Goal: Communication & Community: Answer question/provide support

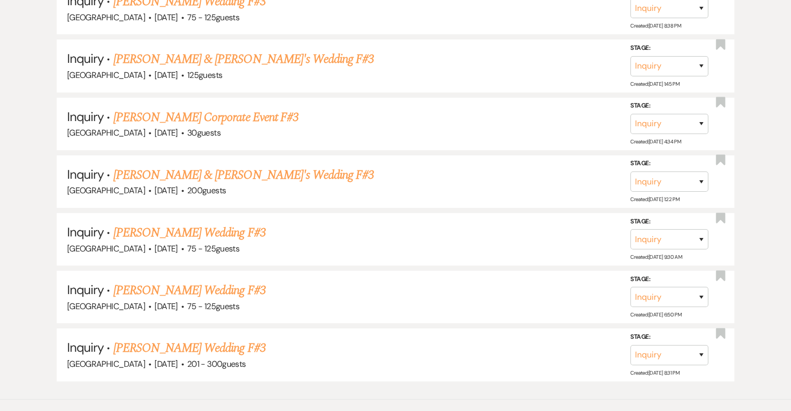
scroll to position [4031, 0]
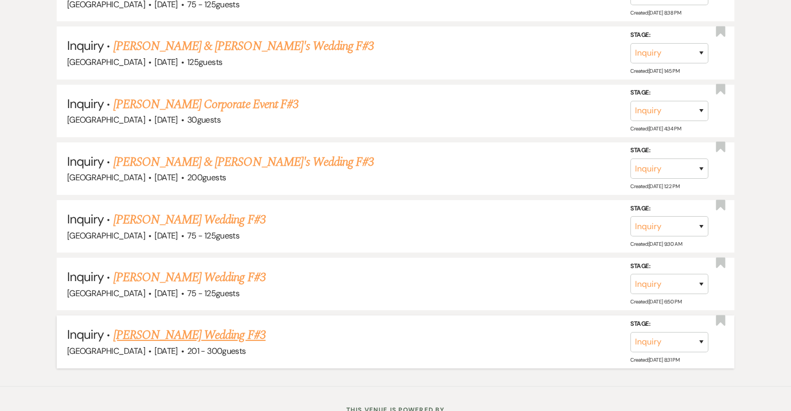
click at [228, 326] on link "[PERSON_NAME] Wedding F#3" at bounding box center [189, 335] width 152 height 19
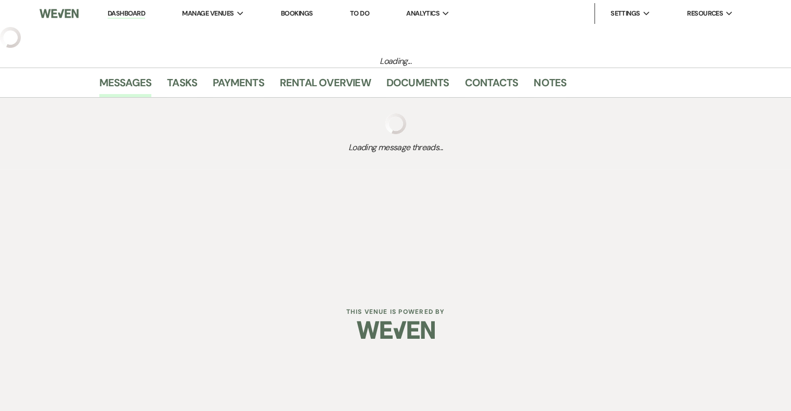
select select "2"
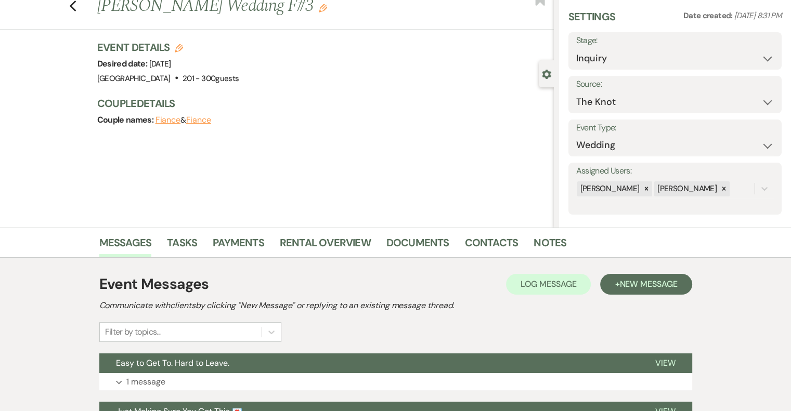
scroll to position [30, 0]
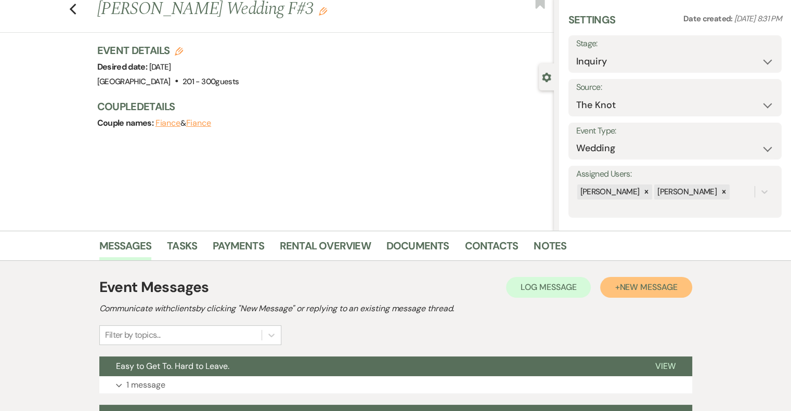
click at [631, 290] on span "New Message" at bounding box center [648, 287] width 58 height 11
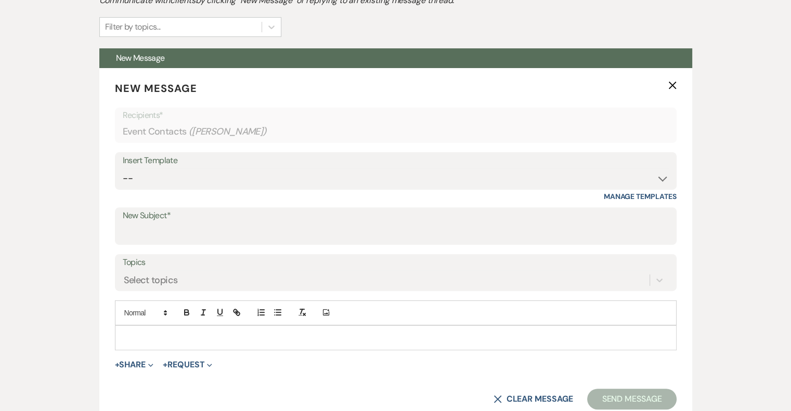
scroll to position [363, 0]
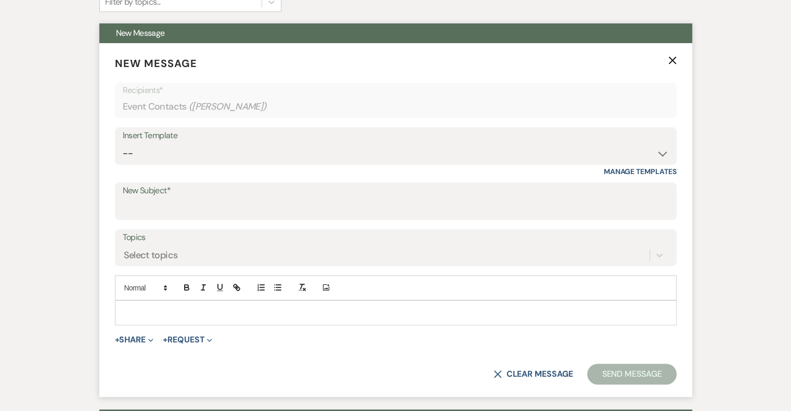
click at [175, 311] on p at bounding box center [395, 312] width 545 height 11
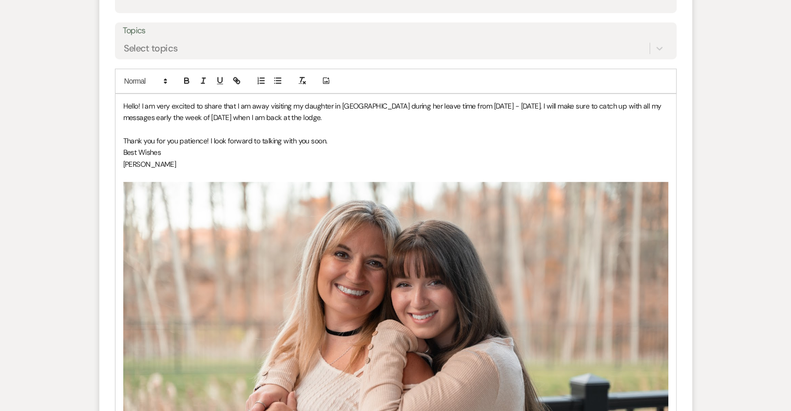
scroll to position [591, 0]
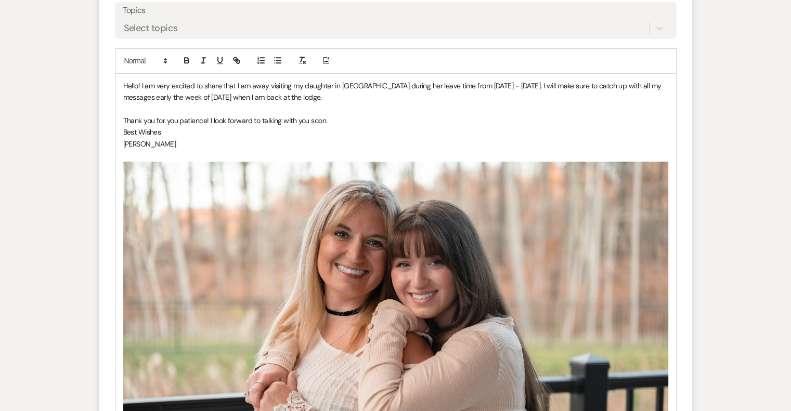
click at [339, 264] on img "﻿ ﻿" at bounding box center [395, 343] width 545 height 363
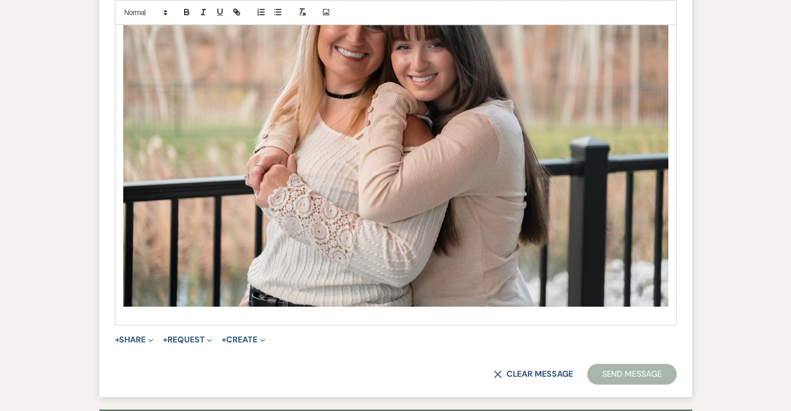
scroll to position [809, 0]
click at [483, 121] on img "﻿ ﻿" at bounding box center [395, 125] width 545 height 363
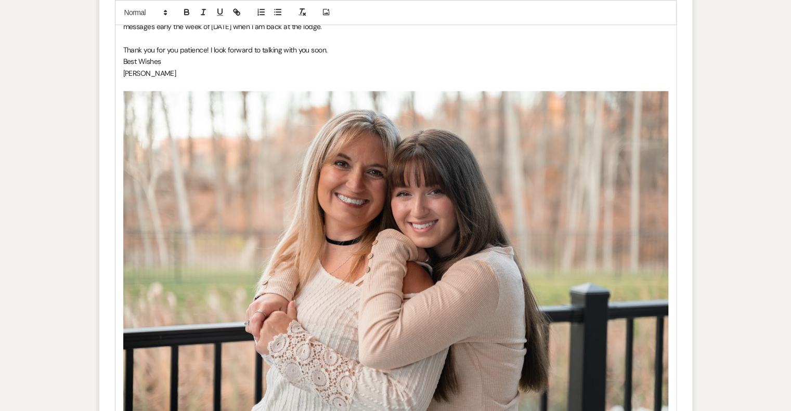
scroll to position [664, 0]
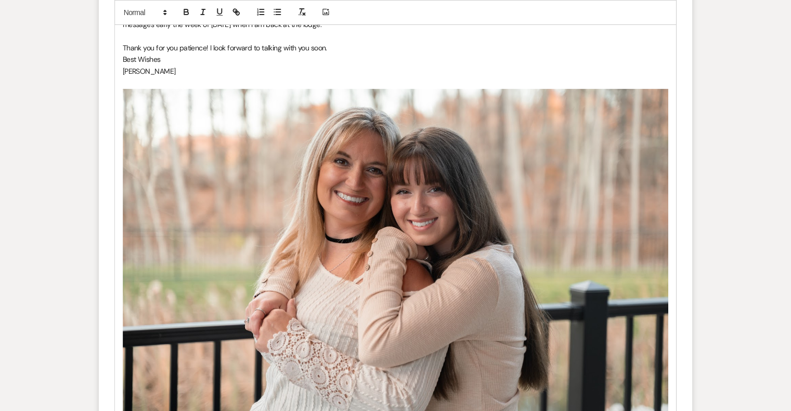
click at [371, 230] on img "﻿ ﻿" at bounding box center [395, 270] width 545 height 363
click at [505, 192] on img "﻿ ﻿" at bounding box center [395, 270] width 545 height 363
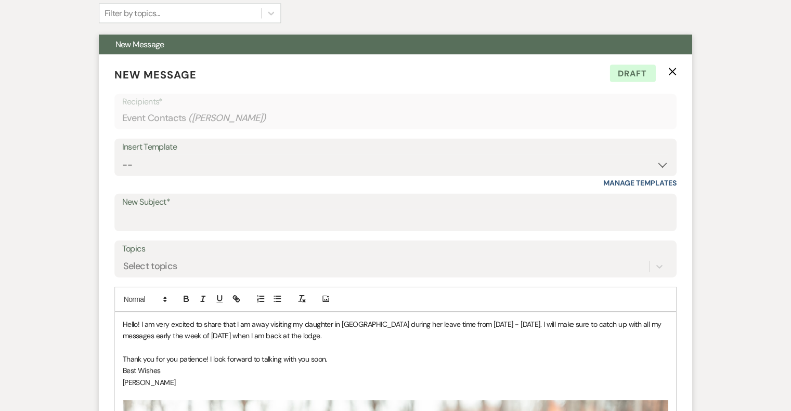
scroll to position [339, 0]
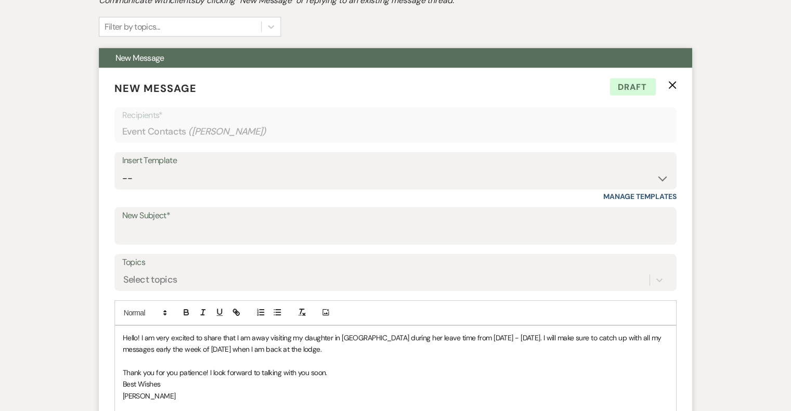
click at [214, 342] on p "Hello! I am very excited to share that I am away visiting my daughter in [GEOGR…" at bounding box center [395, 343] width 545 height 23
click at [243, 334] on span "Hello! I am very excited to share that I am away visiting my daughter in [GEOGR…" at bounding box center [393, 343] width 540 height 21
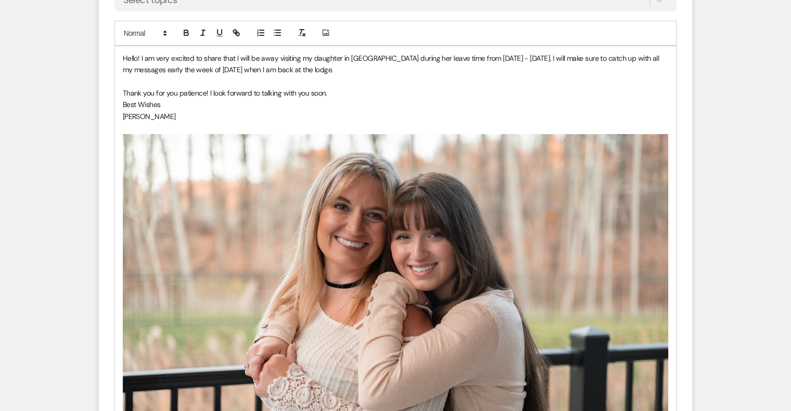
scroll to position [620, 0]
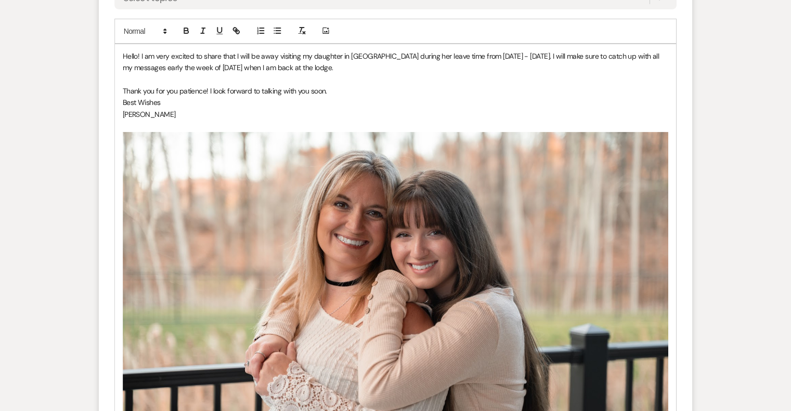
click at [354, 221] on img "﻿ ﻿" at bounding box center [395, 313] width 545 height 363
click at [353, 220] on img "﻿ ﻿" at bounding box center [395, 313] width 545 height 363
click at [311, 214] on img "﻿ ﻿" at bounding box center [395, 313] width 545 height 363
click at [237, 258] on img "﻿ ﻿" at bounding box center [395, 313] width 545 height 363
click at [235, 229] on img "﻿ ﻿" at bounding box center [395, 313] width 545 height 363
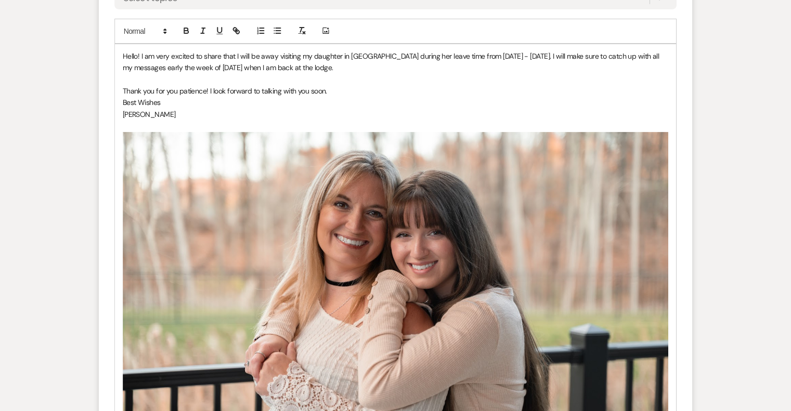
click at [227, 211] on img "﻿ ﻿" at bounding box center [395, 313] width 545 height 363
click at [203, 272] on img "﻿ ﻿" at bounding box center [395, 313] width 545 height 363
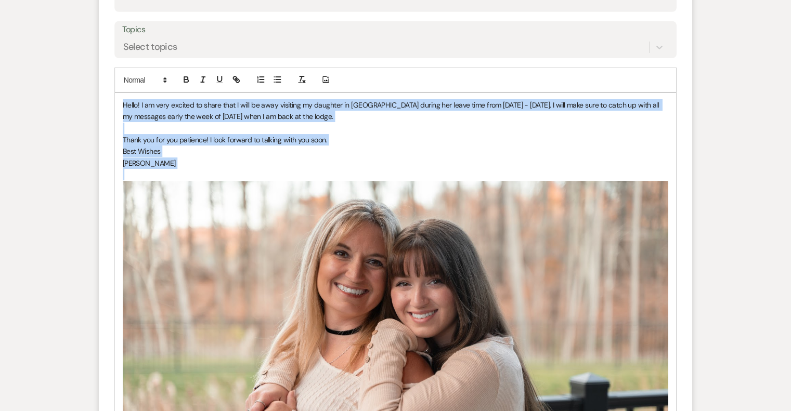
scroll to position [713, 0]
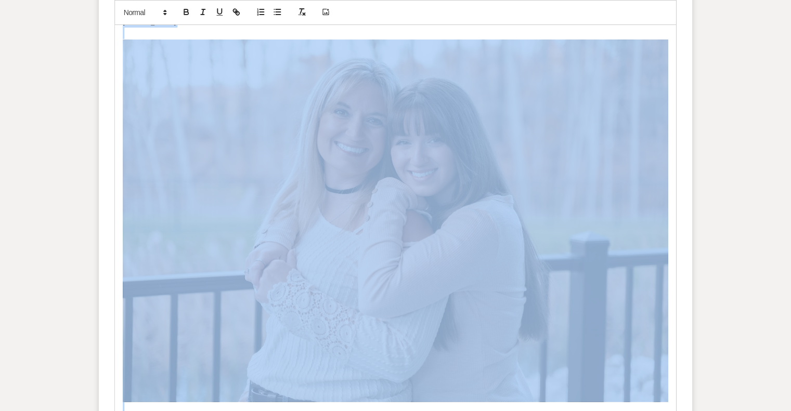
copy div "Hello! I am very excited to share that I will be away visiting my daughter in […"
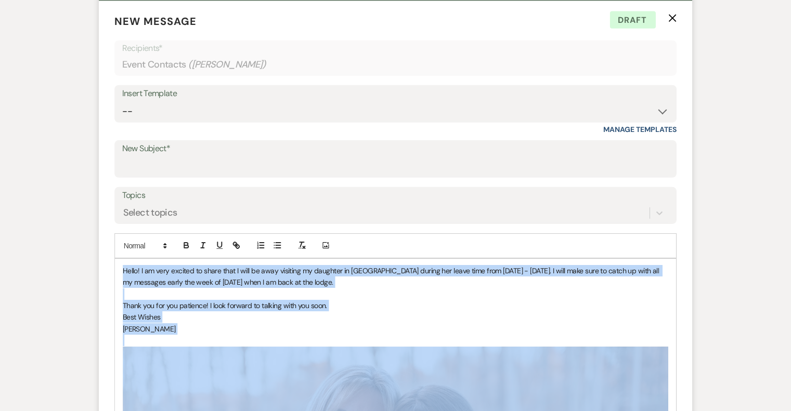
scroll to position [405, 0]
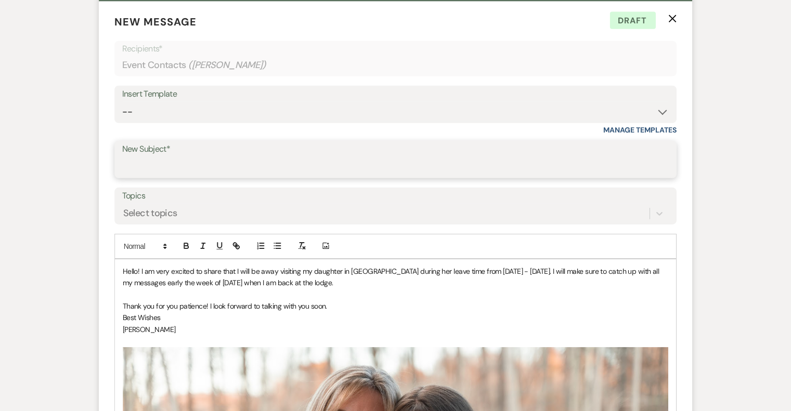
click at [153, 157] on input "New Subject*" at bounding box center [396, 167] width 546 height 20
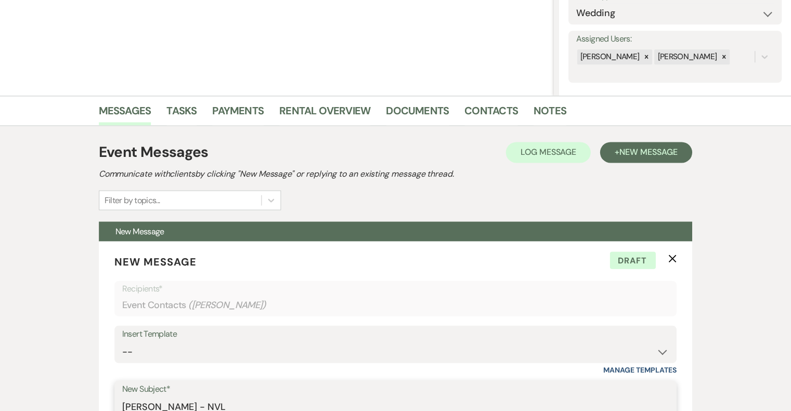
scroll to position [141, 0]
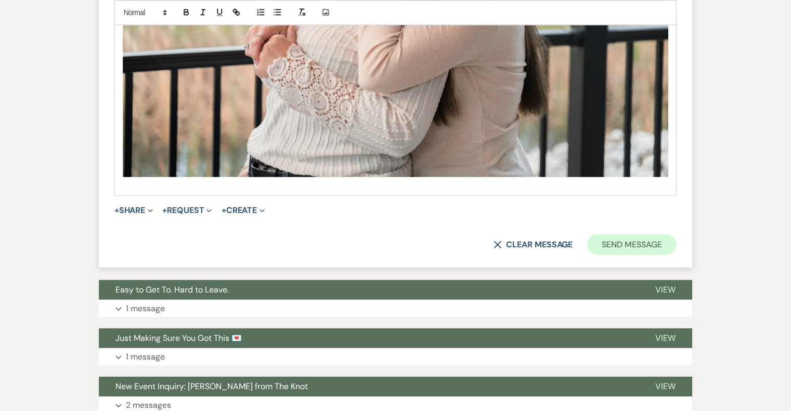
type input "[PERSON_NAME] - NVL"
click at [635, 249] on button "Send Message" at bounding box center [631, 244] width 89 height 21
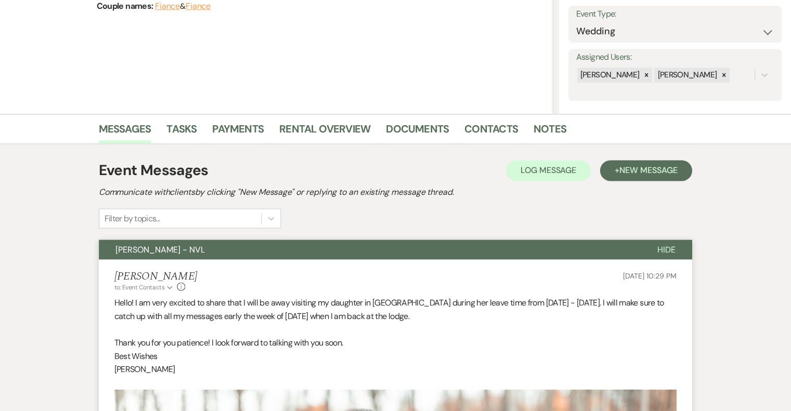
scroll to position [0, 0]
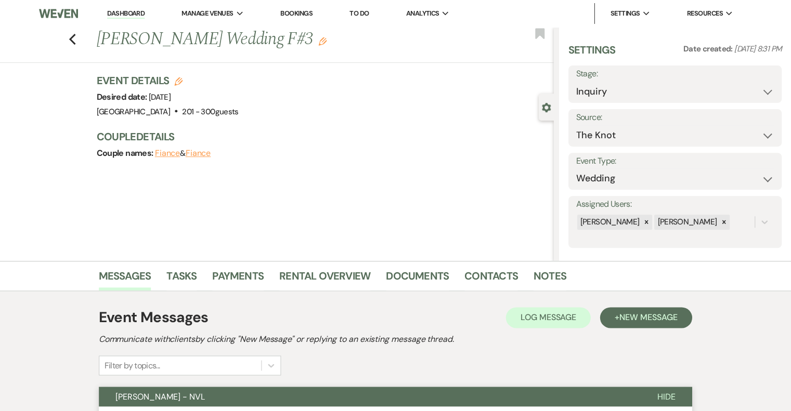
click at [319, 42] on use "button" at bounding box center [323, 41] width 8 height 8
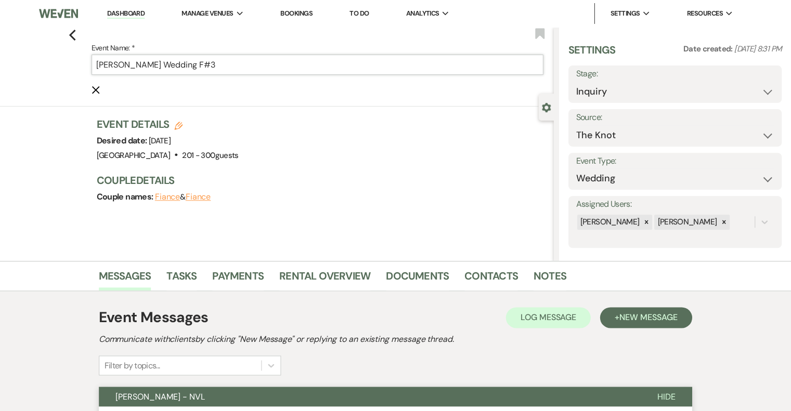
click at [262, 63] on input "[PERSON_NAME] Wedding F#3" at bounding box center [317, 65] width 451 height 20
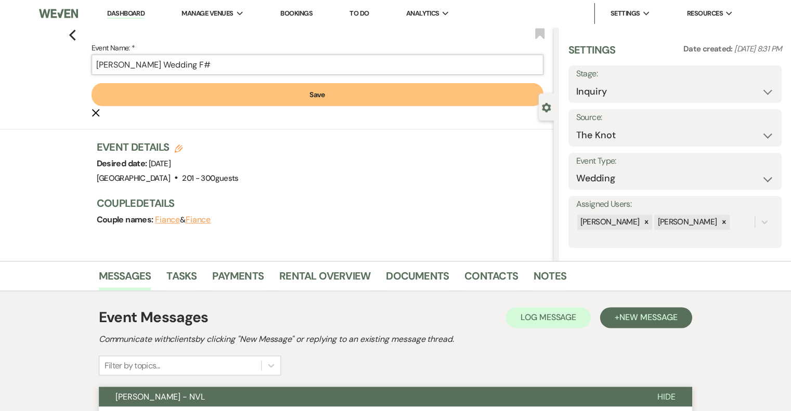
type input "[PERSON_NAME] Wedding F#"
click at [92, 83] on button "Save" at bounding box center [317, 94] width 451 height 23
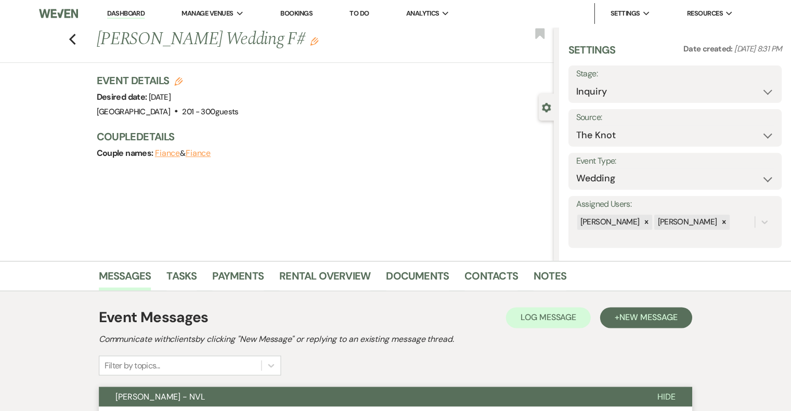
click at [310, 38] on icon "Edit" at bounding box center [314, 41] width 8 height 8
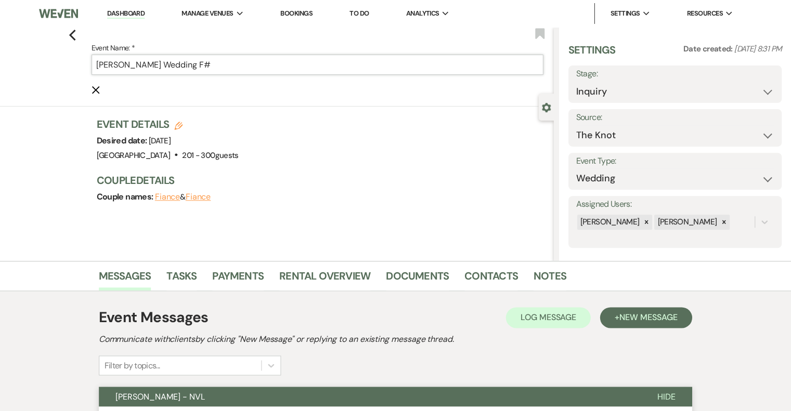
click at [250, 61] on input "[PERSON_NAME] Wedding F#" at bounding box center [317, 65] width 451 height 20
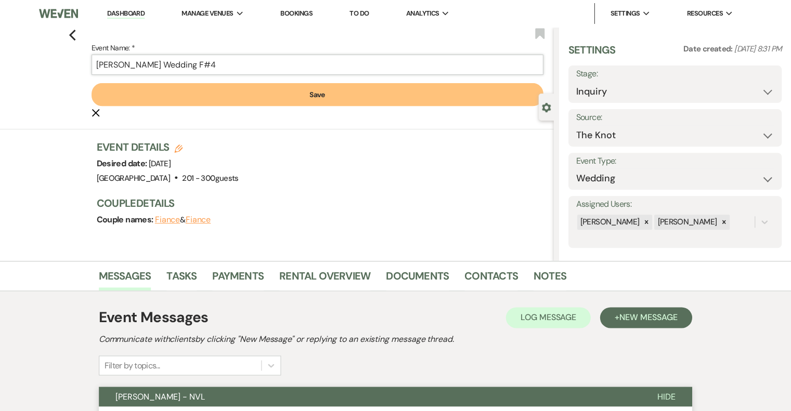
type input "[PERSON_NAME] Wedding F#4"
click at [245, 98] on button "Save" at bounding box center [317, 94] width 451 height 23
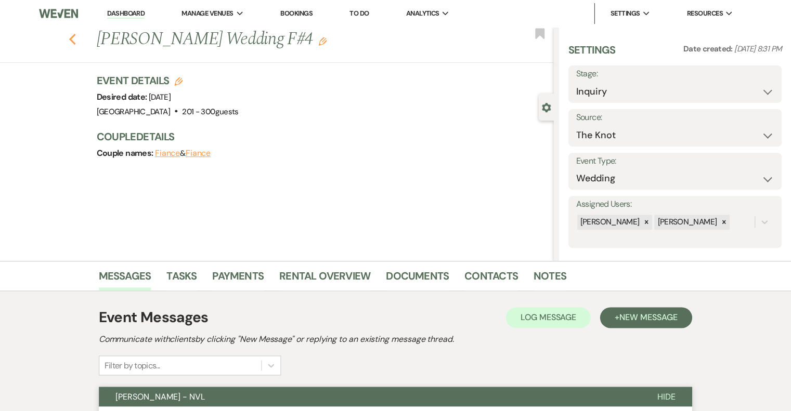
click at [77, 40] on icon "Previous" at bounding box center [73, 39] width 8 height 12
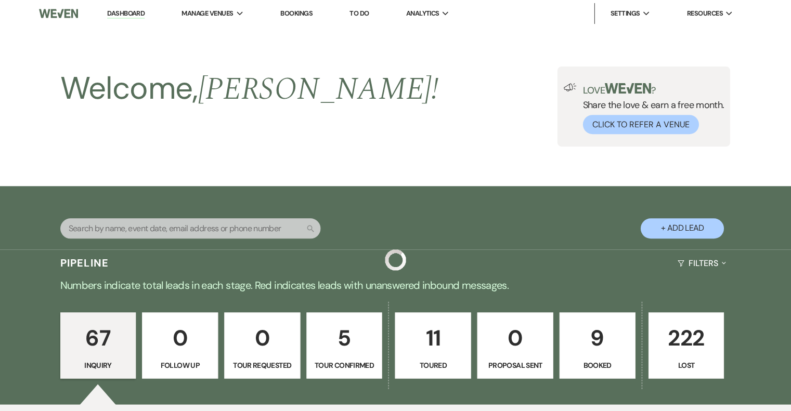
scroll to position [4031, 0]
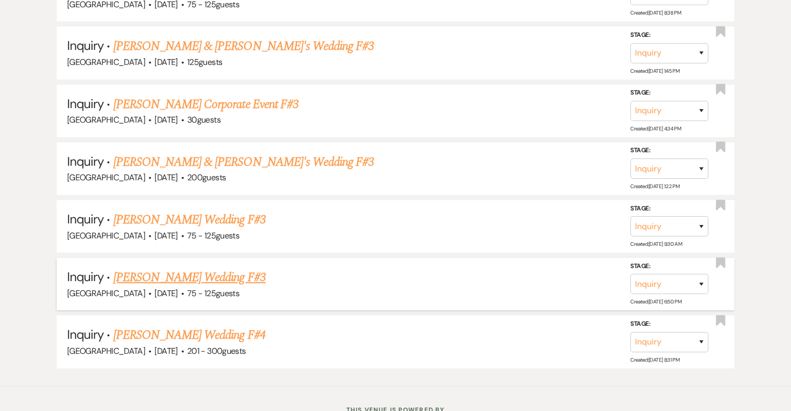
click at [239, 268] on link "[PERSON_NAME] Wedding F#3" at bounding box center [189, 277] width 152 height 19
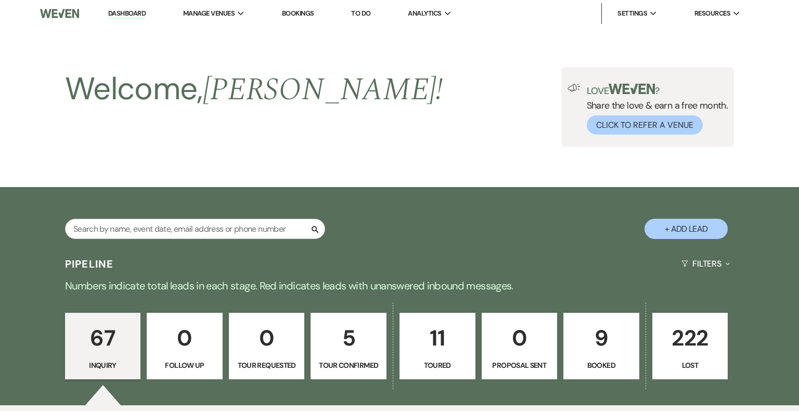
select select "3"
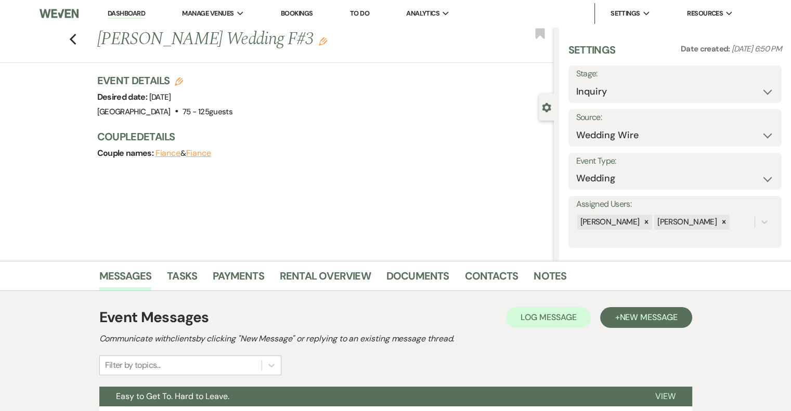
click at [327, 42] on icon "Edit" at bounding box center [323, 41] width 8 height 8
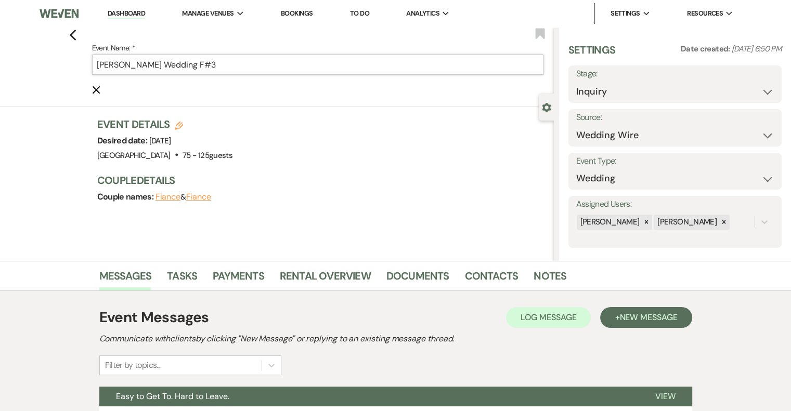
click at [286, 64] on input "[PERSON_NAME] Wedding F#3" at bounding box center [317, 65] width 451 height 20
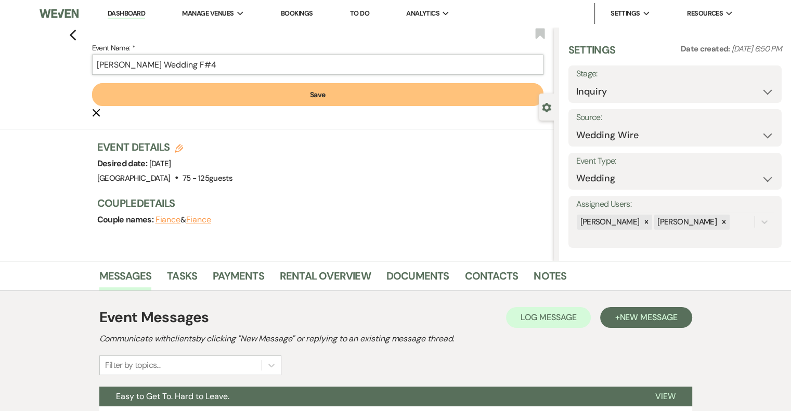
type input "[PERSON_NAME] Wedding F#4"
click at [269, 98] on button "Save" at bounding box center [317, 94] width 451 height 23
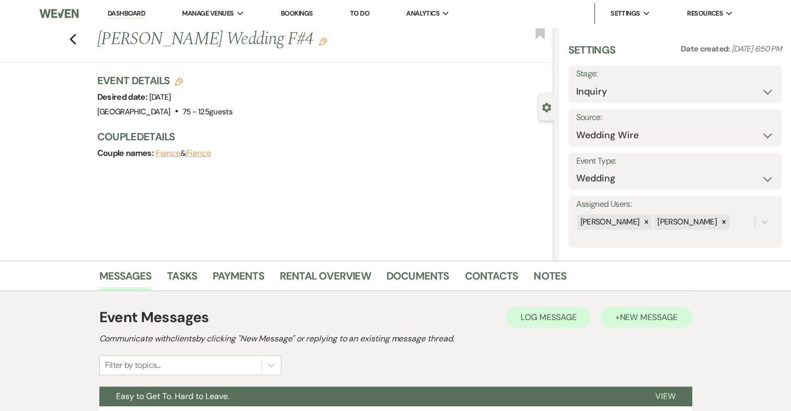
click at [645, 322] on span "New Message" at bounding box center [648, 317] width 58 height 11
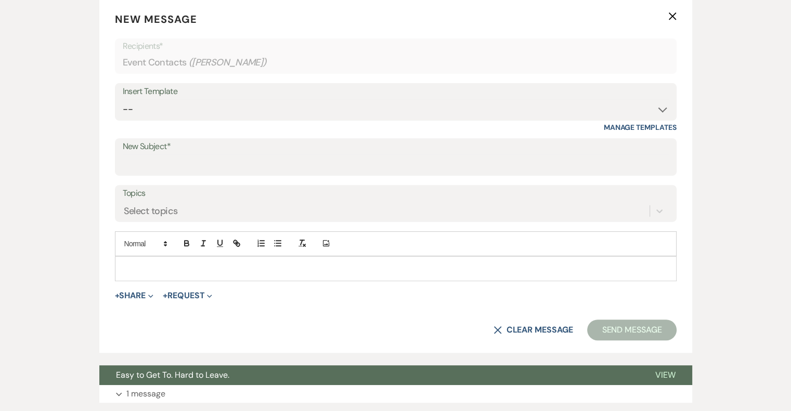
scroll to position [404, 0]
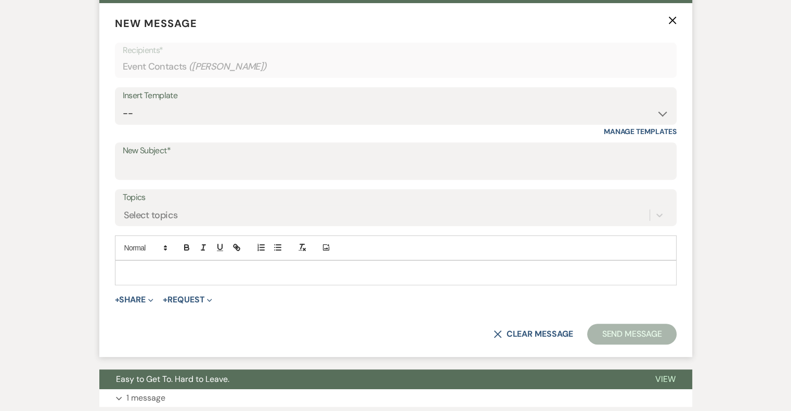
click at [151, 272] on p at bounding box center [395, 272] width 545 height 11
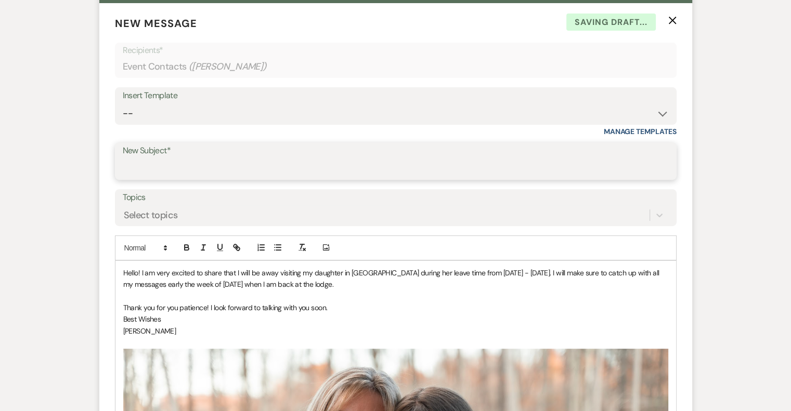
click at [216, 165] on input "New Subject*" at bounding box center [396, 169] width 546 height 20
type input "[PERSON_NAME] - NVL"
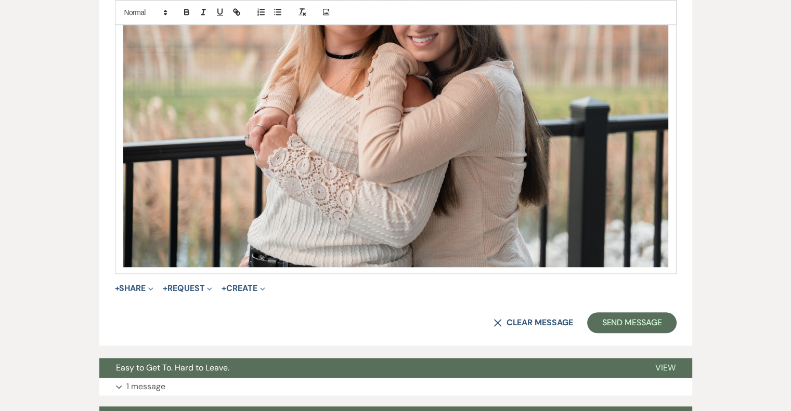
scroll to position [858, 0]
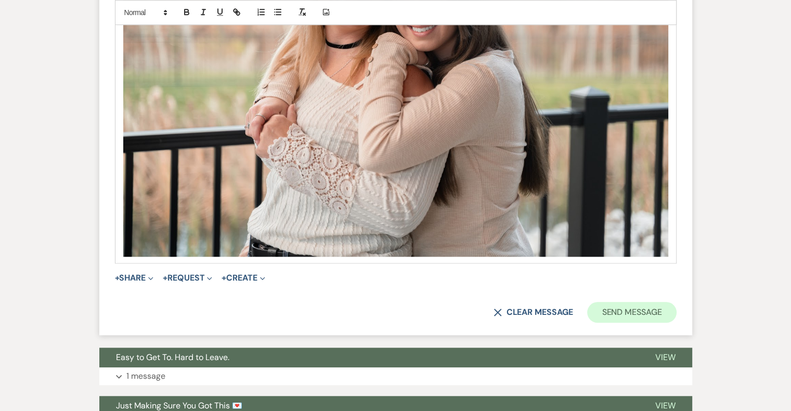
click at [647, 314] on button "Send Message" at bounding box center [631, 312] width 89 height 21
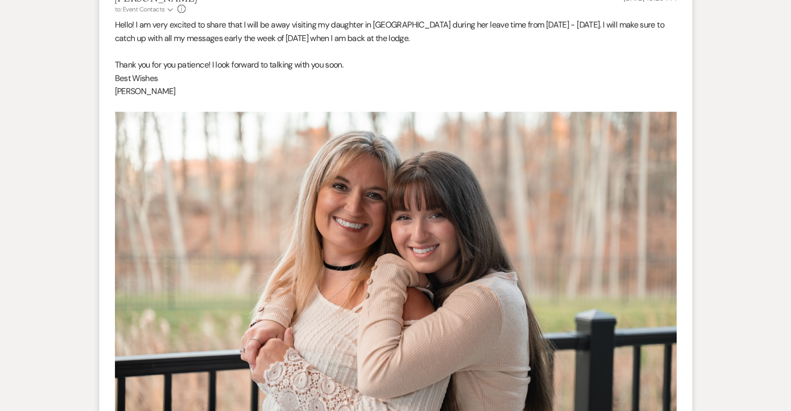
scroll to position [0, 0]
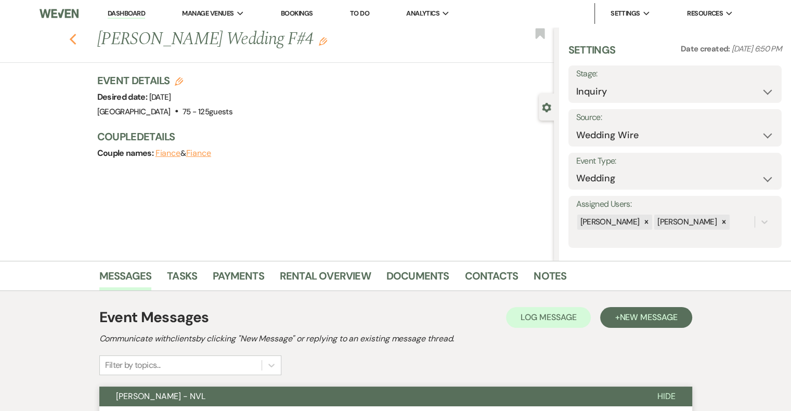
click at [76, 39] on icon "Previous" at bounding box center [73, 39] width 8 height 12
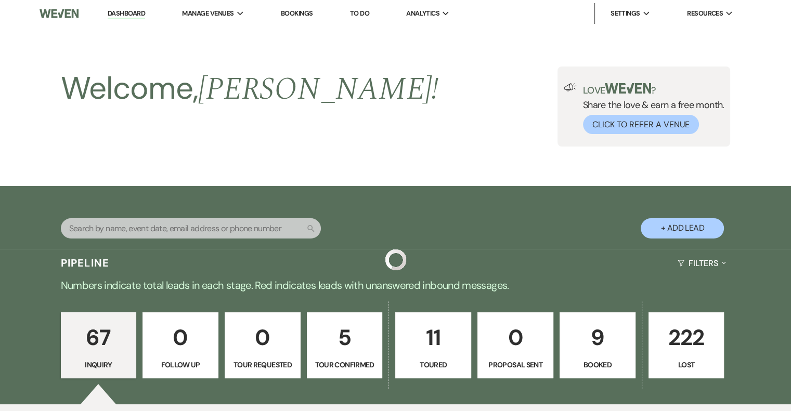
scroll to position [4031, 0]
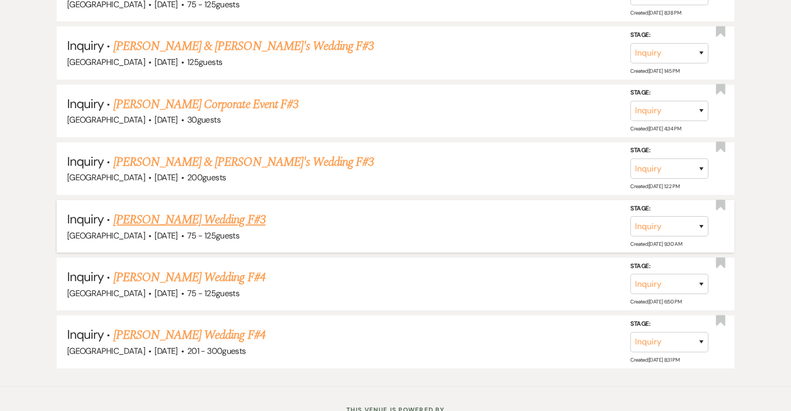
click at [212, 211] on link "[PERSON_NAME] Wedding F#3" at bounding box center [189, 220] width 152 height 19
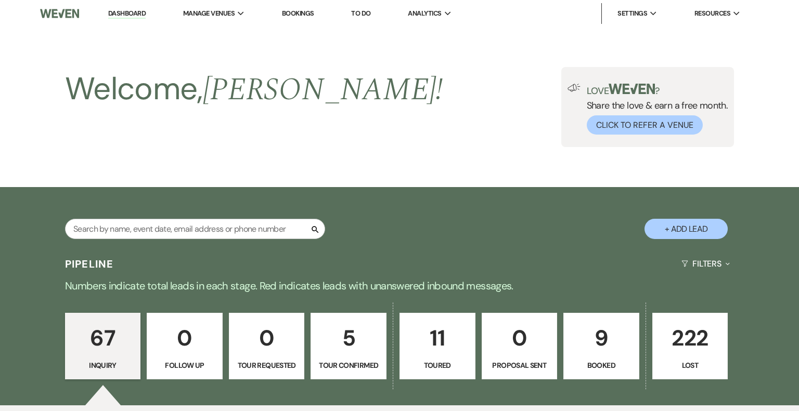
select select "3"
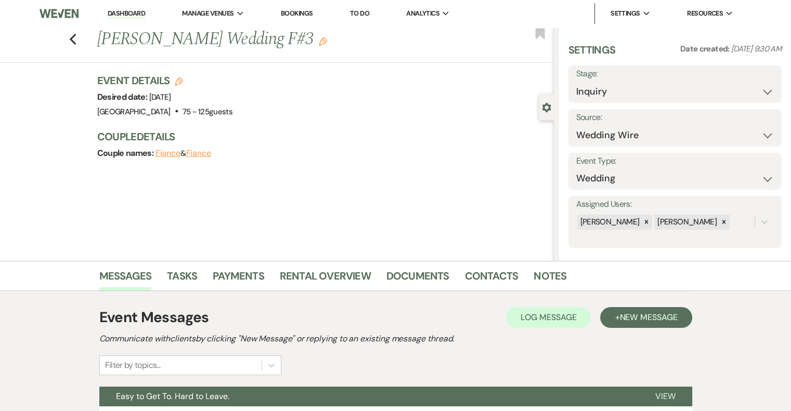
click at [319, 39] on use "button" at bounding box center [323, 41] width 8 height 8
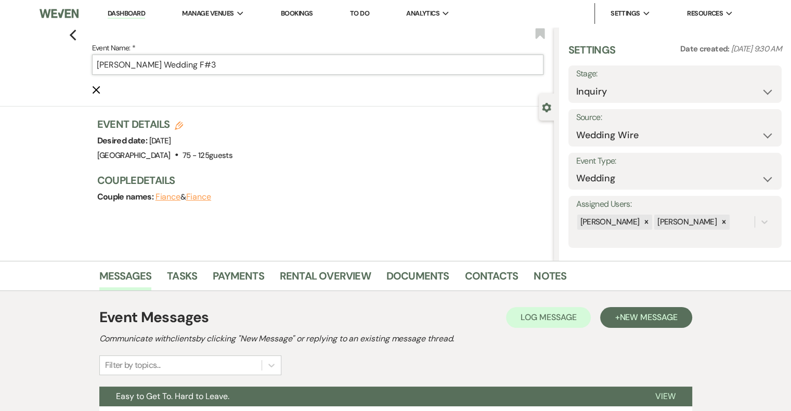
click at [261, 63] on input "[PERSON_NAME] Wedding F#3" at bounding box center [317, 65] width 451 height 20
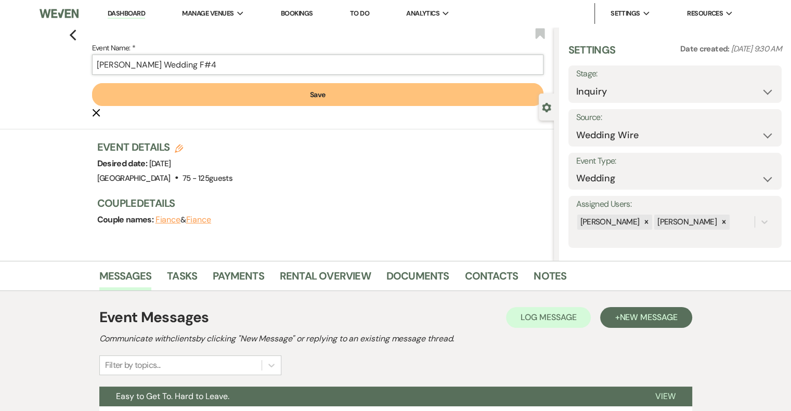
type input "[PERSON_NAME] Wedding F#4"
click at [272, 89] on button "Save" at bounding box center [317, 94] width 451 height 23
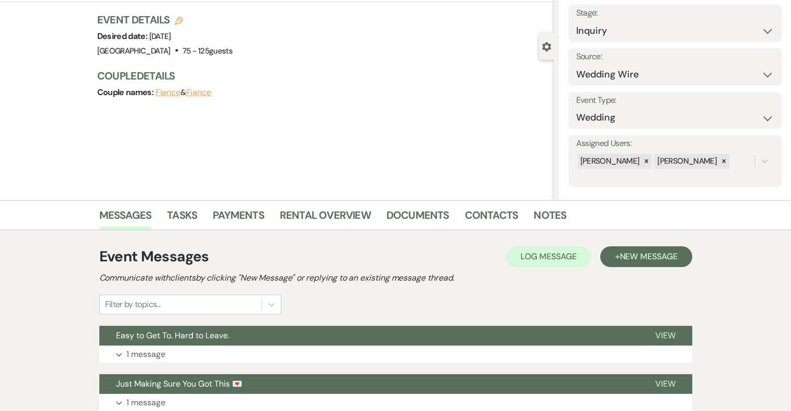
scroll to position [191, 0]
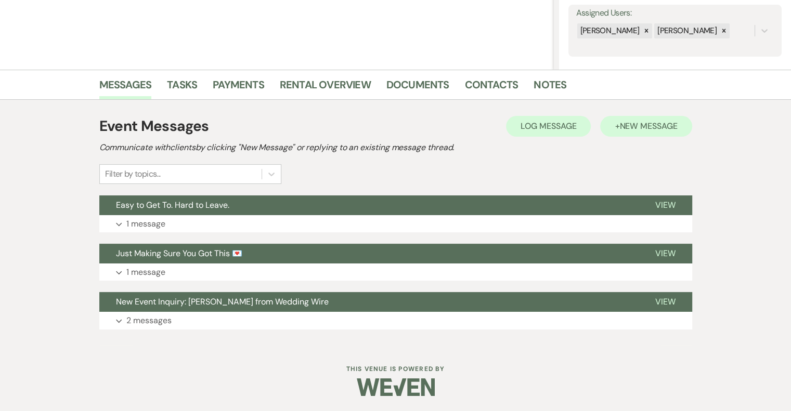
click at [624, 131] on span "New Message" at bounding box center [648, 126] width 58 height 11
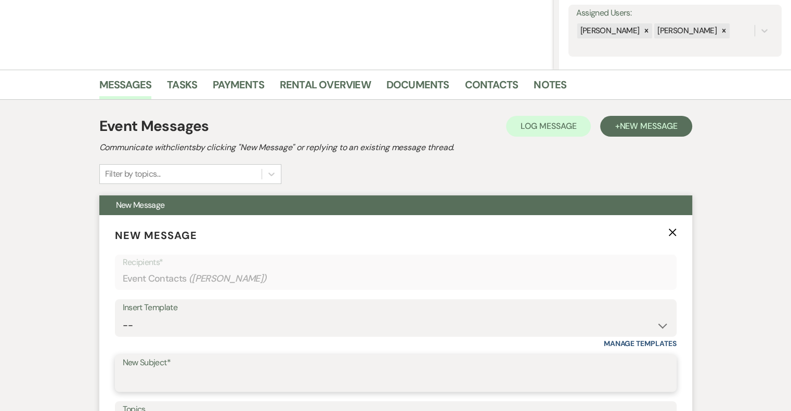
click at [157, 376] on input "New Subject*" at bounding box center [396, 381] width 546 height 20
type input "[PERSON_NAME] - NVL"
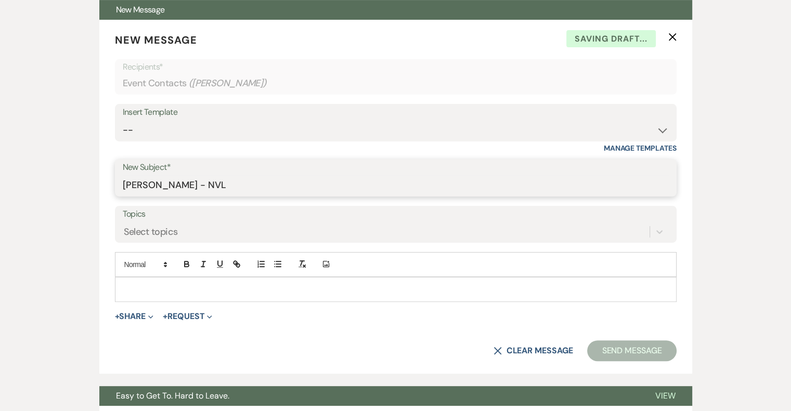
scroll to position [389, 0]
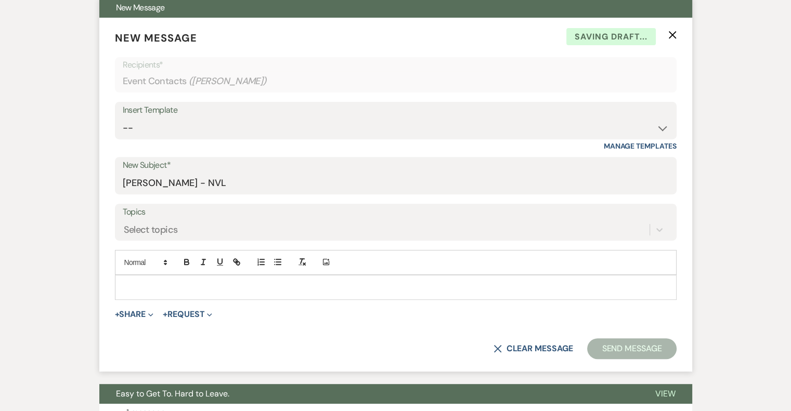
click at [145, 284] on p at bounding box center [395, 287] width 545 height 11
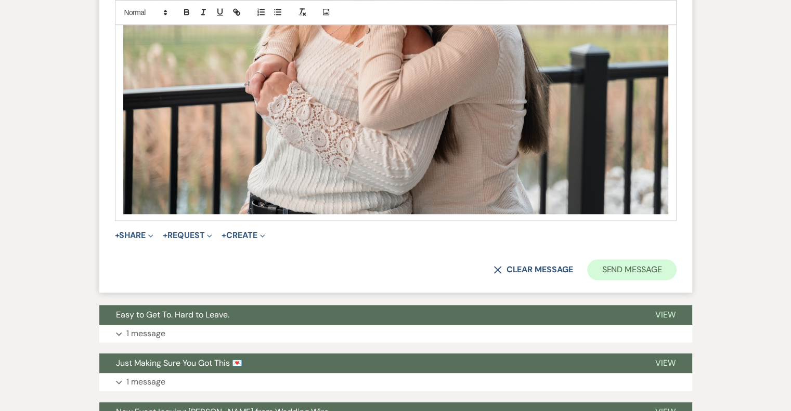
click at [616, 276] on button "Send Message" at bounding box center [631, 269] width 89 height 21
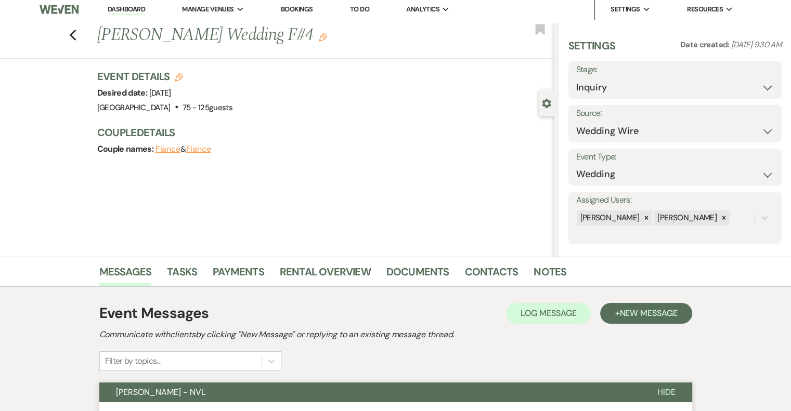
scroll to position [0, 0]
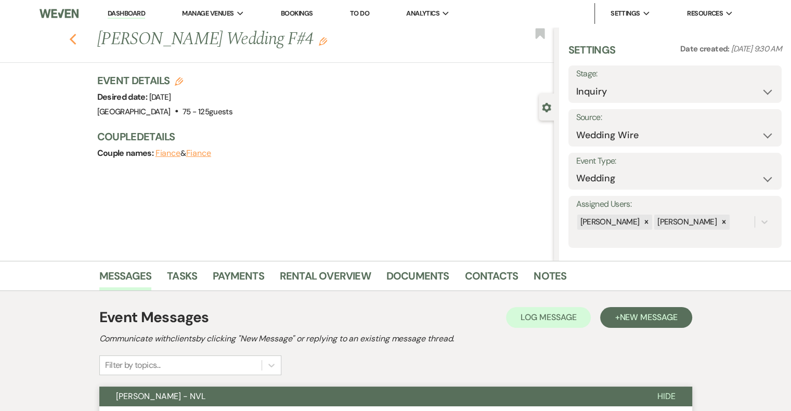
click at [77, 39] on icon "Previous" at bounding box center [73, 39] width 8 height 12
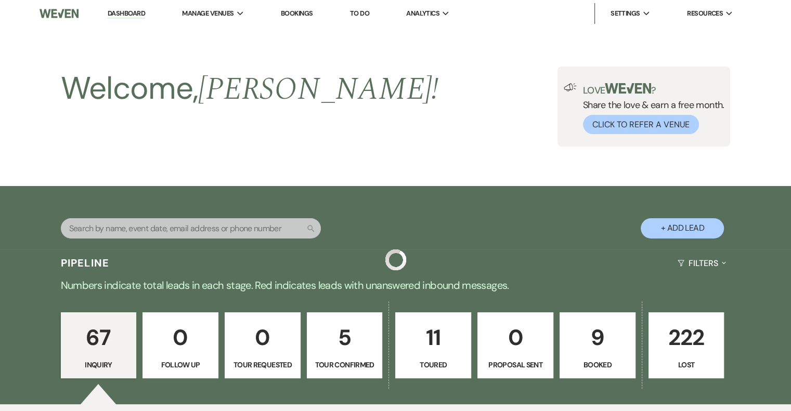
scroll to position [4031, 0]
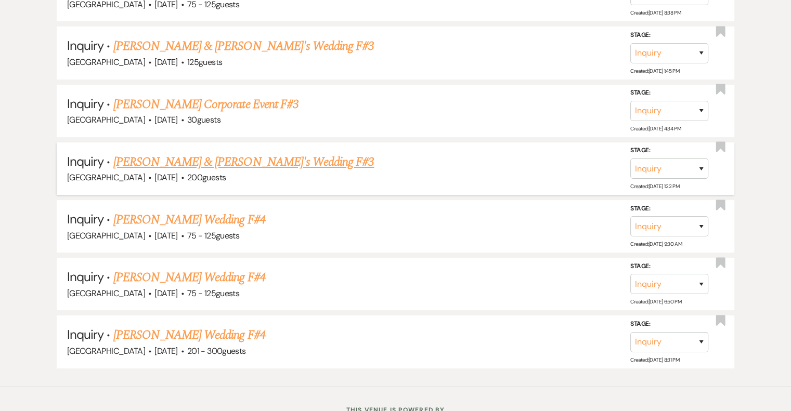
click at [268, 153] on link "[PERSON_NAME] & [PERSON_NAME]'s Wedding F#3" at bounding box center [243, 162] width 261 height 19
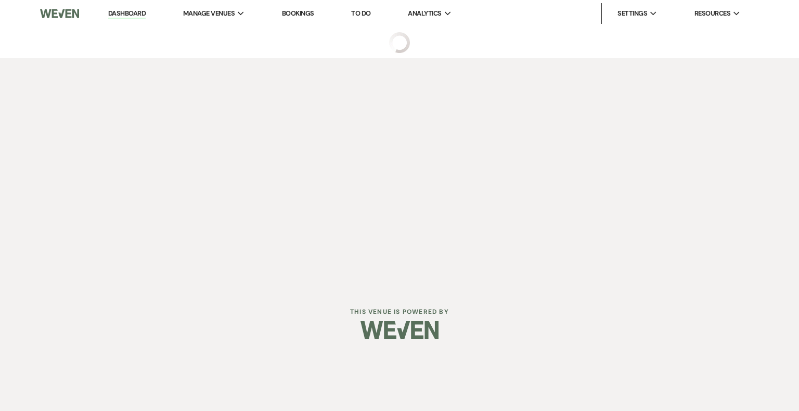
select select "5"
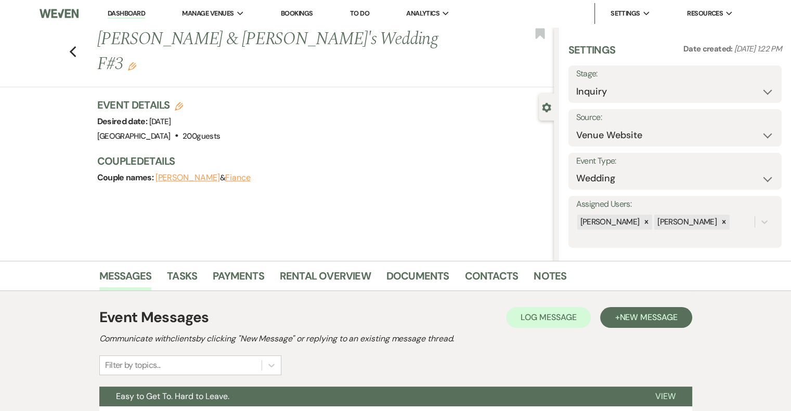
click at [136, 62] on icon "Edit" at bounding box center [132, 66] width 8 height 8
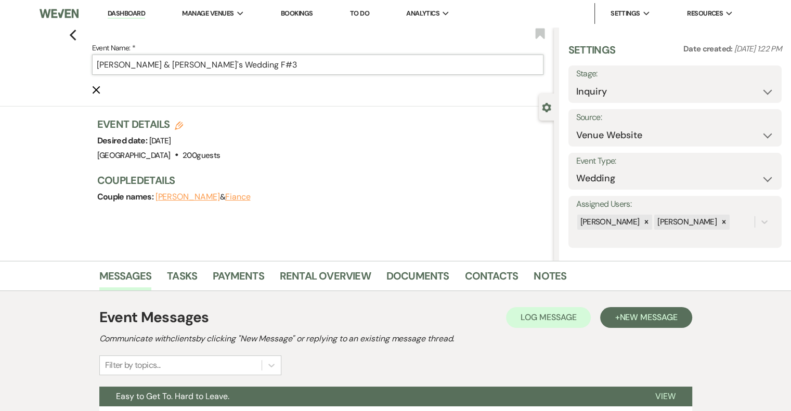
click at [302, 66] on input "[PERSON_NAME] & [PERSON_NAME]'s Wedding F#3" at bounding box center [317, 65] width 451 height 20
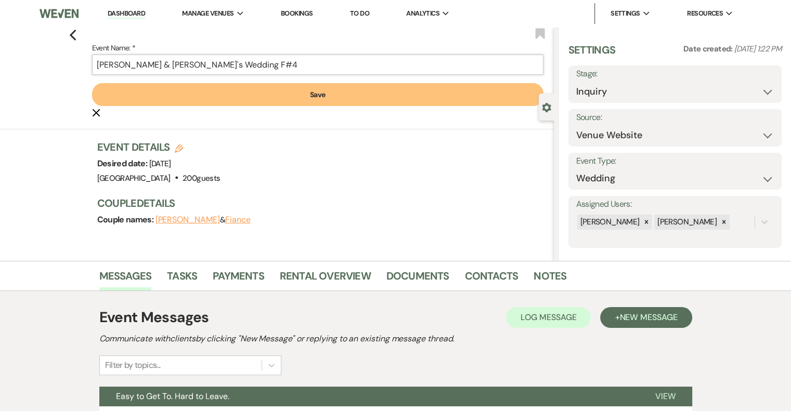
type input "[PERSON_NAME] & [PERSON_NAME]'s Wedding F#4"
click at [359, 90] on button "Save" at bounding box center [317, 94] width 451 height 23
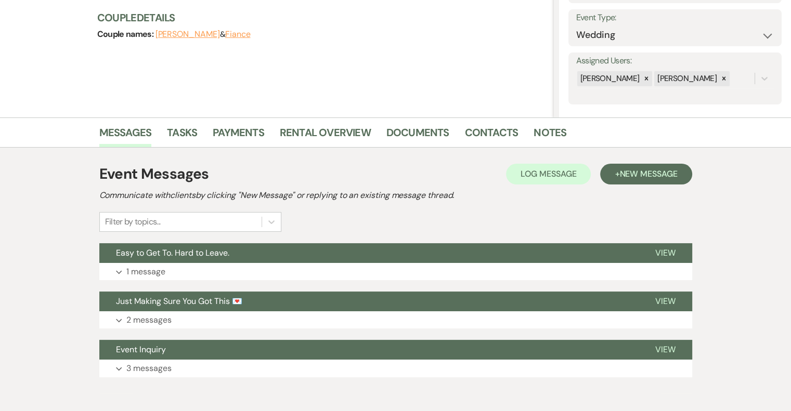
scroll to position [148, 0]
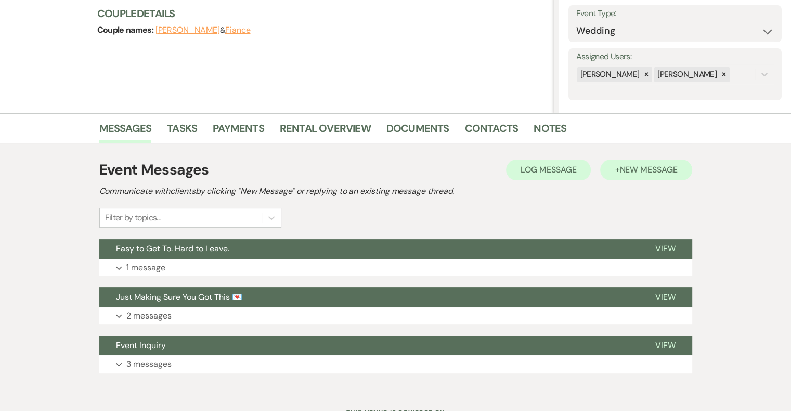
click at [628, 175] on button "+ New Message" at bounding box center [646, 170] width 92 height 21
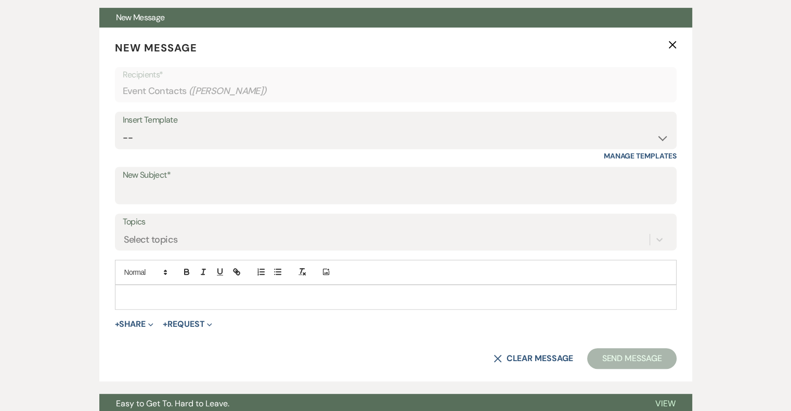
scroll to position [386, 0]
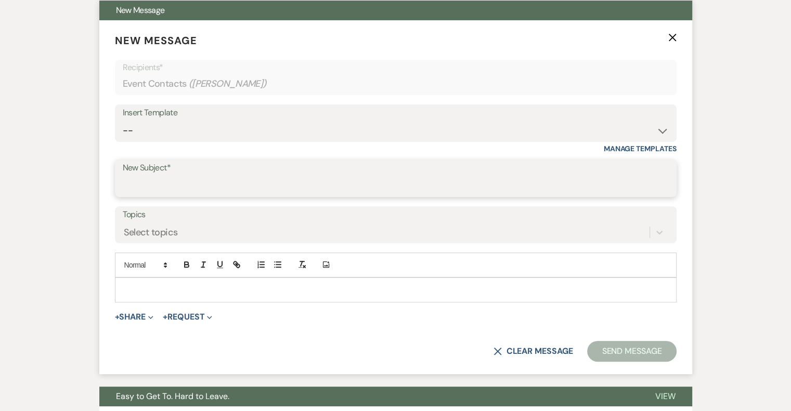
click at [165, 185] on input "New Subject*" at bounding box center [396, 186] width 546 height 20
type input "[PERSON_NAME] - NVL"
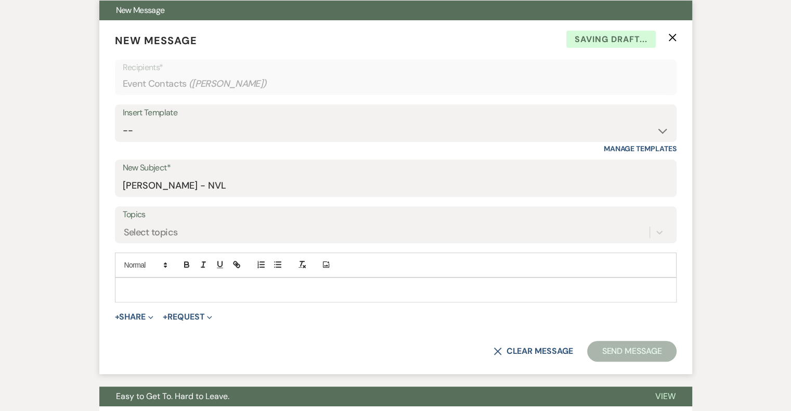
click at [156, 281] on div at bounding box center [395, 290] width 561 height 24
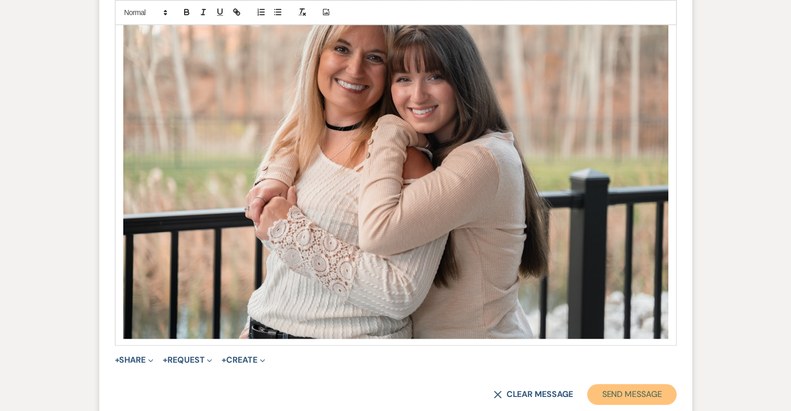
click at [644, 391] on button "Send Message" at bounding box center [631, 394] width 89 height 21
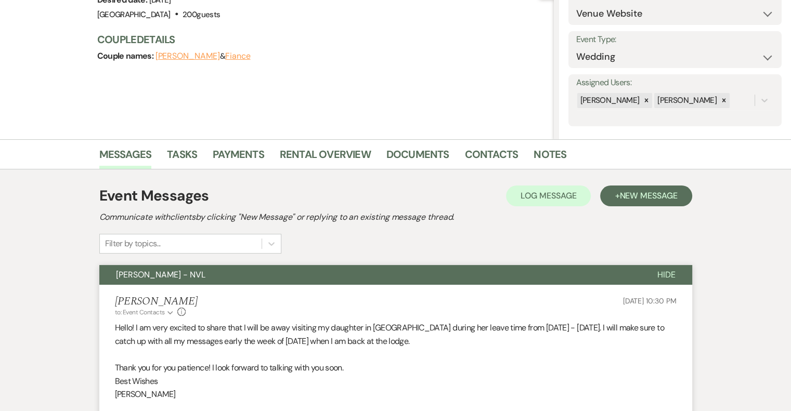
scroll to position [0, 0]
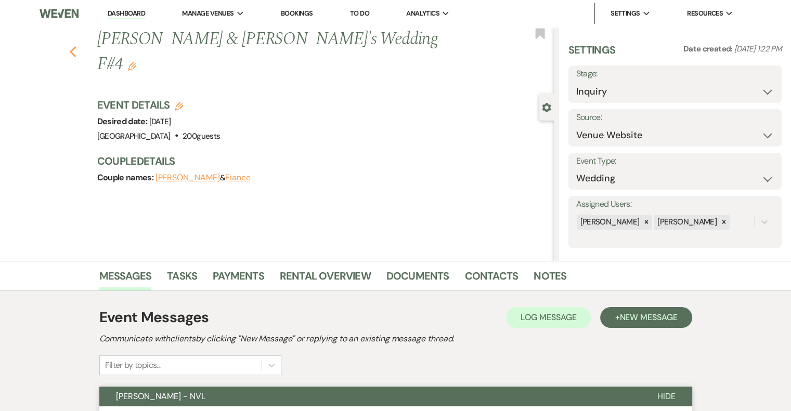
click at [76, 46] on icon "Previous" at bounding box center [73, 52] width 8 height 12
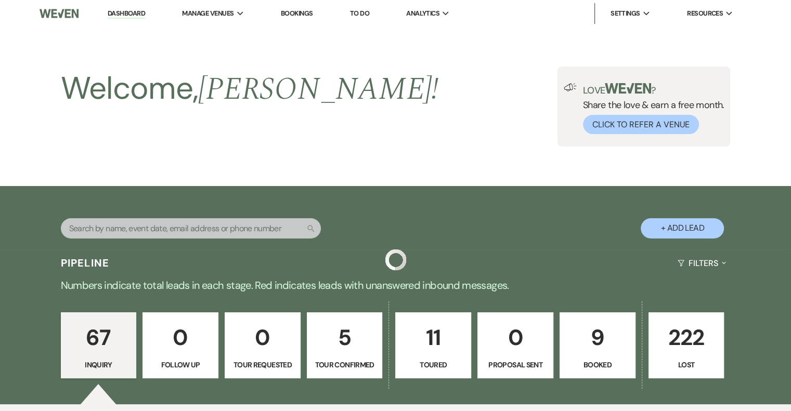
scroll to position [4031, 0]
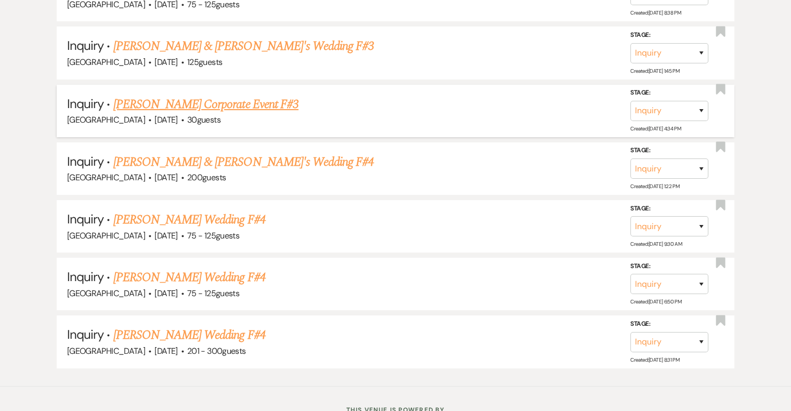
click at [270, 95] on link "[PERSON_NAME] Corporate Event F#3" at bounding box center [205, 104] width 185 height 19
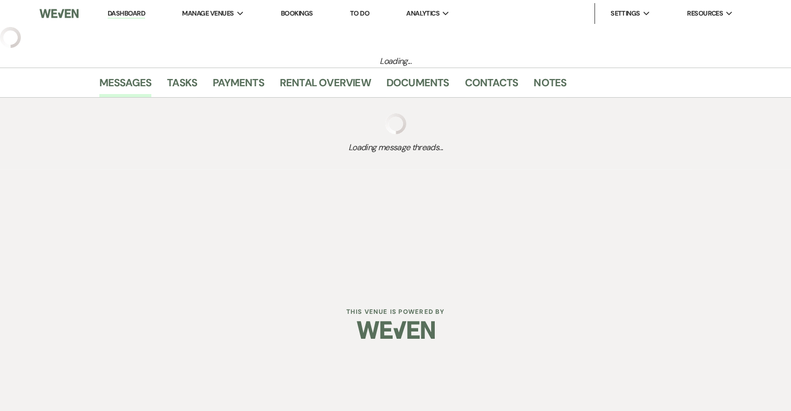
select select "5"
select select "9"
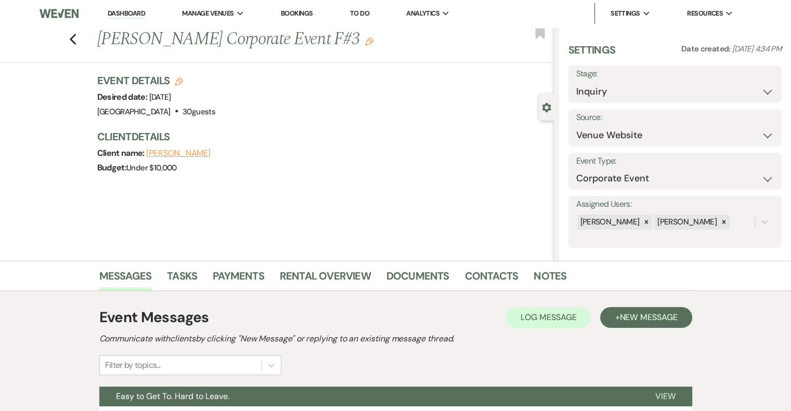
click at [365, 42] on icon "Edit" at bounding box center [369, 41] width 8 height 8
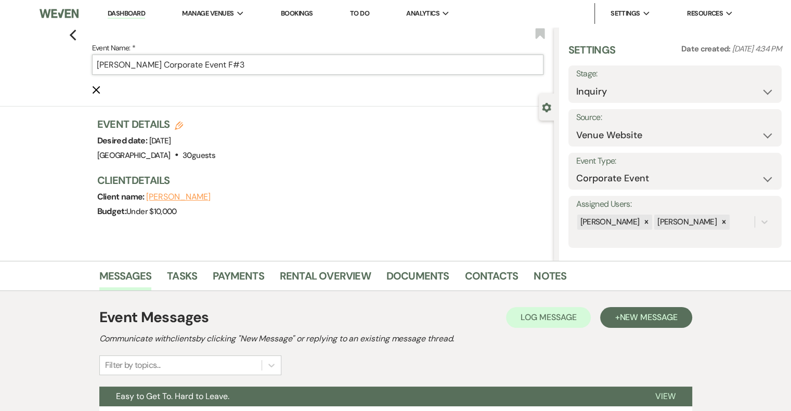
click at [297, 62] on input "[PERSON_NAME] Corporate Event F#3" at bounding box center [317, 65] width 451 height 20
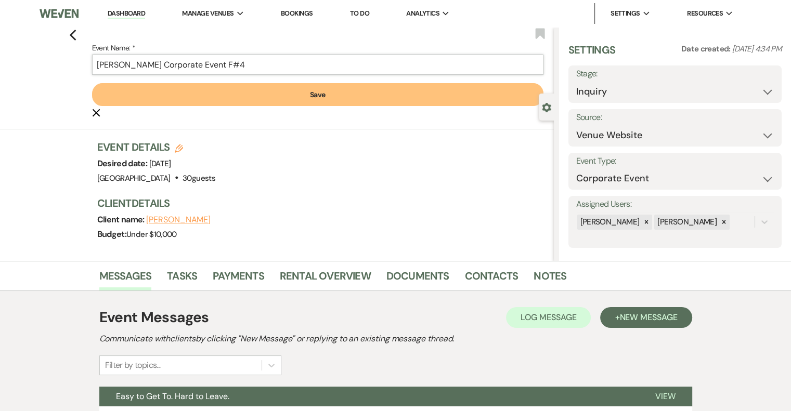
type input "[PERSON_NAME] Corporate Event F#4"
click at [257, 103] on button "Save" at bounding box center [317, 94] width 451 height 23
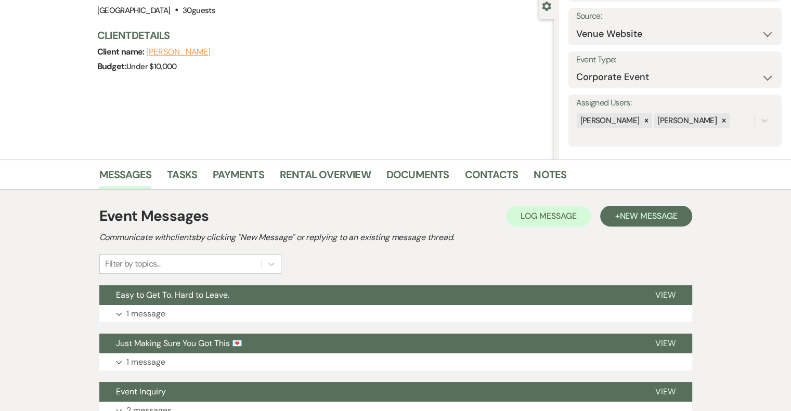
scroll to position [191, 0]
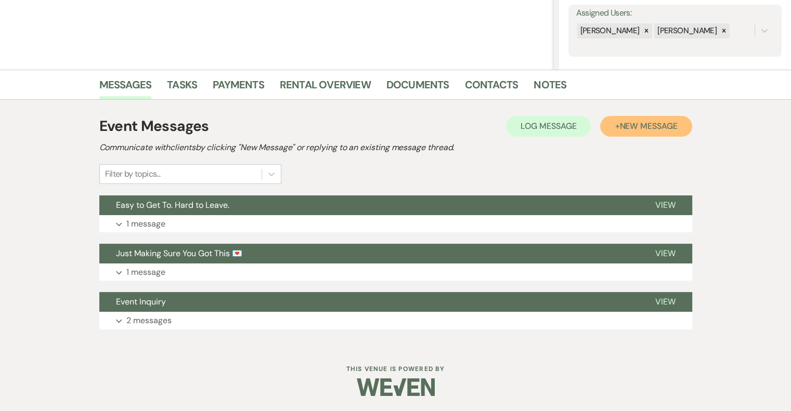
click at [628, 135] on button "+ New Message" at bounding box center [646, 126] width 92 height 21
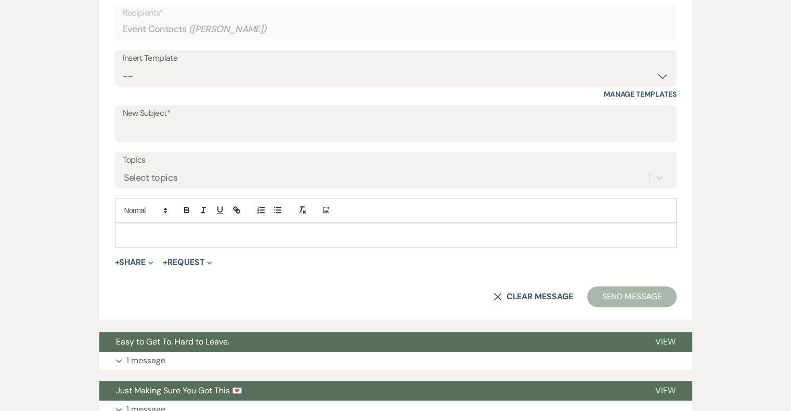
scroll to position [444, 0]
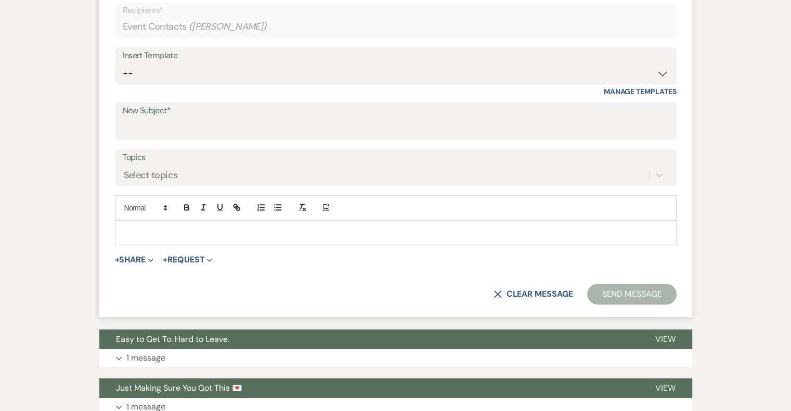
click at [155, 237] on p at bounding box center [395, 232] width 545 height 11
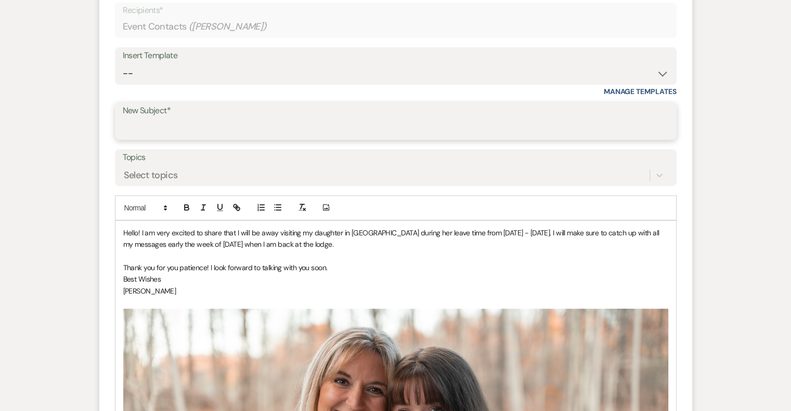
click at [160, 123] on input "New Subject*" at bounding box center [396, 129] width 546 height 20
type input "[PERSON_NAME] - NVL"
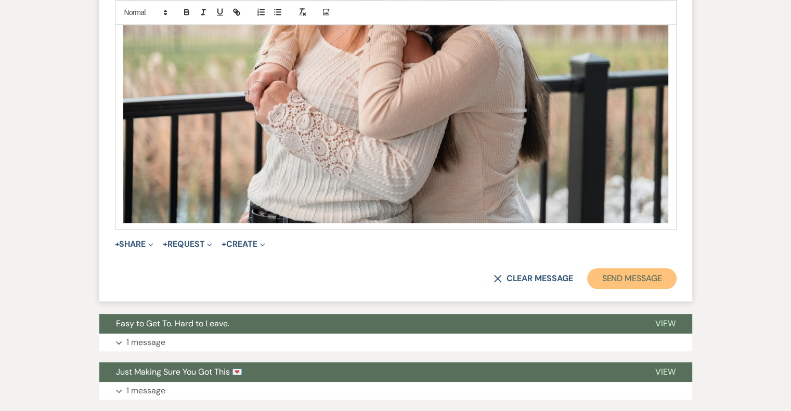
click at [668, 282] on button "Send Message" at bounding box center [631, 278] width 89 height 21
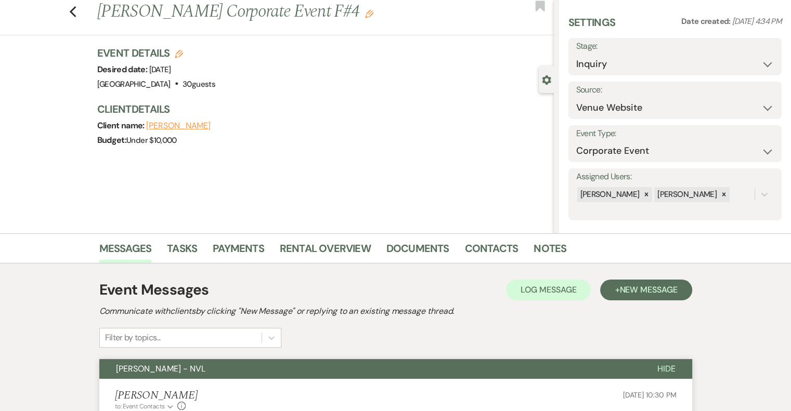
scroll to position [0, 0]
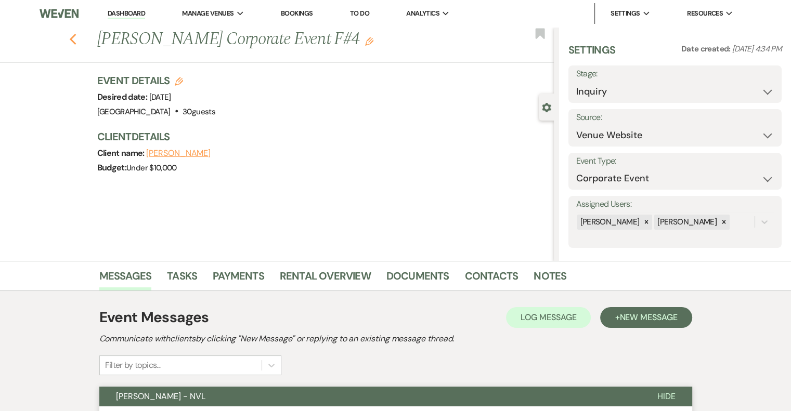
click at [77, 39] on icon "Previous" at bounding box center [73, 39] width 8 height 12
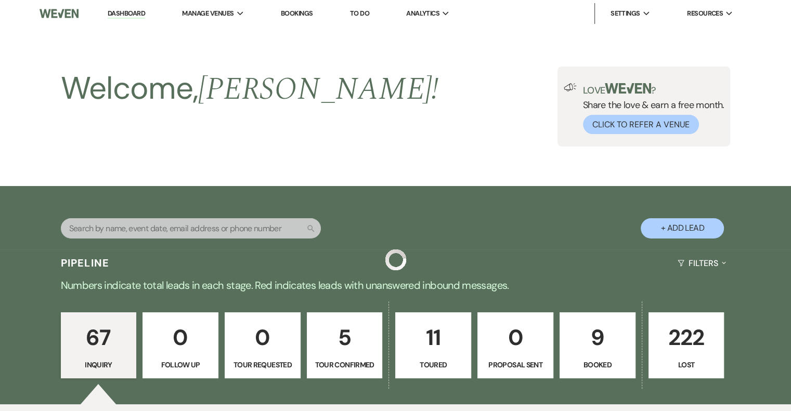
scroll to position [4031, 0]
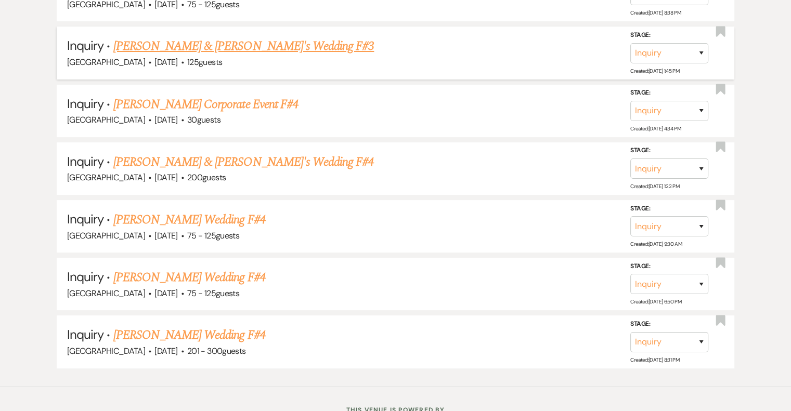
click at [236, 37] on link "[PERSON_NAME] & [PERSON_NAME]'s Wedding F#3" at bounding box center [243, 46] width 261 height 19
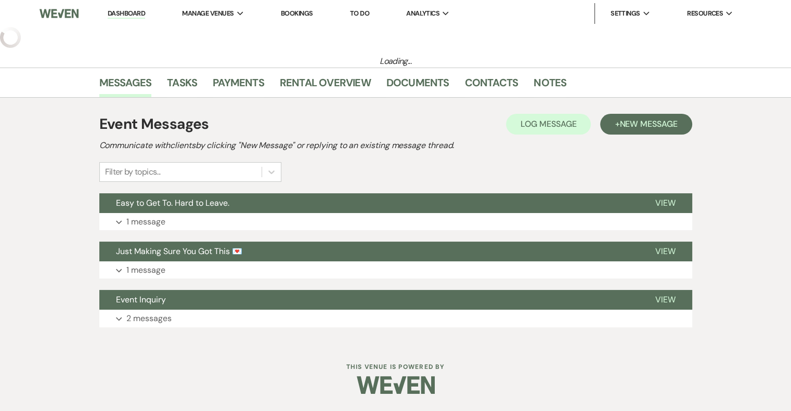
select select "5"
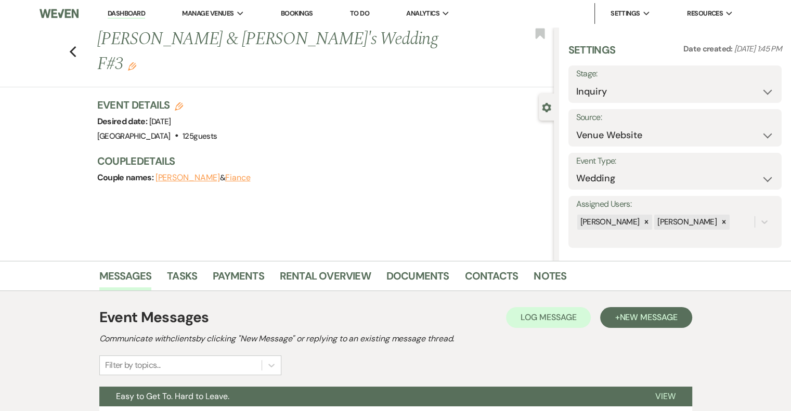
click at [136, 62] on use "button" at bounding box center [132, 66] width 8 height 8
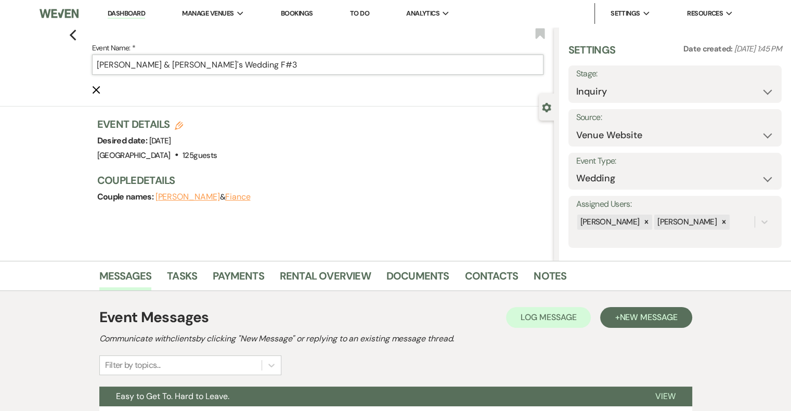
click at [241, 60] on input "[PERSON_NAME] & [PERSON_NAME]'s Wedding F#3" at bounding box center [317, 65] width 451 height 20
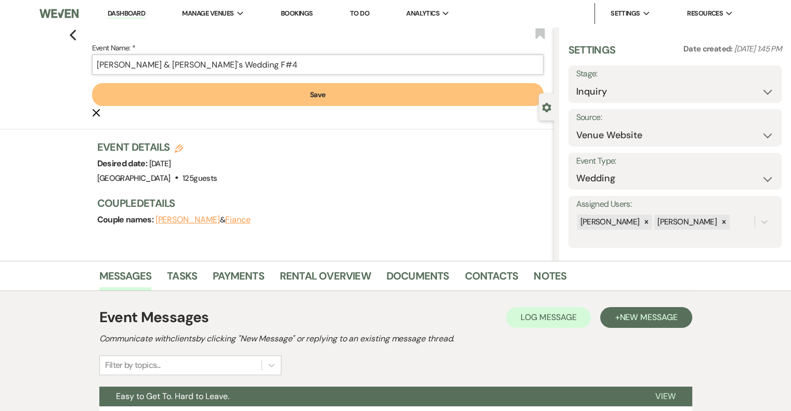
type input "[PERSON_NAME] & [PERSON_NAME]'s Wedding F#4"
click at [294, 102] on button "Save" at bounding box center [317, 94] width 451 height 23
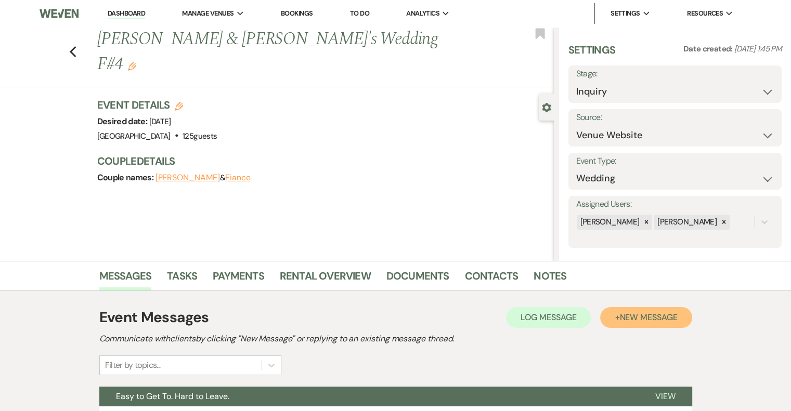
click at [657, 317] on span "New Message" at bounding box center [648, 317] width 58 height 11
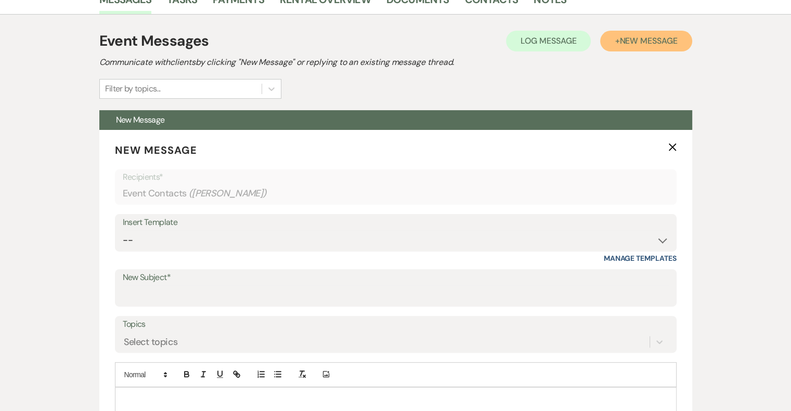
scroll to position [280, 0]
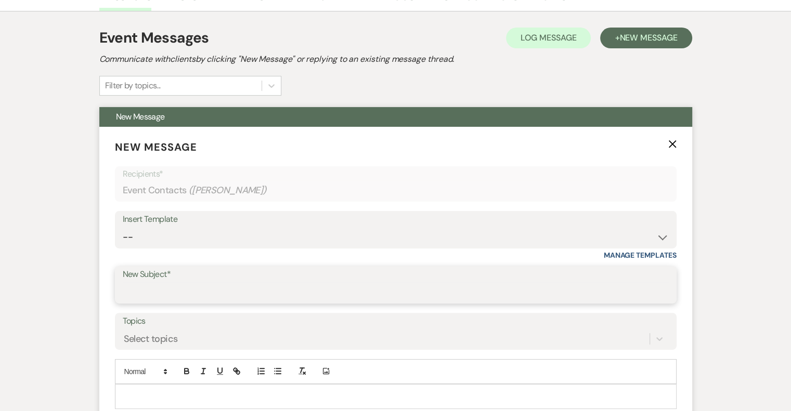
click at [154, 289] on input "New Subject*" at bounding box center [396, 292] width 546 height 20
type input "[PERSON_NAME] - NVL"
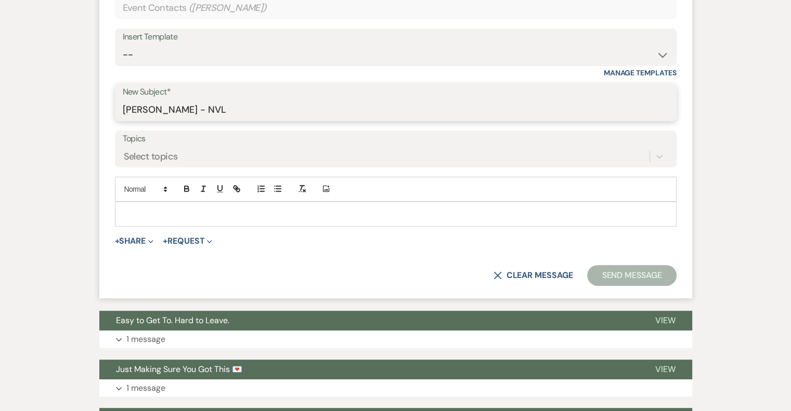
scroll to position [472, 0]
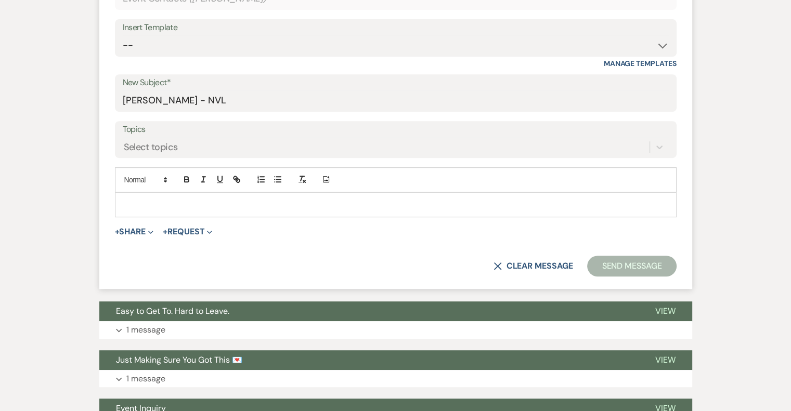
click at [154, 200] on p at bounding box center [395, 204] width 545 height 11
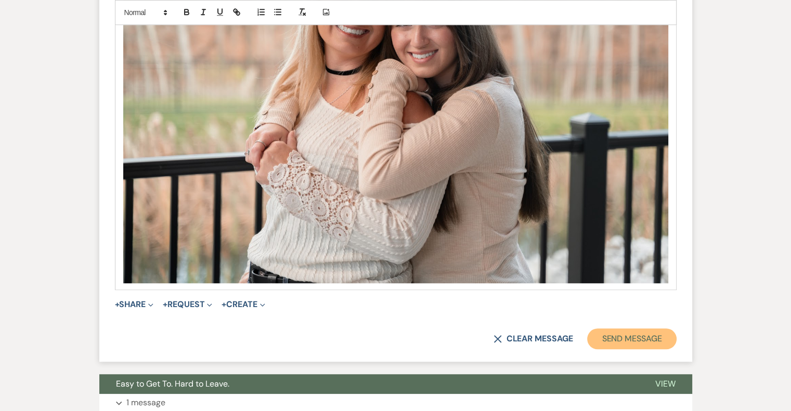
click at [649, 341] on button "Send Message" at bounding box center [631, 339] width 89 height 21
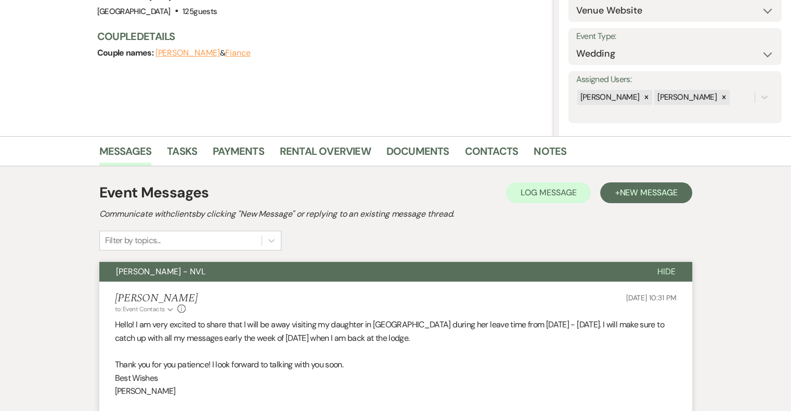
scroll to position [0, 0]
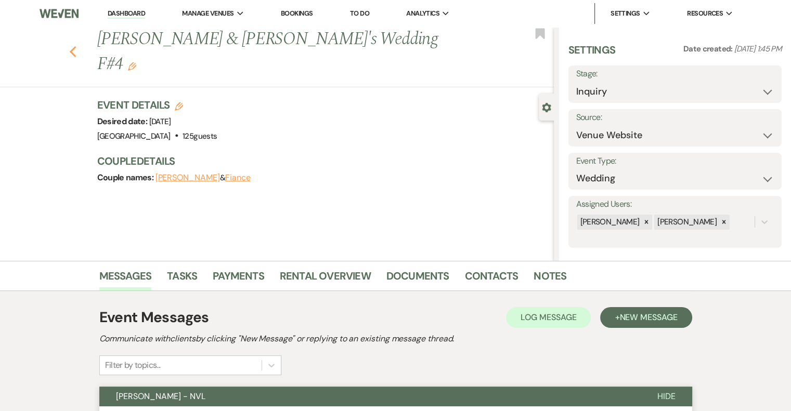
click at [77, 46] on icon "Previous" at bounding box center [73, 52] width 8 height 12
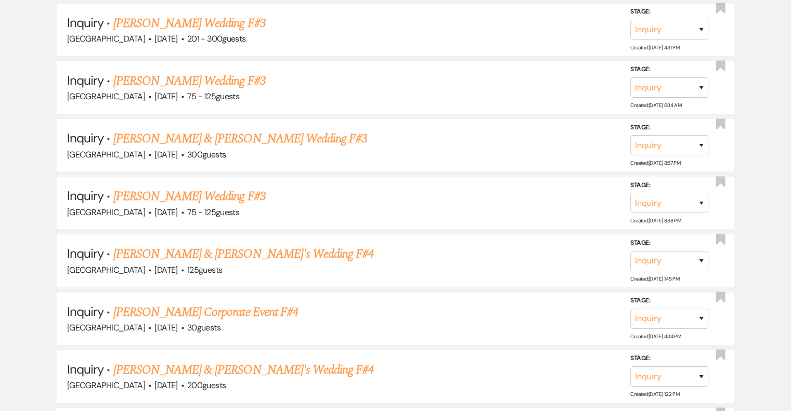
scroll to position [3800, 0]
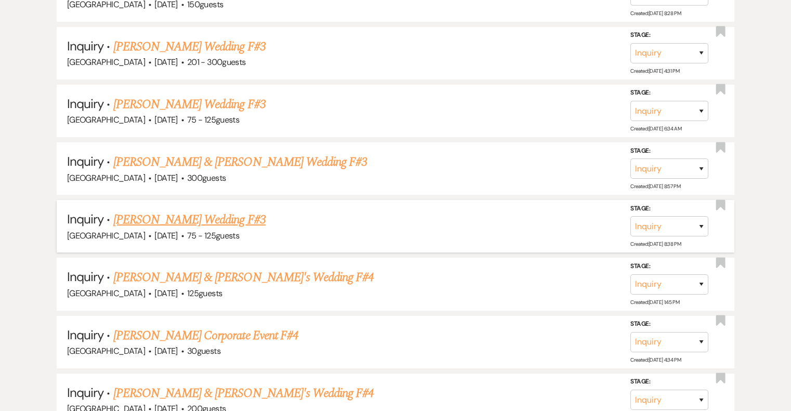
click at [241, 211] on link "[PERSON_NAME] Wedding F#3" at bounding box center [189, 220] width 152 height 19
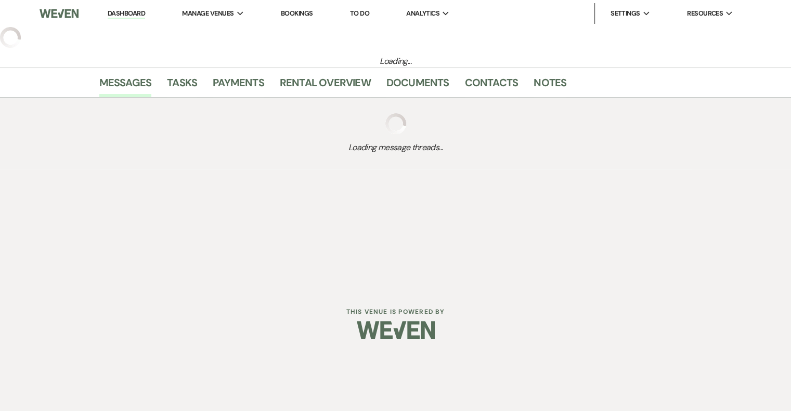
select select "3"
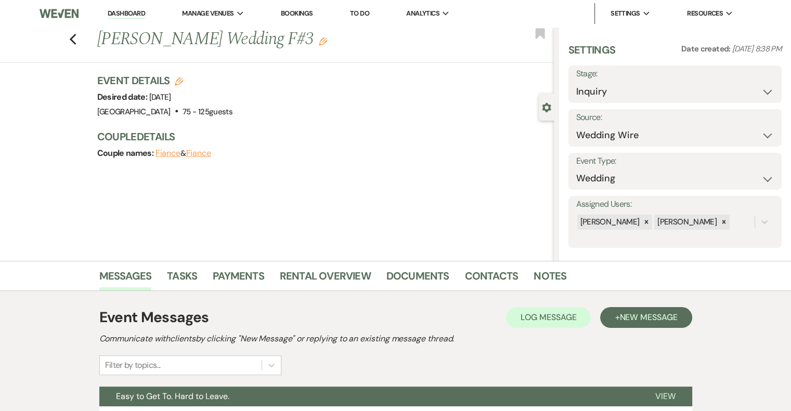
click at [327, 42] on use "button" at bounding box center [323, 41] width 8 height 8
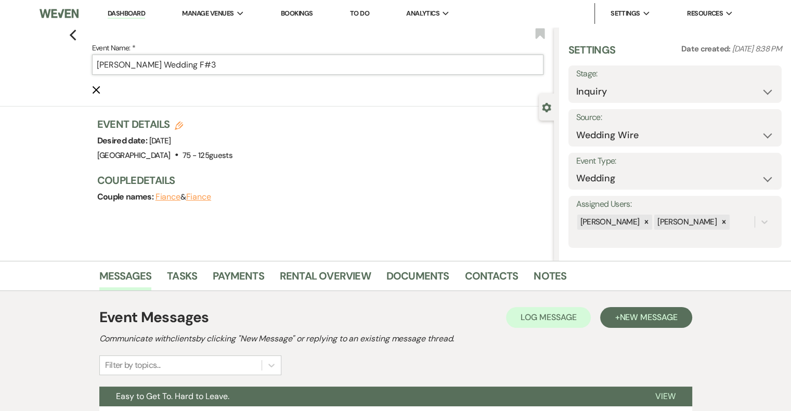
click at [285, 67] on input "[PERSON_NAME] Wedding F#3" at bounding box center [317, 65] width 451 height 20
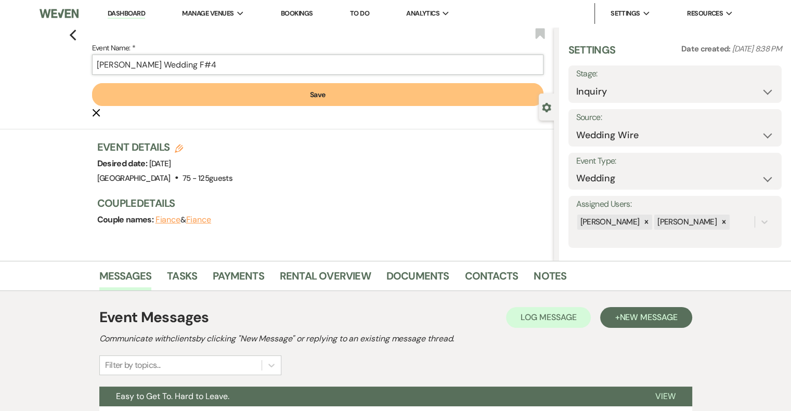
type input "[PERSON_NAME] Wedding F#4"
click at [337, 88] on button "Save" at bounding box center [317, 94] width 451 height 23
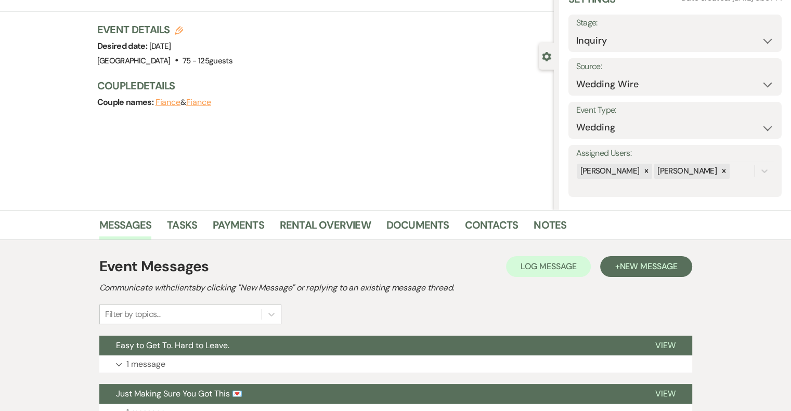
scroll to position [191, 0]
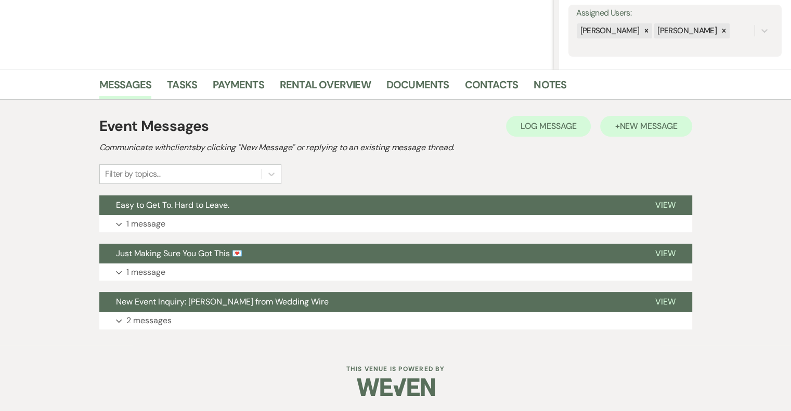
click at [640, 135] on button "+ New Message" at bounding box center [646, 126] width 92 height 21
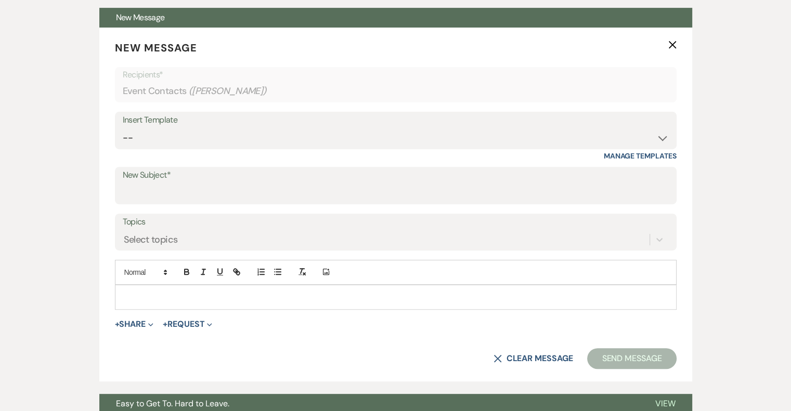
scroll to position [382, 0]
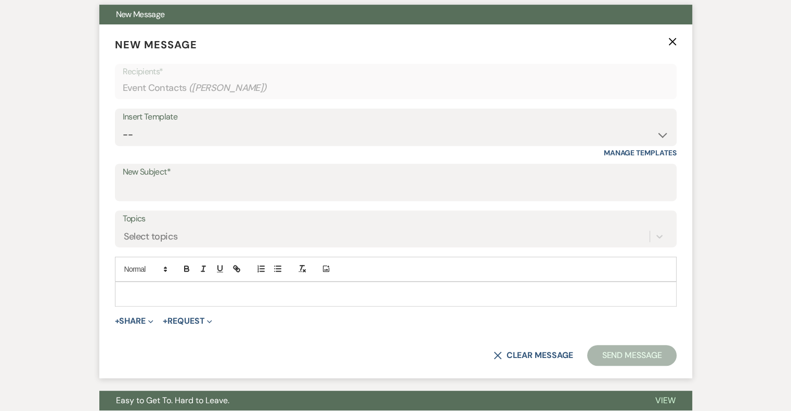
click at [193, 175] on label "New Subject*" at bounding box center [396, 172] width 546 height 15
click at [193, 180] on input "New Subject*" at bounding box center [396, 190] width 546 height 20
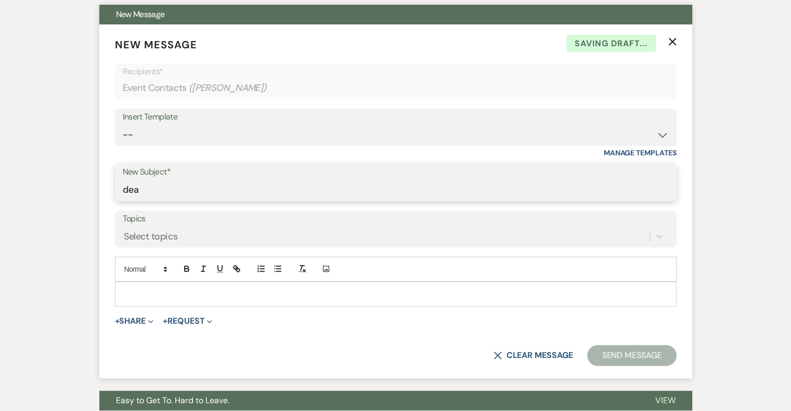
type input "[PERSON_NAME] - NVL"
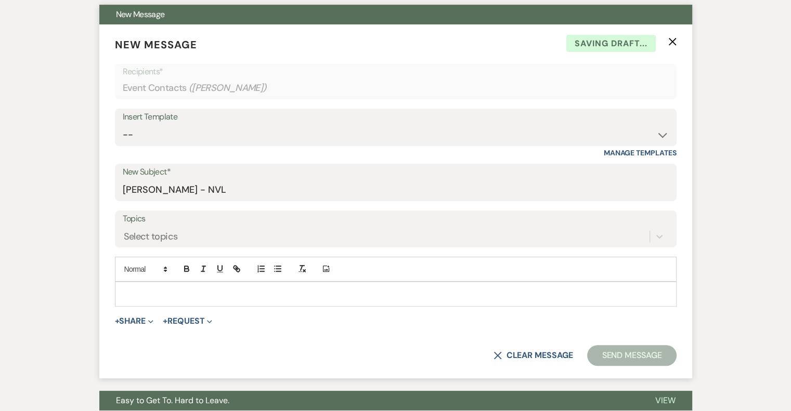
click at [170, 291] on p at bounding box center [395, 294] width 545 height 11
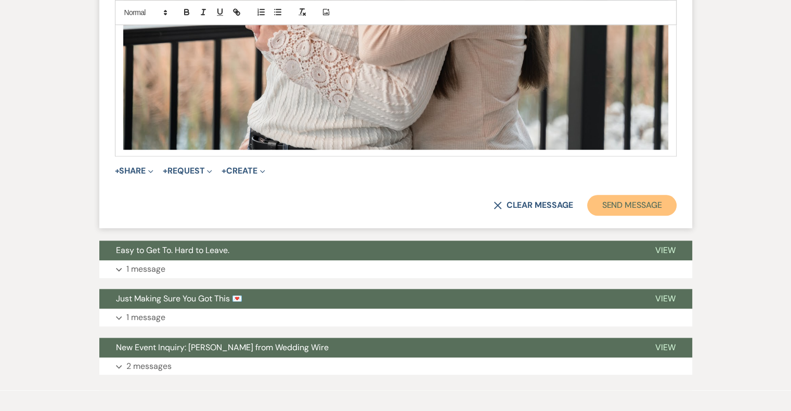
click at [653, 207] on button "Send Message" at bounding box center [631, 205] width 89 height 21
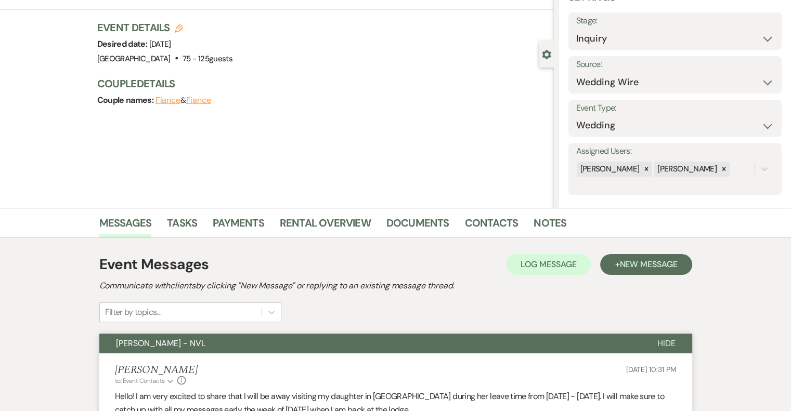
scroll to position [0, 0]
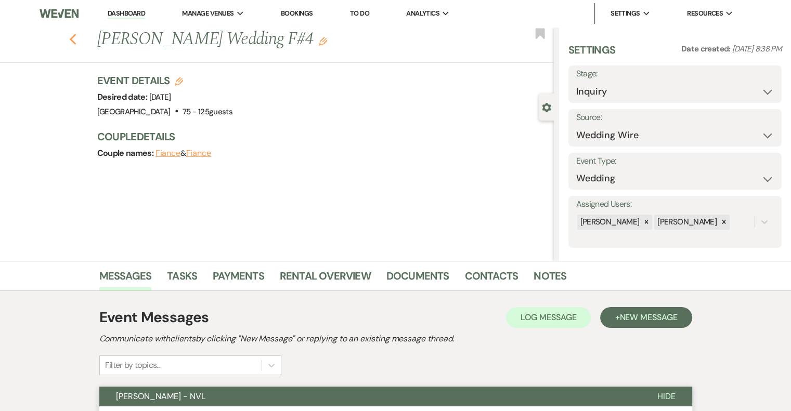
click at [77, 37] on icon "Previous" at bounding box center [73, 39] width 8 height 12
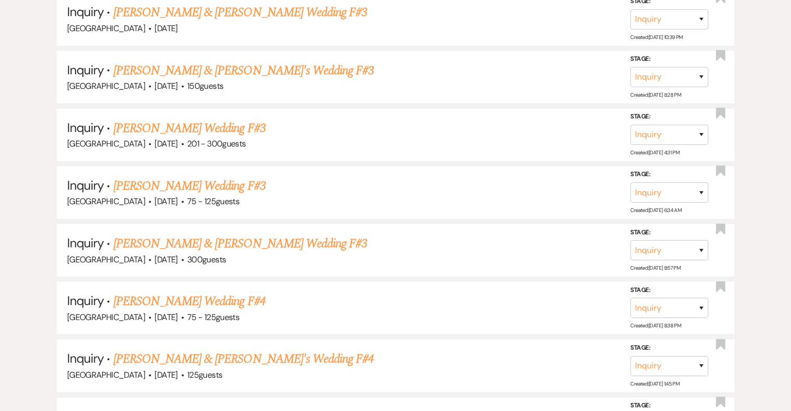
scroll to position [3702, 0]
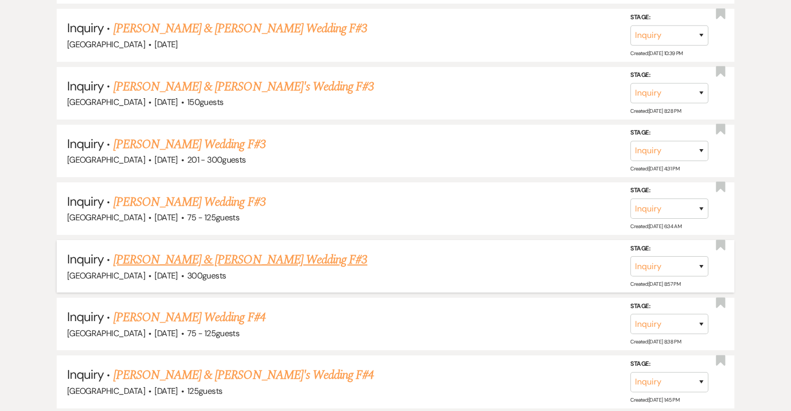
click at [305, 251] on link "[PERSON_NAME] & [PERSON_NAME] Wedding F#3" at bounding box center [240, 260] width 254 height 19
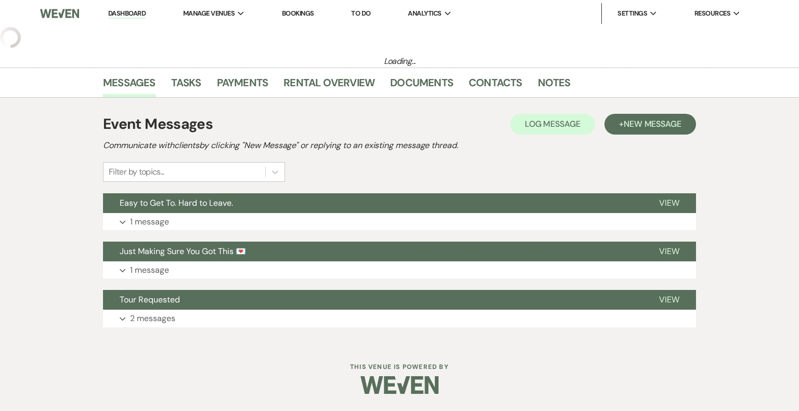
select select "5"
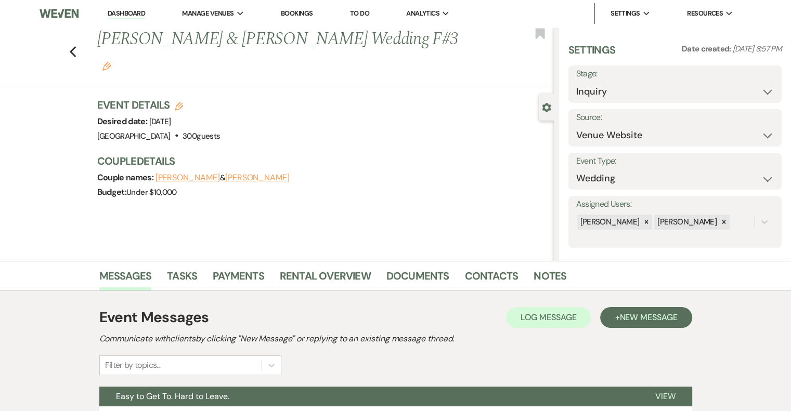
click at [111, 62] on icon "Edit" at bounding box center [106, 66] width 8 height 8
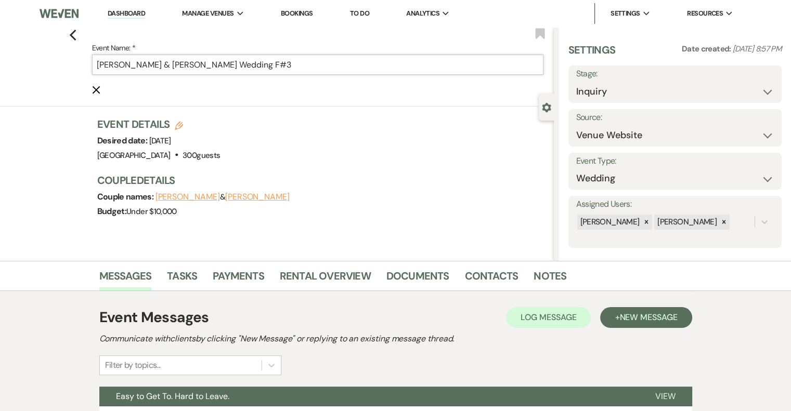
click at [330, 69] on input "[PERSON_NAME] & [PERSON_NAME] Wedding F#3" at bounding box center [317, 65] width 451 height 20
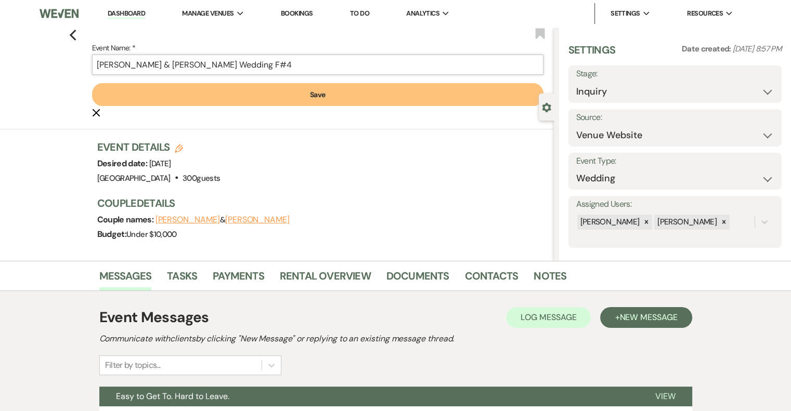
type input "[PERSON_NAME] & [PERSON_NAME] Wedding F#4"
click at [298, 89] on button "Save" at bounding box center [317, 94] width 451 height 23
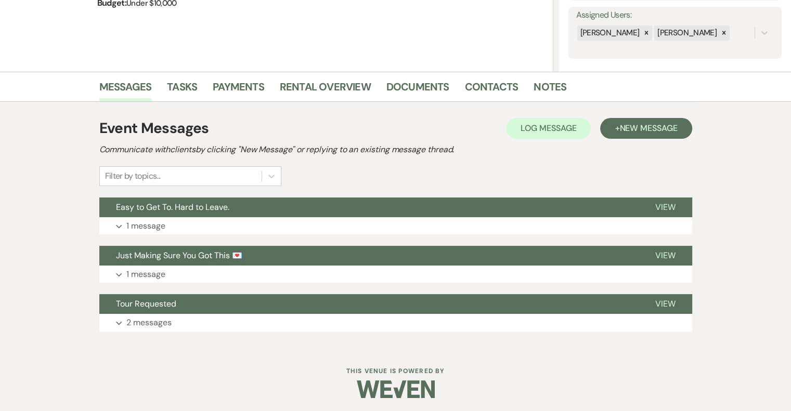
scroll to position [191, 0]
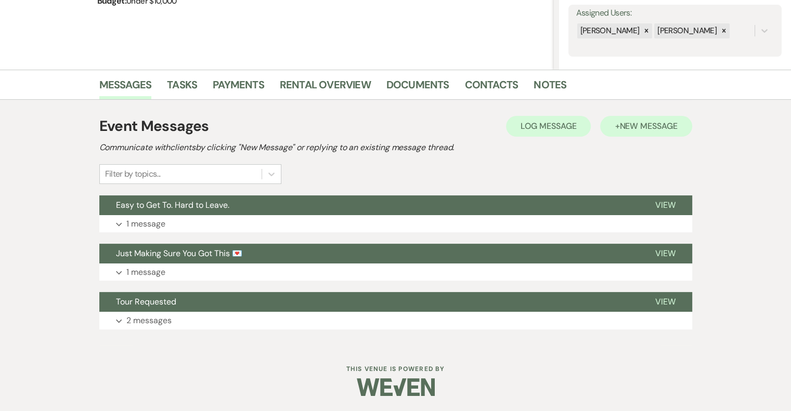
click at [629, 134] on button "+ New Message" at bounding box center [646, 126] width 92 height 21
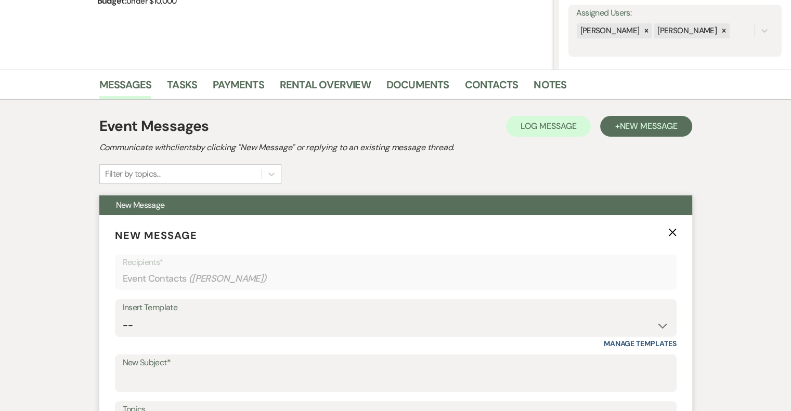
click at [191, 368] on label "New Subject*" at bounding box center [396, 363] width 546 height 15
click at [191, 371] on input "New Subject*" at bounding box center [396, 381] width 546 height 20
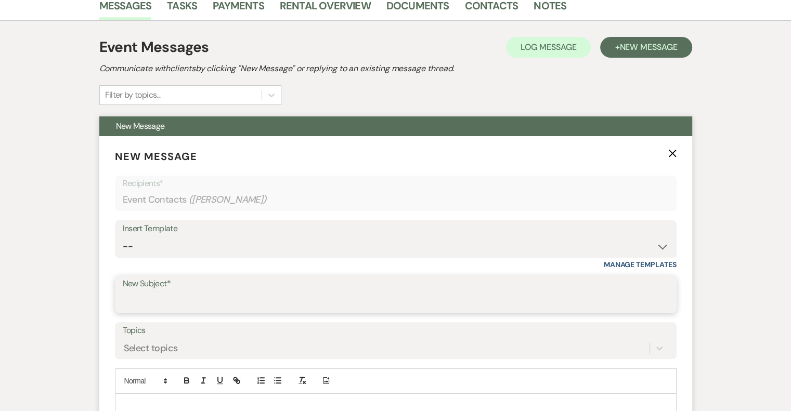
scroll to position [329, 0]
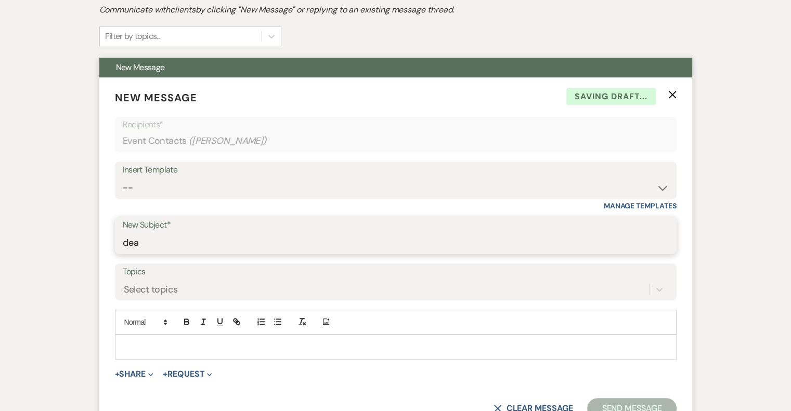
type input "[PERSON_NAME] - NVL"
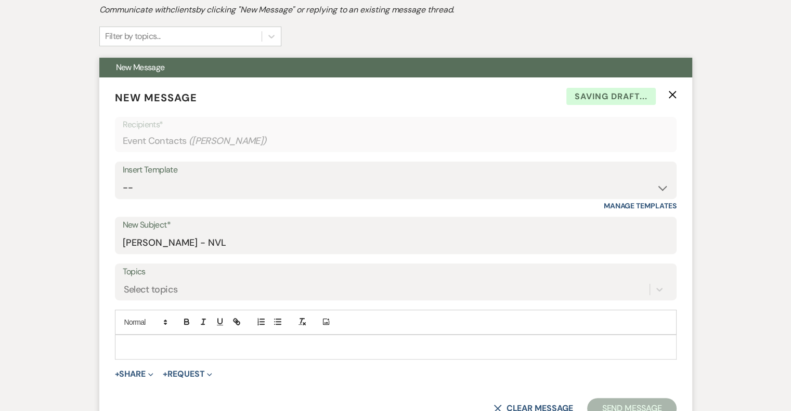
click at [196, 339] on div at bounding box center [395, 347] width 561 height 24
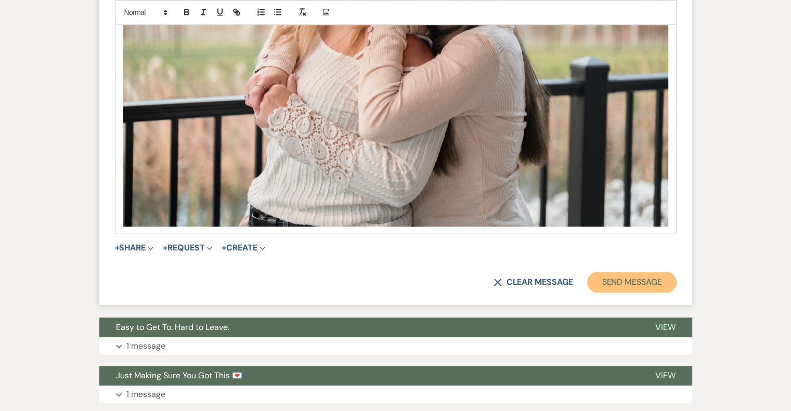
click at [634, 285] on button "Send Message" at bounding box center [631, 282] width 89 height 21
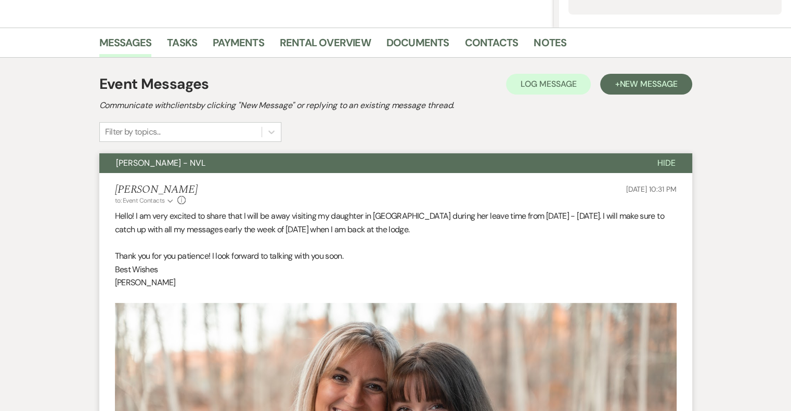
scroll to position [0, 0]
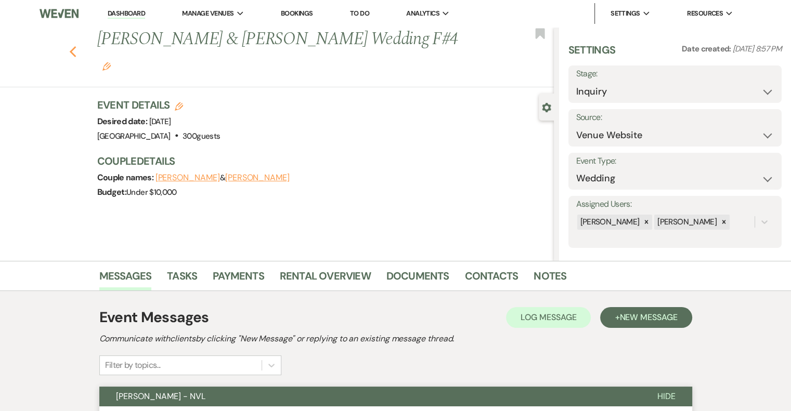
click at [73, 46] on icon "Previous" at bounding box center [73, 52] width 8 height 12
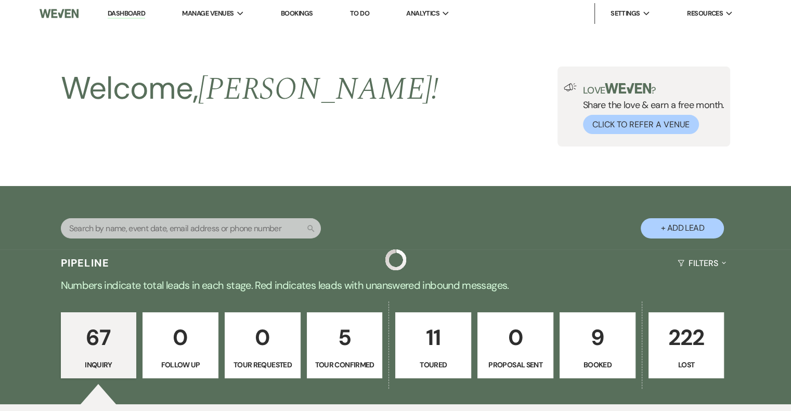
scroll to position [3702, 0]
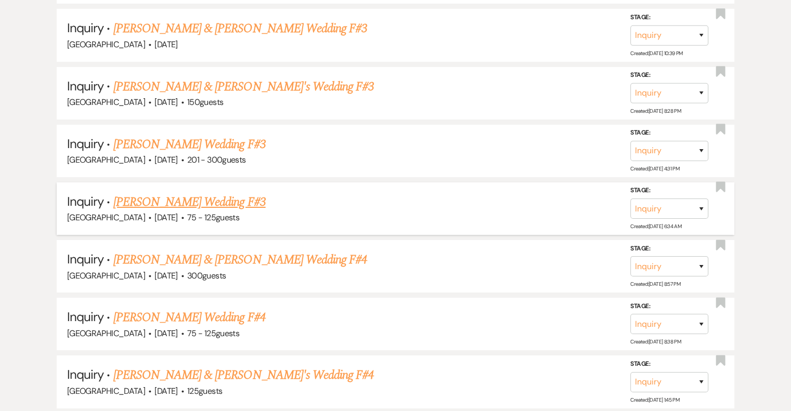
click at [210, 193] on link "[PERSON_NAME] Wedding F#3" at bounding box center [189, 202] width 152 height 19
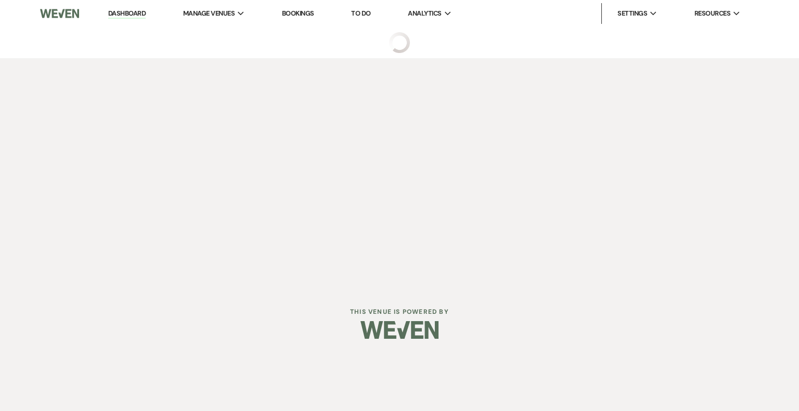
select select "3"
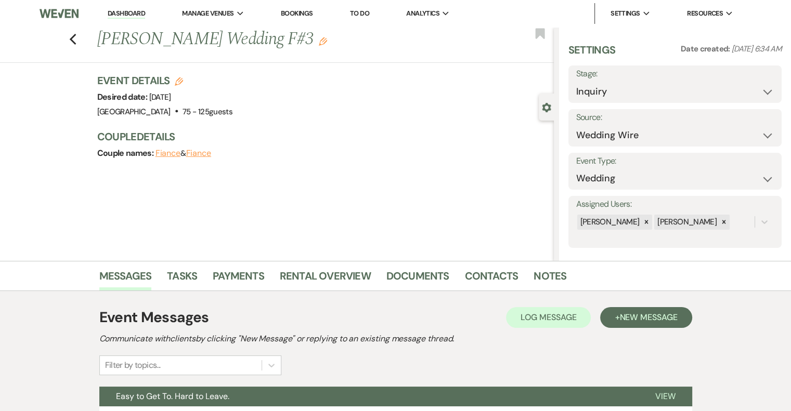
click at [319, 42] on use "button" at bounding box center [323, 41] width 8 height 8
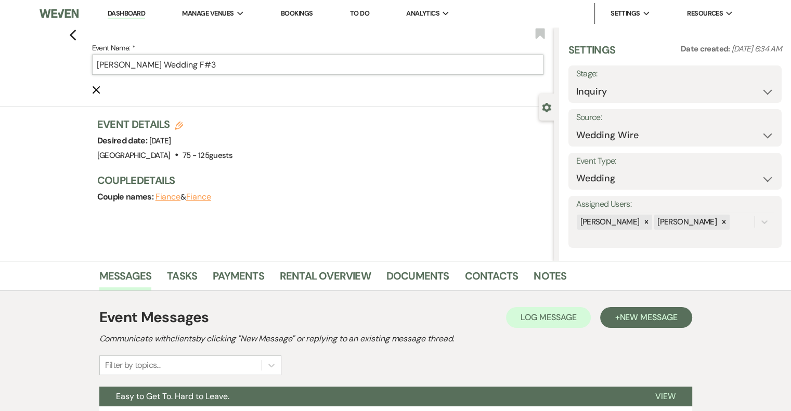
click at [284, 62] on input "[PERSON_NAME] Wedding F#3" at bounding box center [317, 65] width 451 height 20
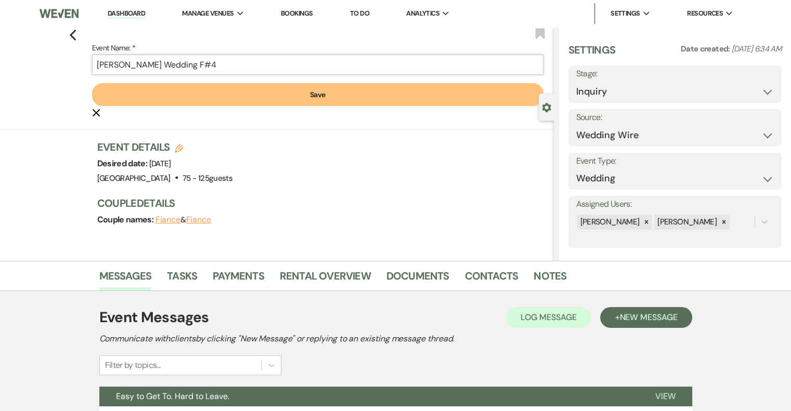
type input "[PERSON_NAME] Wedding F#4"
click at [266, 97] on button "Save" at bounding box center [317, 94] width 451 height 23
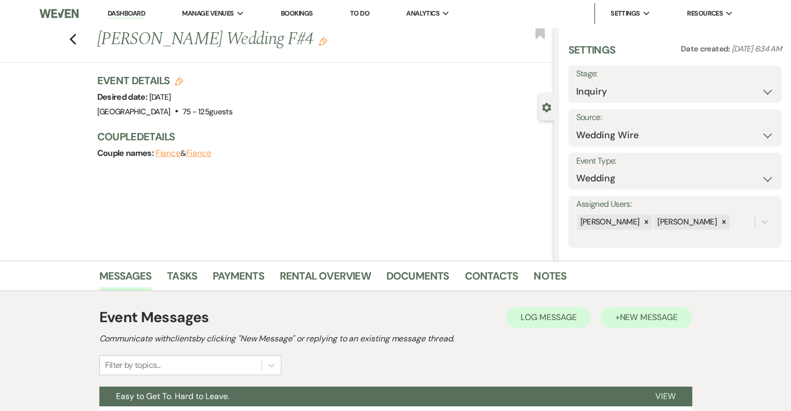
click at [643, 322] on button "+ New Message" at bounding box center [646, 317] width 92 height 21
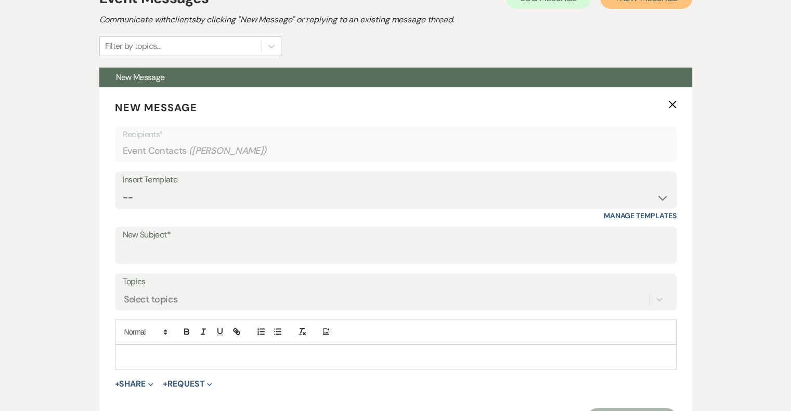
scroll to position [320, 0]
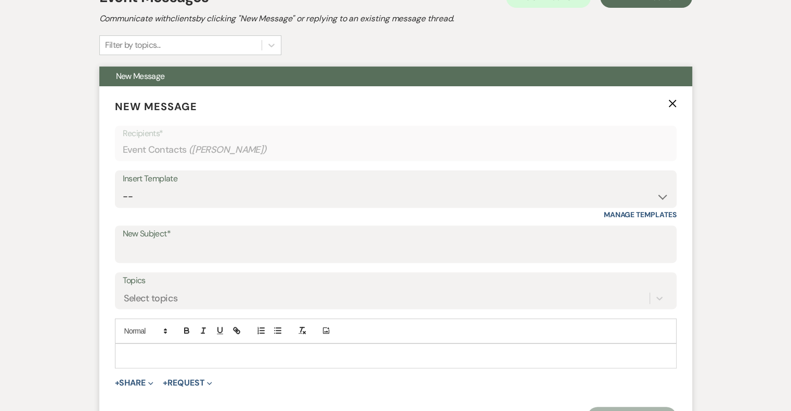
click at [164, 241] on label "New Subject*" at bounding box center [396, 234] width 546 height 15
click at [164, 242] on input "New Subject*" at bounding box center [396, 252] width 546 height 20
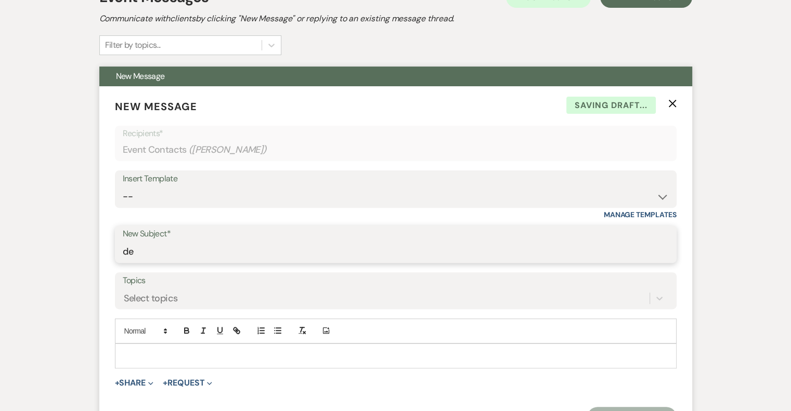
type input "[PERSON_NAME] - NVL"
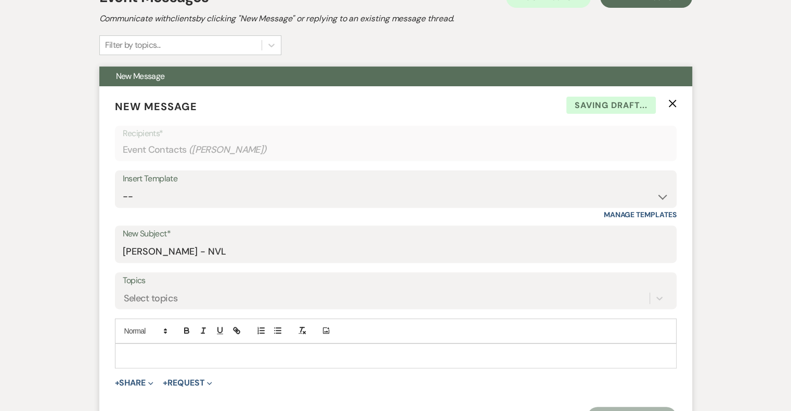
click at [190, 354] on p at bounding box center [395, 355] width 545 height 11
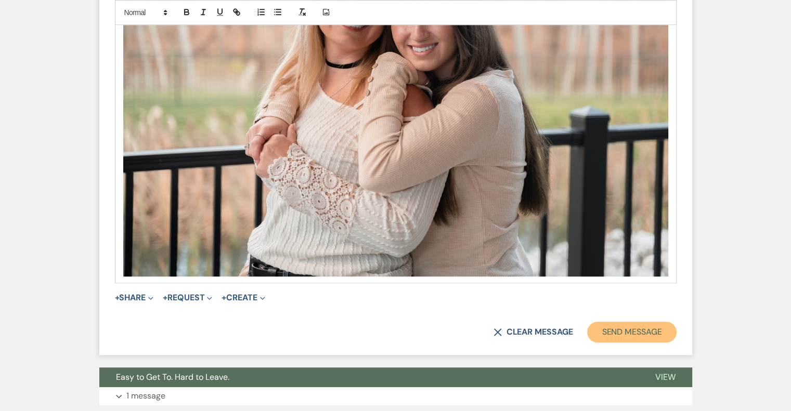
click at [654, 341] on button "Send Message" at bounding box center [631, 332] width 89 height 21
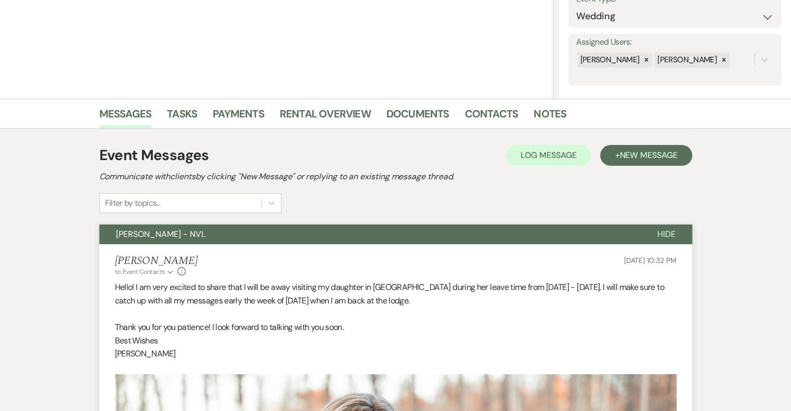
scroll to position [0, 0]
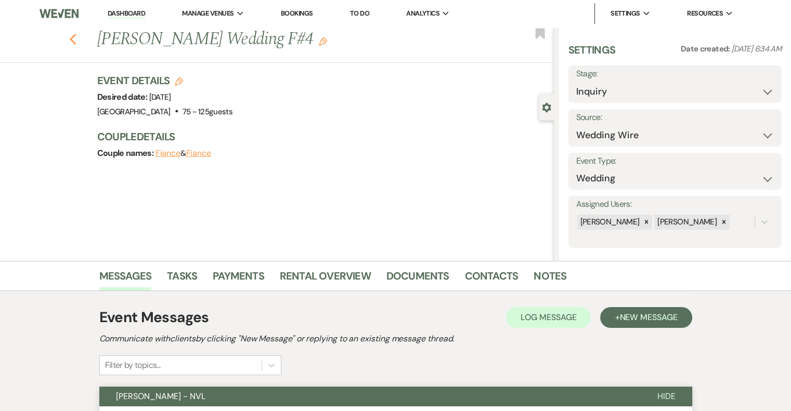
click at [75, 38] on use "button" at bounding box center [72, 39] width 7 height 11
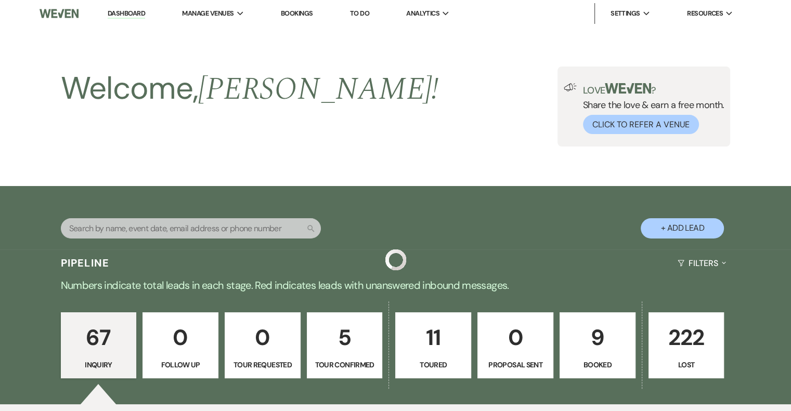
scroll to position [3702, 0]
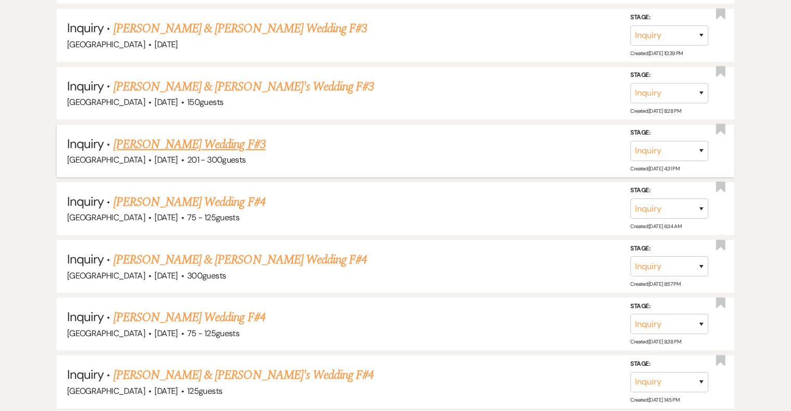
click at [231, 135] on link "[PERSON_NAME] Wedding F#3" at bounding box center [189, 144] width 152 height 19
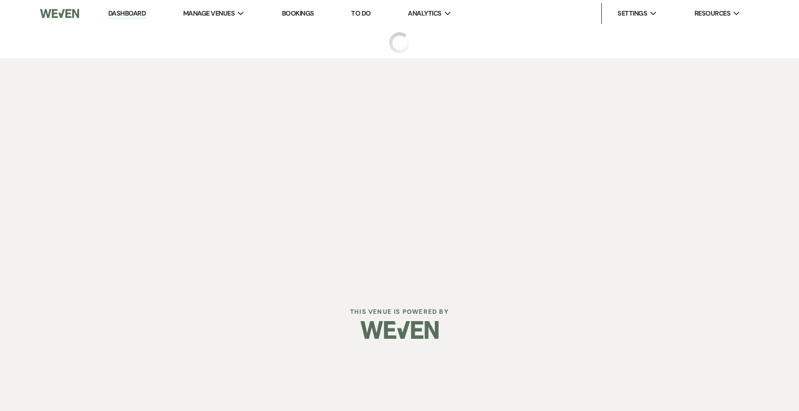
select select "2"
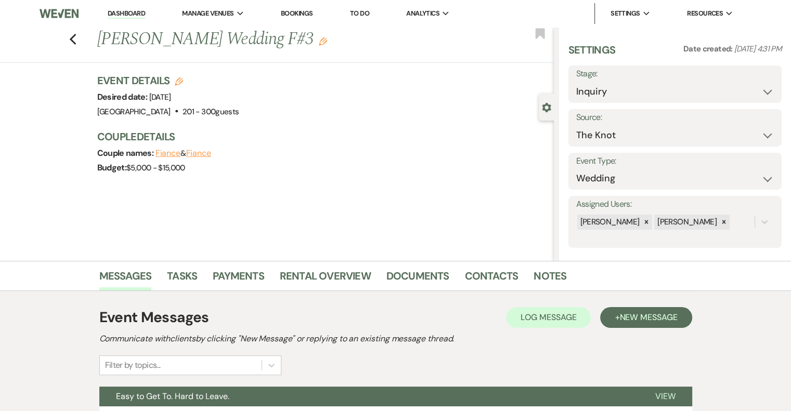
click at [319, 42] on icon "Edit" at bounding box center [323, 41] width 8 height 8
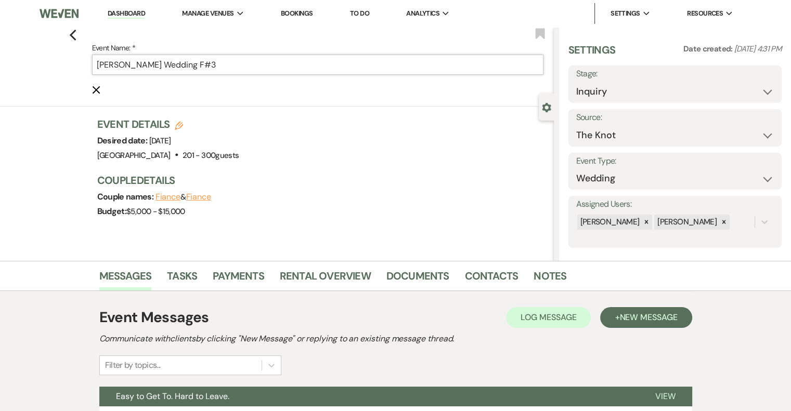
click at [257, 62] on input "[PERSON_NAME] Wedding F#3" at bounding box center [317, 65] width 451 height 20
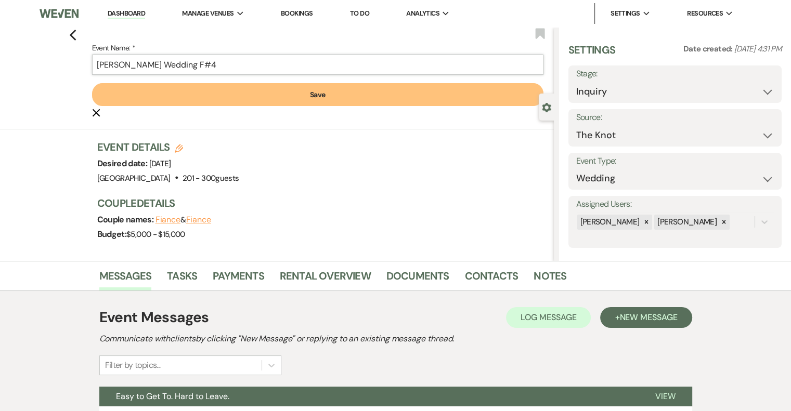
type input "[PERSON_NAME] Wedding F#4"
click at [285, 99] on button "Save" at bounding box center [317, 94] width 451 height 23
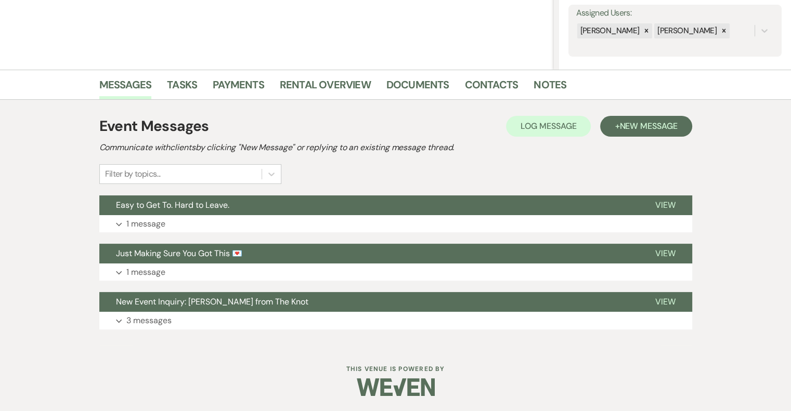
scroll to position [190, 0]
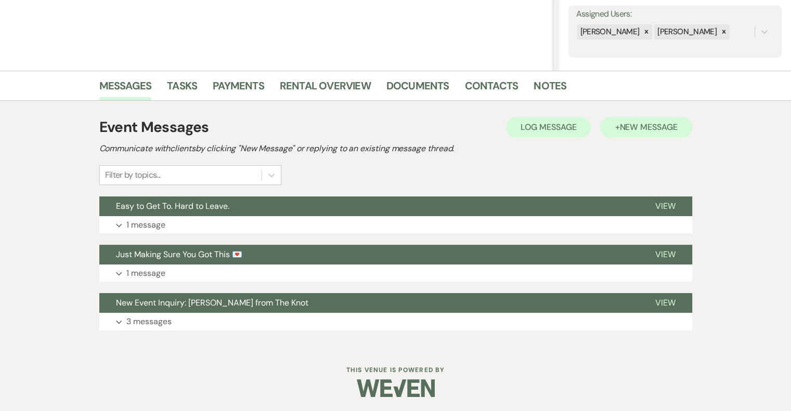
click at [615, 132] on button "+ New Message" at bounding box center [646, 127] width 92 height 21
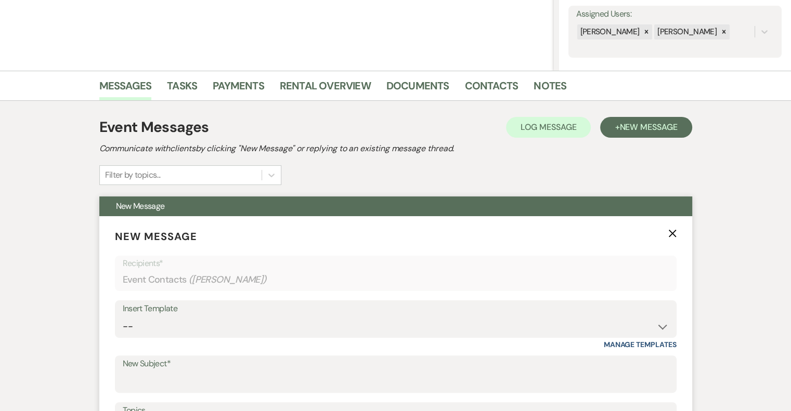
click at [170, 365] on label "New Subject*" at bounding box center [396, 364] width 546 height 15
click at [170, 372] on input "New Subject*" at bounding box center [396, 382] width 546 height 20
type input "[PERSON_NAME] - NVL"
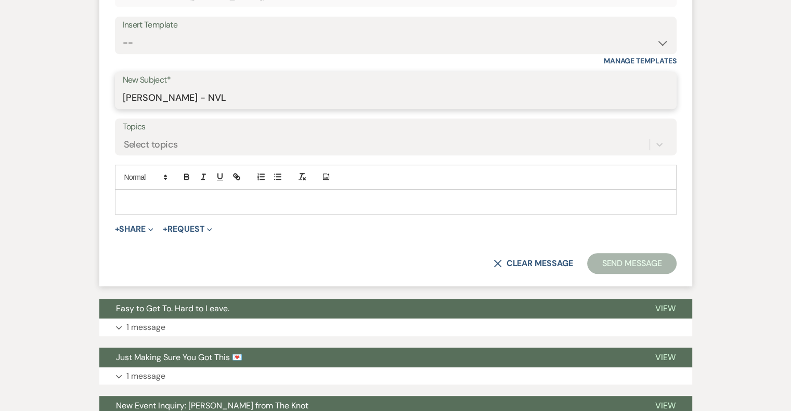
scroll to position [472, 0]
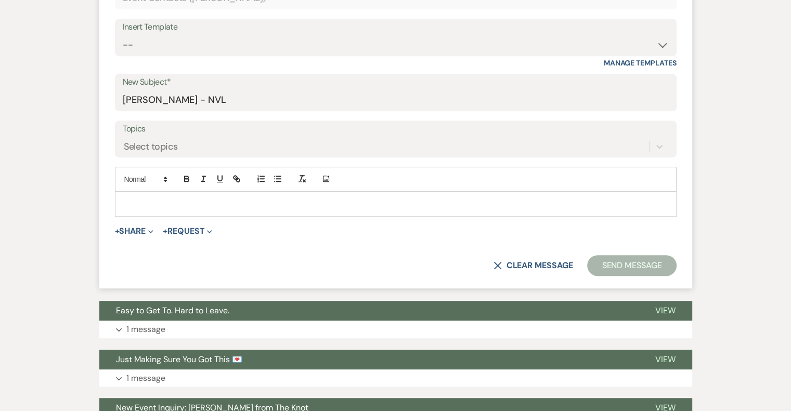
click at [281, 199] on p at bounding box center [395, 204] width 545 height 11
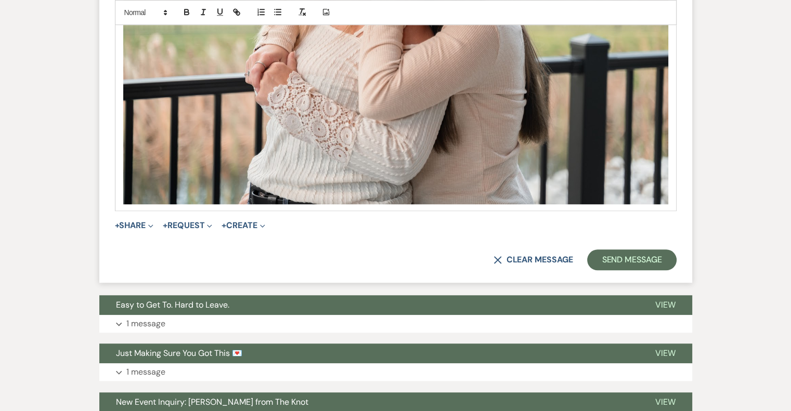
scroll to position [913, 0]
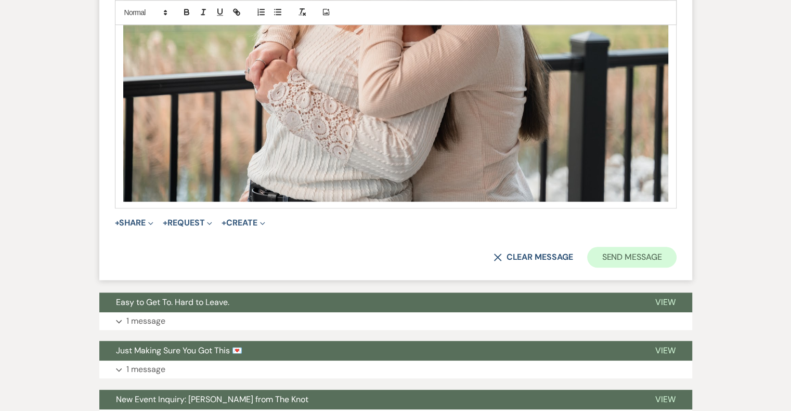
click at [647, 264] on button "Send Message" at bounding box center [631, 257] width 89 height 21
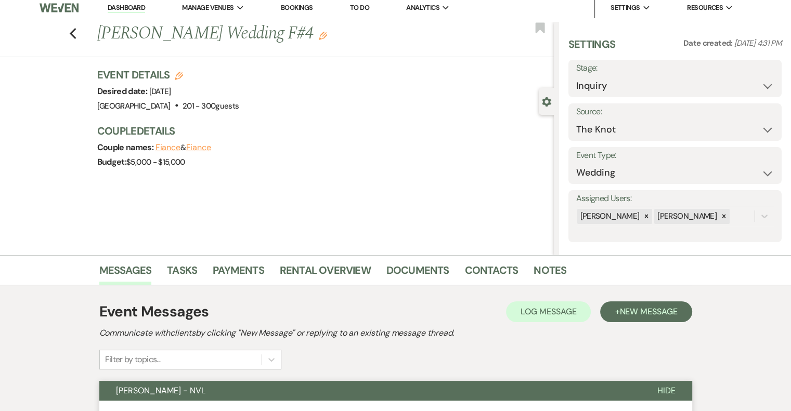
scroll to position [0, 0]
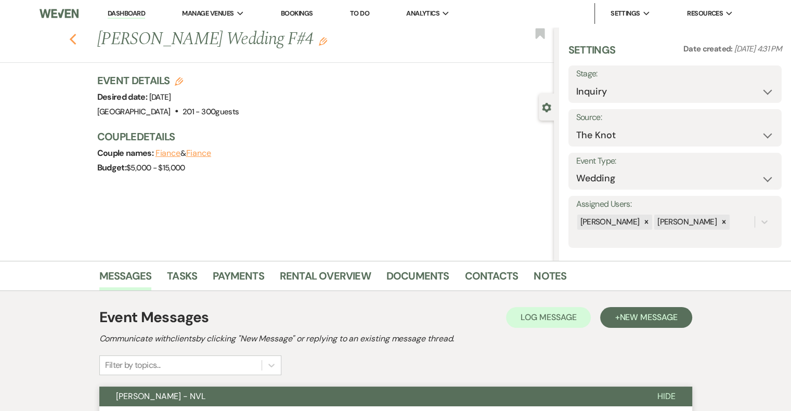
click at [76, 40] on icon "Previous" at bounding box center [73, 39] width 8 height 12
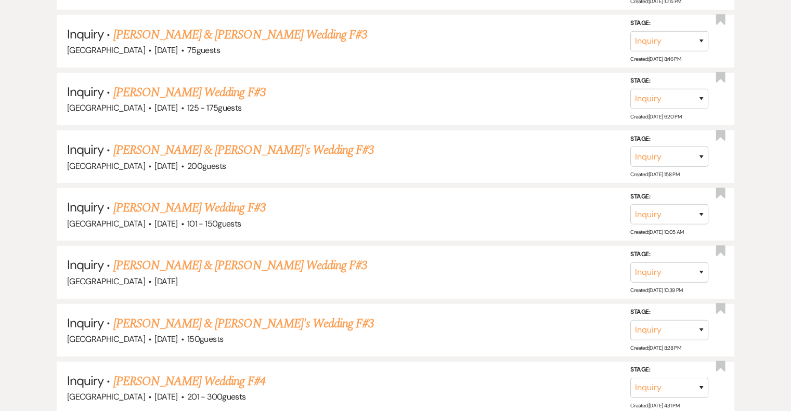
scroll to position [3464, 0]
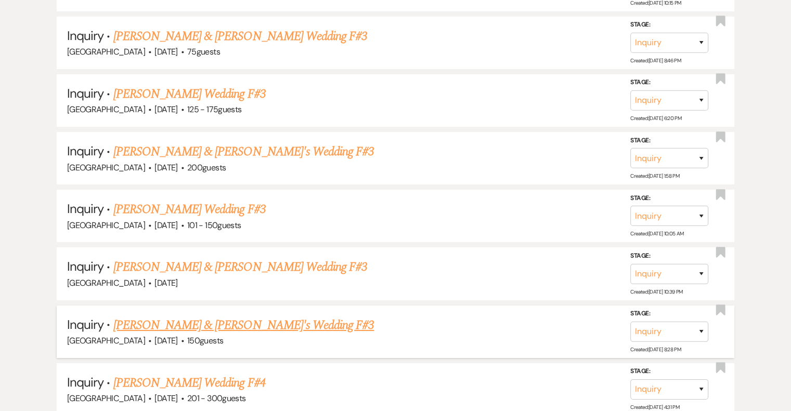
click at [204, 316] on link "[PERSON_NAME] & [PERSON_NAME]'s Wedding F#3" at bounding box center [243, 325] width 261 height 19
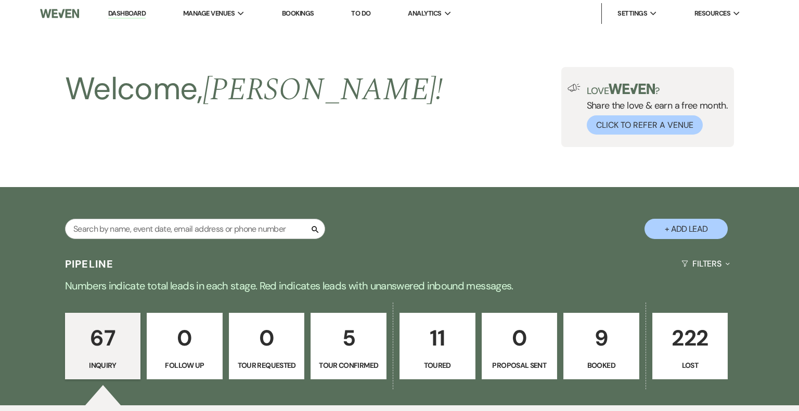
select select "5"
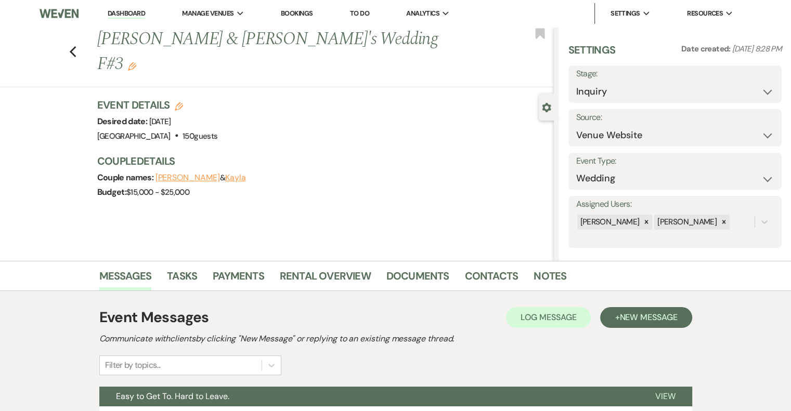
click at [136, 62] on use "button" at bounding box center [132, 66] width 8 height 8
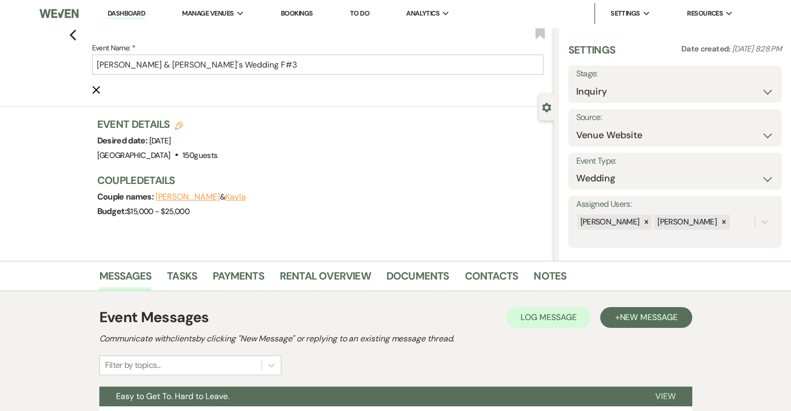
click at [273, 51] on label "Event Name: *" at bounding box center [317, 48] width 451 height 13
click at [273, 55] on input "[PERSON_NAME] & [PERSON_NAME]'s Wedding F#3" at bounding box center [317, 65] width 451 height 20
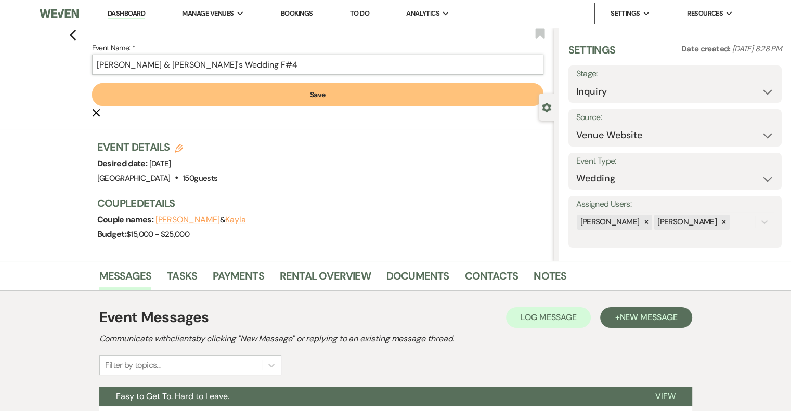
type input "[PERSON_NAME] & [PERSON_NAME]'s Wedding F#4"
click at [293, 94] on button "Save" at bounding box center [317, 94] width 451 height 23
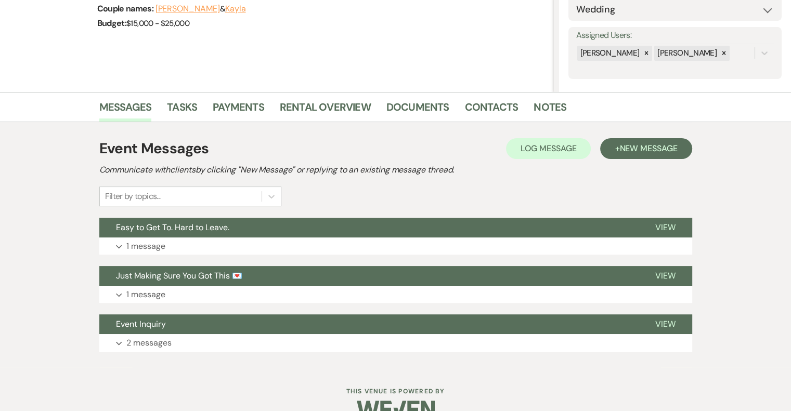
scroll to position [180, 0]
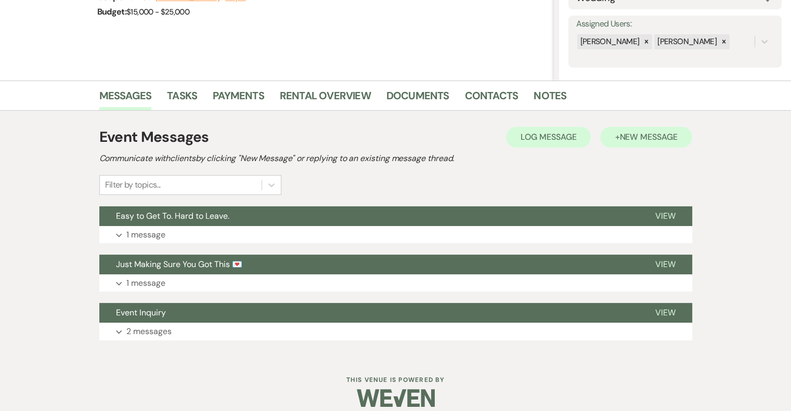
click at [655, 139] on span "New Message" at bounding box center [648, 137] width 58 height 11
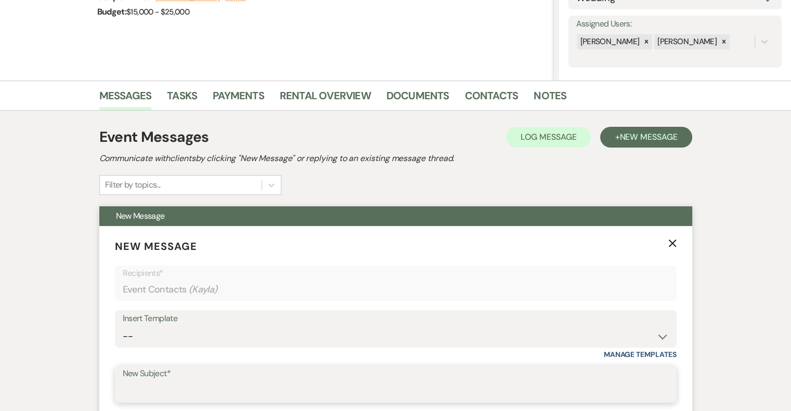
click at [188, 388] on input "New Subject*" at bounding box center [396, 392] width 546 height 20
type input "[PERSON_NAME] - NVL"
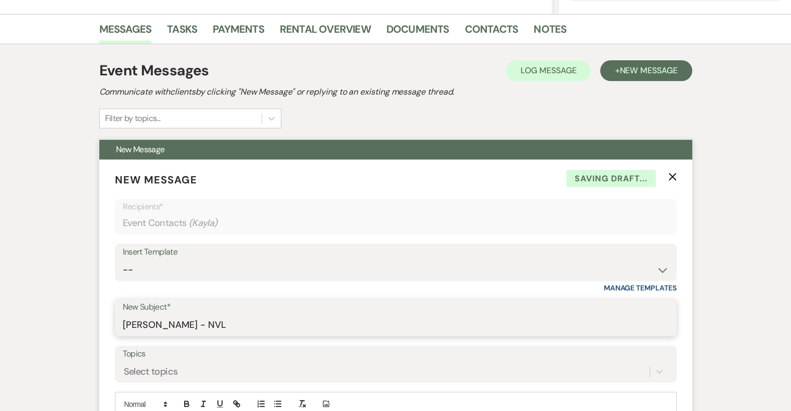
scroll to position [389, 0]
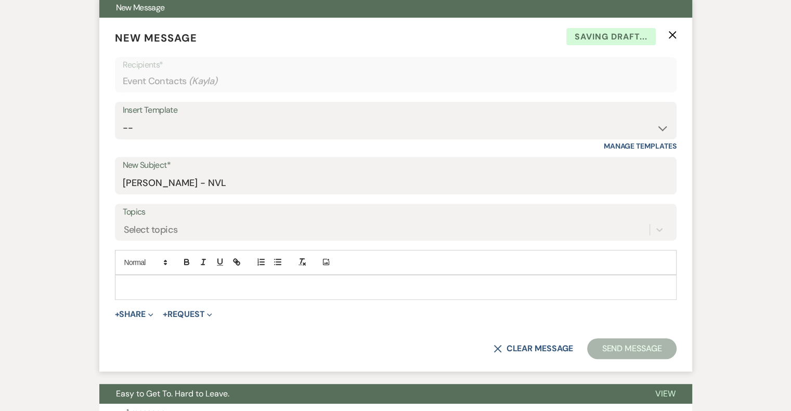
click at [142, 292] on div at bounding box center [395, 288] width 561 height 24
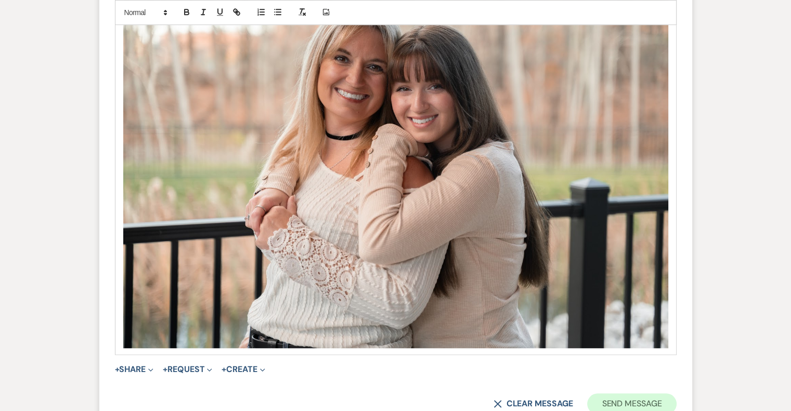
click at [627, 399] on button "Send Message" at bounding box center [631, 404] width 89 height 21
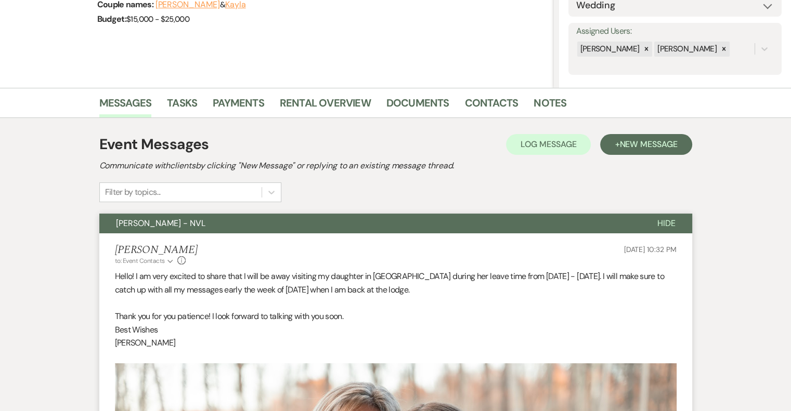
scroll to position [0, 0]
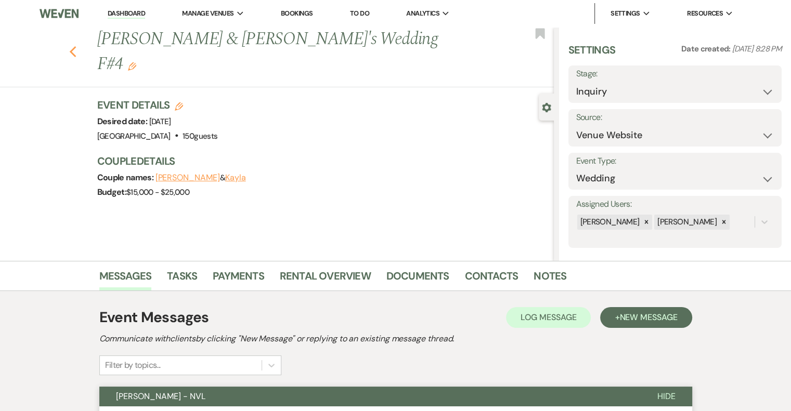
click at [76, 46] on use "button" at bounding box center [72, 51] width 7 height 11
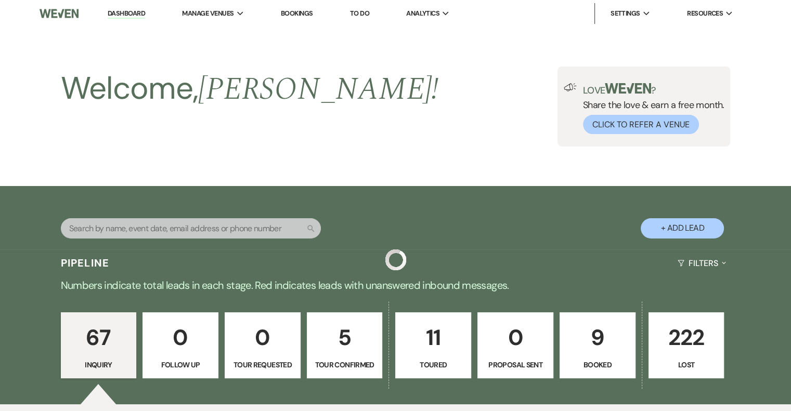
scroll to position [3464, 0]
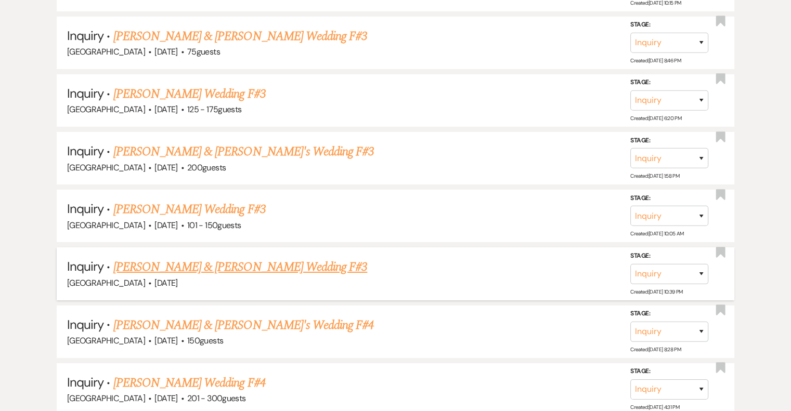
click at [268, 258] on link "[PERSON_NAME] & [PERSON_NAME] Wedding F#3" at bounding box center [240, 267] width 254 height 19
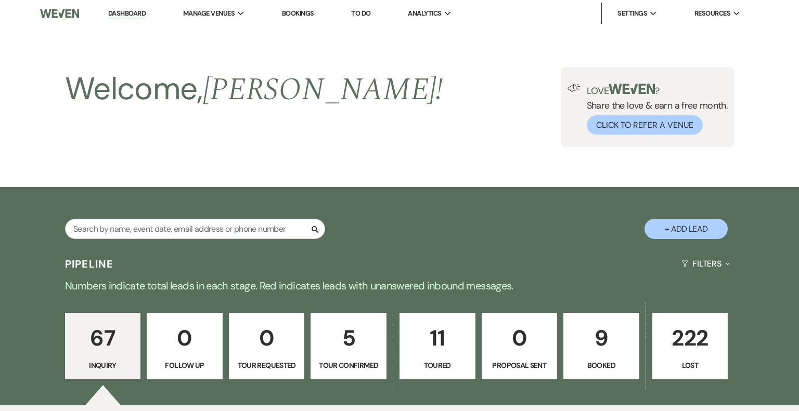
select select "5"
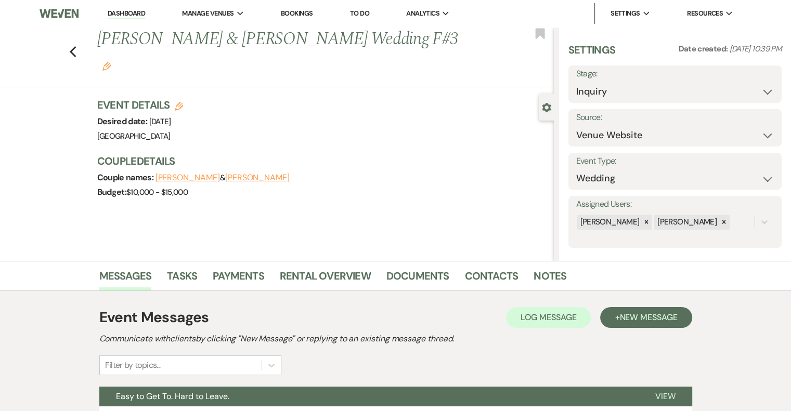
click at [111, 62] on use "button" at bounding box center [106, 66] width 8 height 8
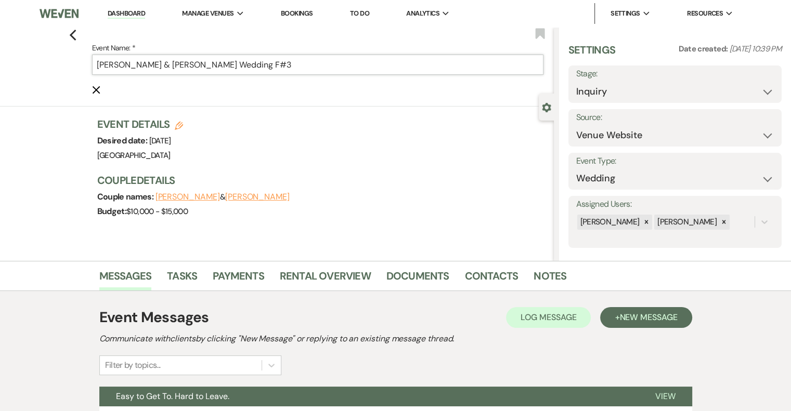
click at [315, 69] on input "[PERSON_NAME] & [PERSON_NAME] Wedding F#3" at bounding box center [317, 65] width 451 height 20
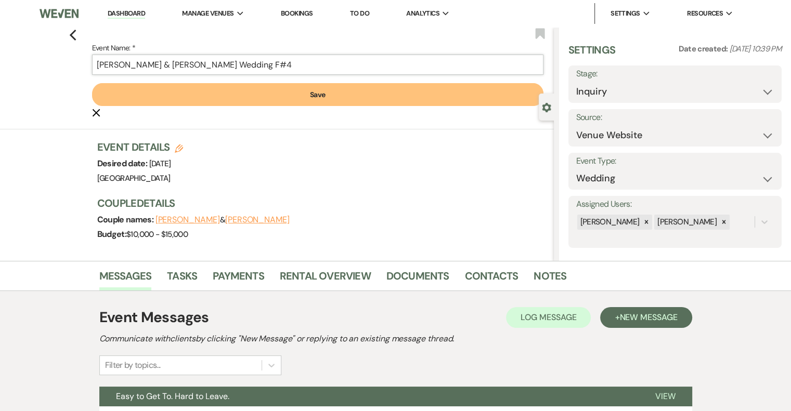
type input "[PERSON_NAME] & [PERSON_NAME] Wedding F#4"
click at [329, 95] on button "Save" at bounding box center [317, 94] width 451 height 23
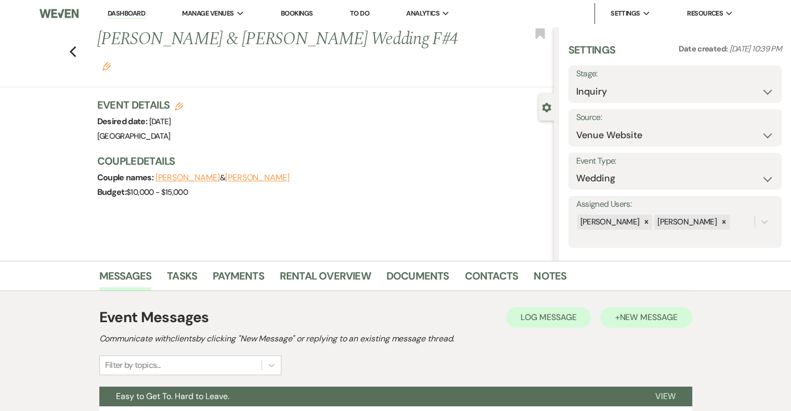
click at [643, 321] on span "New Message" at bounding box center [648, 317] width 58 height 11
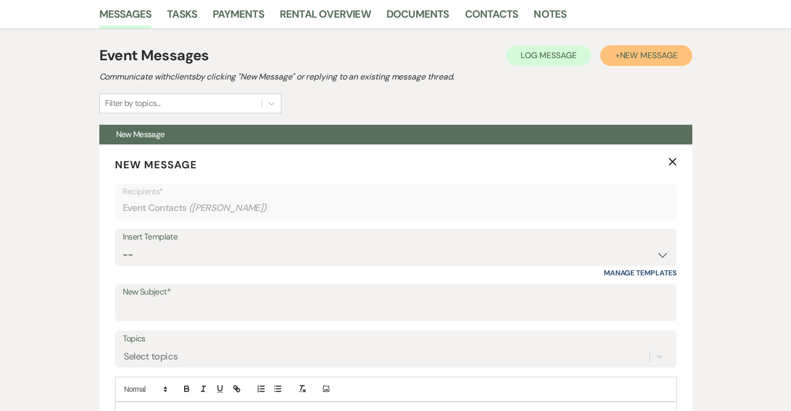
scroll to position [264, 0]
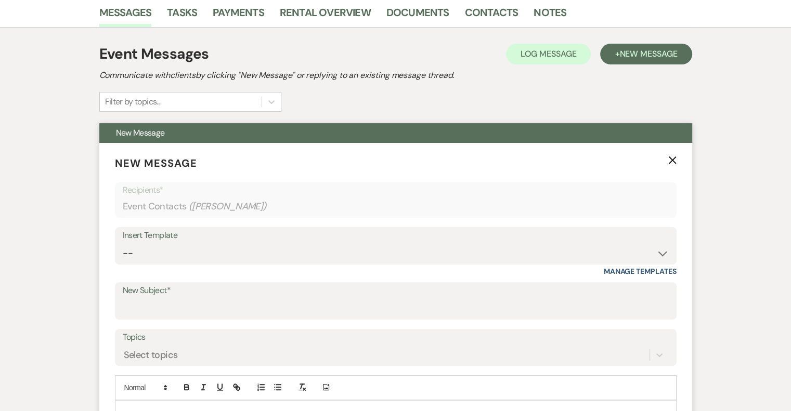
click at [203, 292] on label "New Subject*" at bounding box center [396, 290] width 546 height 15
click at [203, 298] on input "New Subject*" at bounding box center [396, 308] width 546 height 20
click at [144, 308] on input "[PERSON_NAME]" at bounding box center [396, 308] width 546 height 20
type input "[PERSON_NAME] - NVL"
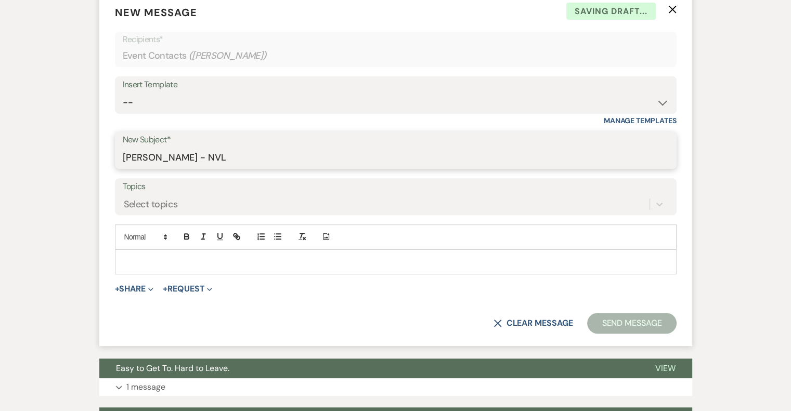
scroll to position [422, 0]
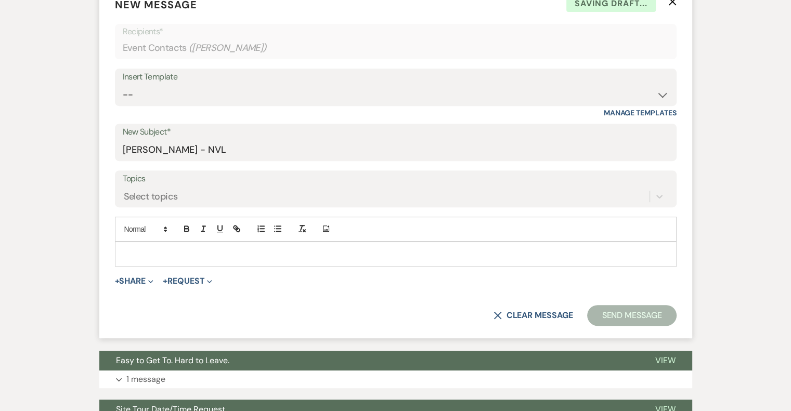
click at [167, 256] on p at bounding box center [395, 254] width 545 height 11
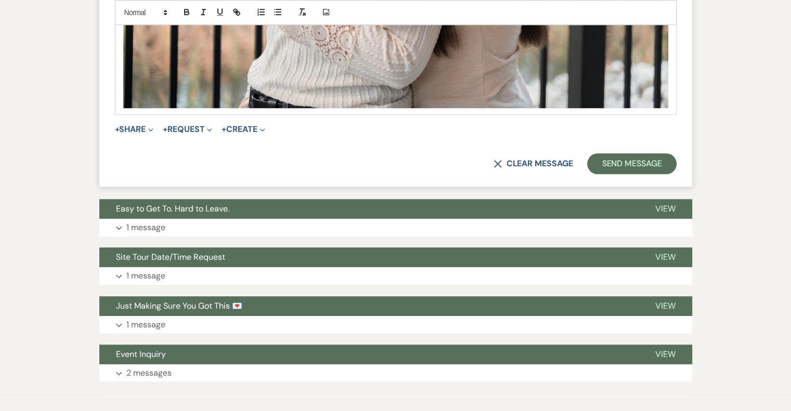
scroll to position [1059, 0]
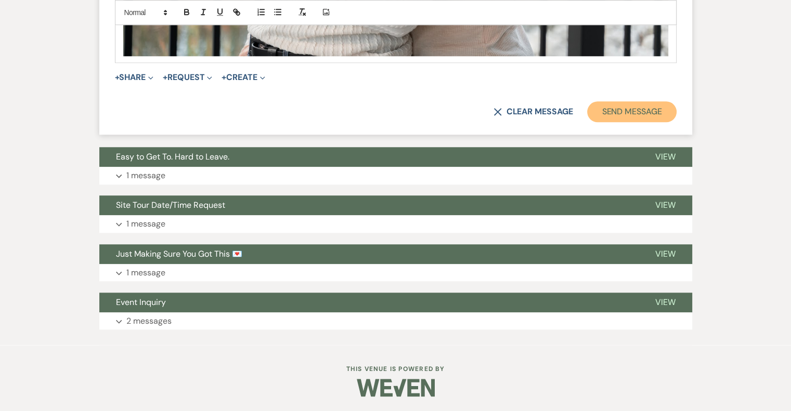
click at [656, 118] on button "Send Message" at bounding box center [631, 111] width 89 height 21
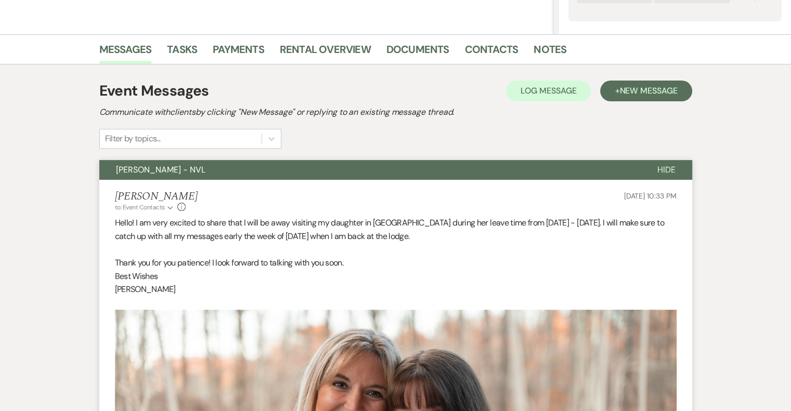
scroll to position [0, 0]
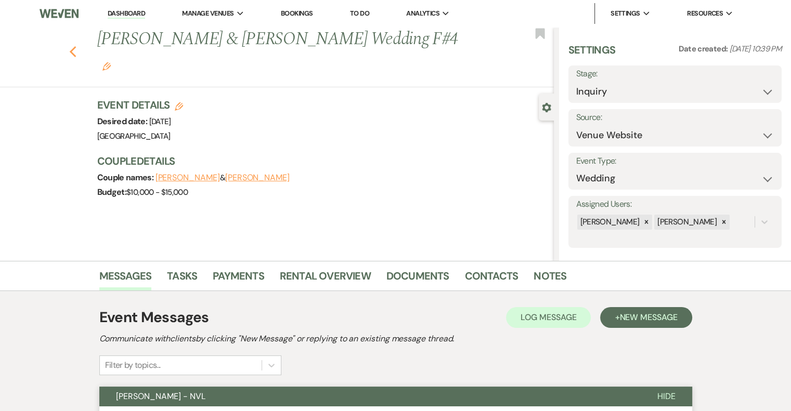
click at [73, 46] on icon "Previous" at bounding box center [73, 52] width 8 height 12
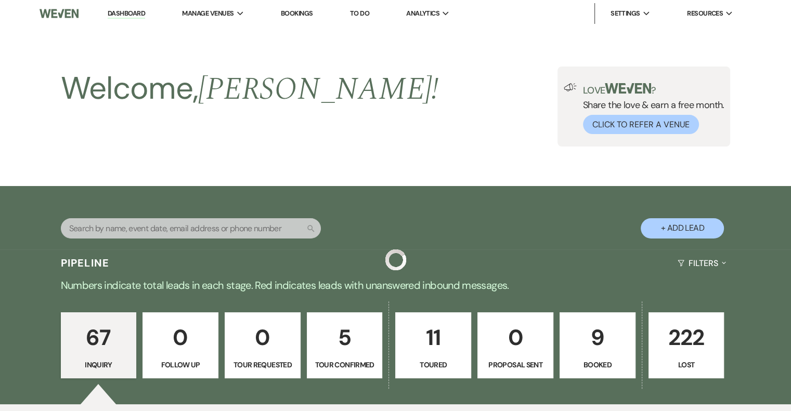
scroll to position [3464, 0]
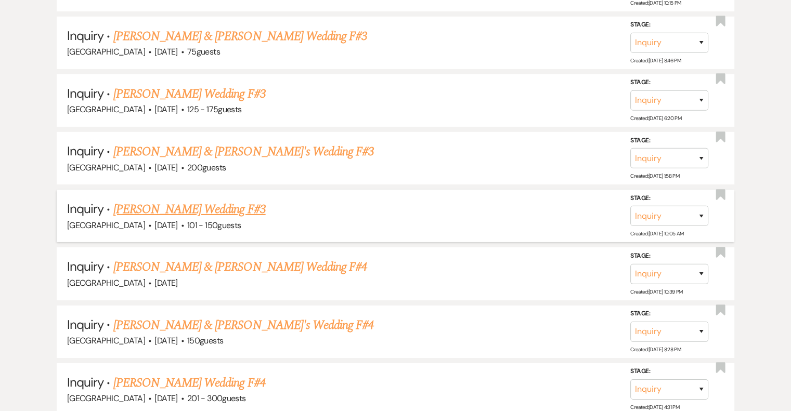
click at [196, 200] on link "[PERSON_NAME] Wedding F#3" at bounding box center [189, 209] width 152 height 19
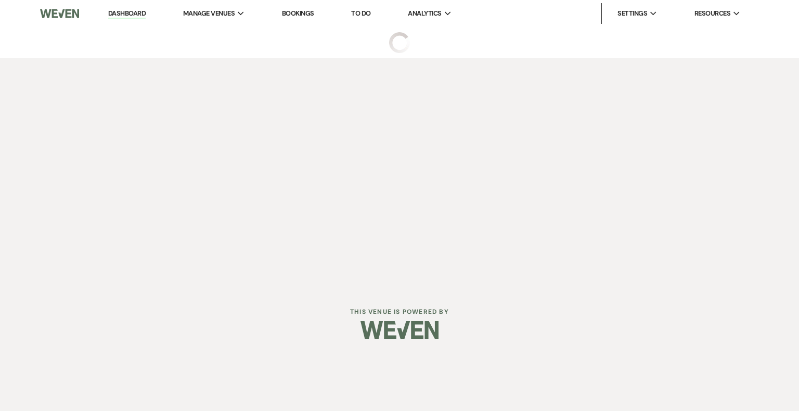
select select "2"
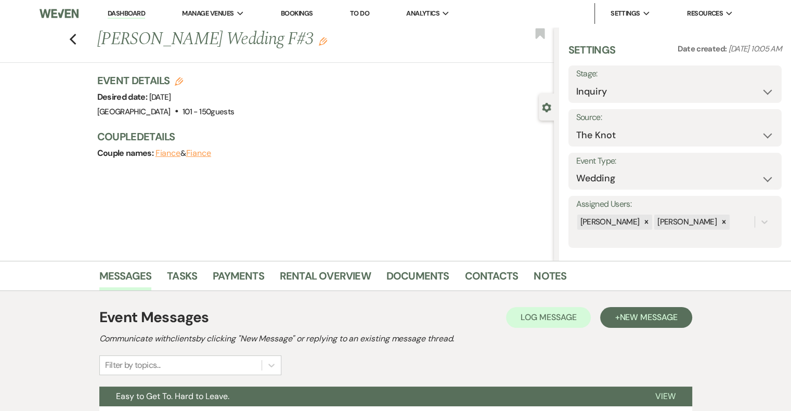
click at [319, 42] on use "button" at bounding box center [323, 41] width 8 height 8
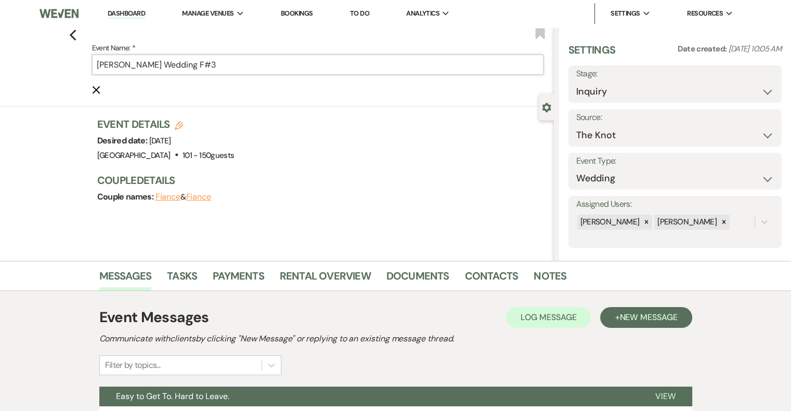
click at [258, 64] on input "[PERSON_NAME] Wedding F#3" at bounding box center [317, 65] width 451 height 20
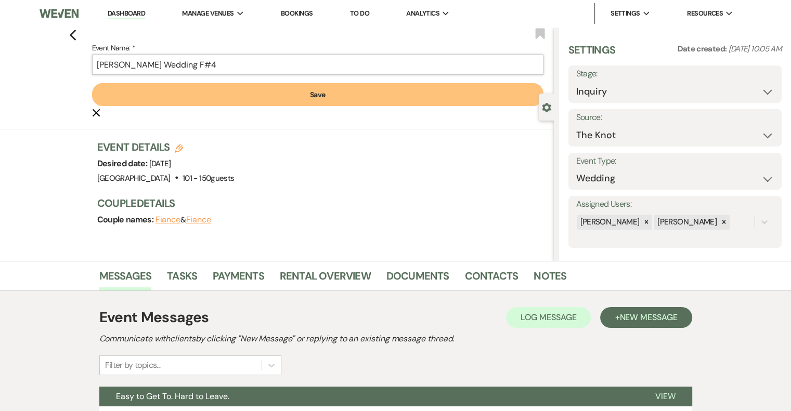
type input "[PERSON_NAME] Wedding F#4"
click at [273, 100] on button "Save" at bounding box center [317, 94] width 451 height 23
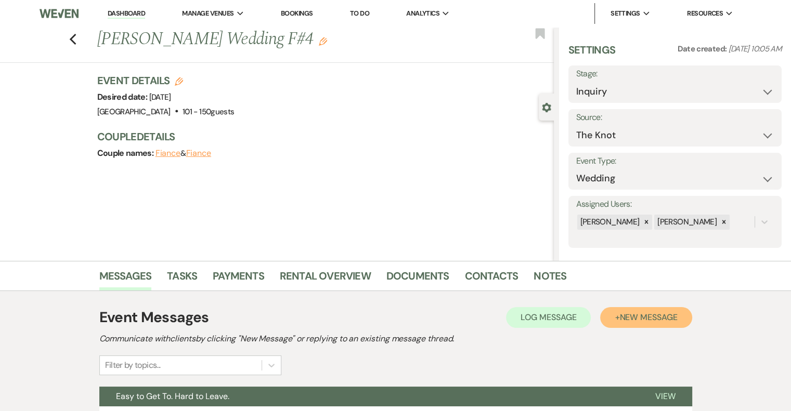
click at [622, 321] on span "New Message" at bounding box center [648, 317] width 58 height 11
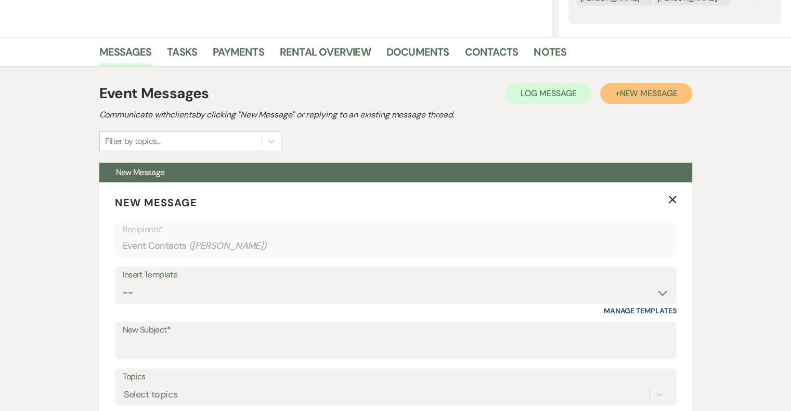
scroll to position [228, 0]
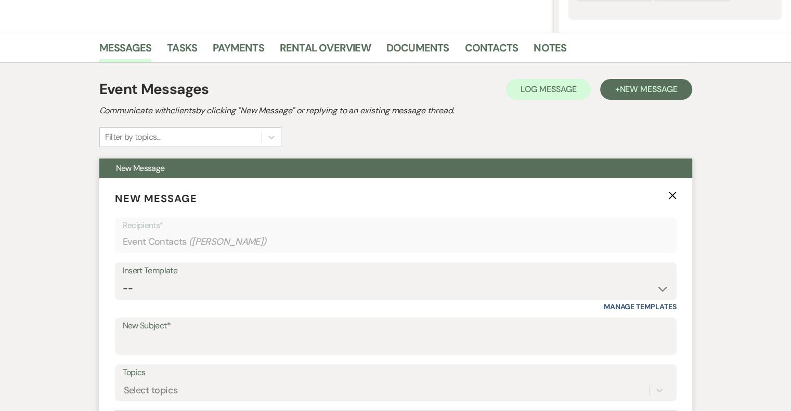
click at [196, 329] on label "New Subject*" at bounding box center [396, 326] width 546 height 15
click at [196, 334] on input "New Subject*" at bounding box center [396, 344] width 546 height 20
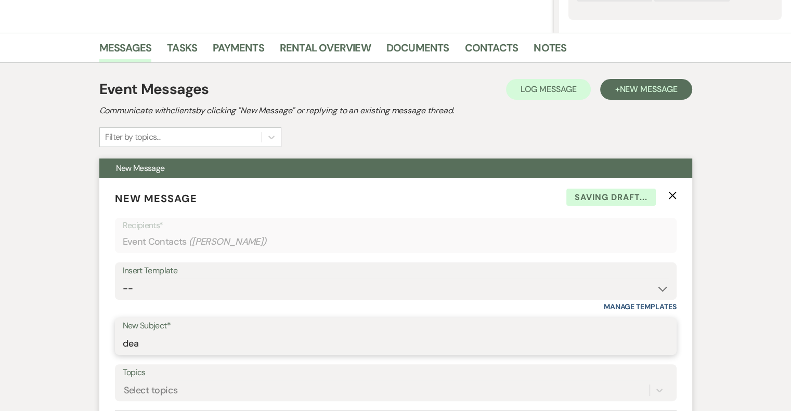
type input "[PERSON_NAME] - NVL"
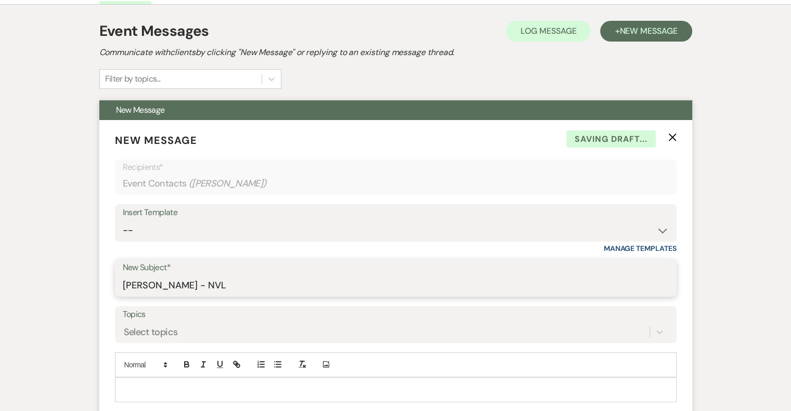
scroll to position [389, 0]
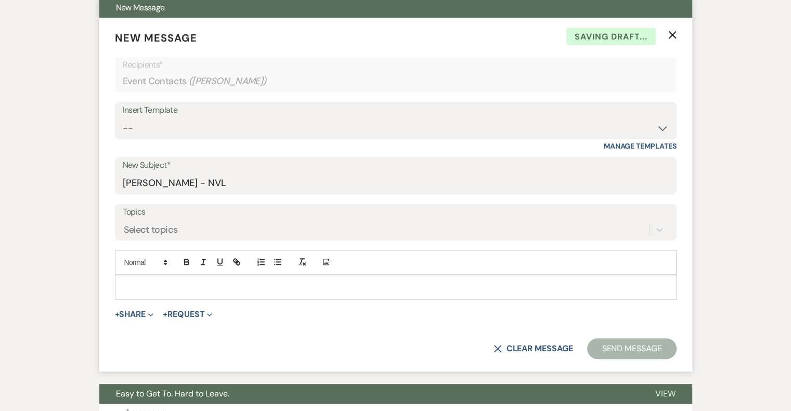
click at [180, 295] on div at bounding box center [395, 288] width 561 height 24
click at [183, 291] on p at bounding box center [395, 287] width 545 height 11
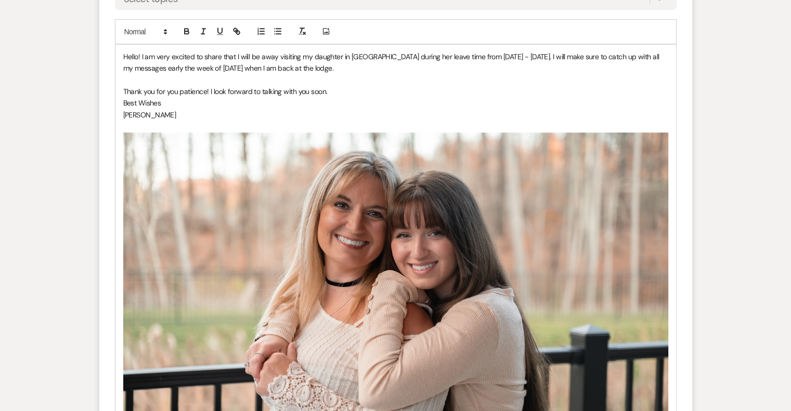
scroll to position [620, 0]
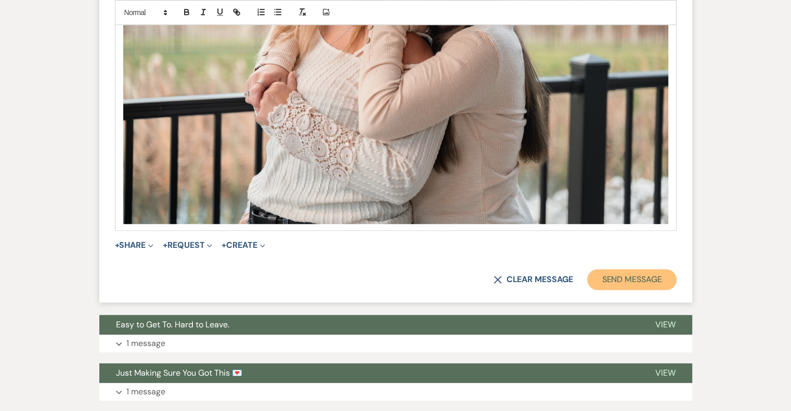
click at [620, 284] on button "Send Message" at bounding box center [631, 279] width 89 height 21
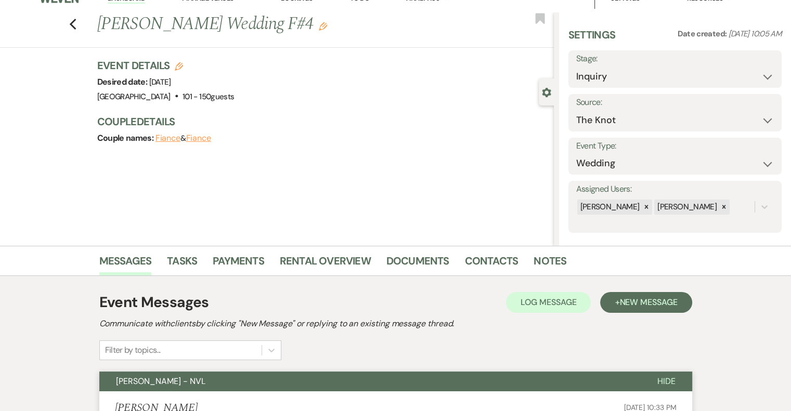
scroll to position [0, 0]
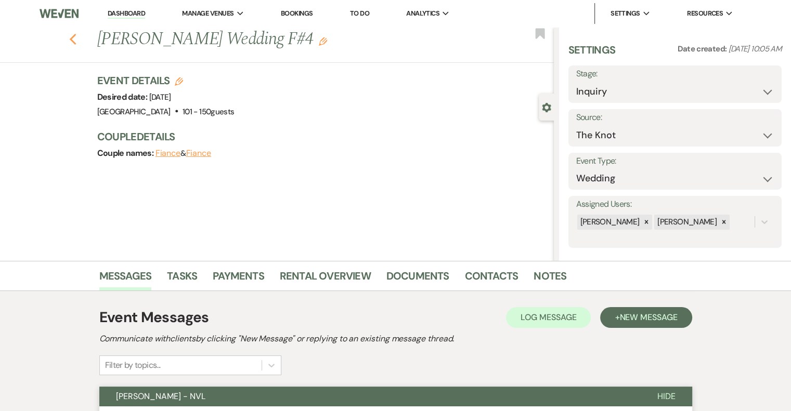
click at [77, 41] on icon "Previous" at bounding box center [73, 39] width 8 height 12
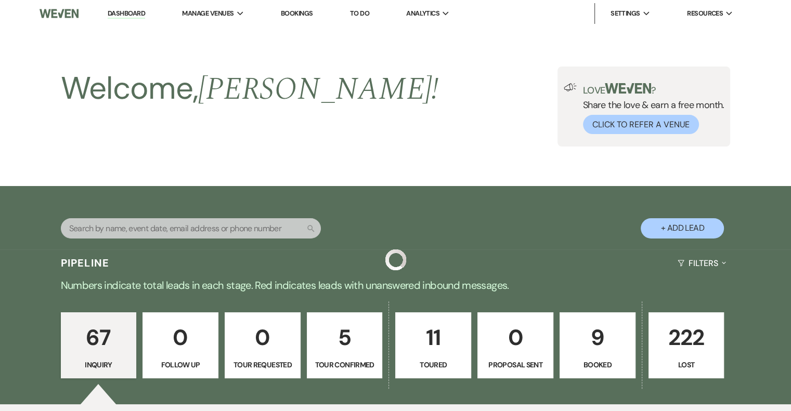
scroll to position [3464, 0]
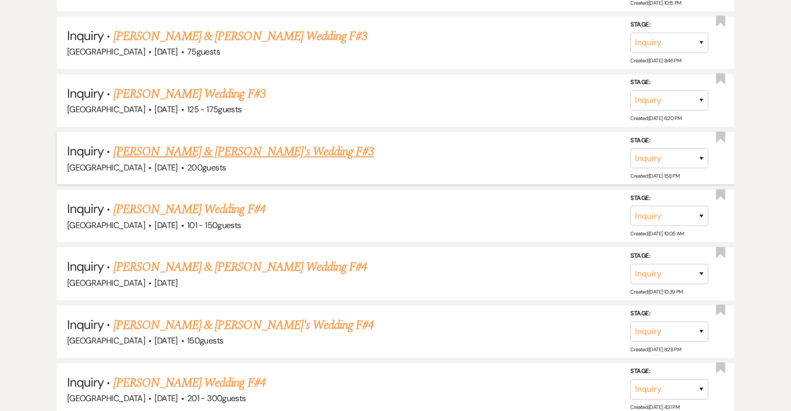
click at [243, 142] on link "[PERSON_NAME] & [PERSON_NAME]'s Wedding F#3" at bounding box center [243, 151] width 261 height 19
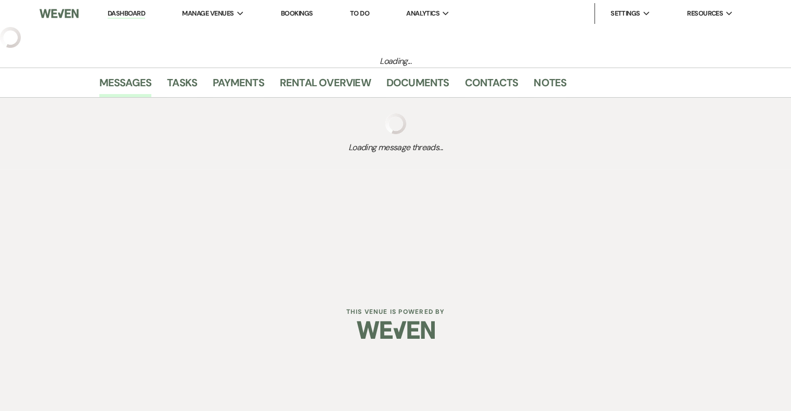
select select "5"
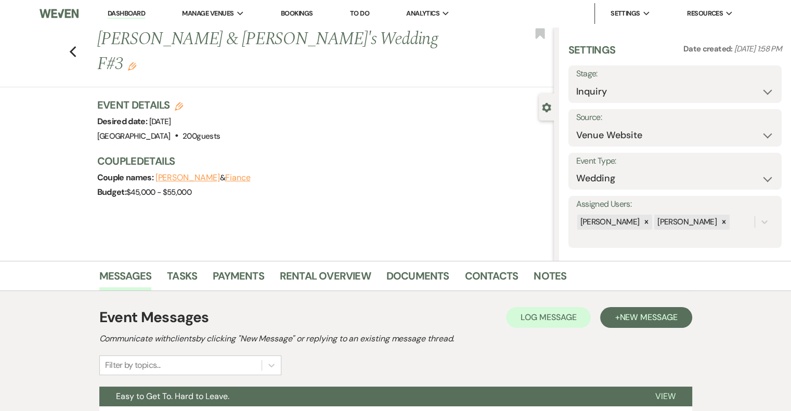
click at [136, 62] on use "button" at bounding box center [132, 66] width 8 height 8
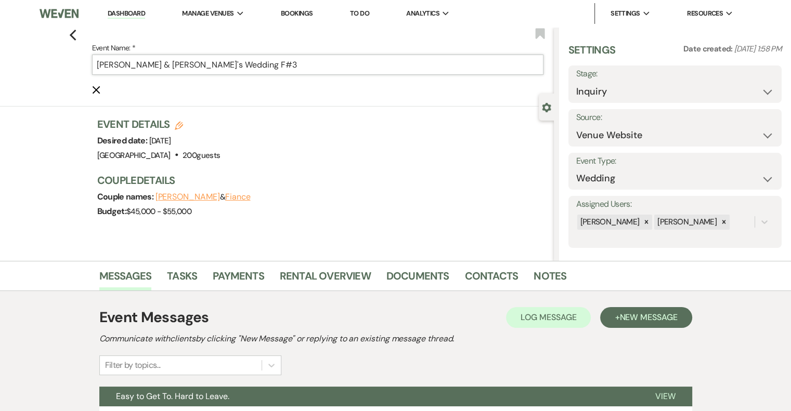
click at [279, 63] on input "[PERSON_NAME] & [PERSON_NAME]'s Wedding F#3" at bounding box center [317, 65] width 451 height 20
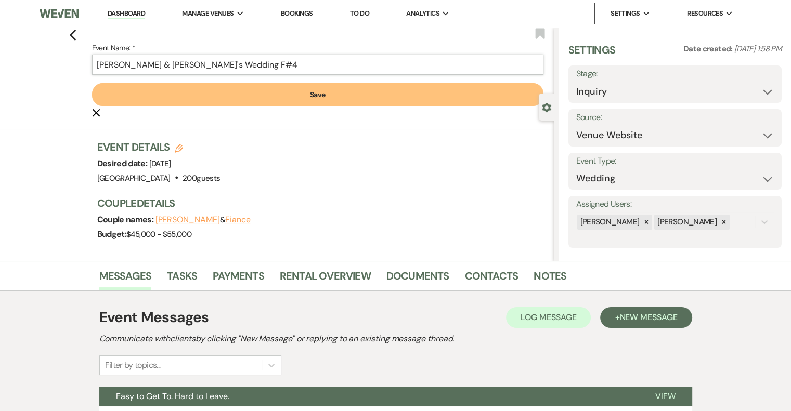
type input "[PERSON_NAME] & [PERSON_NAME]'s Wedding F#4"
click at [310, 100] on button "Save" at bounding box center [317, 94] width 451 height 23
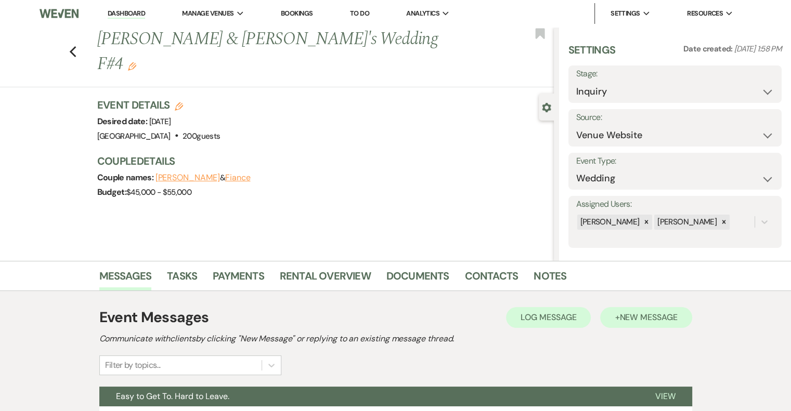
click at [646, 326] on button "+ New Message" at bounding box center [646, 317] width 92 height 21
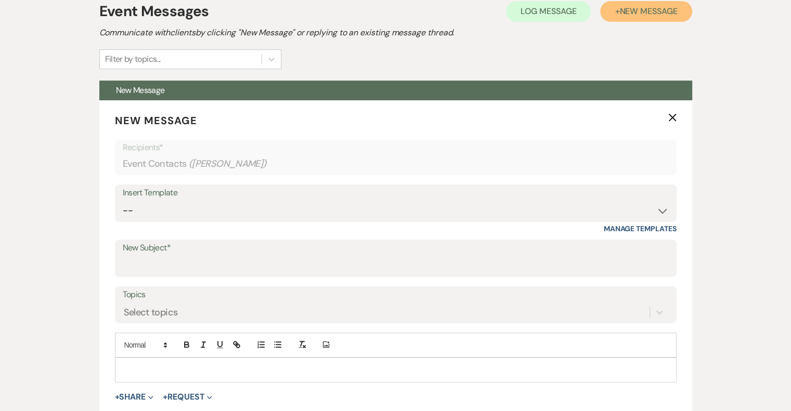
scroll to position [309, 0]
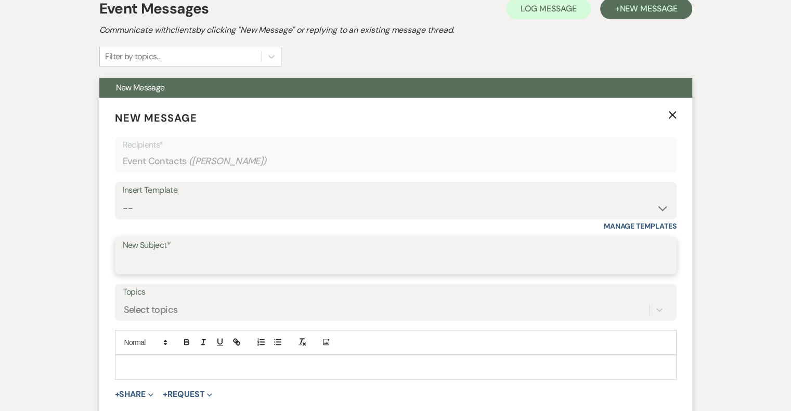
click at [159, 260] on input "New Subject*" at bounding box center [396, 263] width 546 height 20
type input "[PERSON_NAME] - NVL"
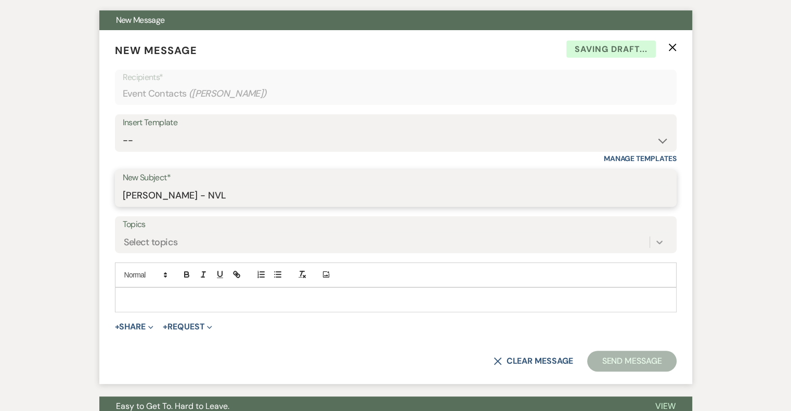
scroll to position [487, 0]
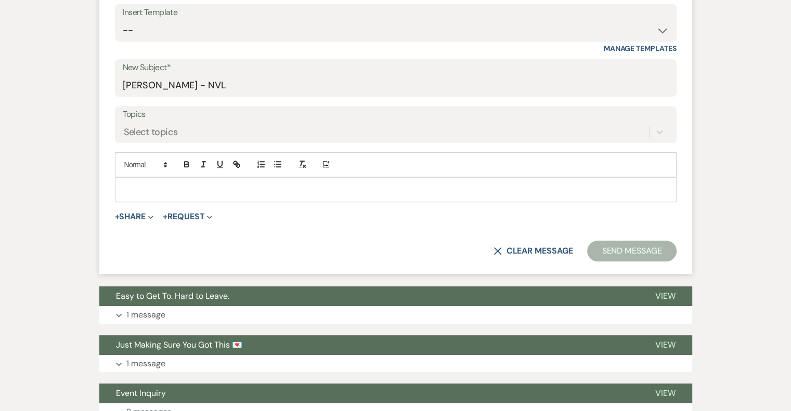
click at [201, 188] on p at bounding box center [395, 189] width 545 height 11
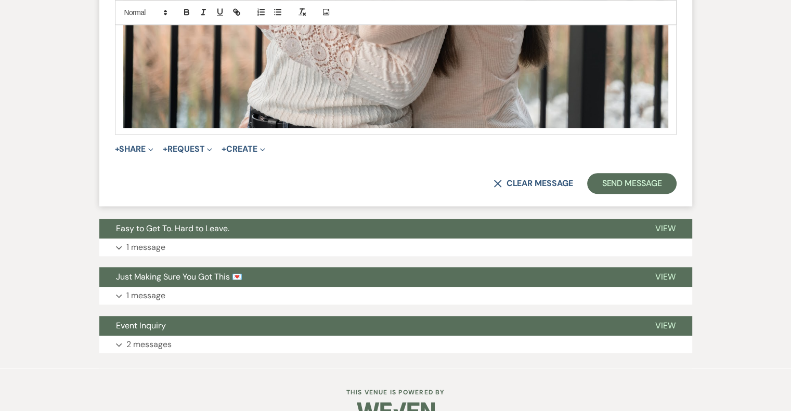
scroll to position [1010, 0]
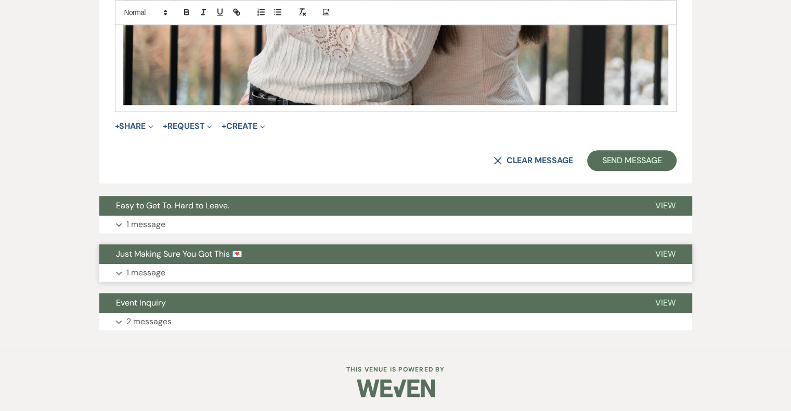
click at [603, 244] on button "Just Making Sure You Got This 💌" at bounding box center [368, 254] width 539 height 20
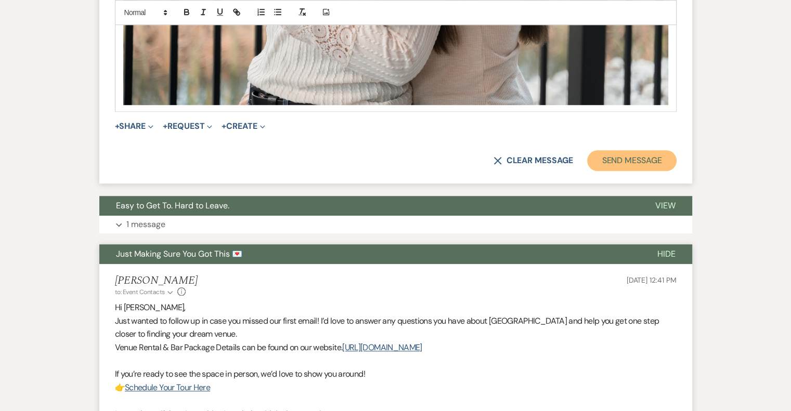
click at [626, 166] on button "Send Message" at bounding box center [631, 160] width 89 height 21
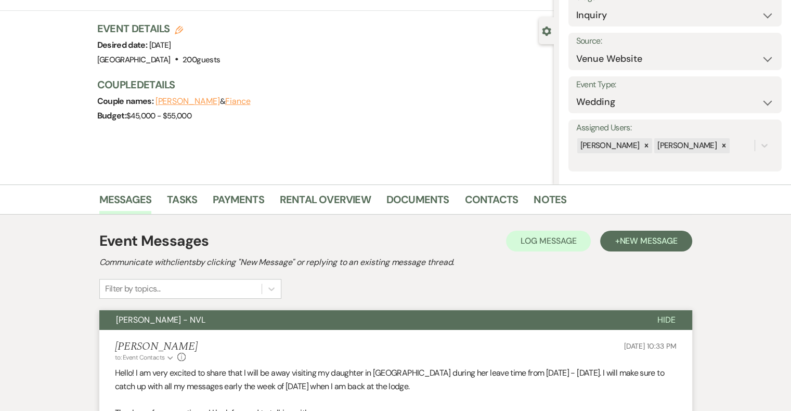
scroll to position [0, 0]
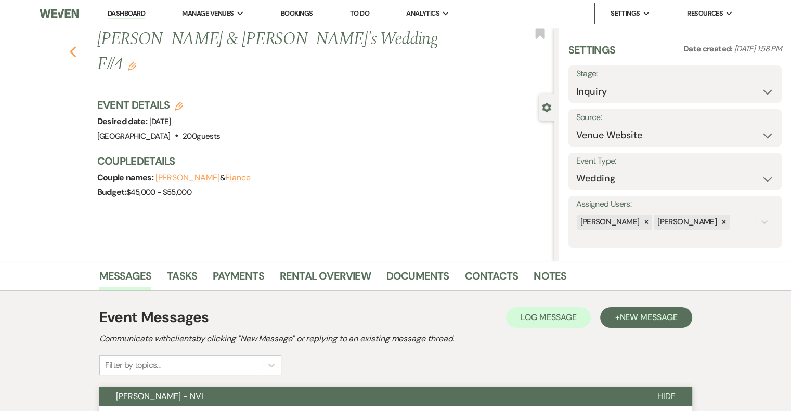
click at [76, 46] on use "button" at bounding box center [72, 51] width 7 height 11
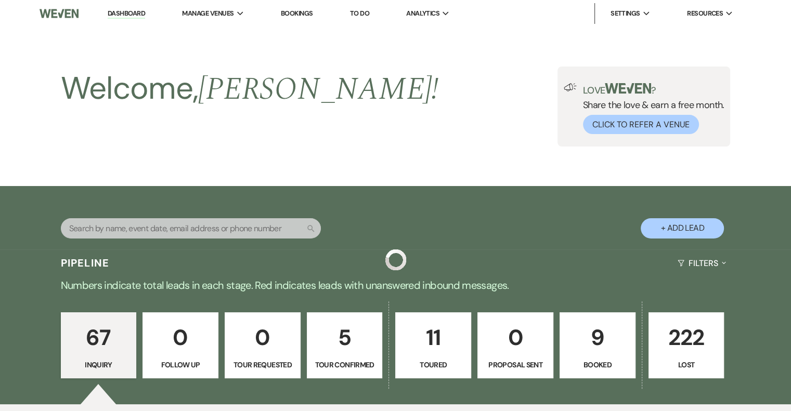
scroll to position [3464, 0]
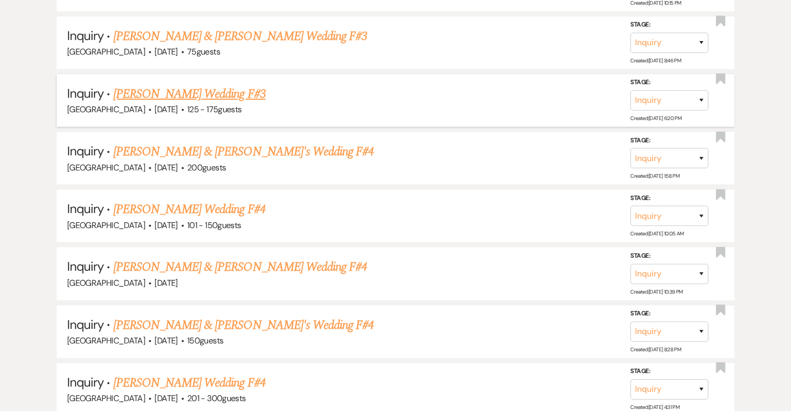
click at [226, 85] on link "[PERSON_NAME] Wedding F#3" at bounding box center [189, 94] width 152 height 19
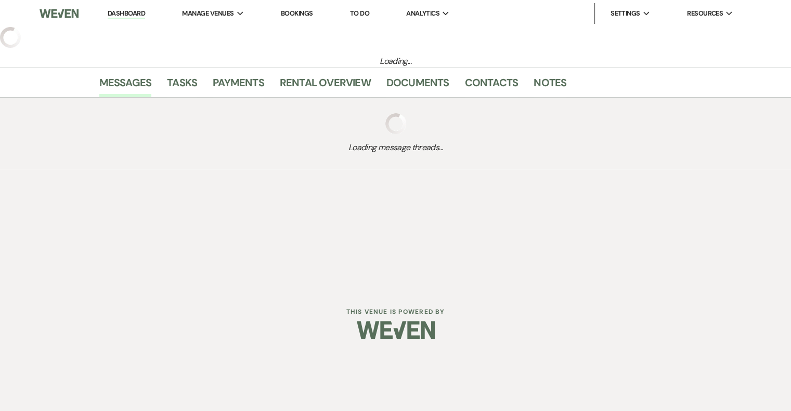
select select "3"
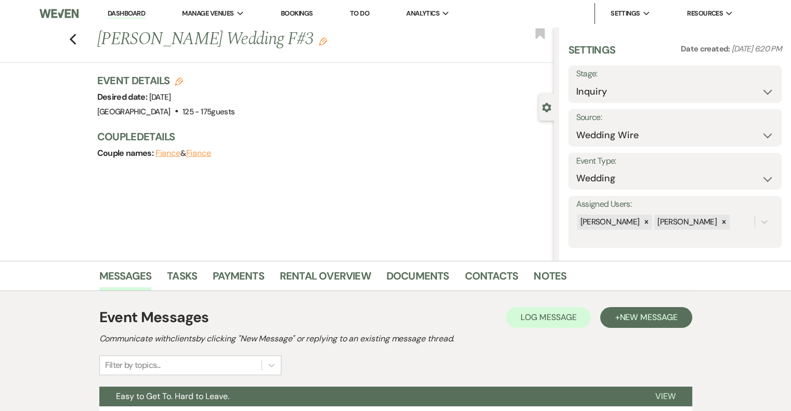
click at [319, 43] on icon "Edit" at bounding box center [323, 41] width 8 height 8
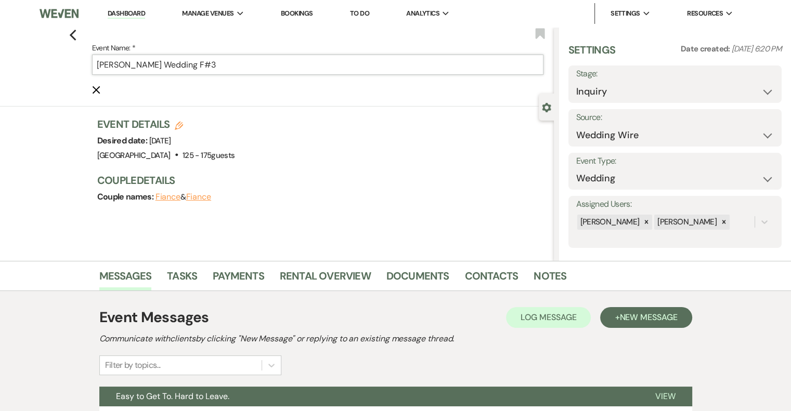
click at [268, 62] on input "[PERSON_NAME] Wedding F#3" at bounding box center [317, 65] width 451 height 20
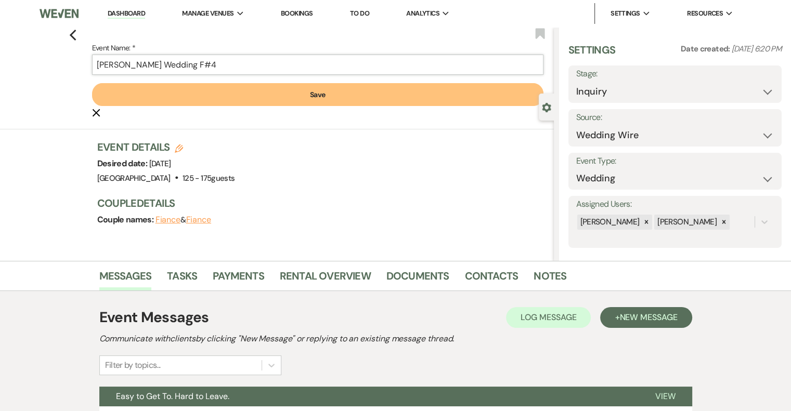
type input "[PERSON_NAME] Wedding F#4"
click at [294, 92] on button "Save" at bounding box center [317, 94] width 451 height 23
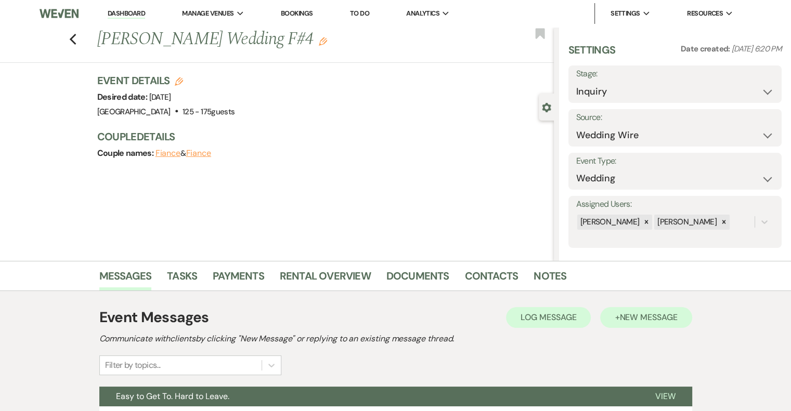
click at [618, 324] on button "+ New Message" at bounding box center [646, 317] width 92 height 21
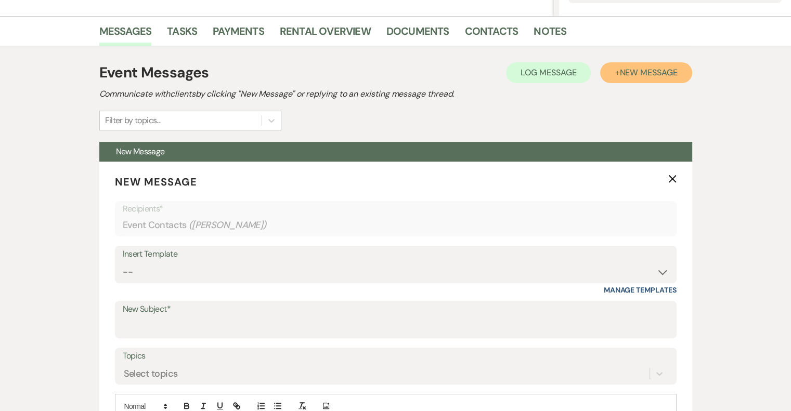
scroll to position [276, 0]
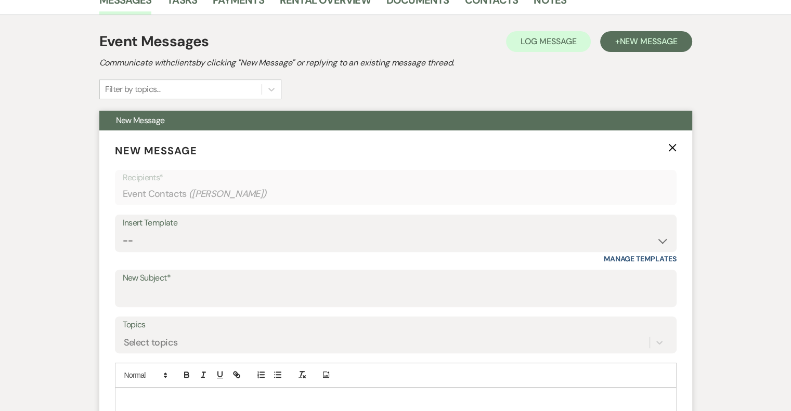
click at [168, 282] on label "New Subject*" at bounding box center [396, 278] width 546 height 15
click at [168, 286] on input "New Subject*" at bounding box center [396, 296] width 546 height 20
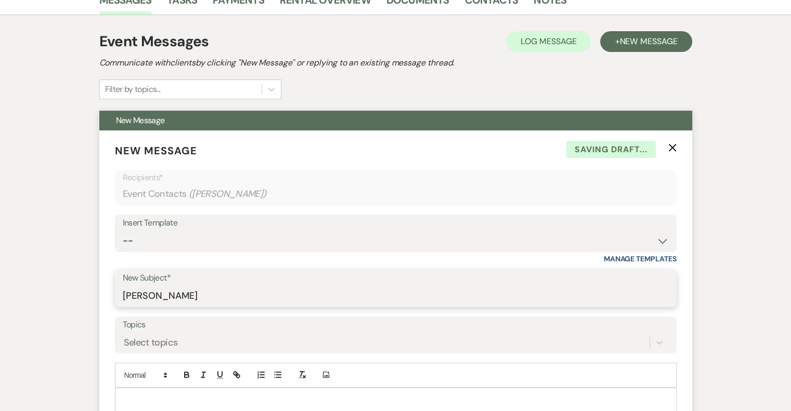
type input "[PERSON_NAME] - NVL"
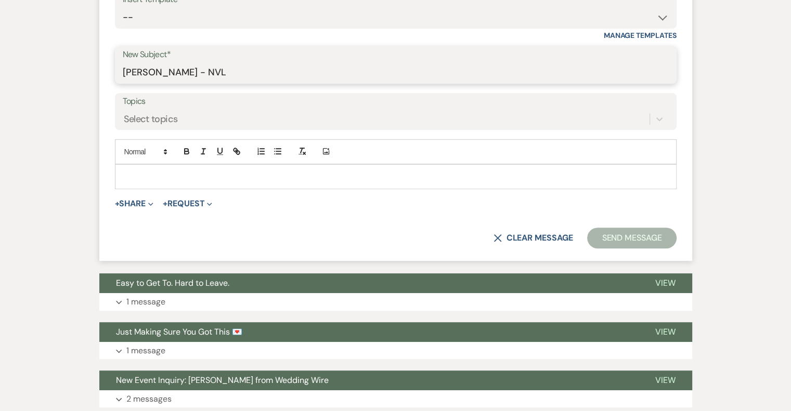
scroll to position [500, 0]
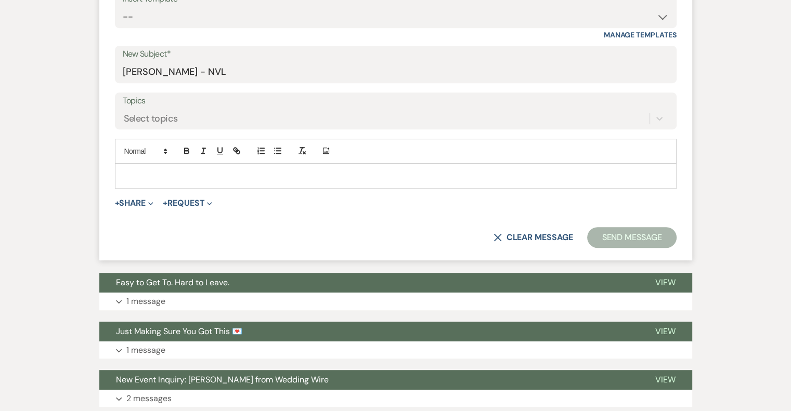
click at [173, 176] on p at bounding box center [395, 176] width 545 height 11
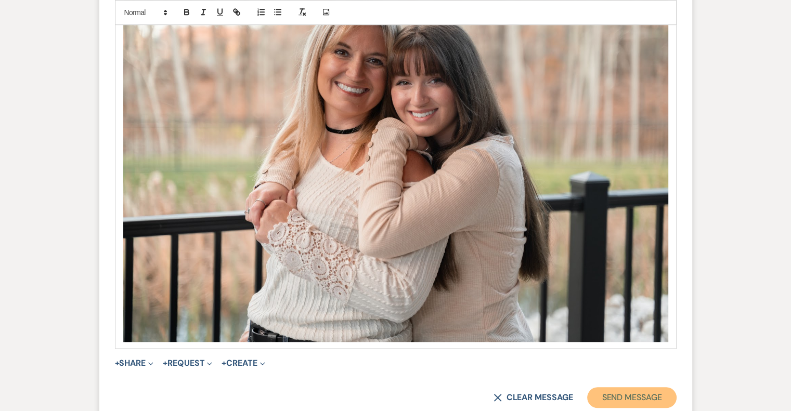
click at [653, 395] on button "Send Message" at bounding box center [631, 397] width 89 height 21
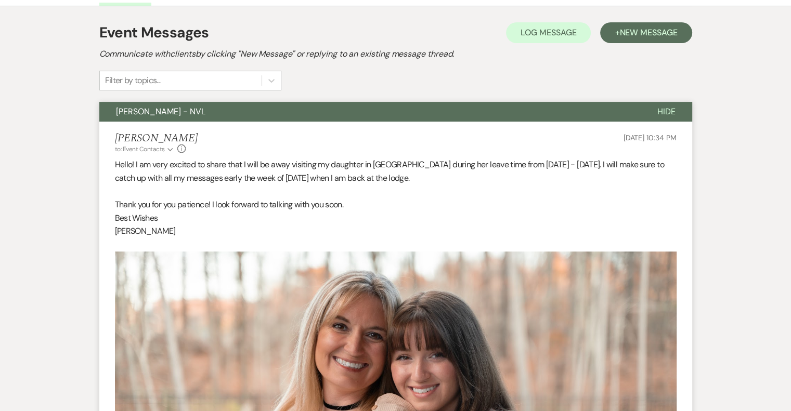
scroll to position [0, 0]
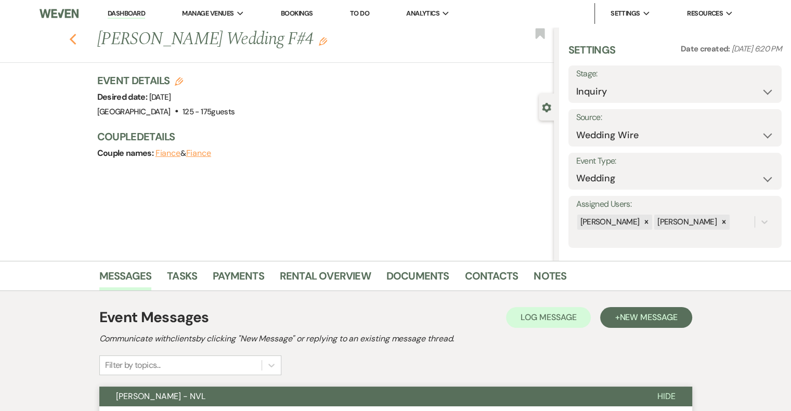
click at [77, 36] on icon "Previous" at bounding box center [73, 39] width 8 height 12
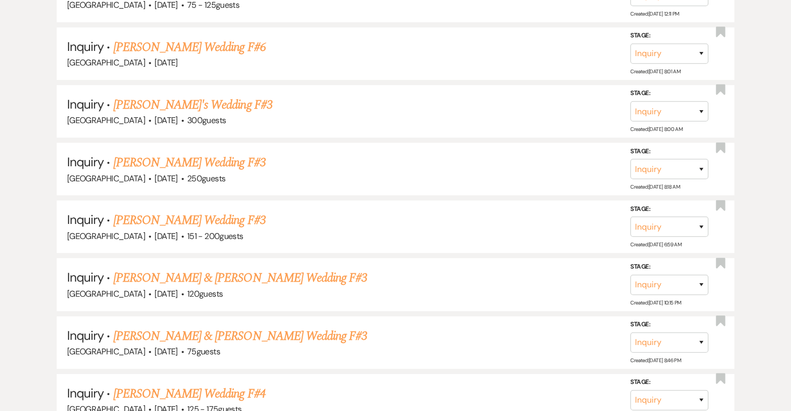
scroll to position [3158, 0]
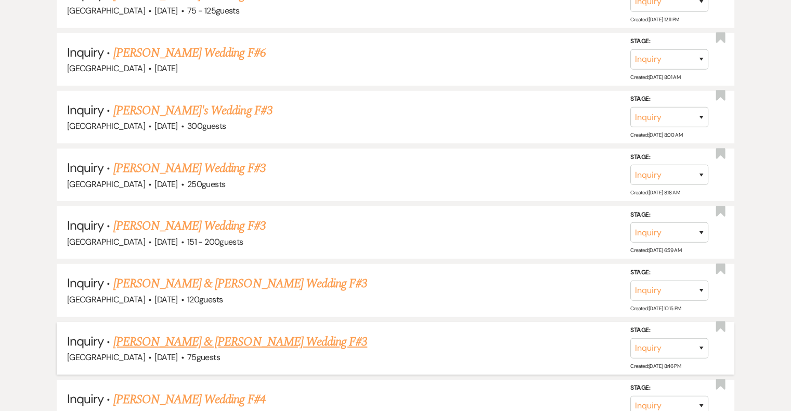
click at [266, 333] on link "[PERSON_NAME] & [PERSON_NAME] Wedding F#3" at bounding box center [240, 342] width 254 height 19
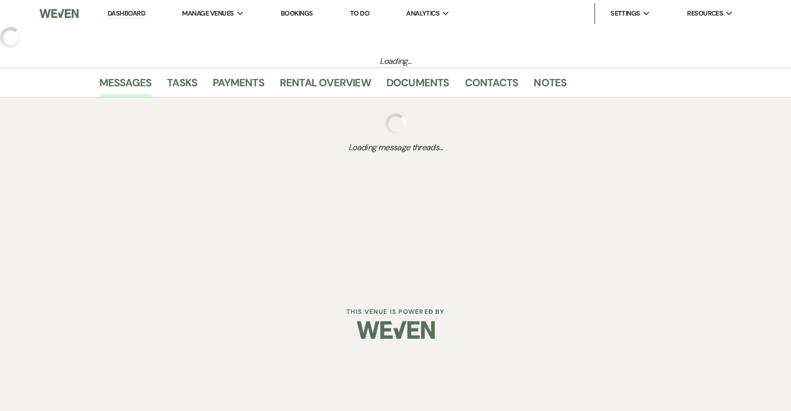
select select "5"
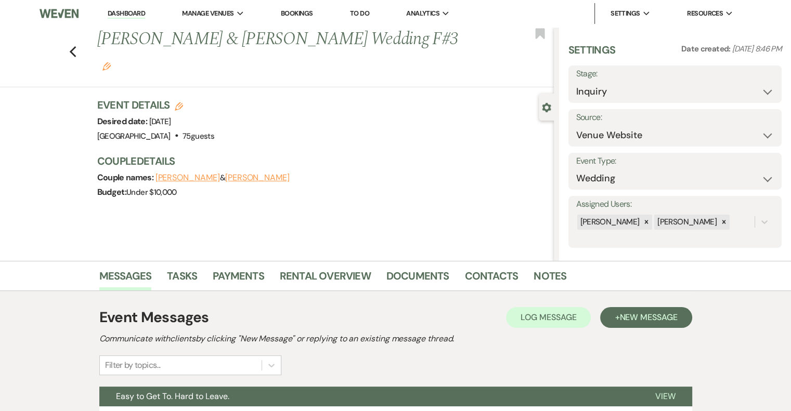
click at [111, 62] on use "button" at bounding box center [106, 66] width 8 height 8
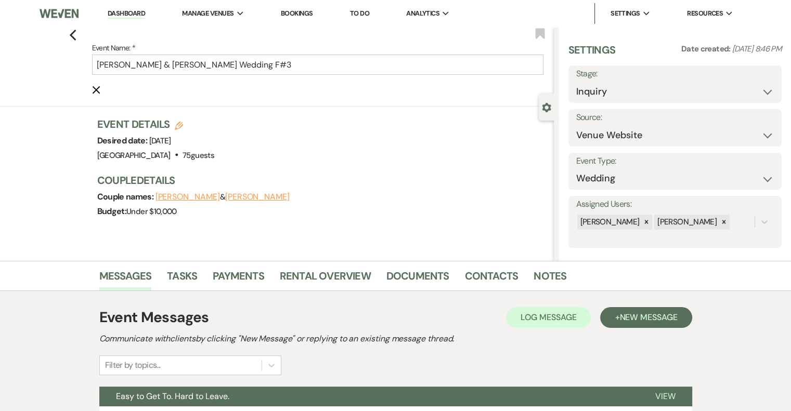
click at [384, 48] on label "Event Name: *" at bounding box center [317, 48] width 451 height 13
click at [384, 55] on input "[PERSON_NAME] & [PERSON_NAME] Wedding F#3" at bounding box center [317, 65] width 451 height 20
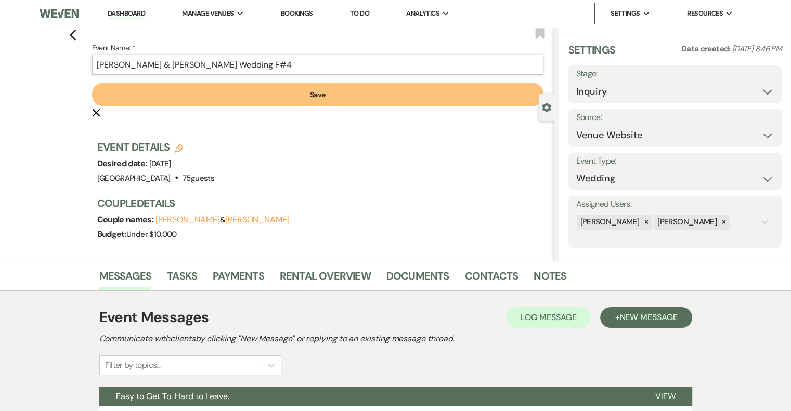
type input "[PERSON_NAME] & [PERSON_NAME] Wedding F#4"
click at [299, 98] on button "Save" at bounding box center [317, 94] width 451 height 23
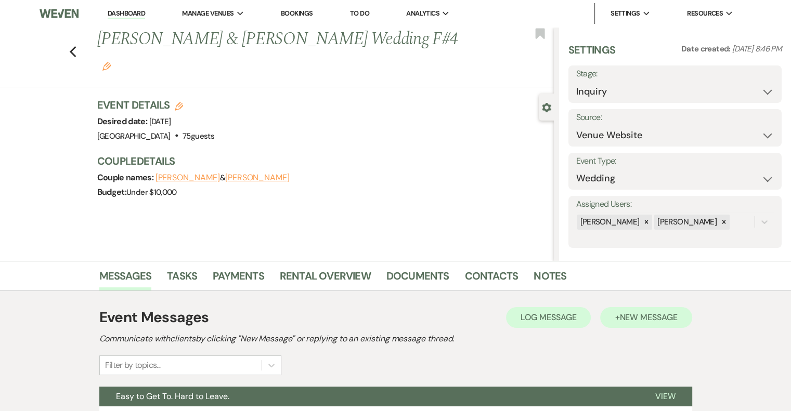
click at [649, 321] on span "New Message" at bounding box center [648, 317] width 58 height 11
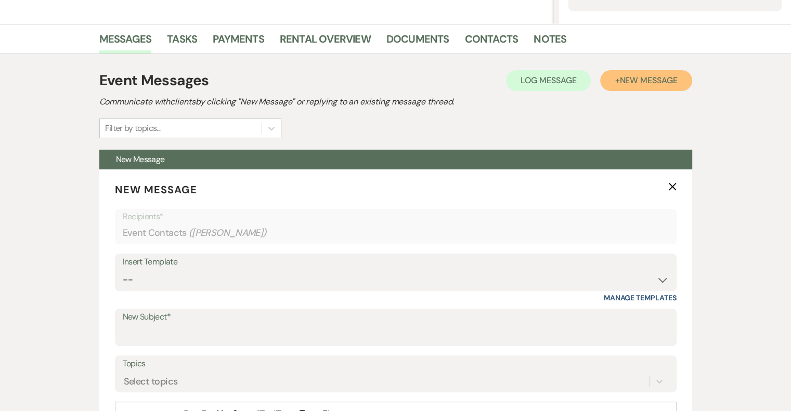
scroll to position [239, 0]
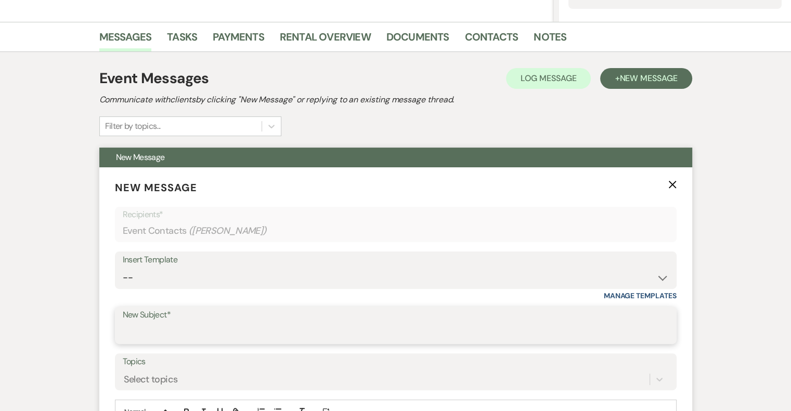
click at [168, 330] on input "New Subject*" at bounding box center [396, 333] width 546 height 20
type input "[PERSON_NAME] - NVL"
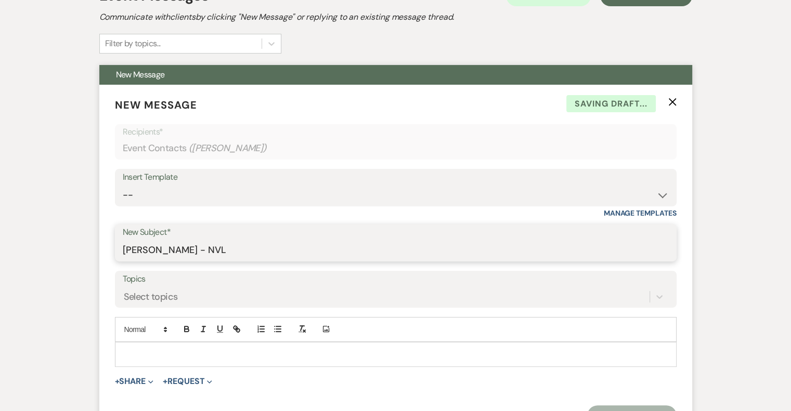
scroll to position [459, 0]
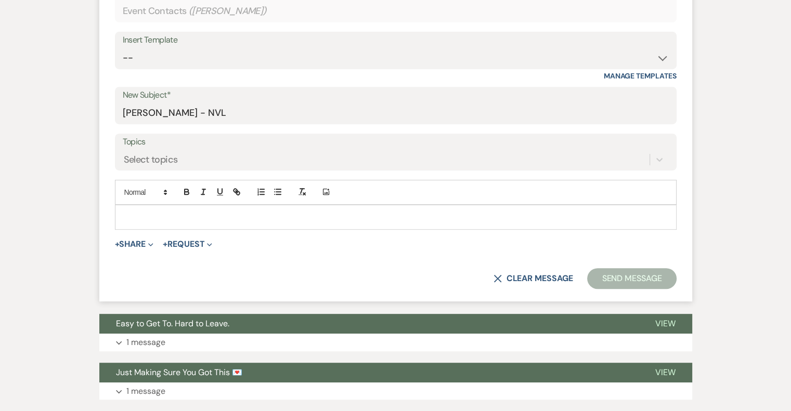
click at [189, 212] on p at bounding box center [395, 217] width 545 height 11
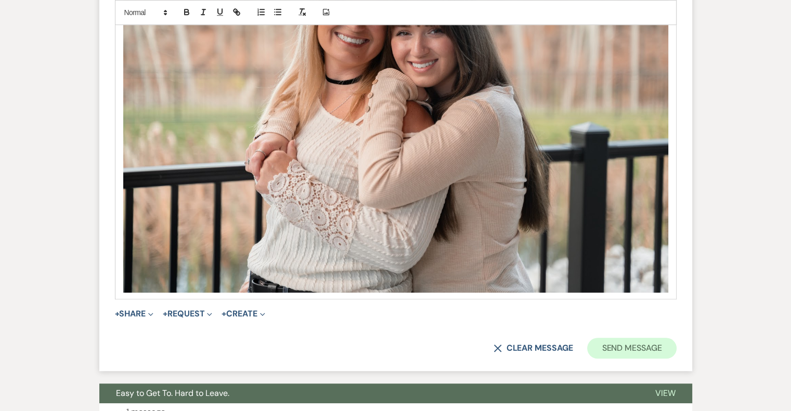
click at [628, 343] on button "Send Message" at bounding box center [631, 348] width 89 height 21
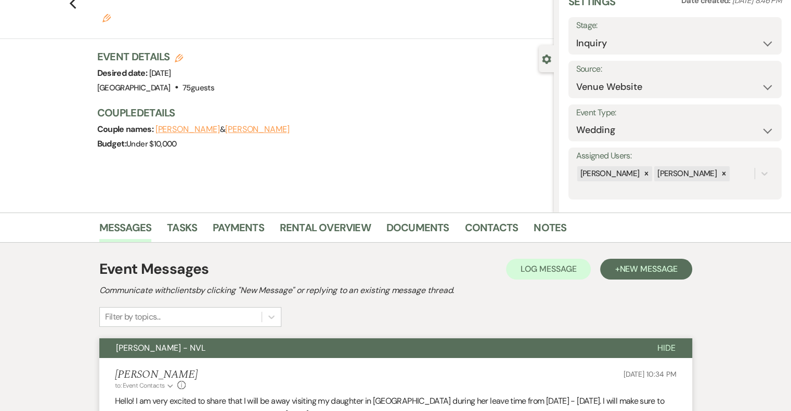
scroll to position [0, 0]
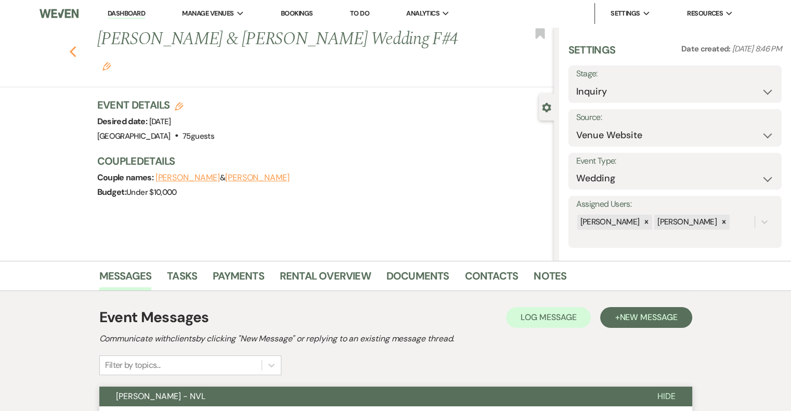
click at [75, 46] on icon "Previous" at bounding box center [73, 52] width 8 height 12
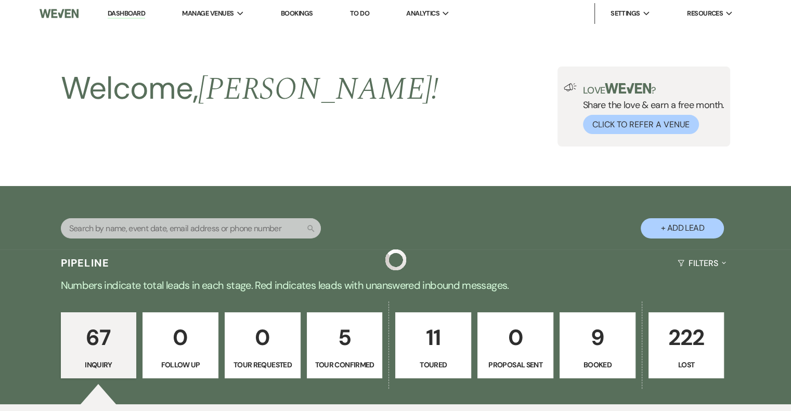
scroll to position [3158, 0]
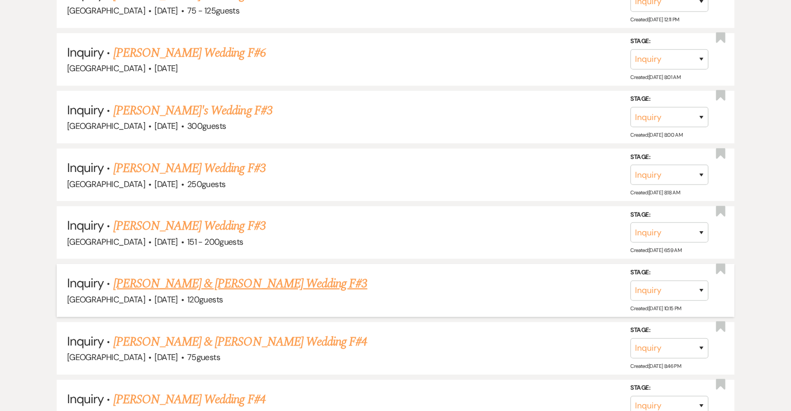
click at [240, 275] on link "[PERSON_NAME] & [PERSON_NAME] Wedding F#3" at bounding box center [240, 284] width 254 height 19
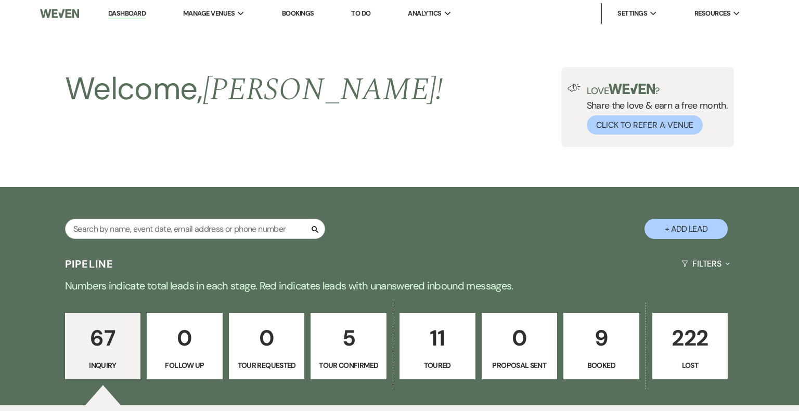
select select "5"
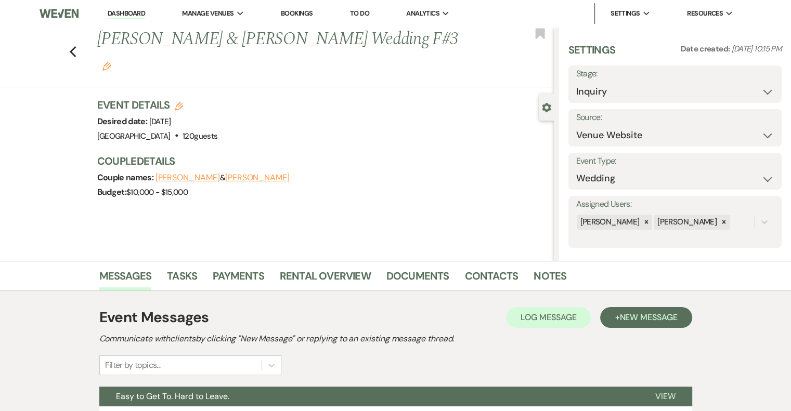
click at [111, 62] on icon "Edit" at bounding box center [106, 66] width 8 height 8
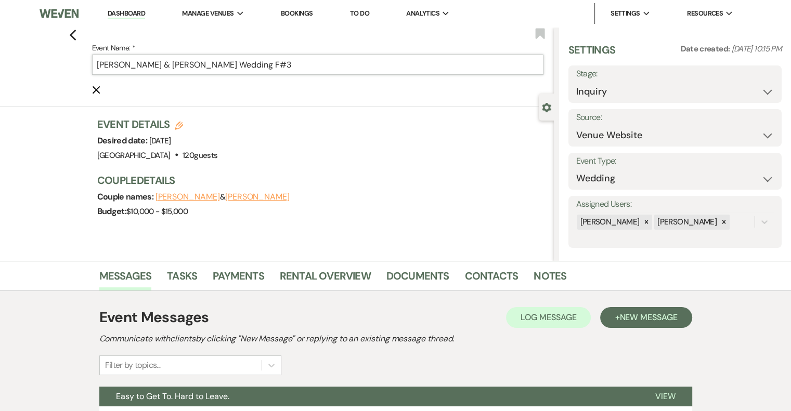
click at [322, 61] on input "[PERSON_NAME] & [PERSON_NAME] Wedding F#3" at bounding box center [317, 65] width 451 height 20
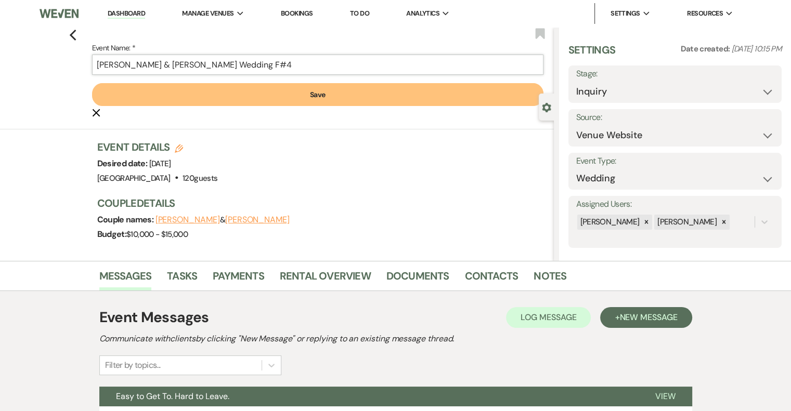
type input "[PERSON_NAME] & [PERSON_NAME] Wedding F#4"
click at [291, 98] on button "Save" at bounding box center [317, 94] width 451 height 23
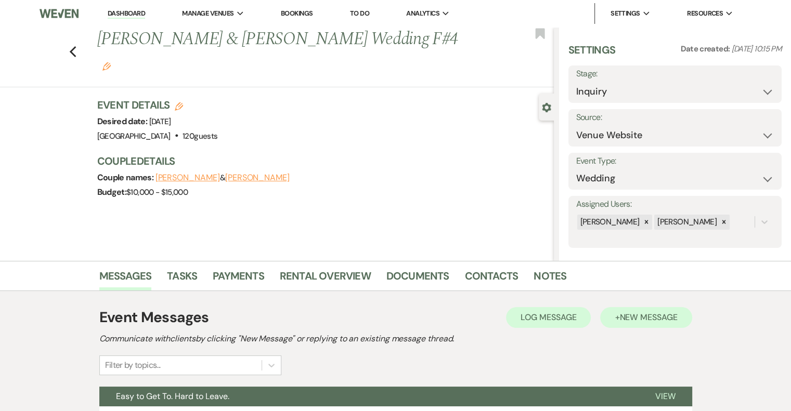
click at [646, 319] on span "New Message" at bounding box center [648, 317] width 58 height 11
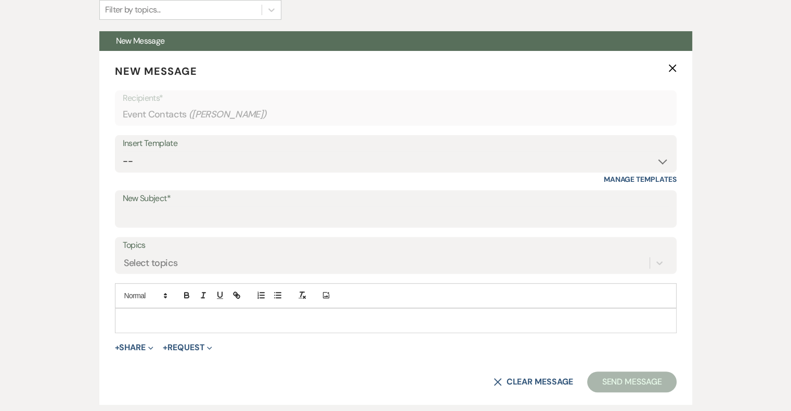
scroll to position [356, 0]
click at [224, 201] on label "New Subject*" at bounding box center [396, 198] width 546 height 15
click at [224, 206] on input "New Subject*" at bounding box center [396, 216] width 546 height 20
type input "e"
type input "[PERSON_NAME] - NVL"
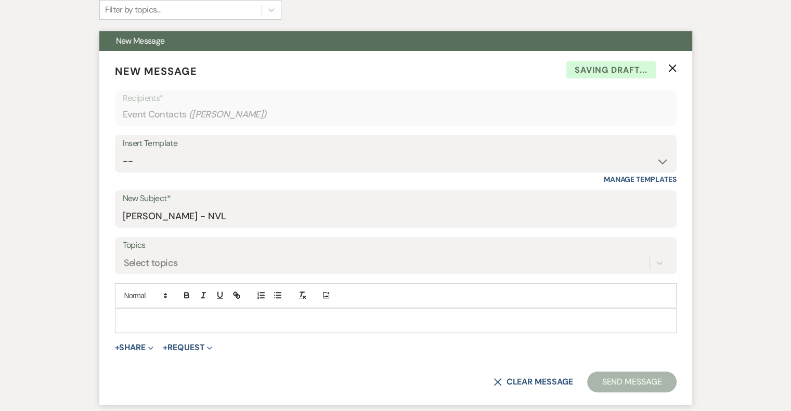
click at [203, 309] on div at bounding box center [395, 321] width 561 height 24
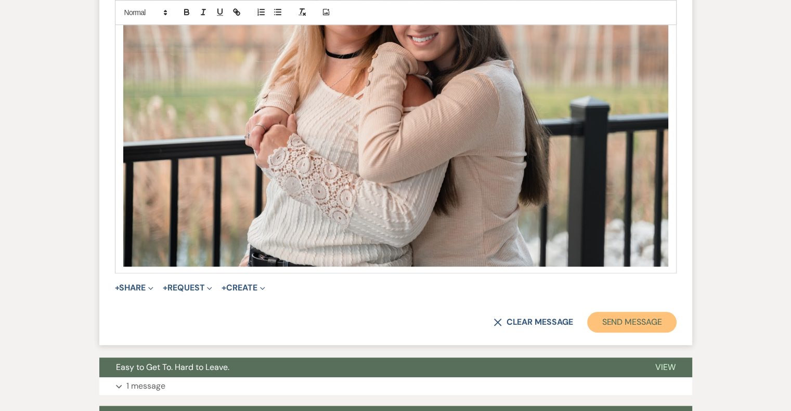
click at [640, 319] on button "Send Message" at bounding box center [631, 322] width 89 height 21
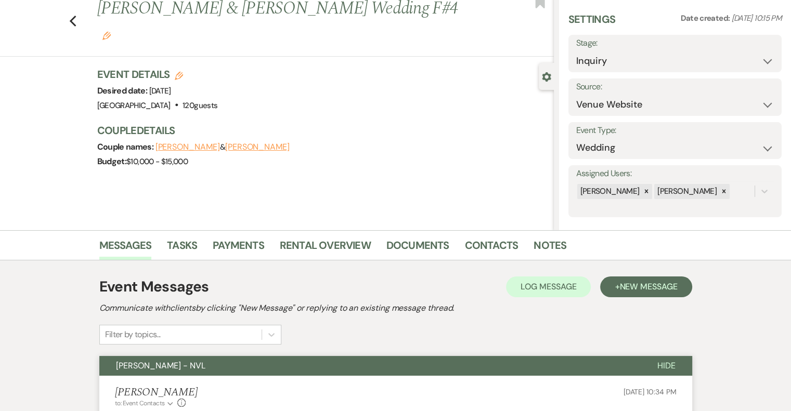
scroll to position [0, 0]
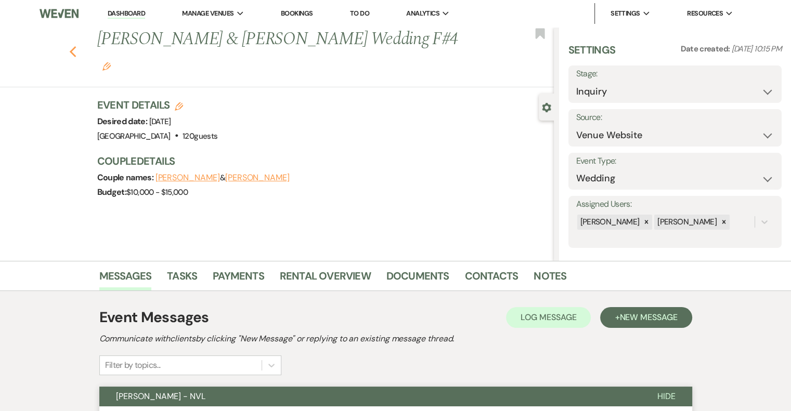
click at [75, 46] on icon "Previous" at bounding box center [73, 52] width 8 height 12
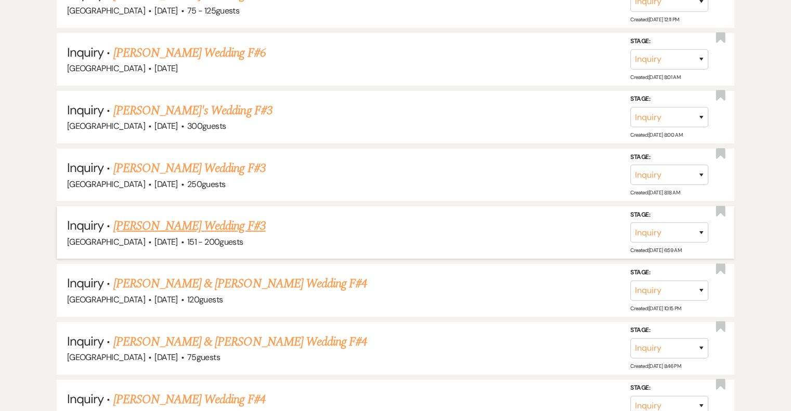
click at [198, 217] on link "[PERSON_NAME] Wedding F#3" at bounding box center [189, 226] width 152 height 19
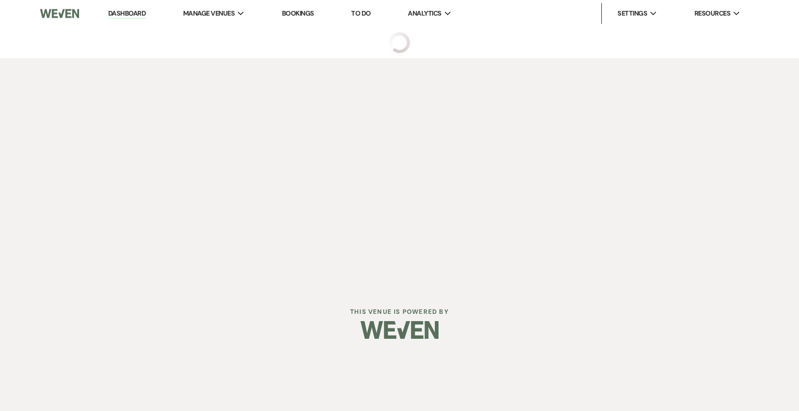
select select "2"
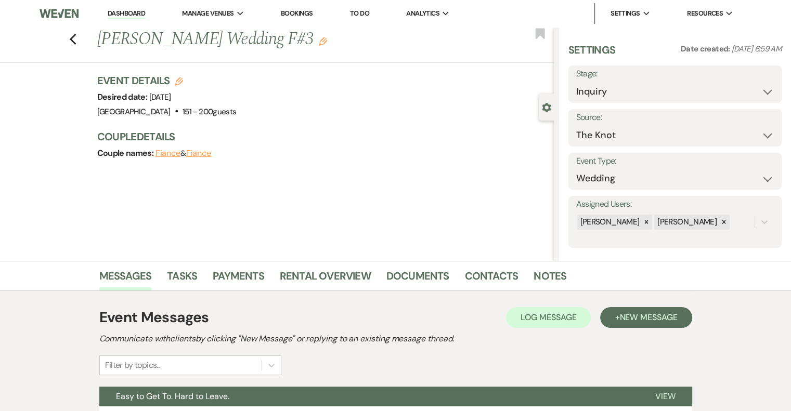
click at [319, 42] on icon "Edit" at bounding box center [323, 41] width 8 height 8
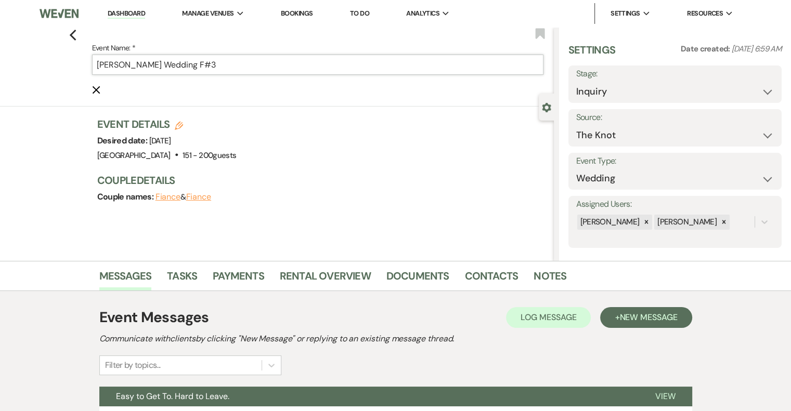
click at [245, 63] on input "[PERSON_NAME] Wedding F#3" at bounding box center [317, 65] width 451 height 20
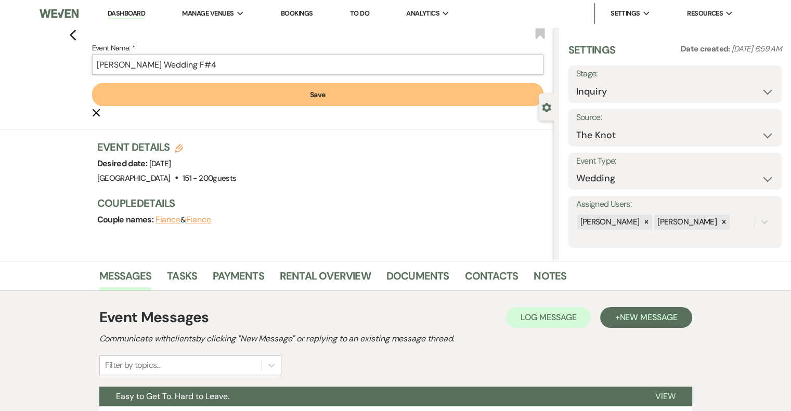
type input "[PERSON_NAME] Wedding F#4"
click at [314, 96] on button "Save" at bounding box center [317, 94] width 451 height 23
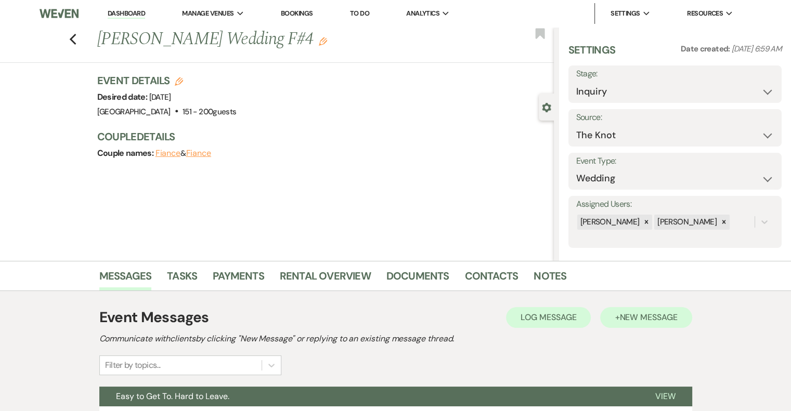
click at [660, 314] on span "New Message" at bounding box center [648, 317] width 58 height 11
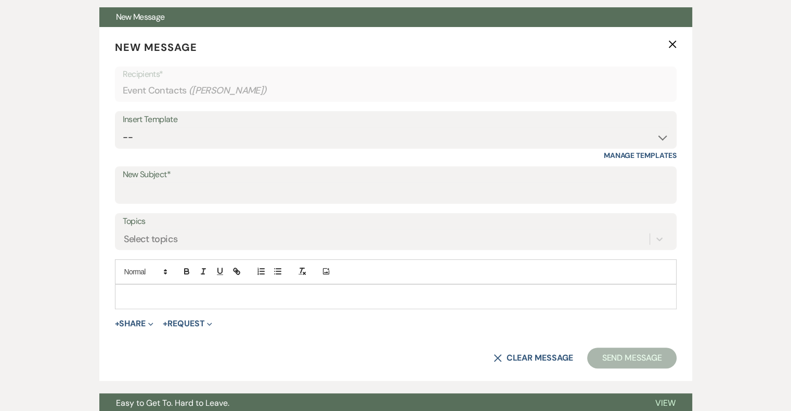
scroll to position [381, 0]
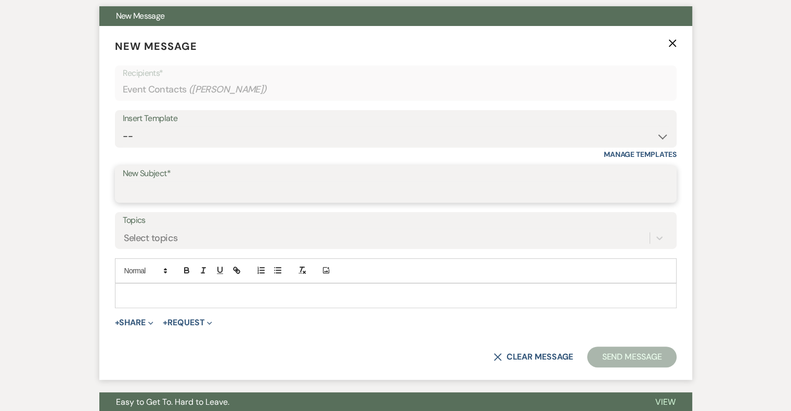
click at [161, 188] on input "New Subject*" at bounding box center [396, 191] width 546 height 20
type input "[PERSON_NAME] - NVL"
click at [172, 291] on p at bounding box center [395, 295] width 545 height 11
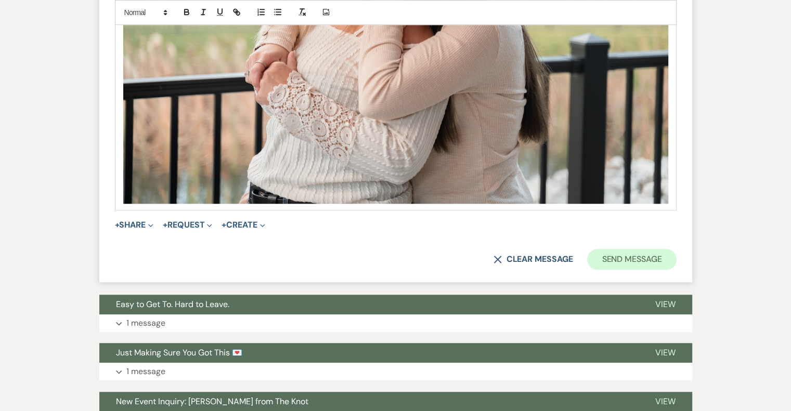
click at [643, 264] on button "Send Message" at bounding box center [631, 259] width 89 height 21
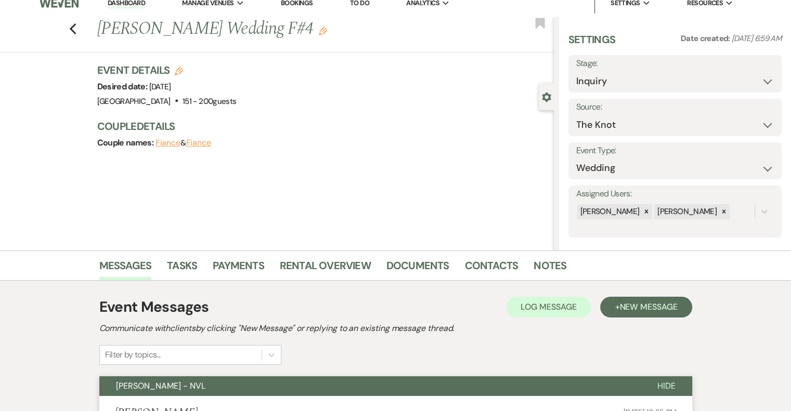
scroll to position [0, 0]
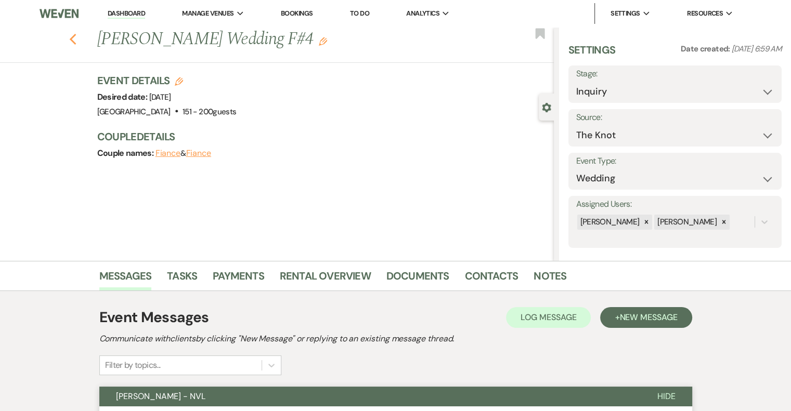
click at [77, 41] on icon "Previous" at bounding box center [73, 39] width 8 height 12
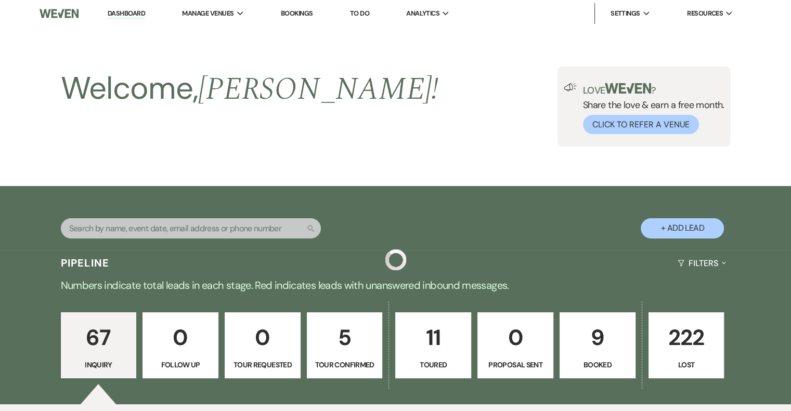
scroll to position [3158, 0]
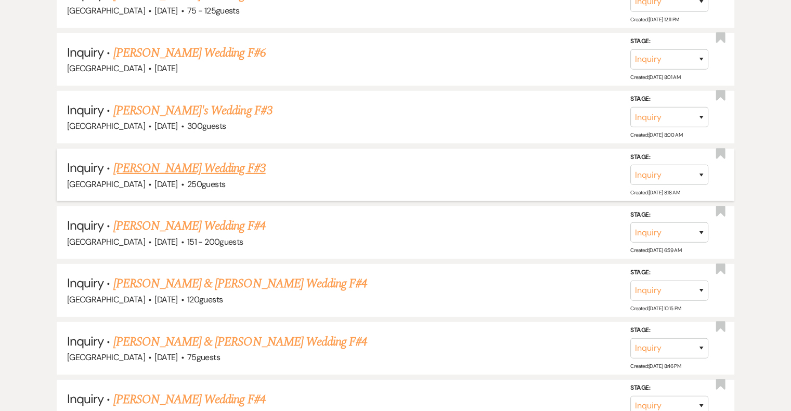
click at [195, 159] on link "[PERSON_NAME] Wedding F#3" at bounding box center [189, 168] width 152 height 19
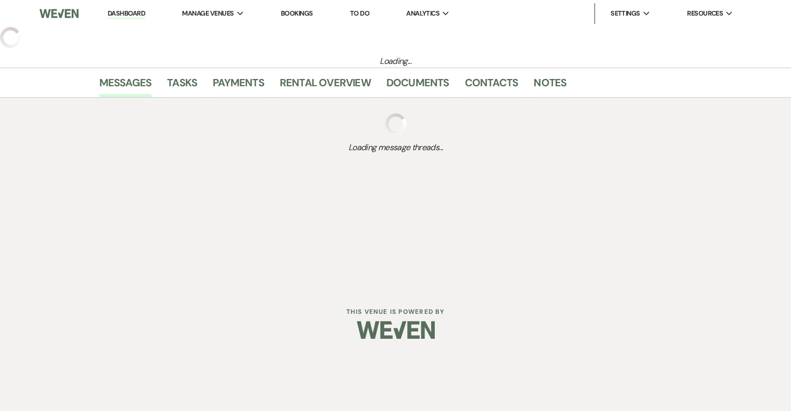
select select "3"
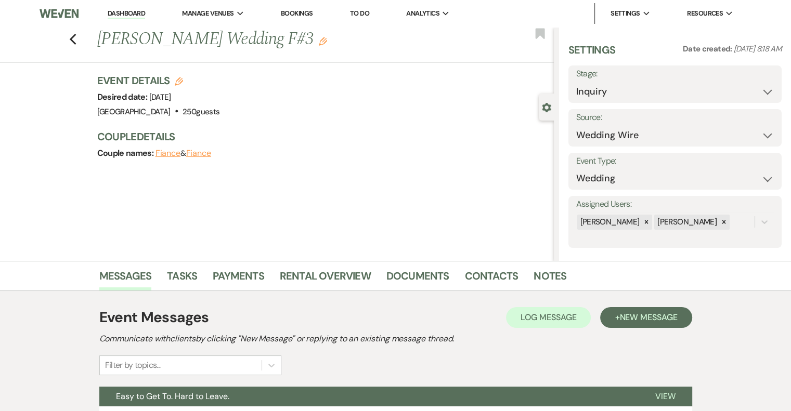
click at [319, 44] on use "button" at bounding box center [323, 41] width 8 height 8
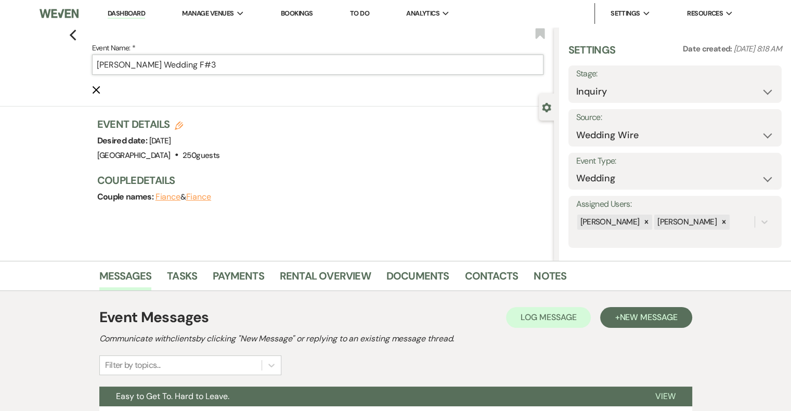
click at [253, 66] on input "[PERSON_NAME] Wedding F#3" at bounding box center [317, 65] width 451 height 20
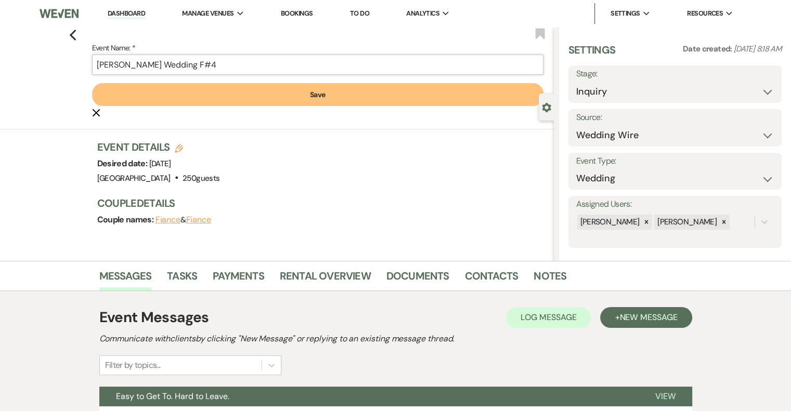
type input "[PERSON_NAME] Wedding F#4"
click at [311, 94] on button "Save" at bounding box center [317, 94] width 451 height 23
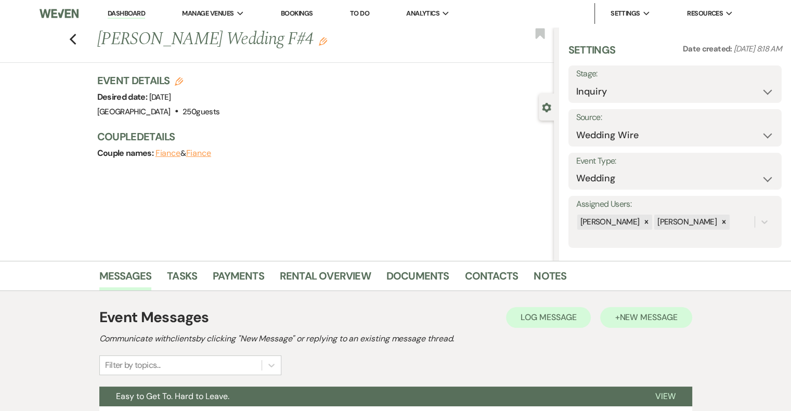
click at [626, 322] on span "New Message" at bounding box center [648, 317] width 58 height 11
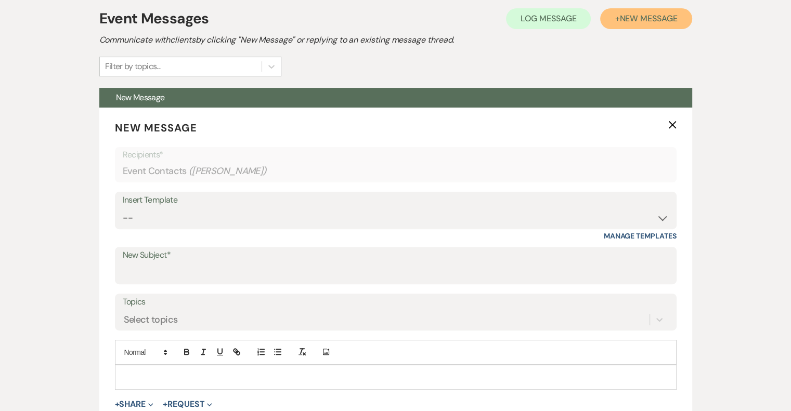
scroll to position [301, 0]
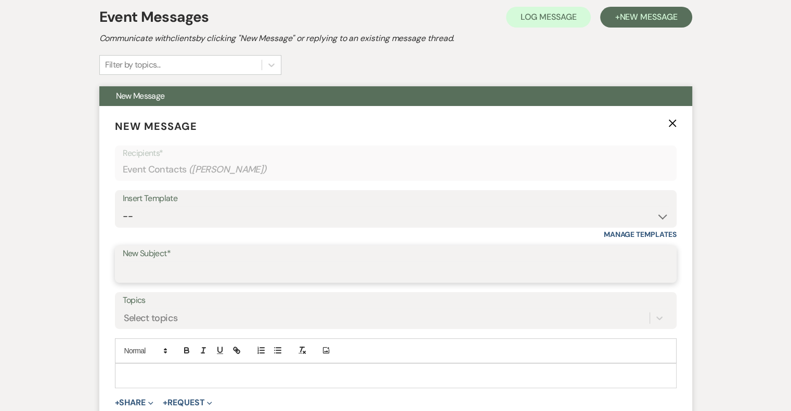
click at [176, 267] on input "New Subject*" at bounding box center [396, 272] width 546 height 20
type input "[PERSON_NAME] - NVL"
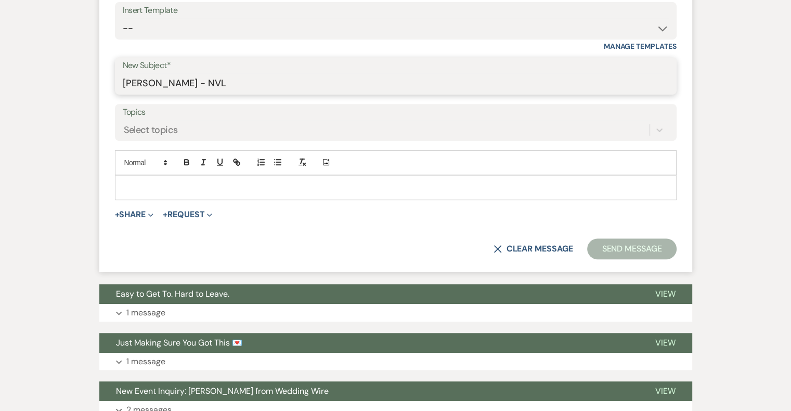
scroll to position [501, 0]
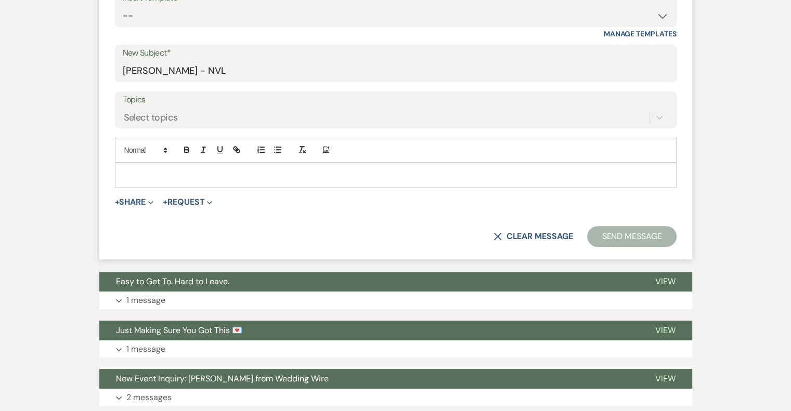
click at [182, 175] on p at bounding box center [395, 175] width 545 height 11
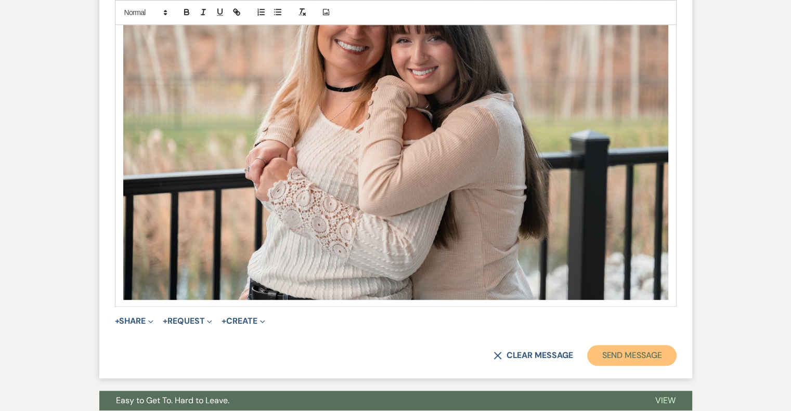
click at [644, 351] on button "Send Message" at bounding box center [631, 355] width 89 height 21
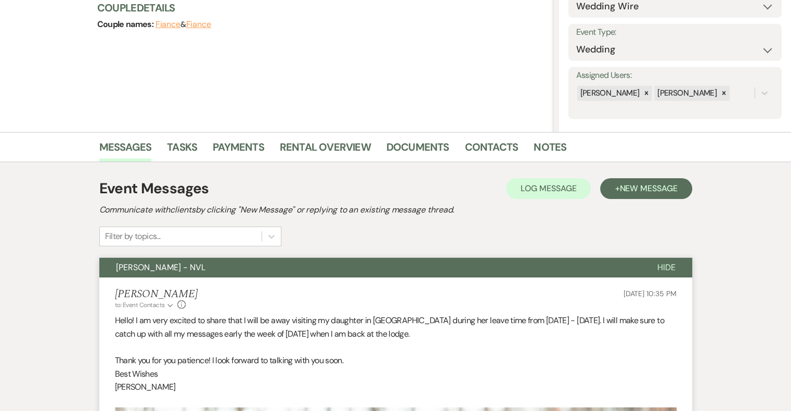
scroll to position [0, 0]
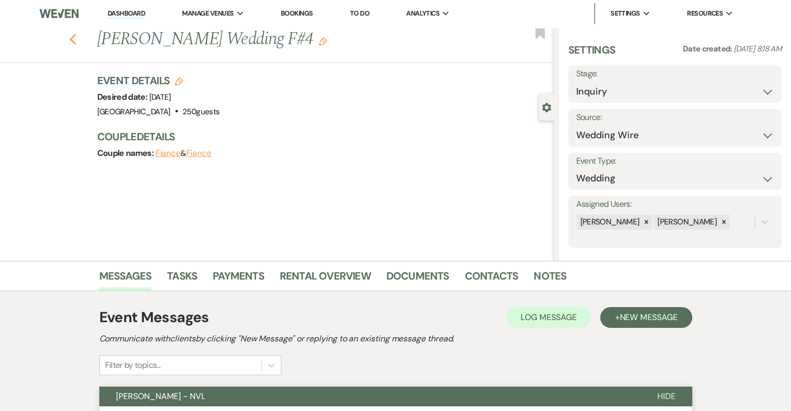
click at [75, 42] on icon "Previous" at bounding box center [73, 39] width 8 height 12
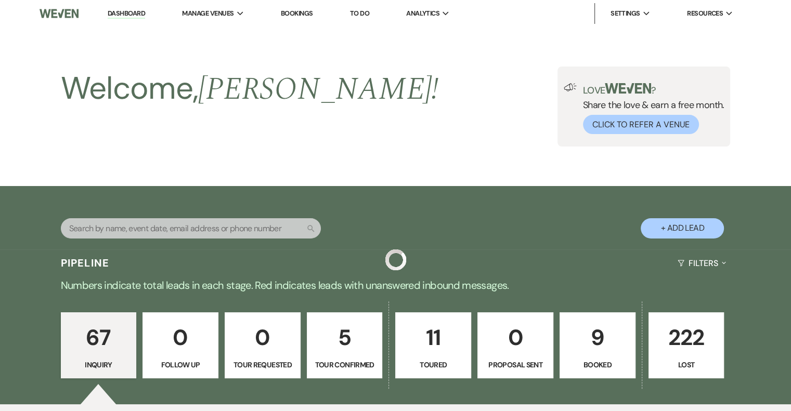
scroll to position [3158, 0]
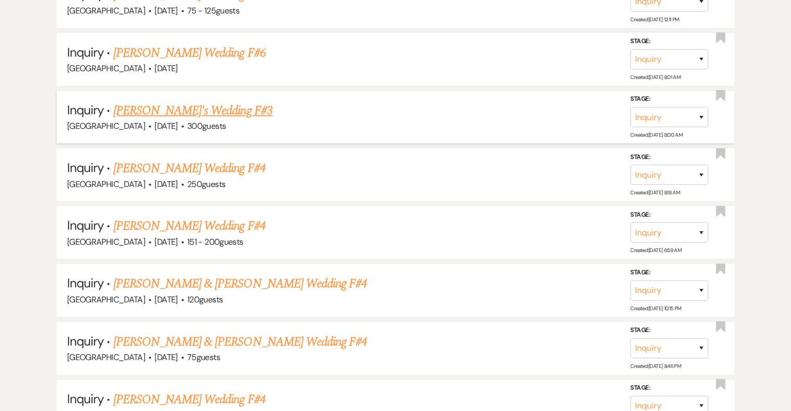
click at [200, 101] on link "[PERSON_NAME]'s Wedding F#3" at bounding box center [192, 110] width 159 height 19
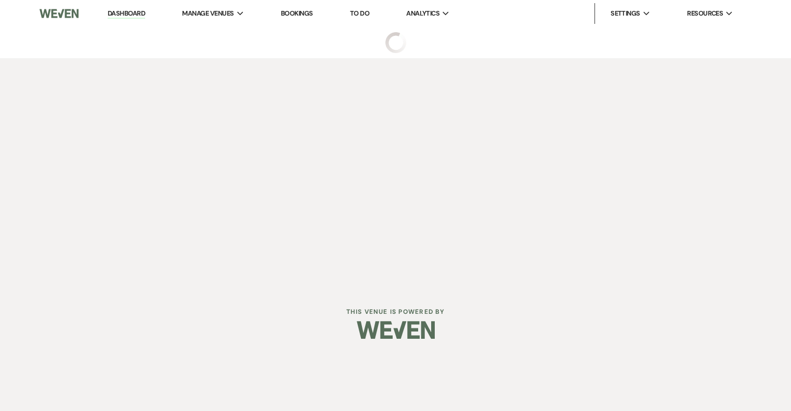
select select "3"
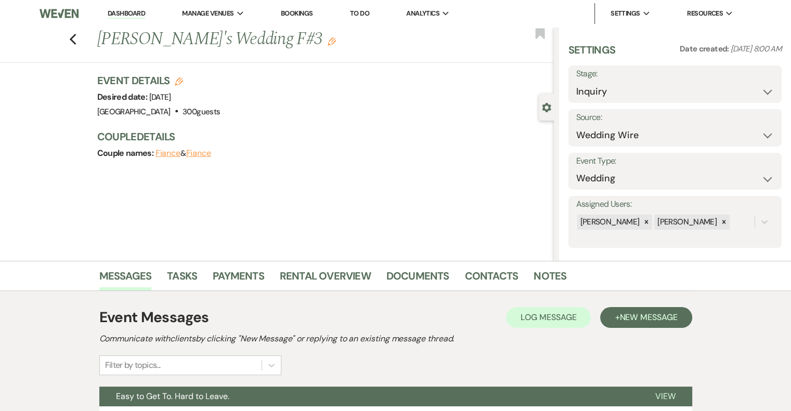
click at [328, 42] on use "button" at bounding box center [332, 41] width 8 height 8
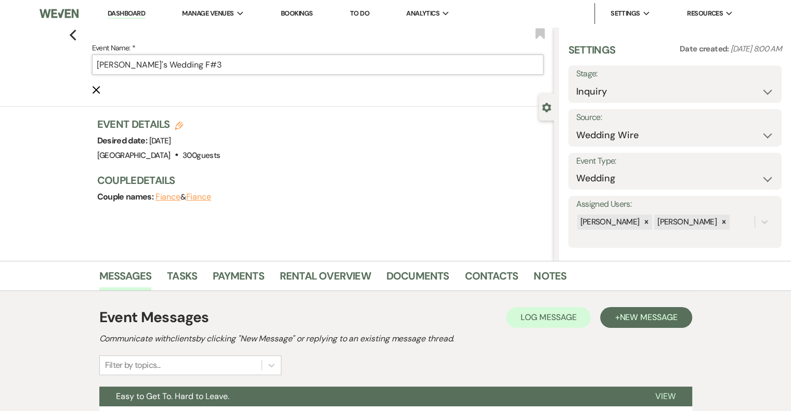
click at [223, 65] on input "[PERSON_NAME]'s Wedding F#3" at bounding box center [317, 65] width 451 height 20
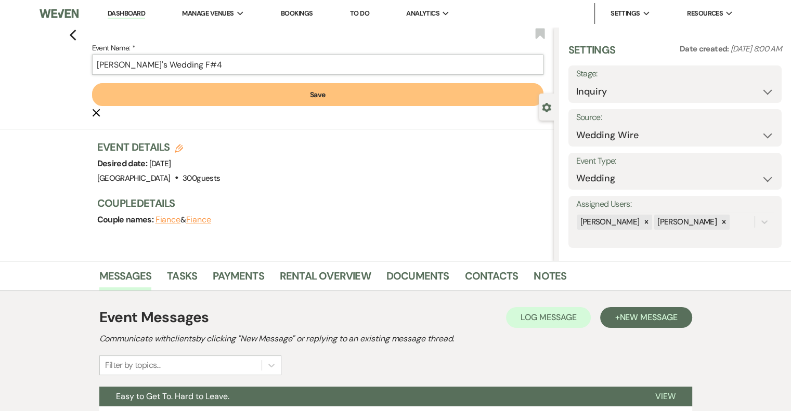
type input "[PERSON_NAME]'s Wedding F#4"
click at [345, 97] on button "Save" at bounding box center [317, 94] width 451 height 23
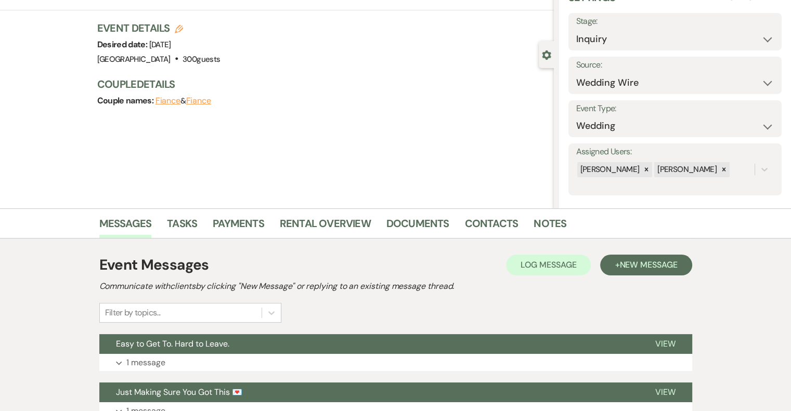
scroll to position [191, 0]
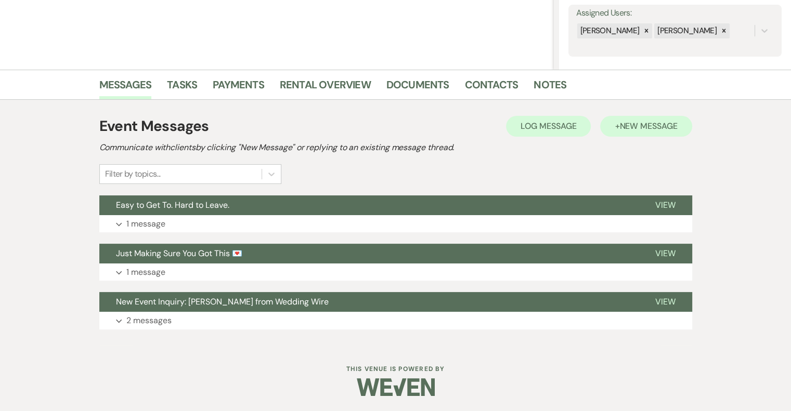
click at [633, 129] on span "New Message" at bounding box center [648, 126] width 58 height 11
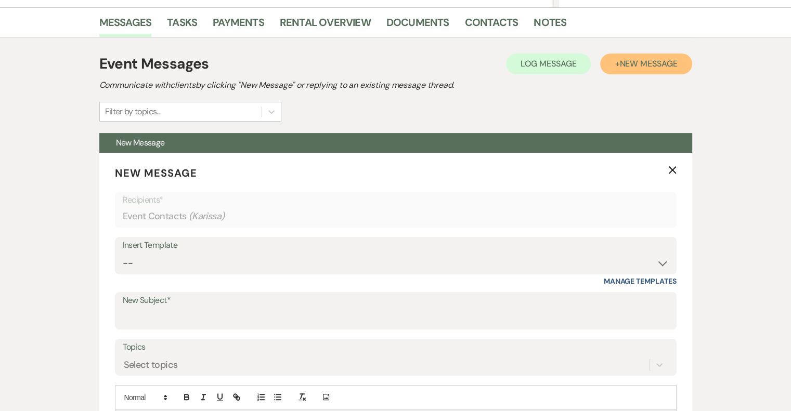
scroll to position [327, 0]
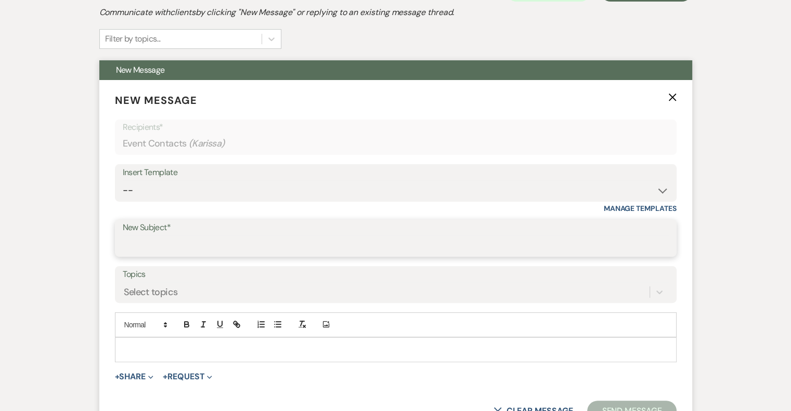
click at [185, 241] on input "New Subject*" at bounding box center [396, 246] width 546 height 20
type input "[PERSON_NAME] - NVL"
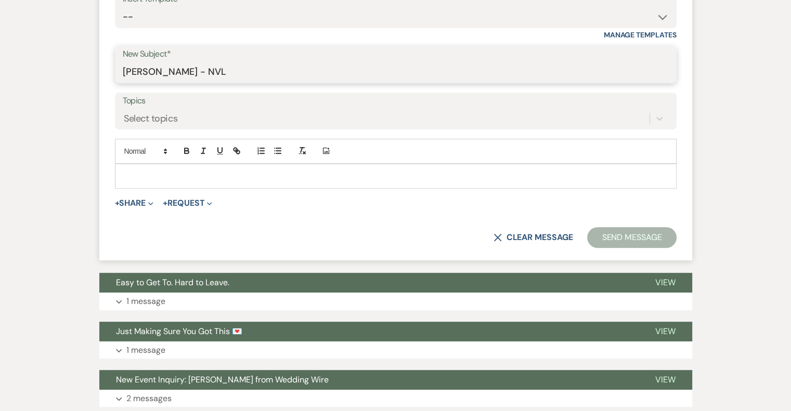
scroll to position [504, 0]
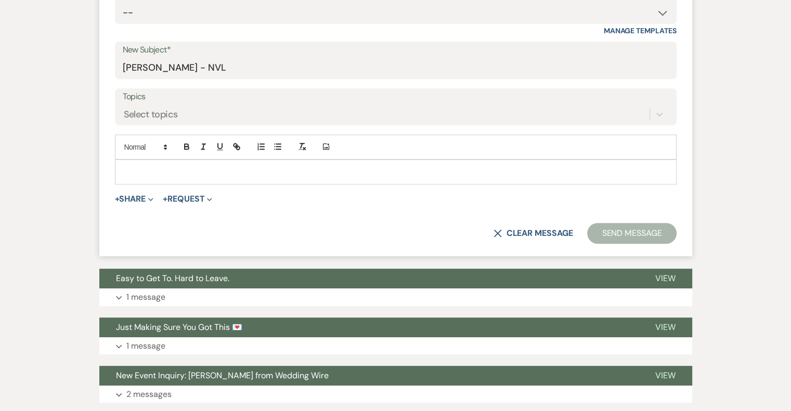
click at [185, 173] on p at bounding box center [395, 171] width 545 height 11
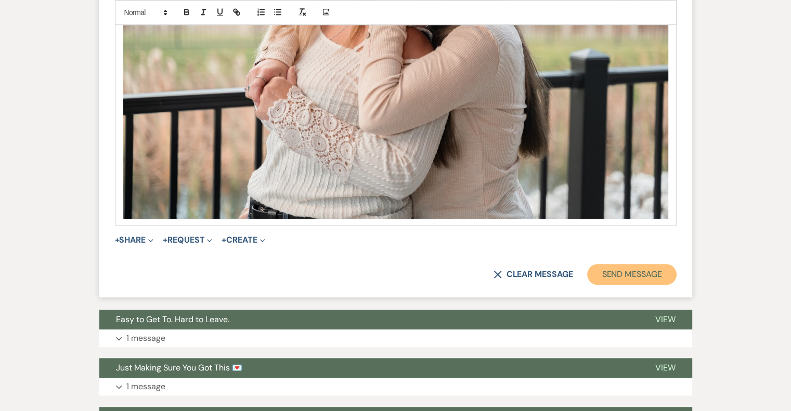
click at [655, 280] on button "Send Message" at bounding box center [631, 274] width 89 height 21
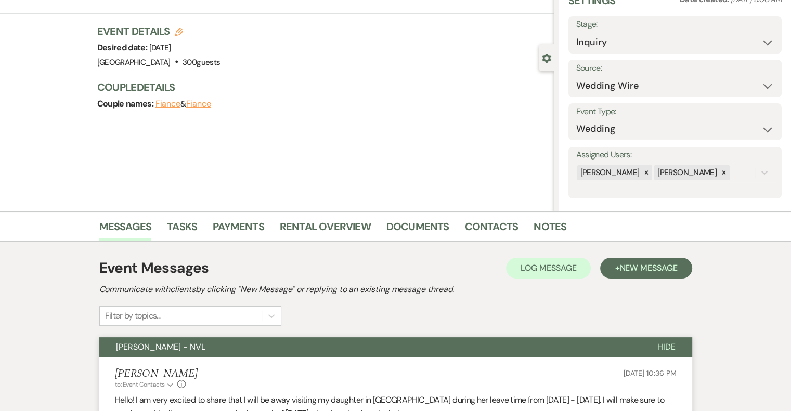
scroll to position [0, 0]
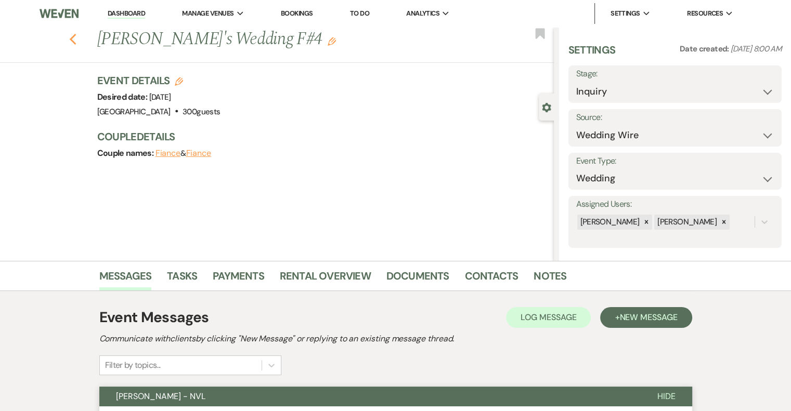
click at [76, 38] on use "button" at bounding box center [72, 39] width 7 height 11
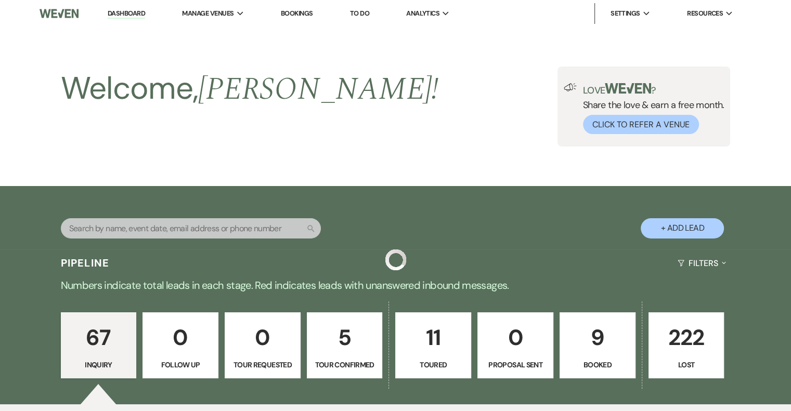
scroll to position [3158, 0]
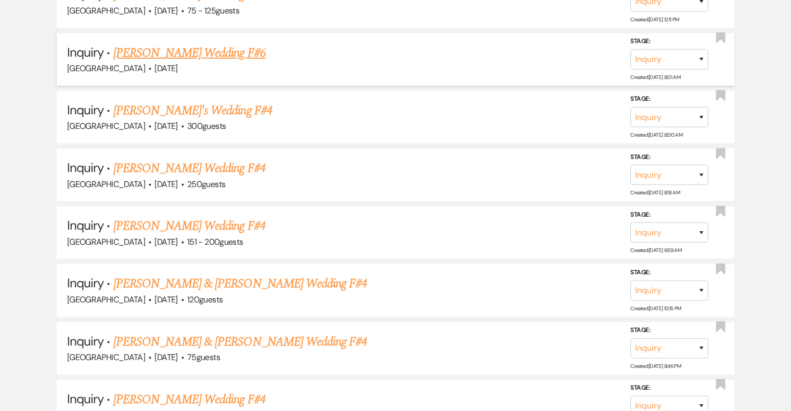
click at [214, 44] on link "[PERSON_NAME] Wedding F#6" at bounding box center [189, 53] width 152 height 19
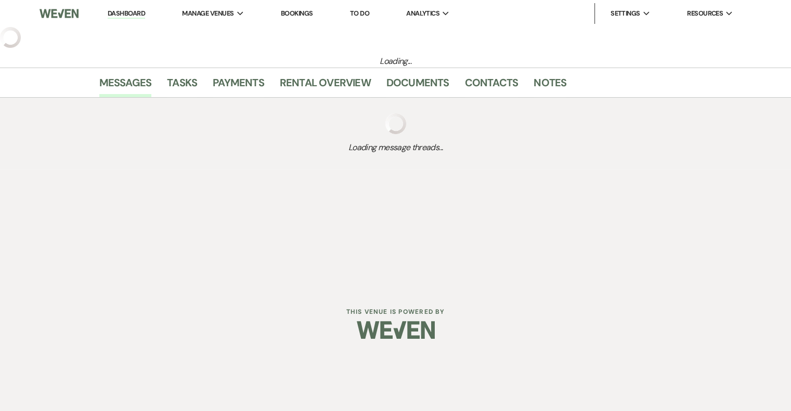
select select "5"
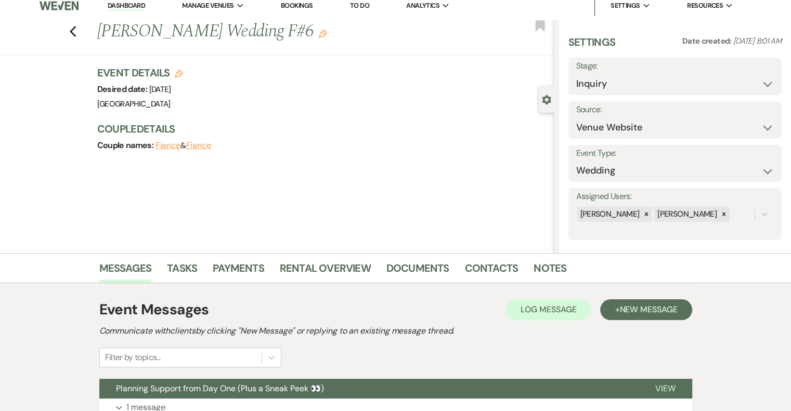
scroll to position [7, 0]
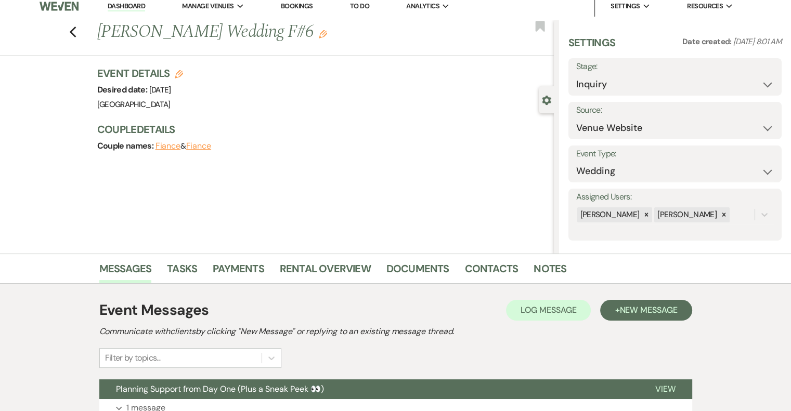
click at [319, 35] on use "button" at bounding box center [323, 34] width 8 height 8
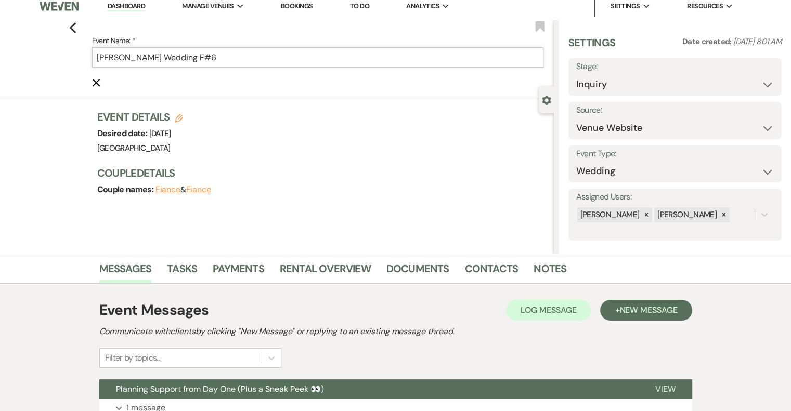
click at [260, 61] on input "[PERSON_NAME] Wedding F#6" at bounding box center [317, 57] width 451 height 20
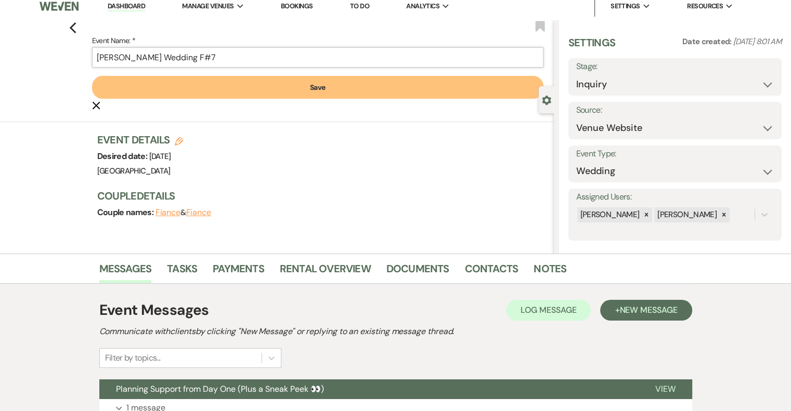
type input "[PERSON_NAME] Wedding F#7"
click at [333, 82] on button "Save" at bounding box center [317, 87] width 451 height 23
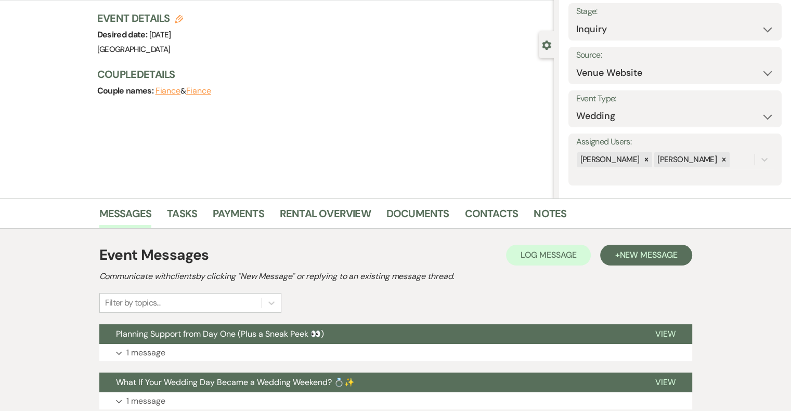
scroll to position [191, 0]
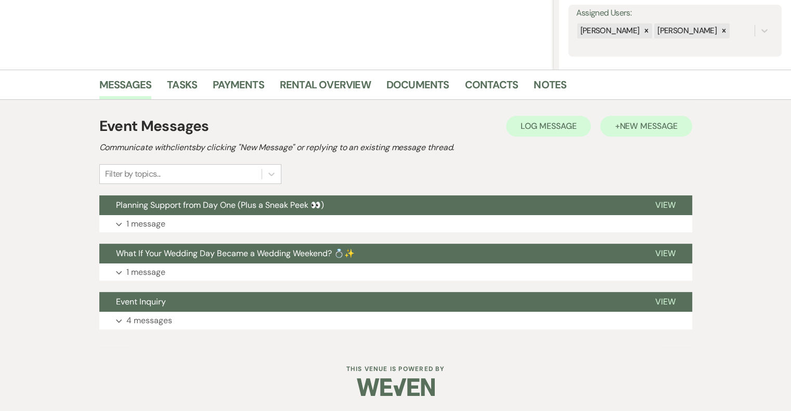
click at [639, 132] on button "+ New Message" at bounding box center [646, 126] width 92 height 21
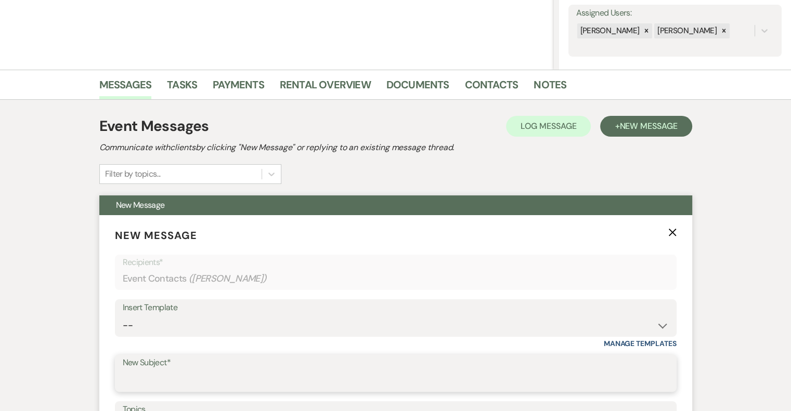
click at [206, 378] on input "New Subject*" at bounding box center [396, 381] width 546 height 20
type input "[PERSON_NAME] - NVL"
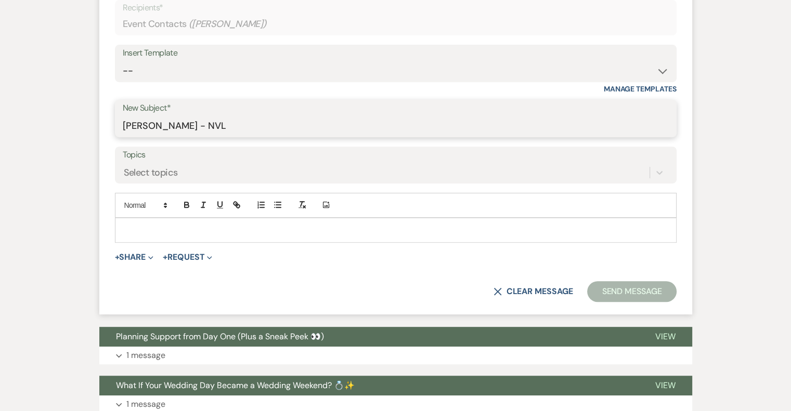
scroll to position [449, 0]
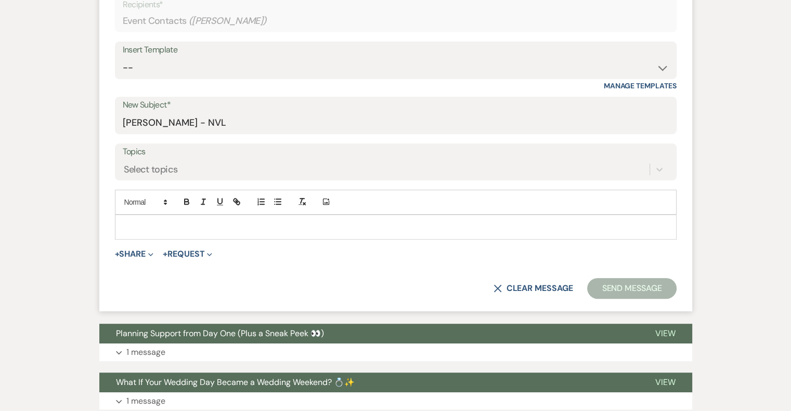
click at [211, 226] on p at bounding box center [395, 227] width 545 height 11
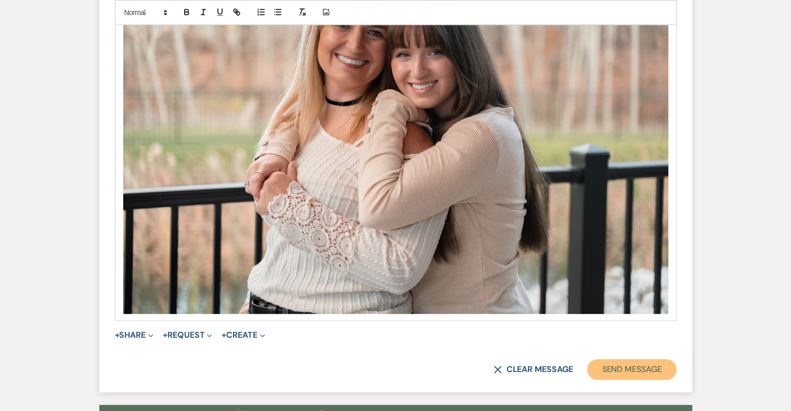
click at [632, 373] on button "Send Message" at bounding box center [631, 369] width 89 height 21
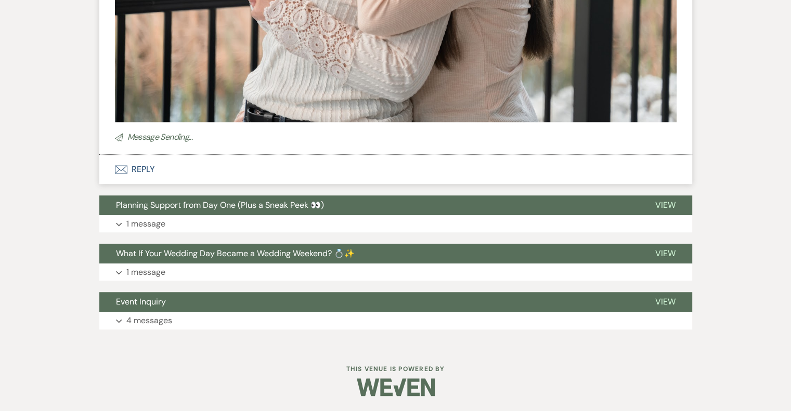
scroll to position [766, 0]
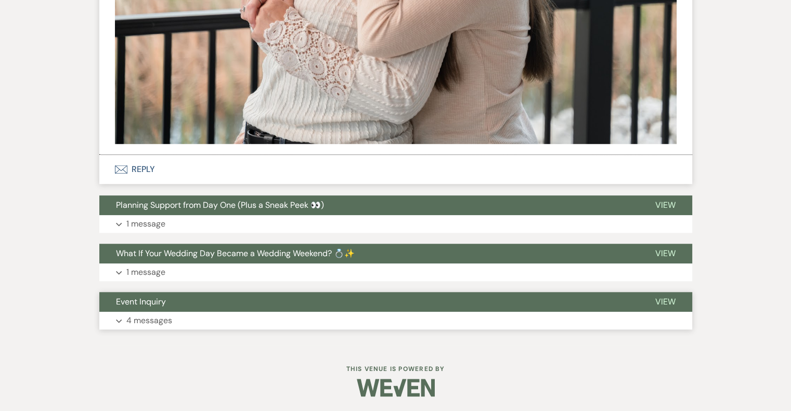
click at [145, 321] on p "4 messages" at bounding box center [149, 321] width 46 height 14
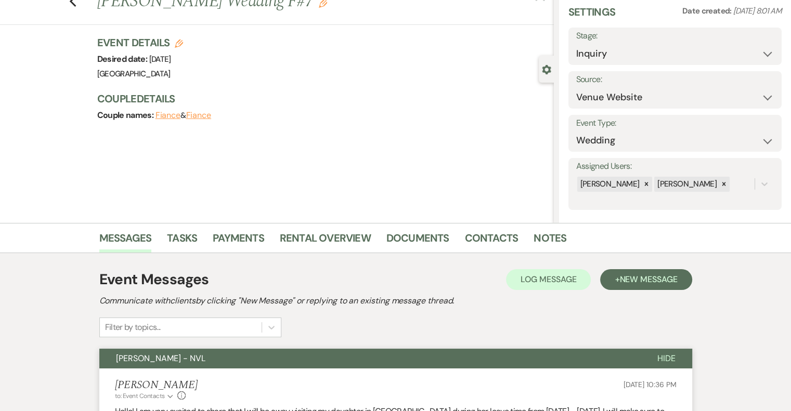
scroll to position [0, 0]
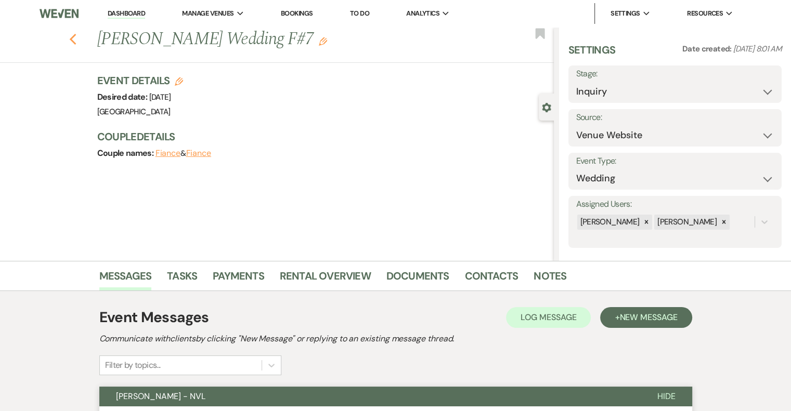
click at [77, 40] on icon "Previous" at bounding box center [73, 39] width 8 height 12
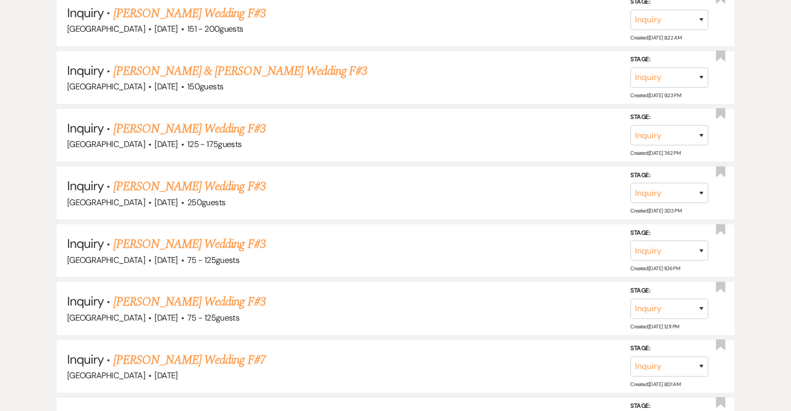
scroll to position [2835, 0]
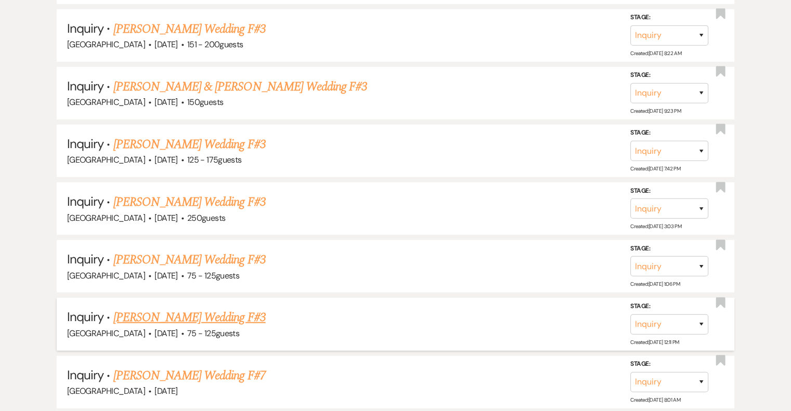
click at [207, 308] on link "[PERSON_NAME] Wedding F#3" at bounding box center [189, 317] width 152 height 19
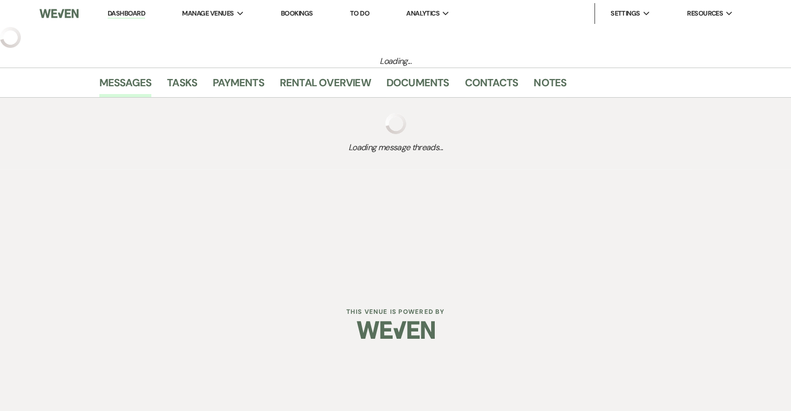
select select "3"
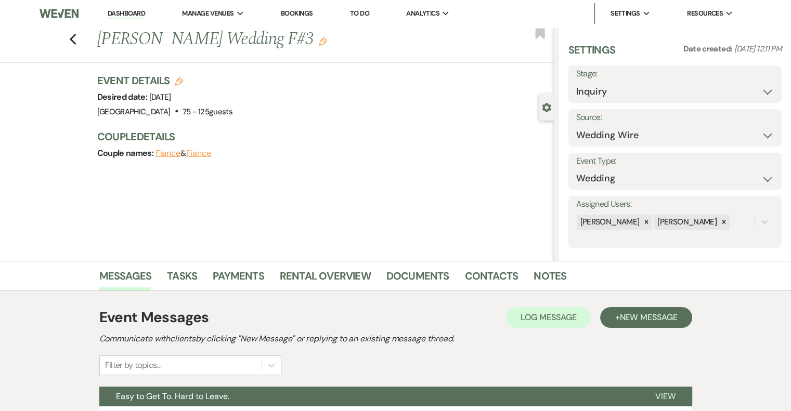
click at [320, 44] on use "button" at bounding box center [323, 41] width 8 height 8
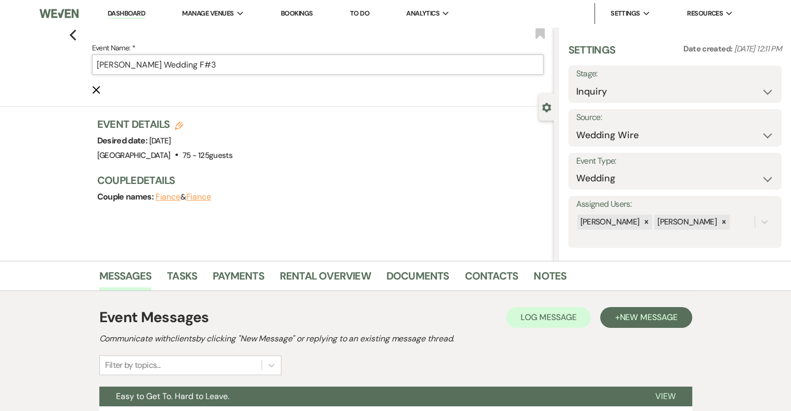
click at [238, 68] on input "[PERSON_NAME] Wedding F#3" at bounding box center [317, 65] width 451 height 20
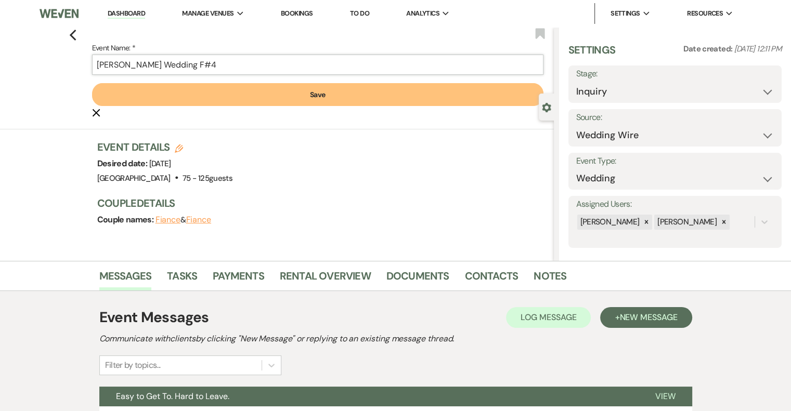
type input "[PERSON_NAME] Wedding F#4"
click at [298, 102] on button "Save" at bounding box center [317, 94] width 451 height 23
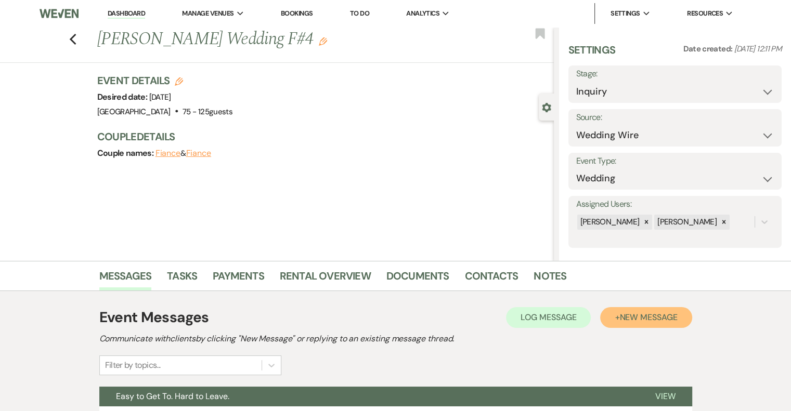
click at [642, 322] on span "New Message" at bounding box center [648, 317] width 58 height 11
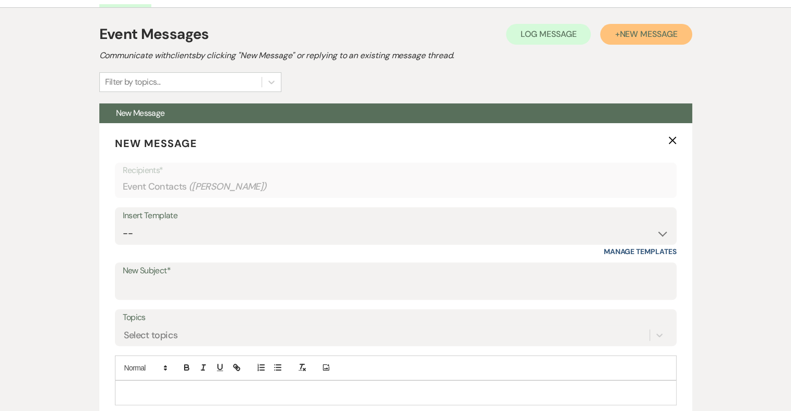
scroll to position [284, 0]
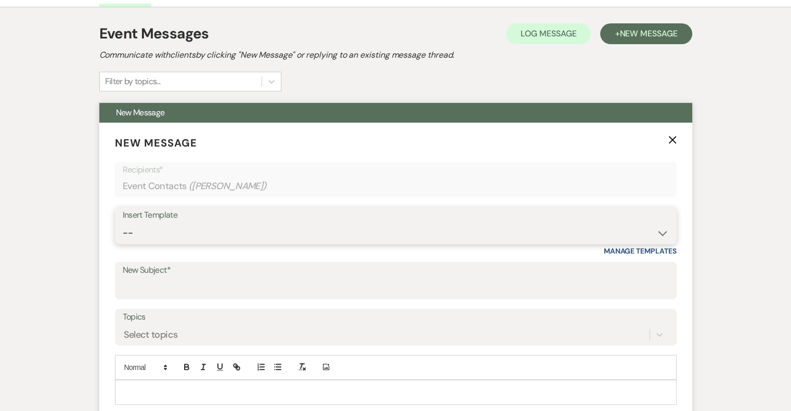
click at [206, 229] on select "-- Email #1 – Thank You for Inquiring WEDDINGS Send Contract: All Events Bookin…" at bounding box center [396, 233] width 546 height 20
click at [203, 284] on input "New Subject*" at bounding box center [396, 288] width 546 height 20
type input "[PERSON_NAME] - NVL"
click at [190, 383] on div at bounding box center [395, 393] width 561 height 24
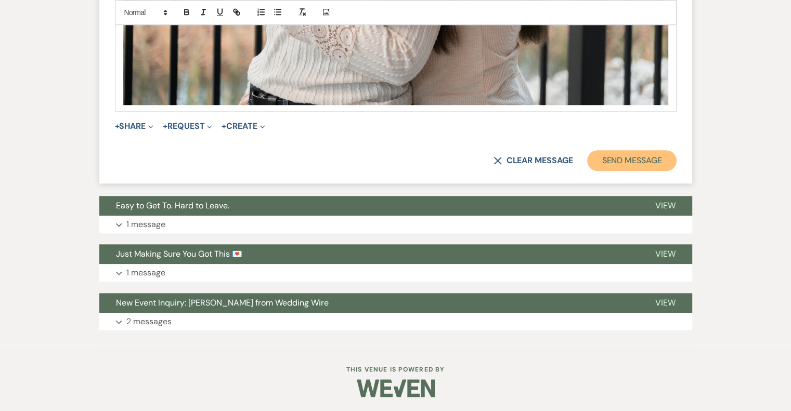
click at [618, 160] on button "Send Message" at bounding box center [631, 160] width 89 height 21
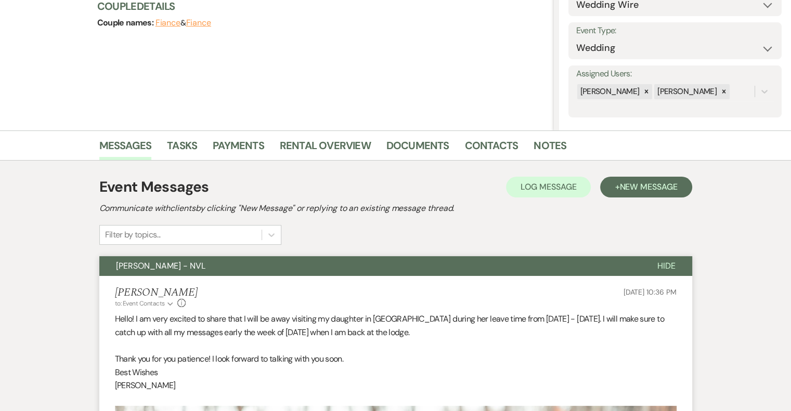
scroll to position [0, 0]
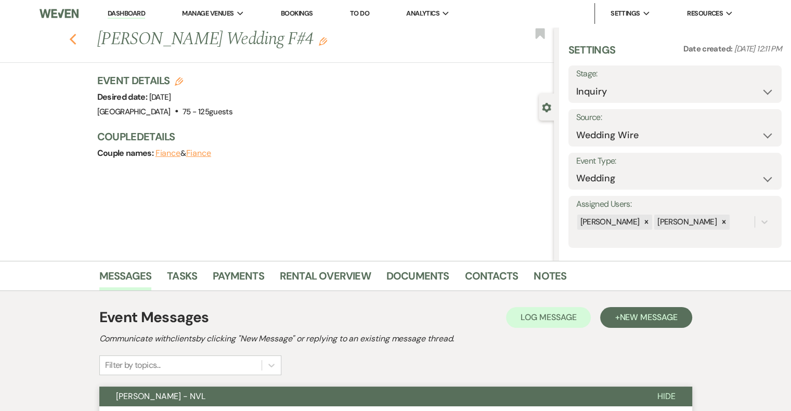
click at [76, 41] on use "button" at bounding box center [72, 39] width 7 height 11
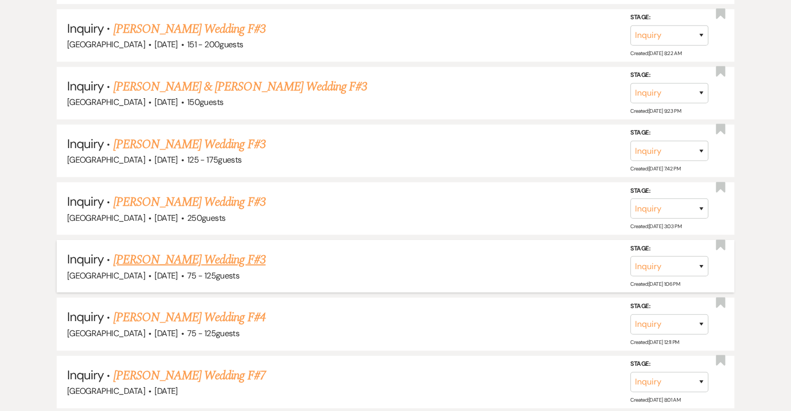
click at [198, 251] on link "[PERSON_NAME] Wedding F#3" at bounding box center [189, 260] width 152 height 19
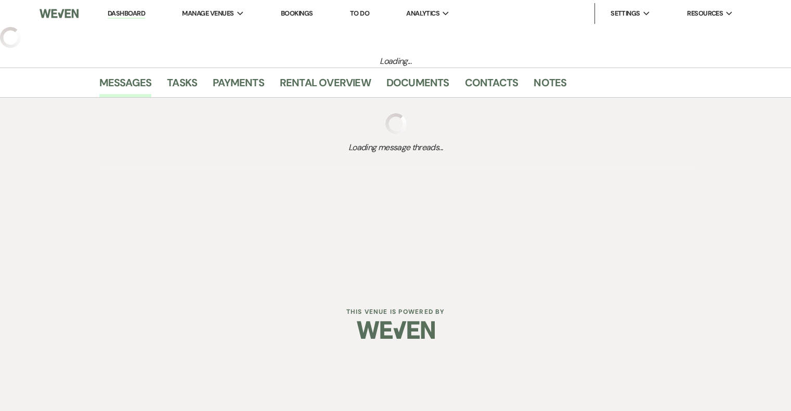
select select "3"
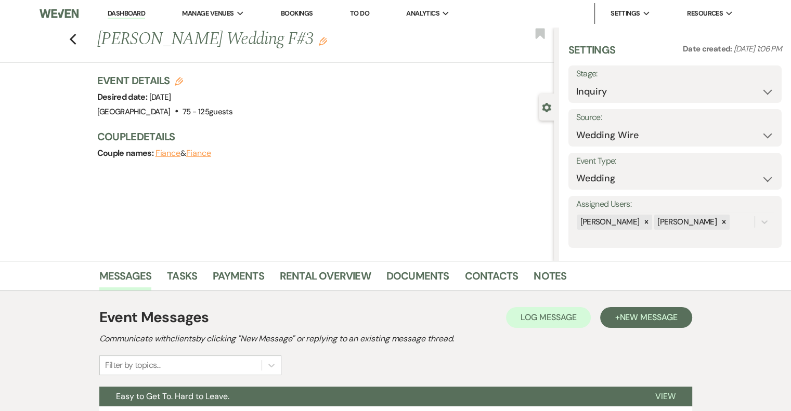
click at [319, 42] on icon "Edit" at bounding box center [323, 41] width 8 height 8
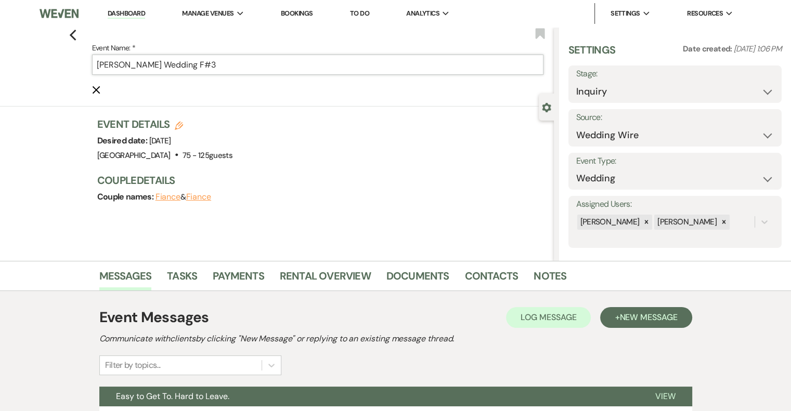
click at [248, 64] on input "[PERSON_NAME] Wedding F#3" at bounding box center [317, 65] width 451 height 20
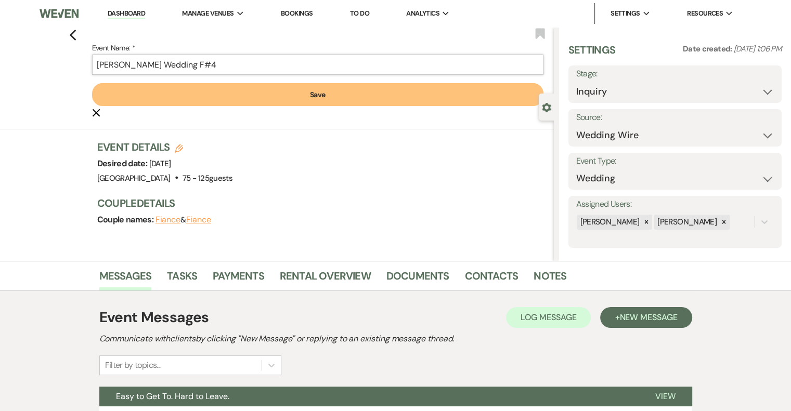
type input "[PERSON_NAME] Wedding F#4"
click at [333, 106] on button "Save" at bounding box center [317, 94] width 451 height 23
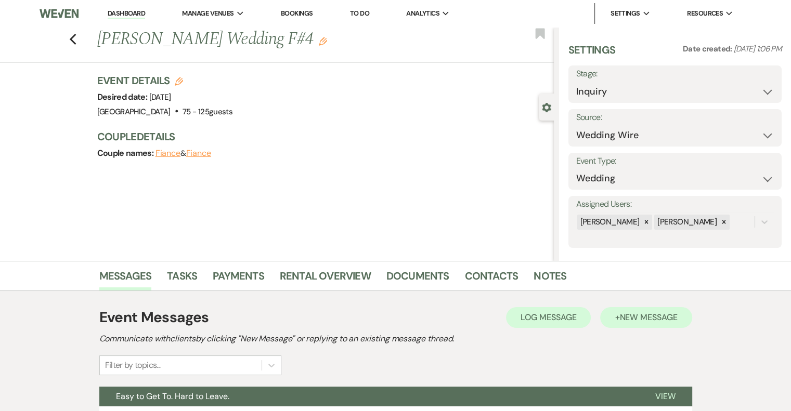
click at [649, 322] on span "New Message" at bounding box center [648, 317] width 58 height 11
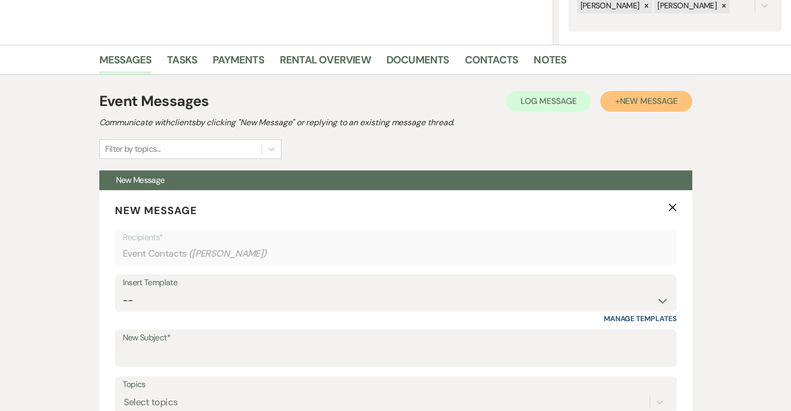
scroll to position [243, 0]
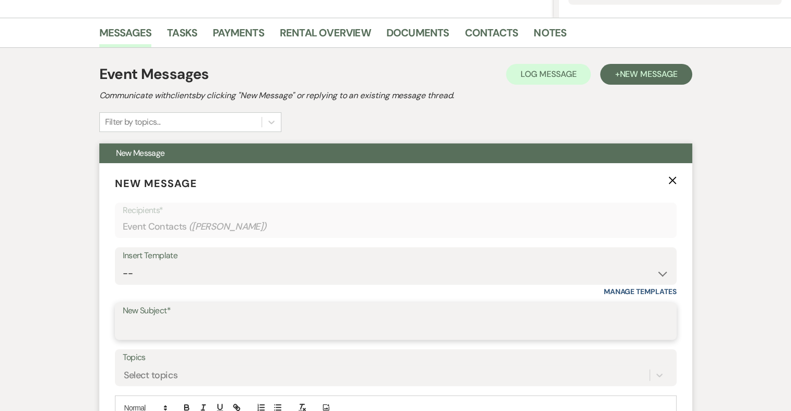
click at [192, 326] on input "New Subject*" at bounding box center [396, 329] width 546 height 20
type input "[PERSON_NAME] - NVL"
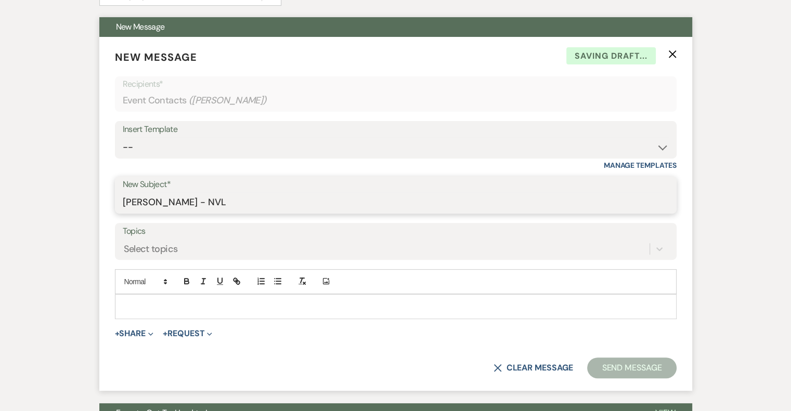
scroll to position [381, 0]
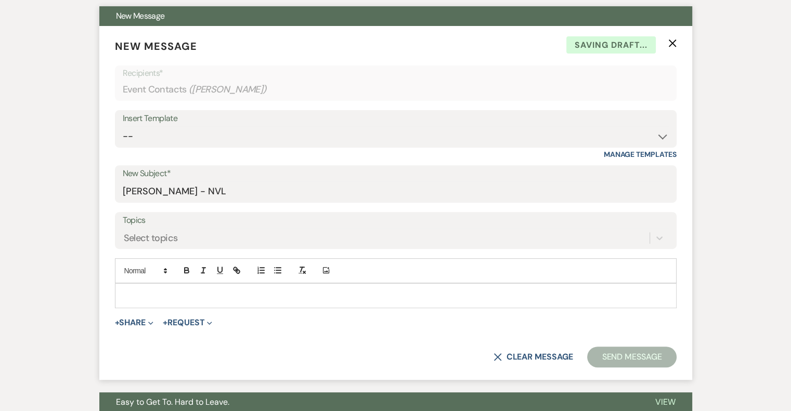
click at [211, 298] on p at bounding box center [395, 295] width 545 height 11
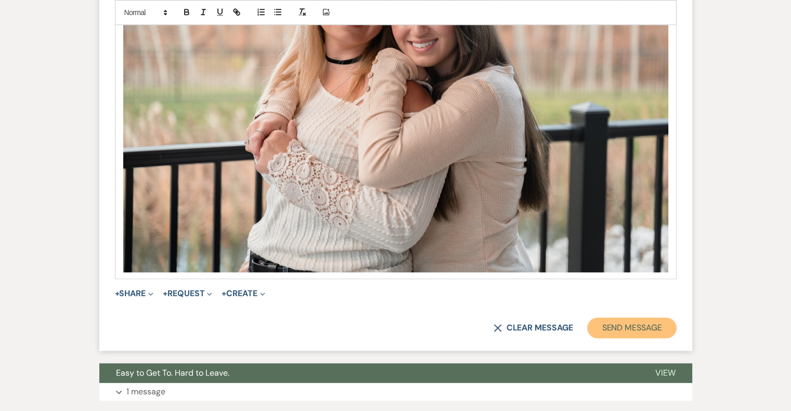
click at [652, 328] on button "Send Message" at bounding box center [631, 328] width 89 height 21
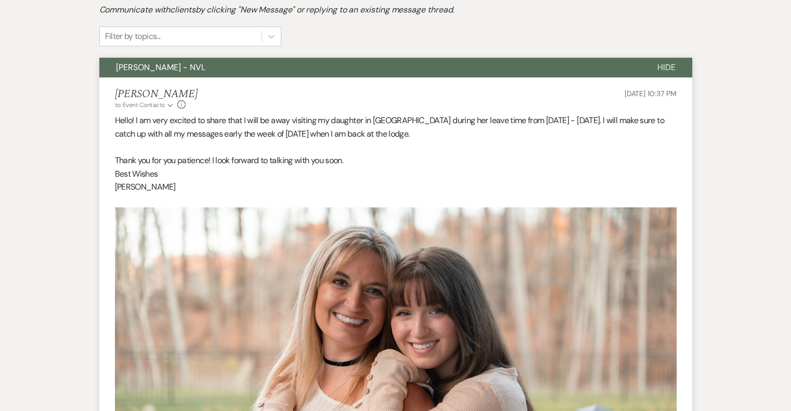
scroll to position [0, 0]
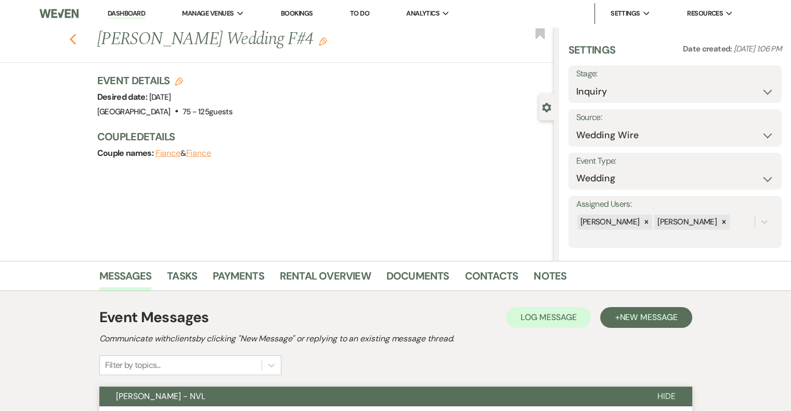
click at [76, 40] on icon "Previous" at bounding box center [73, 39] width 8 height 12
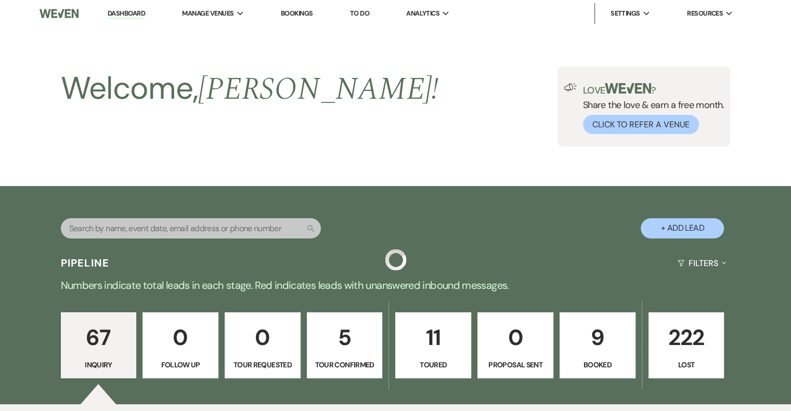
scroll to position [2835, 0]
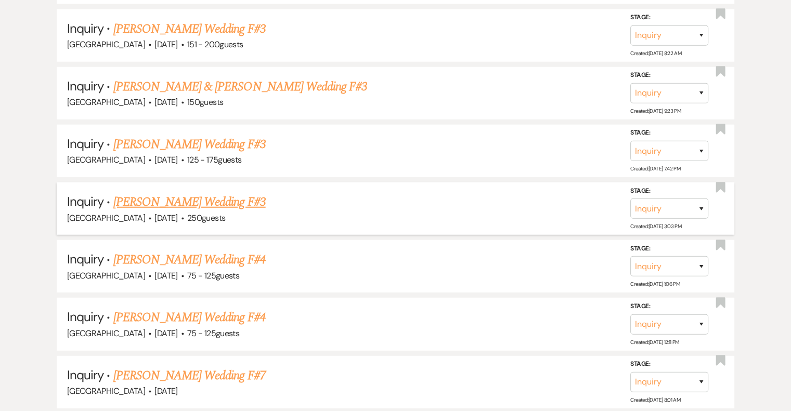
click at [239, 193] on link "[PERSON_NAME] Wedding F#3" at bounding box center [189, 202] width 152 height 19
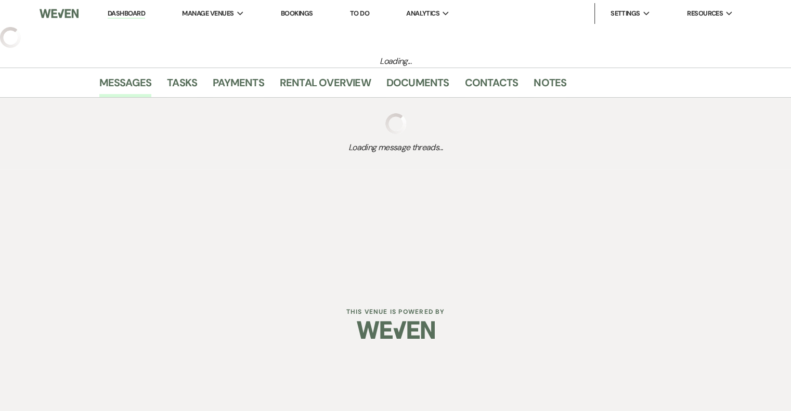
select select "3"
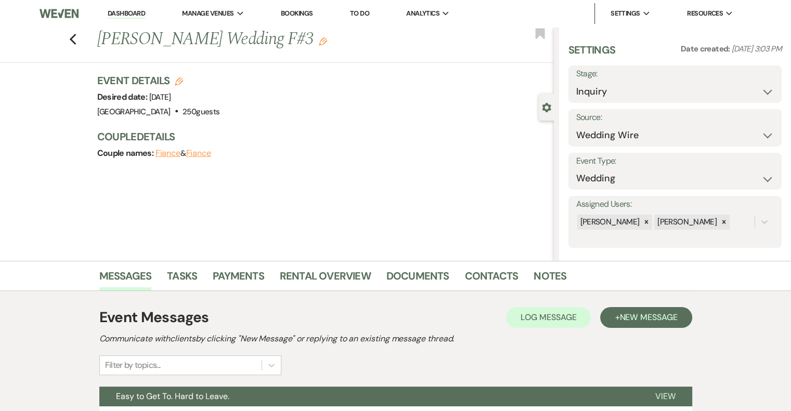
click at [319, 42] on icon "Edit" at bounding box center [323, 41] width 8 height 8
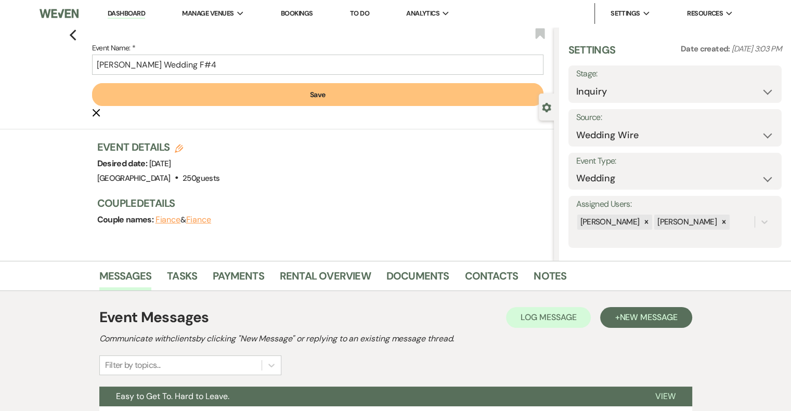
type input "[PERSON_NAME] Wedding F#4"
click at [314, 96] on button "Save" at bounding box center [317, 94] width 451 height 23
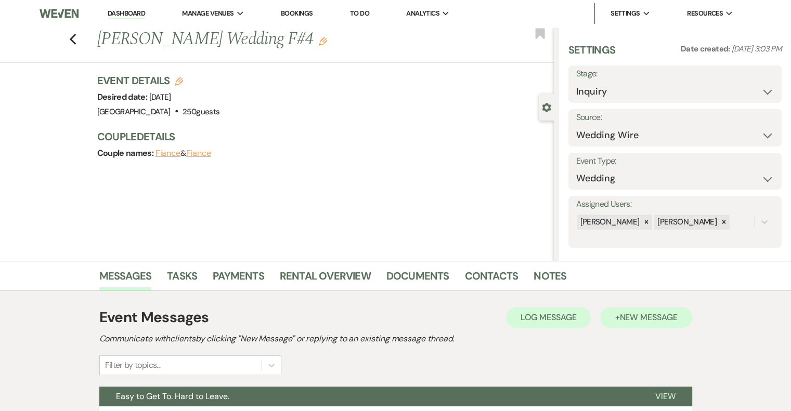
click at [660, 322] on span "New Message" at bounding box center [648, 317] width 58 height 11
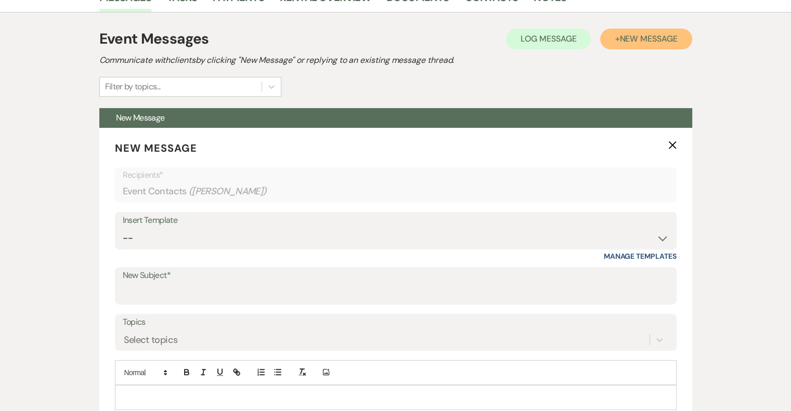
scroll to position [282, 0]
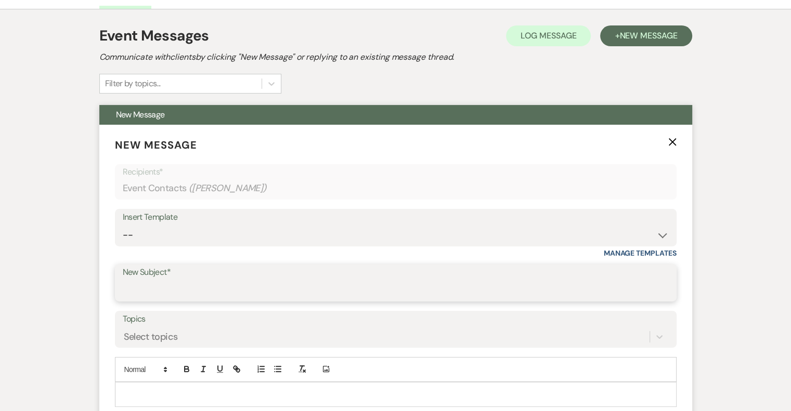
click at [164, 287] on input "New Subject*" at bounding box center [396, 290] width 546 height 20
type input "[PERSON_NAME] - NVL"
click at [199, 394] on p at bounding box center [395, 394] width 545 height 11
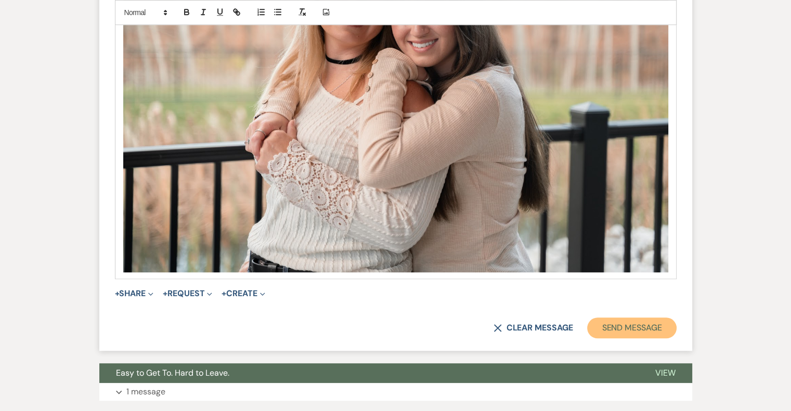
click at [630, 333] on button "Send Message" at bounding box center [631, 328] width 89 height 21
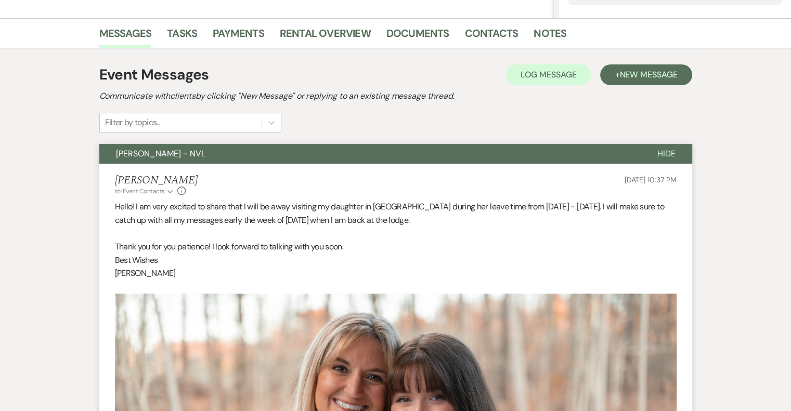
scroll to position [0, 0]
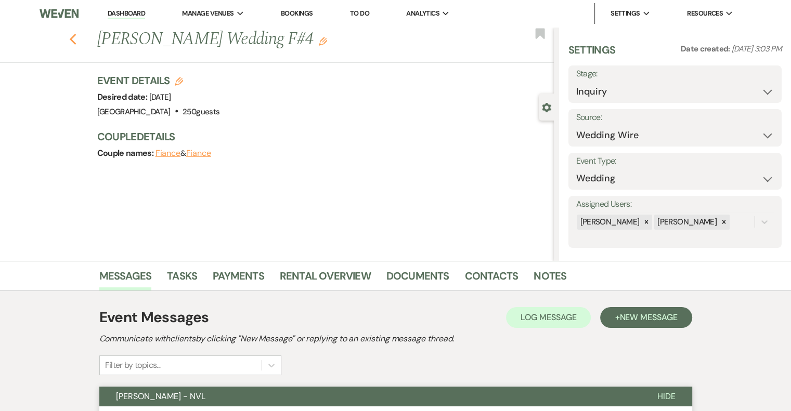
click at [76, 40] on icon "Previous" at bounding box center [73, 39] width 8 height 12
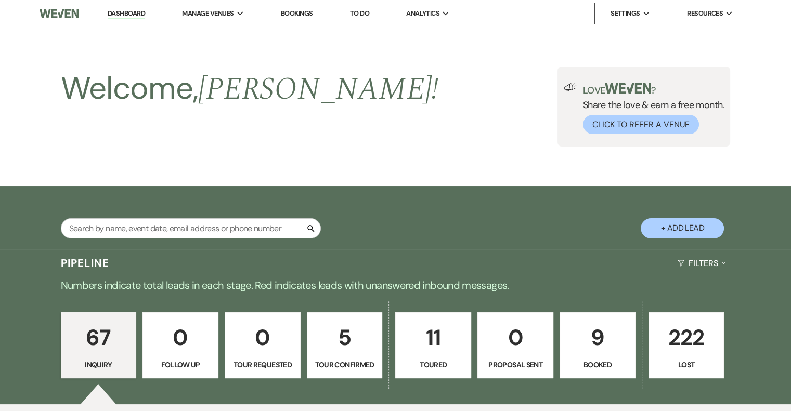
scroll to position [2835, 0]
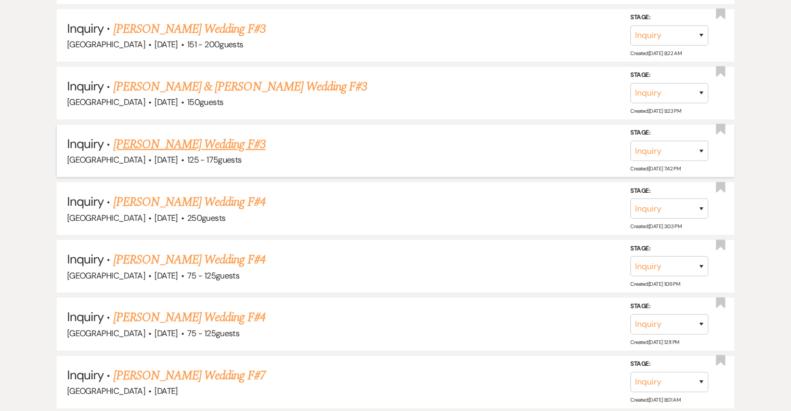
click at [206, 135] on link "[PERSON_NAME] Wedding F#3" at bounding box center [189, 144] width 152 height 19
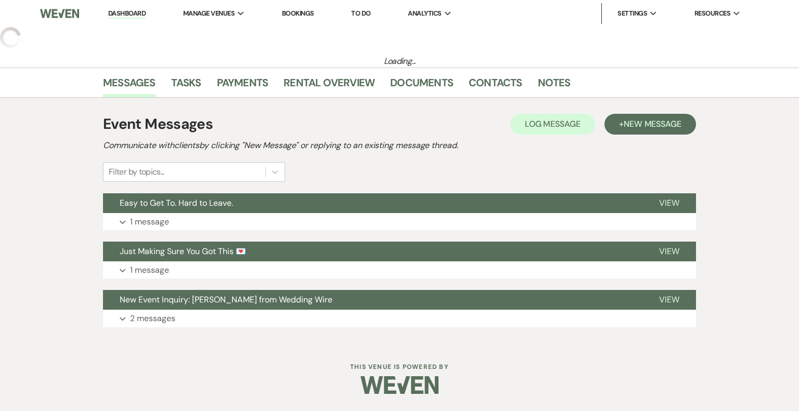
select select "3"
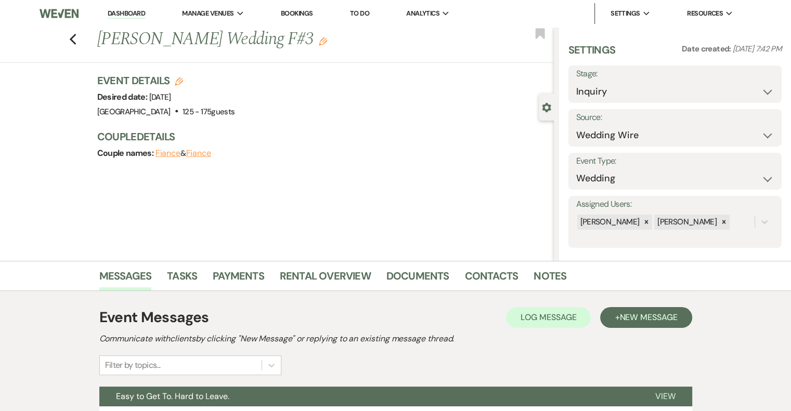
click at [319, 44] on use "button" at bounding box center [323, 41] width 8 height 8
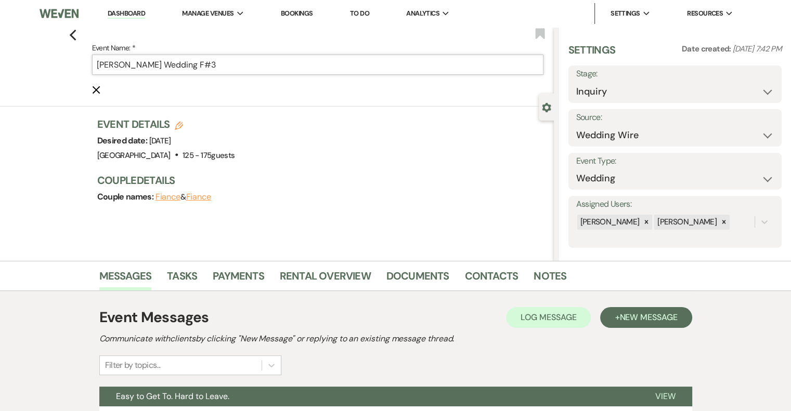
click at [251, 67] on input "[PERSON_NAME] Wedding F#3" at bounding box center [317, 65] width 451 height 20
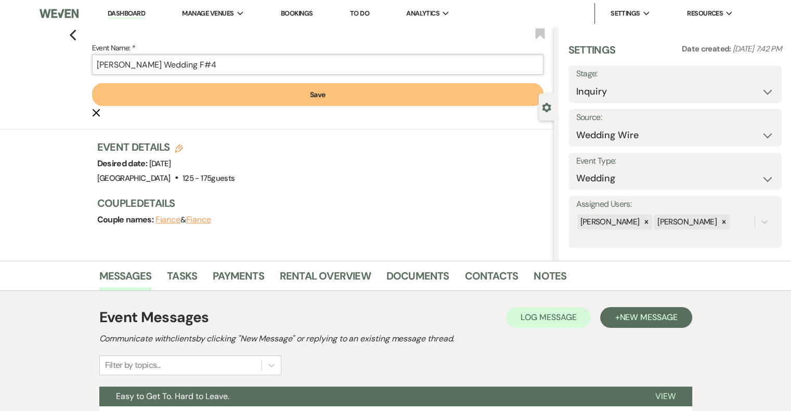
type input "[PERSON_NAME] Wedding F#4"
click at [314, 98] on button "Save" at bounding box center [317, 94] width 451 height 23
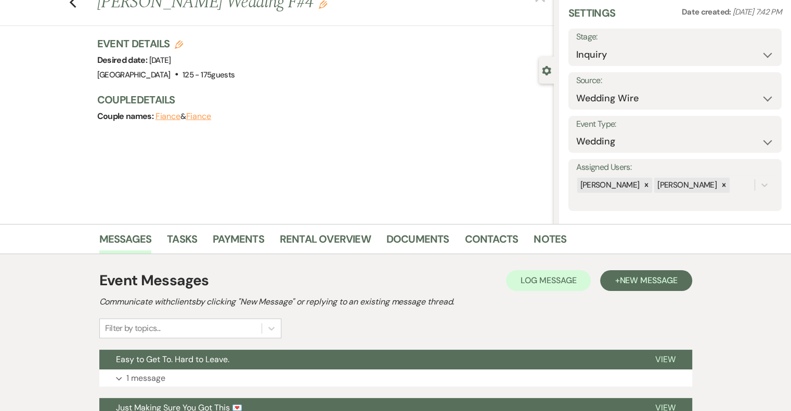
scroll to position [191, 0]
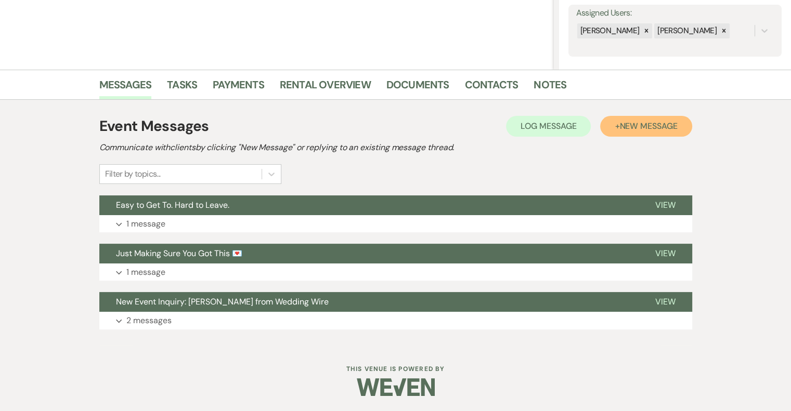
click at [638, 134] on button "+ New Message" at bounding box center [646, 126] width 92 height 21
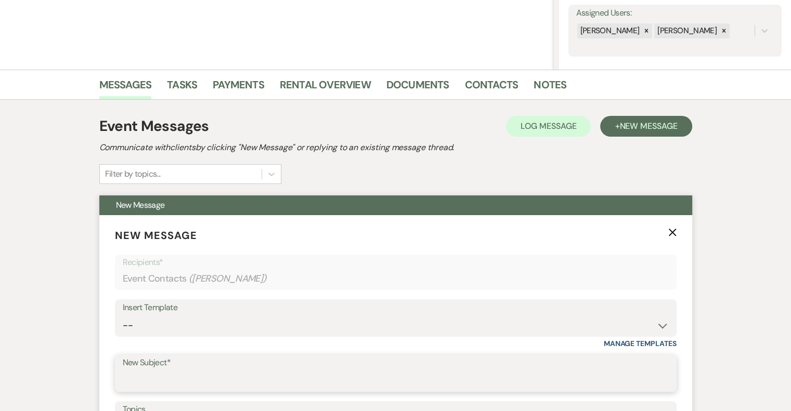
click at [193, 374] on input "New Subject*" at bounding box center [396, 381] width 546 height 20
type input "[PERSON_NAME] - NVL"
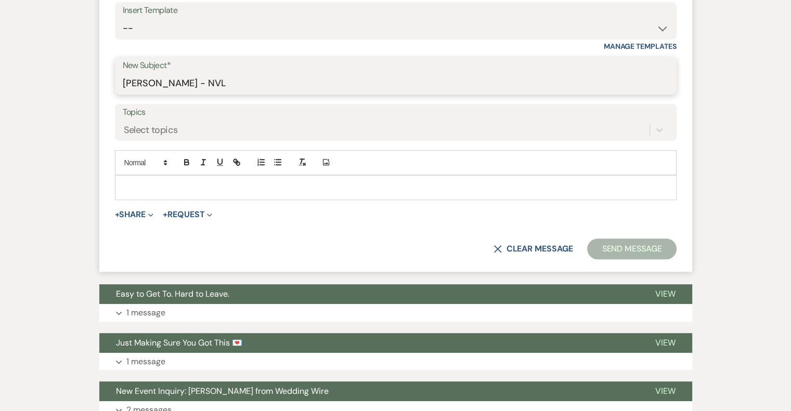
scroll to position [519, 0]
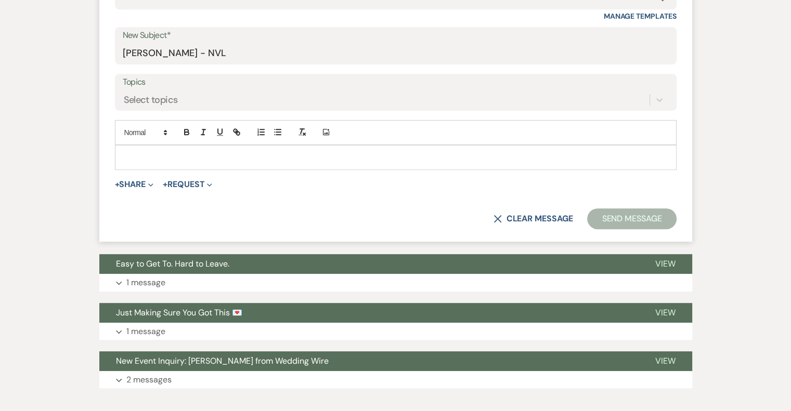
click at [250, 157] on p at bounding box center [395, 157] width 545 height 11
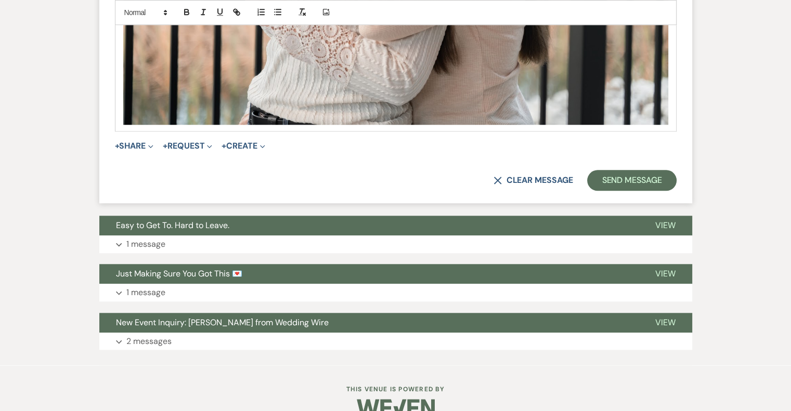
scroll to position [1010, 0]
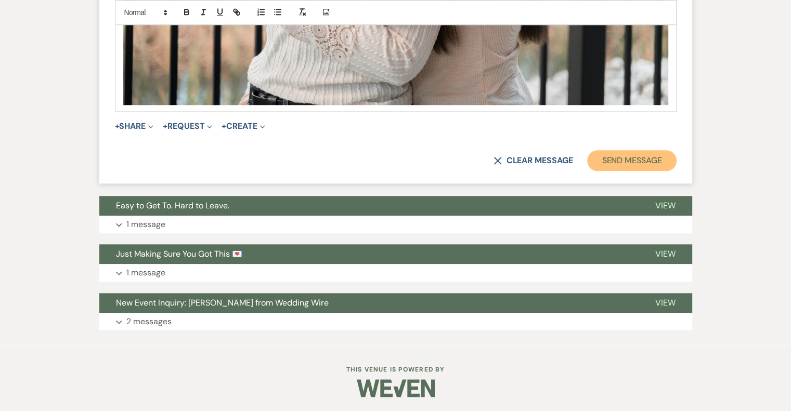
click at [651, 162] on button "Send Message" at bounding box center [631, 160] width 89 height 21
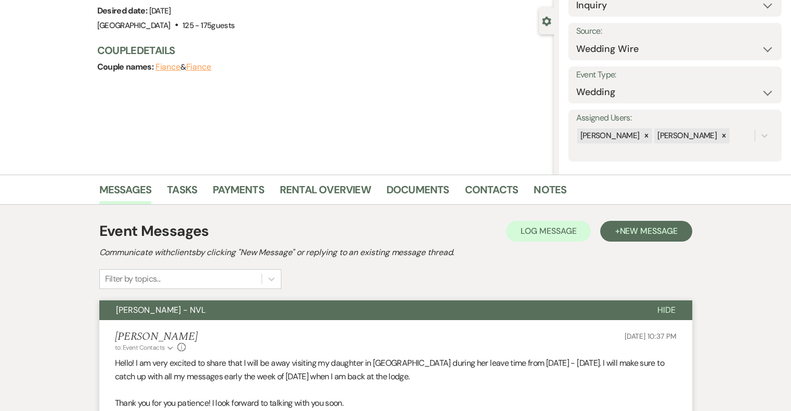
scroll to position [0, 0]
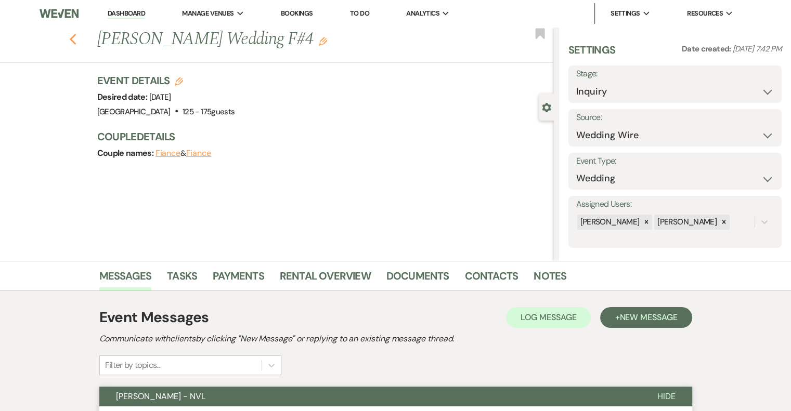
click at [76, 33] on icon "Previous" at bounding box center [73, 39] width 8 height 12
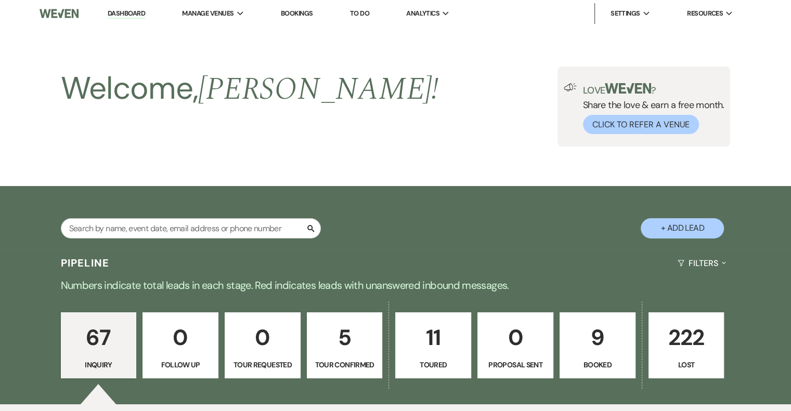
scroll to position [2835, 0]
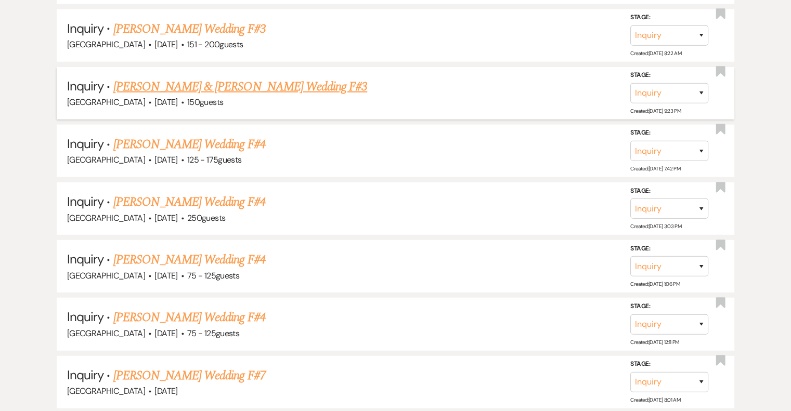
click at [279, 77] on link "[PERSON_NAME] & [PERSON_NAME] Wedding F#3" at bounding box center [240, 86] width 254 height 19
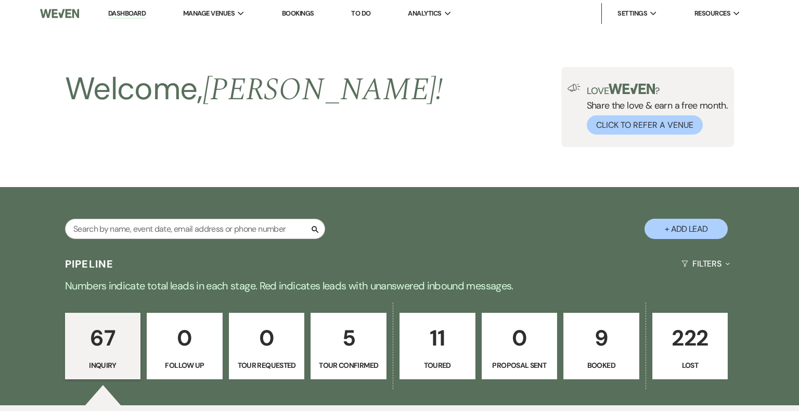
select select "5"
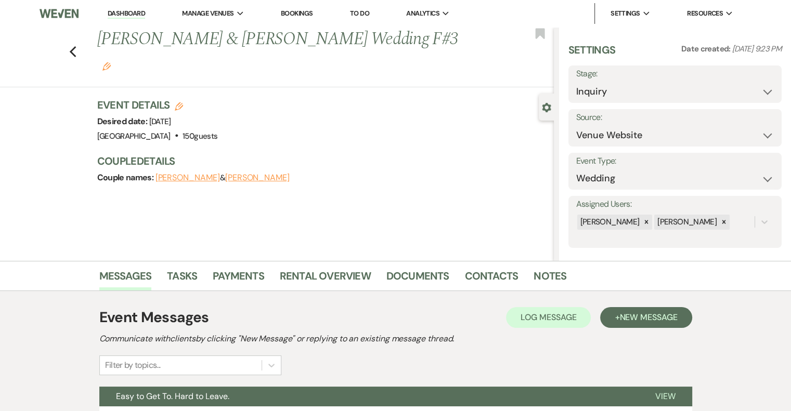
click at [111, 62] on use "button" at bounding box center [106, 66] width 8 height 8
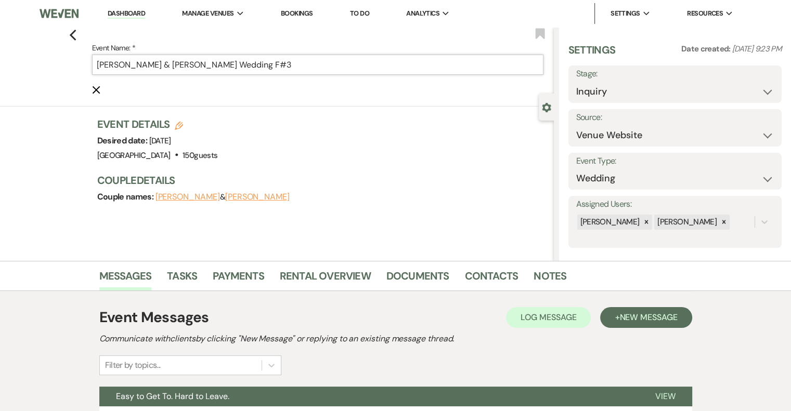
click at [345, 67] on input "[PERSON_NAME] & [PERSON_NAME] Wedding F#3" at bounding box center [317, 65] width 451 height 20
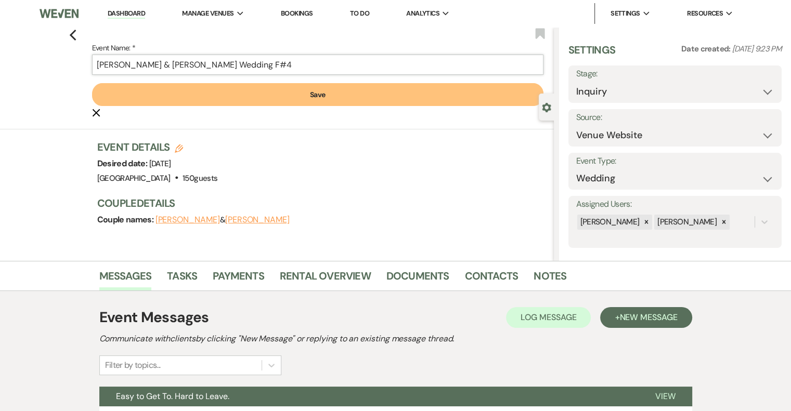
type input "[PERSON_NAME] & [PERSON_NAME] Wedding F#4"
click at [331, 98] on button "Save" at bounding box center [317, 94] width 451 height 23
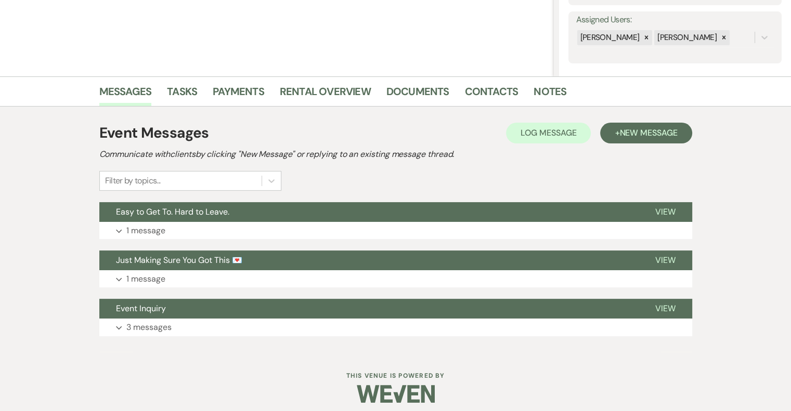
scroll to position [185, 0]
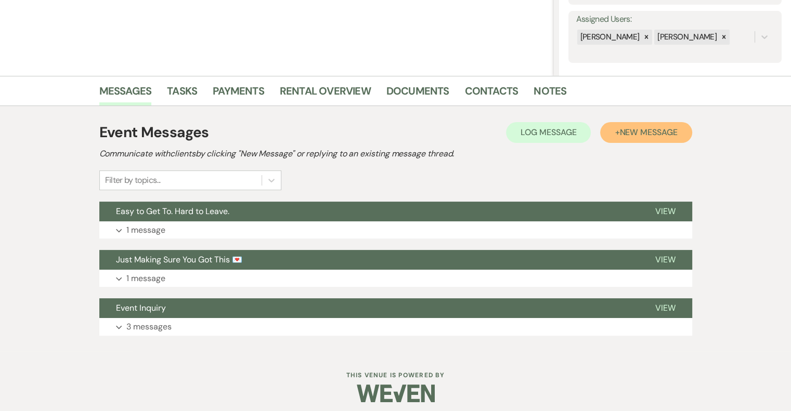
click at [626, 140] on button "+ New Message" at bounding box center [646, 132] width 92 height 21
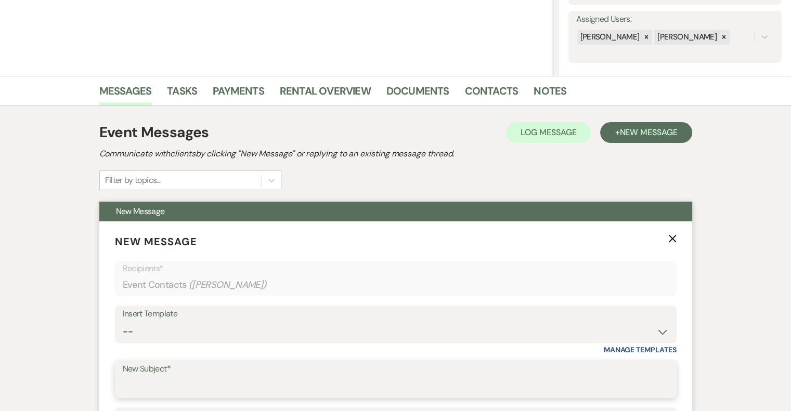
click at [223, 381] on input "New Subject*" at bounding box center [396, 387] width 546 height 20
type input "[PERSON_NAME] - NVL"
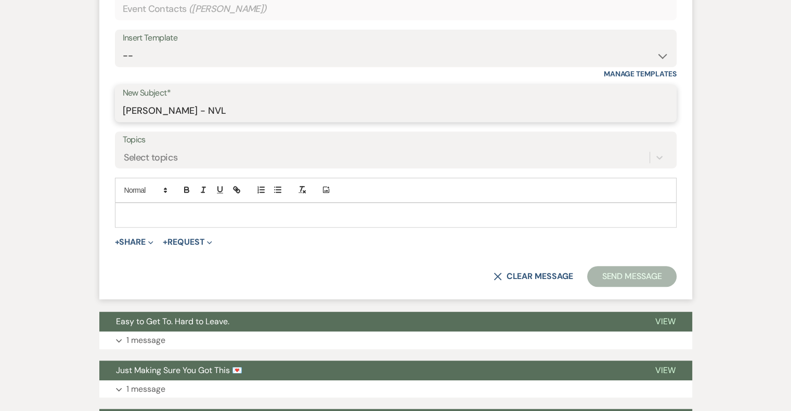
scroll to position [462, 0]
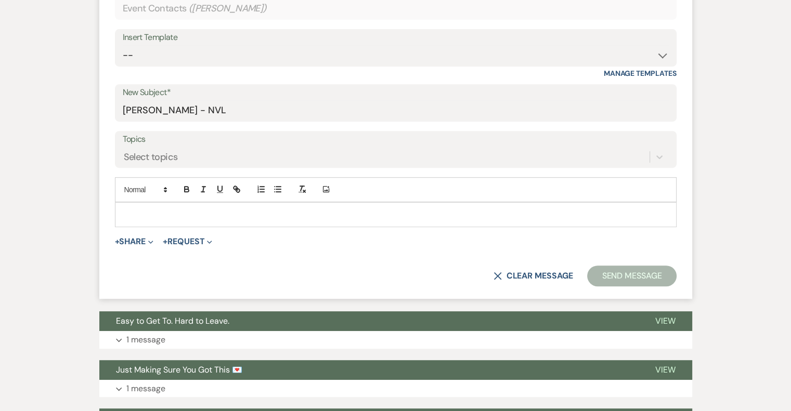
click at [217, 215] on p at bounding box center [395, 214] width 545 height 11
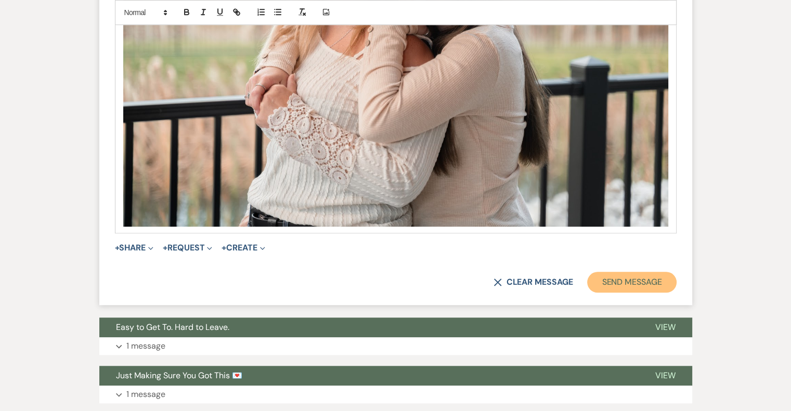
click at [653, 286] on button "Send Message" at bounding box center [631, 282] width 89 height 21
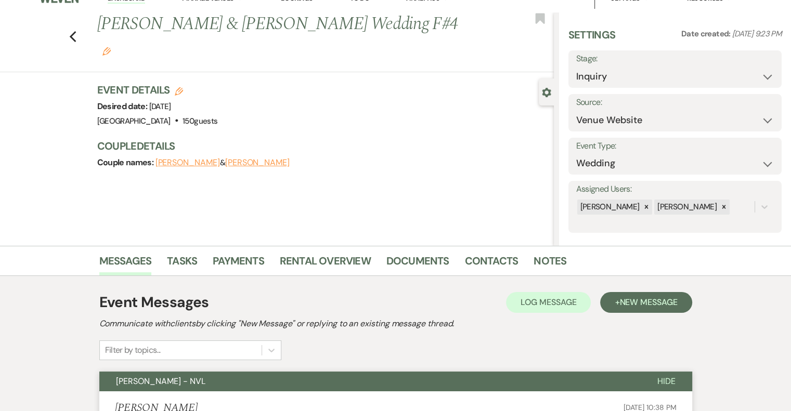
scroll to position [0, 0]
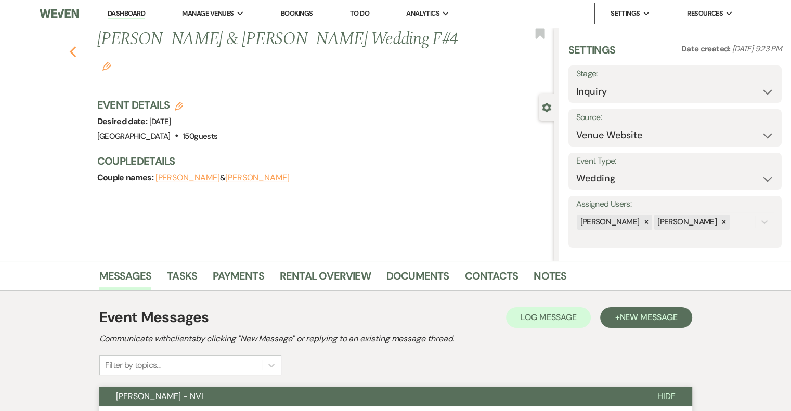
click at [75, 46] on use "button" at bounding box center [72, 51] width 7 height 11
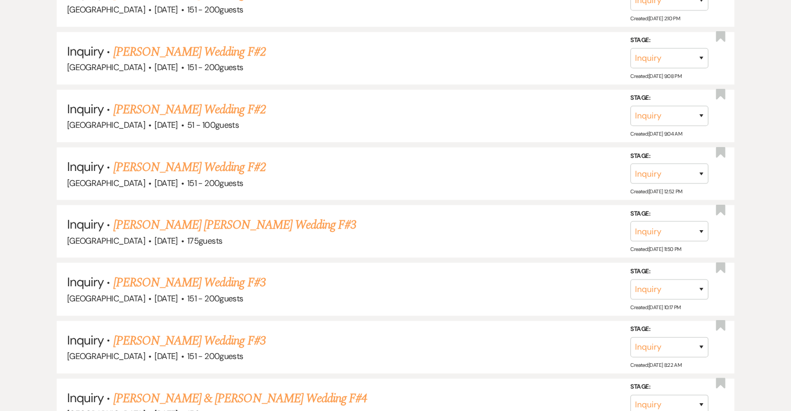
scroll to position [2522, 0]
click at [213, 333] on link "[PERSON_NAME] Wedding F#3" at bounding box center [189, 342] width 152 height 19
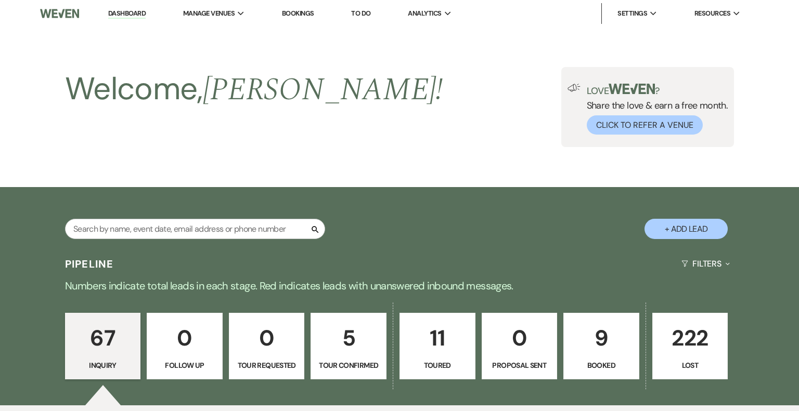
select select "2"
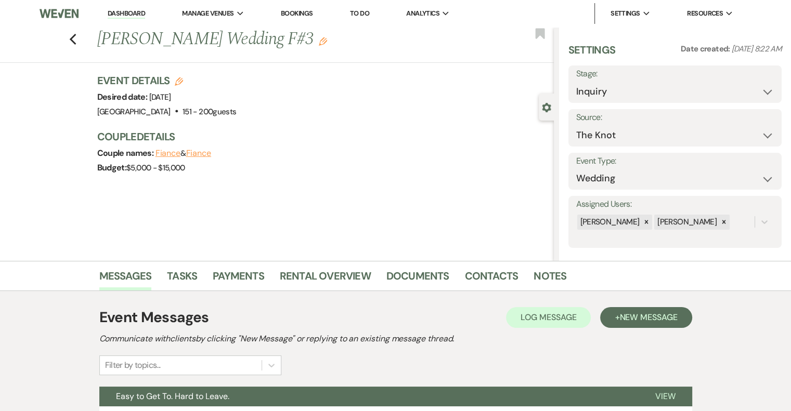
click at [319, 44] on icon "Edit" at bounding box center [323, 41] width 8 height 8
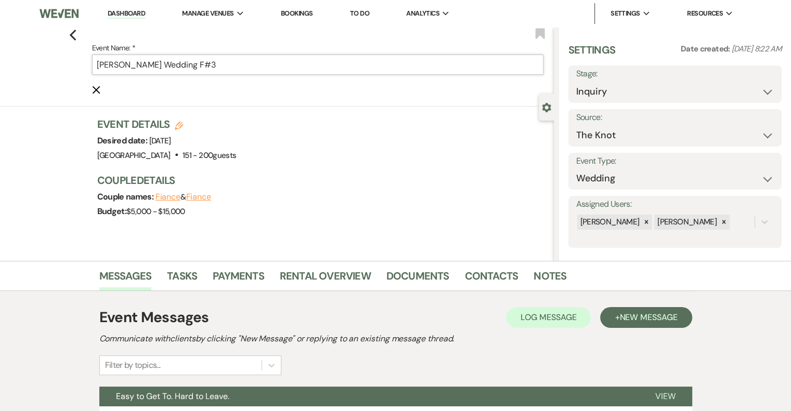
click at [259, 67] on input "[PERSON_NAME] Wedding F#3" at bounding box center [317, 65] width 451 height 20
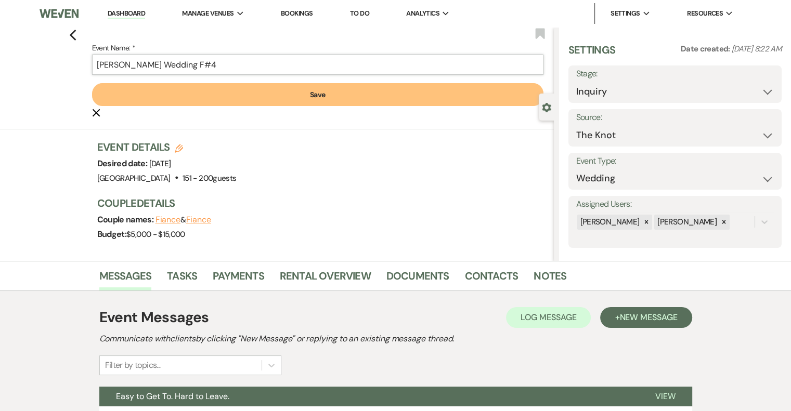
type input "[PERSON_NAME] Wedding F#4"
click at [288, 97] on button "Save" at bounding box center [317, 94] width 451 height 23
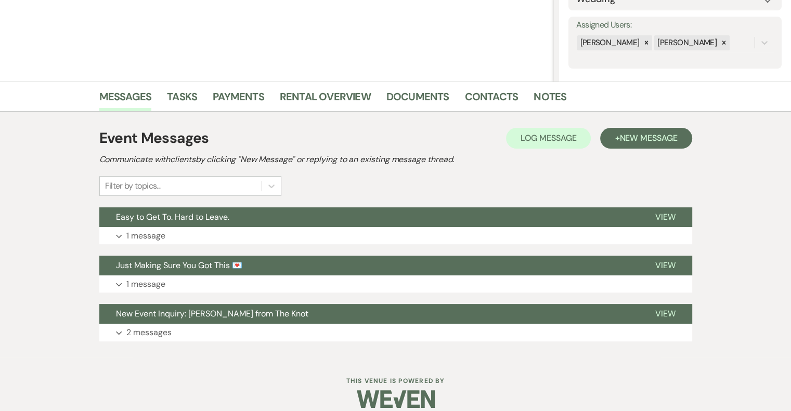
scroll to position [191, 0]
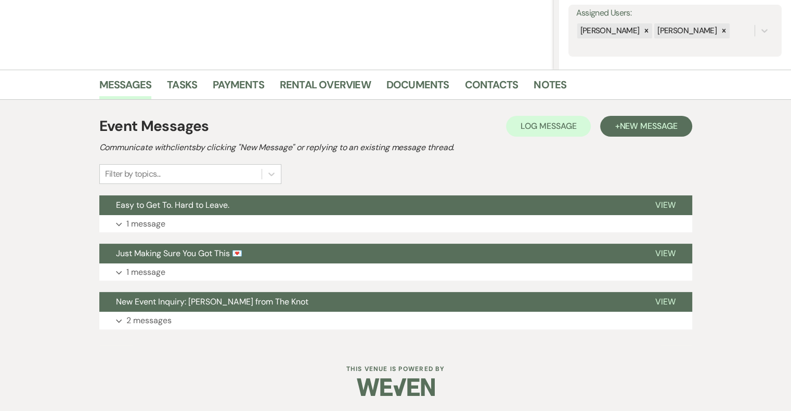
click at [625, 144] on h2 "Communicate with clients by clicking "New Message" or replying to an existing m…" at bounding box center [395, 147] width 593 height 12
click at [647, 125] on span "New Message" at bounding box center [648, 126] width 58 height 11
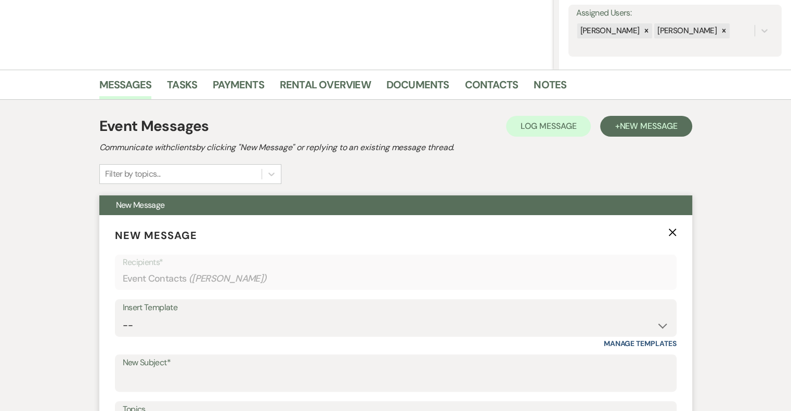
click at [167, 368] on label "New Subject*" at bounding box center [396, 363] width 546 height 15
click at [167, 371] on input "New Subject*" at bounding box center [396, 381] width 546 height 20
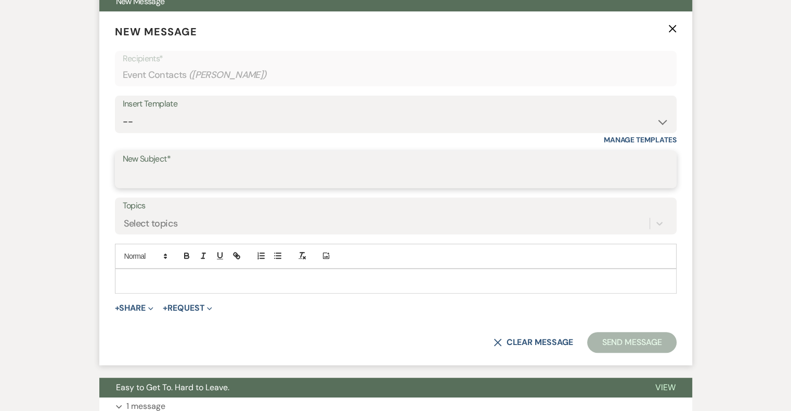
scroll to position [397, 0]
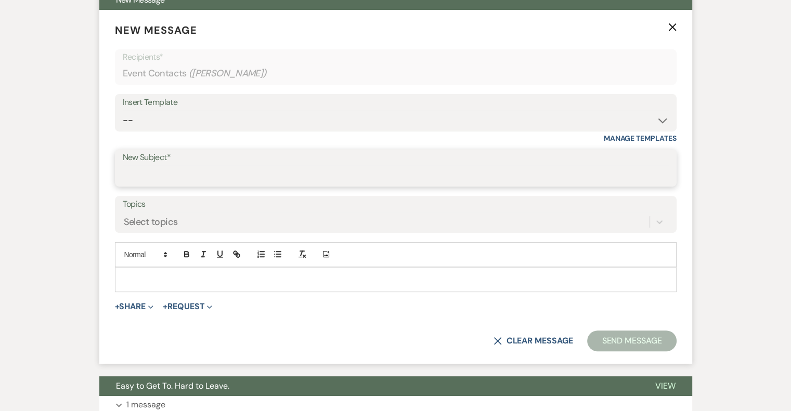
click at [200, 168] on input "New Subject*" at bounding box center [396, 175] width 546 height 20
type input "[PERSON_NAME] - NVL"
click at [212, 281] on p at bounding box center [395, 279] width 545 height 11
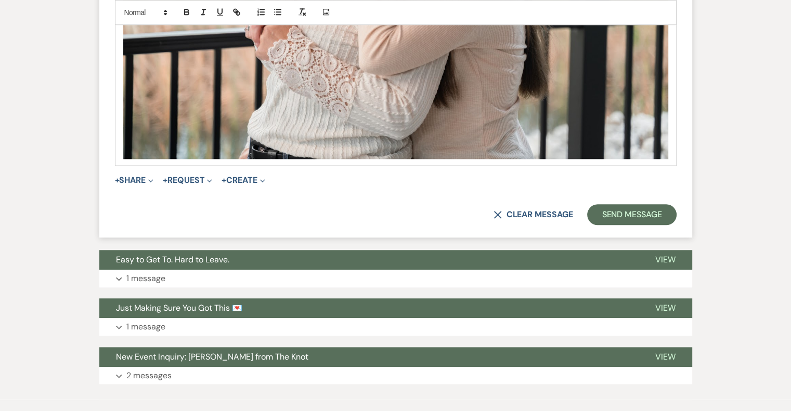
scroll to position [1010, 0]
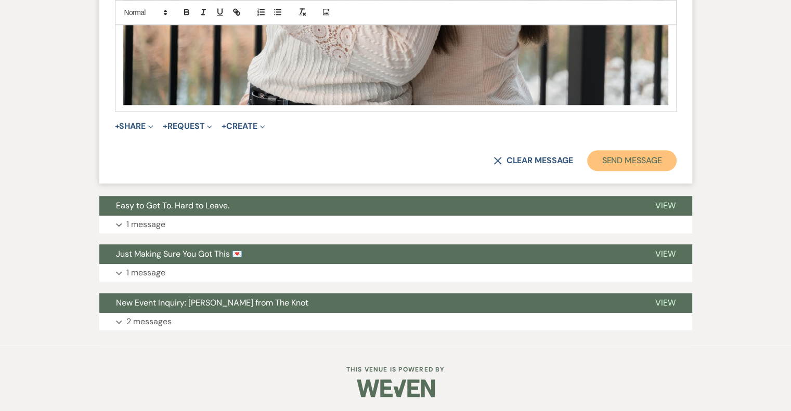
click at [661, 164] on button "Send Message" at bounding box center [631, 160] width 89 height 21
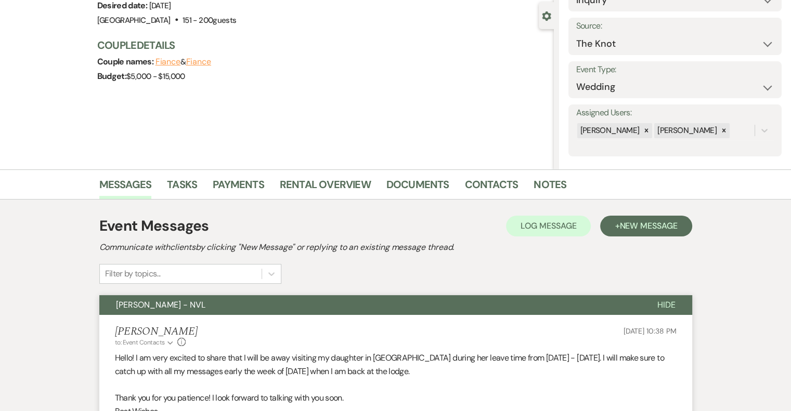
scroll to position [0, 0]
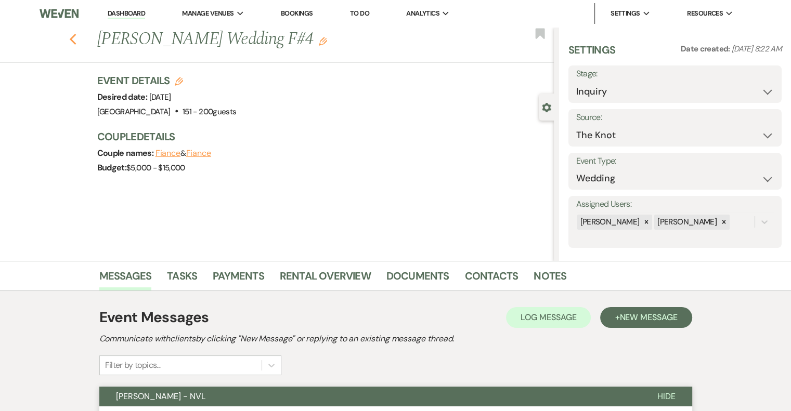
click at [76, 40] on icon "Previous" at bounding box center [73, 39] width 8 height 12
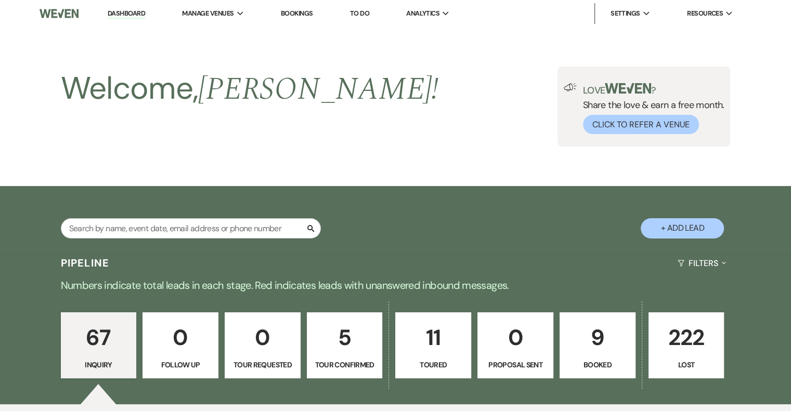
scroll to position [2522, 0]
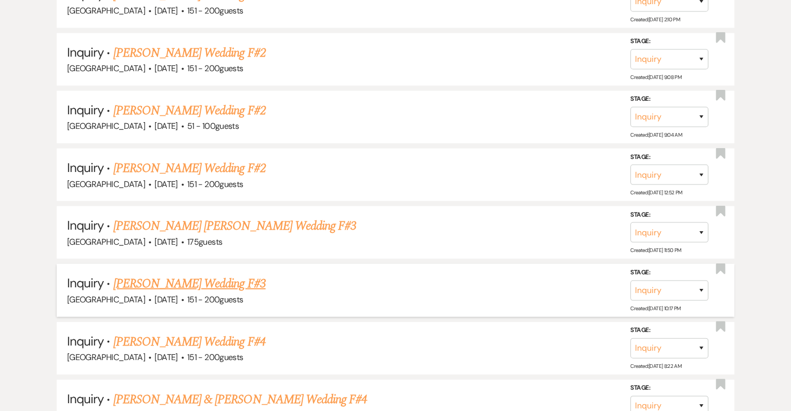
click at [194, 275] on link "[PERSON_NAME] Wedding F#3" at bounding box center [189, 284] width 152 height 19
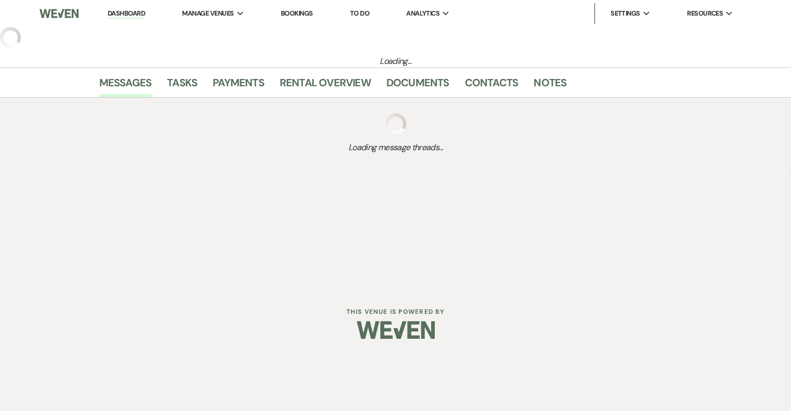
select select "2"
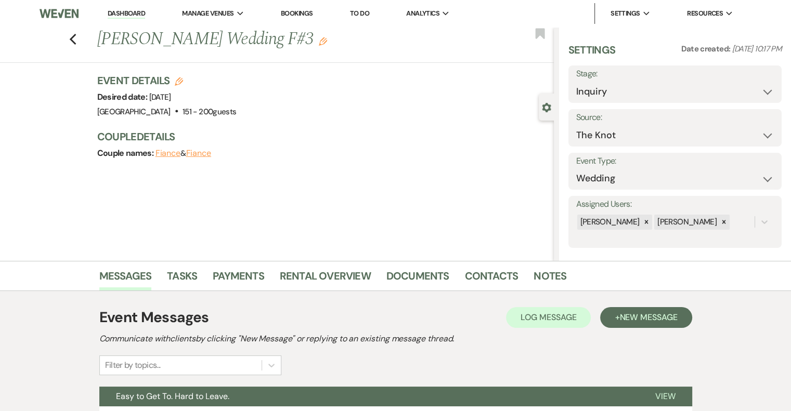
click at [319, 42] on icon "Edit" at bounding box center [323, 41] width 8 height 8
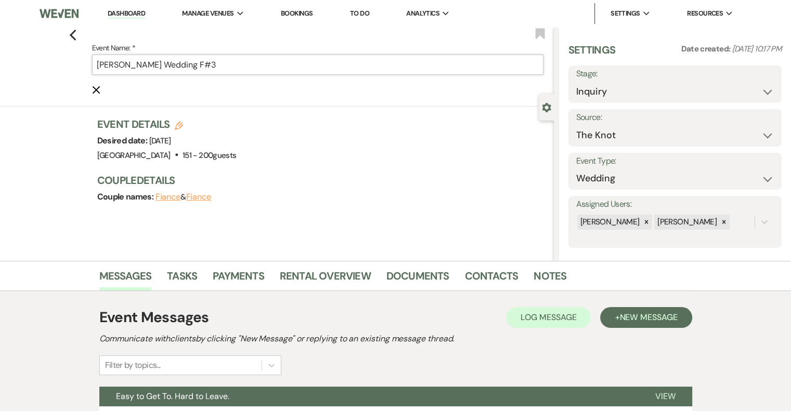
click at [239, 65] on input "[PERSON_NAME] Wedding F#3" at bounding box center [317, 65] width 451 height 20
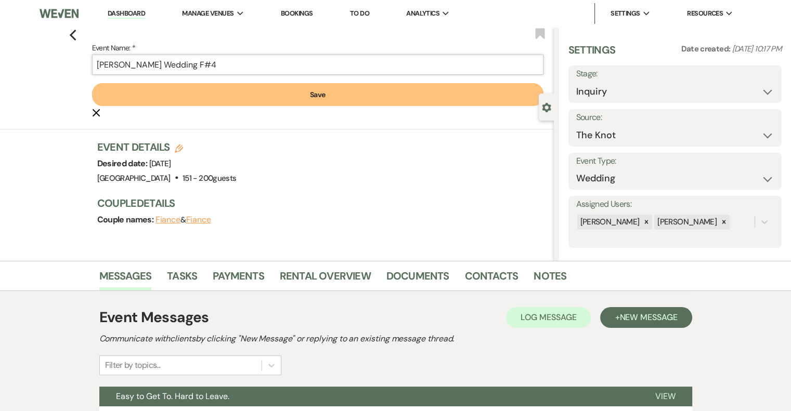
type input "[PERSON_NAME] Wedding F#4"
click at [307, 100] on button "Save" at bounding box center [317, 94] width 451 height 23
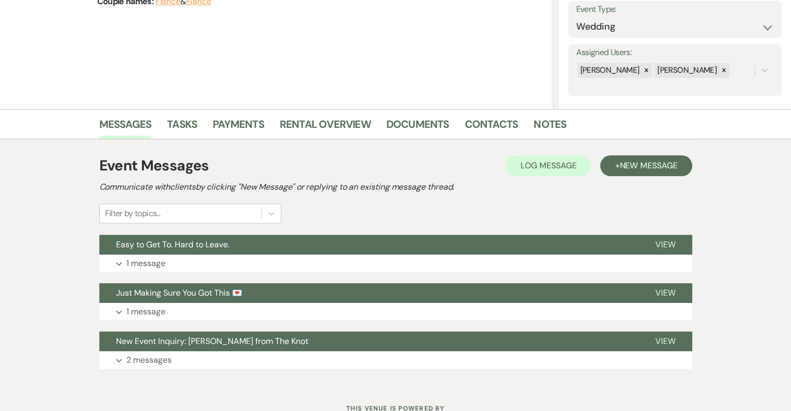
scroll to position [191, 0]
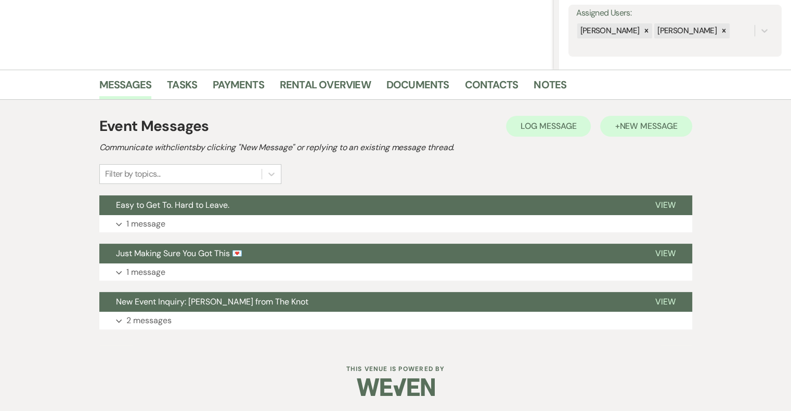
click at [651, 129] on span "New Message" at bounding box center [648, 126] width 58 height 11
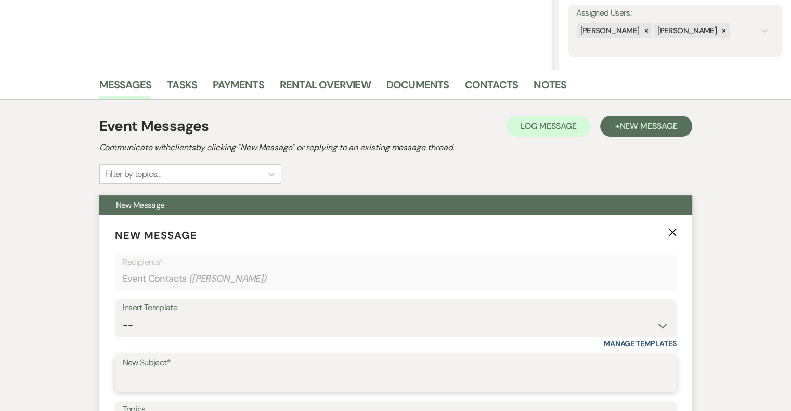
click at [218, 376] on input "New Subject*" at bounding box center [396, 381] width 546 height 20
type input "[PERSON_NAME] - NVL"
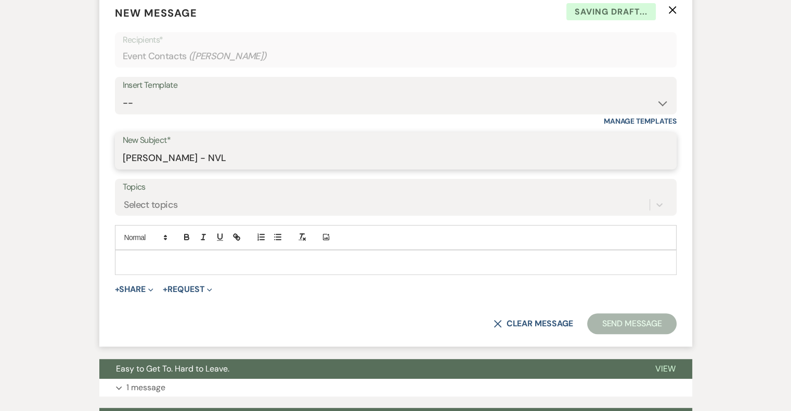
scroll to position [416, 0]
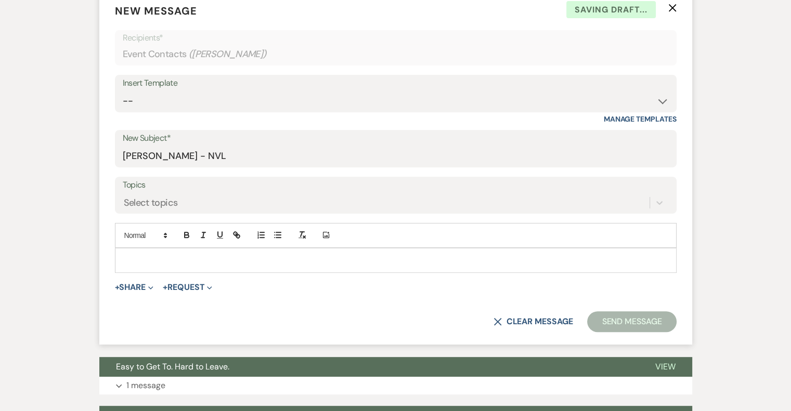
click at [178, 261] on p at bounding box center [395, 260] width 545 height 11
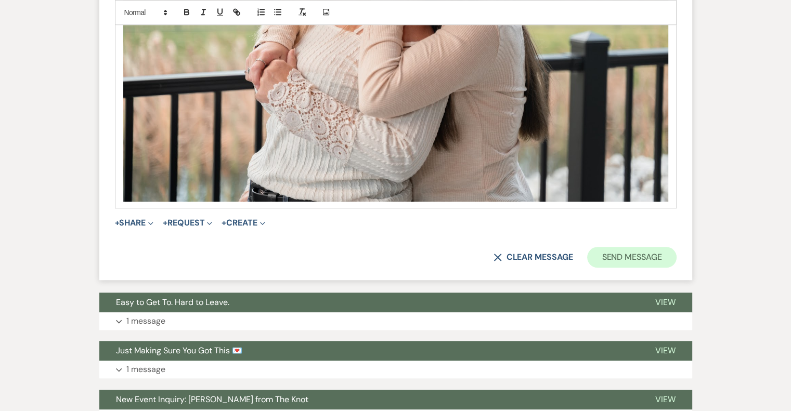
click at [620, 255] on button "Send Message" at bounding box center [631, 257] width 89 height 21
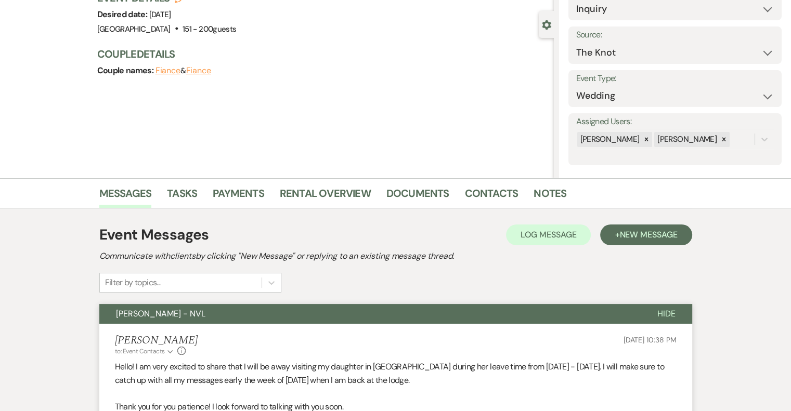
scroll to position [0, 0]
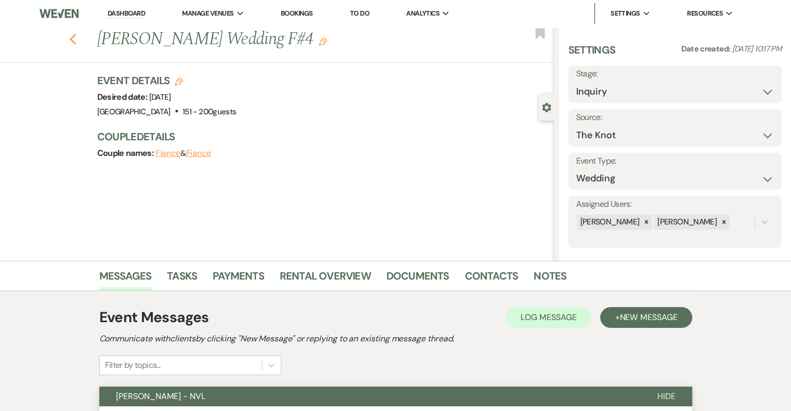
click at [75, 32] on button "Previous" at bounding box center [73, 38] width 8 height 15
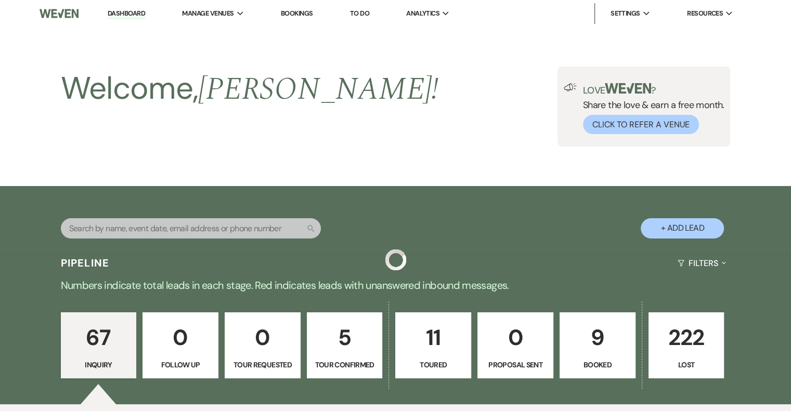
scroll to position [2522, 0]
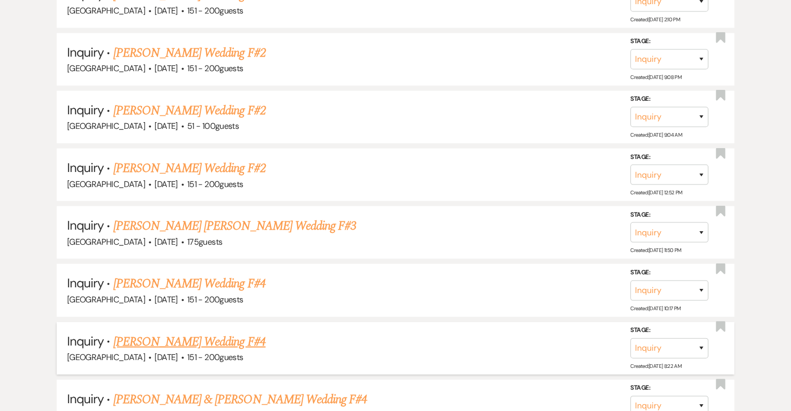
click at [173, 333] on link "[PERSON_NAME] Wedding F#4" at bounding box center [189, 342] width 152 height 19
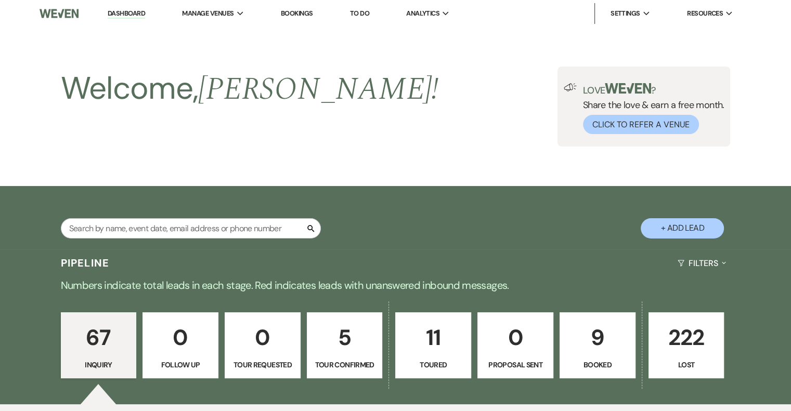
select select "2"
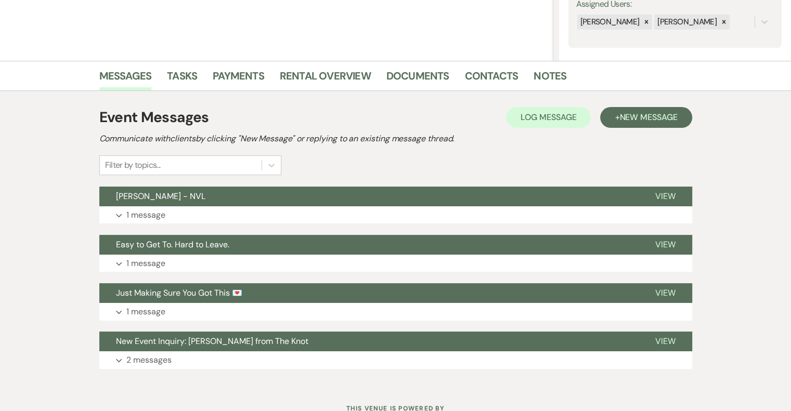
scroll to position [240, 0]
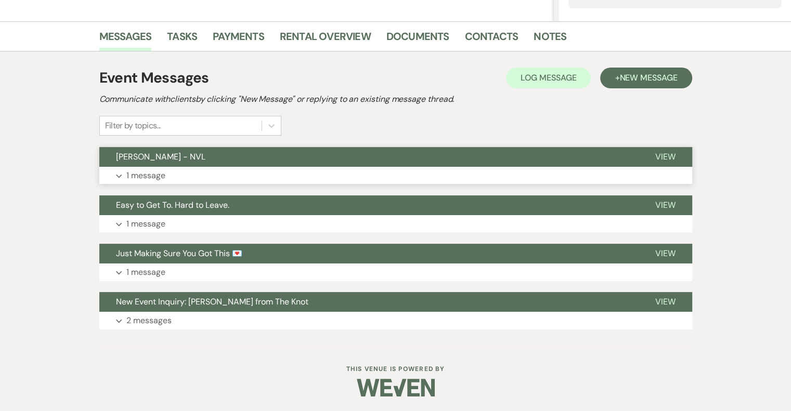
click at [205, 176] on button "Expand 1 message" at bounding box center [395, 176] width 593 height 18
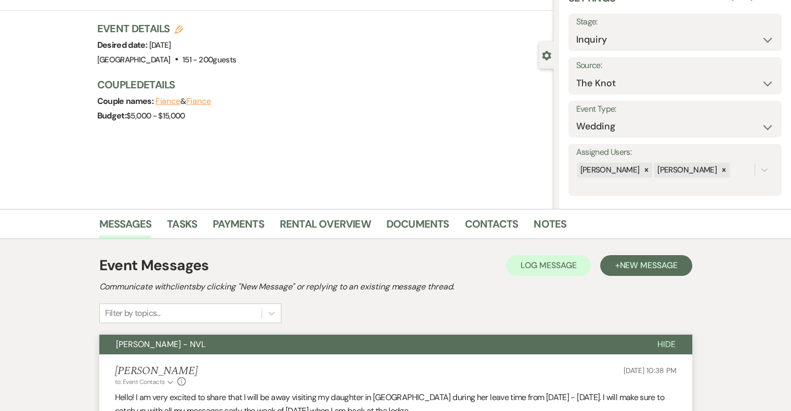
scroll to position [0, 0]
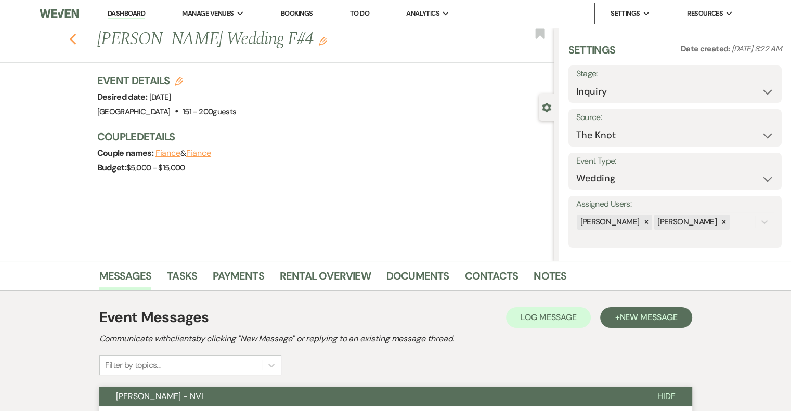
click at [77, 39] on icon "Previous" at bounding box center [73, 39] width 8 height 12
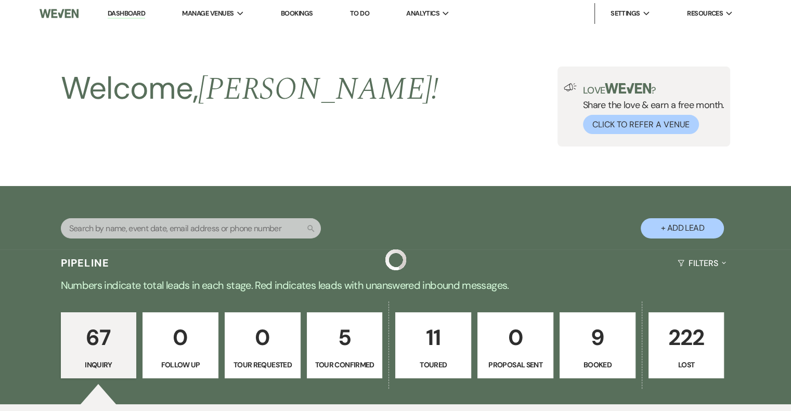
scroll to position [2522, 0]
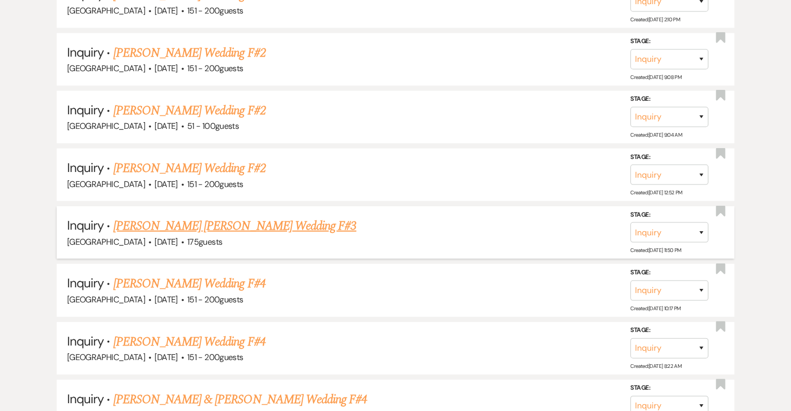
click at [250, 217] on link "[PERSON_NAME] [PERSON_NAME] Wedding F#3" at bounding box center [234, 226] width 243 height 19
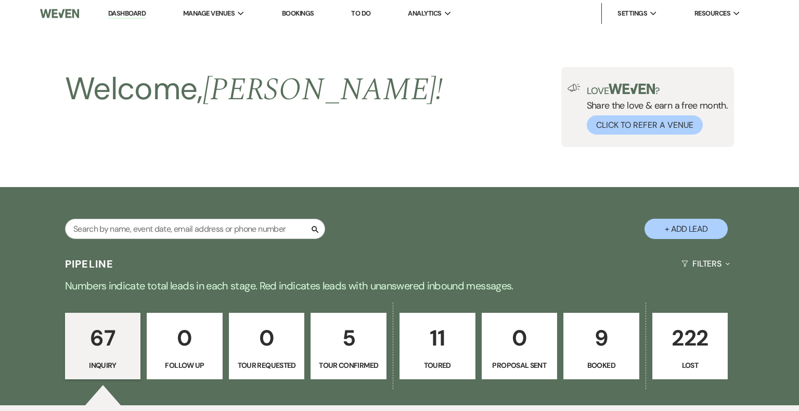
select select "3"
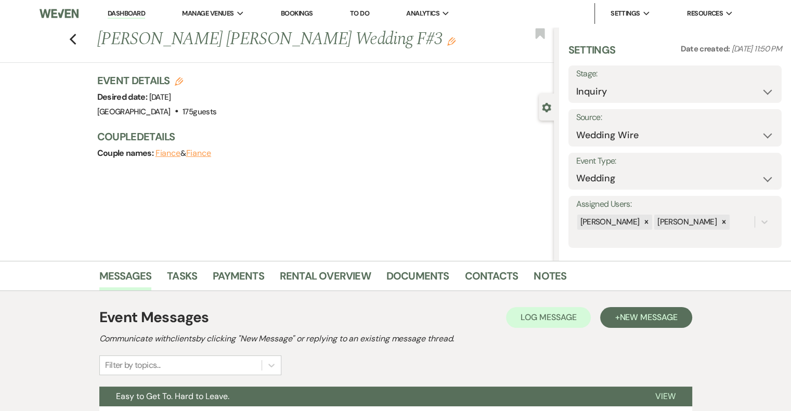
click at [447, 40] on icon "Edit" at bounding box center [451, 41] width 8 height 8
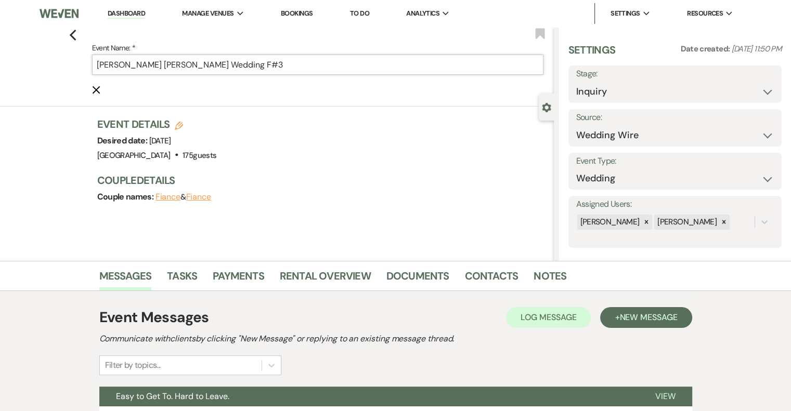
click at [285, 69] on input "[PERSON_NAME] [PERSON_NAME] Wedding F#3" at bounding box center [317, 65] width 451 height 20
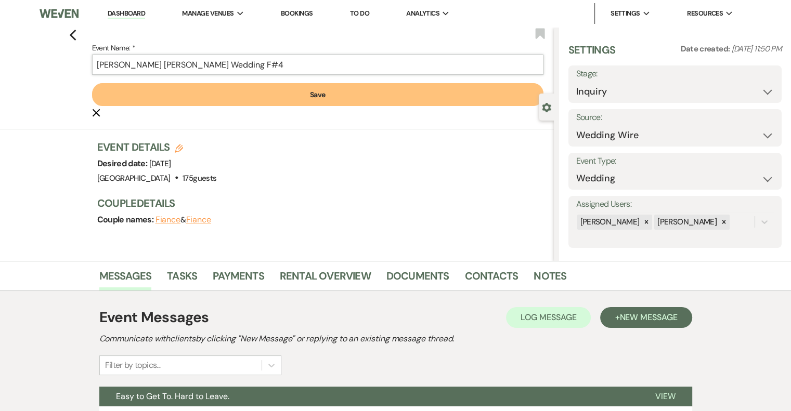
type input "[PERSON_NAME] [PERSON_NAME] Wedding F#4"
click at [324, 96] on button "Save" at bounding box center [317, 94] width 451 height 23
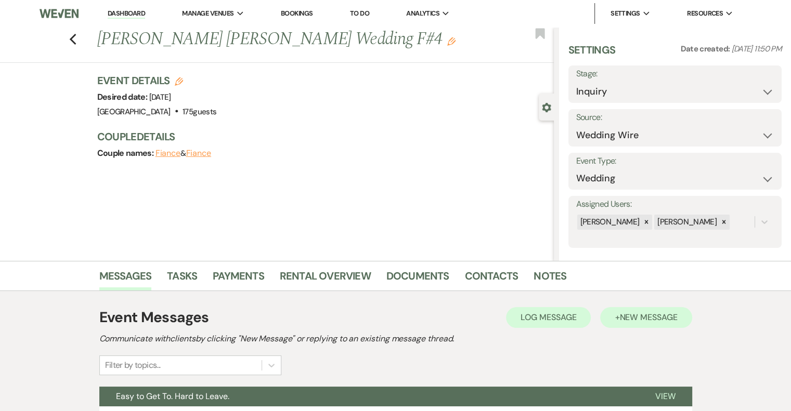
click at [654, 319] on span "New Message" at bounding box center [648, 317] width 58 height 11
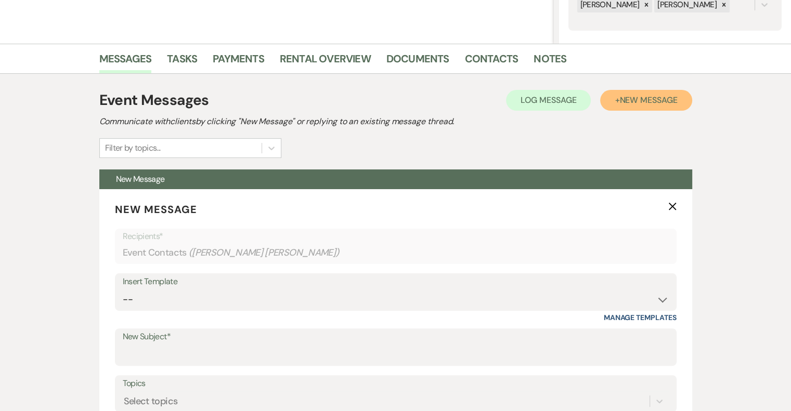
scroll to position [243, 0]
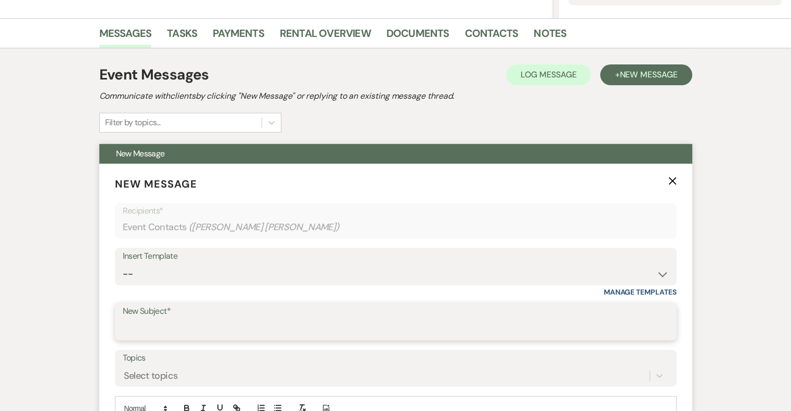
click at [167, 327] on input "New Subject*" at bounding box center [396, 329] width 546 height 20
type input "[PERSON_NAME] - NVL"
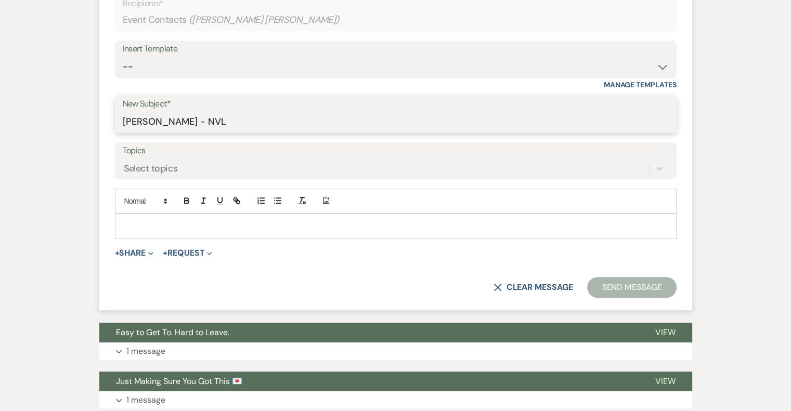
scroll to position [451, 0]
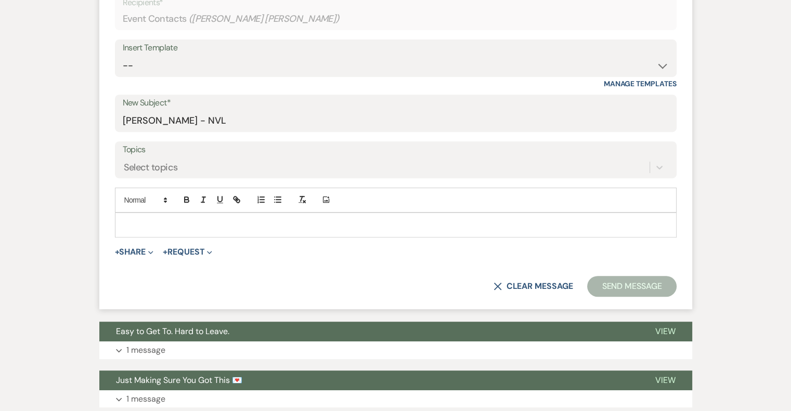
click at [200, 226] on p at bounding box center [395, 224] width 545 height 11
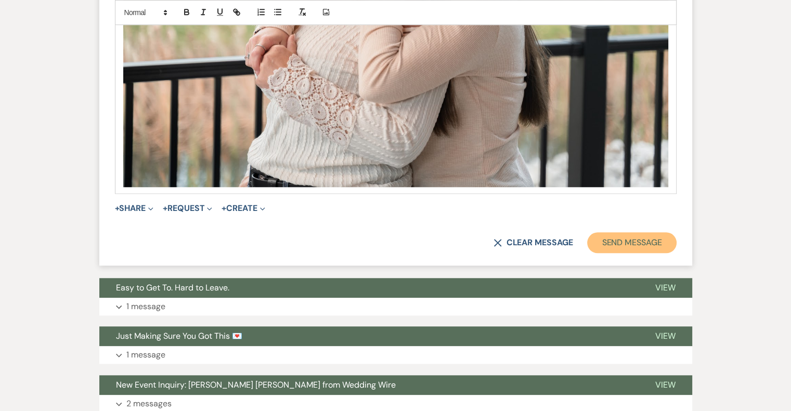
click at [633, 238] on button "Send Message" at bounding box center [631, 242] width 89 height 21
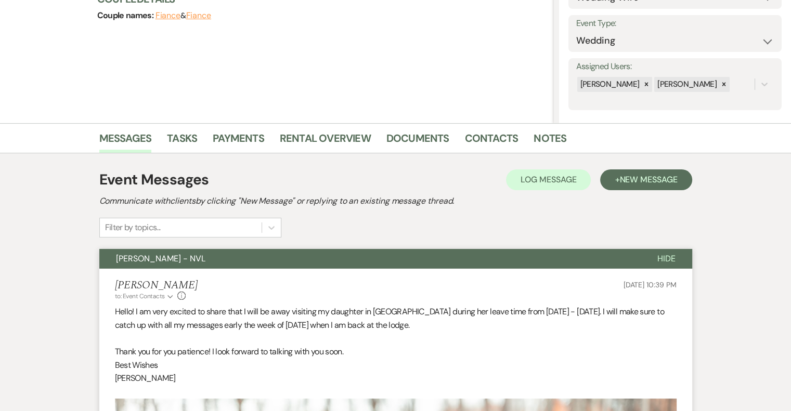
scroll to position [0, 0]
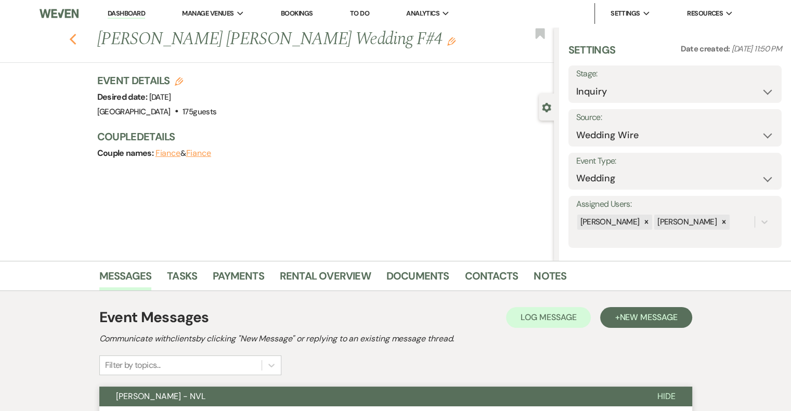
click at [77, 44] on icon "Previous" at bounding box center [73, 39] width 8 height 12
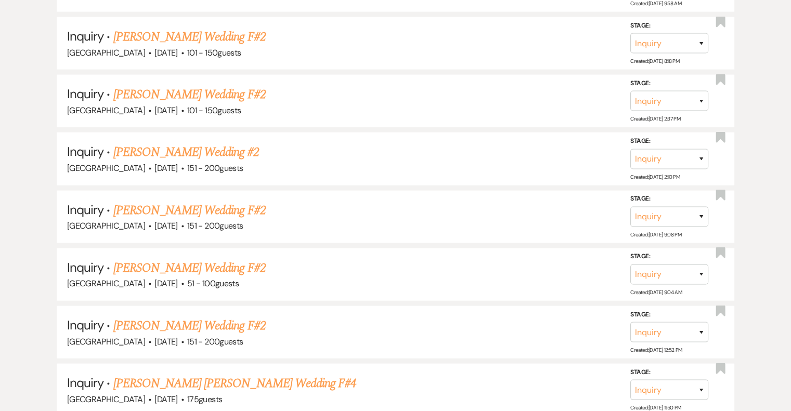
scroll to position [2363, 0]
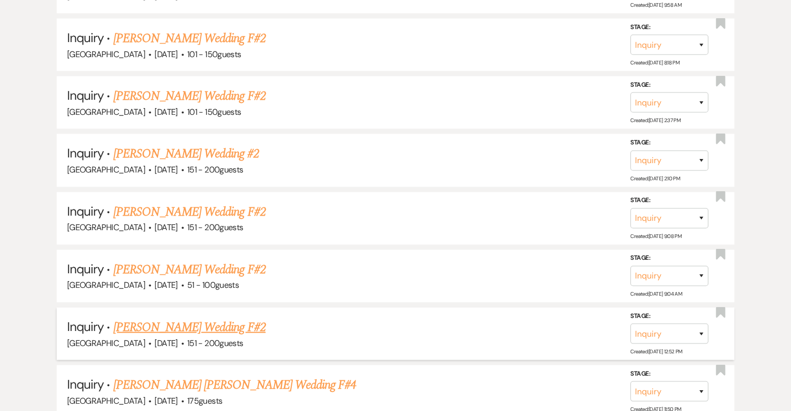
click at [204, 318] on link "[PERSON_NAME] Wedding F#2" at bounding box center [189, 327] width 152 height 19
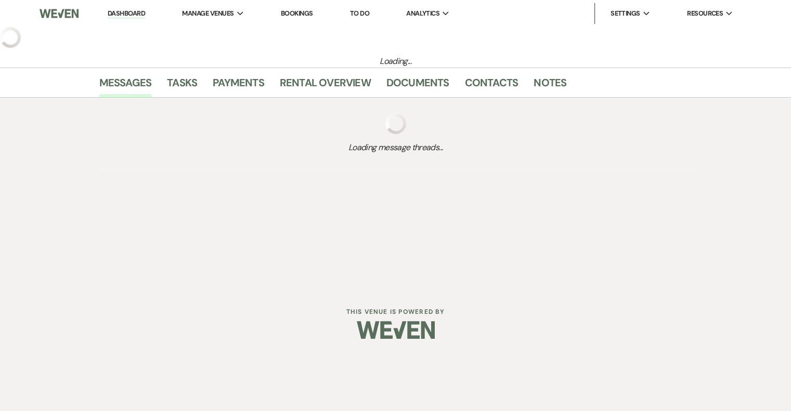
select select "2"
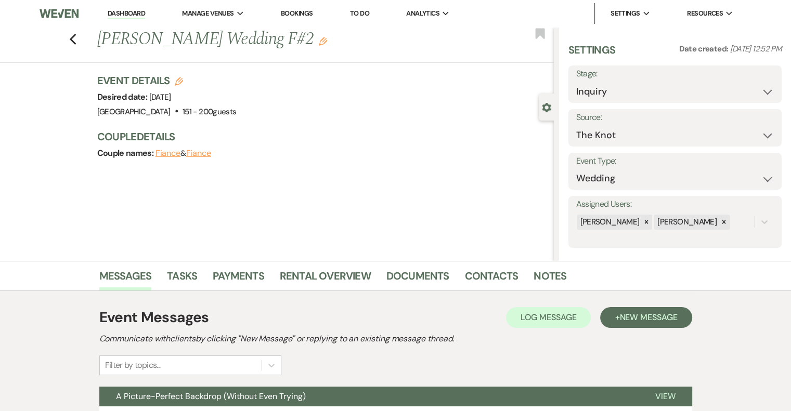
click at [319, 42] on icon "Edit" at bounding box center [323, 41] width 8 height 8
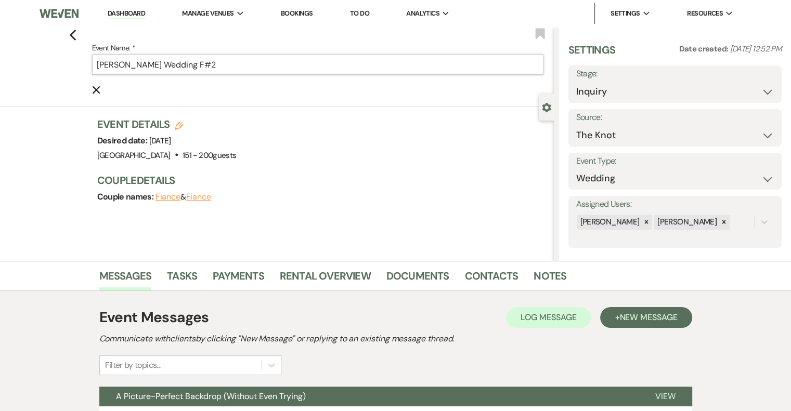
click at [257, 63] on input "[PERSON_NAME] Wedding F#2" at bounding box center [317, 65] width 451 height 20
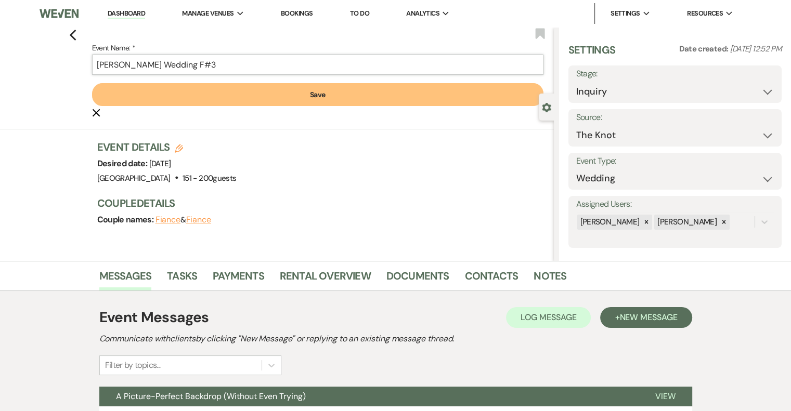
type input "[PERSON_NAME] Wedding F#3"
click at [359, 94] on button "Save" at bounding box center [317, 94] width 451 height 23
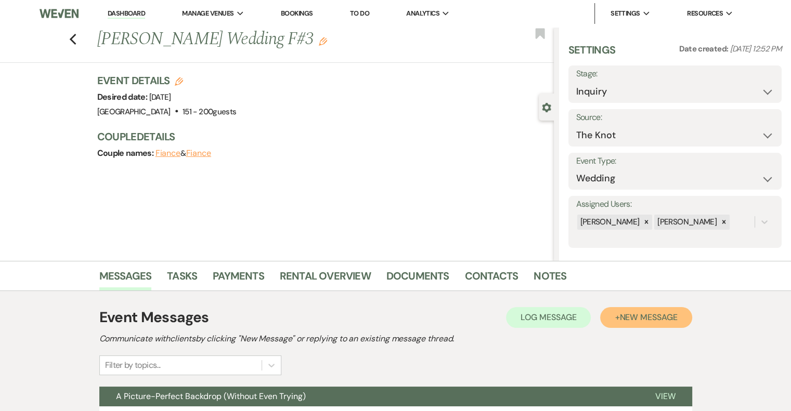
click at [644, 323] on button "+ New Message" at bounding box center [646, 317] width 92 height 21
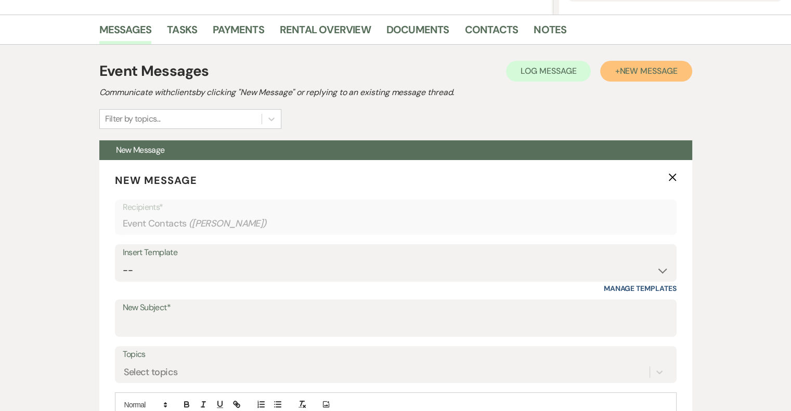
scroll to position [250, 0]
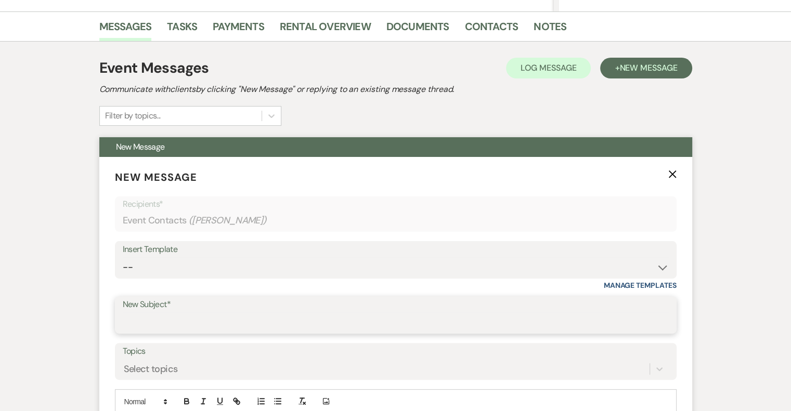
click at [181, 316] on input "New Subject*" at bounding box center [396, 323] width 546 height 20
type input "[PERSON_NAME] - NVL"
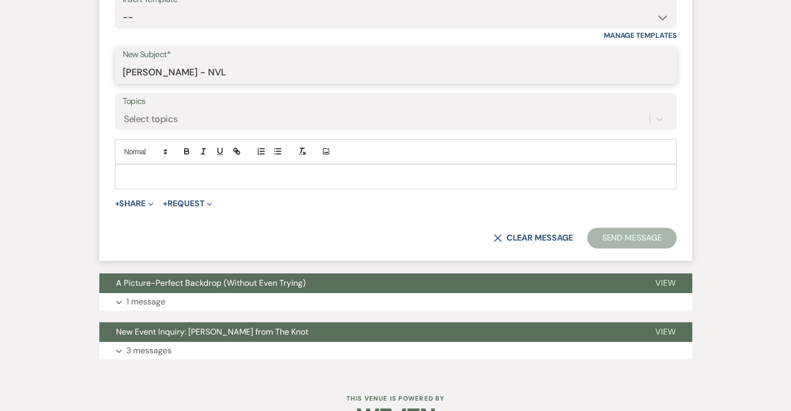
scroll to position [525, 0]
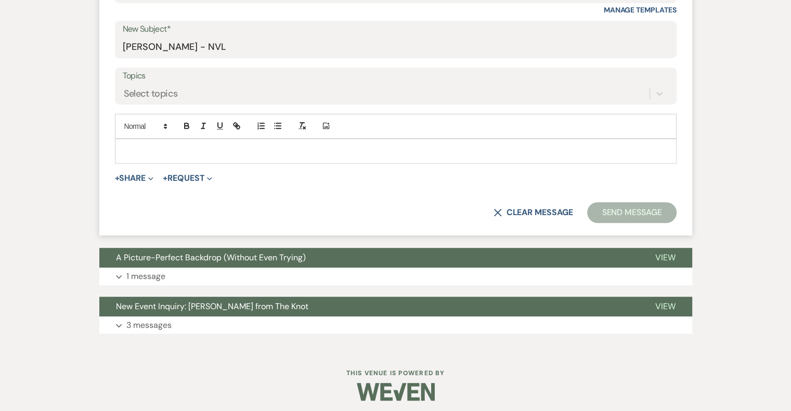
click at [218, 148] on p at bounding box center [395, 151] width 545 height 11
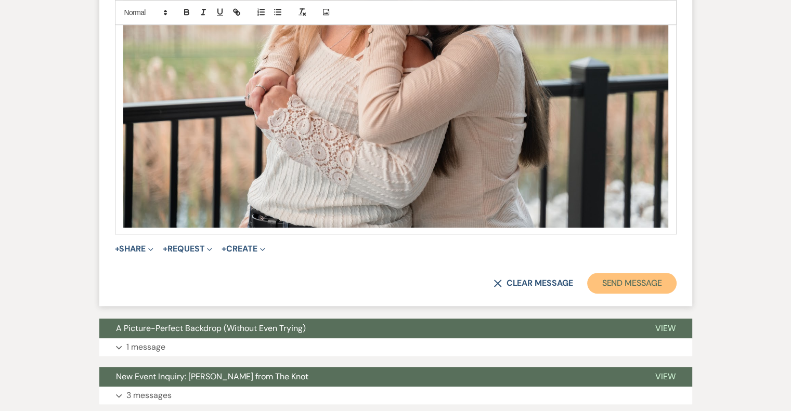
click at [641, 285] on button "Send Message" at bounding box center [631, 283] width 89 height 21
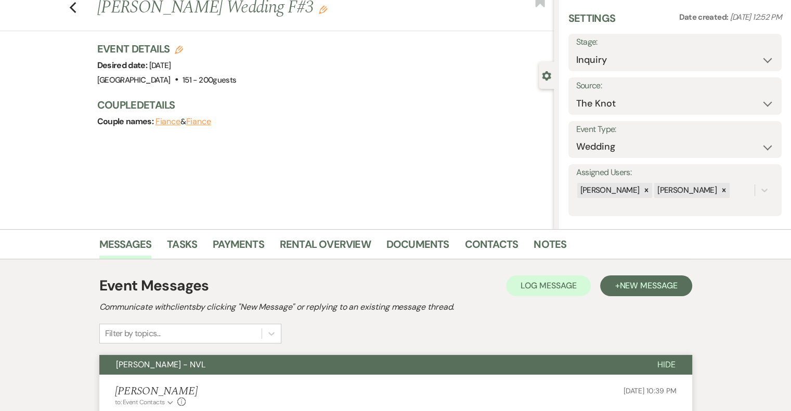
scroll to position [0, 0]
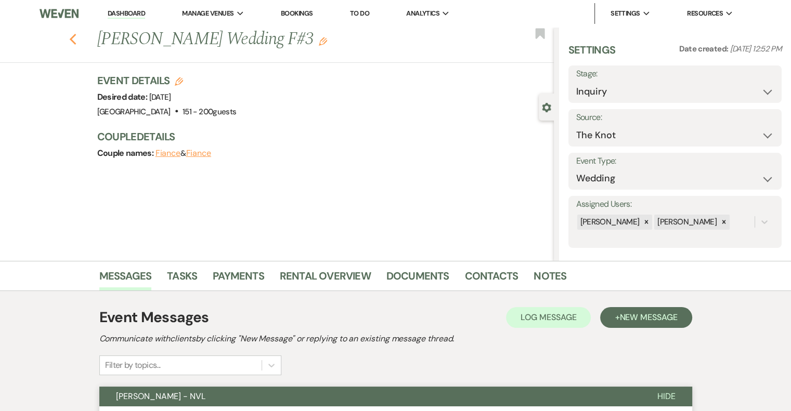
click at [76, 41] on use "button" at bounding box center [72, 39] width 7 height 11
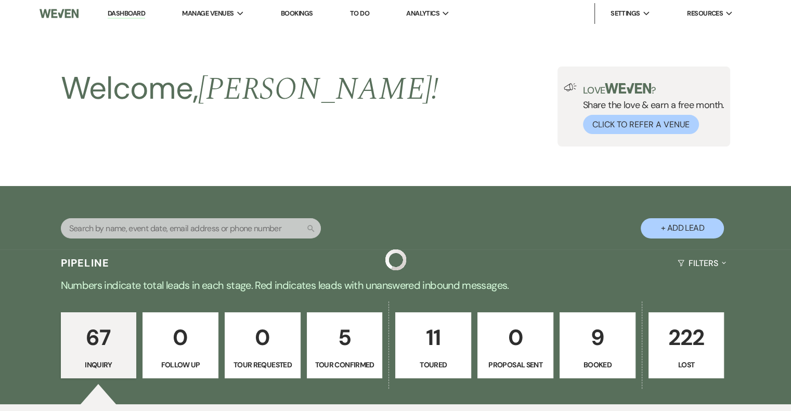
scroll to position [2363, 0]
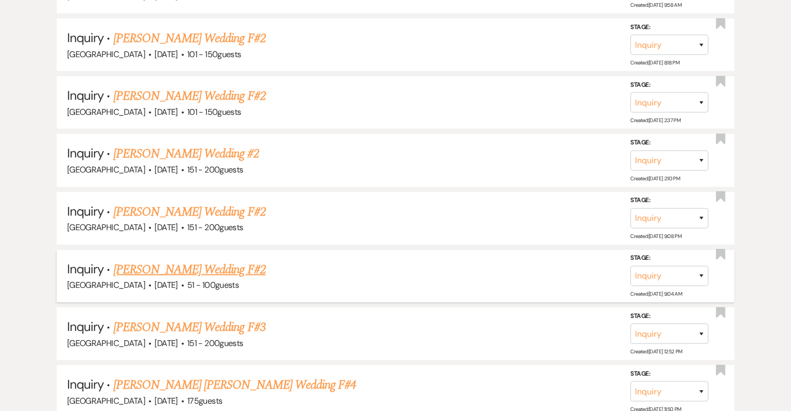
click at [225, 261] on link "[PERSON_NAME] Wedding F#2" at bounding box center [189, 270] width 152 height 19
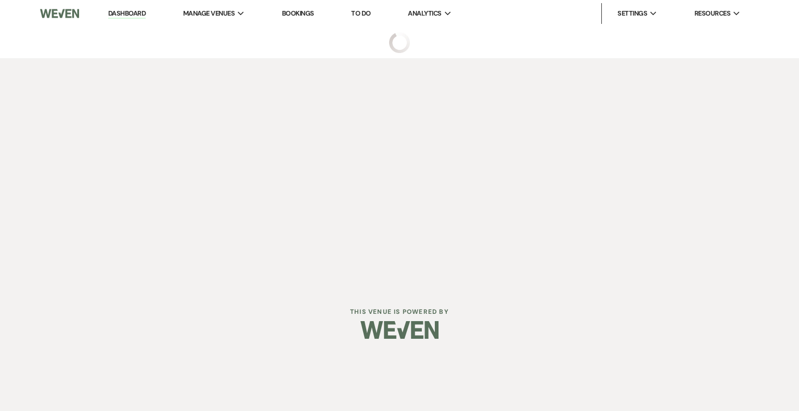
select select "2"
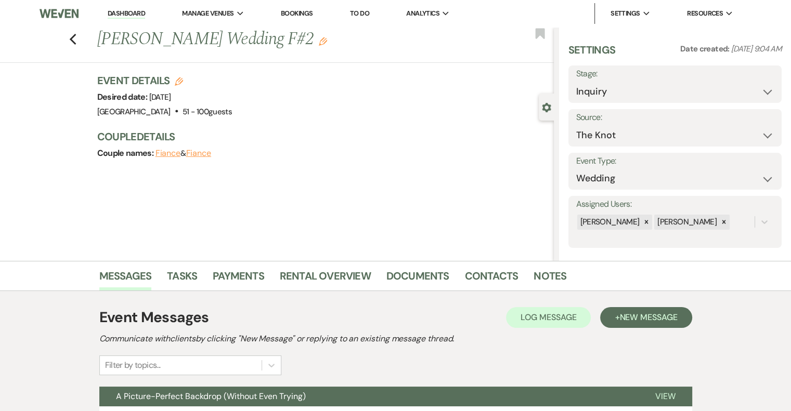
click at [319, 42] on icon "Edit" at bounding box center [323, 41] width 8 height 8
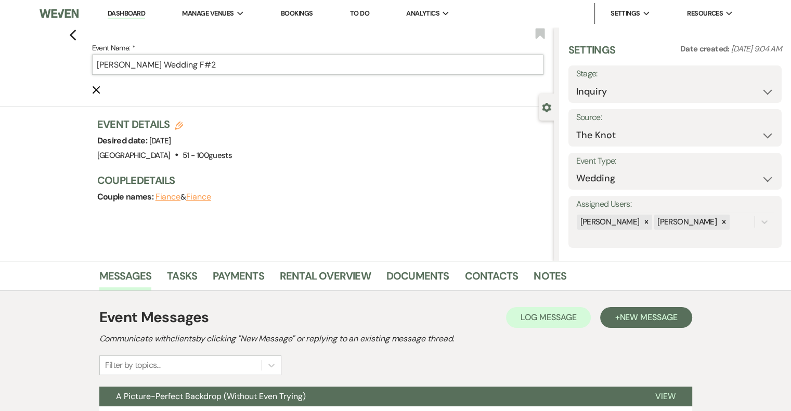
click at [227, 69] on input "[PERSON_NAME] Wedding F#2" at bounding box center [317, 65] width 451 height 20
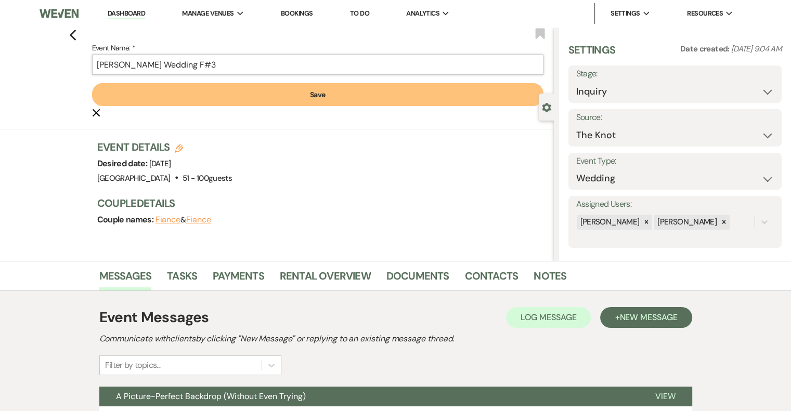
type input "[PERSON_NAME] Wedding F#3"
click at [306, 124] on div "Previous Event Name: * [PERSON_NAME] Wedding F#3 Save Cancel Edit Bookmark" at bounding box center [274, 78] width 559 height 102
click at [322, 99] on button "Save" at bounding box center [317, 94] width 451 height 23
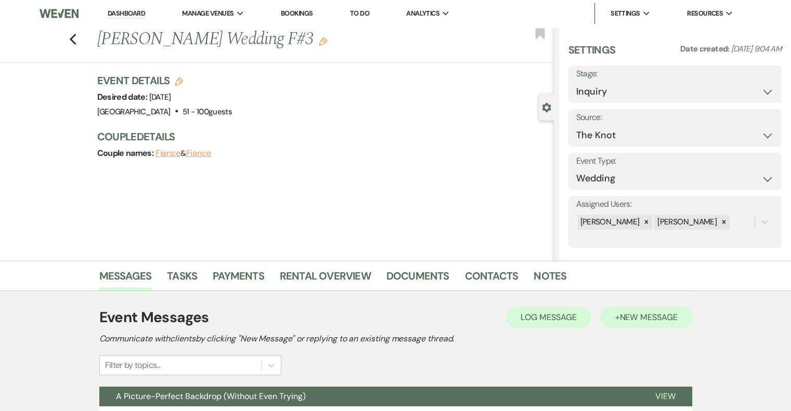
click at [609, 320] on button "+ New Message" at bounding box center [646, 317] width 92 height 21
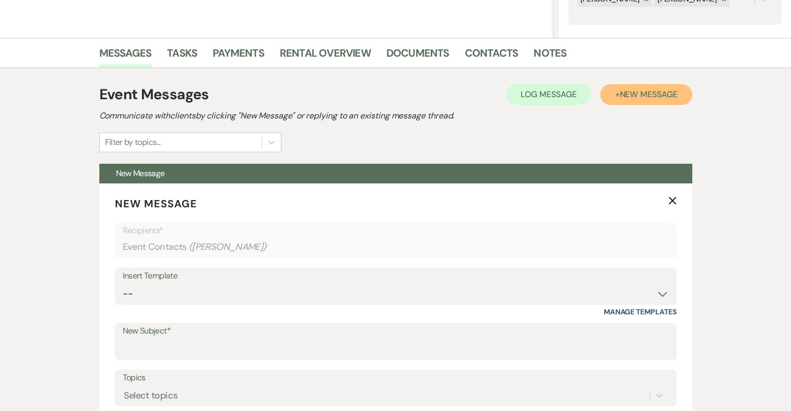
scroll to position [230, 0]
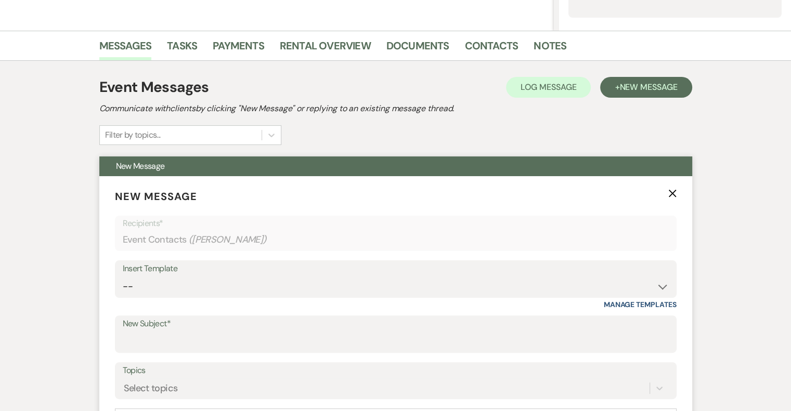
click at [189, 324] on label "New Subject*" at bounding box center [396, 324] width 546 height 15
click at [189, 332] on input "New Subject*" at bounding box center [396, 342] width 546 height 20
click at [189, 343] on input "New Subject*" at bounding box center [396, 342] width 546 height 20
type input "[PERSON_NAME] - NVL"
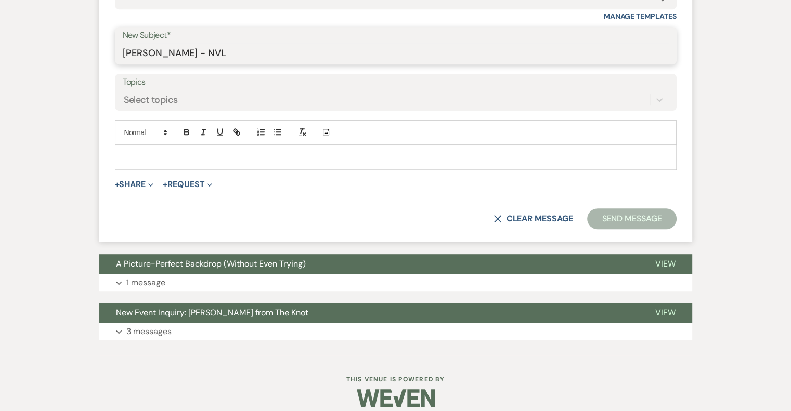
scroll to position [524, 0]
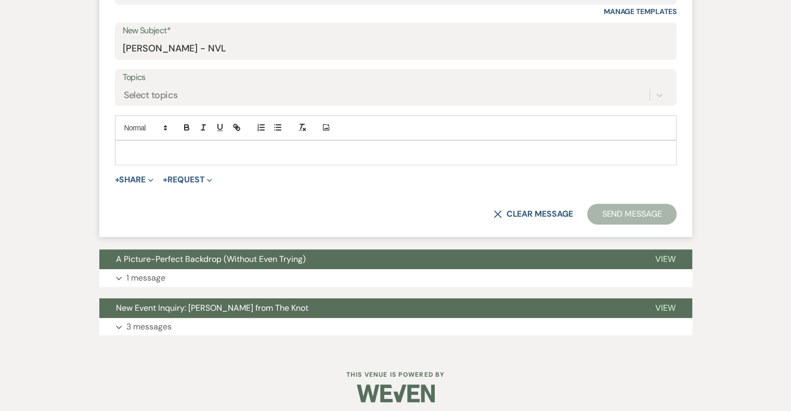
click at [207, 150] on p at bounding box center [395, 152] width 545 height 11
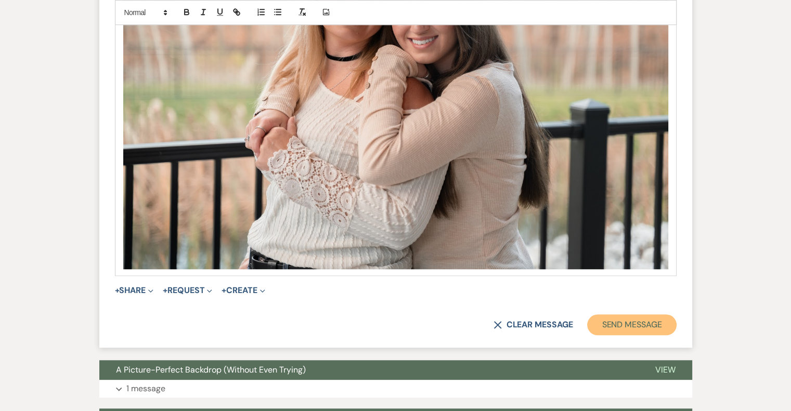
click at [645, 324] on button "Send Message" at bounding box center [631, 325] width 89 height 21
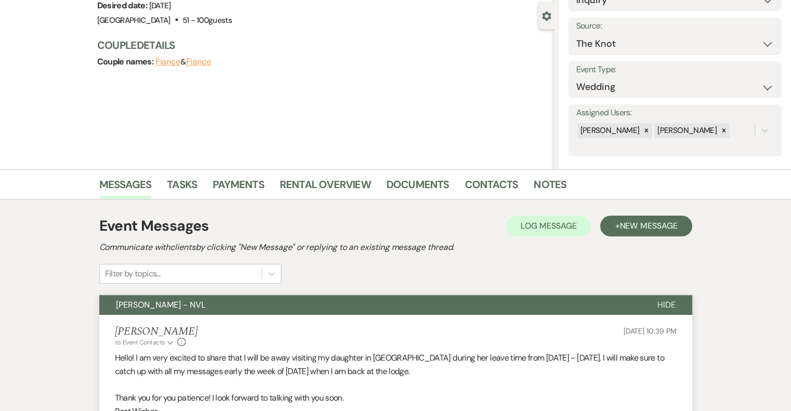
scroll to position [0, 0]
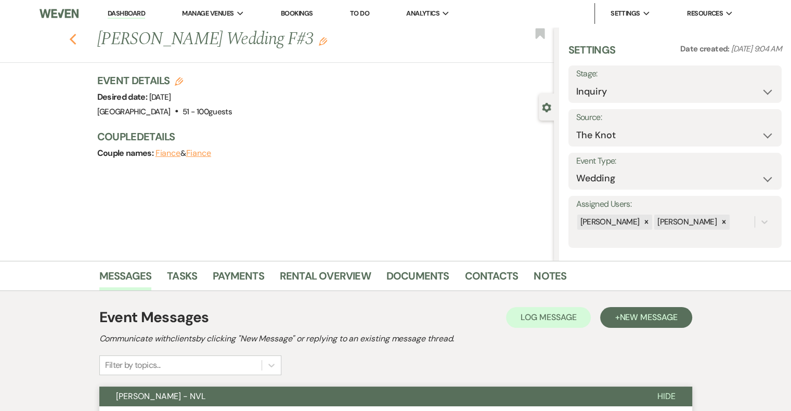
click at [76, 39] on icon "Previous" at bounding box center [73, 39] width 8 height 12
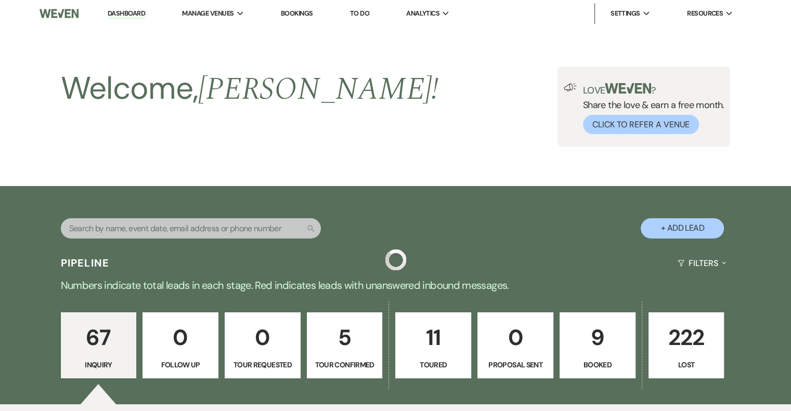
scroll to position [2363, 0]
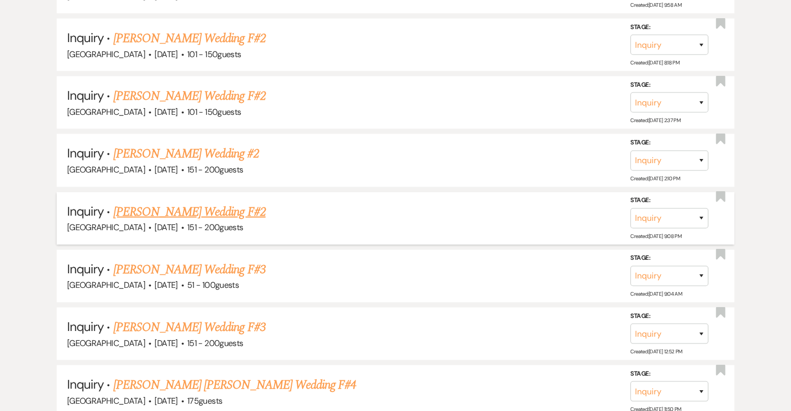
click at [231, 203] on link "[PERSON_NAME] Wedding F#2" at bounding box center [189, 212] width 152 height 19
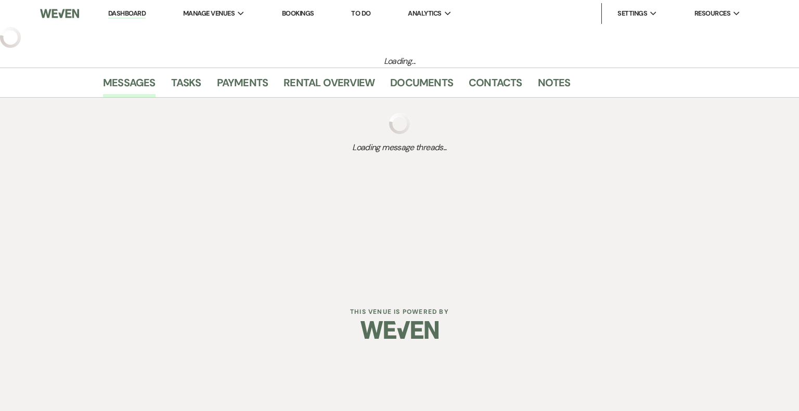
select select "2"
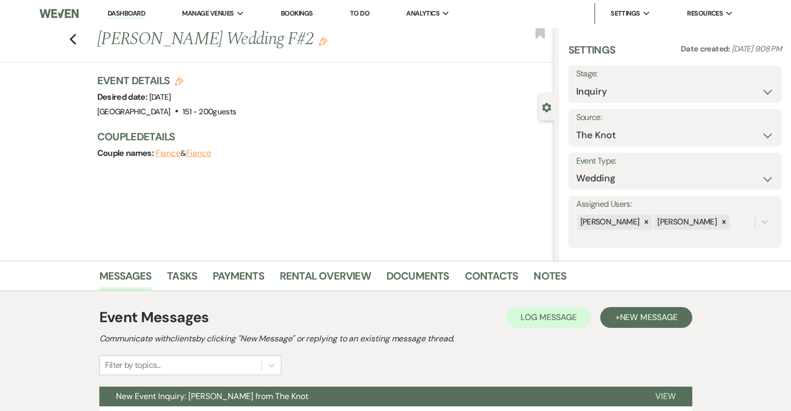
click at [319, 42] on use "button" at bounding box center [323, 41] width 8 height 8
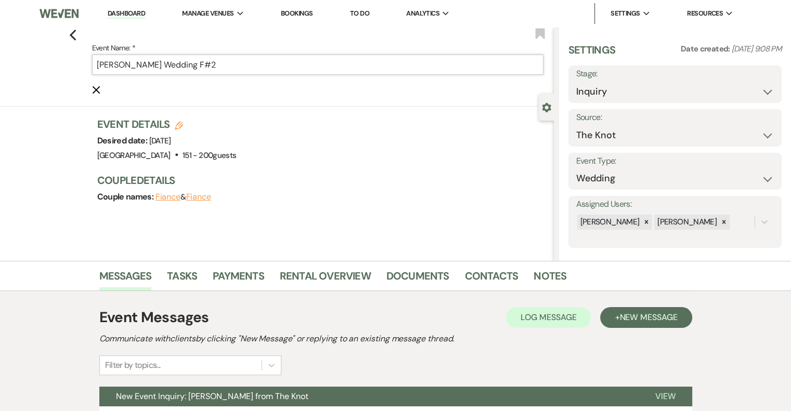
click at [276, 64] on input "[PERSON_NAME] Wedding F#2" at bounding box center [317, 65] width 451 height 20
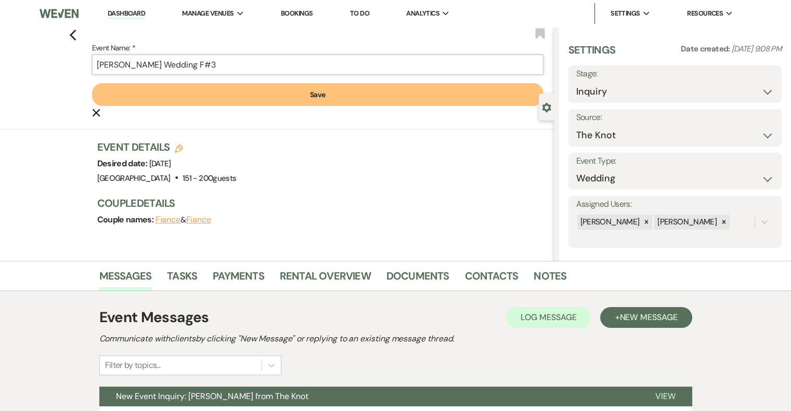
type input "[PERSON_NAME] Wedding F#3"
click at [339, 101] on button "Save" at bounding box center [317, 94] width 451 height 23
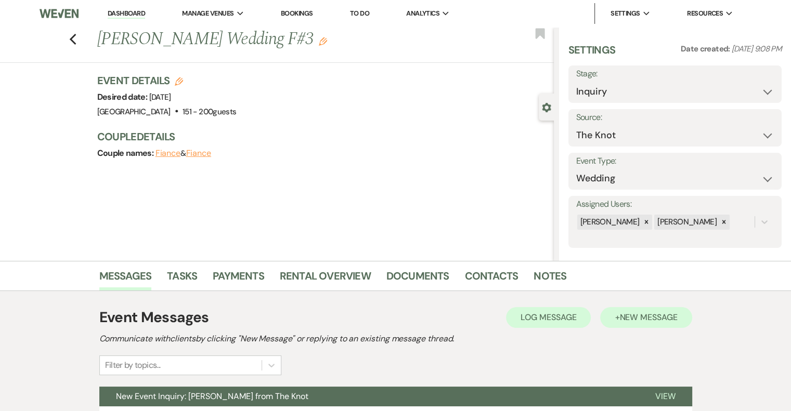
click at [651, 321] on span "New Message" at bounding box center [648, 317] width 58 height 11
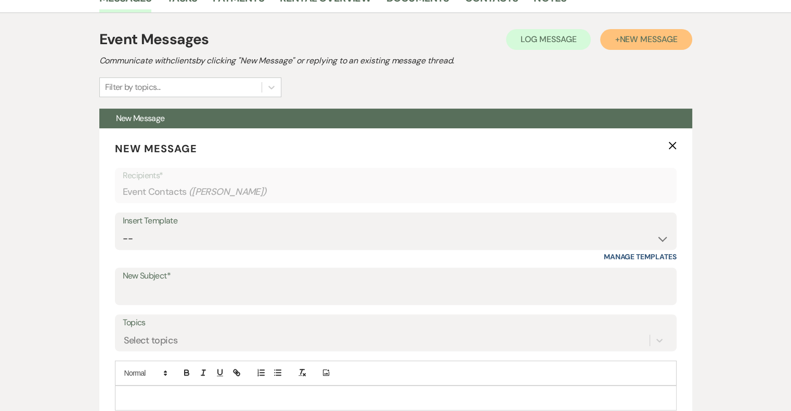
scroll to position [279, 0]
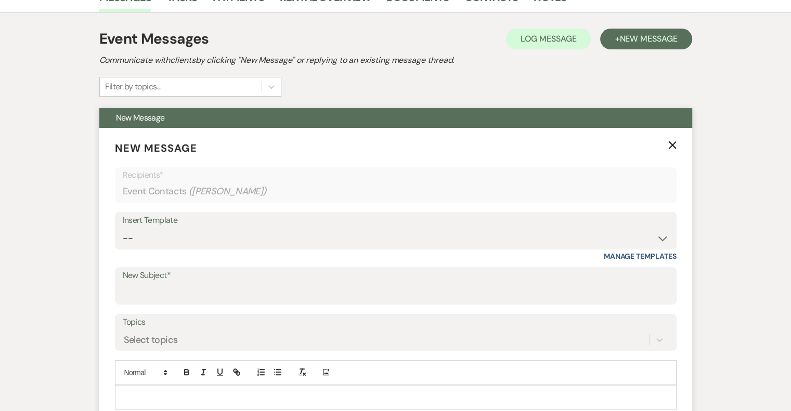
click at [166, 280] on label "New Subject*" at bounding box center [396, 275] width 546 height 15
click at [166, 283] on input "New Subject*" at bounding box center [396, 293] width 546 height 20
click at [173, 296] on input "New Subject*" at bounding box center [396, 293] width 546 height 20
type input "[PERSON_NAME] - NVL"
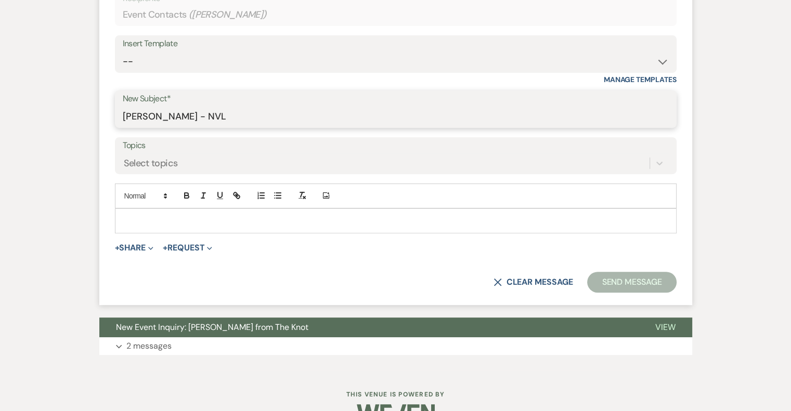
scroll to position [464, 0]
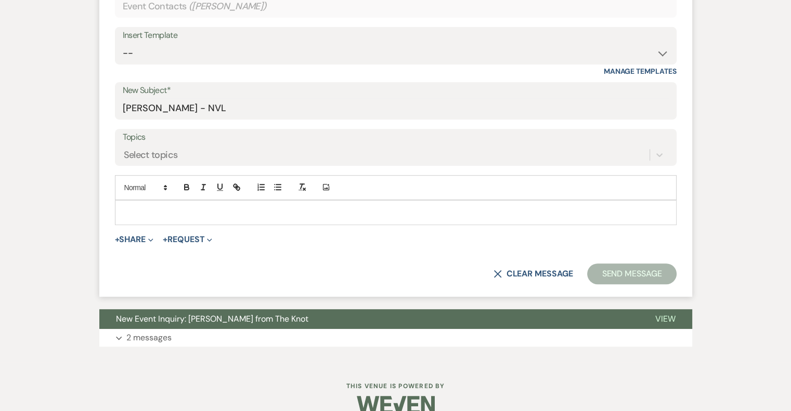
click at [171, 211] on p at bounding box center [395, 212] width 545 height 11
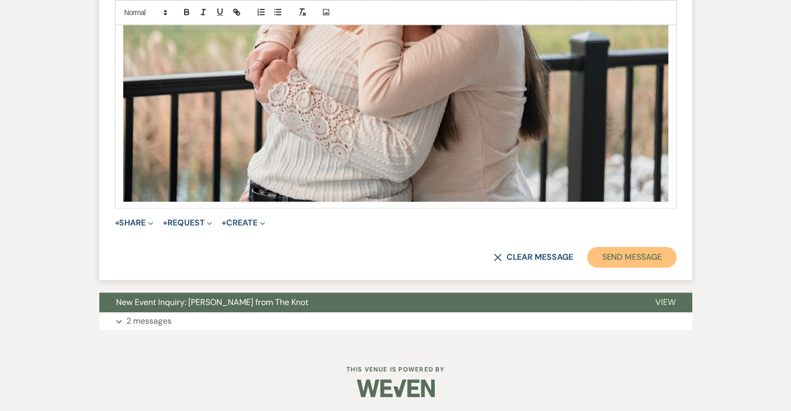
click at [624, 257] on button "Send Message" at bounding box center [631, 257] width 89 height 21
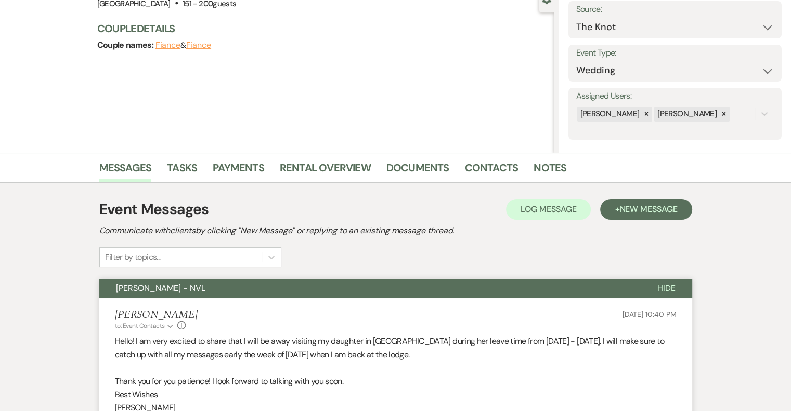
scroll to position [0, 0]
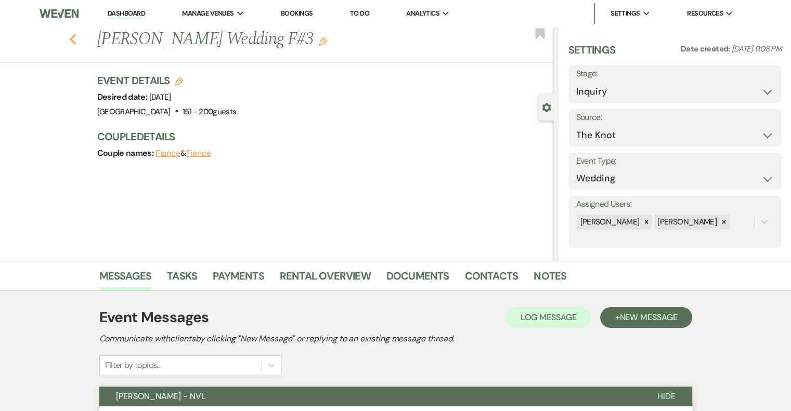
click at [77, 35] on icon "Previous" at bounding box center [73, 39] width 8 height 12
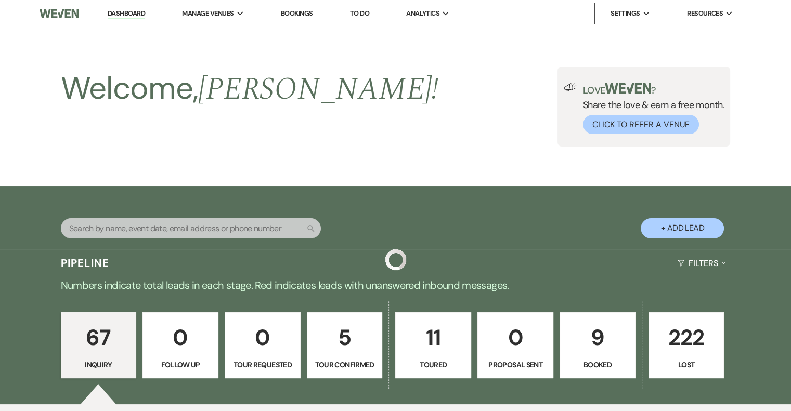
scroll to position [2363, 0]
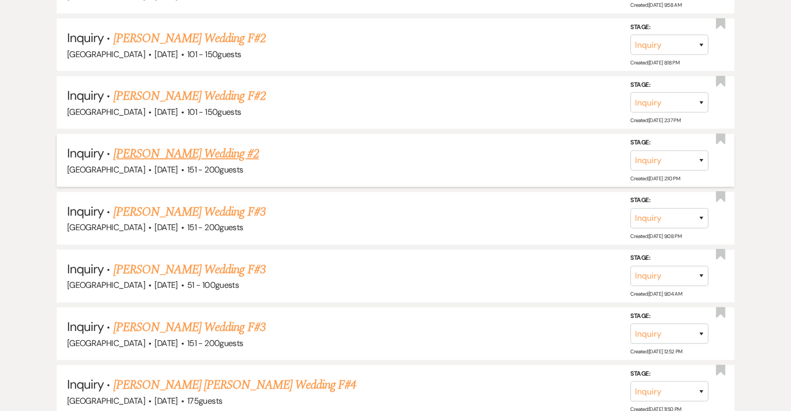
click at [215, 145] on link "[PERSON_NAME] Wedding #2" at bounding box center [186, 154] width 146 height 19
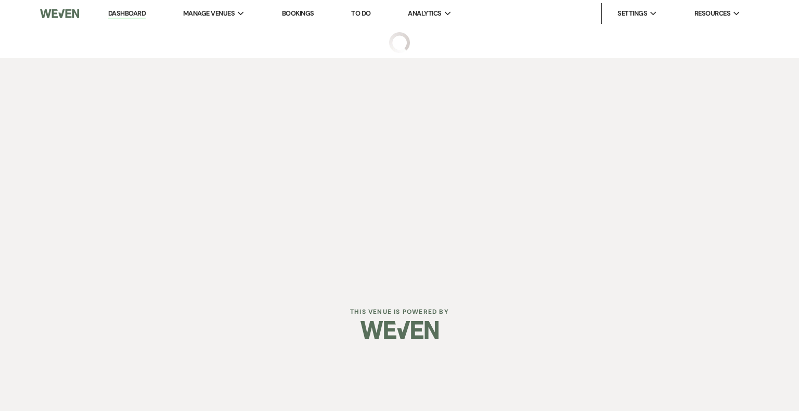
select select "2"
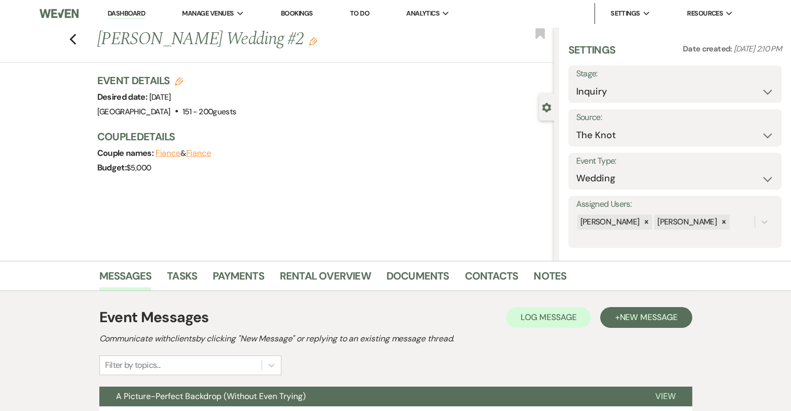
click at [309, 42] on icon "Edit" at bounding box center [313, 41] width 8 height 8
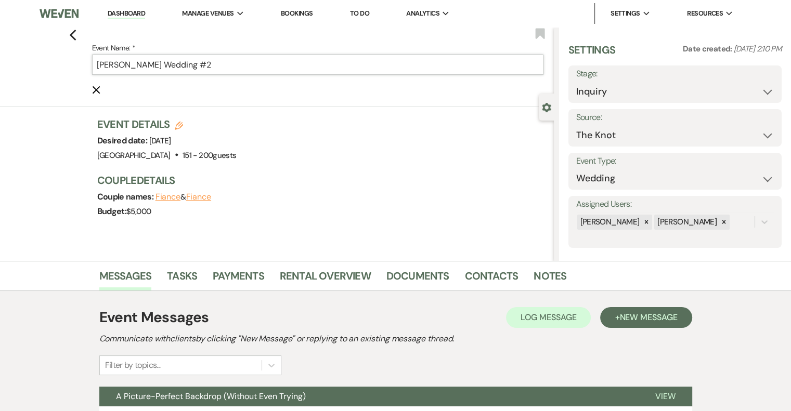
click at [243, 66] on input "[PERSON_NAME] Wedding #2" at bounding box center [317, 65] width 451 height 20
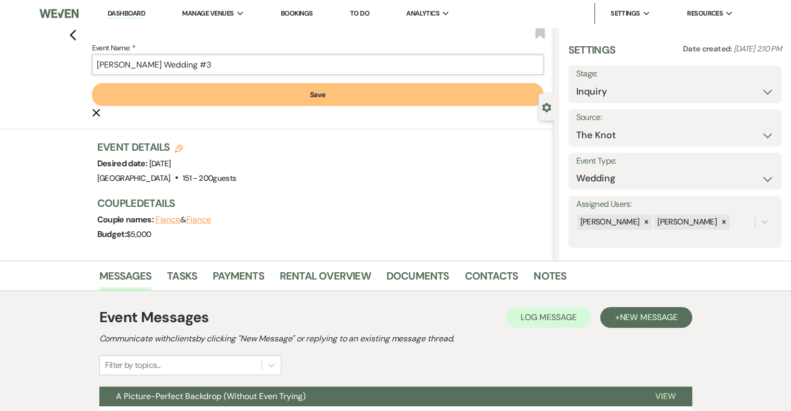
type input "[PERSON_NAME] Wedding #3"
click at [301, 100] on button "Save" at bounding box center [317, 94] width 451 height 23
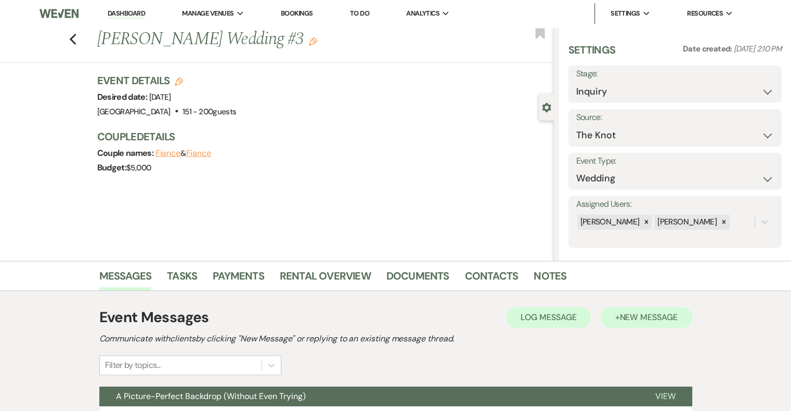
click at [630, 327] on button "+ New Message" at bounding box center [646, 317] width 92 height 21
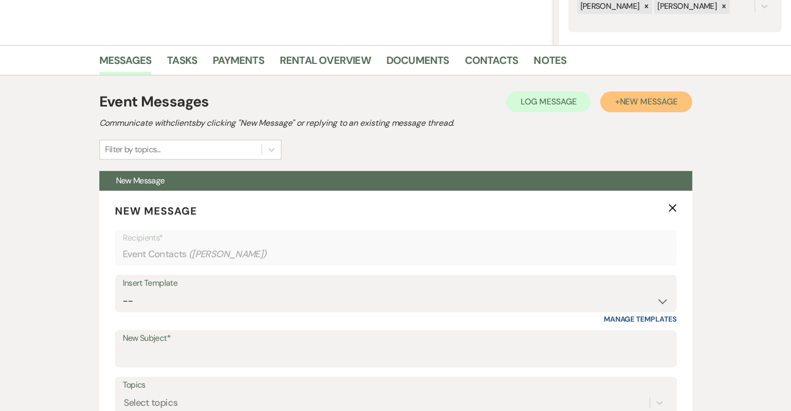
scroll to position [225, 0]
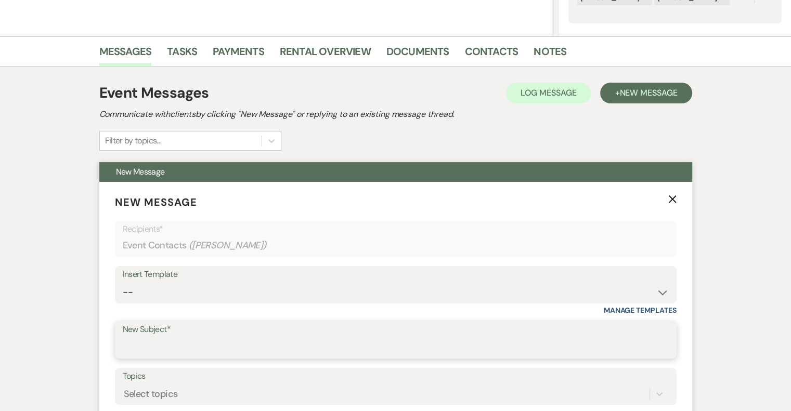
click at [179, 342] on input "New Subject*" at bounding box center [396, 347] width 546 height 20
type input "[PERSON_NAME] - NVL"
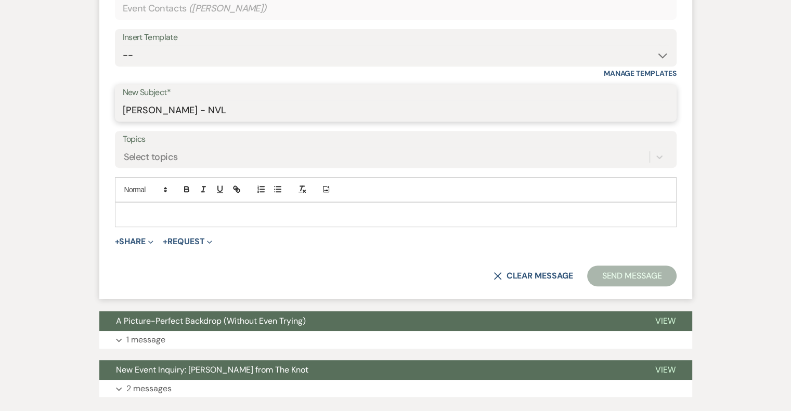
scroll to position [470, 0]
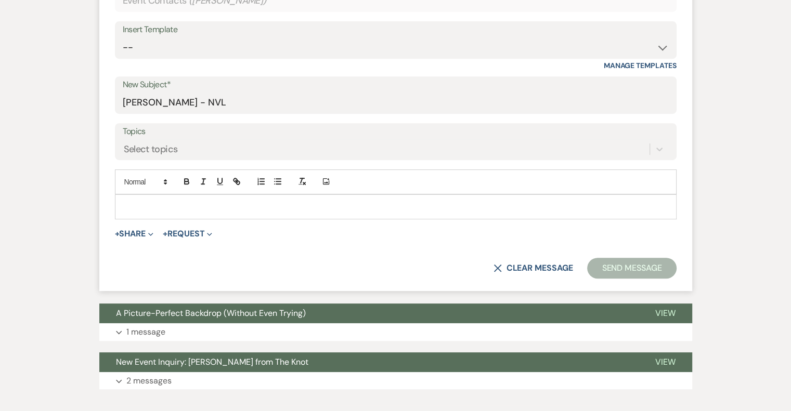
click at [226, 205] on p at bounding box center [395, 206] width 545 height 11
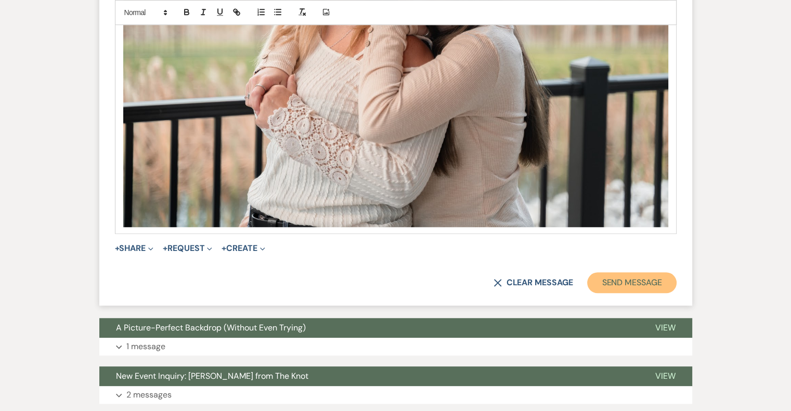
click at [659, 287] on button "Send Message" at bounding box center [631, 282] width 89 height 21
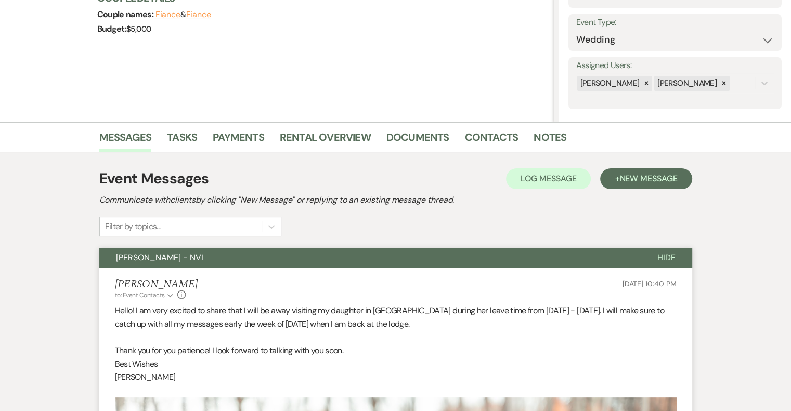
scroll to position [0, 0]
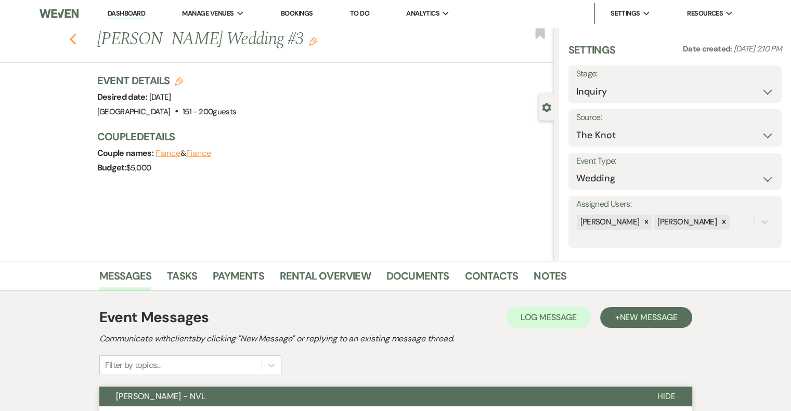
click at [77, 39] on icon "Previous" at bounding box center [73, 39] width 8 height 12
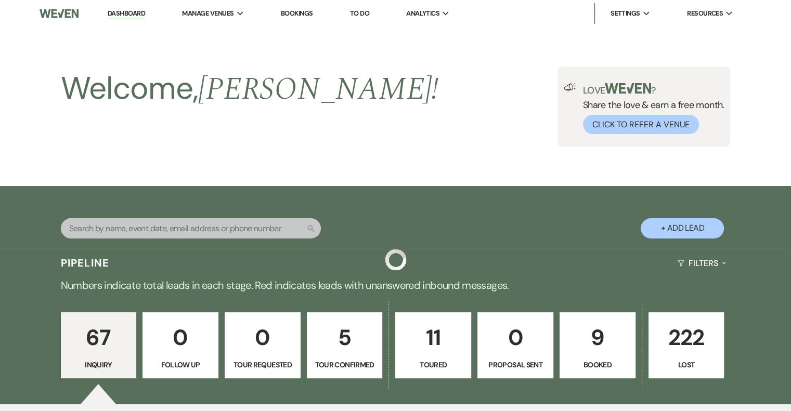
scroll to position [2363, 0]
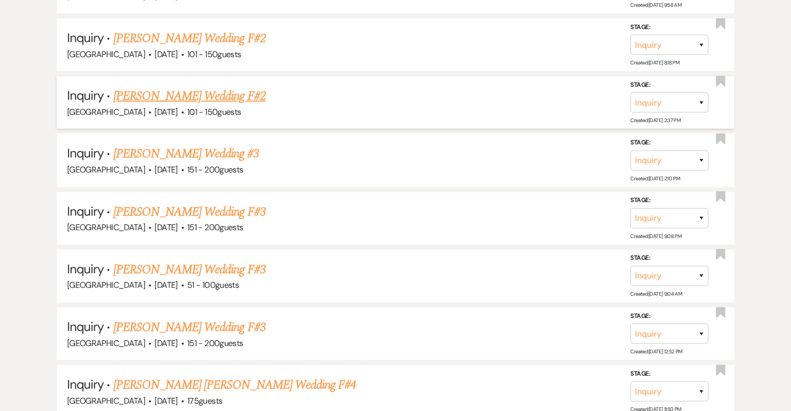
click at [243, 87] on link "[PERSON_NAME] Wedding F#2" at bounding box center [189, 96] width 152 height 19
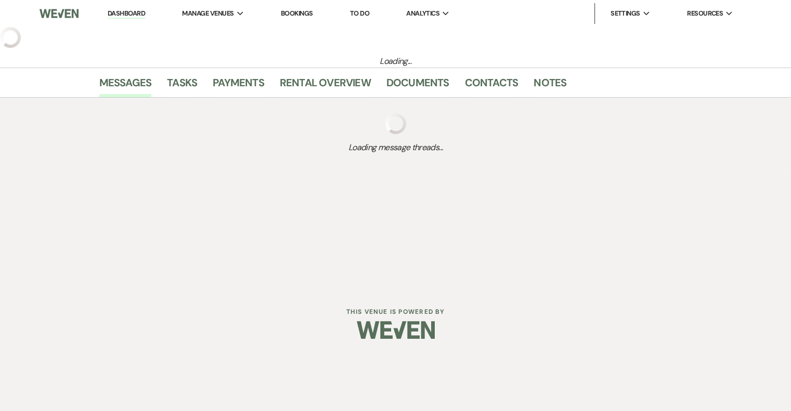
select select "2"
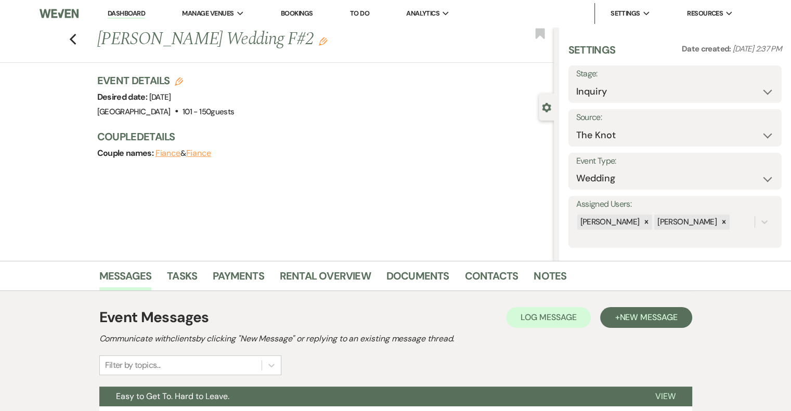
click at [322, 42] on h1 "[PERSON_NAME] Wedding F#2 Edit" at bounding box center [277, 39] width 361 height 25
click at [319, 42] on icon "Edit" at bounding box center [323, 41] width 8 height 8
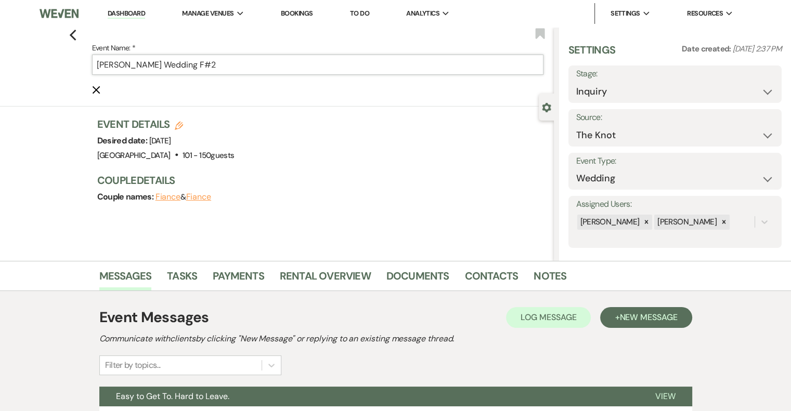
click at [234, 64] on input "[PERSON_NAME] Wedding F#2" at bounding box center [317, 65] width 451 height 20
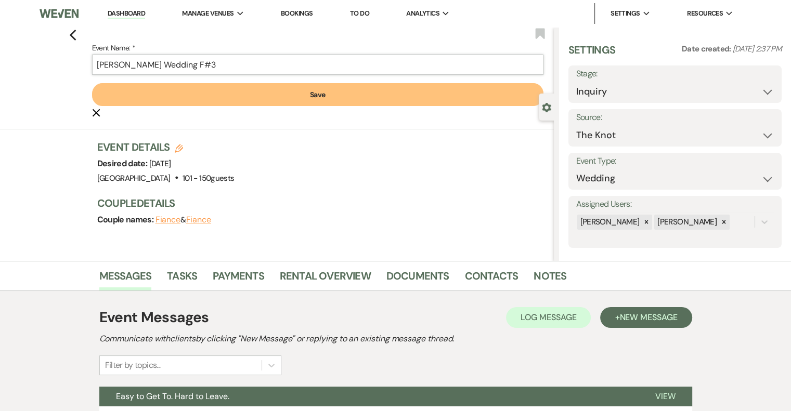
type input "[PERSON_NAME] Wedding F#3"
click at [308, 103] on button "Save" at bounding box center [317, 94] width 451 height 23
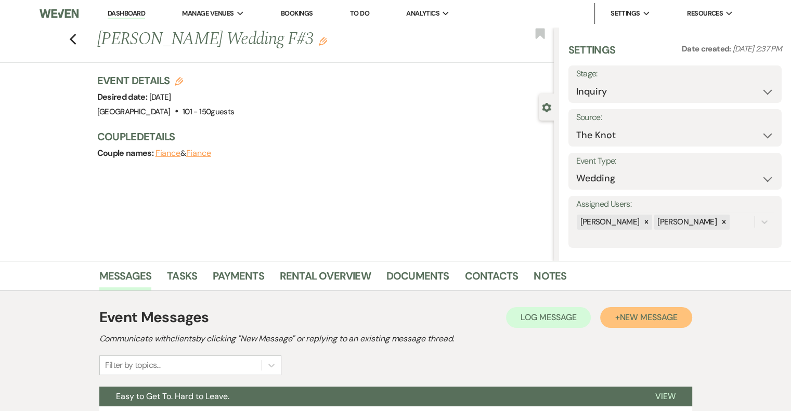
click at [651, 319] on span "New Message" at bounding box center [648, 317] width 58 height 11
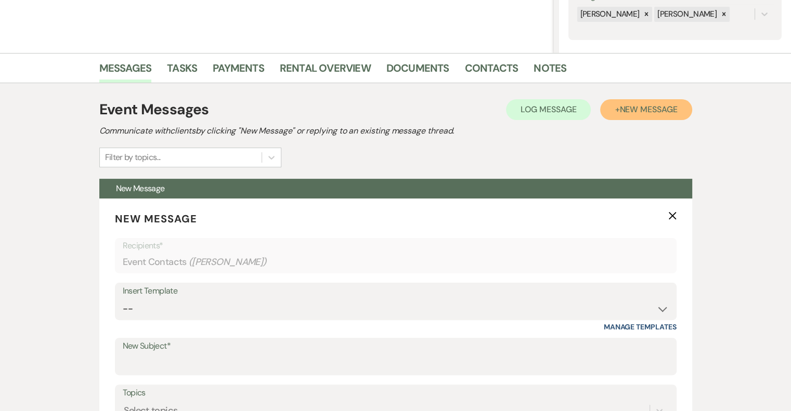
scroll to position [218, 0]
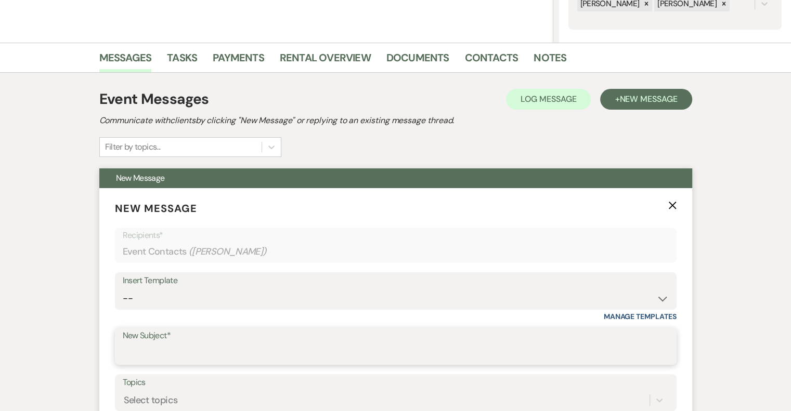
click at [197, 350] on input "New Subject*" at bounding box center [396, 354] width 546 height 20
type input "[PERSON_NAME] - NVL"
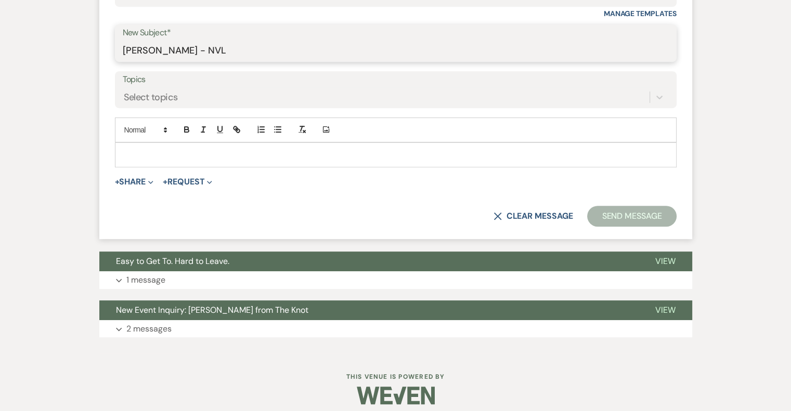
scroll to position [528, 0]
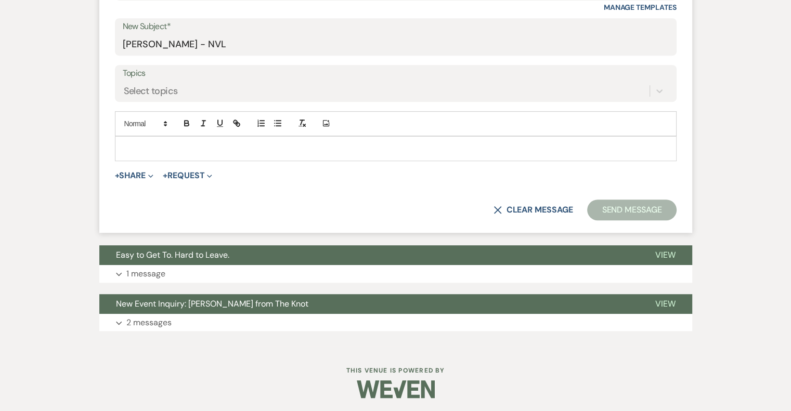
click at [211, 147] on p at bounding box center [395, 148] width 545 height 11
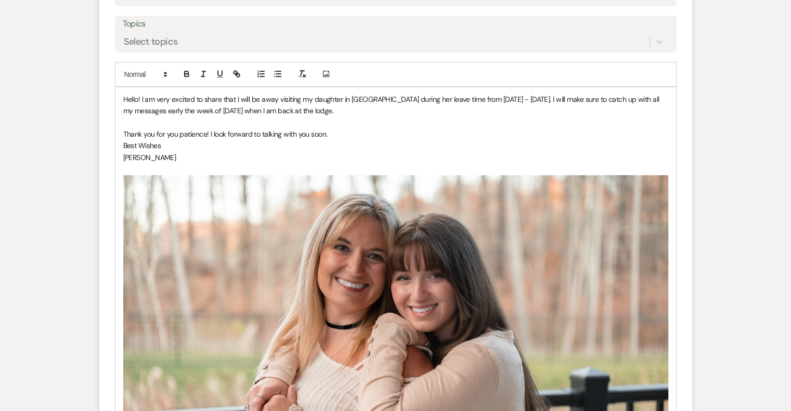
scroll to position [823, 0]
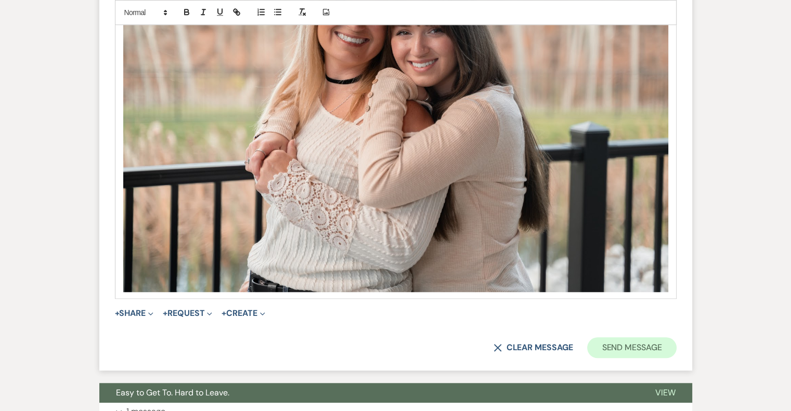
click at [632, 354] on button "Send Message" at bounding box center [631, 347] width 89 height 21
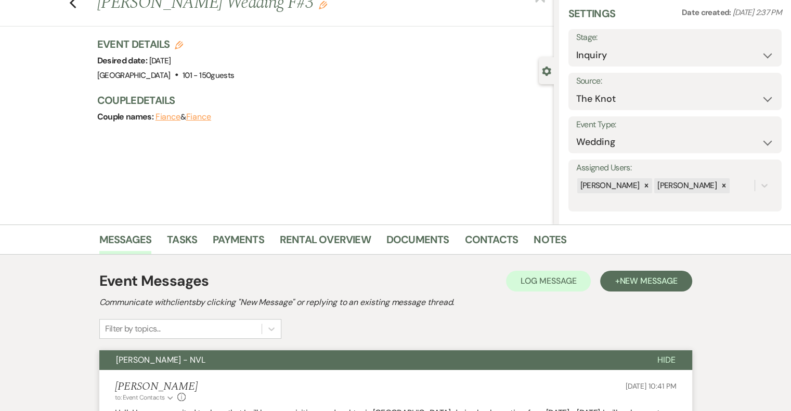
scroll to position [0, 0]
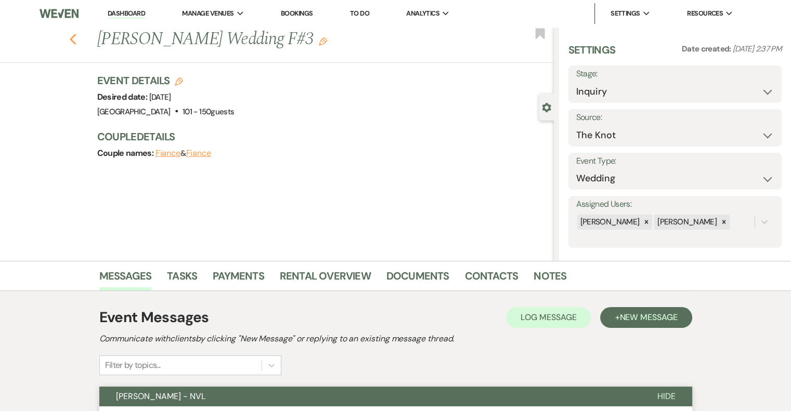
click at [73, 35] on icon "Previous" at bounding box center [73, 39] width 8 height 12
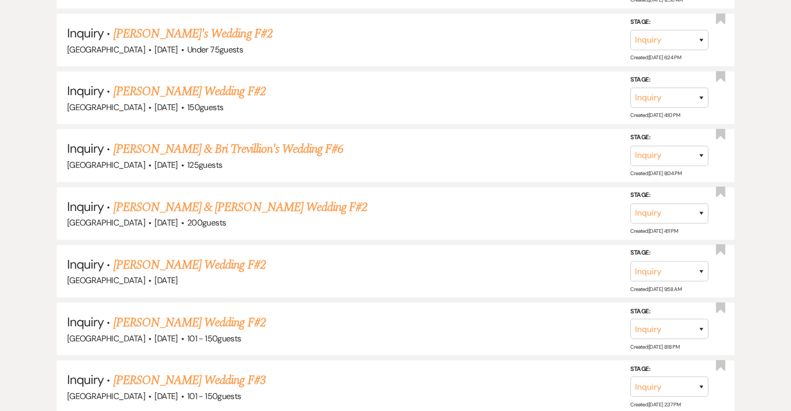
scroll to position [2078, 0]
click at [233, 314] on link "[PERSON_NAME] Wedding F#2" at bounding box center [189, 323] width 152 height 19
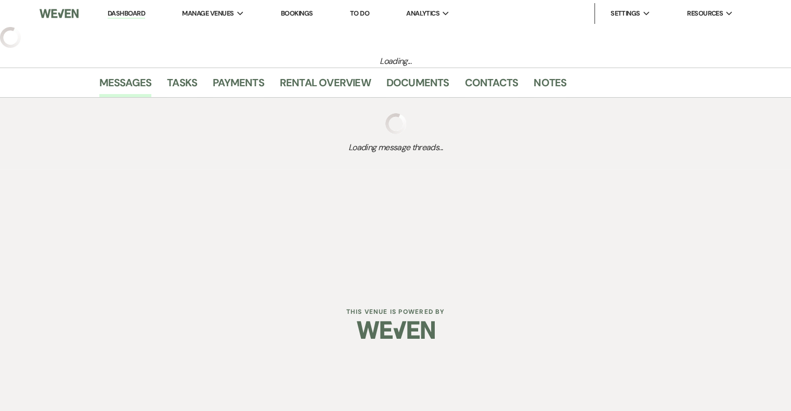
select select "2"
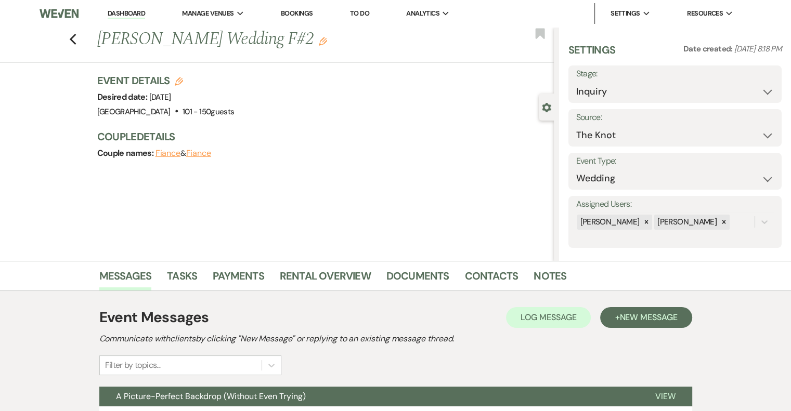
click at [319, 41] on use "button" at bounding box center [323, 41] width 8 height 8
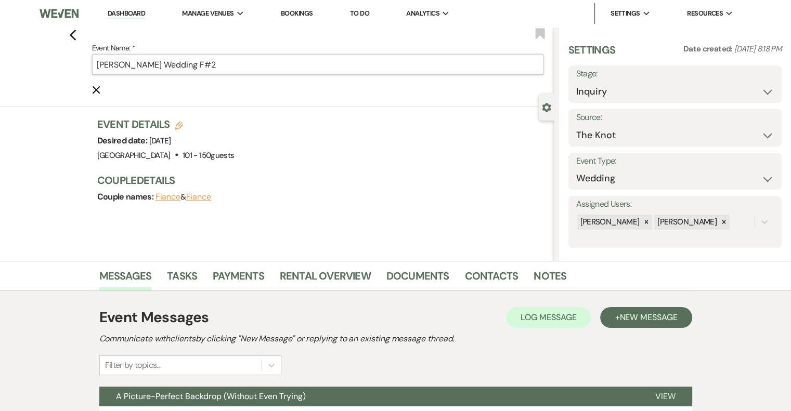
click at [260, 69] on input "[PERSON_NAME] Wedding F#2" at bounding box center [317, 65] width 451 height 20
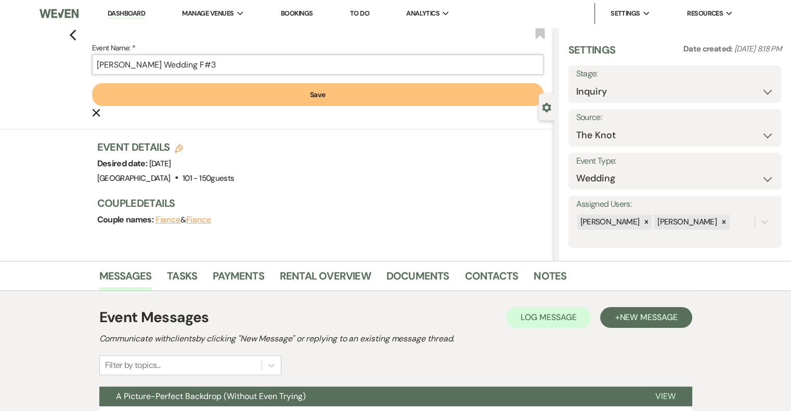
type input "[PERSON_NAME] Wedding F#3"
click at [304, 97] on button "Save" at bounding box center [317, 94] width 451 height 23
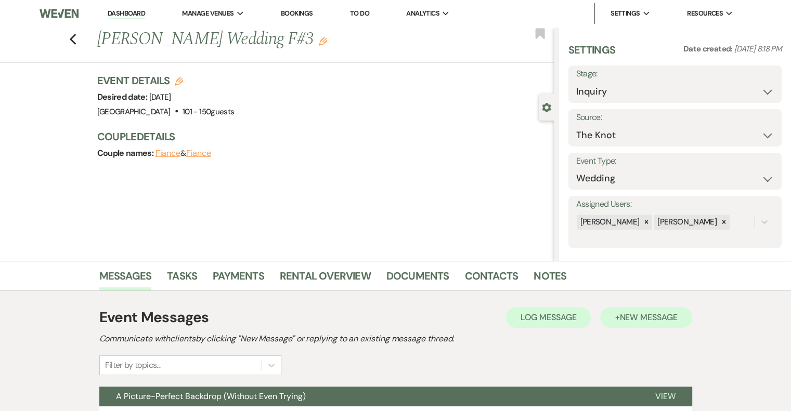
click at [653, 323] on button "+ New Message" at bounding box center [646, 317] width 92 height 21
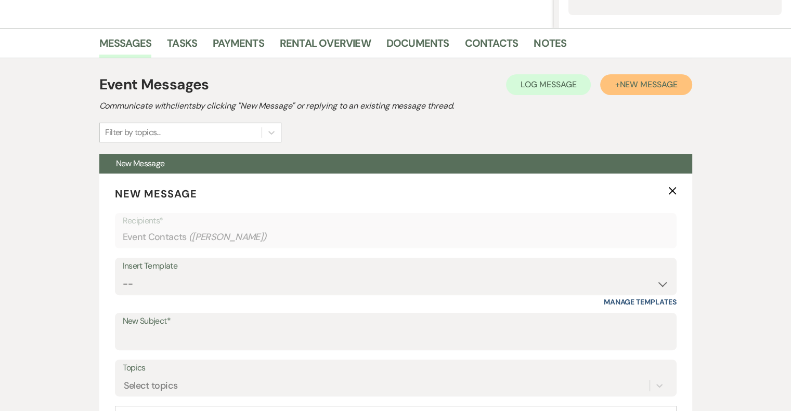
scroll to position [240, 0]
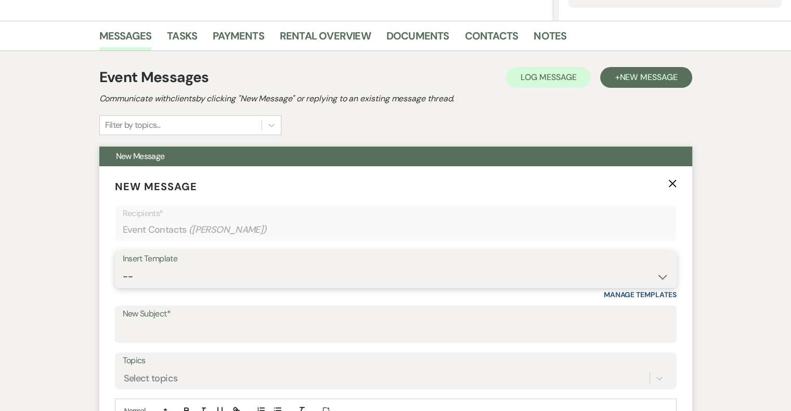
click at [193, 271] on select "-- Email #1 – Thank You for Inquiring WEDDINGS Send Contract: All Events Bookin…" at bounding box center [396, 277] width 546 height 20
click at [177, 329] on input "New Subject*" at bounding box center [396, 332] width 546 height 20
type input "[PERSON_NAME] - NVL"
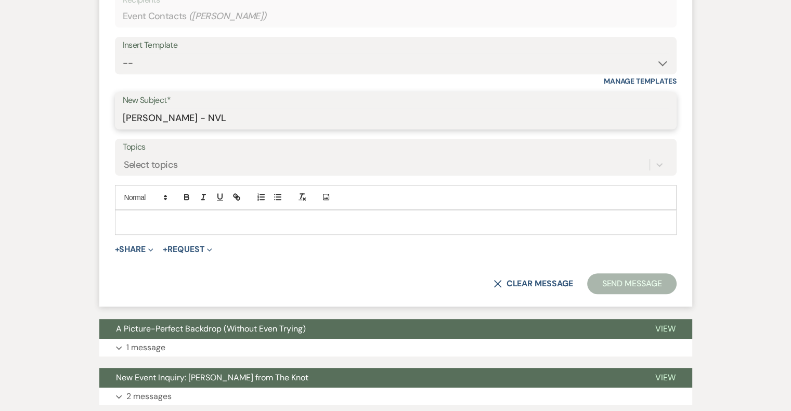
scroll to position [459, 0]
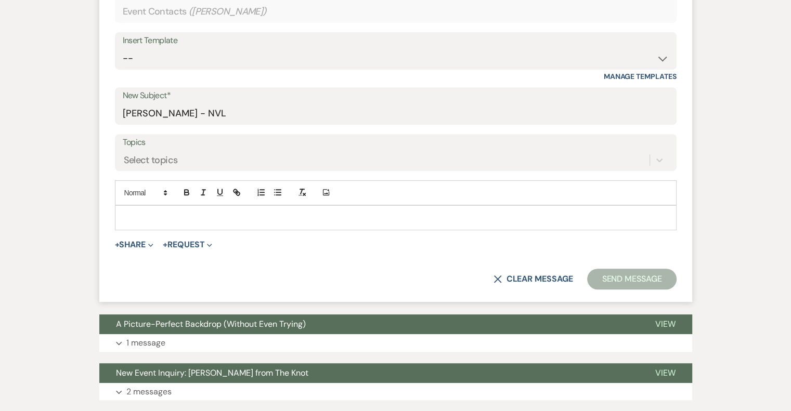
click at [211, 216] on p at bounding box center [395, 217] width 545 height 11
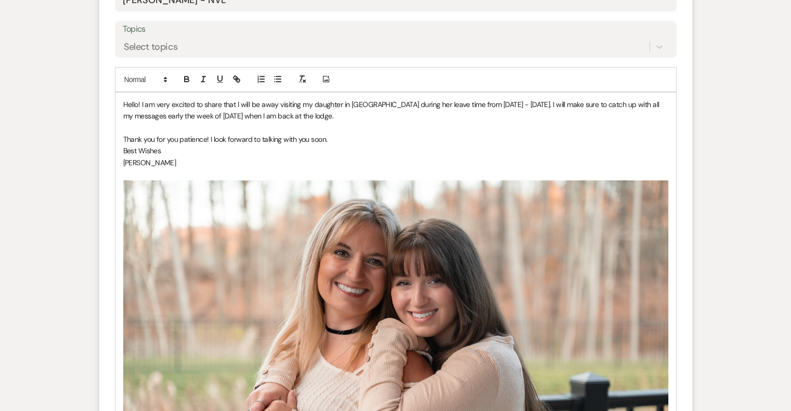
scroll to position [797, 0]
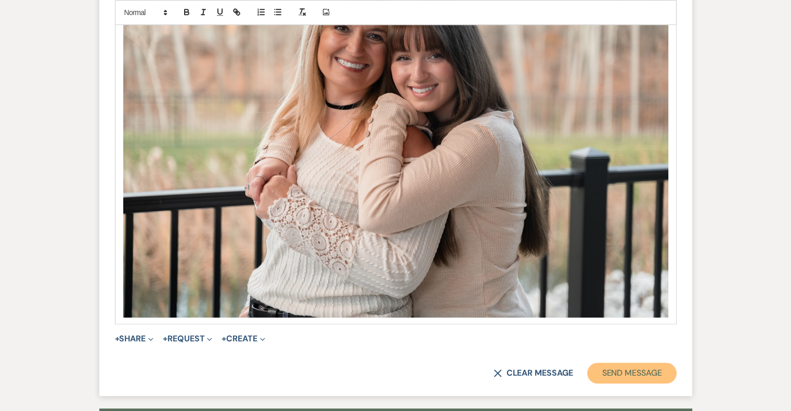
click at [631, 376] on button "Send Message" at bounding box center [631, 373] width 89 height 21
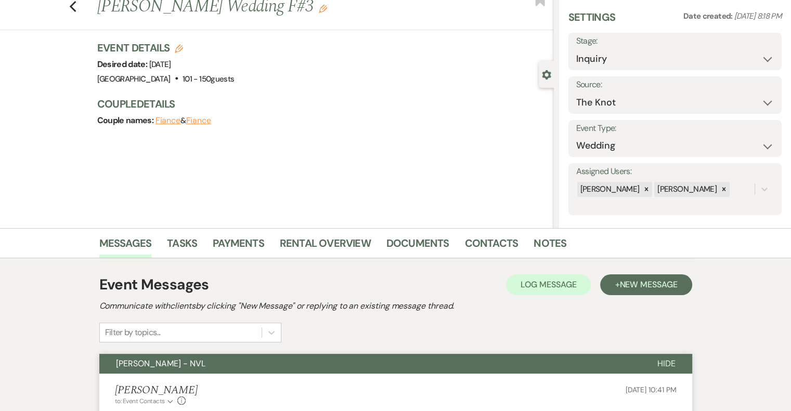
scroll to position [0, 0]
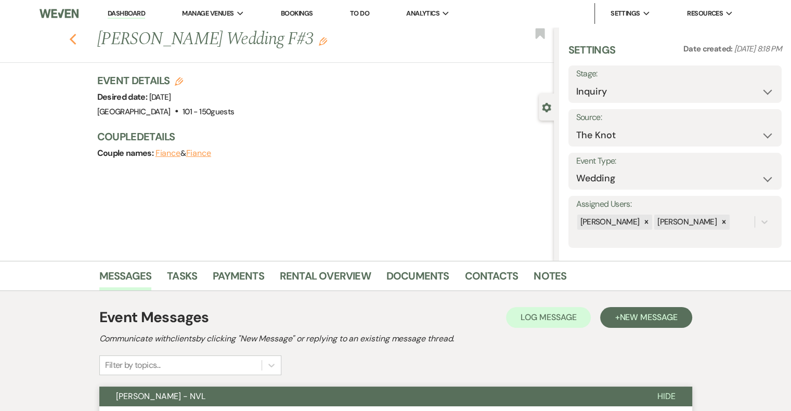
click at [75, 41] on use "button" at bounding box center [72, 39] width 7 height 11
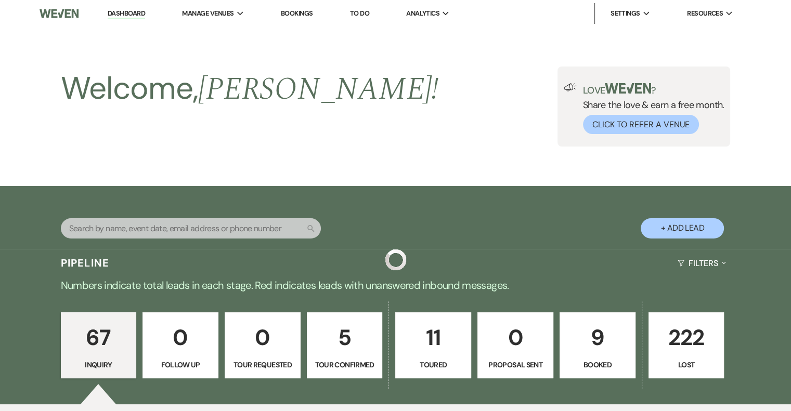
scroll to position [2078, 0]
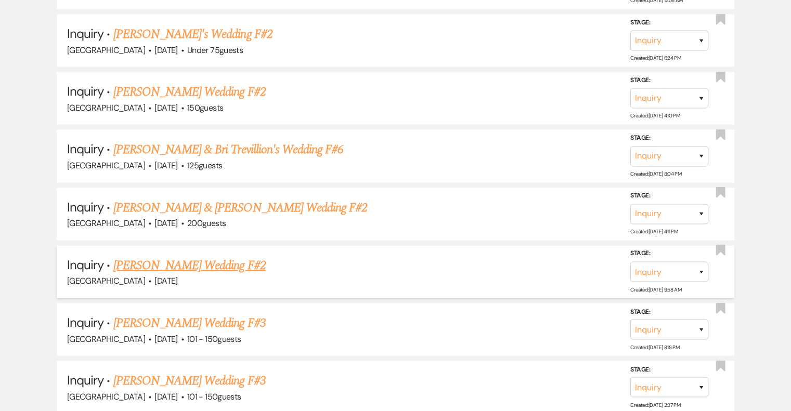
click at [213, 256] on link "[PERSON_NAME] Wedding F#2" at bounding box center [189, 265] width 152 height 19
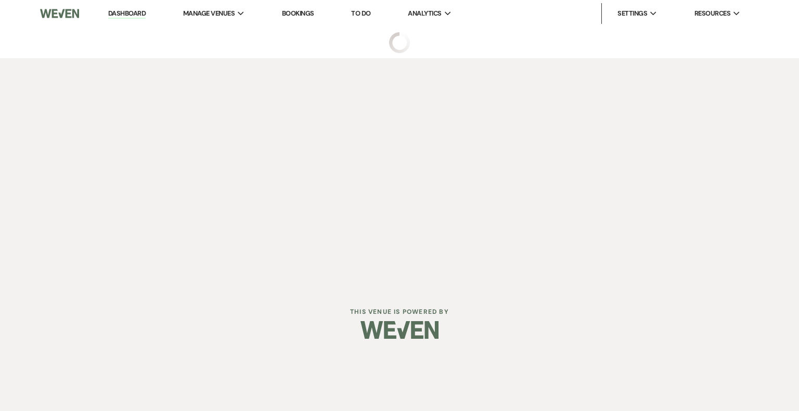
select select "2"
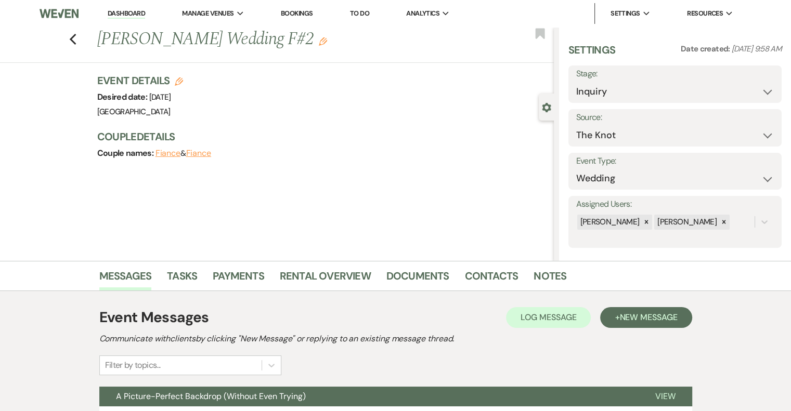
click at [325, 41] on icon "Edit" at bounding box center [323, 41] width 8 height 8
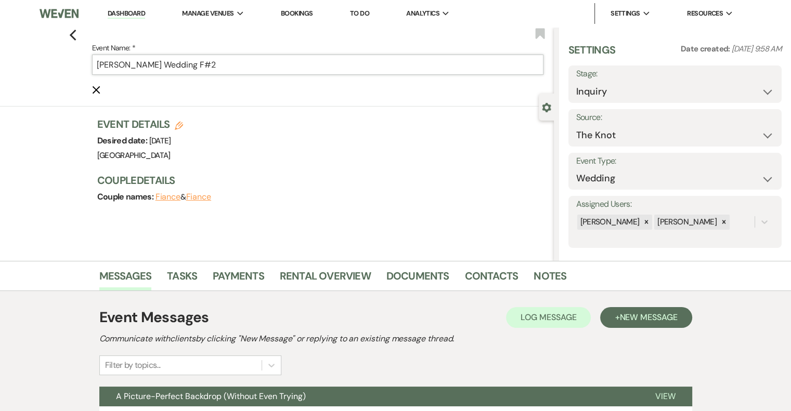
click at [254, 65] on input "[PERSON_NAME] Wedding F#2" at bounding box center [317, 65] width 451 height 20
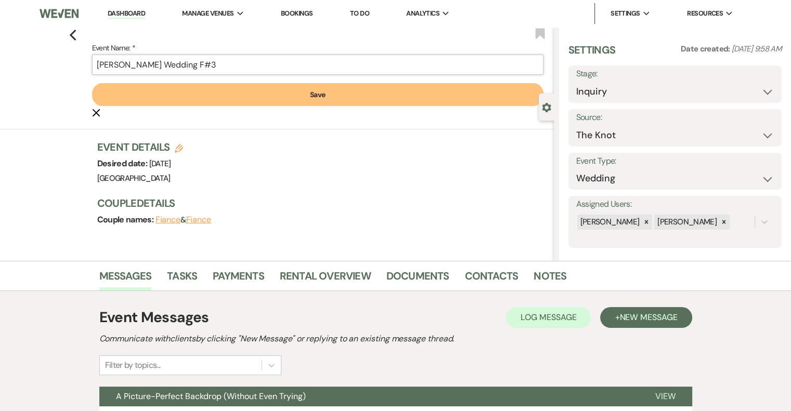
type input "[PERSON_NAME] Wedding F#3"
click at [321, 101] on button "Save" at bounding box center [317, 94] width 451 height 23
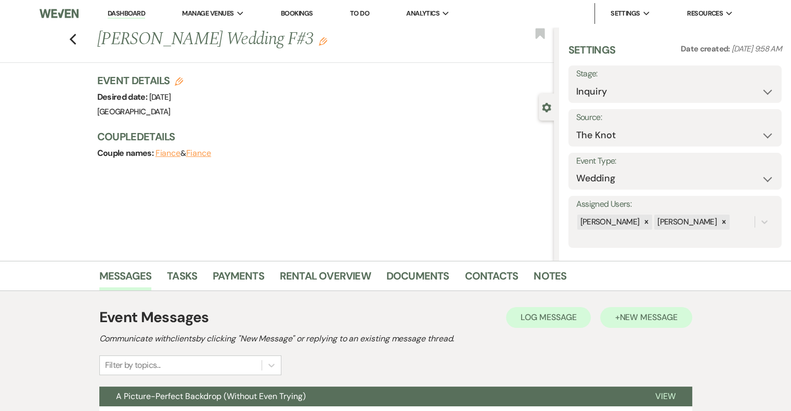
click at [655, 321] on span "New Message" at bounding box center [648, 317] width 58 height 11
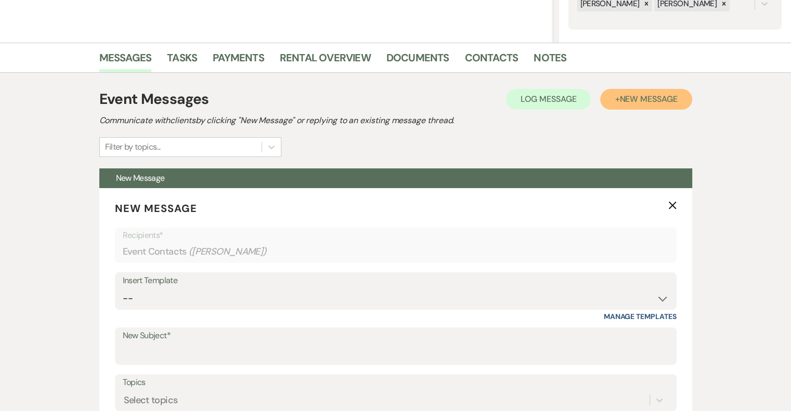
scroll to position [222, 0]
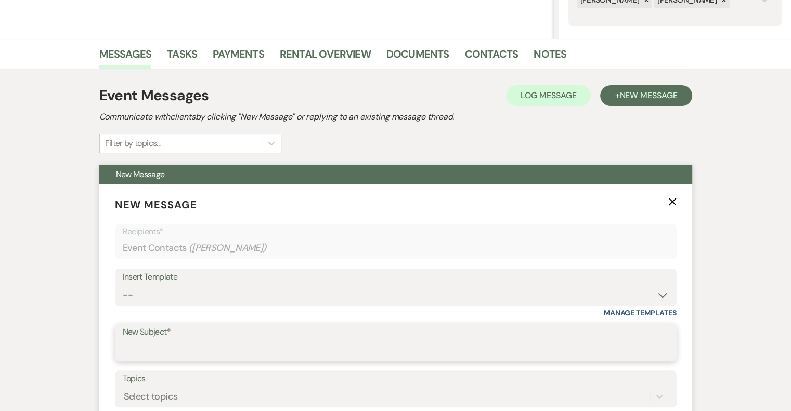
click at [207, 345] on input "New Subject*" at bounding box center [396, 350] width 546 height 20
type input "[PERSON_NAME] - NVL"
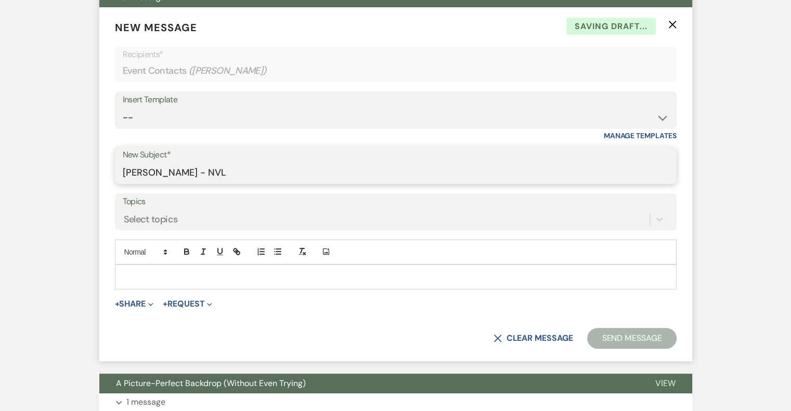
scroll to position [401, 0]
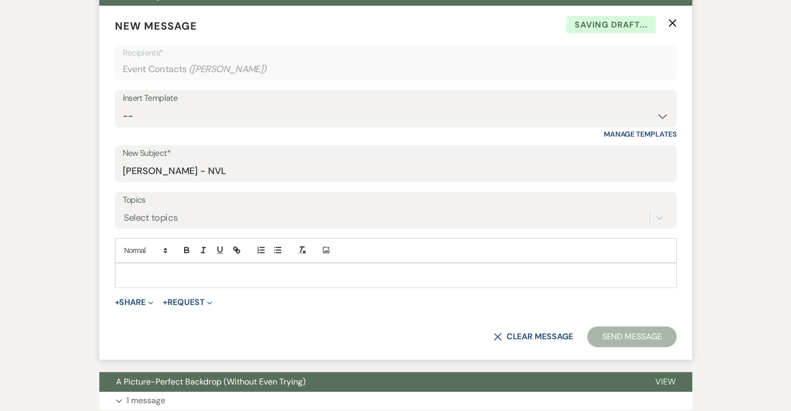
click at [195, 280] on p at bounding box center [395, 275] width 545 height 11
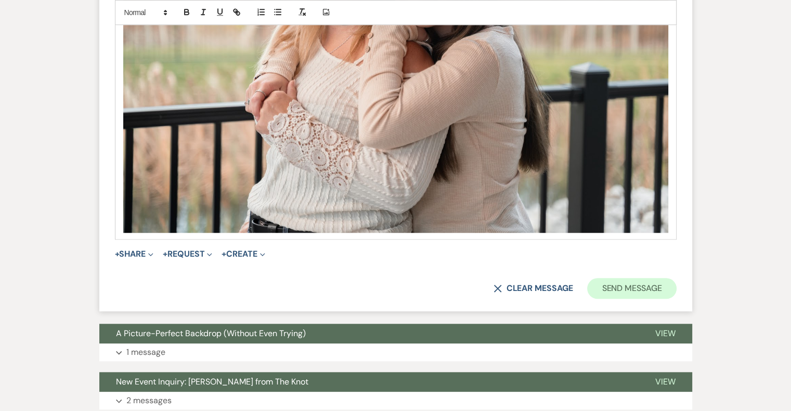
click at [618, 295] on button "Send Message" at bounding box center [631, 288] width 89 height 21
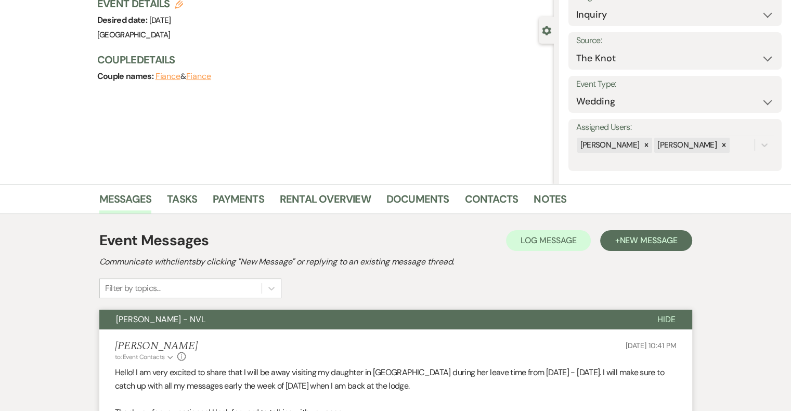
scroll to position [0, 0]
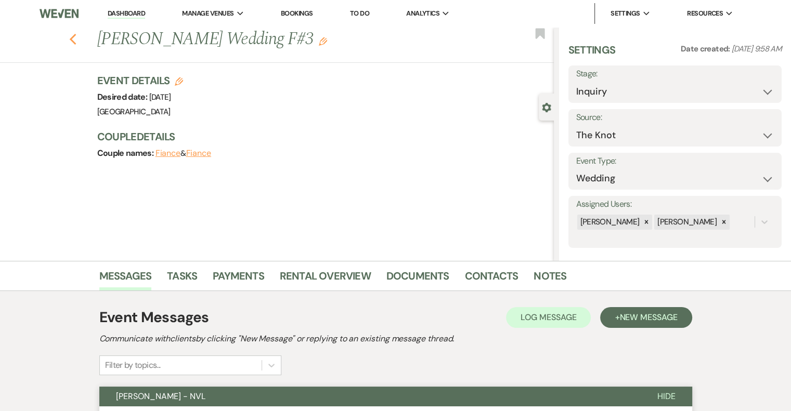
click at [77, 38] on icon "Previous" at bounding box center [73, 39] width 8 height 12
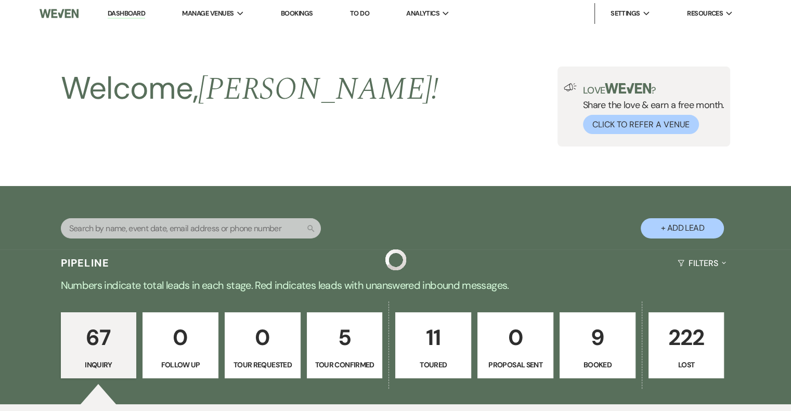
scroll to position [2078, 0]
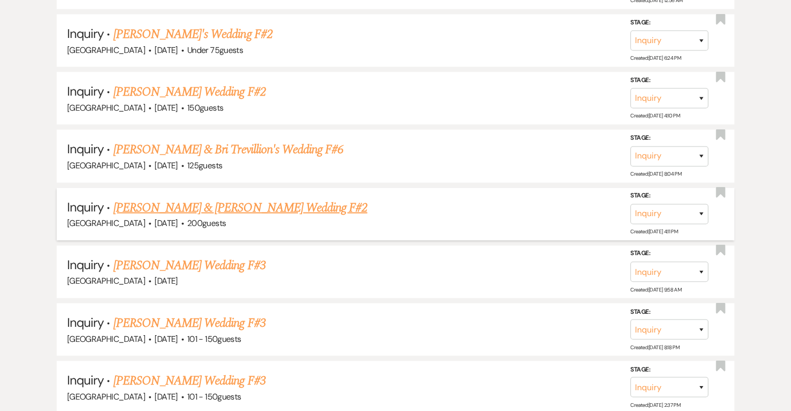
click at [272, 199] on link "[PERSON_NAME] & [PERSON_NAME] Wedding F#2" at bounding box center [240, 208] width 254 height 19
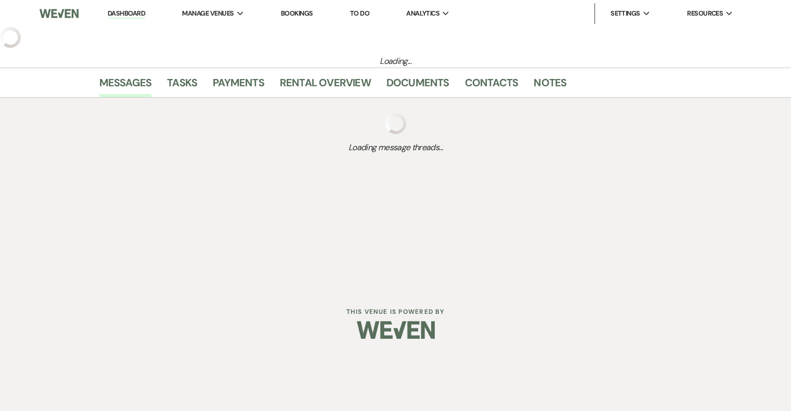
select select "5"
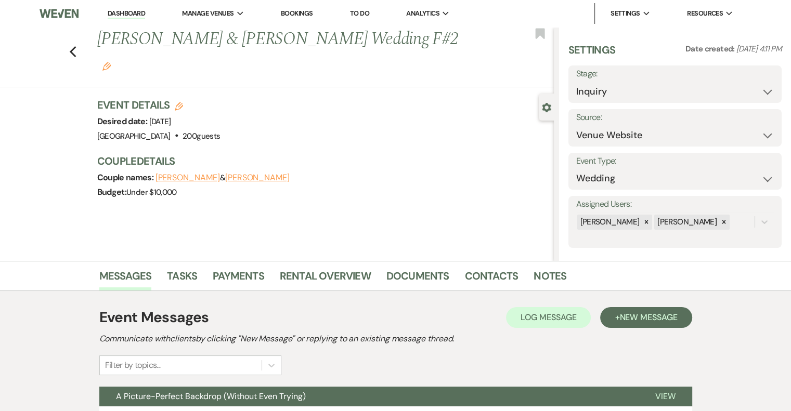
click at [111, 62] on use "button" at bounding box center [106, 66] width 8 height 8
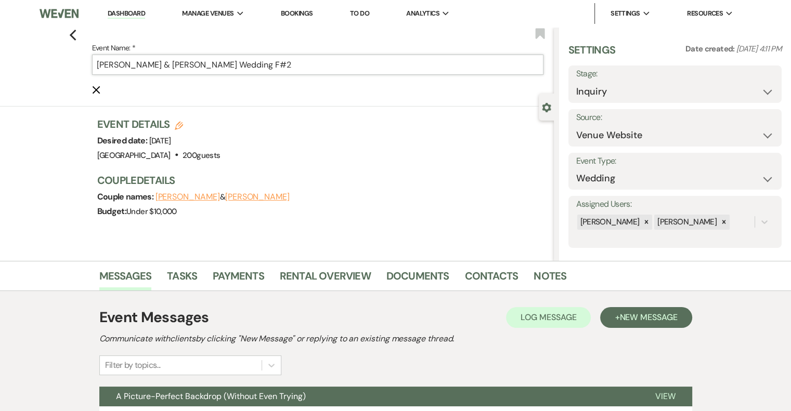
click at [356, 67] on input "[PERSON_NAME] & [PERSON_NAME] Wedding F#2" at bounding box center [317, 65] width 451 height 20
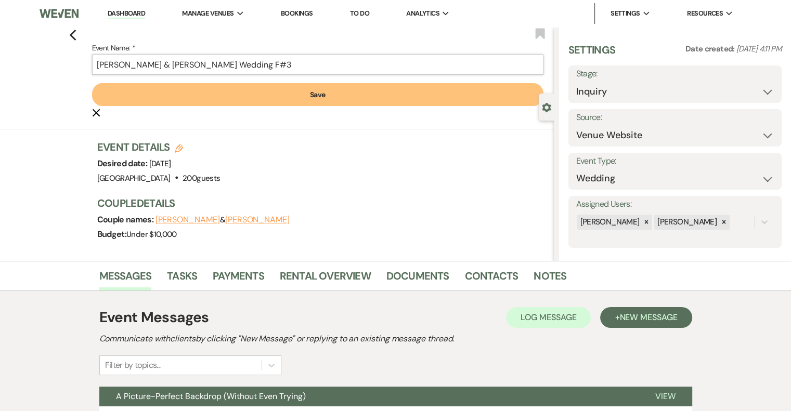
type input "[PERSON_NAME] & [PERSON_NAME] Wedding F#3"
click at [303, 87] on button "Save" at bounding box center [317, 94] width 451 height 23
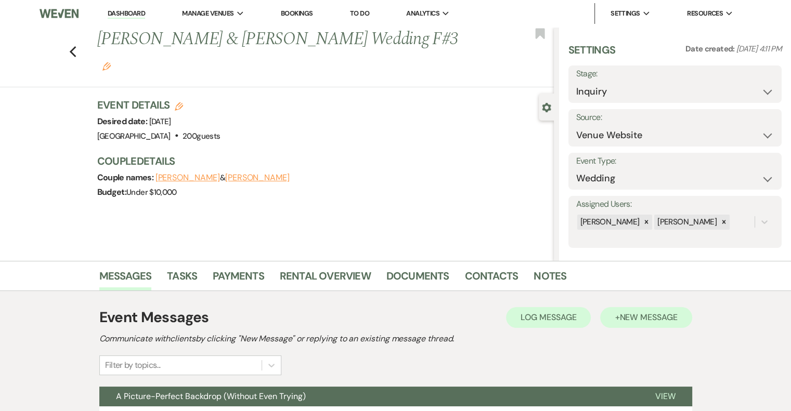
click at [642, 324] on button "+ New Message" at bounding box center [646, 317] width 92 height 21
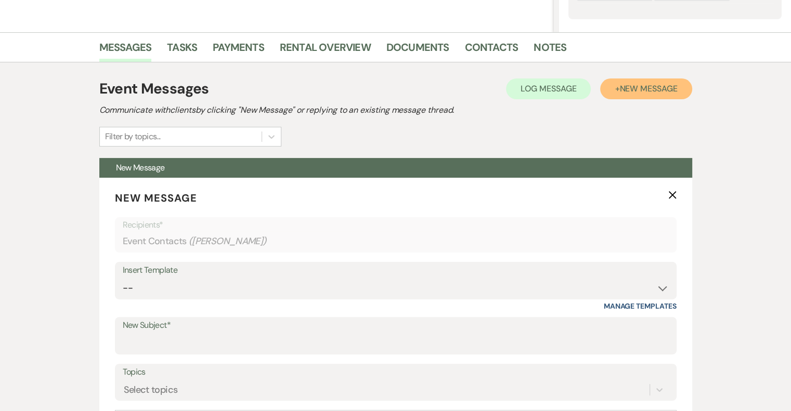
scroll to position [244, 0]
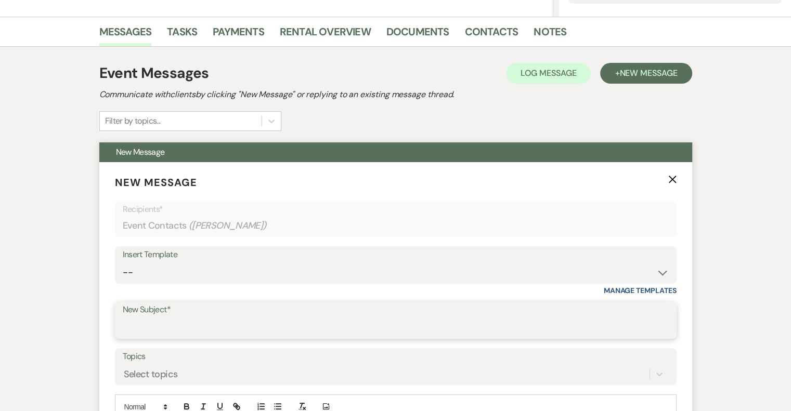
click at [186, 326] on input "New Subject*" at bounding box center [396, 328] width 546 height 20
type input "[PERSON_NAME] - NVL"
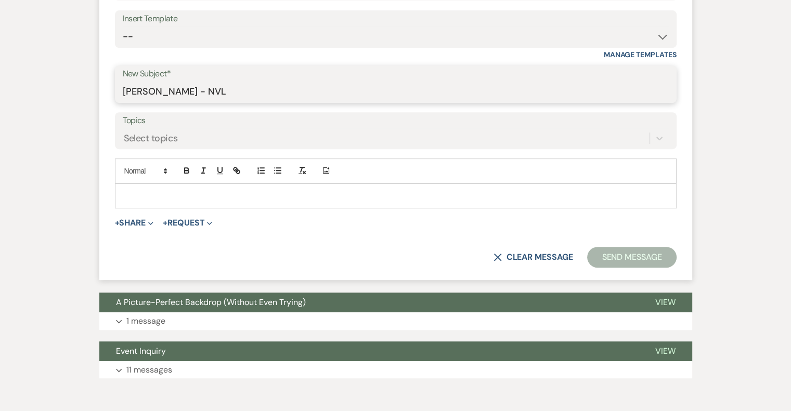
scroll to position [481, 0]
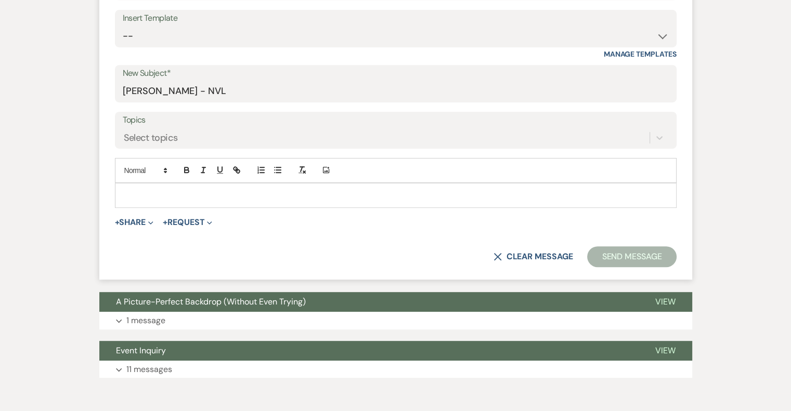
click at [216, 194] on p at bounding box center [395, 195] width 545 height 11
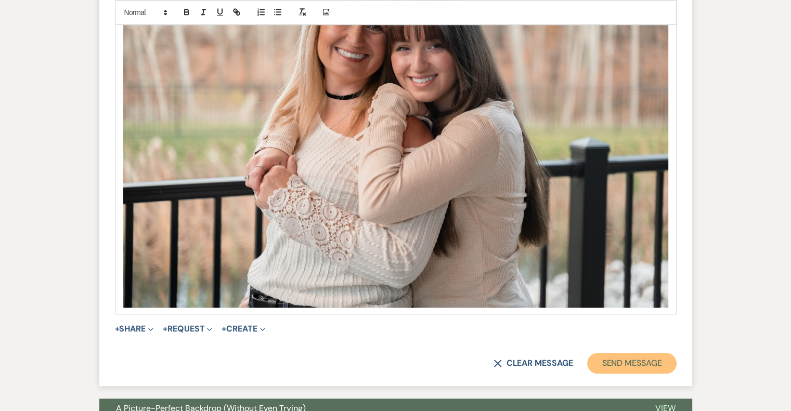
click at [635, 365] on button "Send Message" at bounding box center [631, 363] width 89 height 21
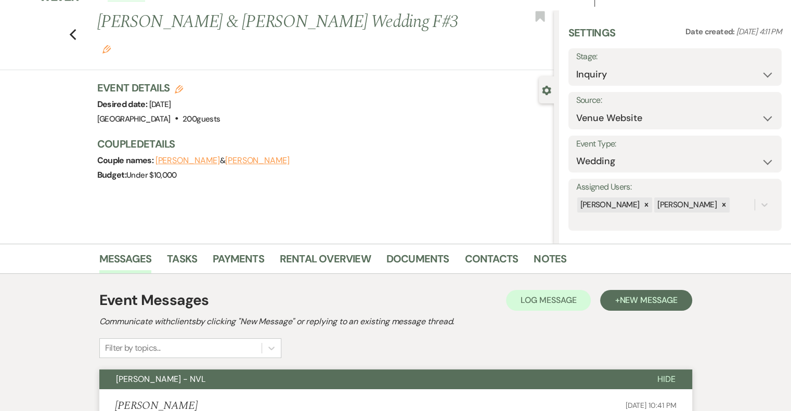
scroll to position [0, 0]
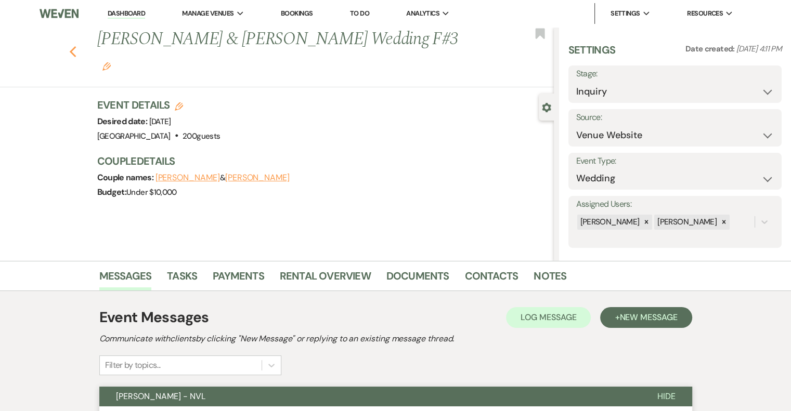
click at [76, 46] on use "button" at bounding box center [72, 51] width 7 height 11
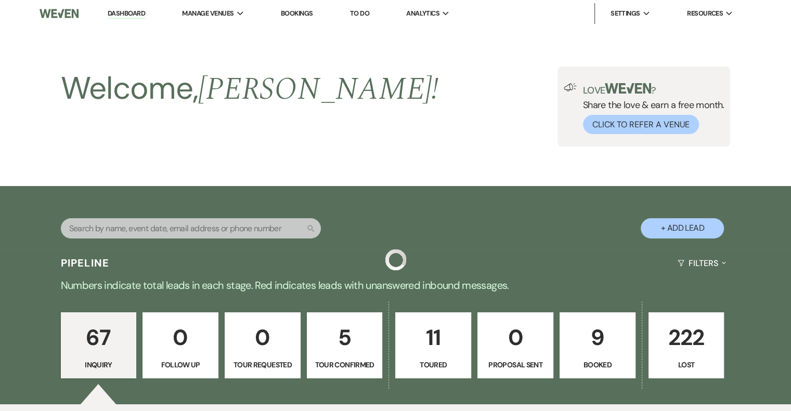
scroll to position [2078, 0]
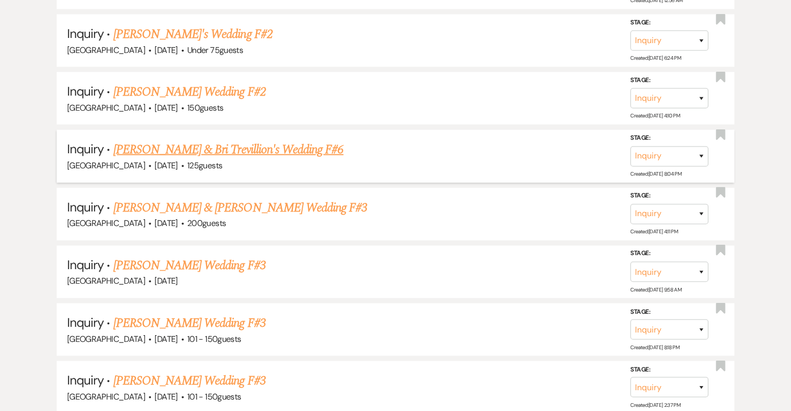
click at [250, 140] on link "[PERSON_NAME] & Bri Trevillion's Wedding F#6" at bounding box center [228, 149] width 230 height 19
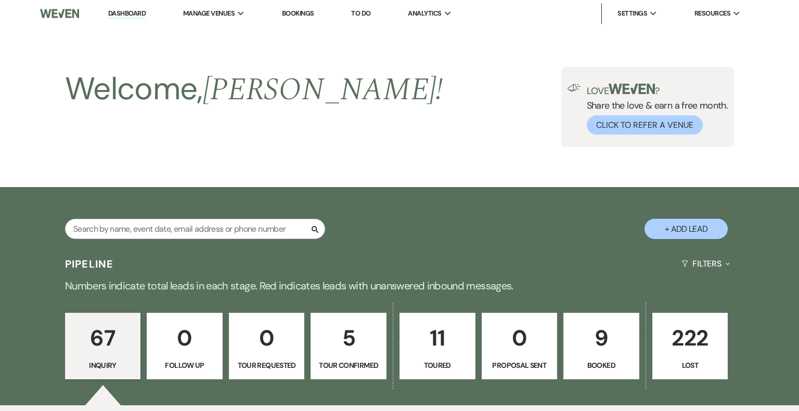
select select "5"
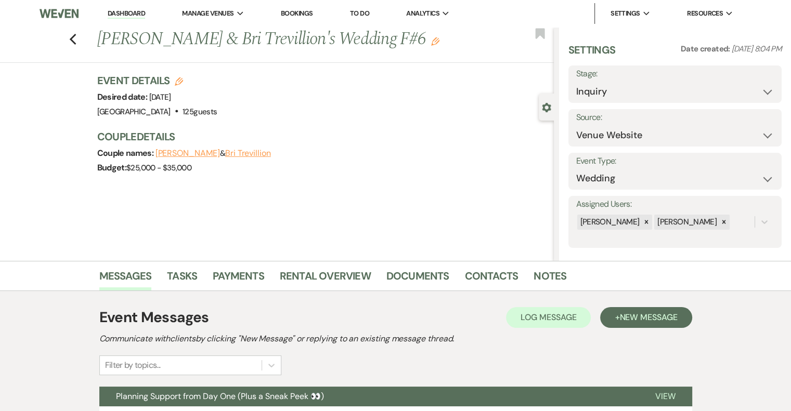
click at [431, 42] on use "button" at bounding box center [435, 41] width 8 height 8
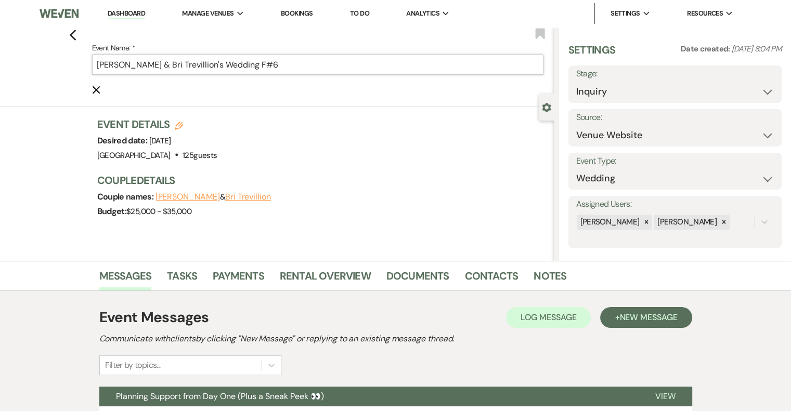
click at [297, 67] on input "[PERSON_NAME] & Bri Trevillion's Wedding F#6" at bounding box center [317, 65] width 451 height 20
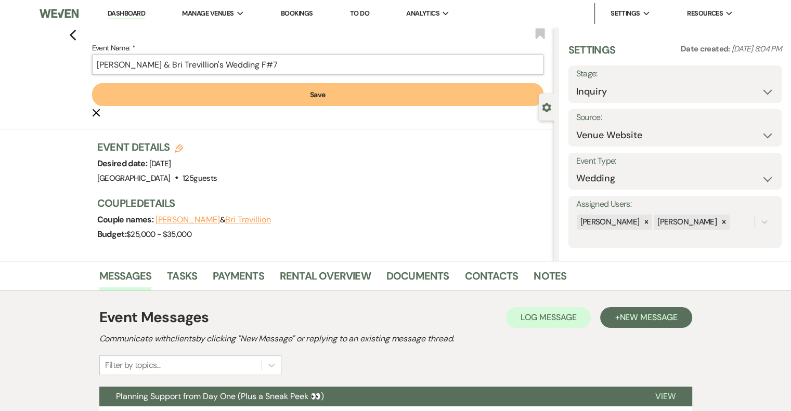
type input "[PERSON_NAME] & Bri Trevillion's Wedding F#7"
click at [338, 90] on button "Save" at bounding box center [317, 94] width 451 height 23
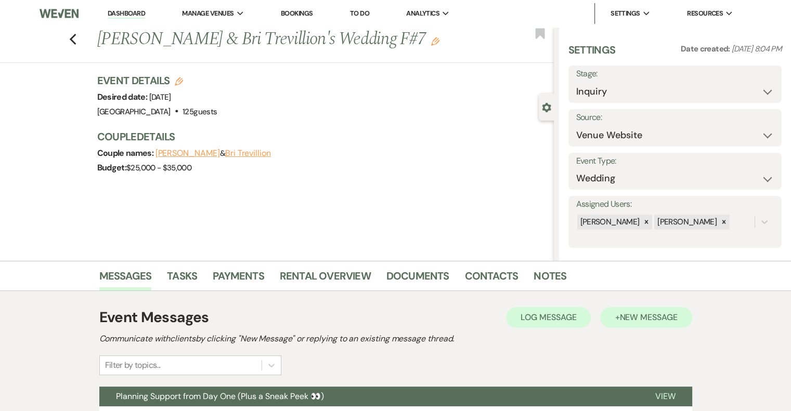
click at [659, 325] on button "+ New Message" at bounding box center [646, 317] width 92 height 21
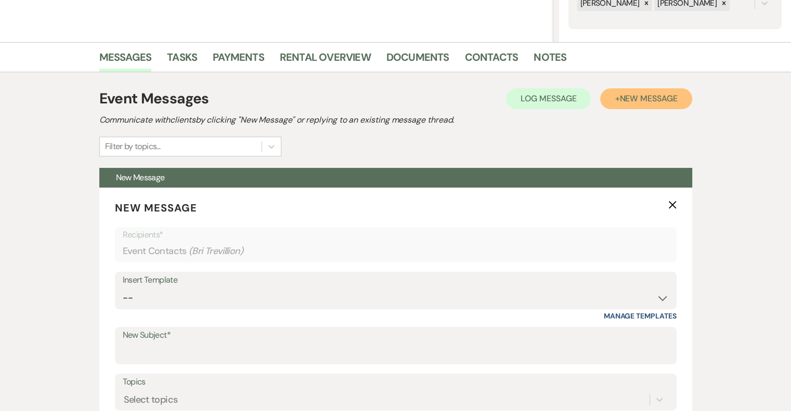
scroll to position [220, 0]
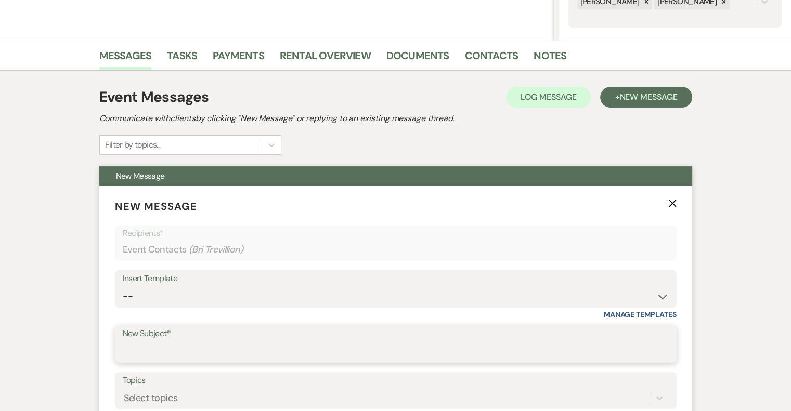
click at [177, 346] on input "New Subject*" at bounding box center [396, 352] width 546 height 20
type input "[PERSON_NAME] - NVL"
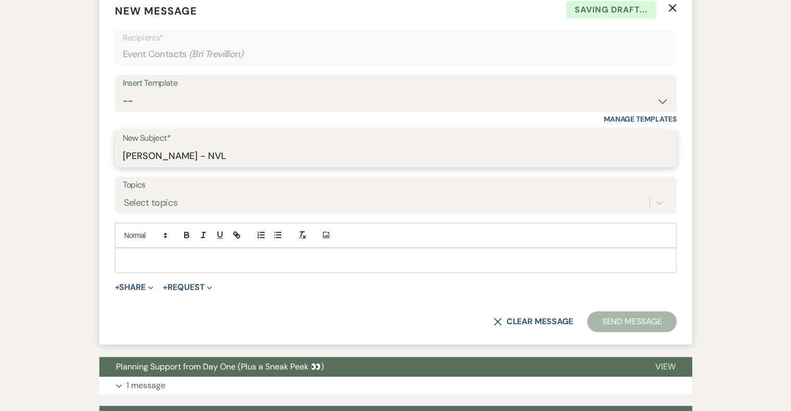
scroll to position [417, 0]
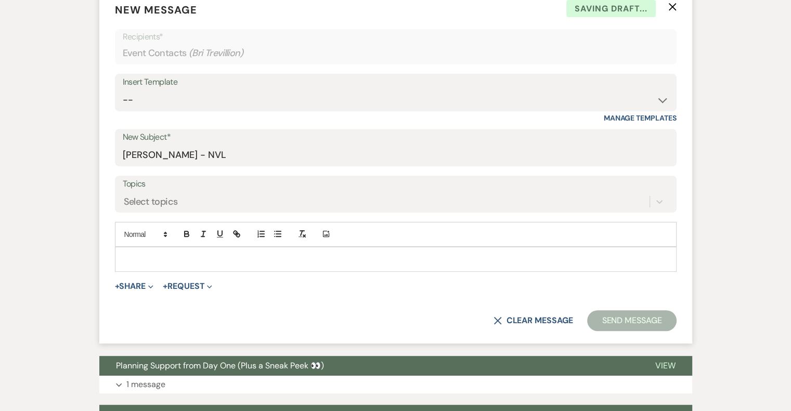
click at [193, 258] on p at bounding box center [395, 259] width 545 height 11
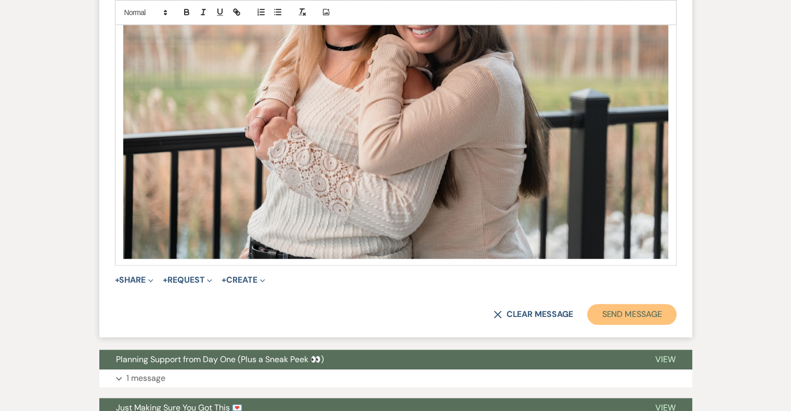
click at [636, 321] on button "Send Message" at bounding box center [631, 314] width 89 height 21
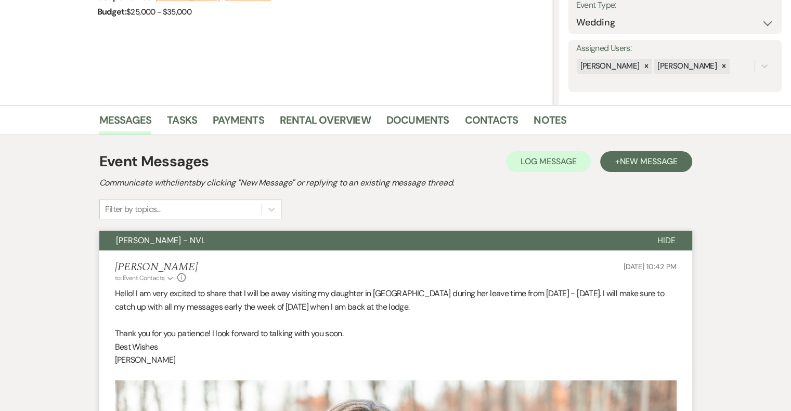
scroll to position [0, 0]
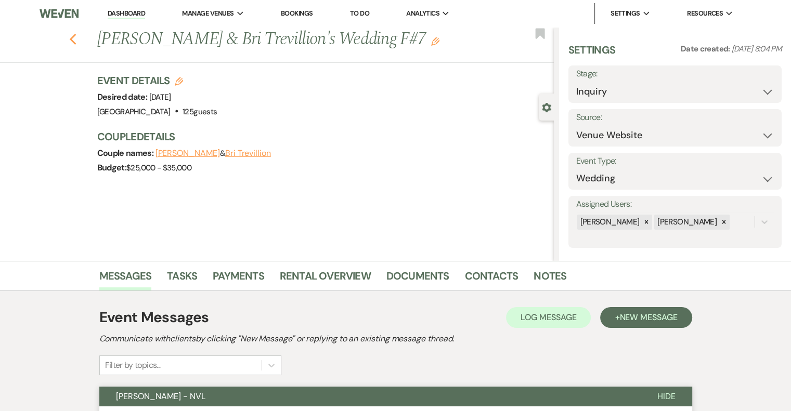
click at [77, 34] on icon "Previous" at bounding box center [73, 39] width 8 height 12
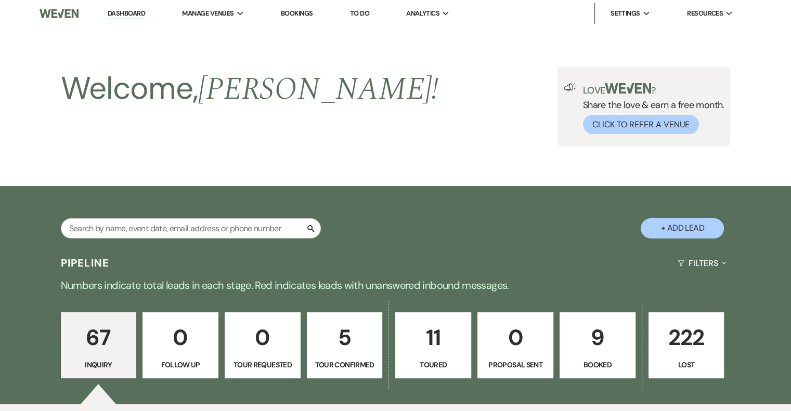
scroll to position [2078, 0]
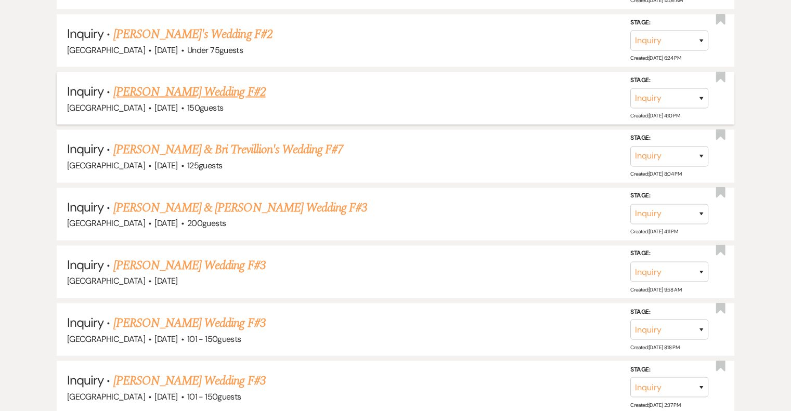
click at [217, 83] on link "[PERSON_NAME] Wedding F#2" at bounding box center [189, 92] width 152 height 19
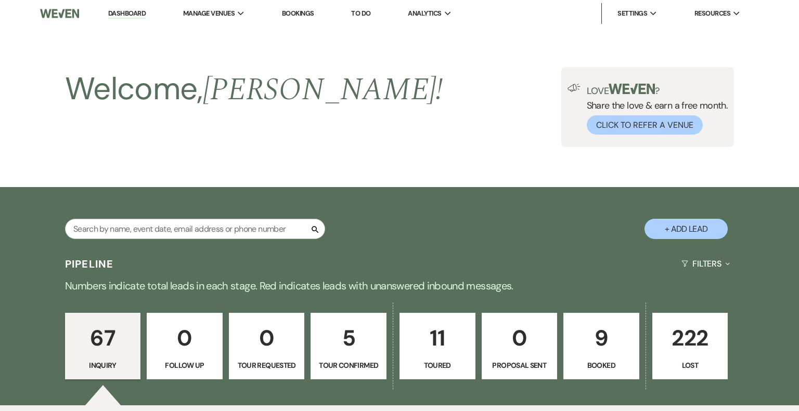
select select "3"
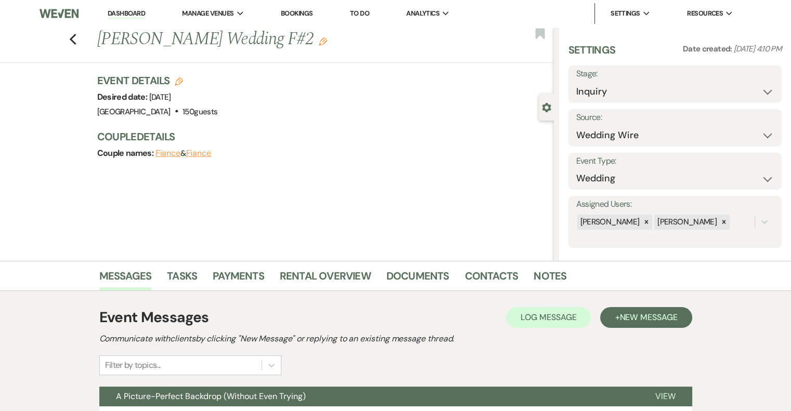
click at [319, 44] on icon "Edit" at bounding box center [323, 41] width 8 height 8
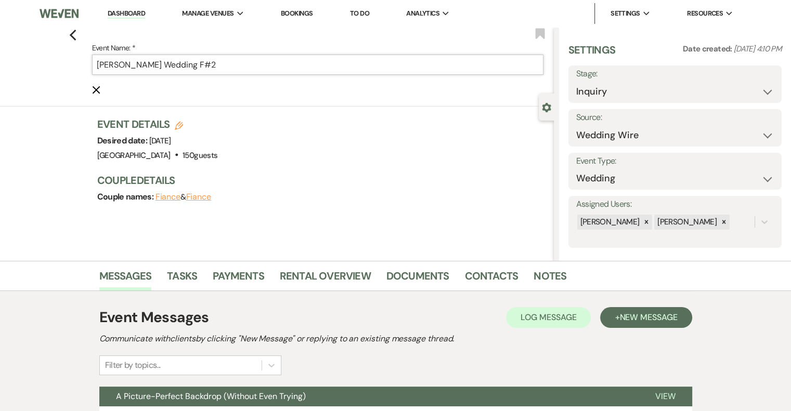
click at [250, 68] on input "[PERSON_NAME] Wedding F#2" at bounding box center [317, 65] width 451 height 20
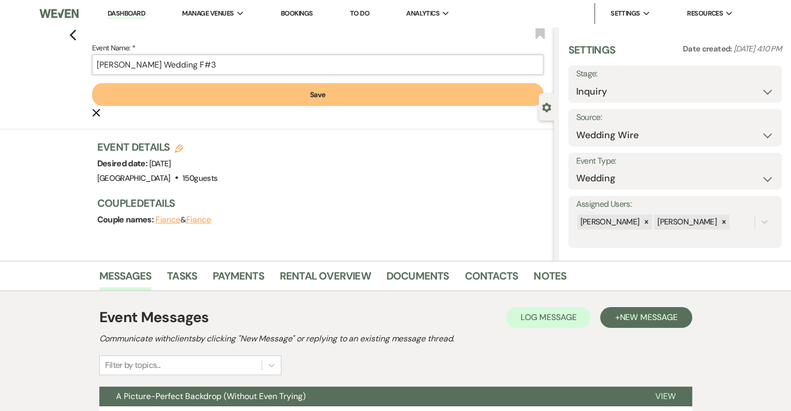
type input "[PERSON_NAME] Wedding F#3"
click at [313, 95] on button "Save" at bounding box center [317, 94] width 451 height 23
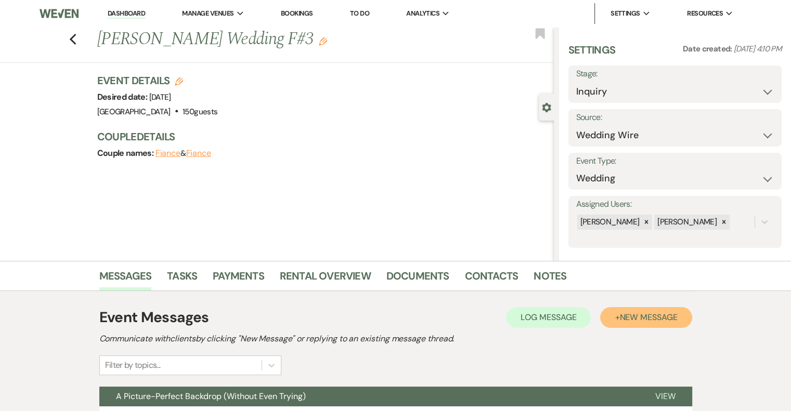
click at [657, 324] on button "+ New Message" at bounding box center [646, 317] width 92 height 21
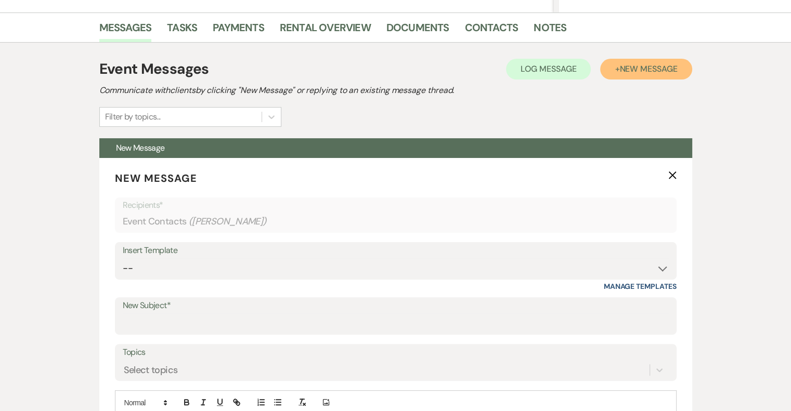
scroll to position [251, 0]
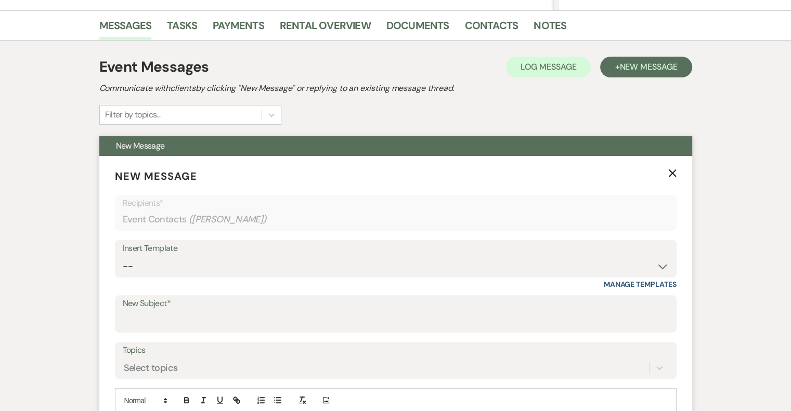
click at [173, 306] on label "New Subject*" at bounding box center [396, 303] width 546 height 15
click at [173, 311] on input "New Subject*" at bounding box center [396, 321] width 546 height 20
click at [181, 316] on input "New Subject*" at bounding box center [396, 321] width 546 height 20
type input "[PERSON_NAME] - NVL"
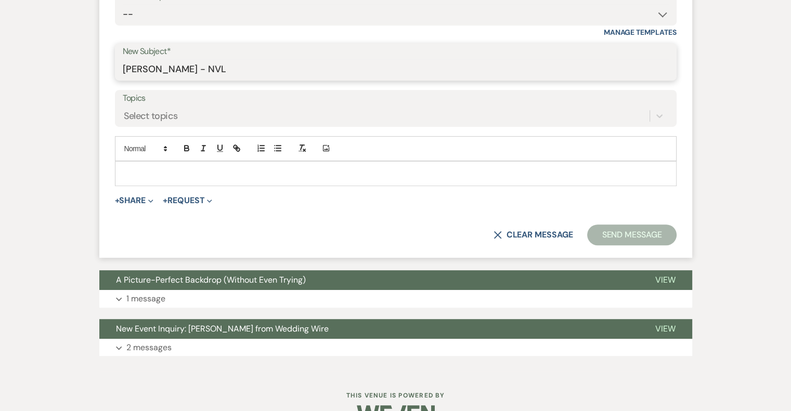
scroll to position [506, 0]
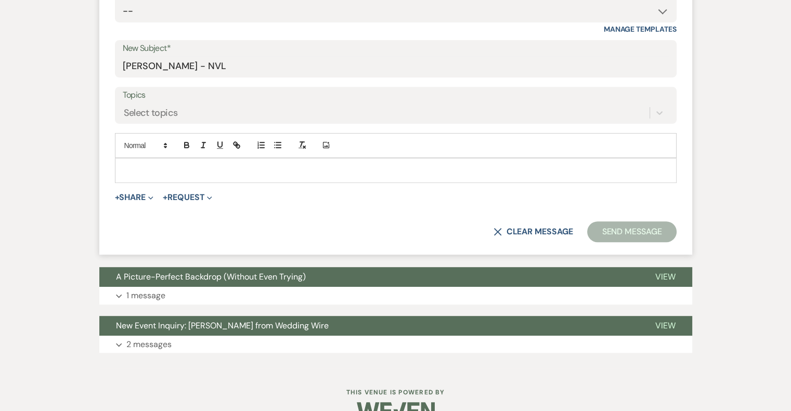
click at [203, 168] on p at bounding box center [395, 170] width 545 height 11
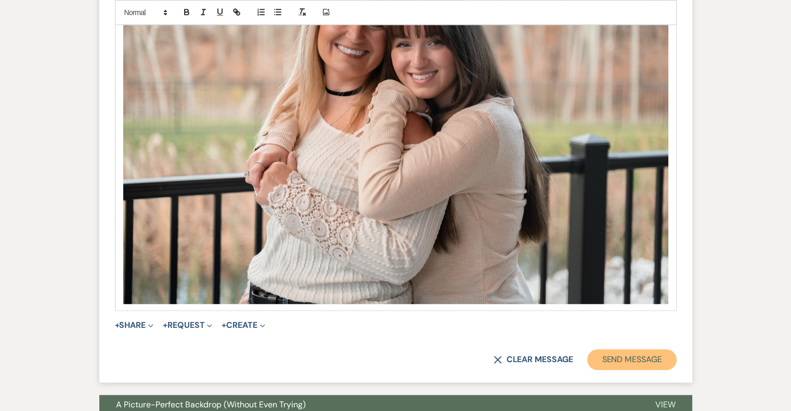
click at [647, 359] on button "Send Message" at bounding box center [631, 359] width 89 height 21
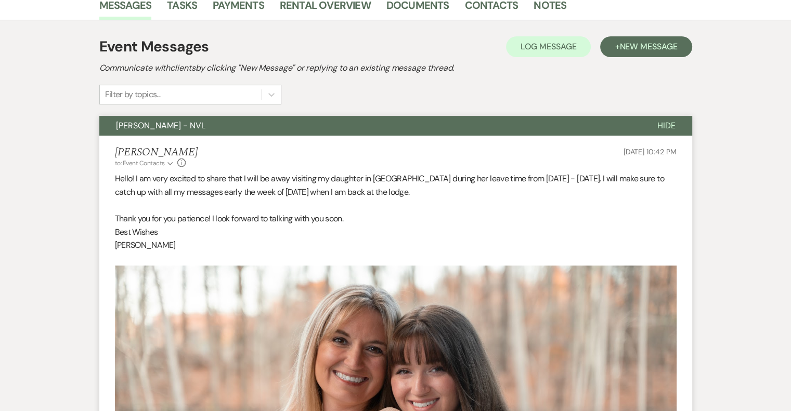
scroll to position [0, 0]
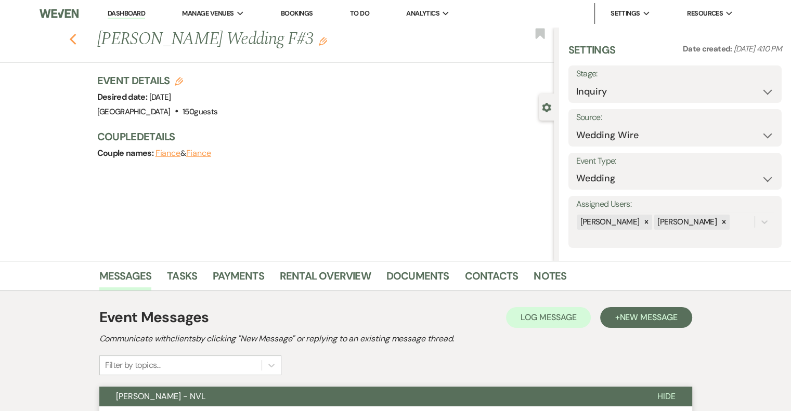
click at [73, 42] on icon "Previous" at bounding box center [73, 39] width 8 height 12
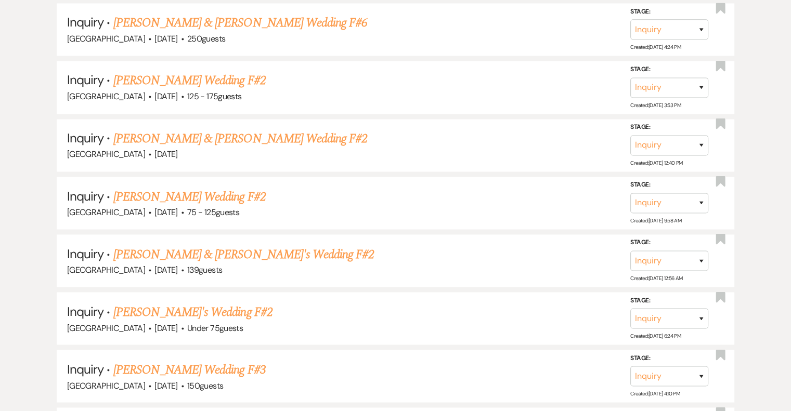
scroll to position [1799, 0]
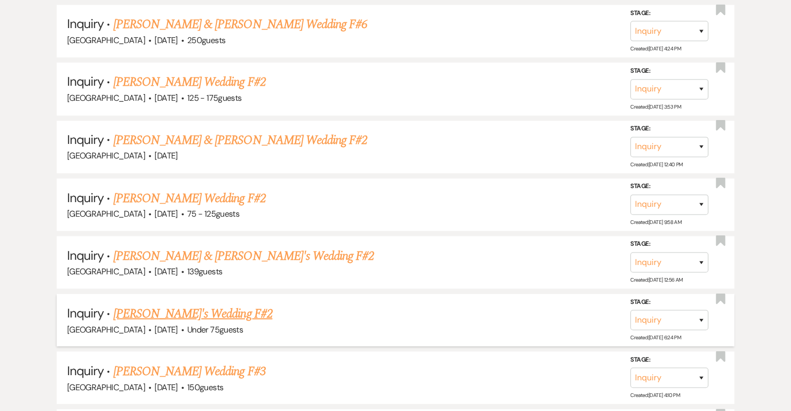
click at [190, 304] on link "[PERSON_NAME]'s Wedding F#2" at bounding box center [192, 313] width 159 height 19
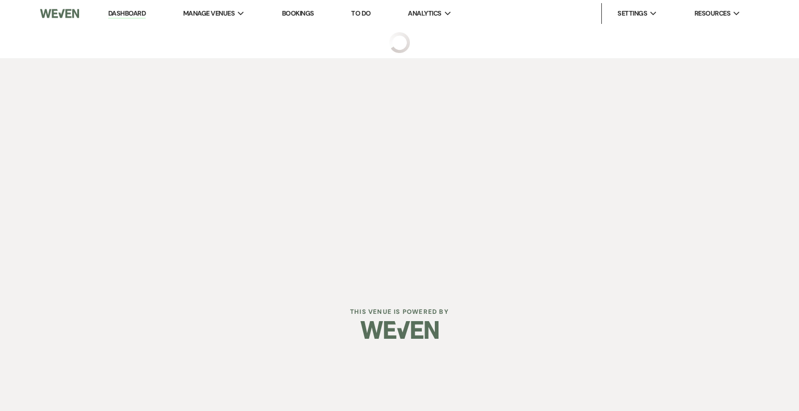
select select "3"
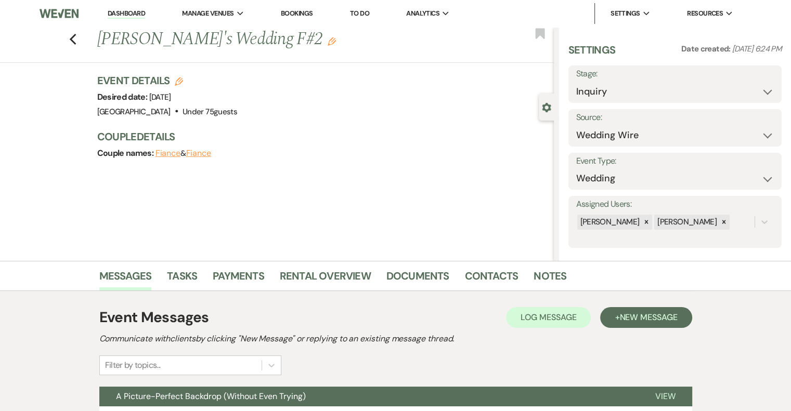
click at [328, 44] on icon "Edit" at bounding box center [332, 41] width 8 height 8
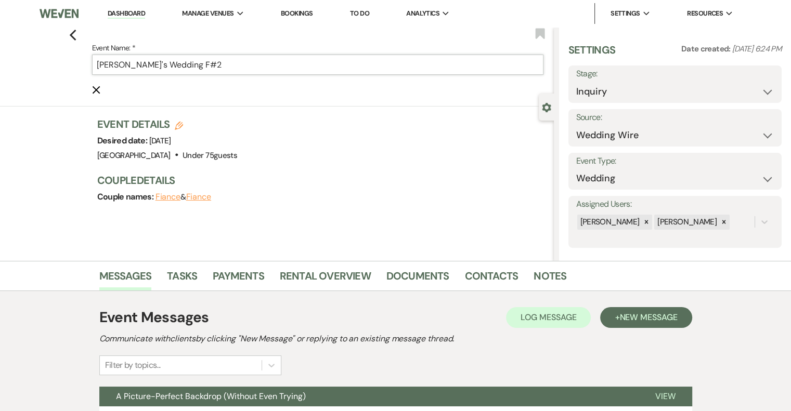
click at [235, 62] on input "[PERSON_NAME]'s Wedding F#2" at bounding box center [317, 65] width 451 height 20
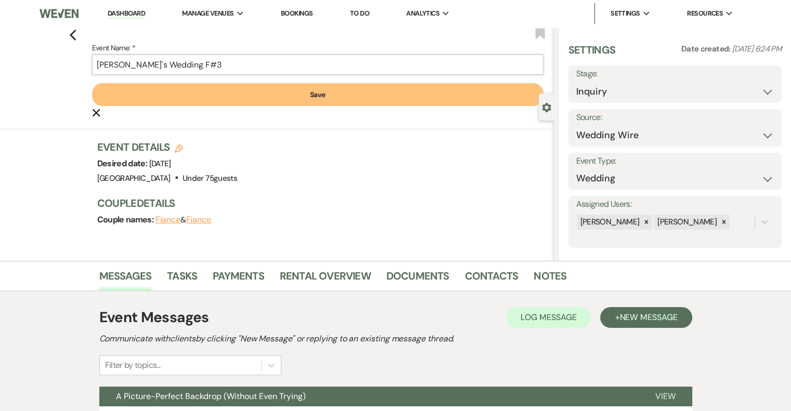
type input "[PERSON_NAME]'s Wedding F#3"
click at [314, 97] on button "Save" at bounding box center [317, 94] width 451 height 23
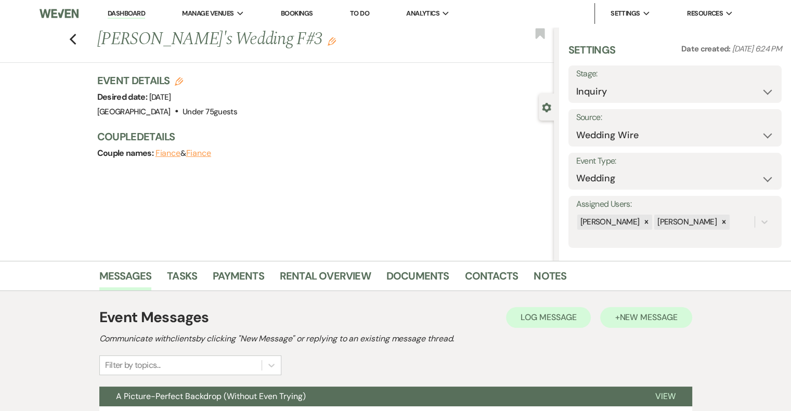
click at [645, 326] on button "+ New Message" at bounding box center [646, 317] width 92 height 21
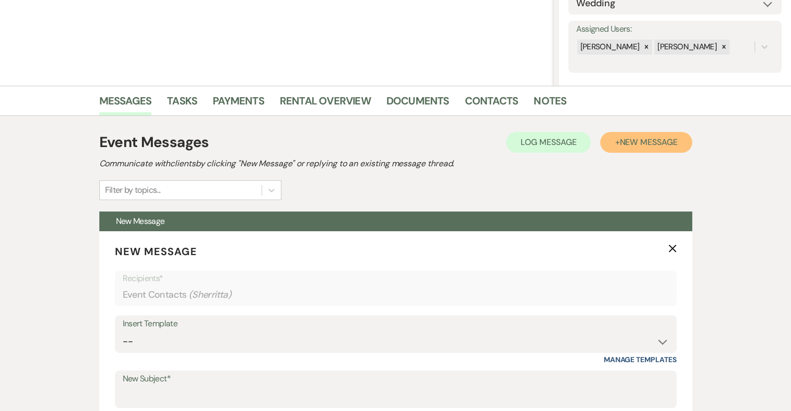
scroll to position [179, 0]
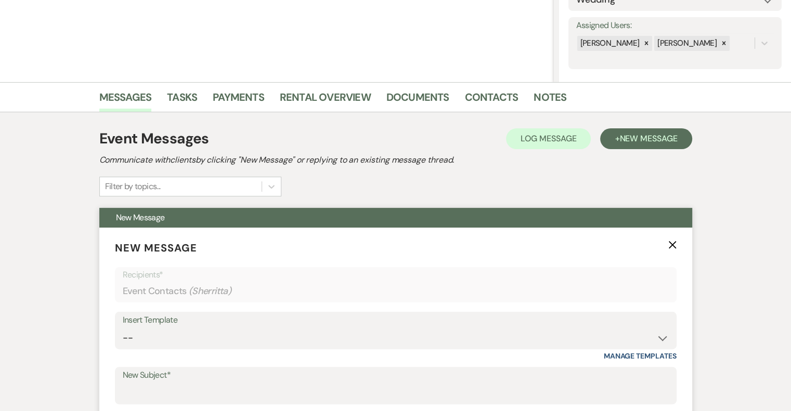
click at [183, 379] on label "New Subject*" at bounding box center [396, 375] width 546 height 15
click at [183, 383] on input "New Subject*" at bounding box center [396, 393] width 546 height 20
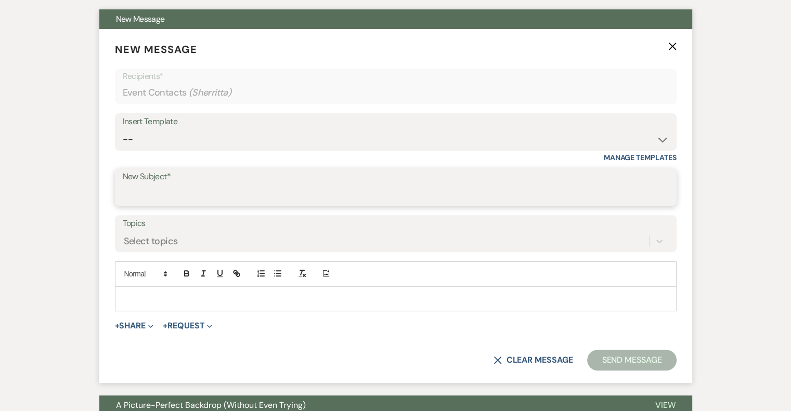
scroll to position [379, 0]
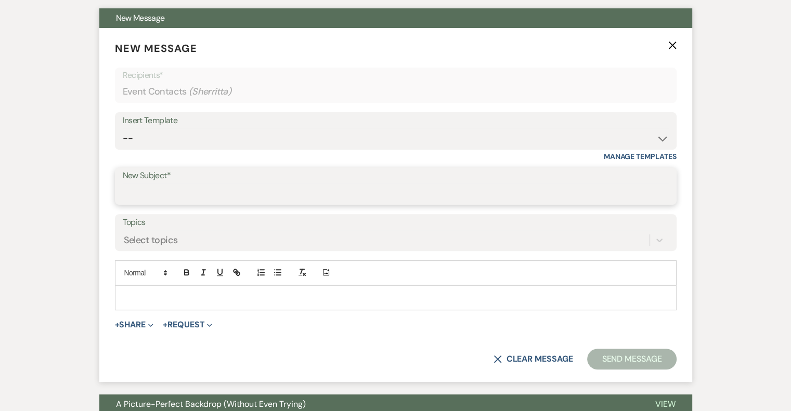
click at [196, 186] on input "New Subject*" at bounding box center [396, 194] width 546 height 20
type input "[PERSON_NAME] - NVL"
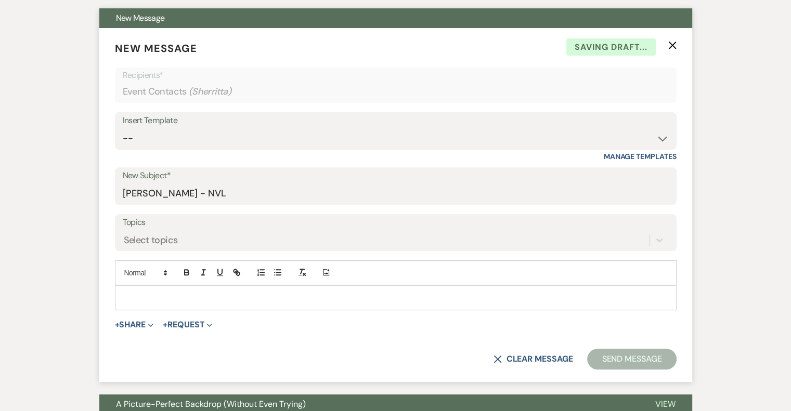
click at [191, 294] on p at bounding box center [395, 297] width 545 height 11
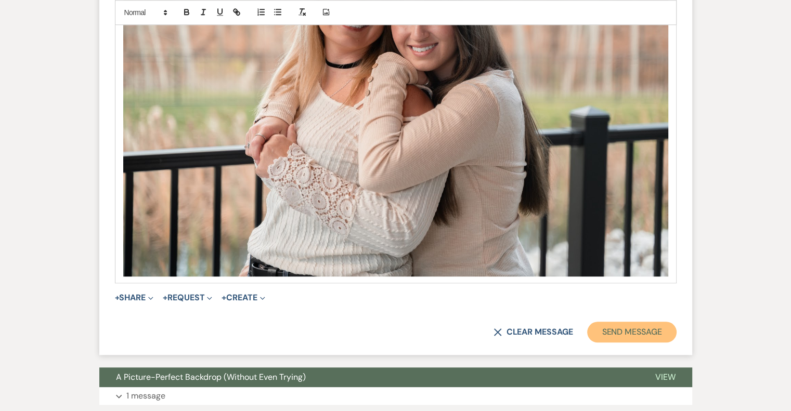
click at [660, 339] on button "Send Message" at bounding box center [631, 332] width 89 height 21
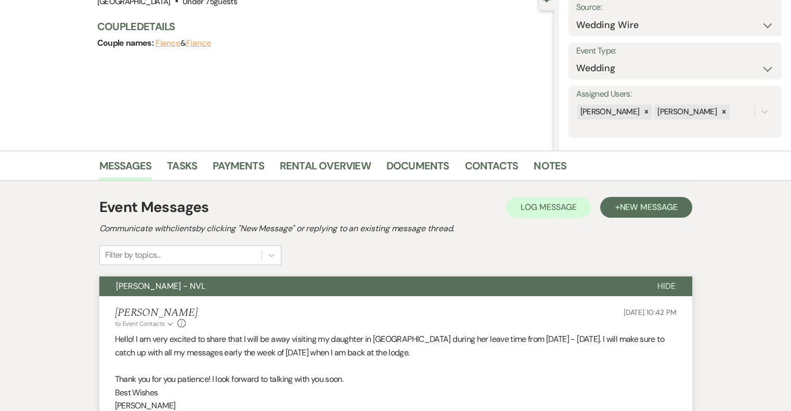
scroll to position [0, 0]
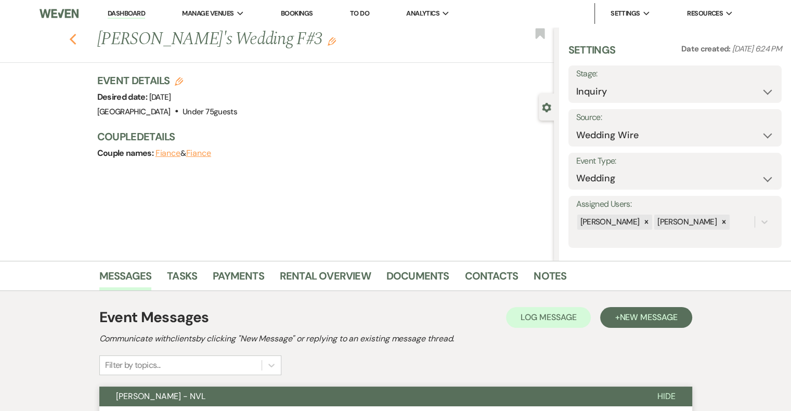
click at [77, 44] on icon "Previous" at bounding box center [73, 39] width 8 height 12
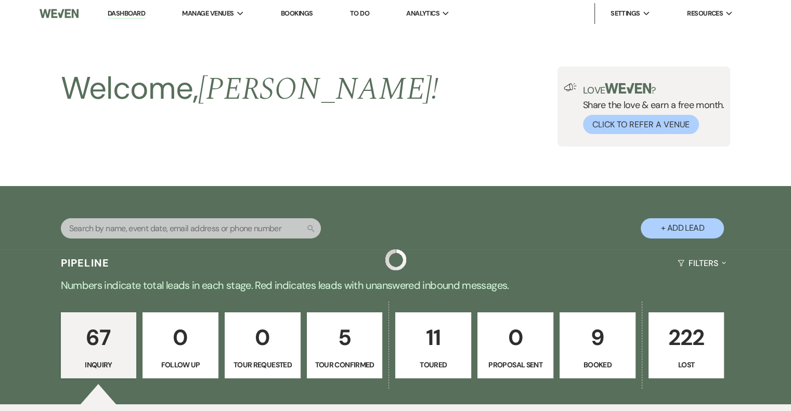
scroll to position [1799, 0]
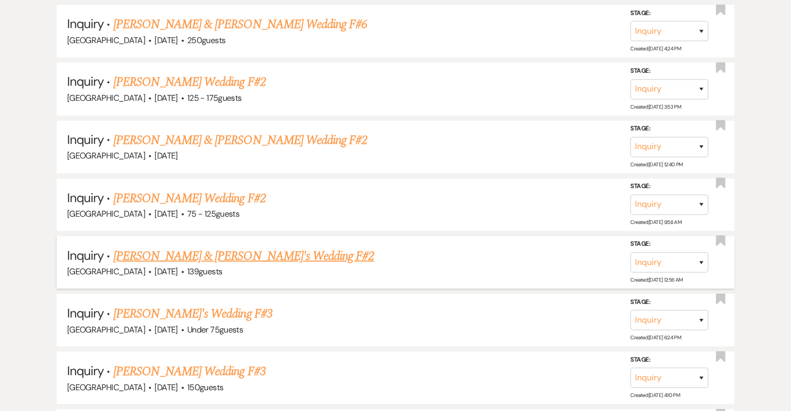
click at [223, 246] on link "[PERSON_NAME] & [PERSON_NAME]'s Wedding F#2" at bounding box center [243, 255] width 261 height 19
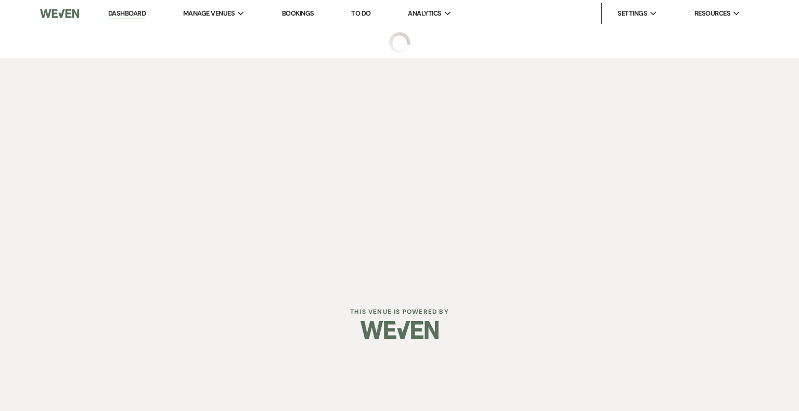
select select "5"
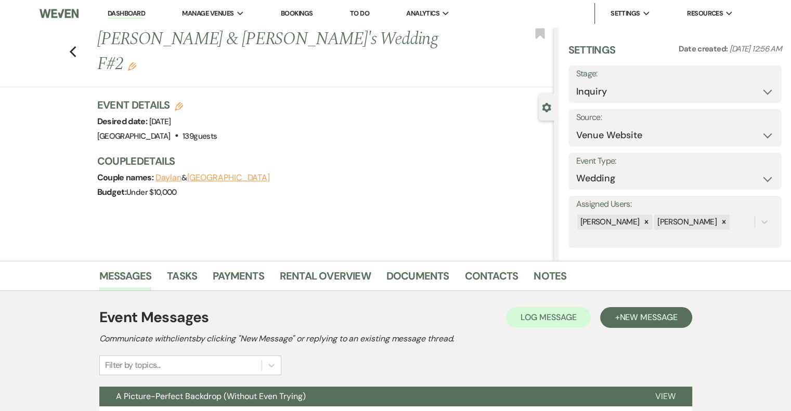
click at [136, 62] on icon "Edit" at bounding box center [132, 66] width 8 height 8
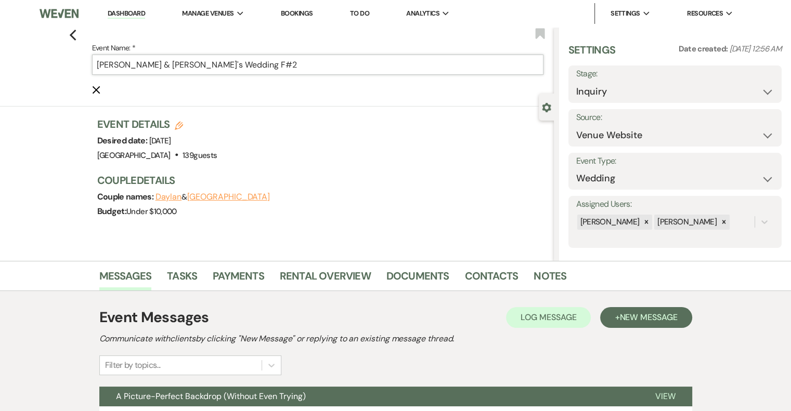
click at [279, 63] on input "[PERSON_NAME] & [PERSON_NAME]'s Wedding F#2" at bounding box center [317, 65] width 451 height 20
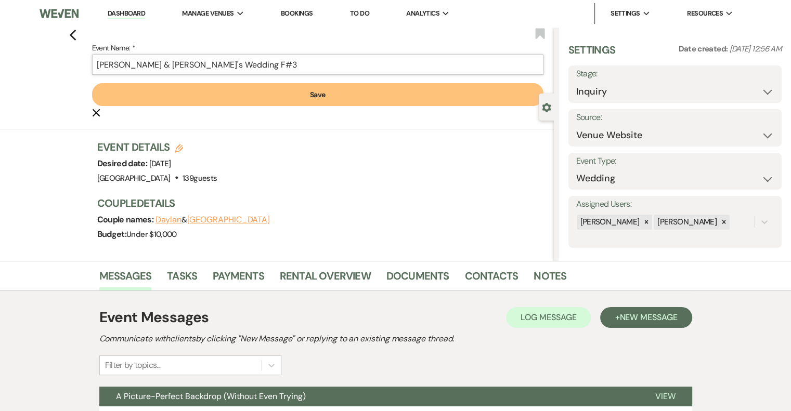
type input "[PERSON_NAME] & [PERSON_NAME]'s Wedding F#3"
click at [329, 94] on button "Save" at bounding box center [317, 94] width 451 height 23
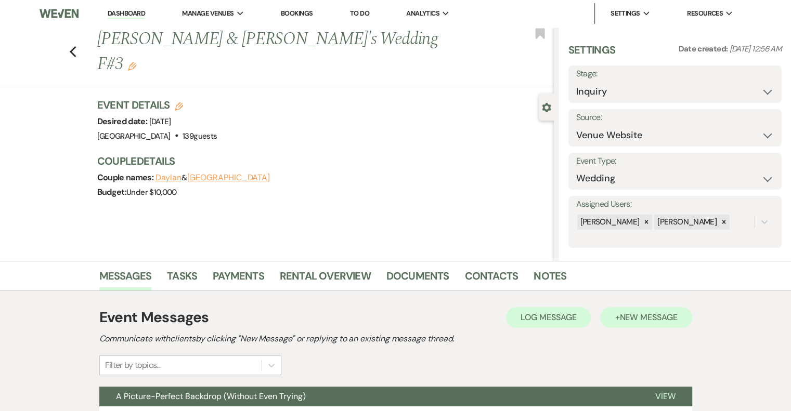
click at [659, 317] on span "New Message" at bounding box center [648, 317] width 58 height 11
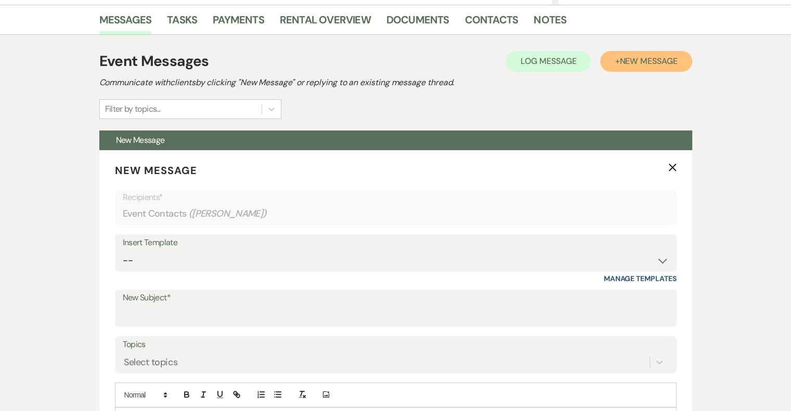
scroll to position [257, 0]
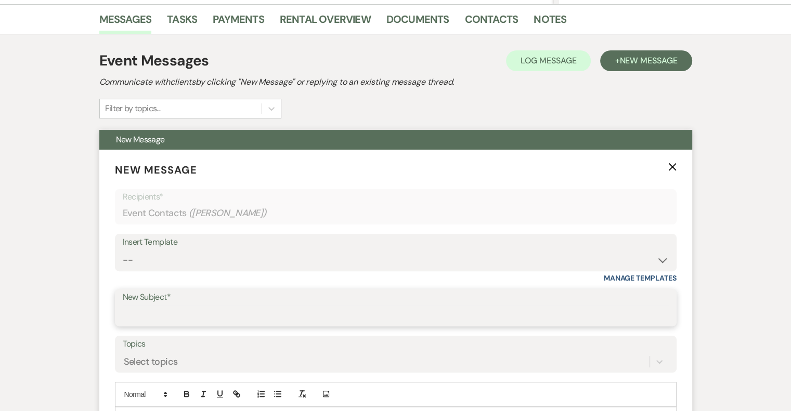
click at [178, 312] on input "New Subject*" at bounding box center [396, 315] width 546 height 20
type input "[PERSON_NAME] - NVL"
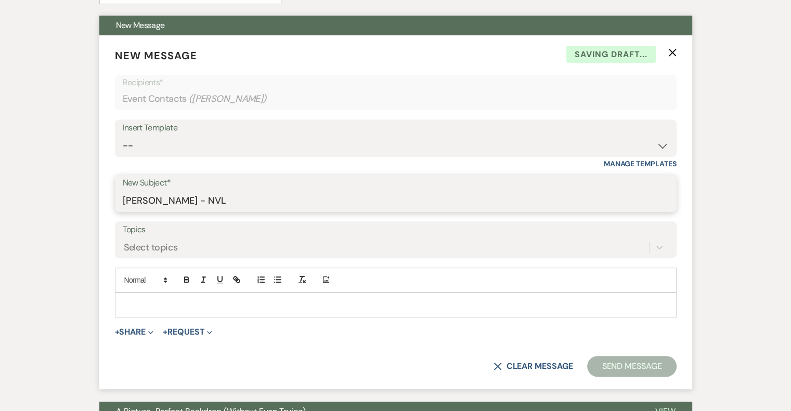
scroll to position [426, 0]
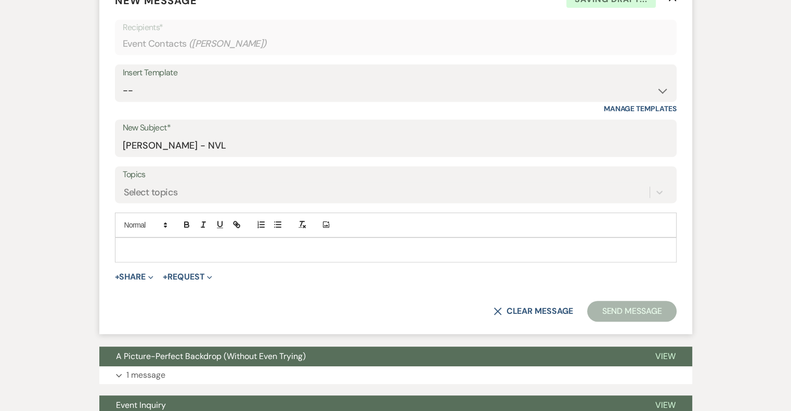
click at [217, 250] on p at bounding box center [395, 249] width 545 height 11
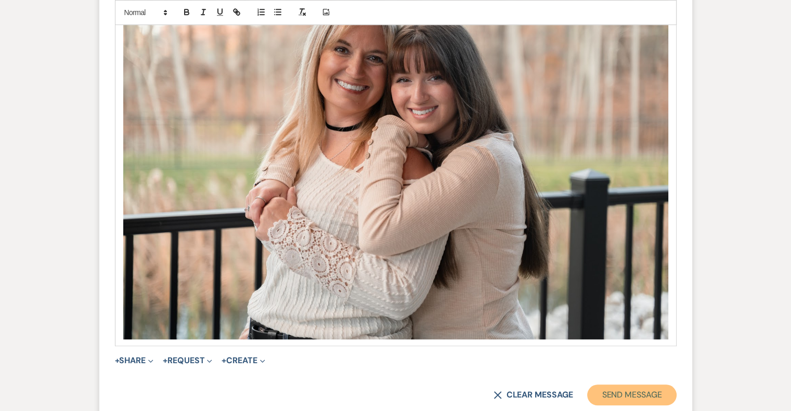
click at [645, 393] on button "Send Message" at bounding box center [631, 395] width 89 height 21
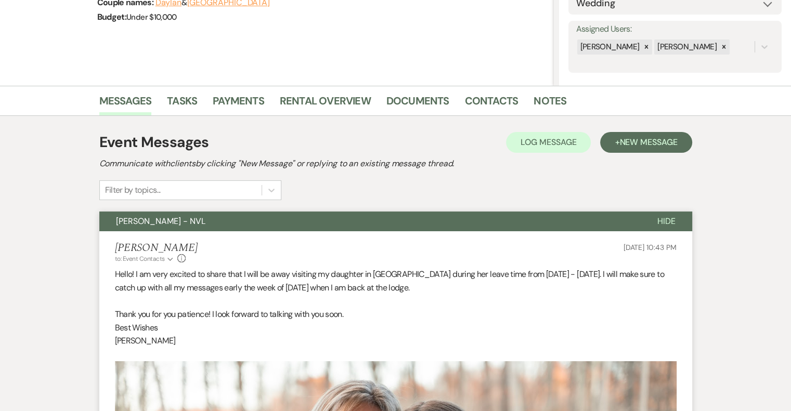
scroll to position [0, 0]
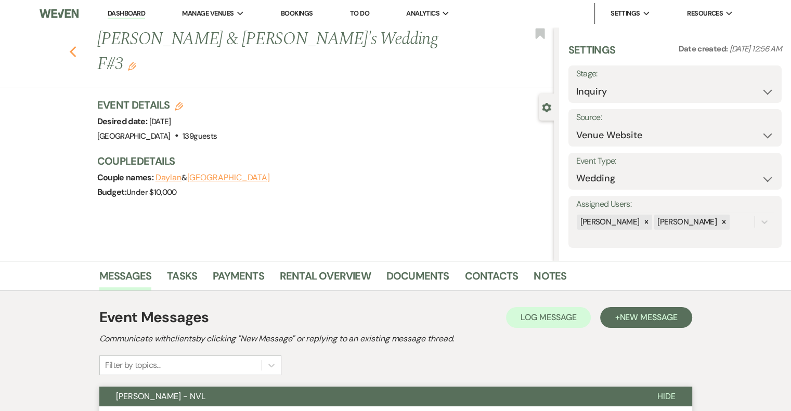
click at [74, 46] on icon "Previous" at bounding box center [73, 52] width 8 height 12
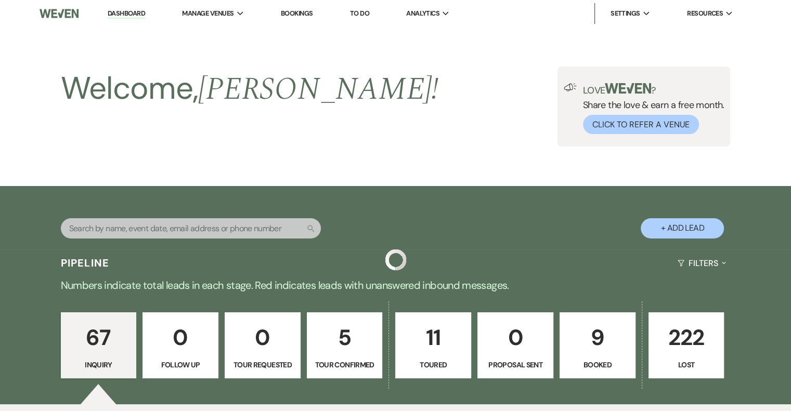
scroll to position [1799, 0]
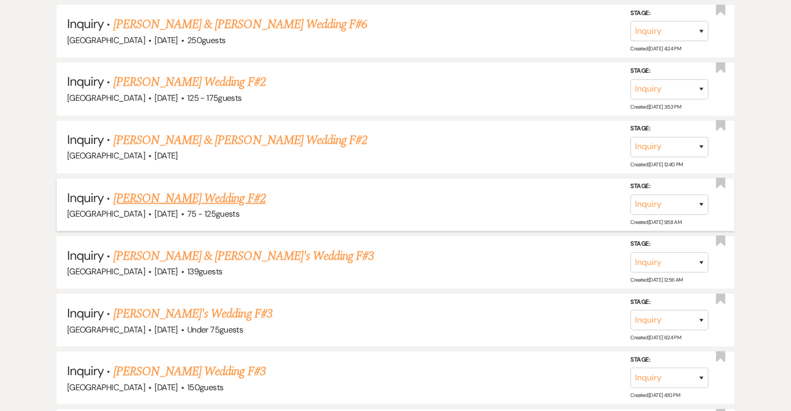
click at [236, 189] on link "[PERSON_NAME] Wedding F#2" at bounding box center [189, 198] width 152 height 19
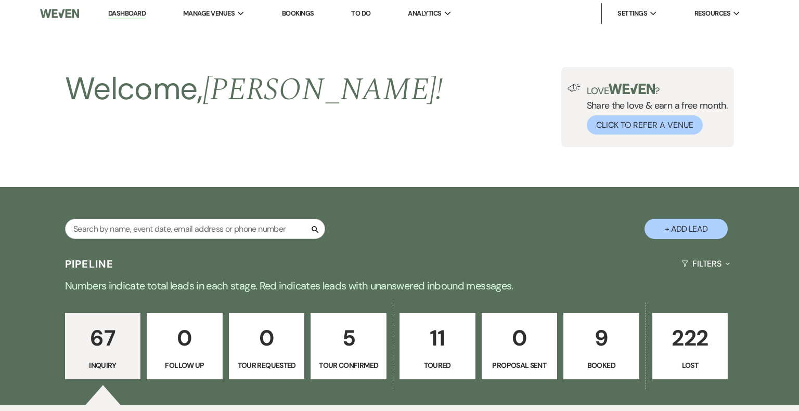
select select "3"
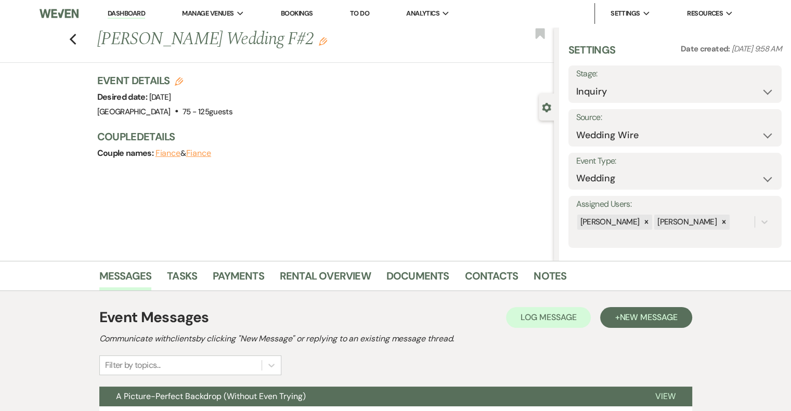
click at [319, 42] on use "button" at bounding box center [323, 41] width 8 height 8
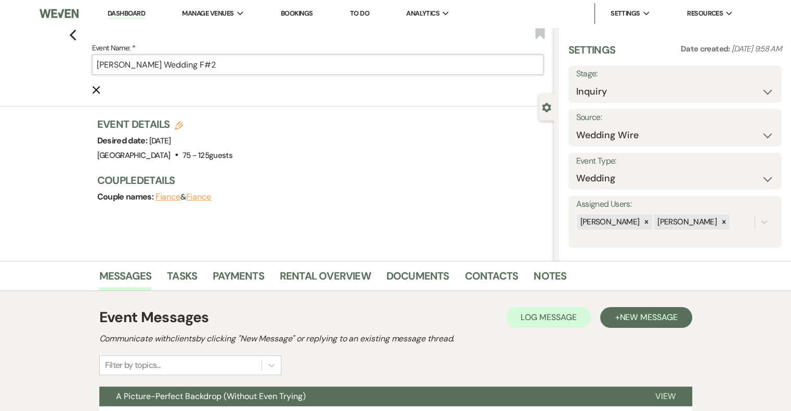
click at [259, 67] on input "[PERSON_NAME] Wedding F#2" at bounding box center [317, 65] width 451 height 20
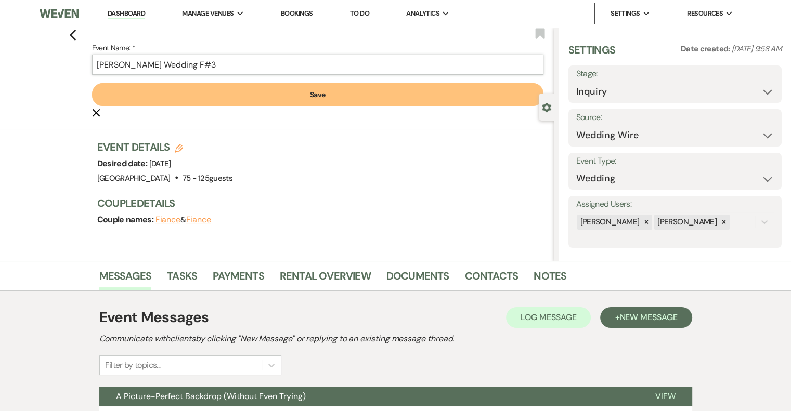
type input "[PERSON_NAME] Wedding F#3"
click at [331, 94] on button "Save" at bounding box center [317, 94] width 451 height 23
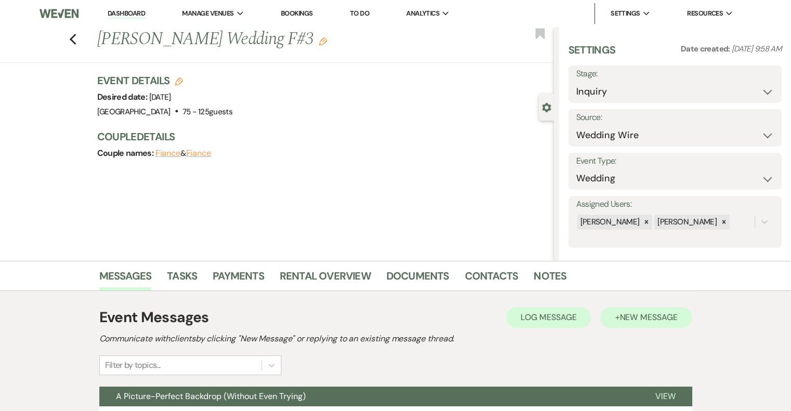
click at [653, 324] on button "+ New Message" at bounding box center [646, 317] width 92 height 21
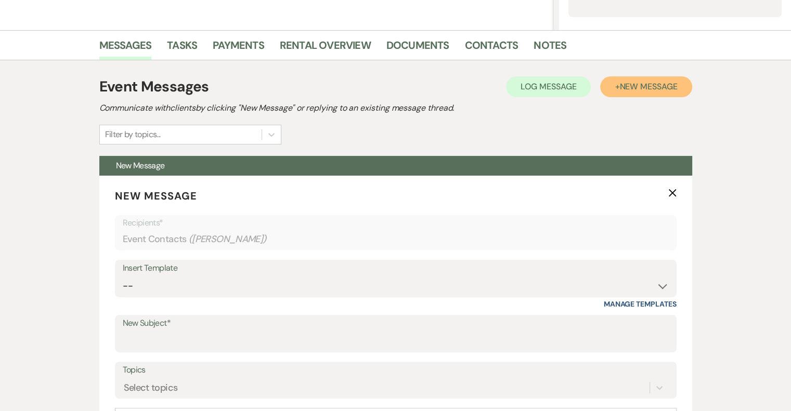
scroll to position [232, 0]
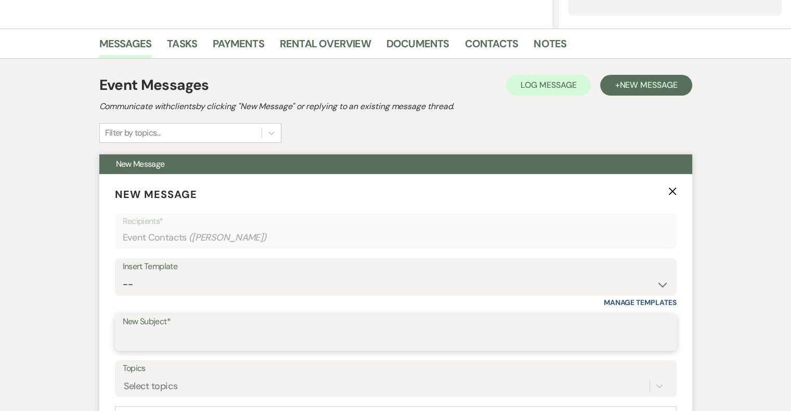
click at [173, 335] on input "New Subject*" at bounding box center [396, 340] width 546 height 20
type input "[PERSON_NAME] - NVL"
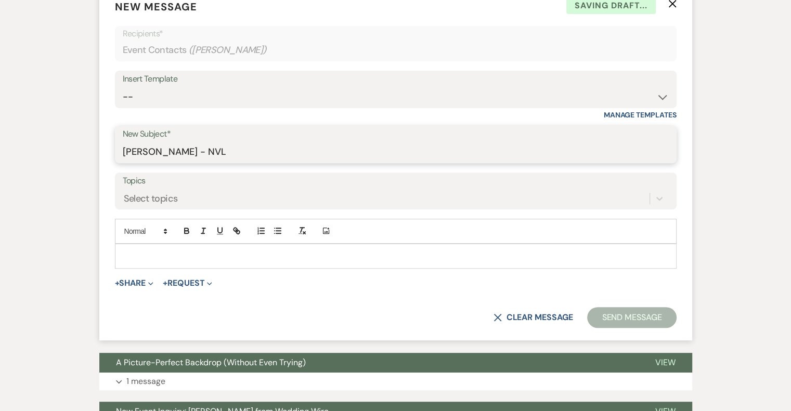
scroll to position [435, 0]
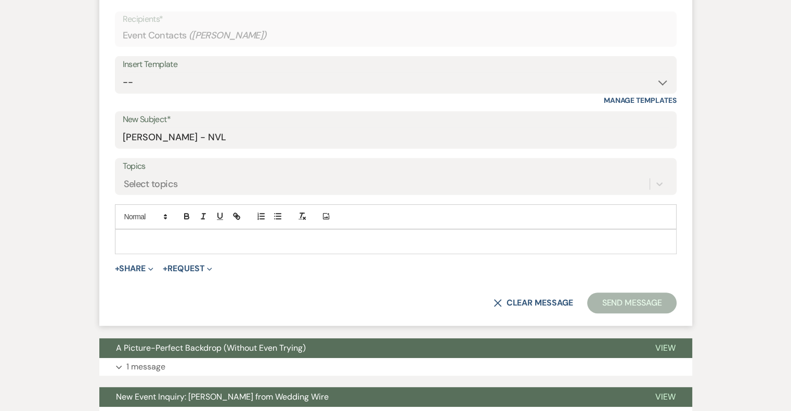
click at [211, 239] on p at bounding box center [395, 241] width 545 height 11
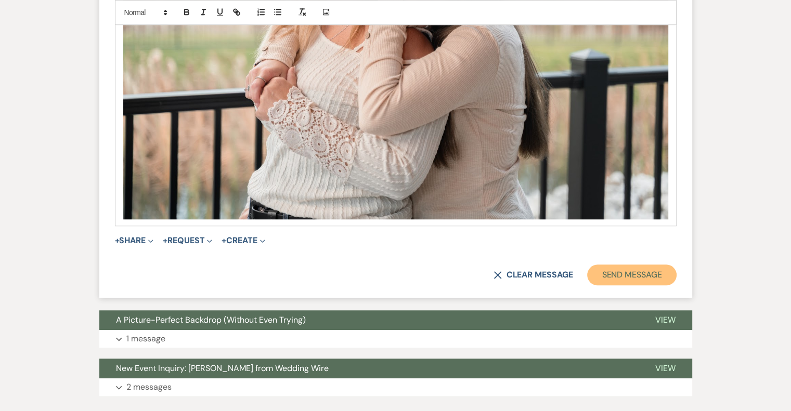
click at [653, 283] on button "Send Message" at bounding box center [631, 275] width 89 height 21
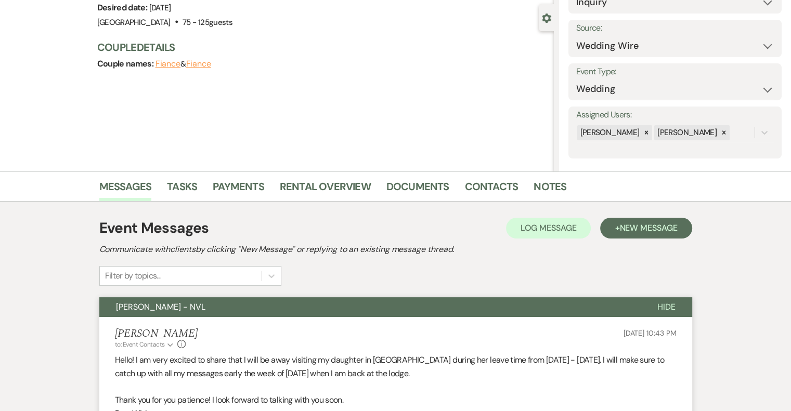
scroll to position [0, 0]
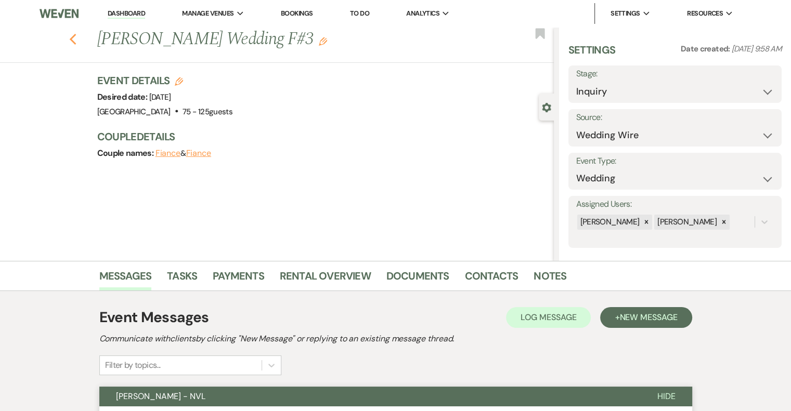
click at [77, 33] on icon "Previous" at bounding box center [73, 39] width 8 height 12
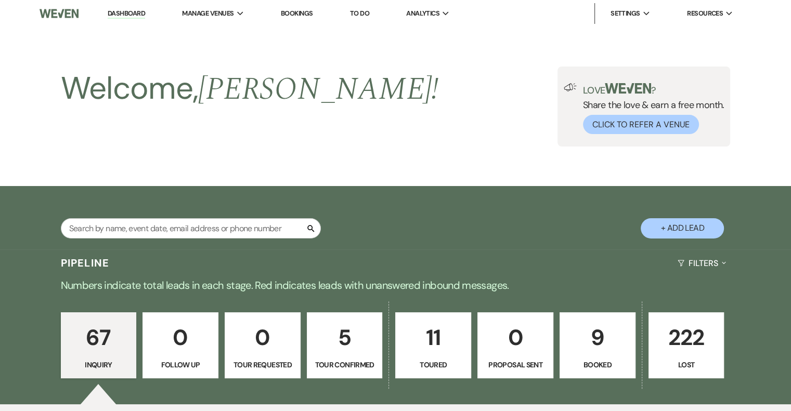
scroll to position [1799, 0]
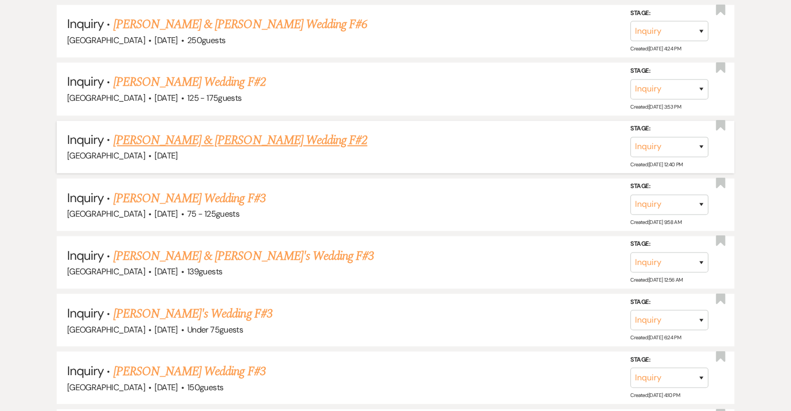
click at [307, 131] on link "[PERSON_NAME] & [PERSON_NAME] Wedding F#2" at bounding box center [240, 140] width 254 height 19
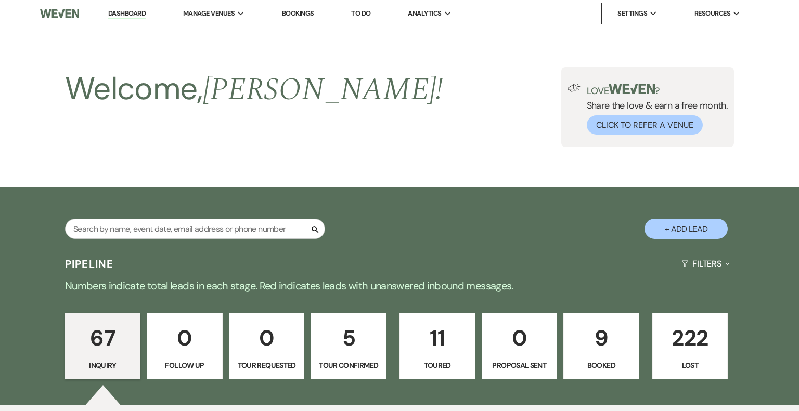
select select "5"
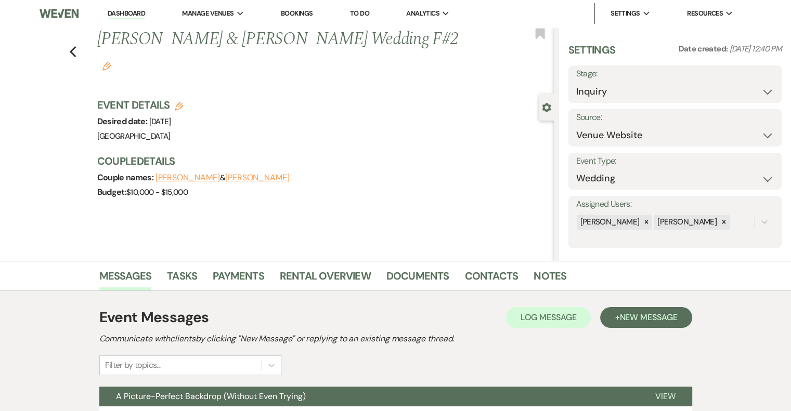
click at [111, 62] on use "button" at bounding box center [106, 66] width 8 height 8
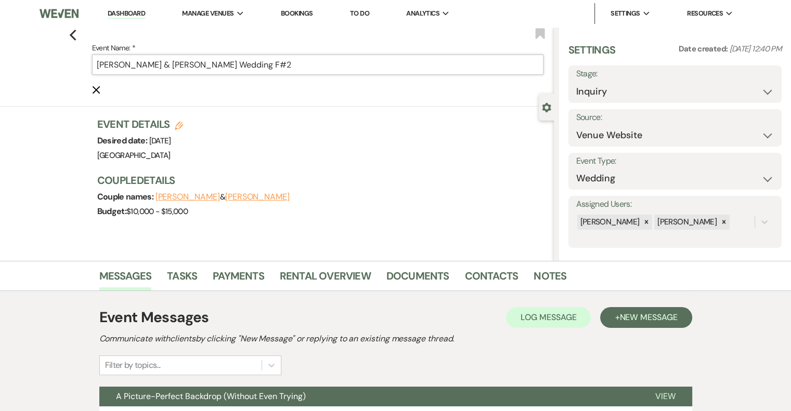
click at [309, 66] on input "[PERSON_NAME] & [PERSON_NAME] Wedding F#2" at bounding box center [317, 65] width 451 height 20
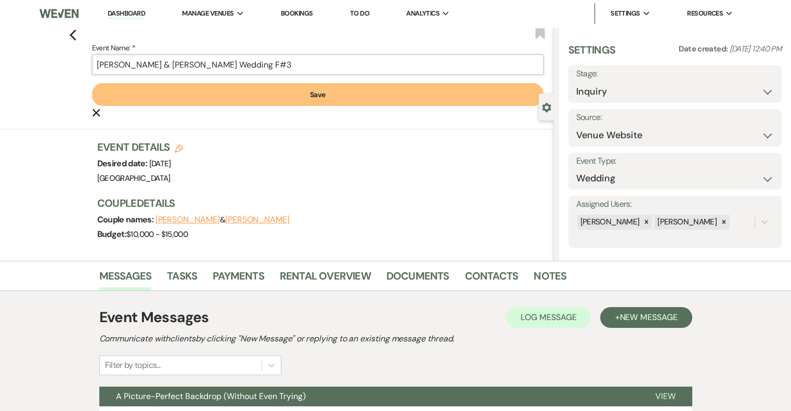
type input "[PERSON_NAME] & [PERSON_NAME] Wedding F#3"
click at [311, 100] on button "Save" at bounding box center [317, 94] width 451 height 23
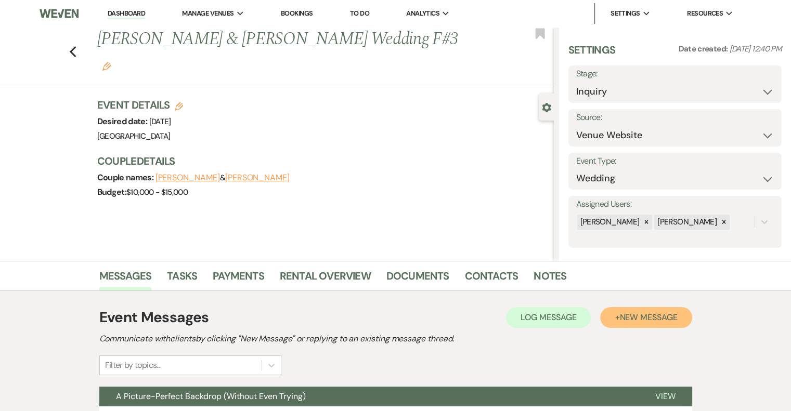
click at [641, 320] on span "New Message" at bounding box center [648, 317] width 58 height 11
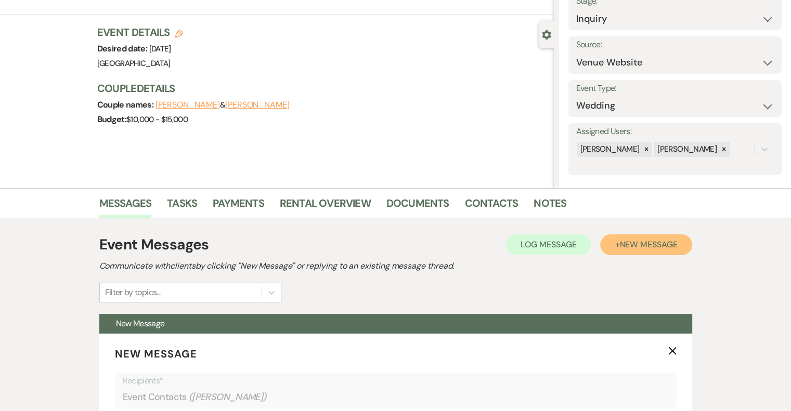
scroll to position [154, 0]
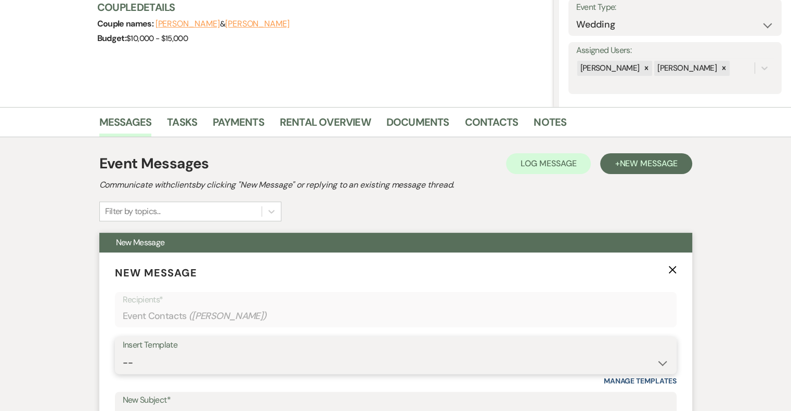
click at [191, 362] on select "-- Email #1 – Thank You for Inquiring WEDDINGS Send Contract: All Events Bookin…" at bounding box center [396, 363] width 546 height 20
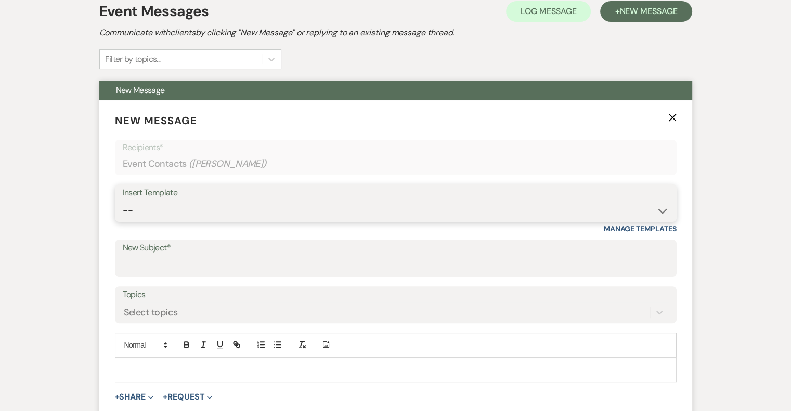
scroll to position [313, 0]
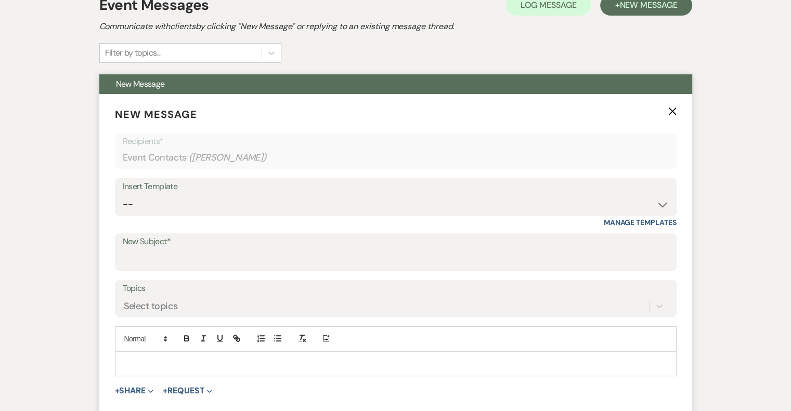
click at [179, 241] on label "New Subject*" at bounding box center [396, 242] width 546 height 15
click at [179, 250] on input "New Subject*" at bounding box center [396, 260] width 546 height 20
click at [181, 257] on input "New Subject*" at bounding box center [396, 260] width 546 height 20
type input "[PERSON_NAME] - NVL"
click at [184, 358] on p at bounding box center [395, 363] width 545 height 11
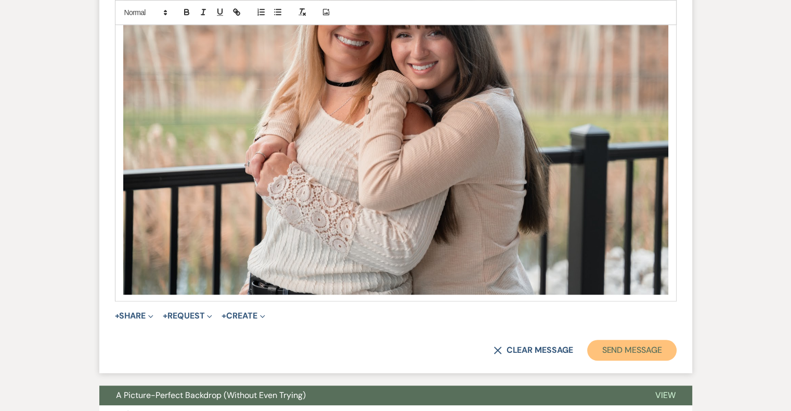
click at [656, 352] on button "Send Message" at bounding box center [631, 350] width 89 height 21
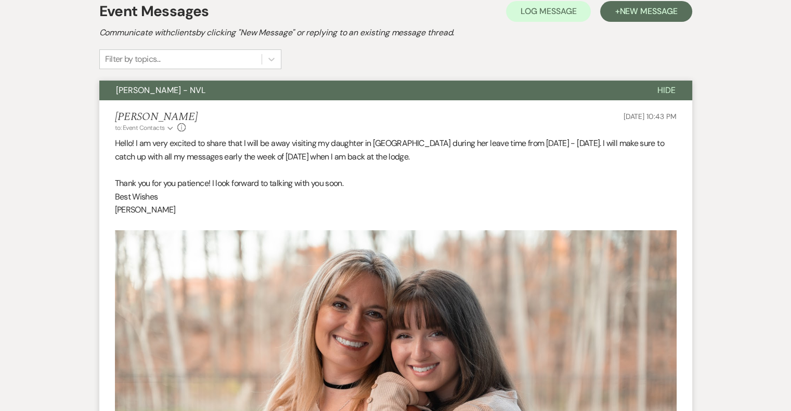
scroll to position [0, 0]
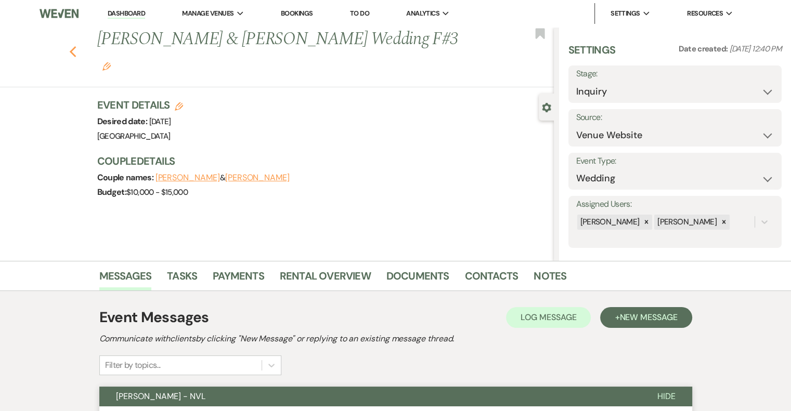
click at [77, 46] on icon "Previous" at bounding box center [73, 52] width 8 height 12
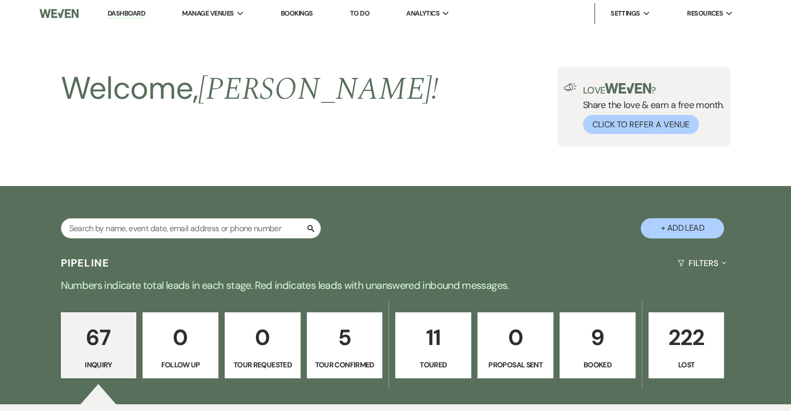
scroll to position [1799, 0]
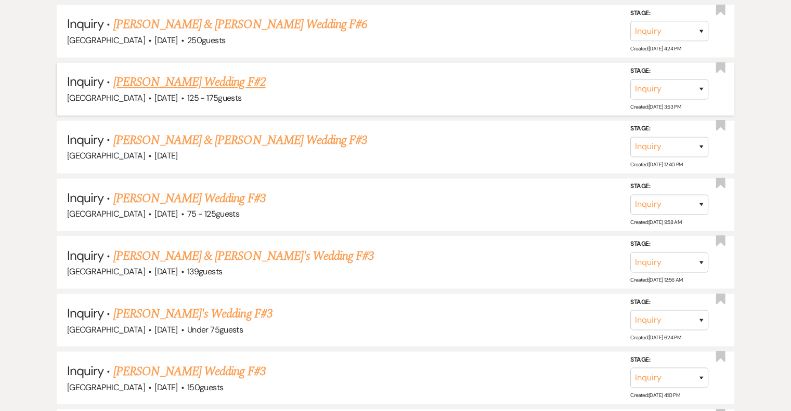
click at [206, 73] on link "[PERSON_NAME] Wedding F#2" at bounding box center [189, 82] width 152 height 19
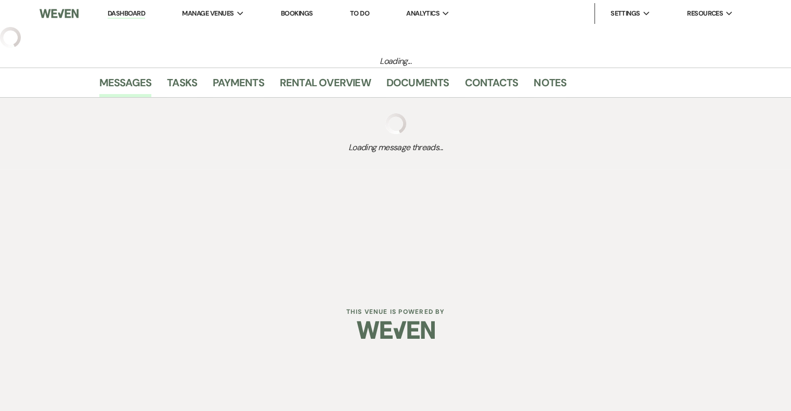
select select "3"
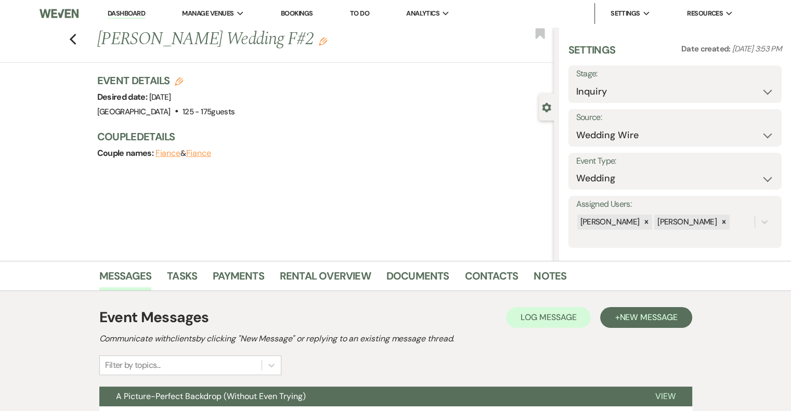
click at [319, 42] on icon "Edit" at bounding box center [323, 41] width 8 height 8
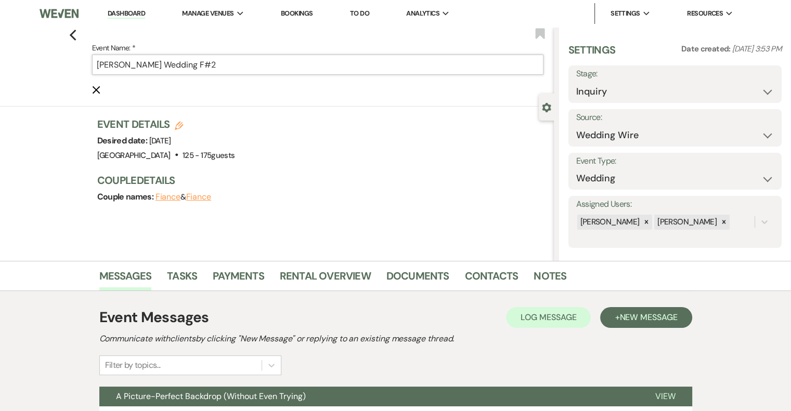
click at [243, 70] on input "[PERSON_NAME] Wedding F#2" at bounding box center [317, 65] width 451 height 20
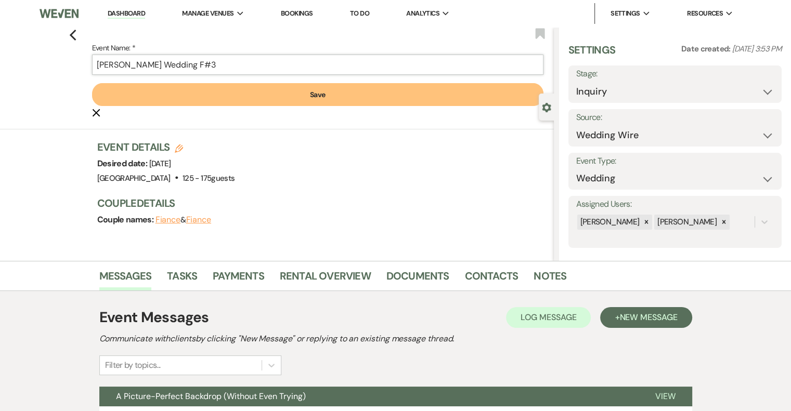
type input "[PERSON_NAME] Wedding F#3"
click at [293, 103] on button "Save" at bounding box center [317, 94] width 451 height 23
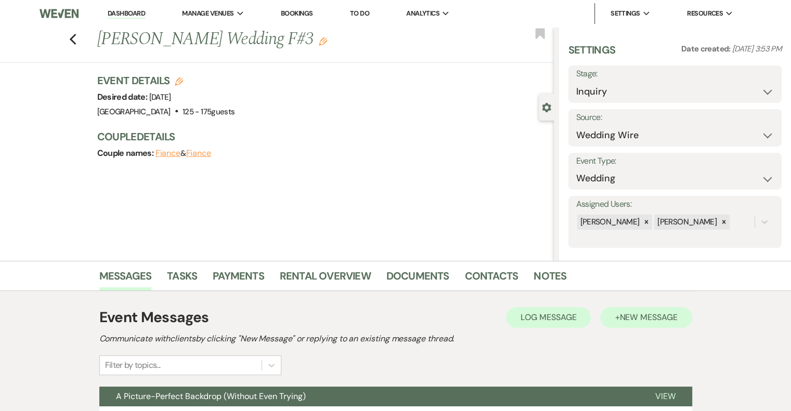
click at [647, 319] on span "New Message" at bounding box center [648, 317] width 58 height 11
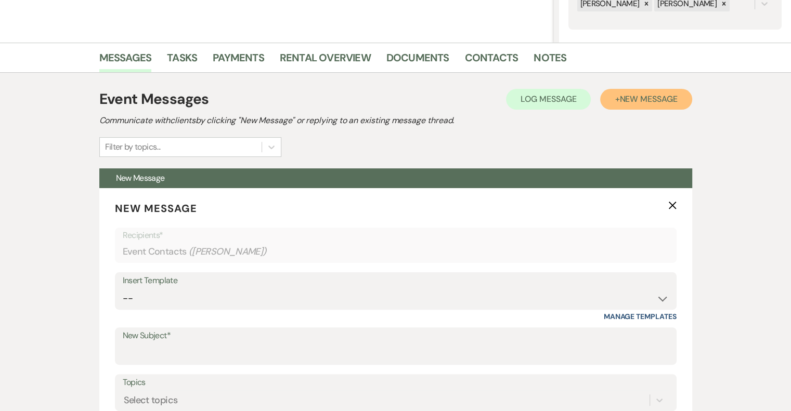
scroll to position [221, 0]
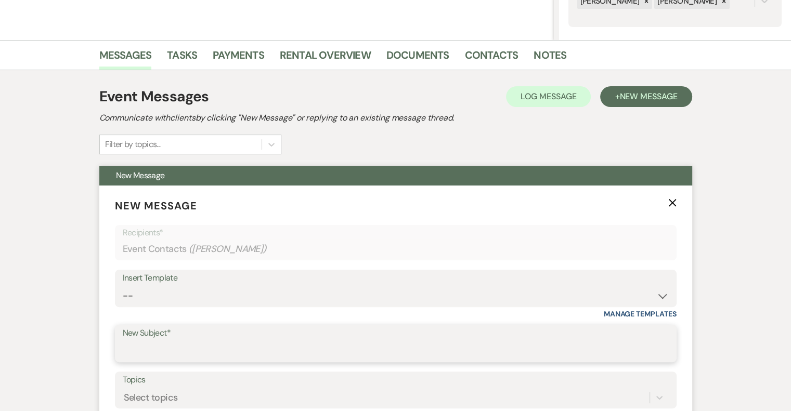
click at [202, 345] on input "New Subject*" at bounding box center [396, 351] width 546 height 20
type input "[PERSON_NAME] - NVL"
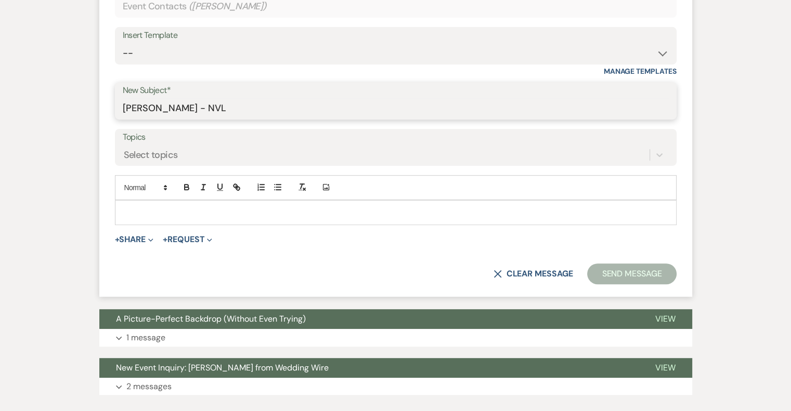
scroll to position [473, 0]
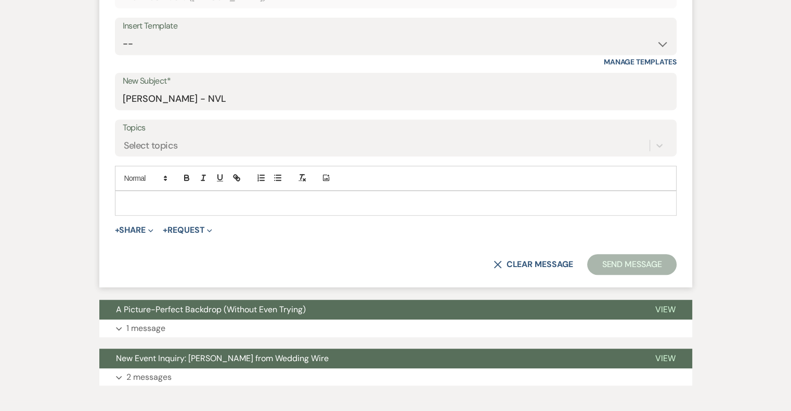
click at [224, 200] on p at bounding box center [395, 203] width 545 height 11
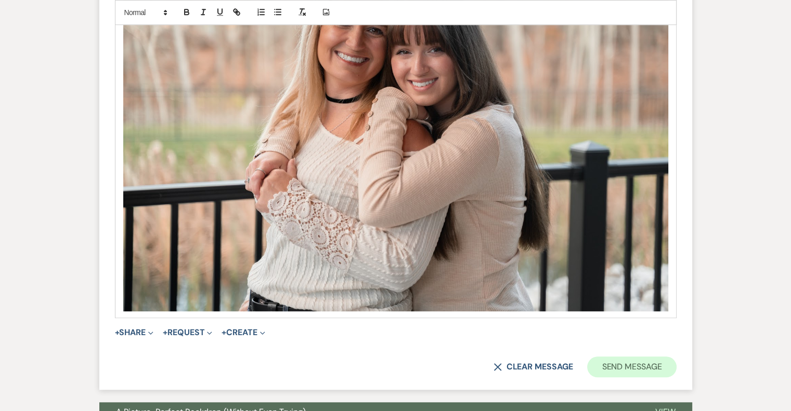
click at [661, 365] on button "Send Message" at bounding box center [631, 367] width 89 height 21
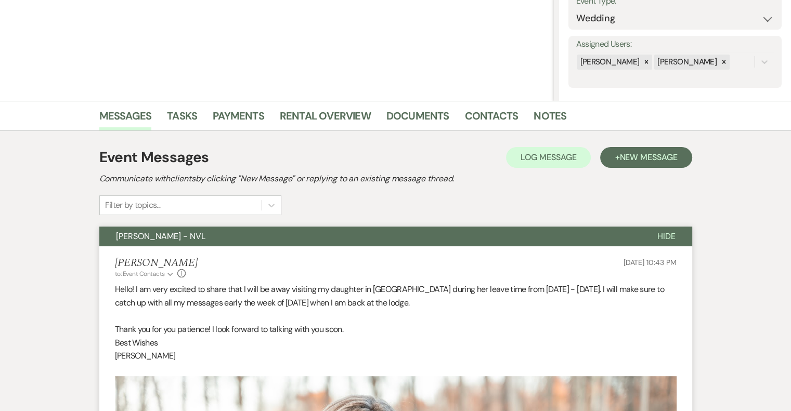
scroll to position [0, 0]
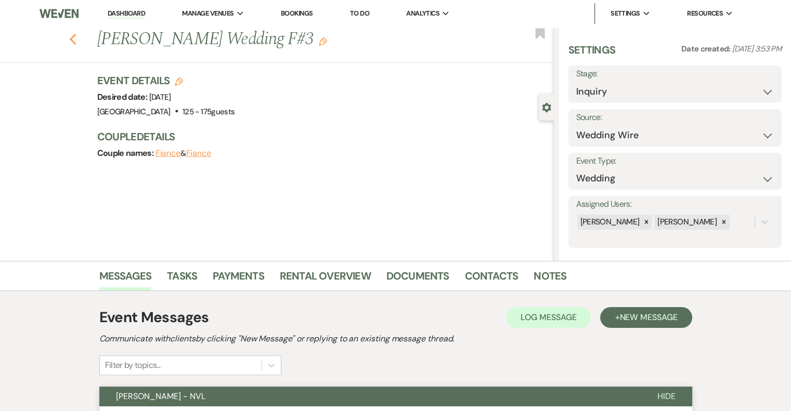
click at [74, 43] on icon "Previous" at bounding box center [73, 39] width 8 height 12
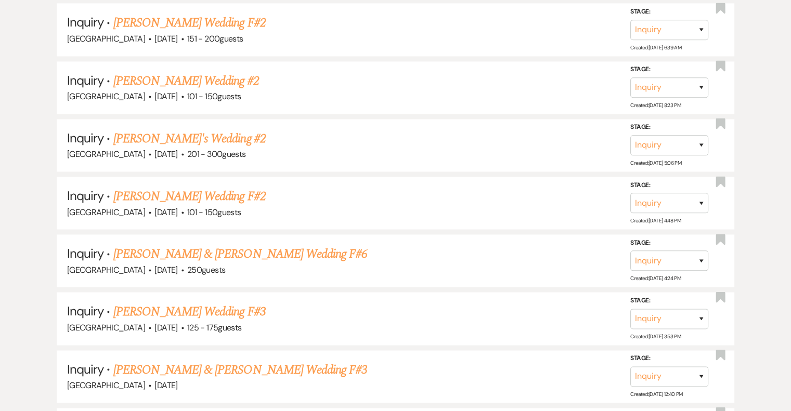
scroll to position [1568, 0]
click at [283, 245] on link "[PERSON_NAME] & [PERSON_NAME] Wedding F#6" at bounding box center [240, 254] width 254 height 19
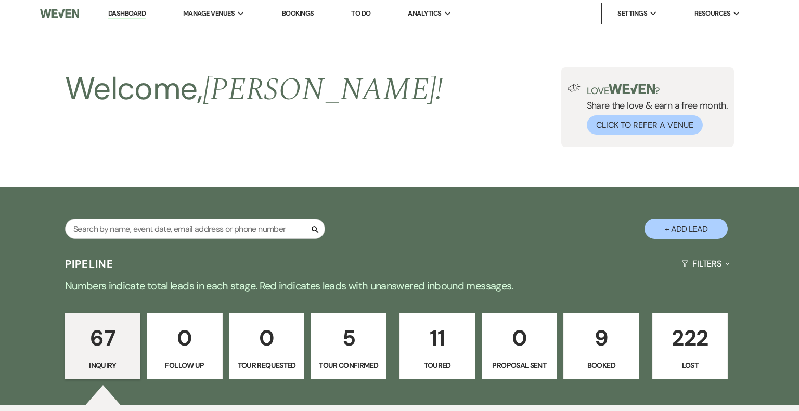
select select "5"
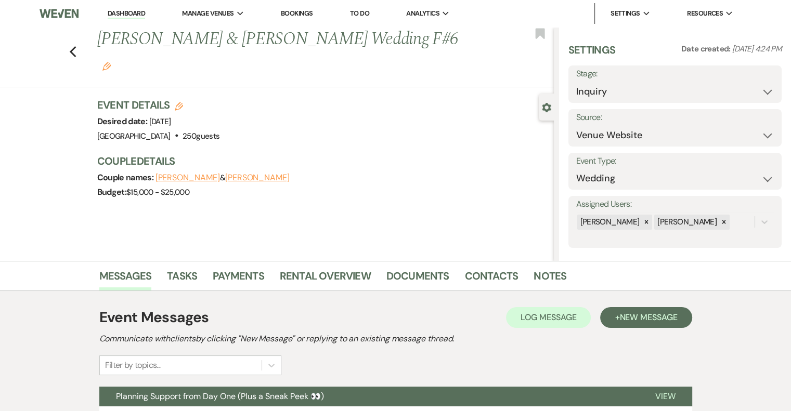
click at [111, 62] on use "button" at bounding box center [106, 66] width 8 height 8
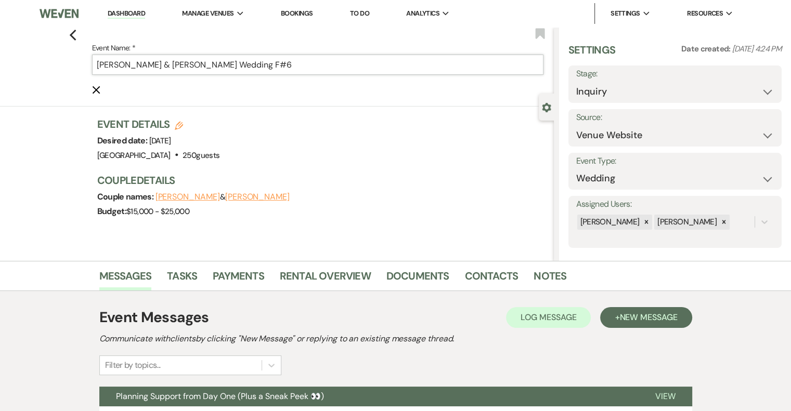
click at [321, 69] on input "[PERSON_NAME] & [PERSON_NAME] Wedding F#6" at bounding box center [317, 65] width 451 height 20
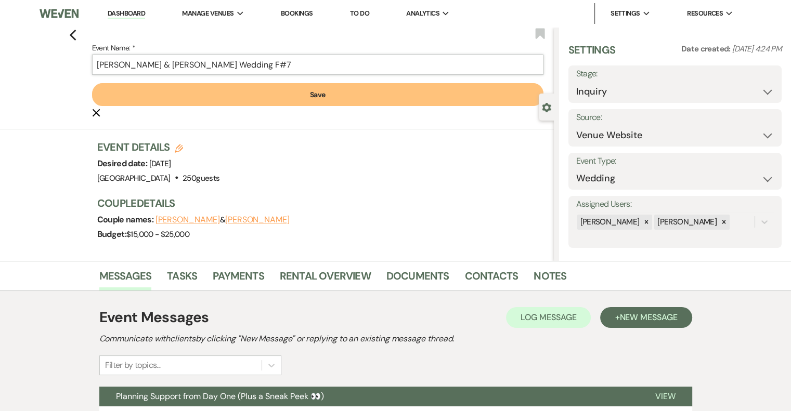
type input "[PERSON_NAME] & [PERSON_NAME] Wedding F#7"
click at [323, 96] on button "Save" at bounding box center [317, 94] width 451 height 23
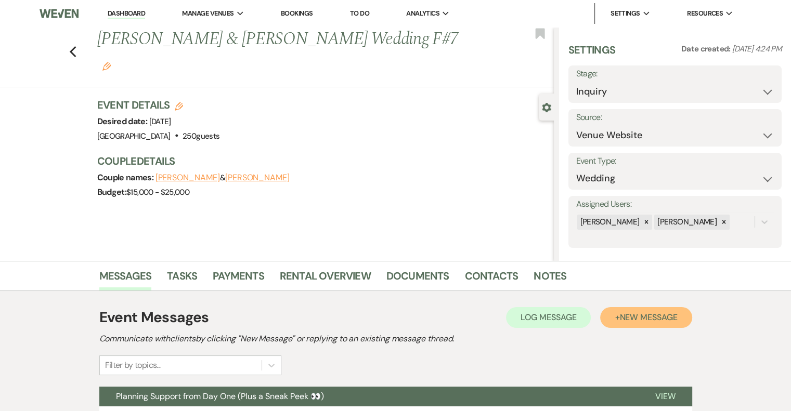
click at [632, 316] on span "New Message" at bounding box center [648, 317] width 58 height 11
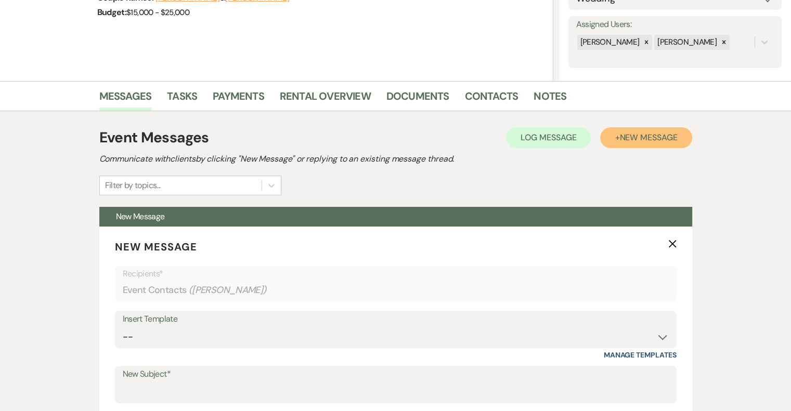
scroll to position [200, 0]
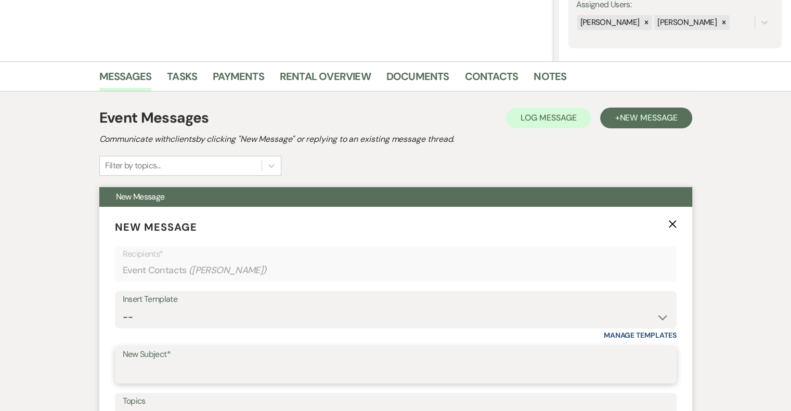
click at [178, 369] on input "New Subject*" at bounding box center [396, 372] width 546 height 20
type input "[PERSON_NAME] - NVL"
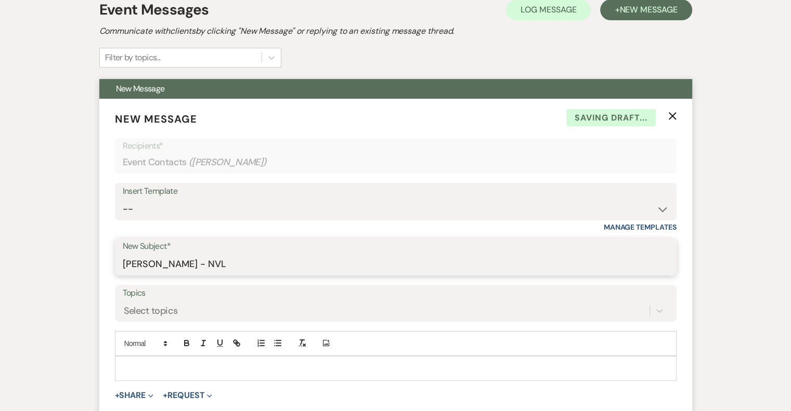
scroll to position [438, 0]
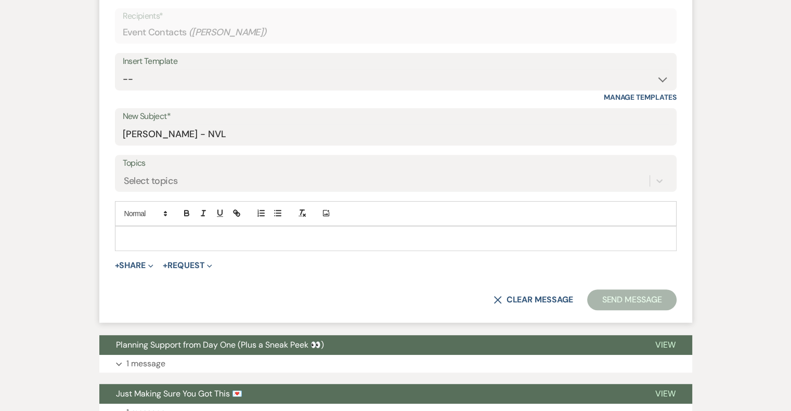
click at [174, 242] on p at bounding box center [395, 238] width 545 height 11
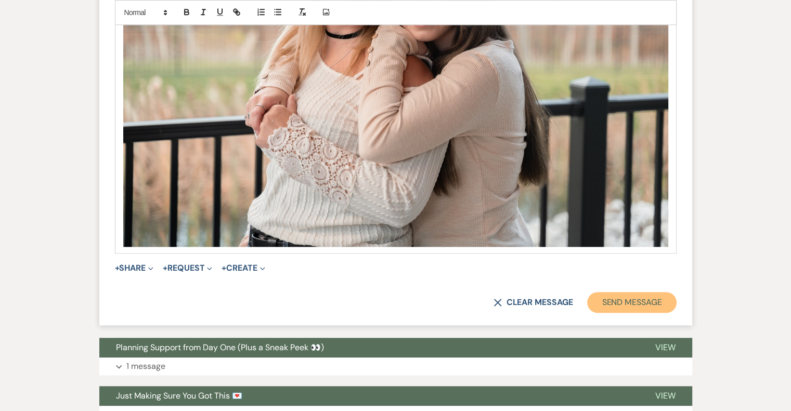
click at [644, 308] on button "Send Message" at bounding box center [631, 302] width 89 height 21
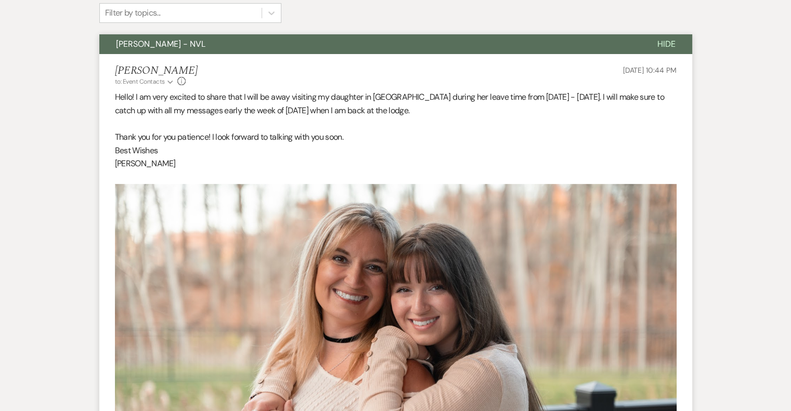
scroll to position [0, 0]
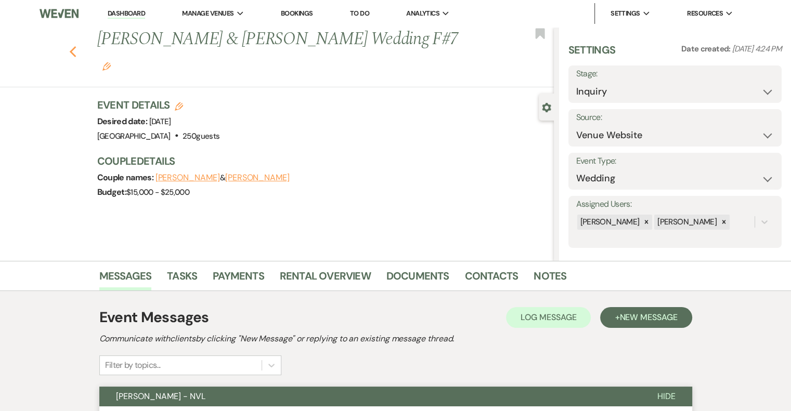
click at [76, 46] on icon "Previous" at bounding box center [73, 52] width 8 height 12
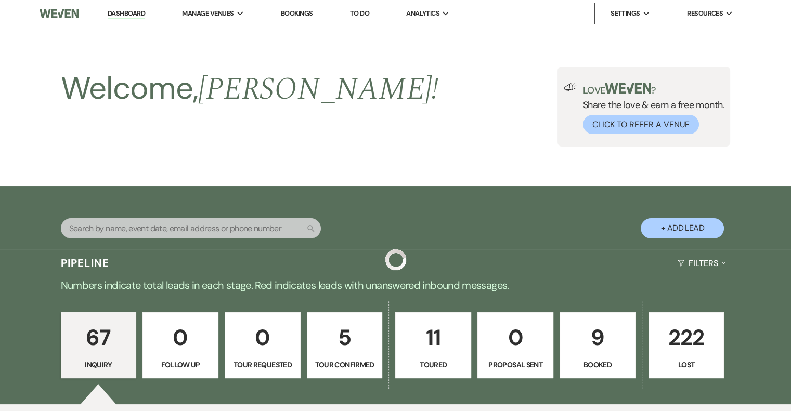
scroll to position [1568, 0]
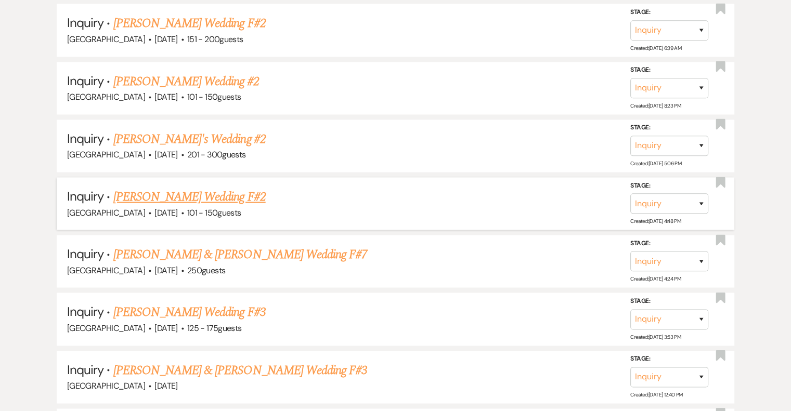
click at [213, 188] on link "[PERSON_NAME] Wedding F#2" at bounding box center [189, 197] width 152 height 19
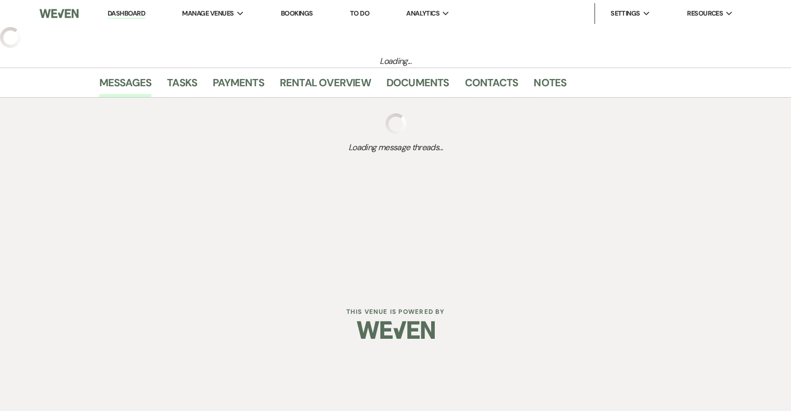
select select "2"
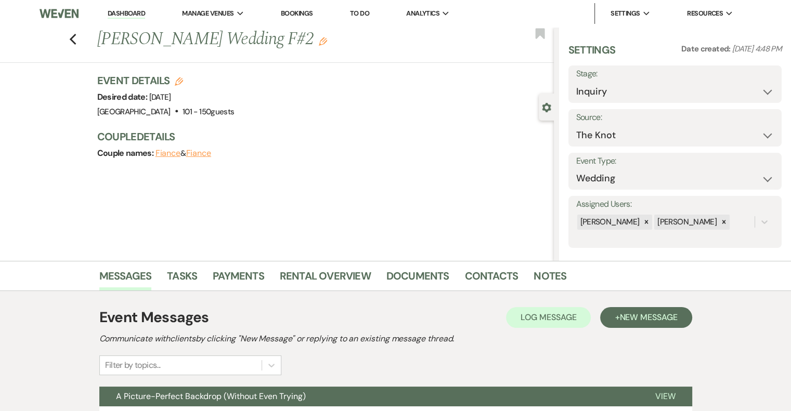
click at [319, 42] on use "button" at bounding box center [323, 41] width 8 height 8
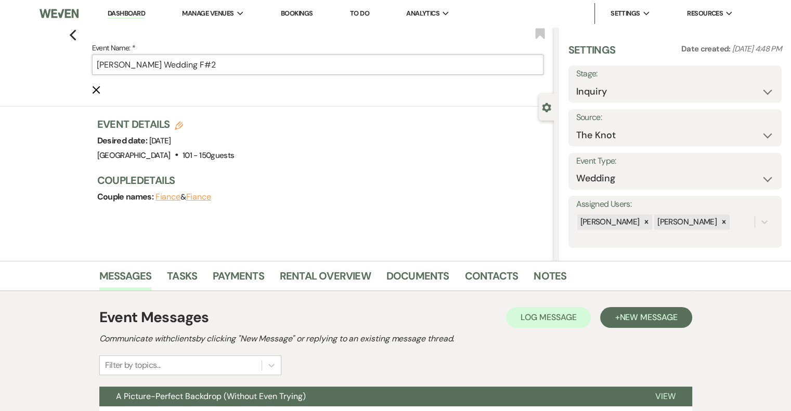
click at [261, 64] on input "[PERSON_NAME] Wedding F#2" at bounding box center [317, 65] width 451 height 20
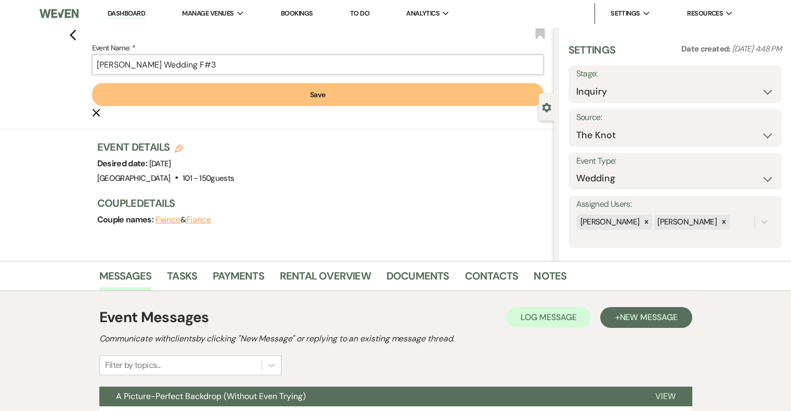
type input "[PERSON_NAME] Wedding F#3"
click at [323, 101] on button "Save" at bounding box center [317, 94] width 451 height 23
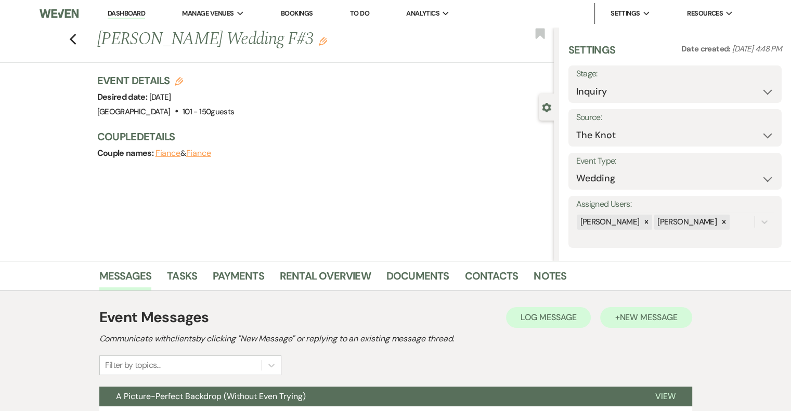
click at [670, 324] on button "+ New Message" at bounding box center [646, 317] width 92 height 21
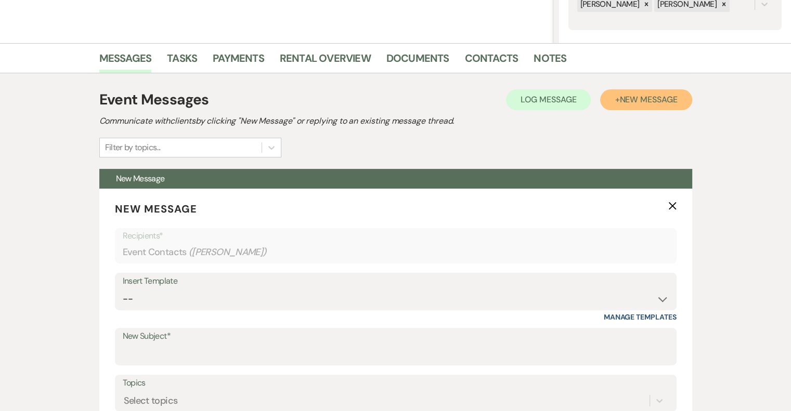
scroll to position [218, 0]
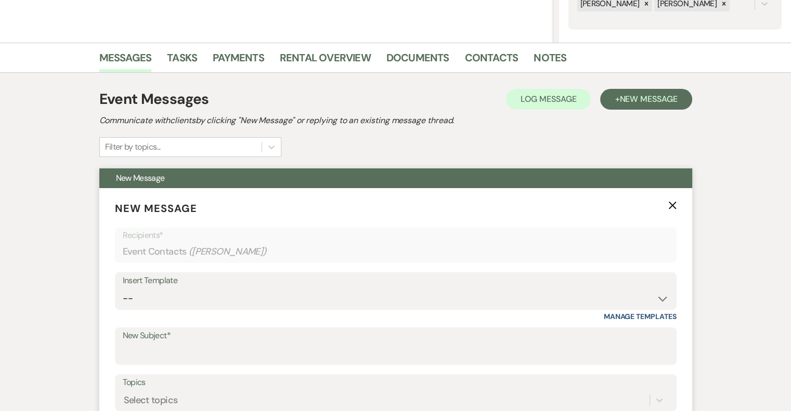
click at [173, 342] on label "New Subject*" at bounding box center [396, 336] width 546 height 15
click at [173, 344] on input "New Subject*" at bounding box center [396, 354] width 546 height 20
click at [190, 352] on input "New Subject*" at bounding box center [396, 354] width 546 height 20
type input "[PERSON_NAME] - NVL"
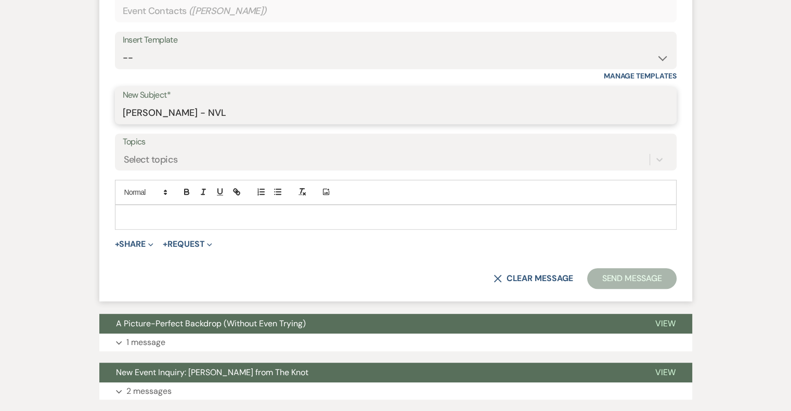
scroll to position [461, 0]
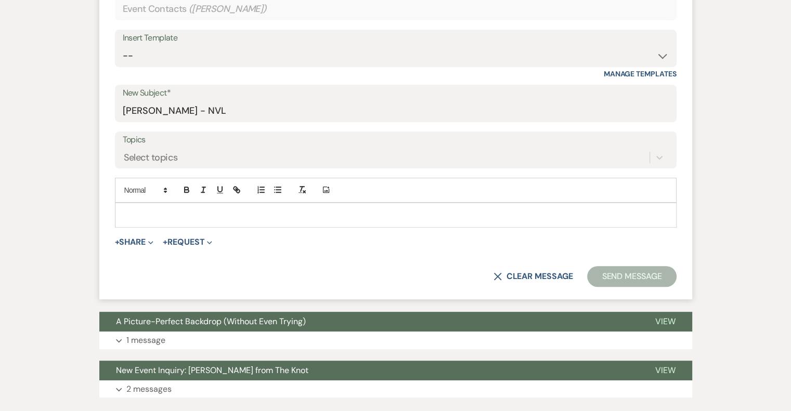
click at [218, 211] on p at bounding box center [395, 215] width 545 height 11
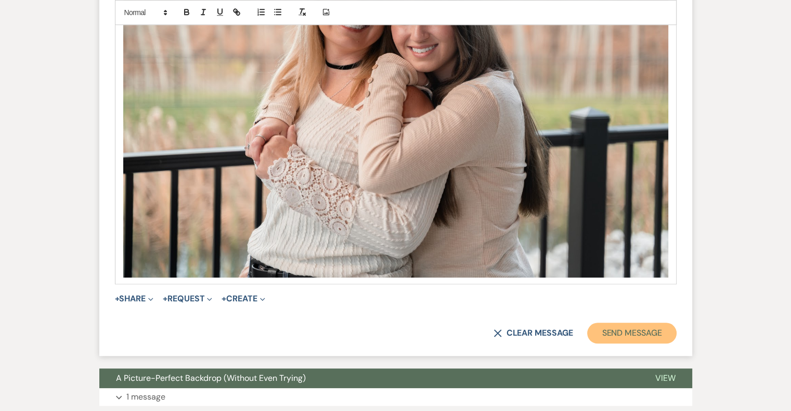
click at [644, 335] on button "Send Message" at bounding box center [631, 333] width 89 height 21
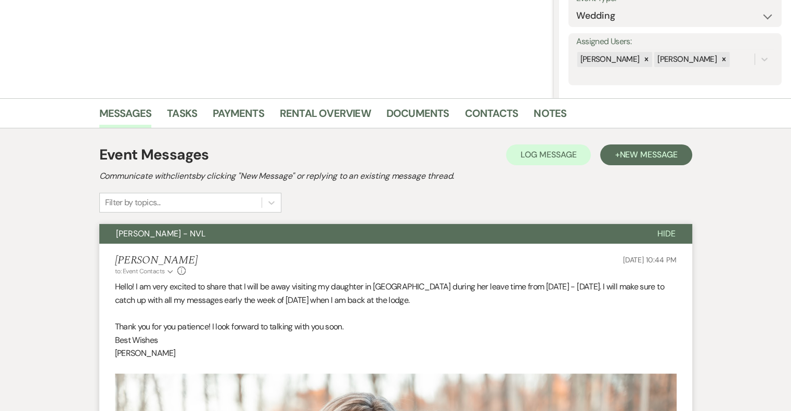
scroll to position [0, 0]
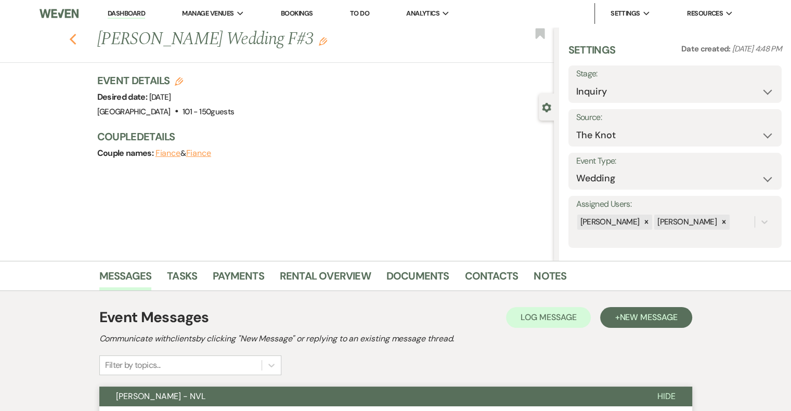
click at [73, 33] on icon "Previous" at bounding box center [73, 39] width 8 height 12
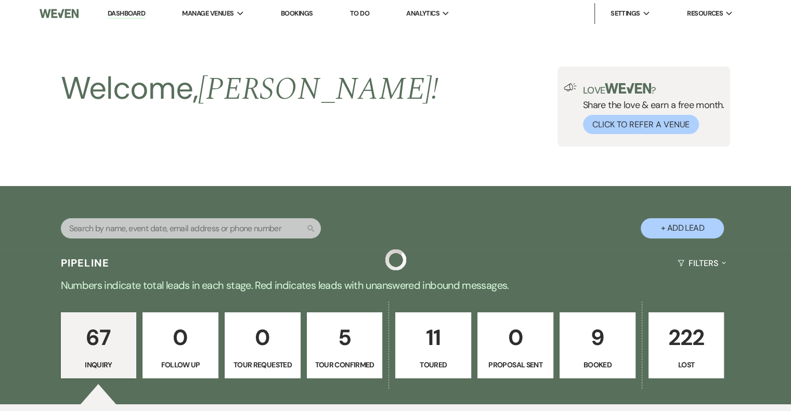
scroll to position [1568, 0]
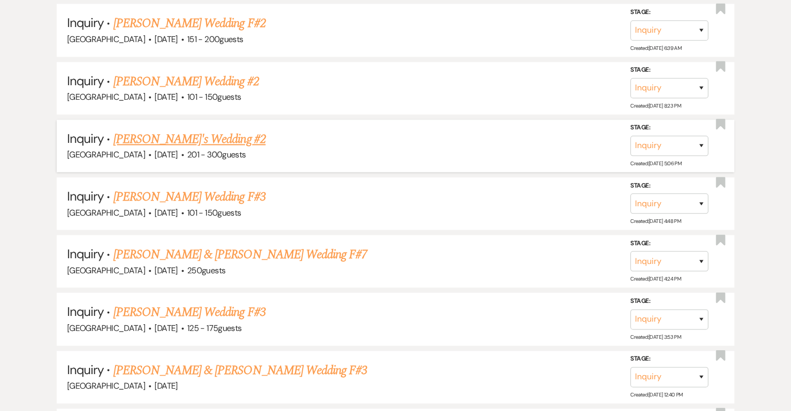
click at [213, 130] on link "[PERSON_NAME]'s Wedding #2" at bounding box center [189, 139] width 152 height 19
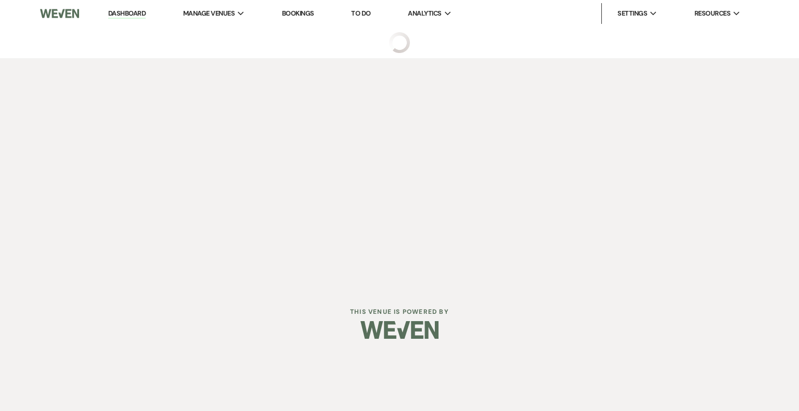
select select "2"
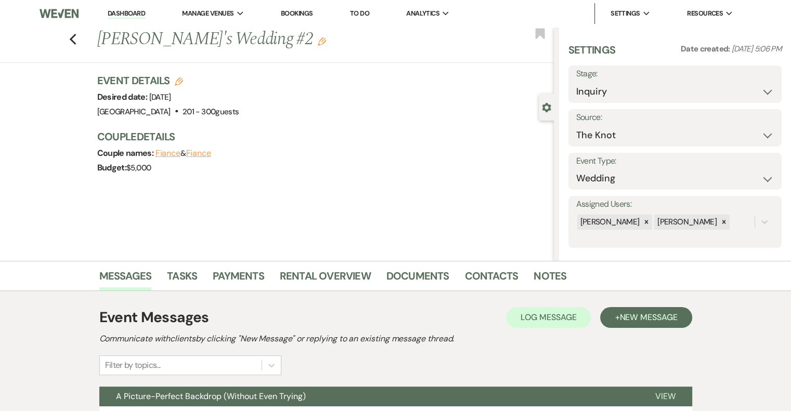
click at [318, 42] on use "button" at bounding box center [322, 41] width 8 height 8
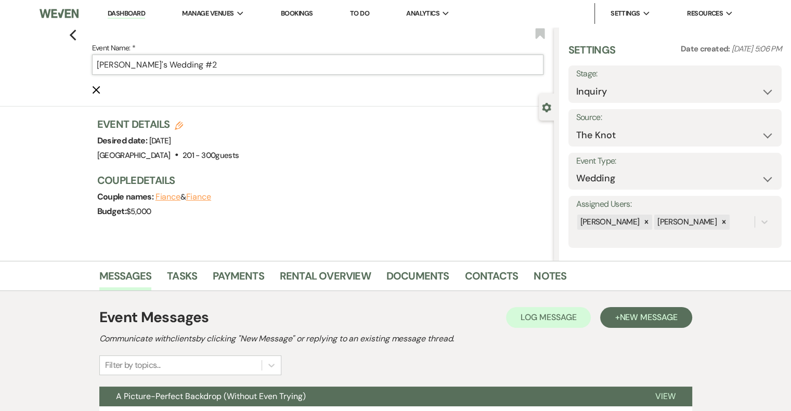
click at [248, 62] on input "[PERSON_NAME]'s Wedding #2" at bounding box center [317, 65] width 451 height 20
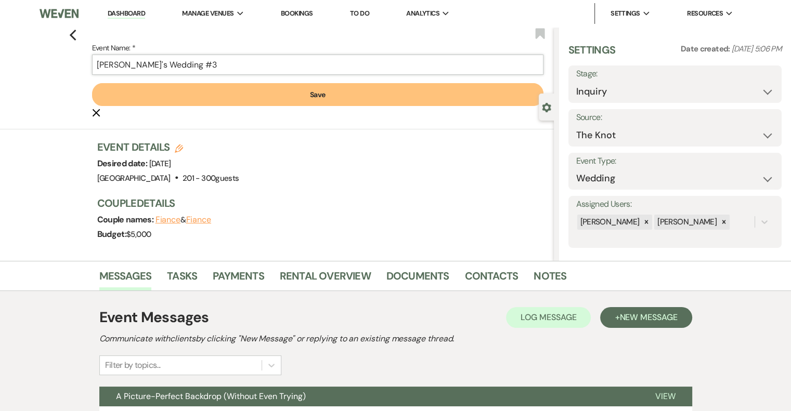
type input "[PERSON_NAME]'s Wedding #3"
click at [332, 96] on button "Save" at bounding box center [317, 94] width 451 height 23
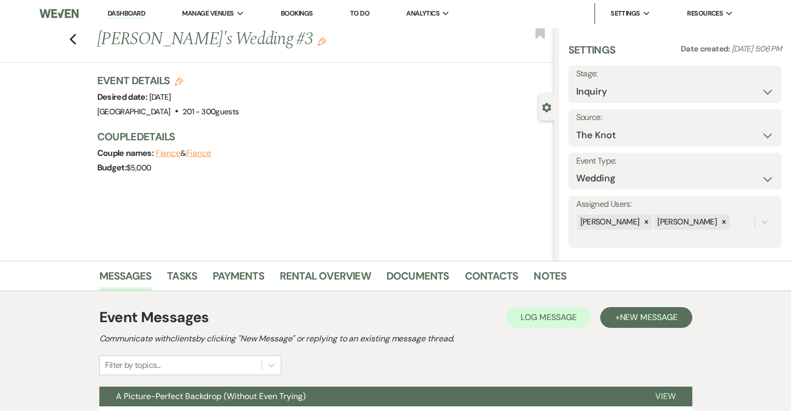
click at [672, 324] on button "+ New Message" at bounding box center [646, 317] width 92 height 21
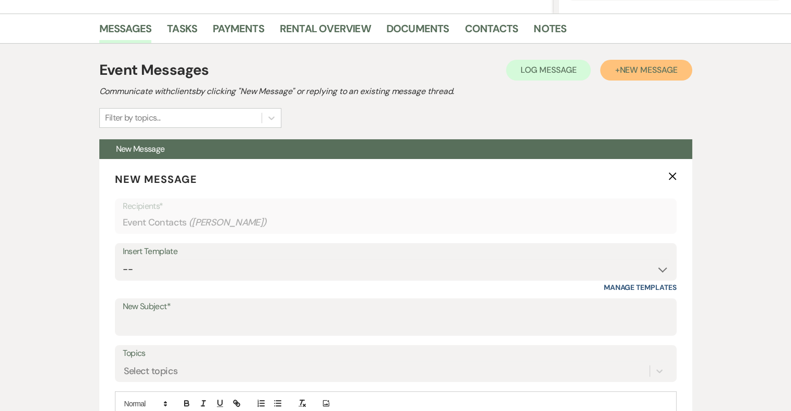
scroll to position [275, 0]
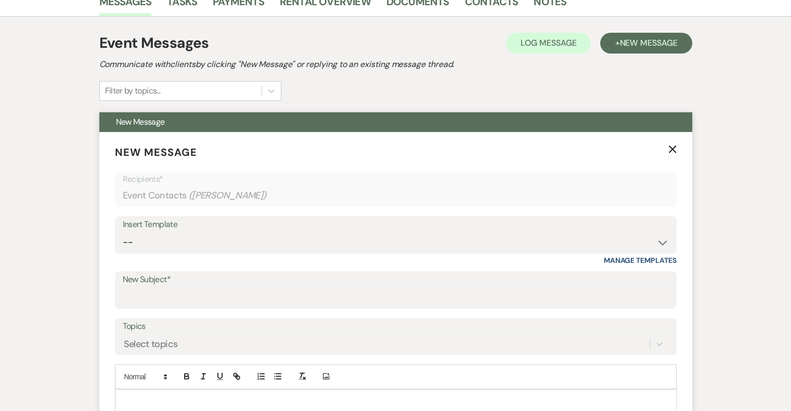
click at [189, 281] on label "New Subject*" at bounding box center [396, 279] width 546 height 15
click at [189, 288] on input "New Subject*" at bounding box center [396, 298] width 546 height 20
click at [177, 291] on input "New Subject*" at bounding box center [396, 298] width 546 height 20
type input "[PERSON_NAME] - NVL"
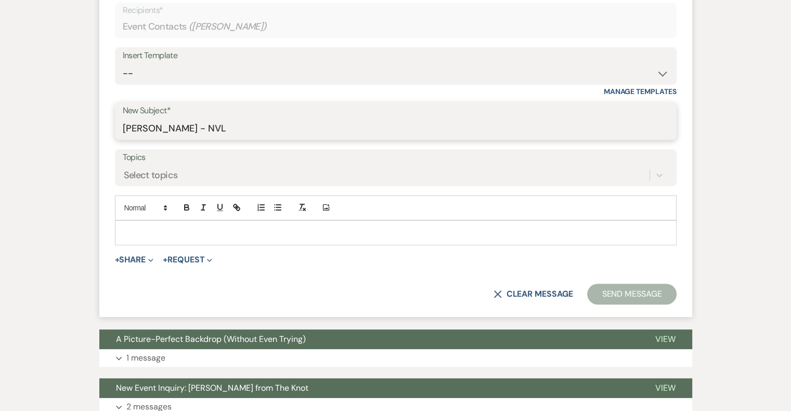
scroll to position [458, 0]
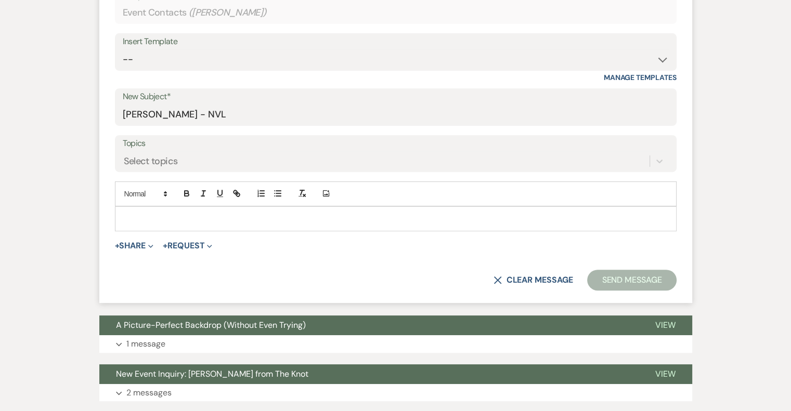
click at [190, 220] on p at bounding box center [395, 218] width 545 height 11
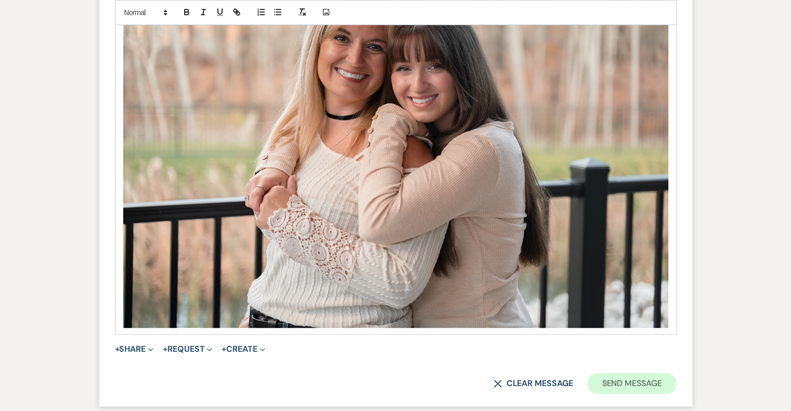
click at [647, 381] on button "Send Message" at bounding box center [631, 383] width 89 height 21
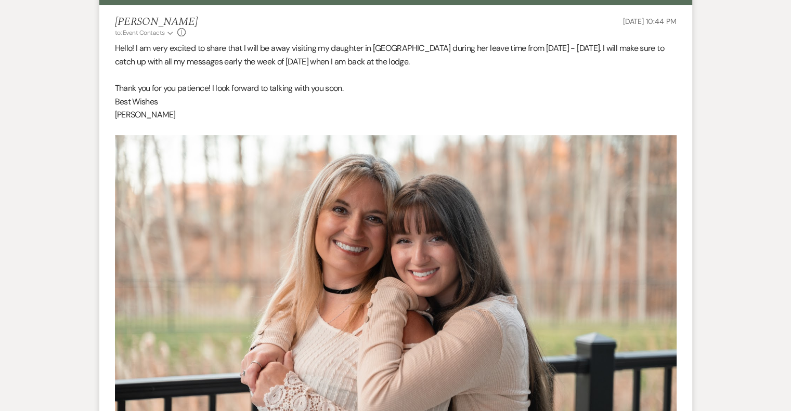
click at [736, 100] on div "Messages Tasks Payments Rental Overview Documents Contacts Notes Event Messages…" at bounding box center [395, 271] width 791 height 823
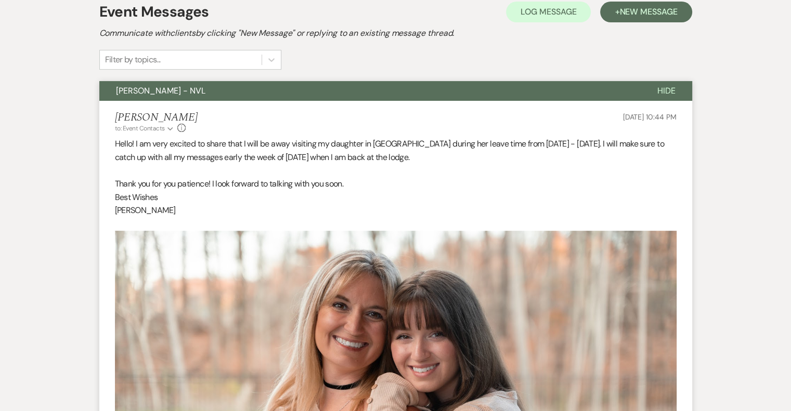
scroll to position [0, 0]
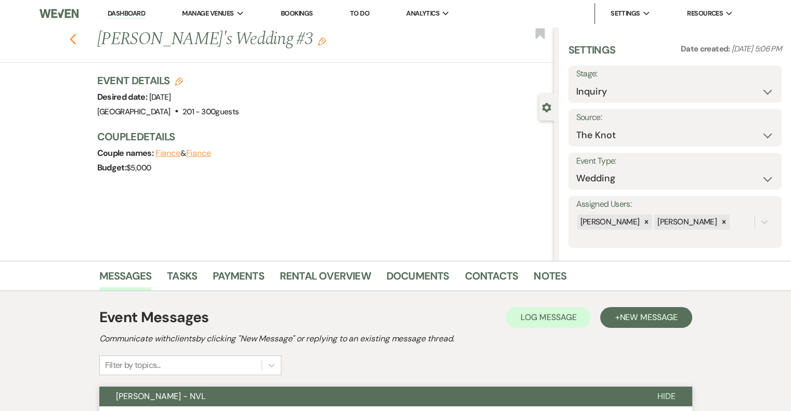
click at [76, 35] on icon "Previous" at bounding box center [73, 39] width 8 height 12
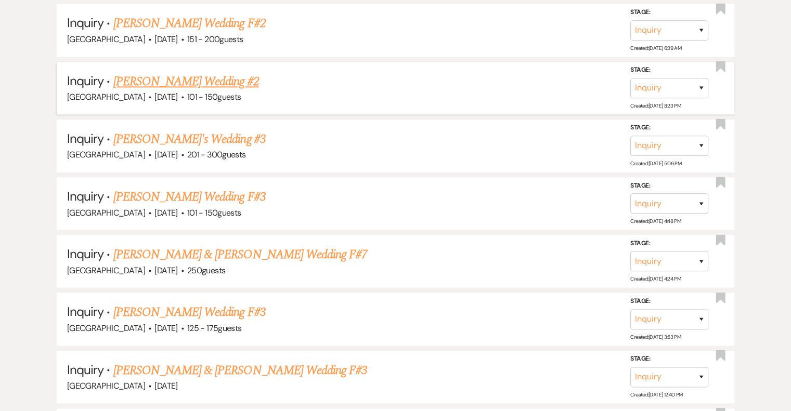
click at [208, 72] on link "[PERSON_NAME] Wedding #2" at bounding box center [186, 81] width 146 height 19
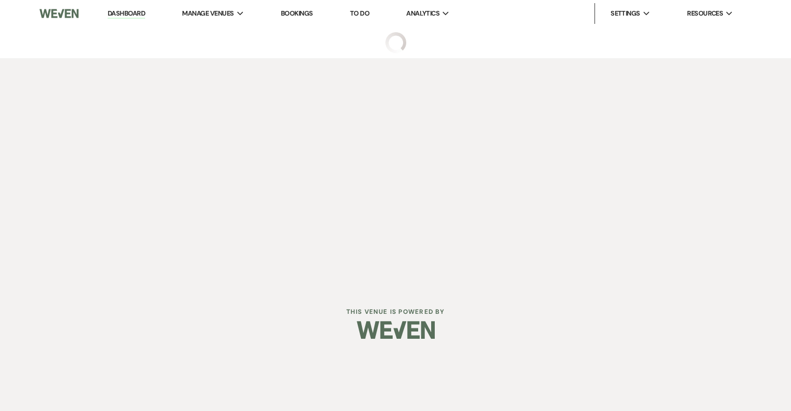
select select "2"
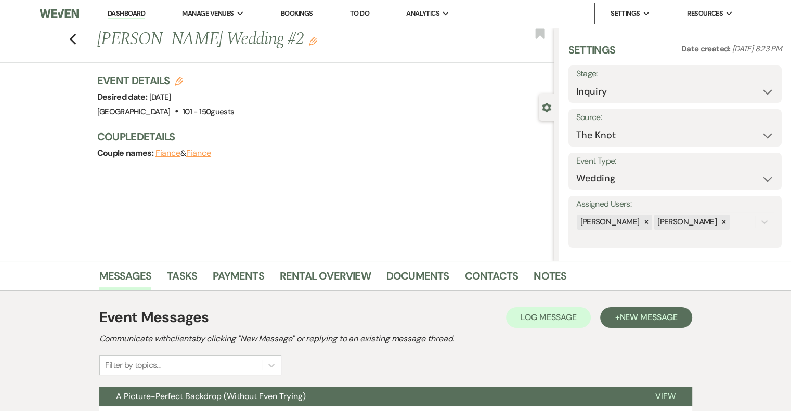
click at [309, 42] on use "button" at bounding box center [313, 41] width 8 height 8
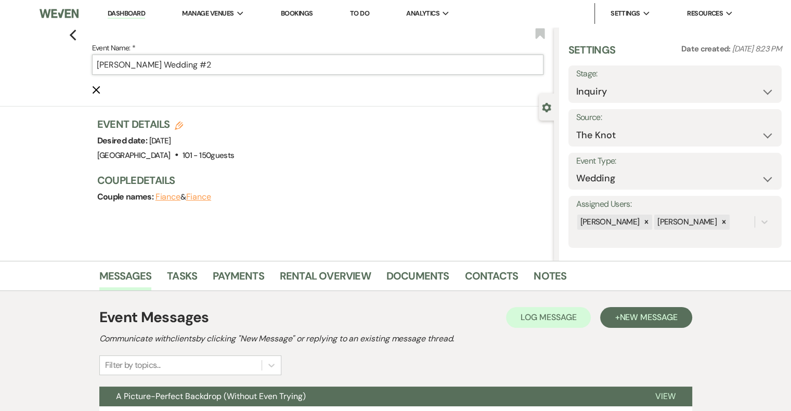
click at [256, 62] on input "[PERSON_NAME] Wedding #2" at bounding box center [317, 65] width 451 height 20
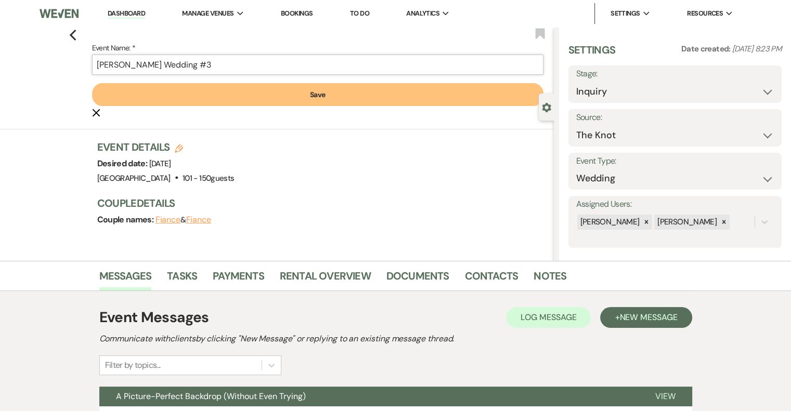
type input "[PERSON_NAME] Wedding #3"
click at [337, 94] on button "Save" at bounding box center [317, 94] width 451 height 23
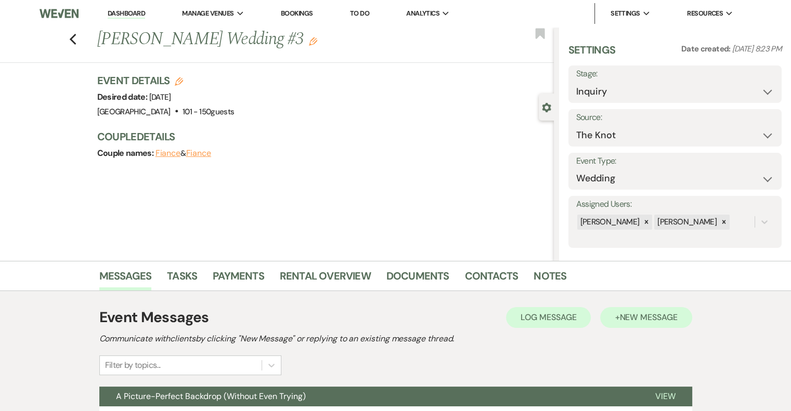
click at [657, 324] on button "+ New Message" at bounding box center [646, 317] width 92 height 21
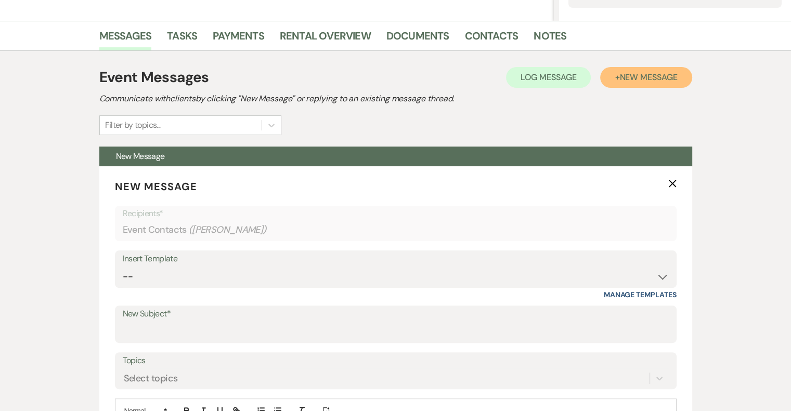
scroll to position [255, 0]
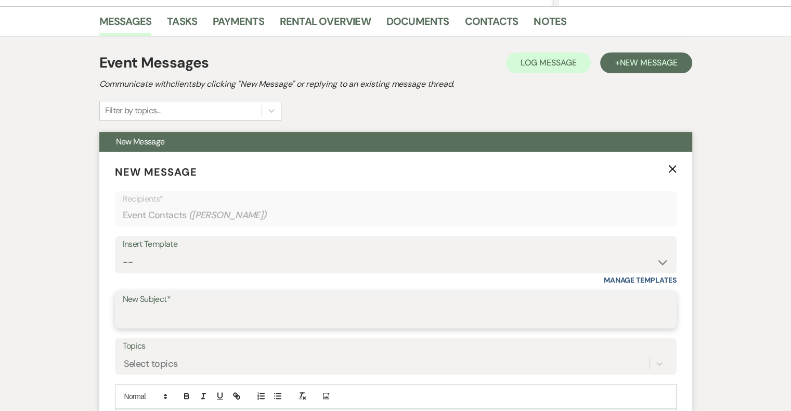
click at [174, 311] on input "New Subject*" at bounding box center [396, 317] width 546 height 20
type input "[PERSON_NAME] - NVL"
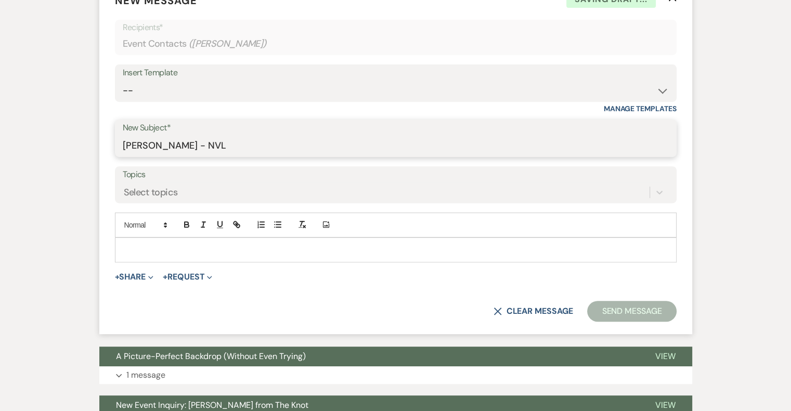
scroll to position [427, 0]
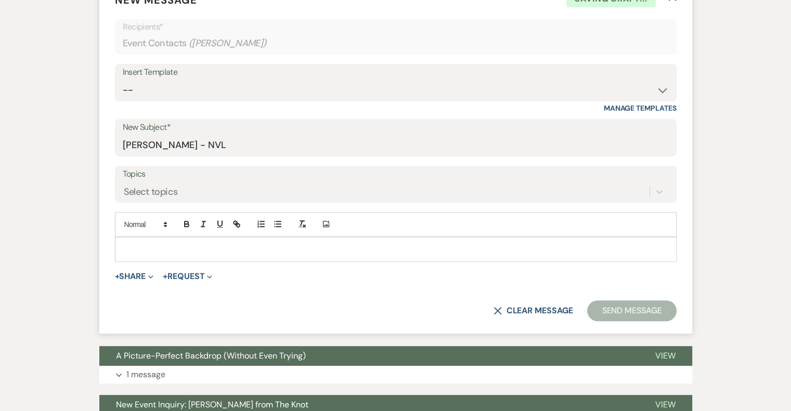
click at [222, 247] on p at bounding box center [395, 249] width 545 height 11
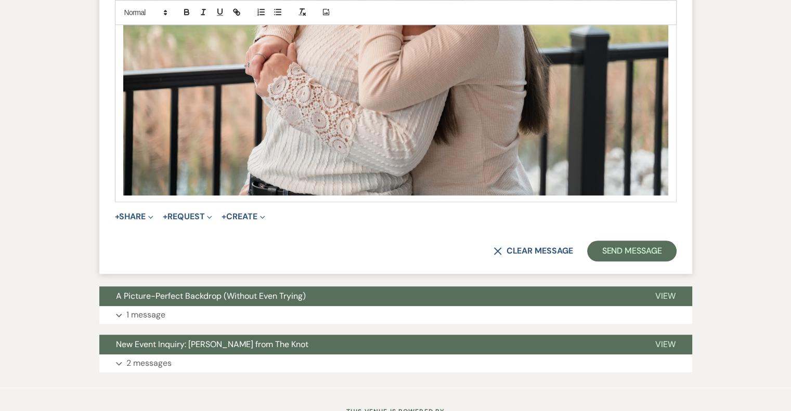
scroll to position [925, 0]
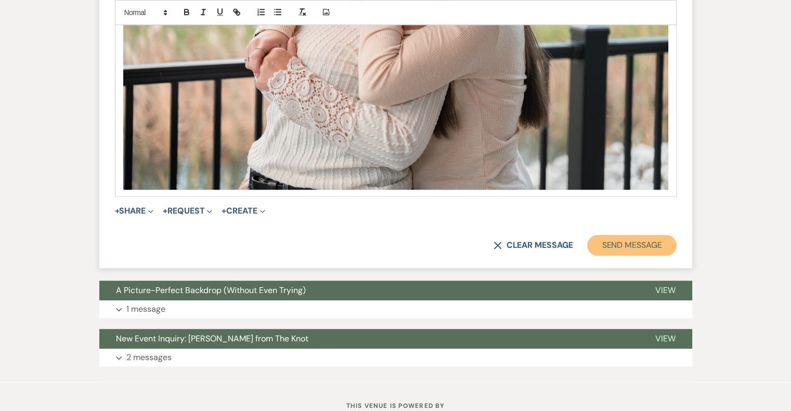
click at [651, 253] on button "Send Message" at bounding box center [631, 245] width 89 height 21
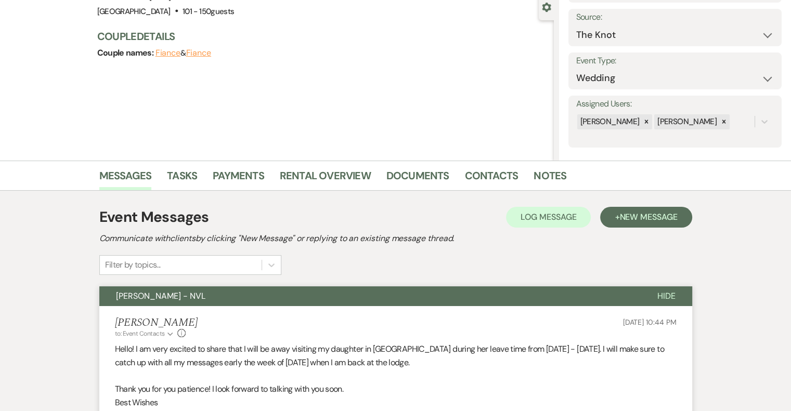
scroll to position [0, 0]
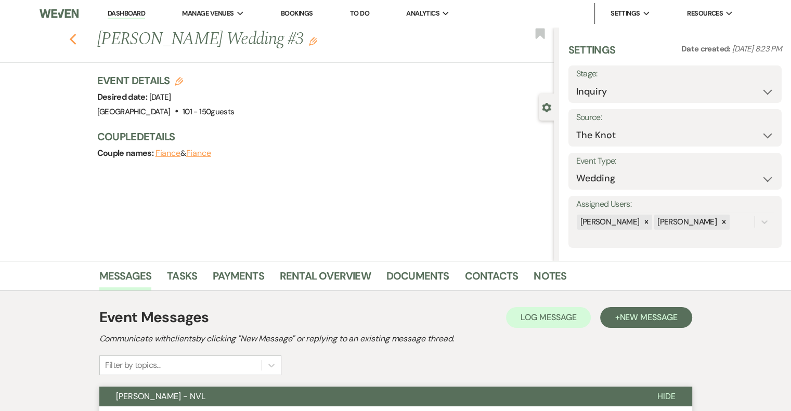
click at [76, 40] on icon "Previous" at bounding box center [73, 39] width 8 height 12
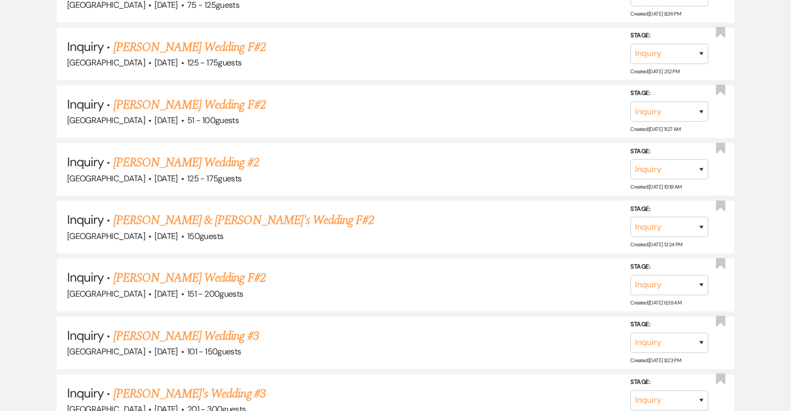
scroll to position [1304, 0]
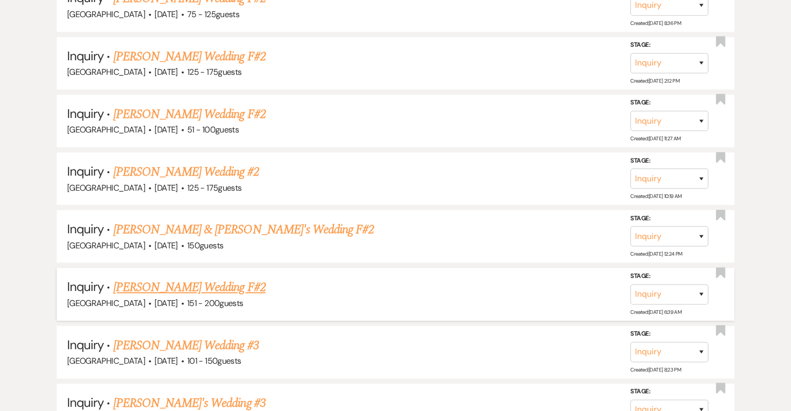
click at [229, 283] on link "[PERSON_NAME] Wedding F#2" at bounding box center [189, 287] width 152 height 19
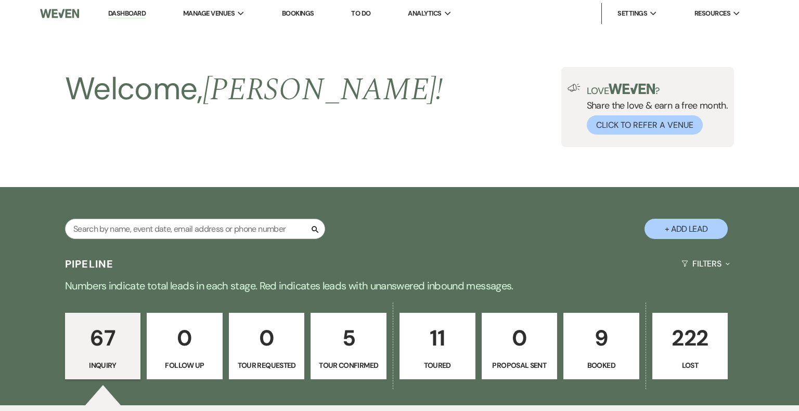
select select "2"
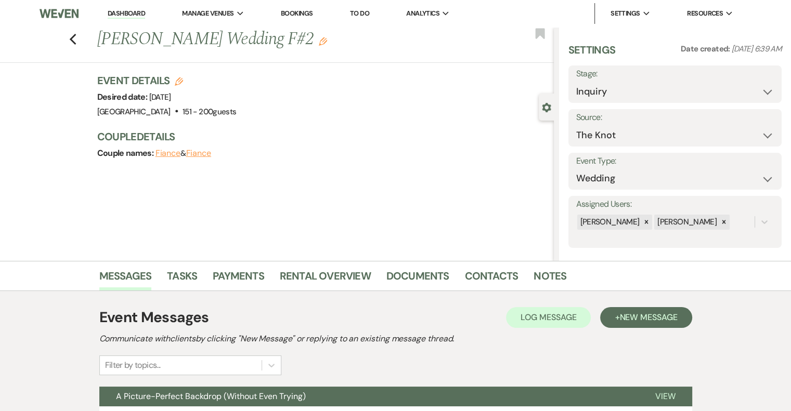
click at [319, 43] on icon "Edit" at bounding box center [323, 41] width 8 height 8
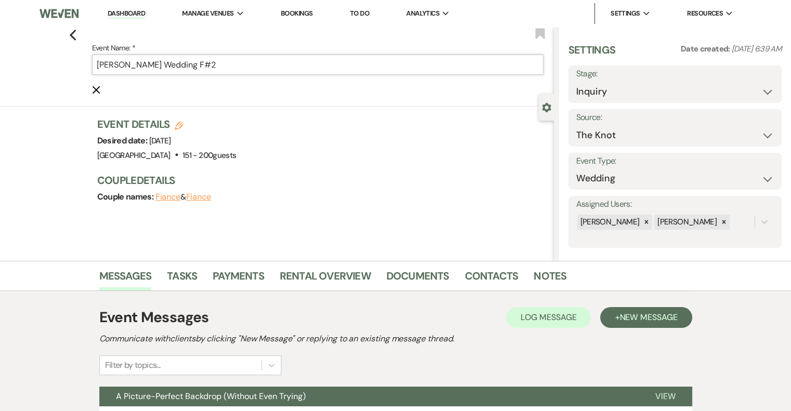
click at [239, 67] on input "[PERSON_NAME] Wedding F#2" at bounding box center [317, 65] width 451 height 20
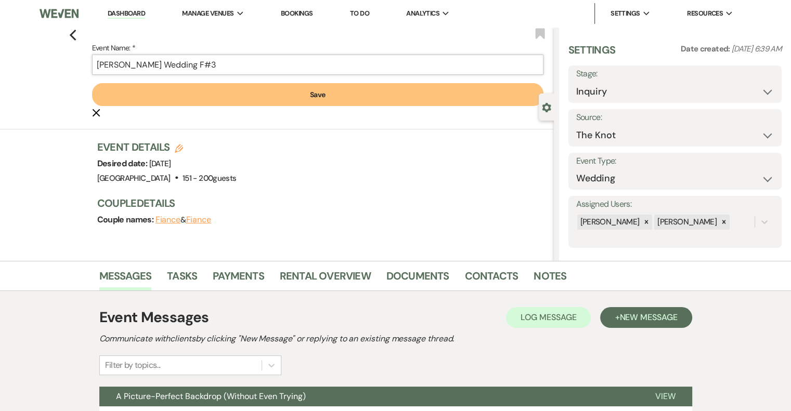
type input "[PERSON_NAME] Wedding F#3"
click at [323, 98] on button "Save" at bounding box center [317, 94] width 451 height 23
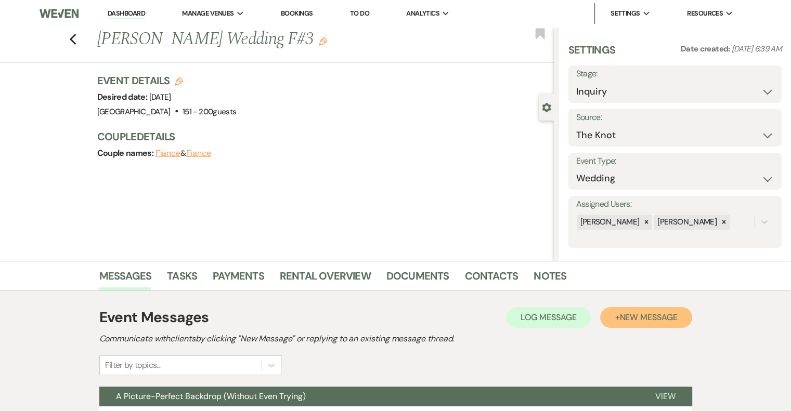
click at [680, 324] on button "+ New Message" at bounding box center [646, 317] width 92 height 21
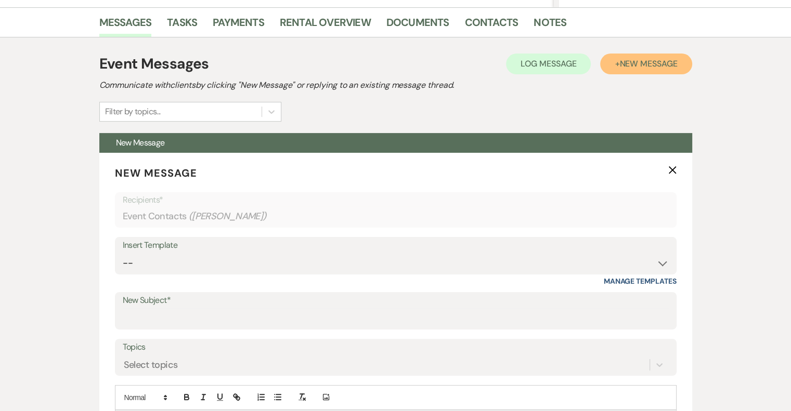
scroll to position [259, 0]
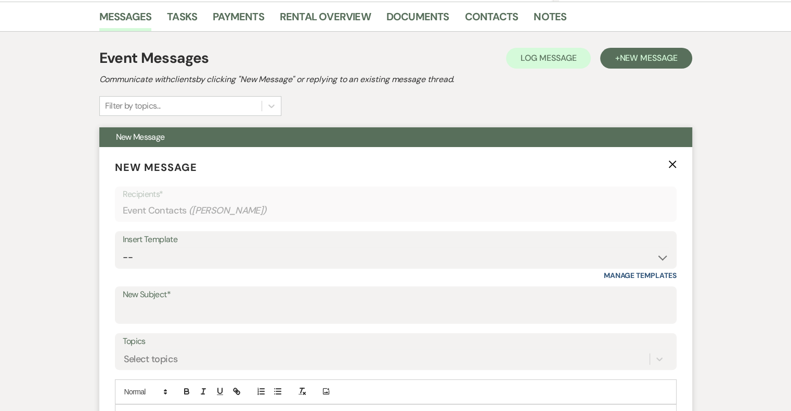
click at [179, 298] on label "New Subject*" at bounding box center [396, 295] width 546 height 15
click at [179, 303] on input "New Subject*" at bounding box center [396, 313] width 546 height 20
click at [183, 311] on input "New Subject*" at bounding box center [396, 313] width 546 height 20
type input "[PERSON_NAME] - NVL"
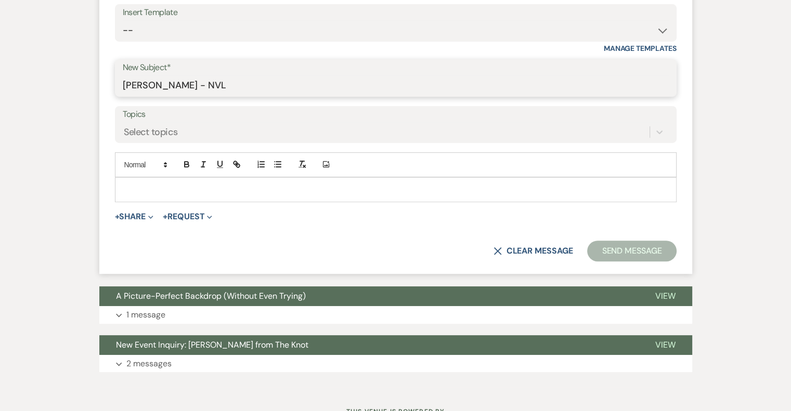
scroll to position [492, 0]
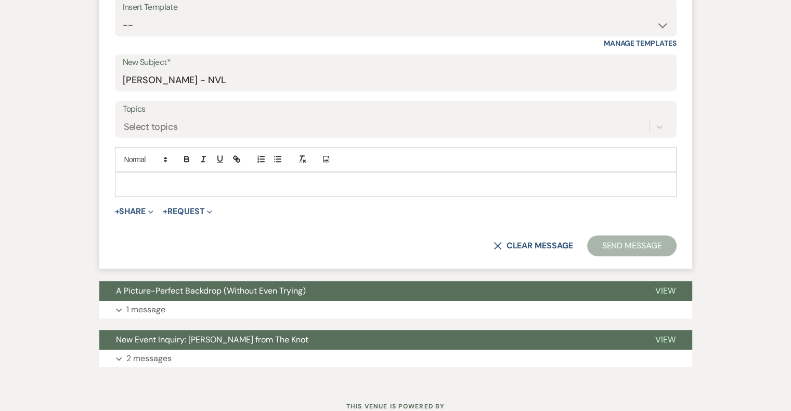
click at [197, 180] on p at bounding box center [395, 184] width 545 height 11
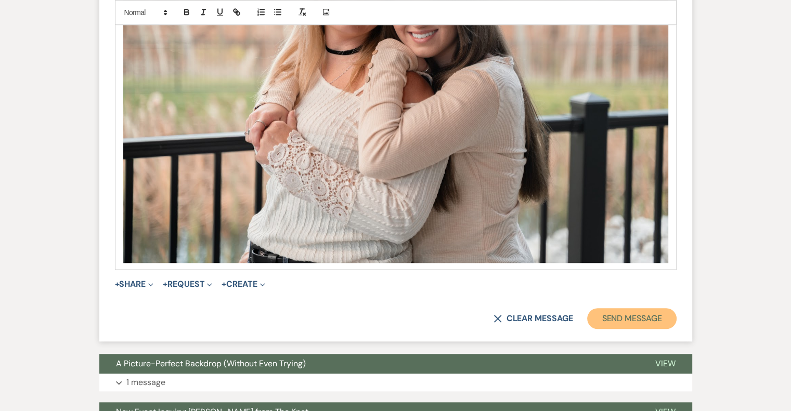
click at [641, 317] on button "Send Message" at bounding box center [631, 318] width 89 height 21
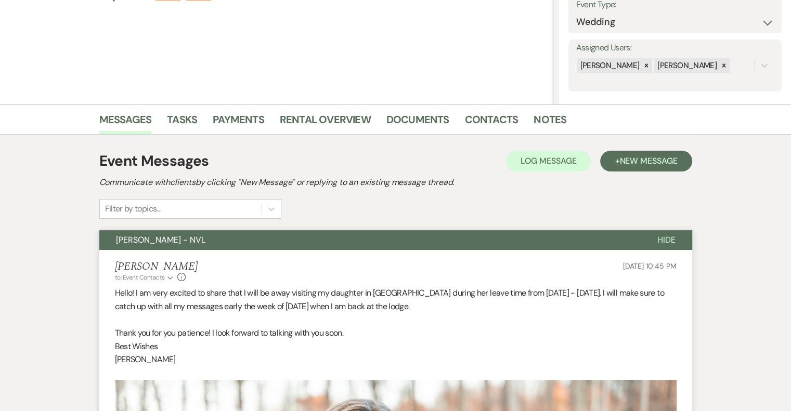
scroll to position [0, 0]
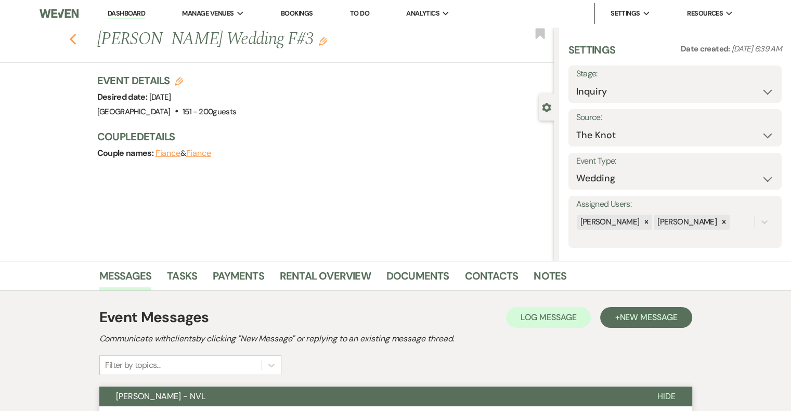
click at [77, 40] on icon "Previous" at bounding box center [73, 39] width 8 height 12
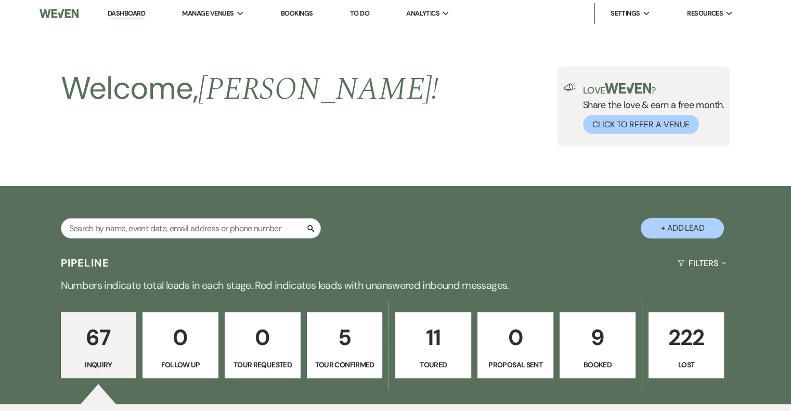
scroll to position [1304, 0]
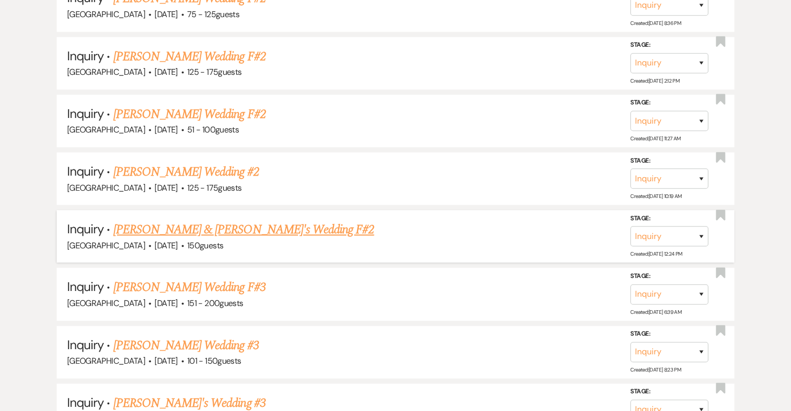
click at [241, 220] on link "[PERSON_NAME] & [PERSON_NAME]'s Wedding F#2" at bounding box center [243, 229] width 261 height 19
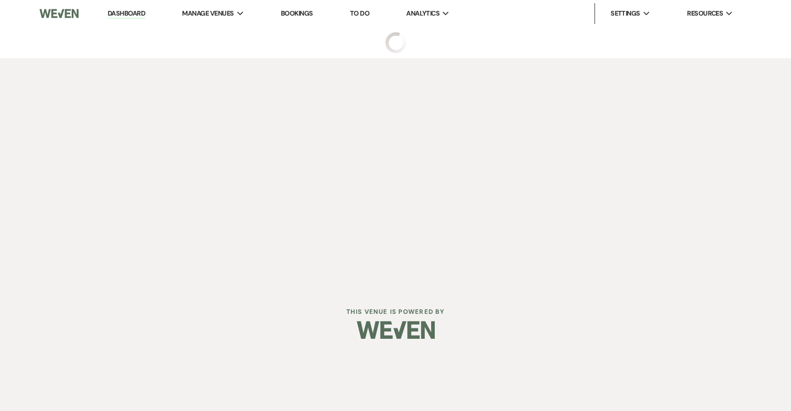
select select "5"
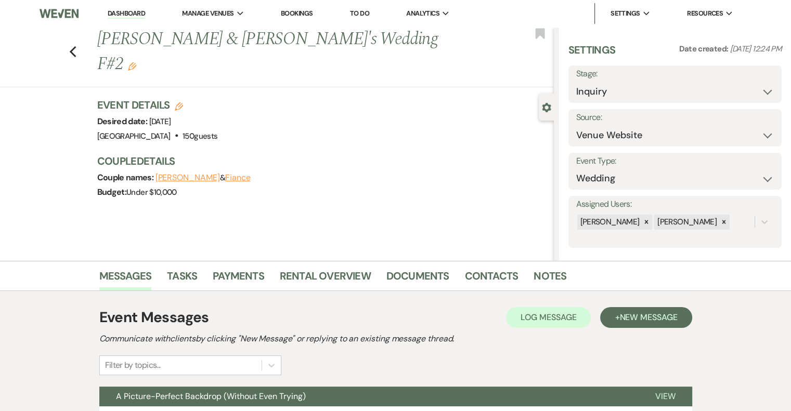
click at [136, 62] on icon "Edit" at bounding box center [132, 66] width 8 height 8
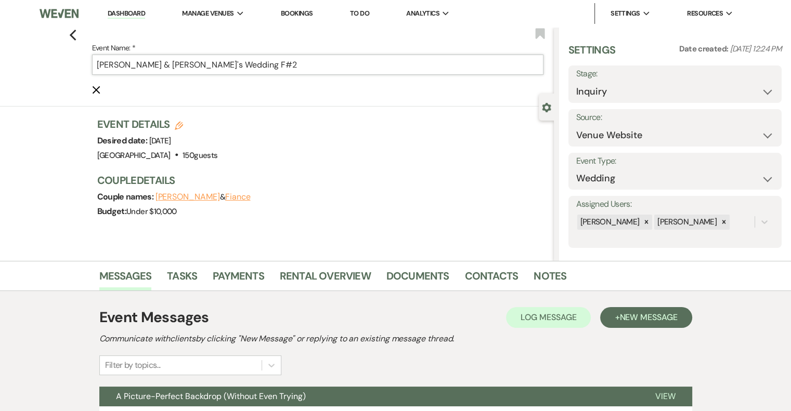
click at [277, 69] on input "[PERSON_NAME] & [PERSON_NAME]'s Wedding F#2" at bounding box center [317, 65] width 451 height 20
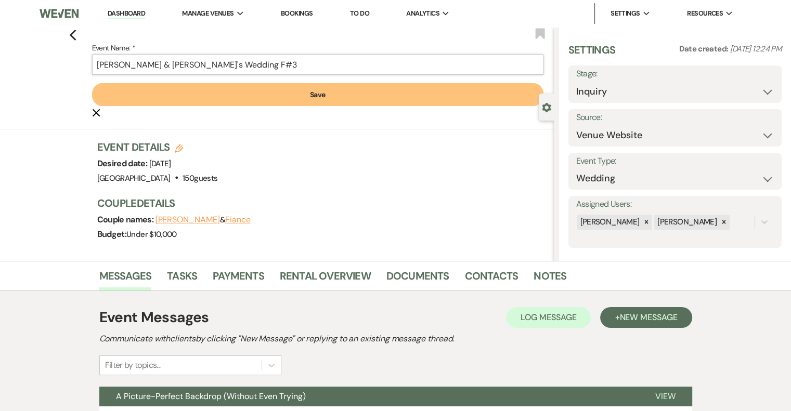
type input "[PERSON_NAME] & [PERSON_NAME]'s Wedding F#3"
click at [333, 97] on button "Save" at bounding box center [317, 94] width 451 height 23
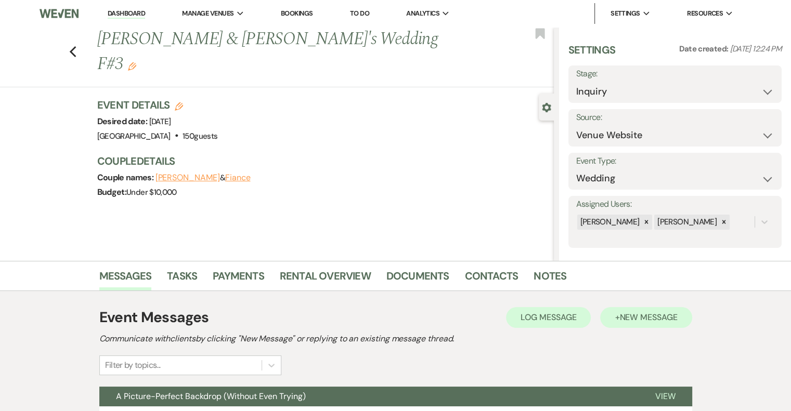
click at [670, 321] on span "New Message" at bounding box center [648, 317] width 58 height 11
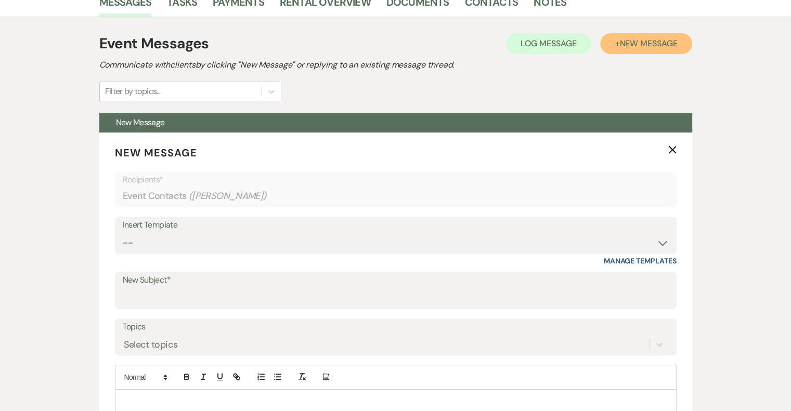
scroll to position [278, 0]
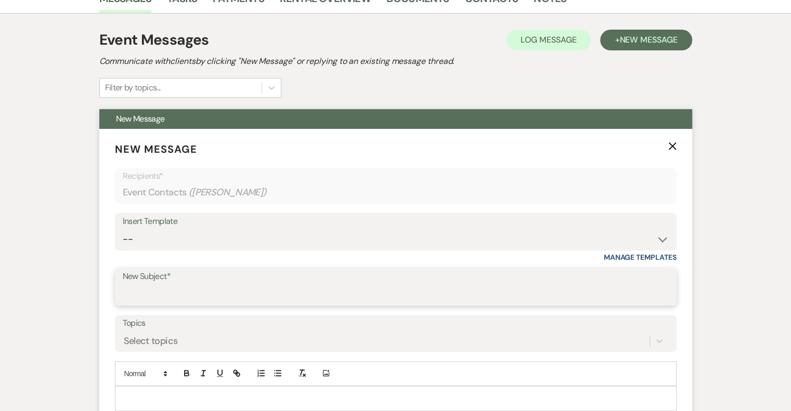
click at [178, 296] on input "New Subject*" at bounding box center [396, 294] width 546 height 20
type input "[PERSON_NAME] - NVL"
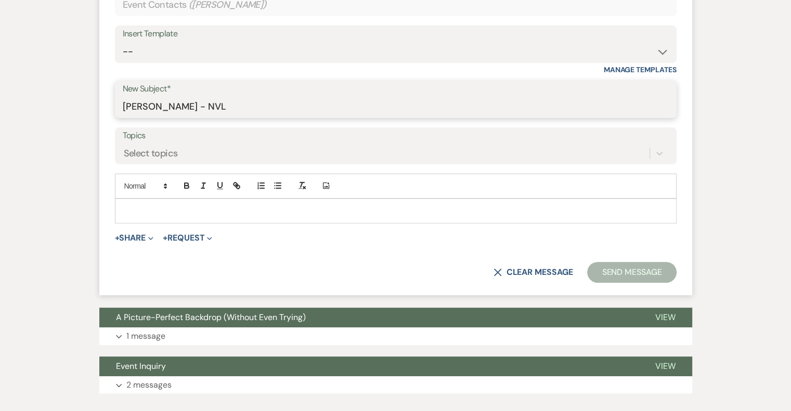
scroll to position [468, 0]
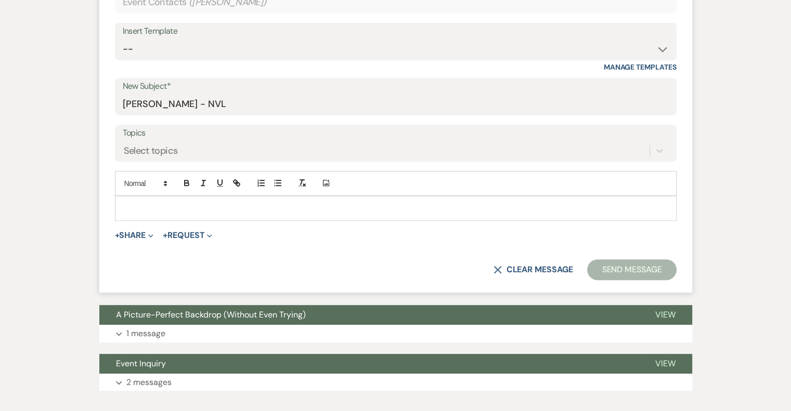
click at [221, 207] on p at bounding box center [395, 208] width 545 height 11
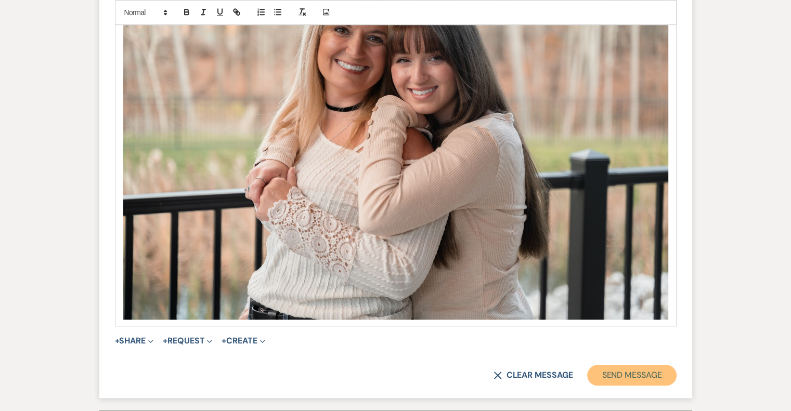
click at [663, 374] on button "Send Message" at bounding box center [631, 375] width 89 height 21
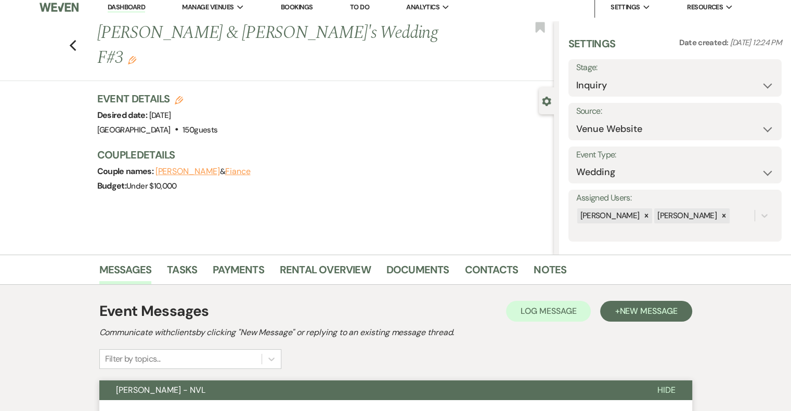
scroll to position [0, 0]
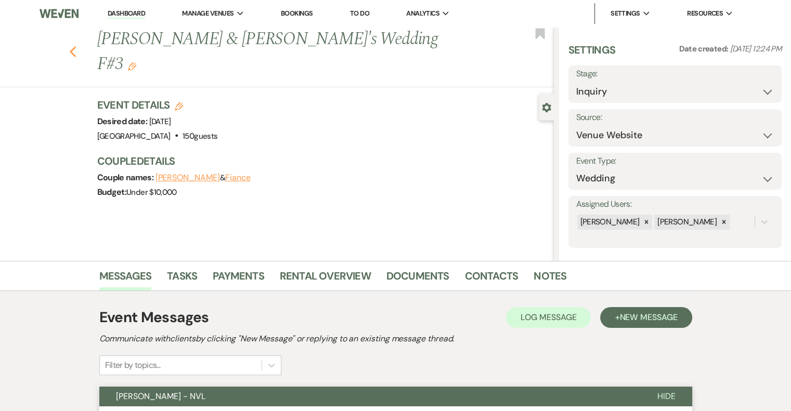
click at [77, 46] on icon "Previous" at bounding box center [73, 52] width 8 height 12
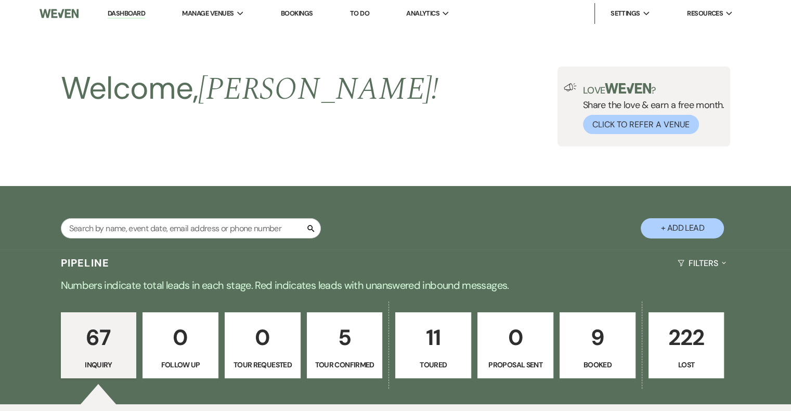
scroll to position [1304, 0]
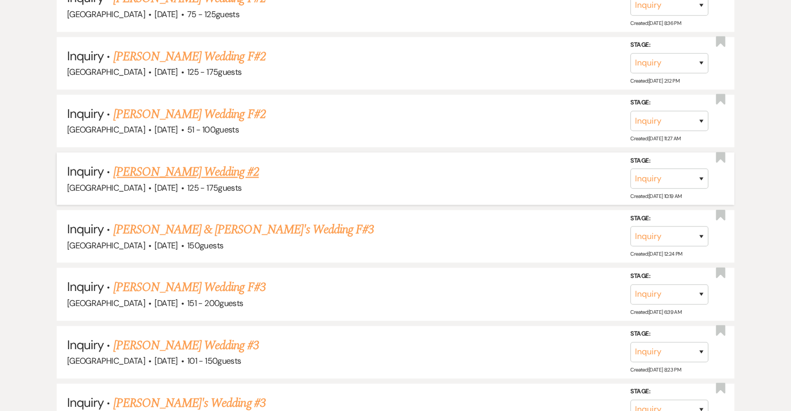
click at [218, 168] on link "[PERSON_NAME] Wedding #2" at bounding box center [186, 172] width 146 height 19
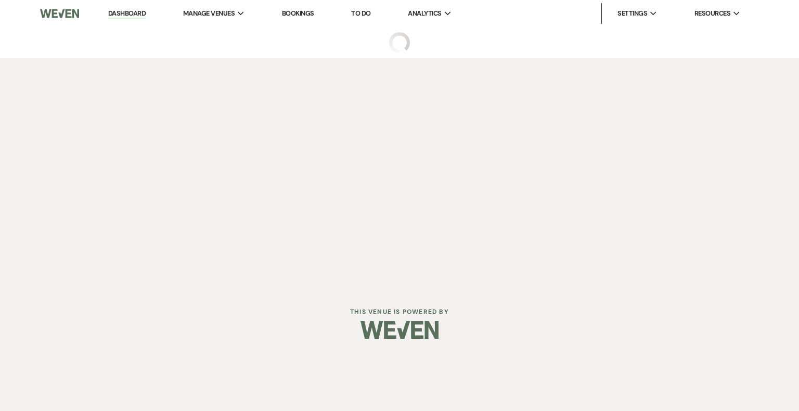
select select "3"
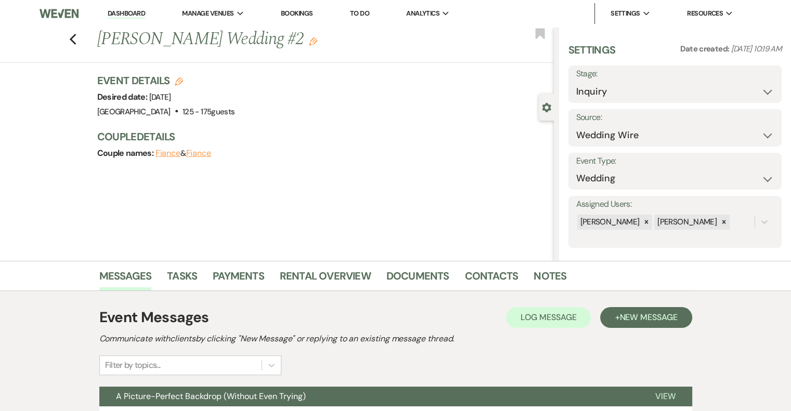
click at [309, 42] on use "button" at bounding box center [313, 41] width 8 height 8
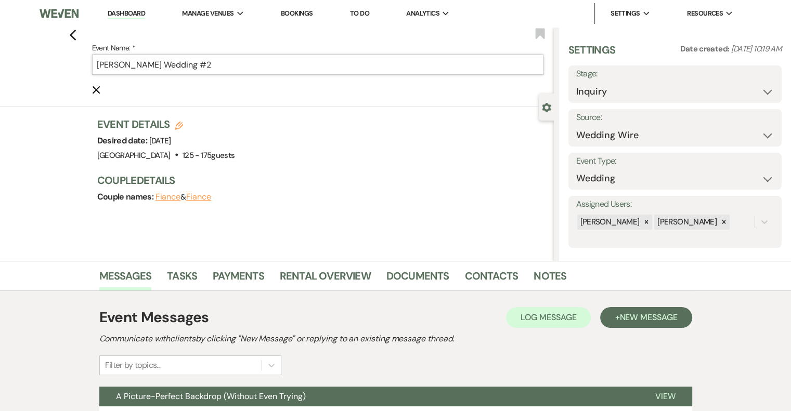
click at [236, 67] on input "[PERSON_NAME] Wedding #2" at bounding box center [317, 65] width 451 height 20
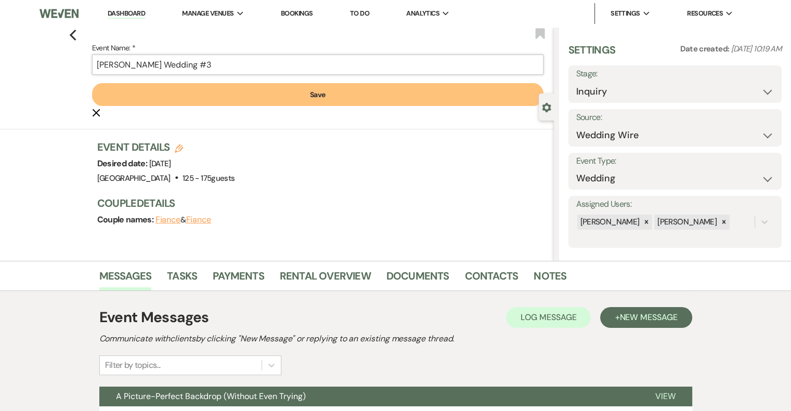
type input "[PERSON_NAME] Wedding #3"
click at [322, 103] on button "Save" at bounding box center [317, 94] width 451 height 23
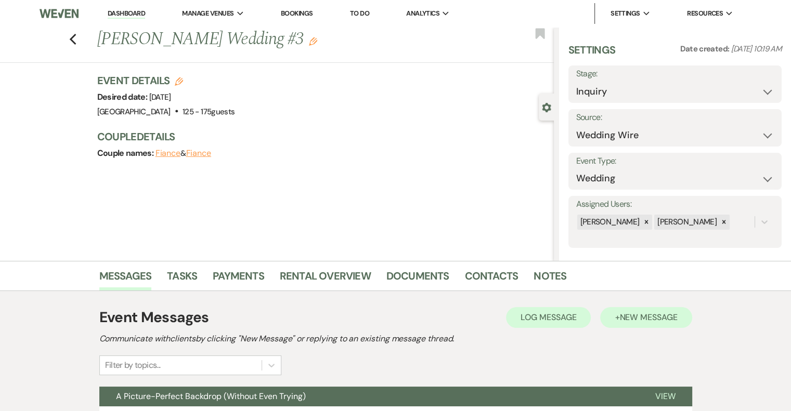
click at [661, 321] on span "New Message" at bounding box center [648, 317] width 58 height 11
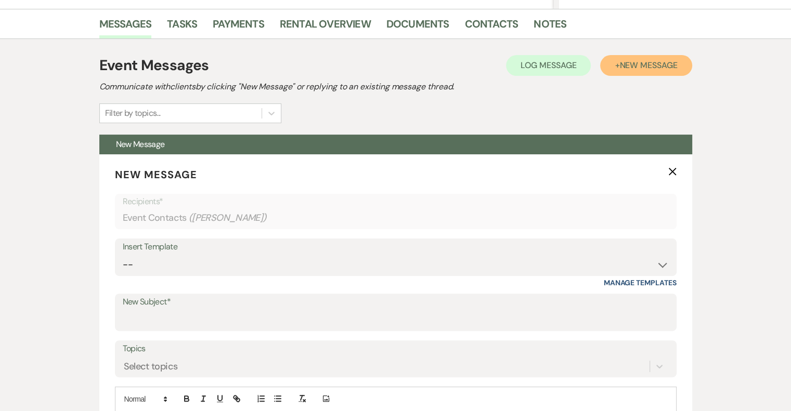
scroll to position [253, 0]
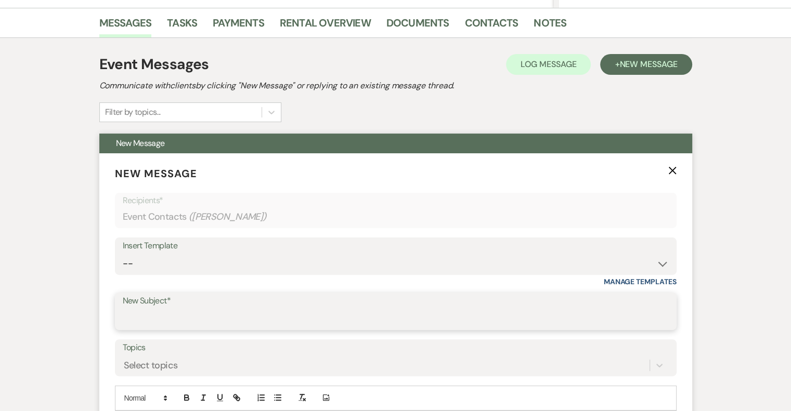
click at [174, 309] on input "New Subject*" at bounding box center [396, 319] width 546 height 20
type input "[PERSON_NAME] - NVL"
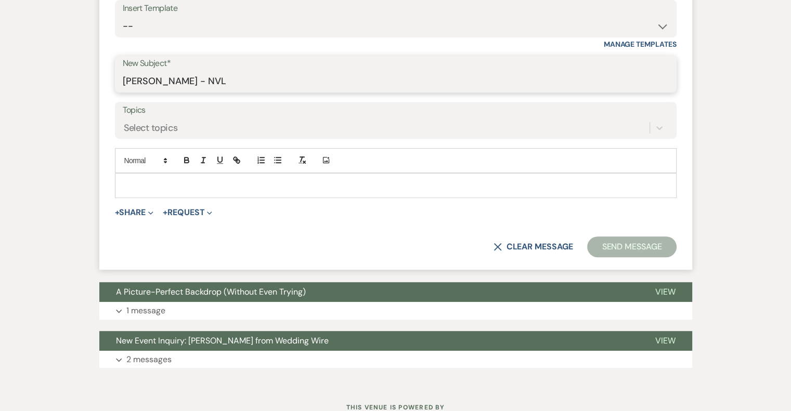
scroll to position [528, 0]
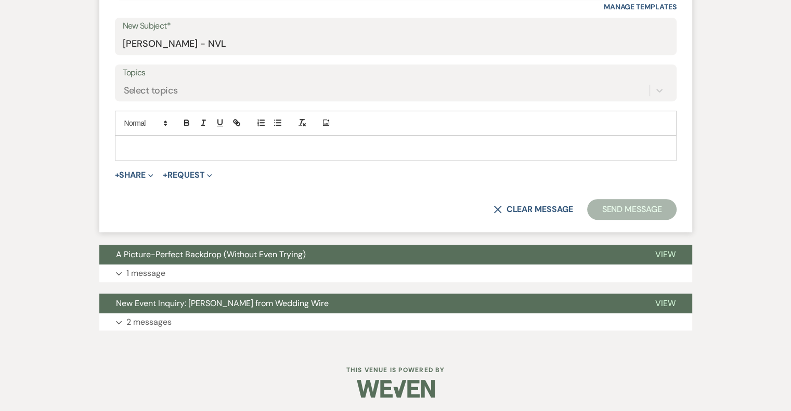
click at [209, 150] on p at bounding box center [395, 147] width 545 height 11
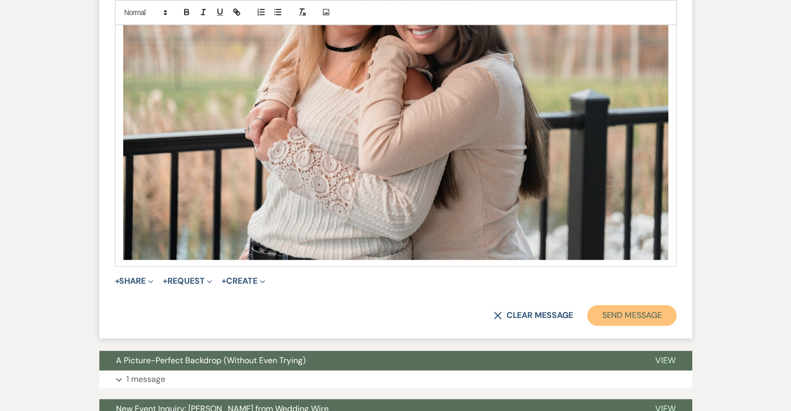
click at [641, 320] on button "Send Message" at bounding box center [631, 315] width 89 height 21
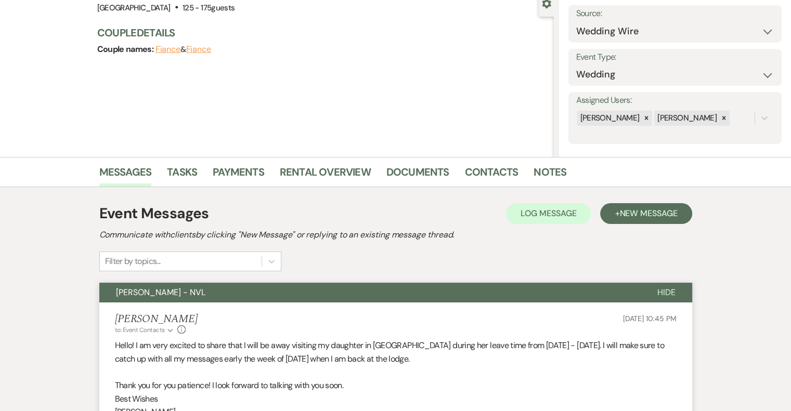
scroll to position [0, 0]
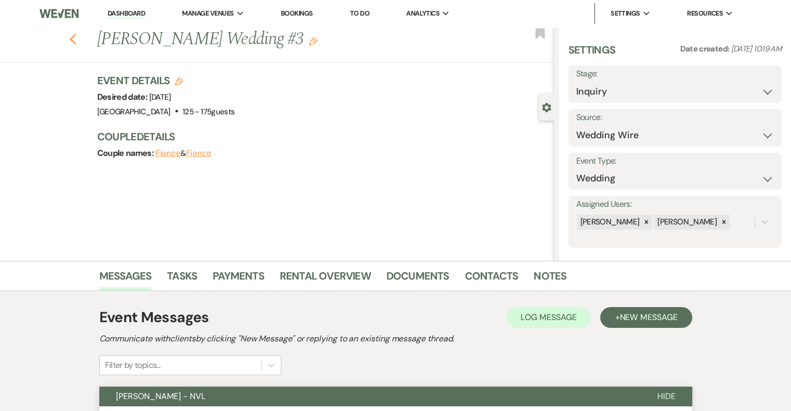
click at [76, 40] on icon "Previous" at bounding box center [73, 39] width 8 height 12
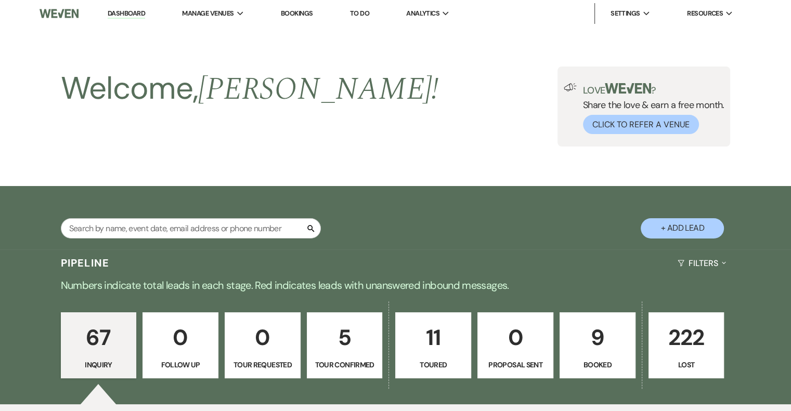
scroll to position [1304, 0]
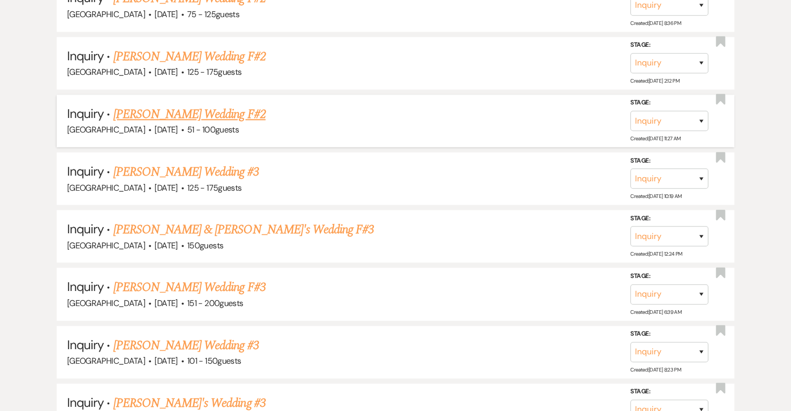
click at [206, 105] on link "[PERSON_NAME] Wedding F#2" at bounding box center [189, 114] width 152 height 19
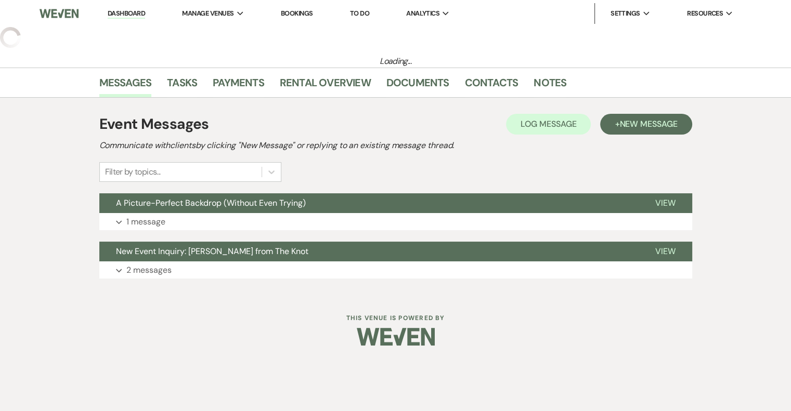
select select "2"
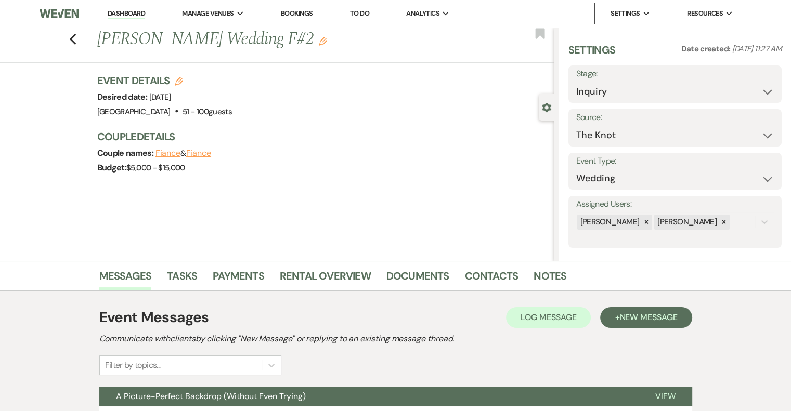
click at [319, 42] on use "button" at bounding box center [323, 41] width 8 height 8
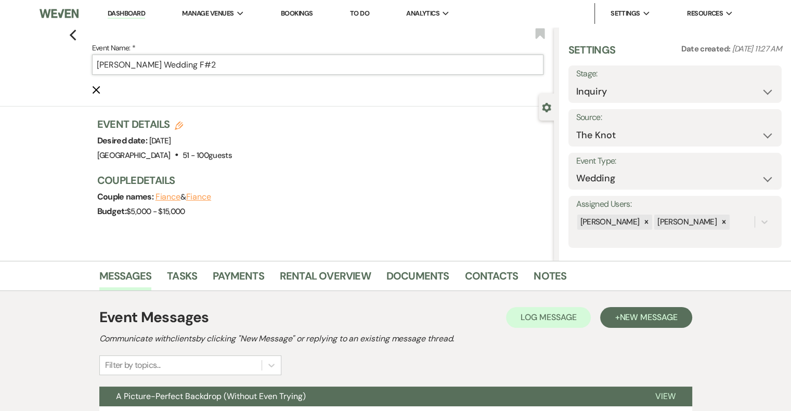
click at [234, 69] on input "[PERSON_NAME] Wedding F#2" at bounding box center [317, 65] width 451 height 20
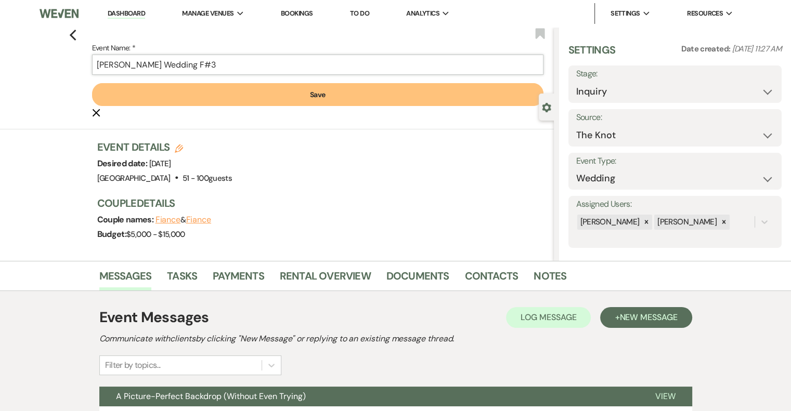
type input "[PERSON_NAME] Wedding F#3"
click at [281, 88] on button "Save" at bounding box center [317, 94] width 451 height 23
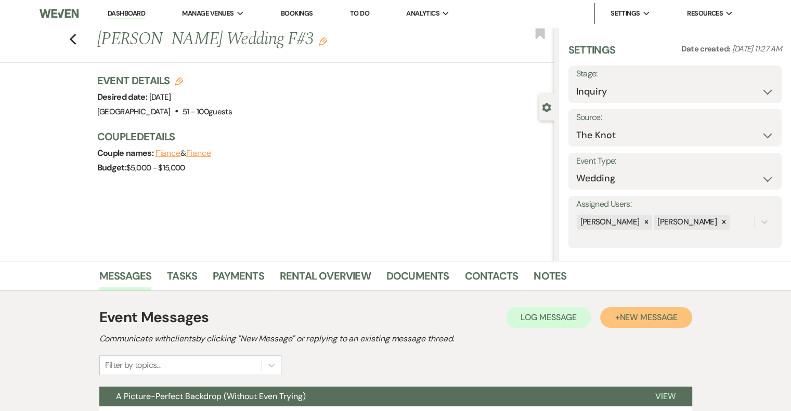
click at [662, 322] on button "+ New Message" at bounding box center [646, 317] width 92 height 21
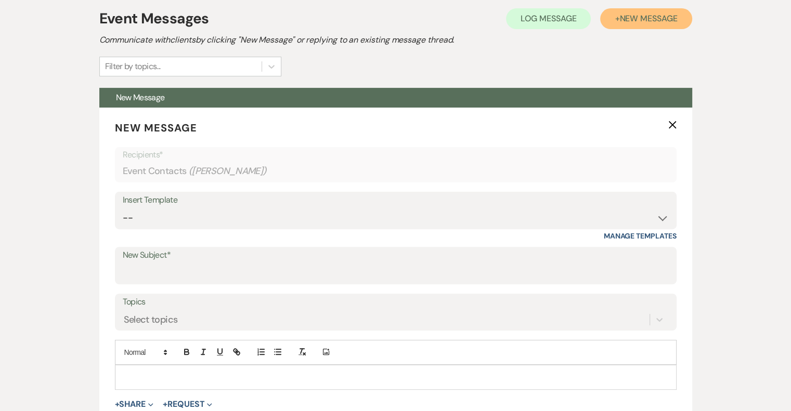
scroll to position [300, 0]
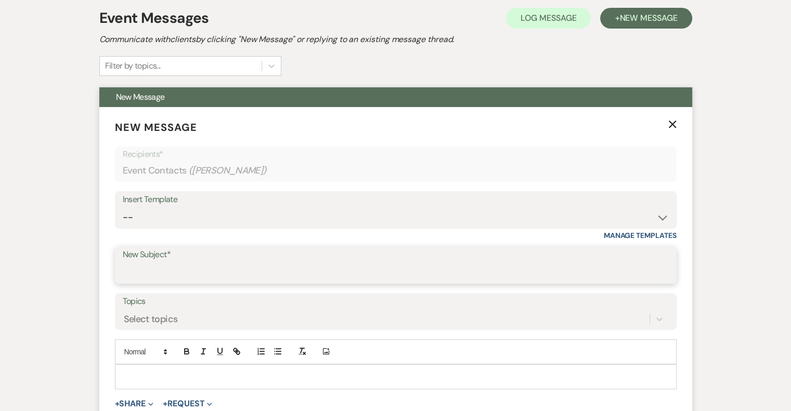
click at [173, 272] on input "New Subject*" at bounding box center [396, 273] width 546 height 20
type input "[PERSON_NAME] - NVL"
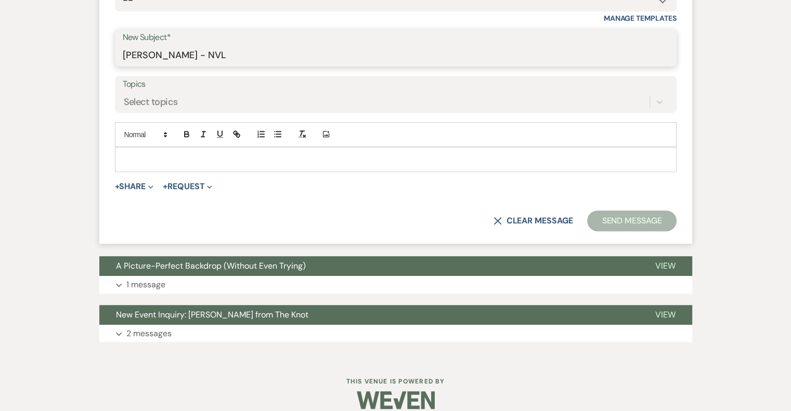
scroll to position [519, 0]
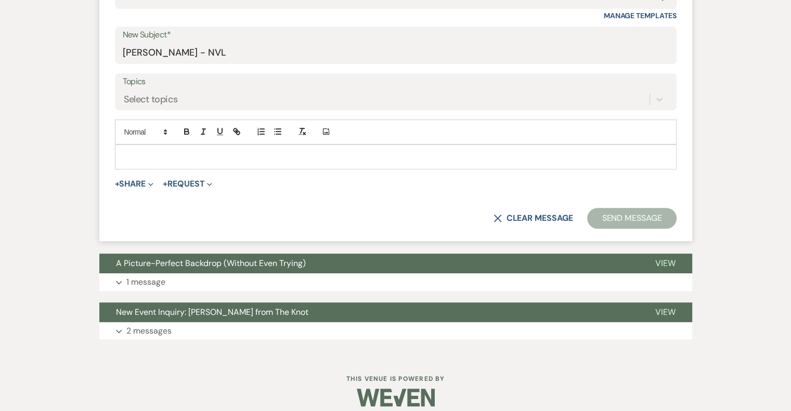
click at [214, 151] on p at bounding box center [395, 156] width 545 height 11
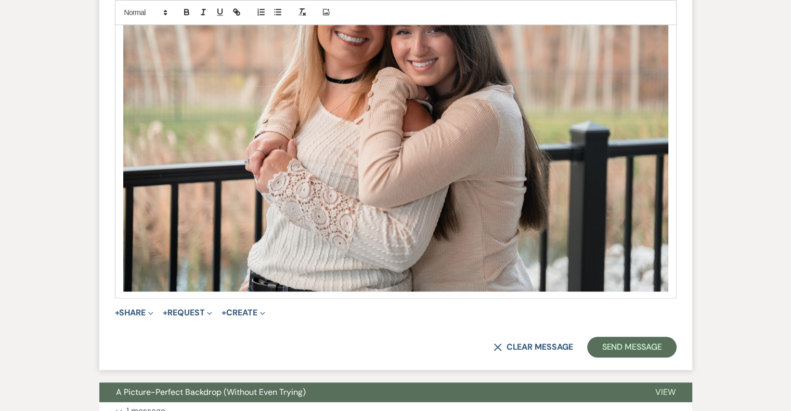
scroll to position [845, 0]
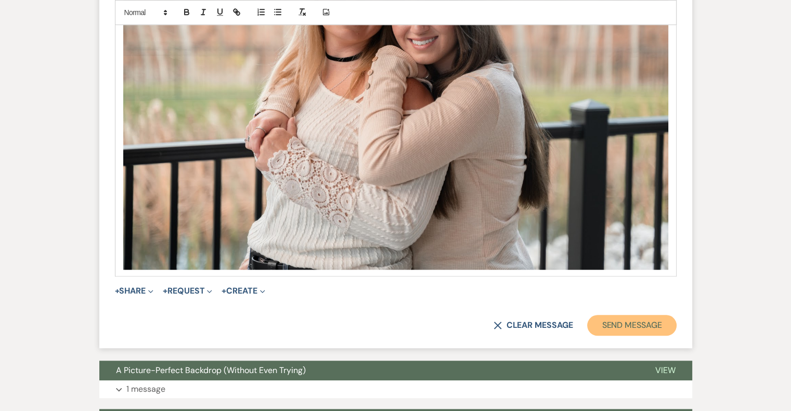
click at [654, 320] on button "Send Message" at bounding box center [631, 325] width 89 height 21
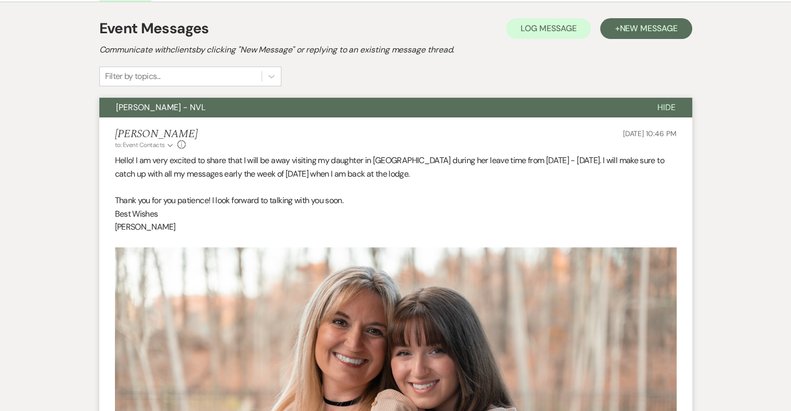
scroll to position [0, 0]
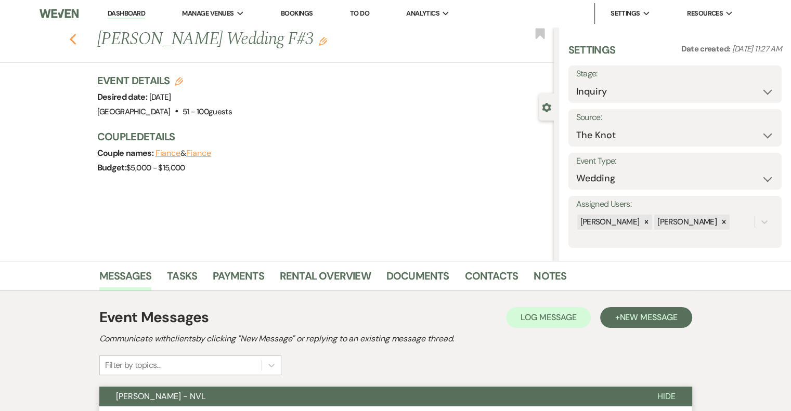
click at [77, 42] on icon "Previous" at bounding box center [73, 39] width 8 height 12
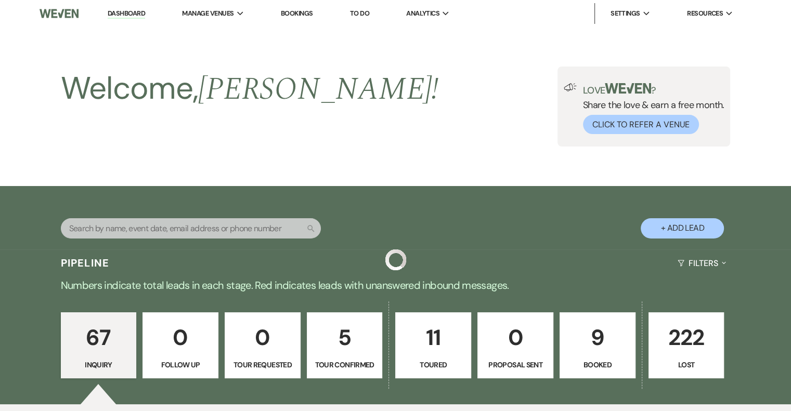
scroll to position [1304, 0]
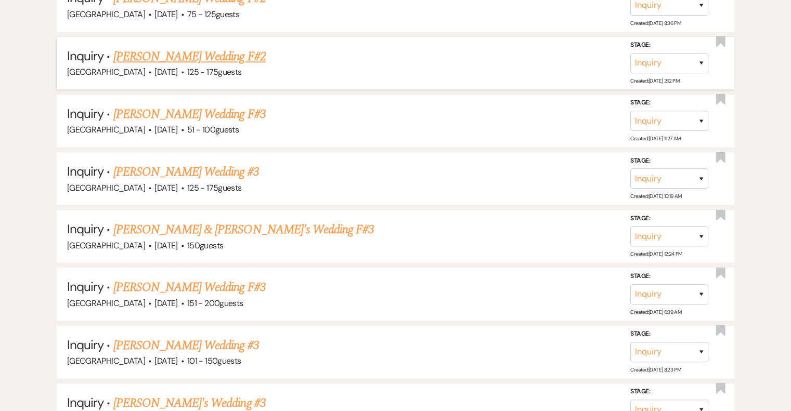
click at [245, 48] on link "[PERSON_NAME] Wedding F#2" at bounding box center [189, 56] width 152 height 19
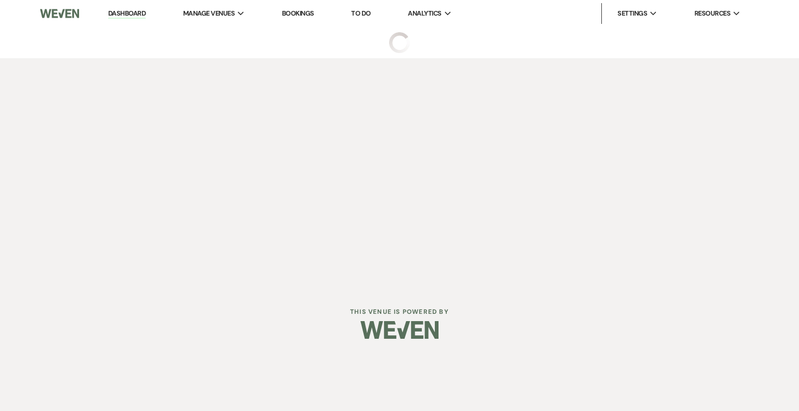
select select "3"
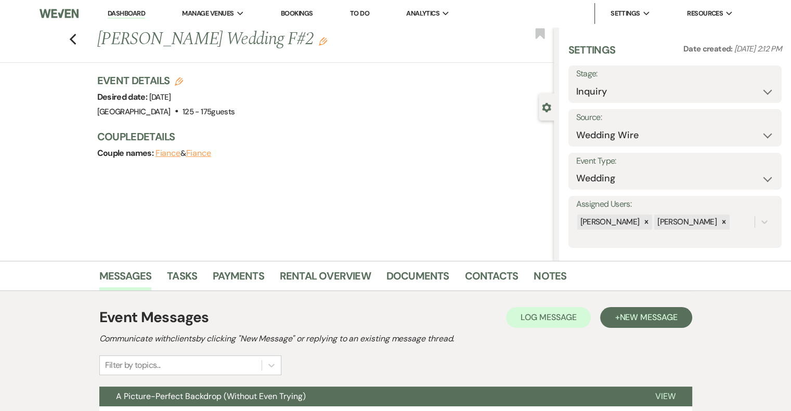
click at [321, 43] on icon "Edit" at bounding box center [323, 41] width 8 height 8
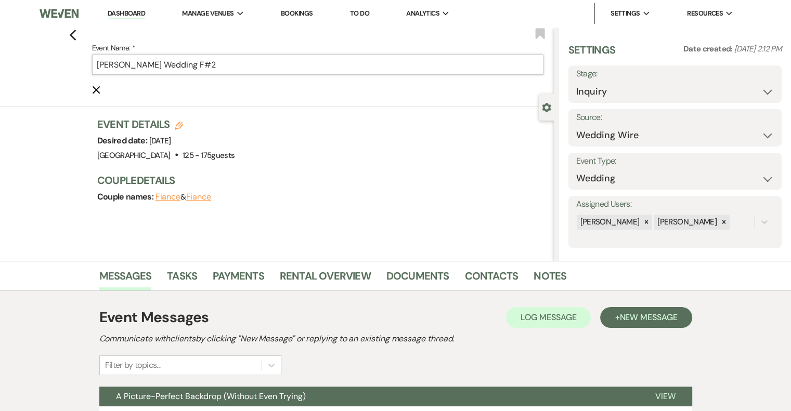
click at [275, 68] on input "[PERSON_NAME] Wedding F#2" at bounding box center [317, 65] width 451 height 20
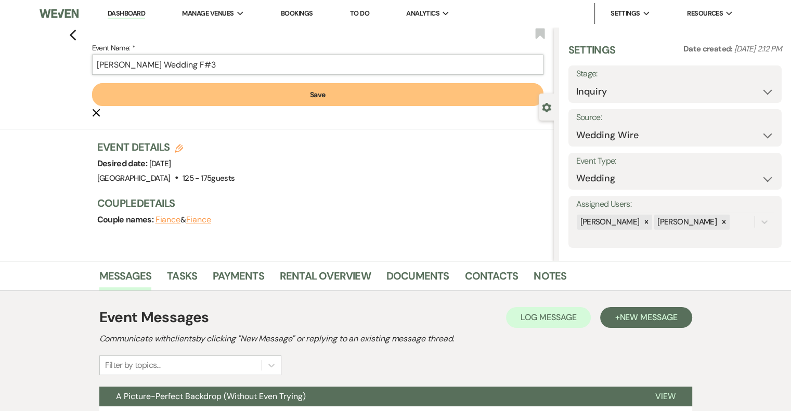
type input "[PERSON_NAME] Wedding F#3"
click at [310, 93] on button "Save" at bounding box center [317, 94] width 451 height 23
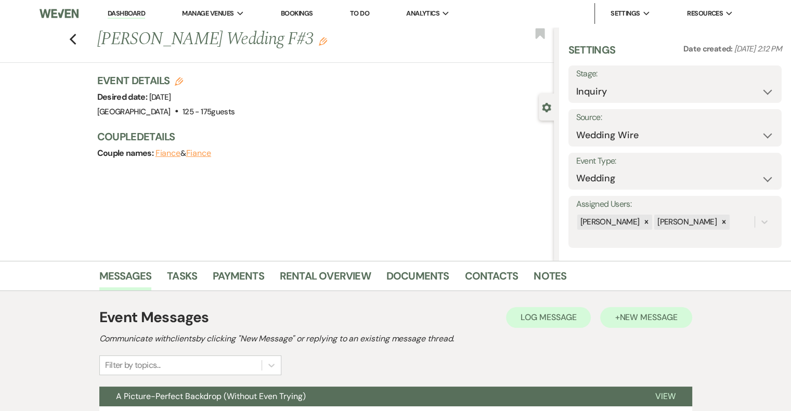
click at [659, 323] on button "+ New Message" at bounding box center [646, 317] width 92 height 21
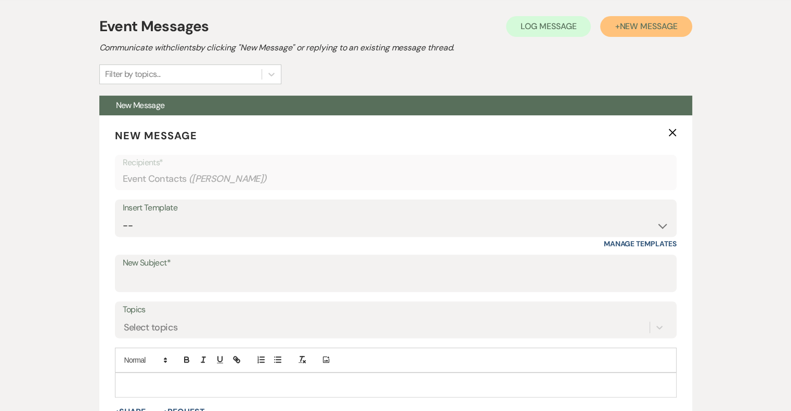
scroll to position [307, 0]
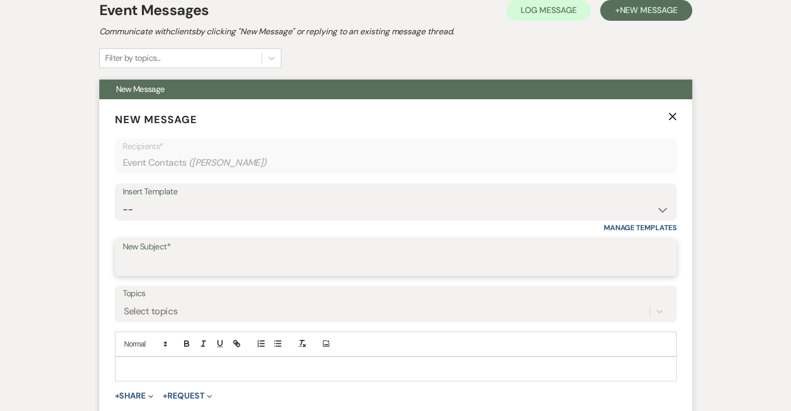
click at [192, 260] on input "New Subject*" at bounding box center [396, 265] width 546 height 20
type input "[PERSON_NAME] - NVL"
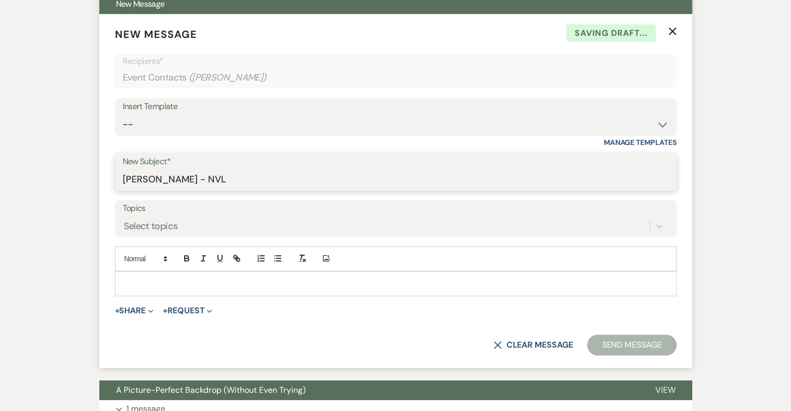
scroll to position [399, 0]
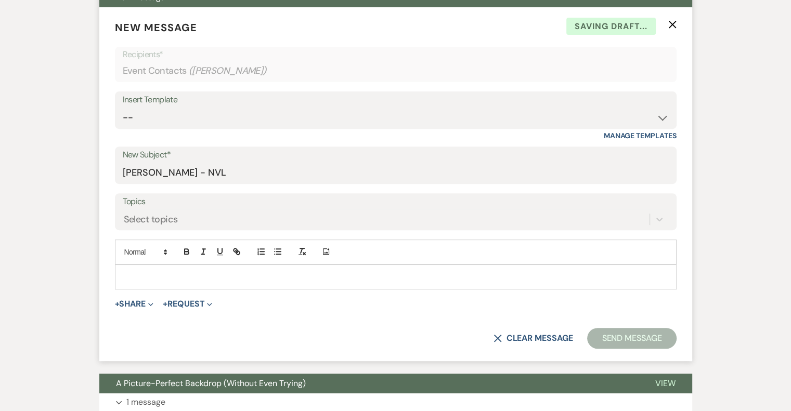
click at [207, 277] on p at bounding box center [395, 276] width 545 height 11
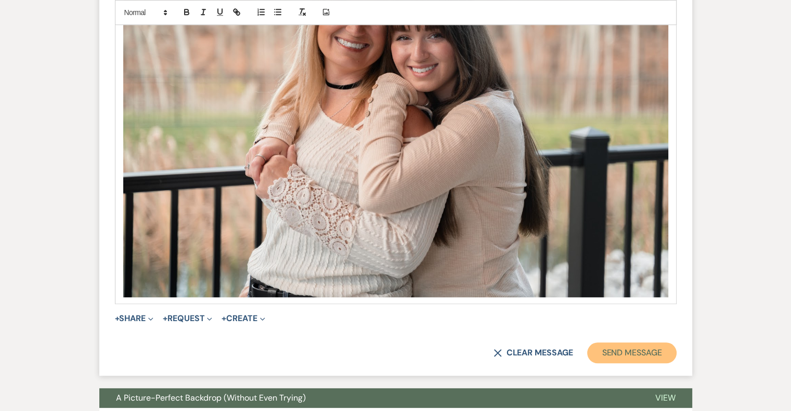
click at [647, 356] on button "Send Message" at bounding box center [631, 353] width 89 height 21
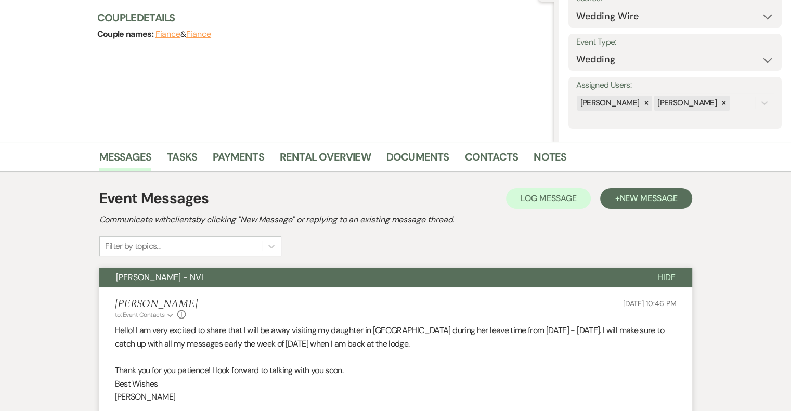
scroll to position [0, 0]
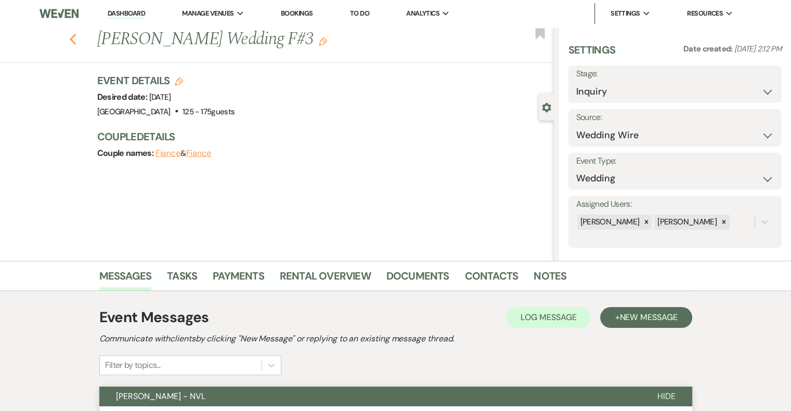
click at [77, 35] on icon "Previous" at bounding box center [73, 39] width 8 height 12
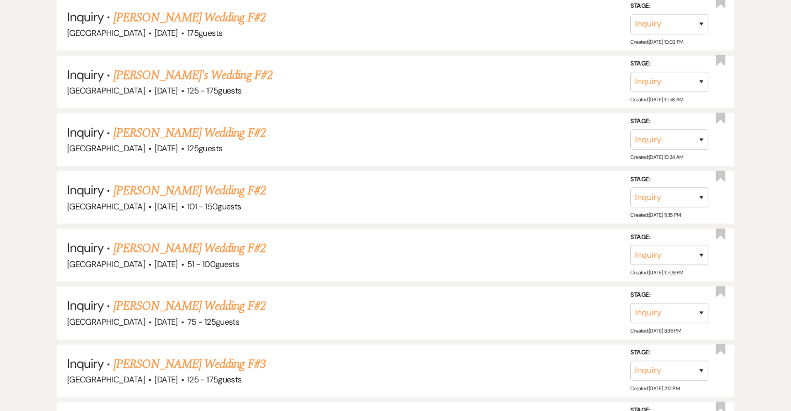
scroll to position [989, 0]
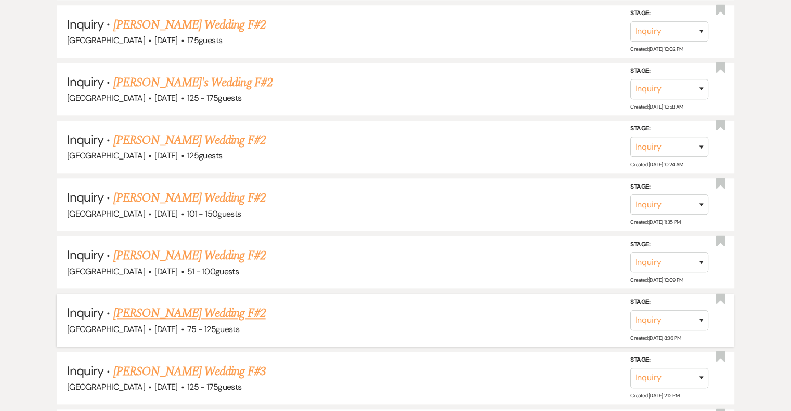
click at [204, 307] on link "[PERSON_NAME] Wedding F#2" at bounding box center [189, 313] width 152 height 19
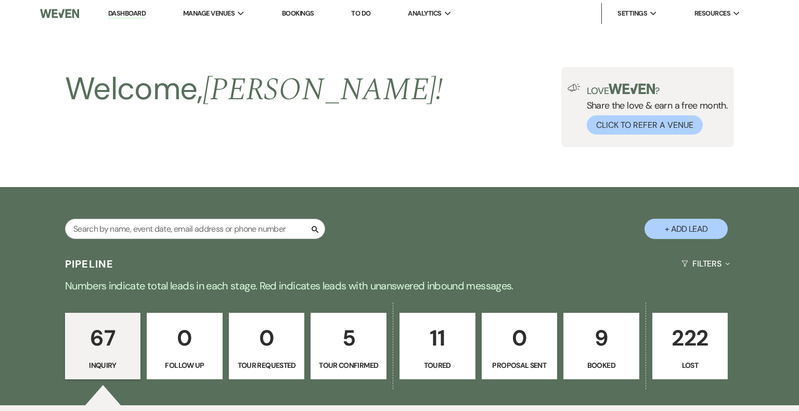
select select "3"
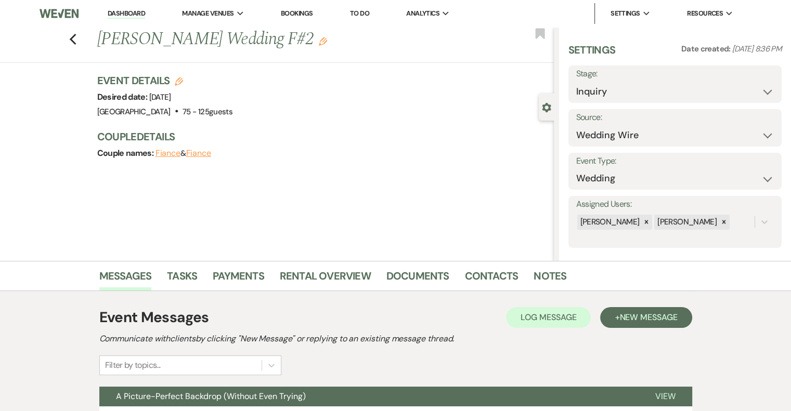
click at [319, 43] on icon "Edit" at bounding box center [323, 41] width 8 height 8
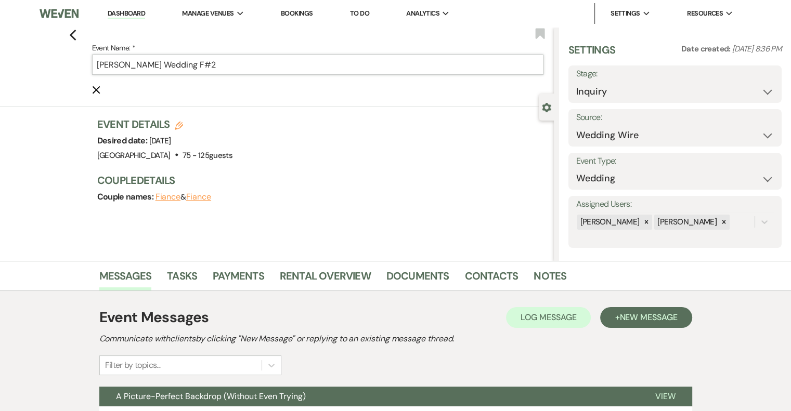
click at [236, 66] on input "[PERSON_NAME] Wedding F#2" at bounding box center [317, 65] width 451 height 20
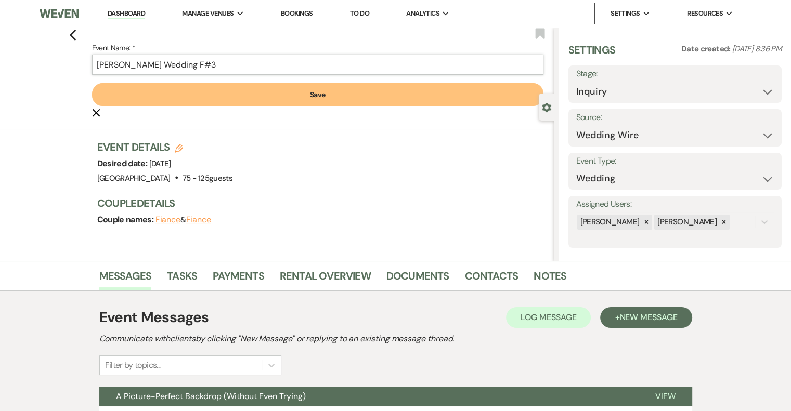
type input "[PERSON_NAME] Wedding F#3"
click at [395, 96] on button "Save" at bounding box center [317, 94] width 451 height 23
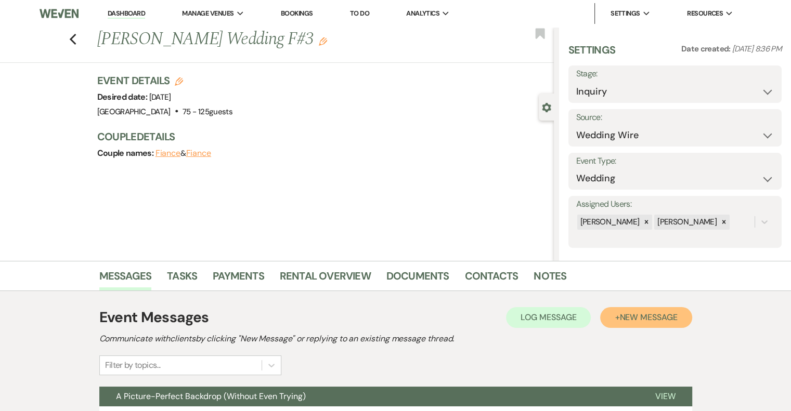
click at [664, 322] on span "New Message" at bounding box center [648, 317] width 58 height 11
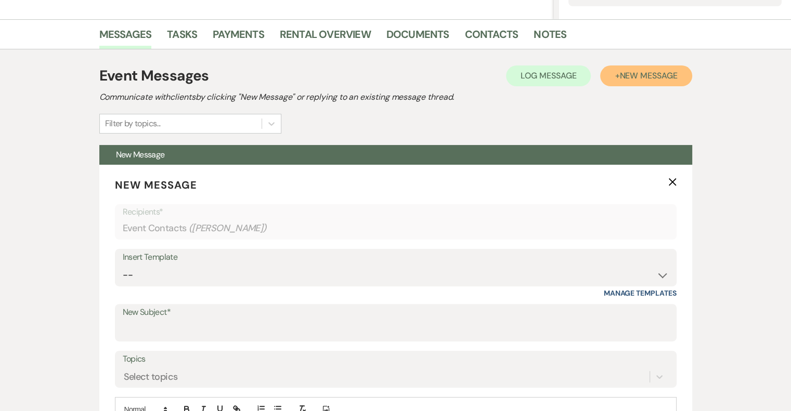
scroll to position [252, 0]
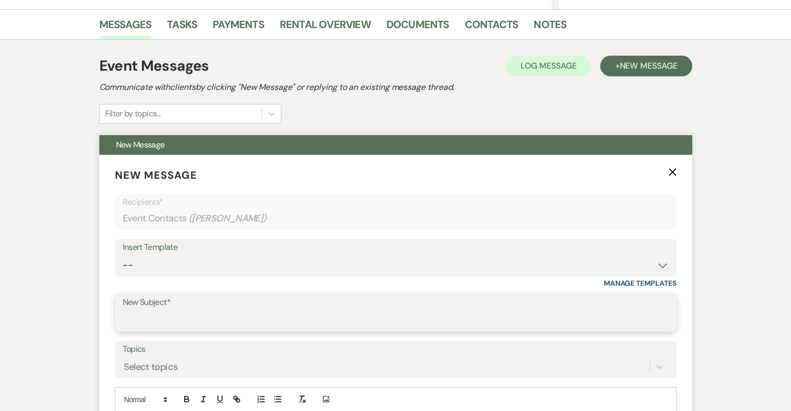
click at [188, 318] on input "New Subject*" at bounding box center [396, 320] width 546 height 20
type input "[PERSON_NAME] - NVL"
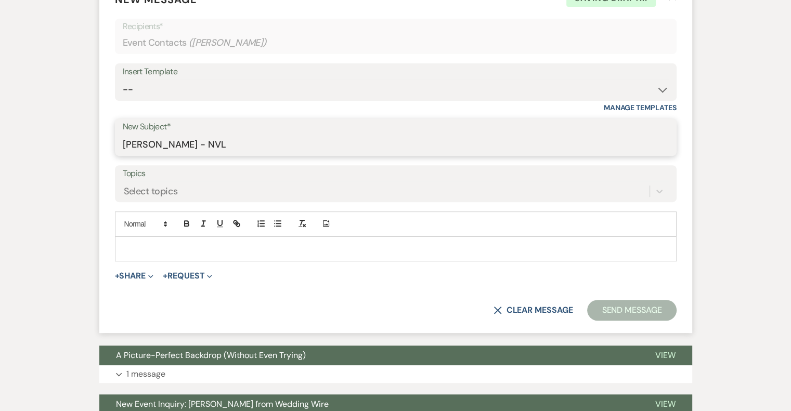
scroll to position [439, 0]
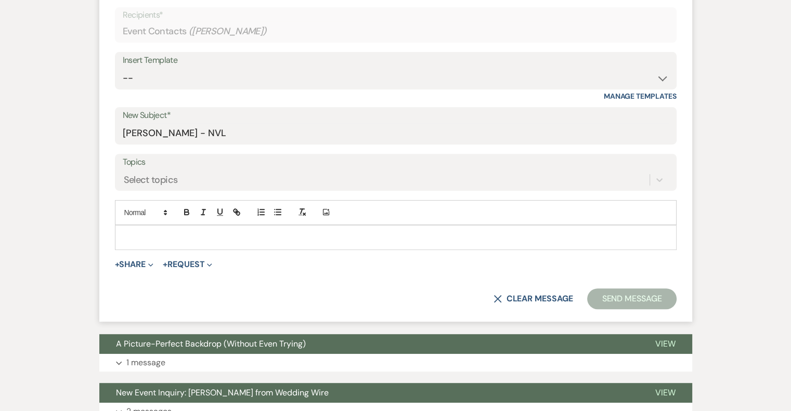
click at [201, 235] on p at bounding box center [395, 237] width 545 height 11
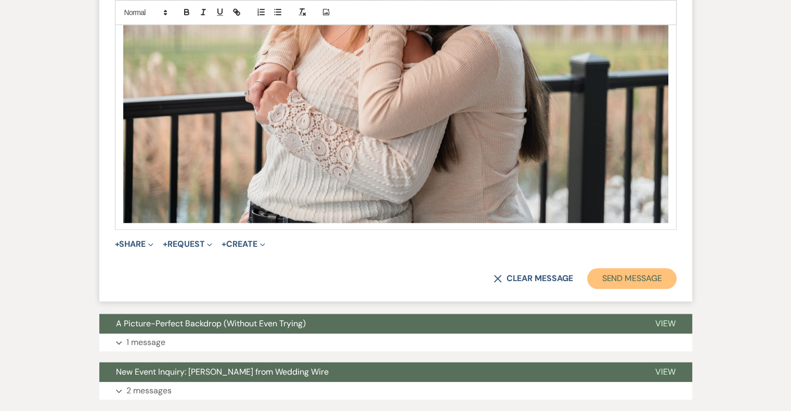
click at [658, 284] on button "Send Message" at bounding box center [631, 278] width 89 height 21
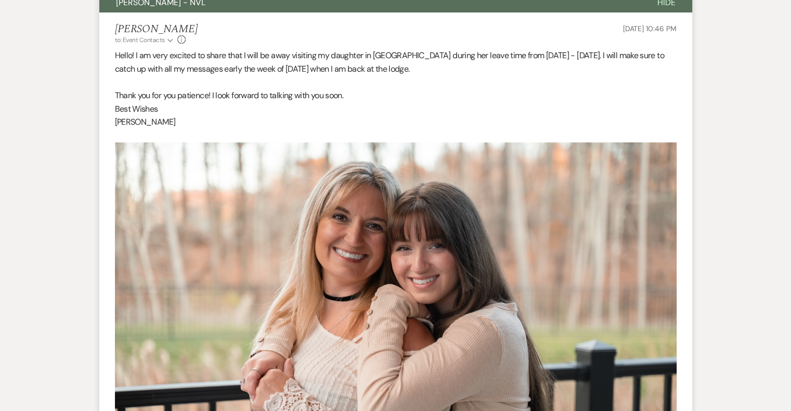
scroll to position [0, 0]
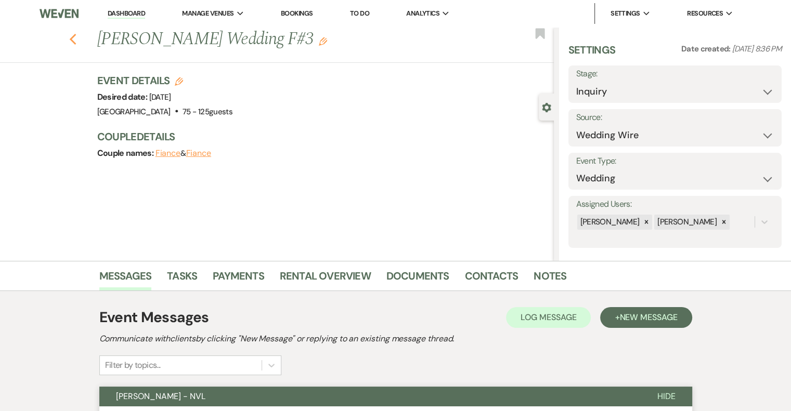
click at [76, 40] on icon "Previous" at bounding box center [73, 39] width 8 height 12
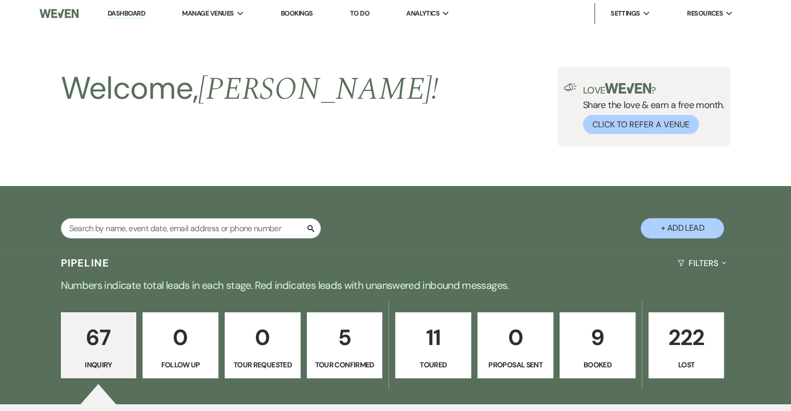
scroll to position [989, 0]
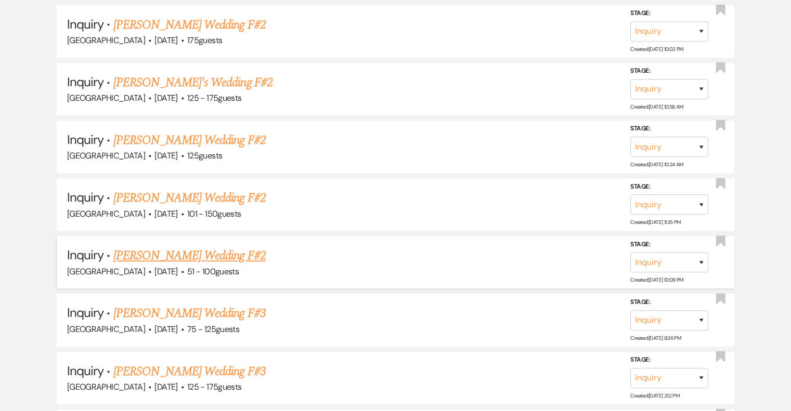
click at [232, 250] on link "[PERSON_NAME] Wedding F#2" at bounding box center [189, 255] width 152 height 19
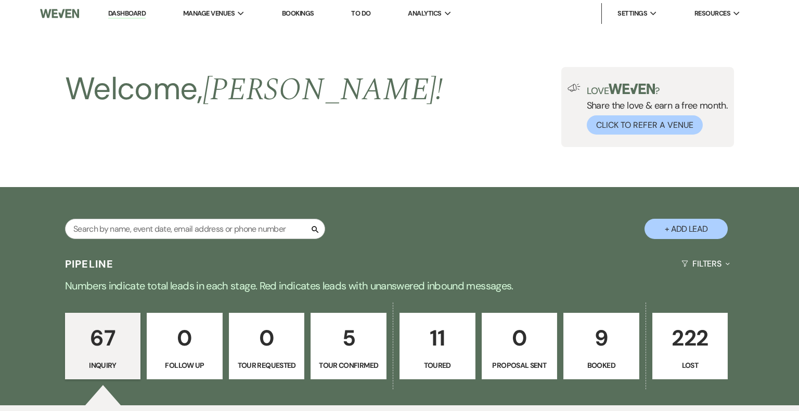
select select "2"
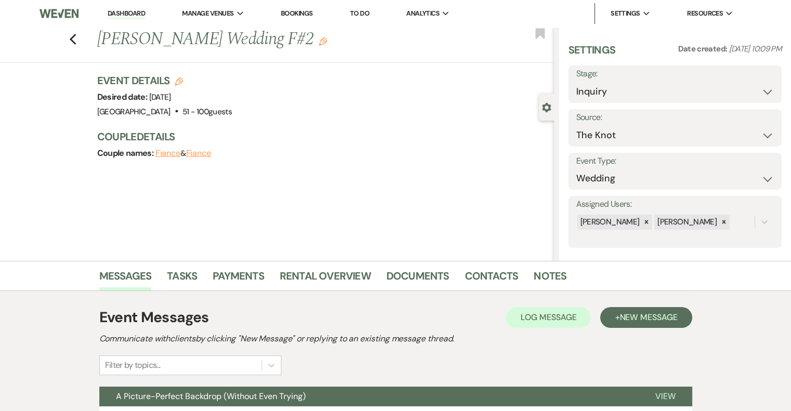
click at [319, 42] on icon "Edit" at bounding box center [323, 41] width 8 height 8
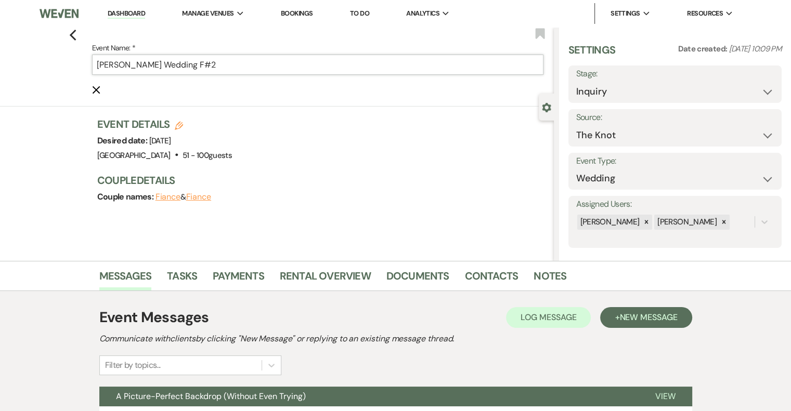
click at [262, 64] on input "[PERSON_NAME] Wedding F#2" at bounding box center [317, 65] width 451 height 20
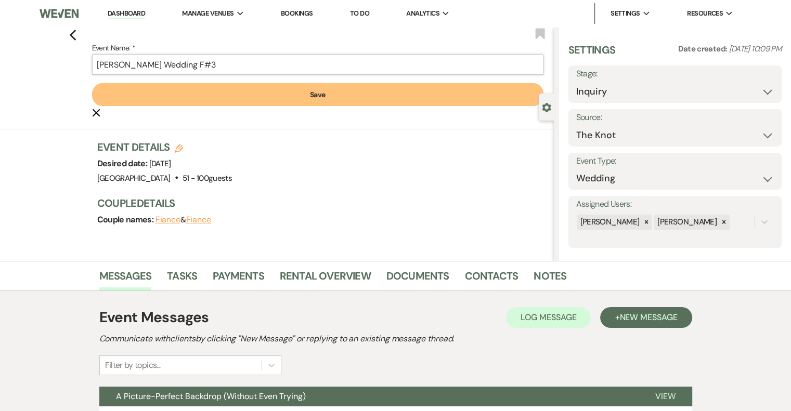
type input "[PERSON_NAME] Wedding F#3"
click at [310, 86] on button "Save" at bounding box center [317, 94] width 451 height 23
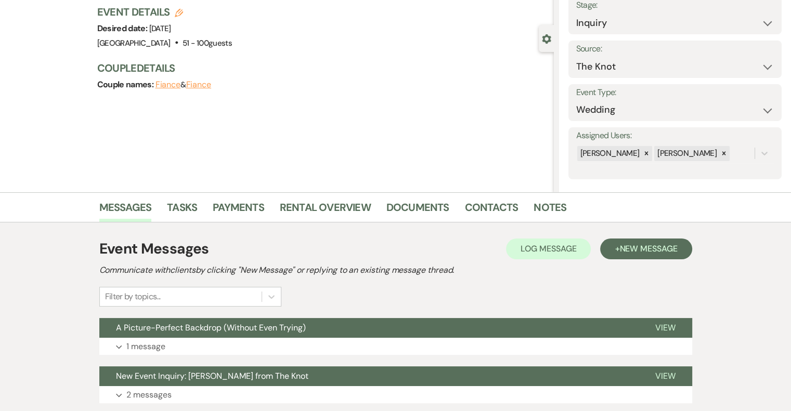
scroll to position [143, 0]
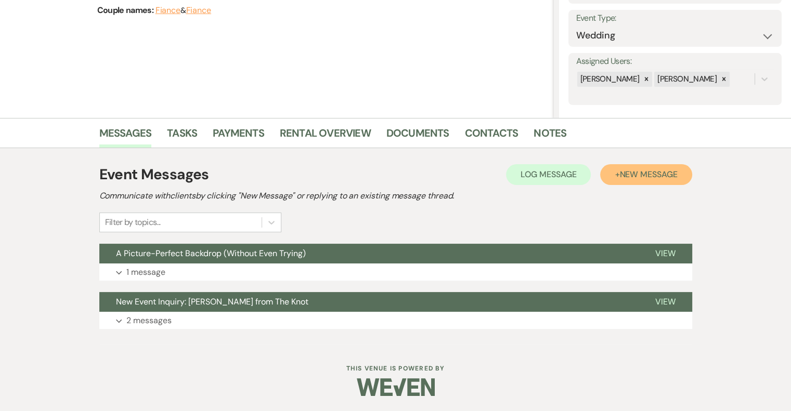
click at [660, 180] on button "+ New Message" at bounding box center [646, 174] width 92 height 21
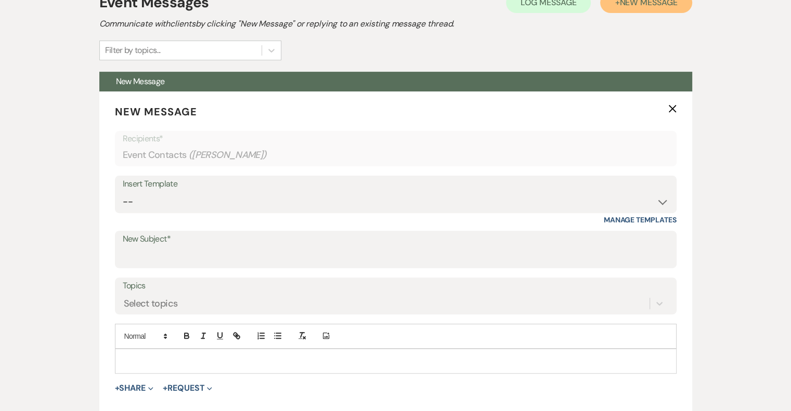
scroll to position [328, 0]
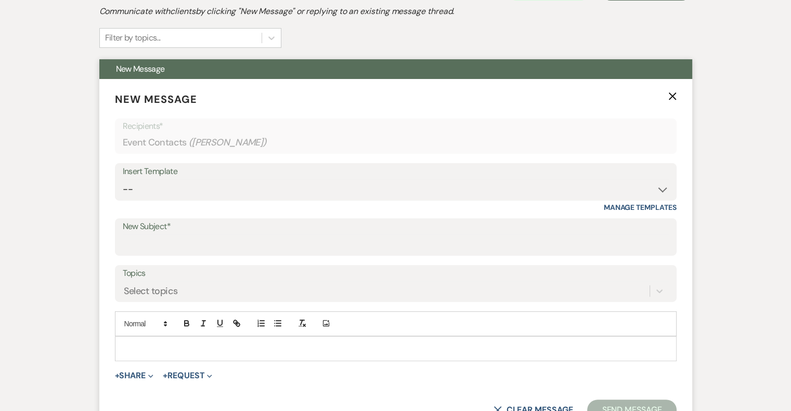
click at [201, 229] on label "New Subject*" at bounding box center [396, 226] width 546 height 15
click at [201, 235] on input "New Subject*" at bounding box center [396, 245] width 546 height 20
click at [198, 240] on input "New Subject*" at bounding box center [396, 245] width 546 height 20
type input "[PERSON_NAME] - NVL"
click at [253, 349] on p at bounding box center [395, 348] width 545 height 11
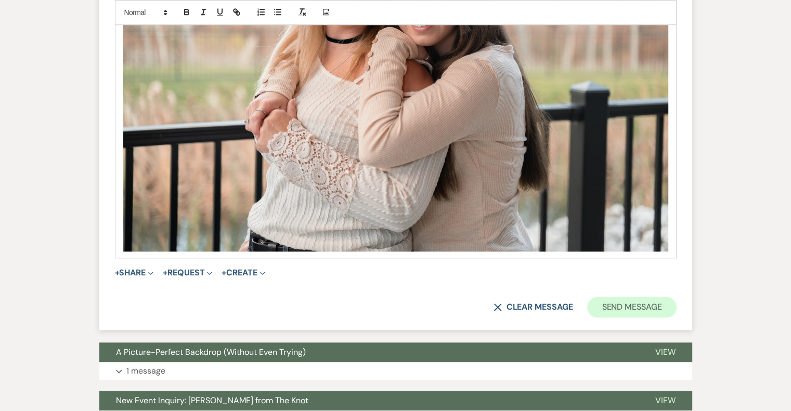
click at [647, 310] on button "Send Message" at bounding box center [631, 307] width 89 height 21
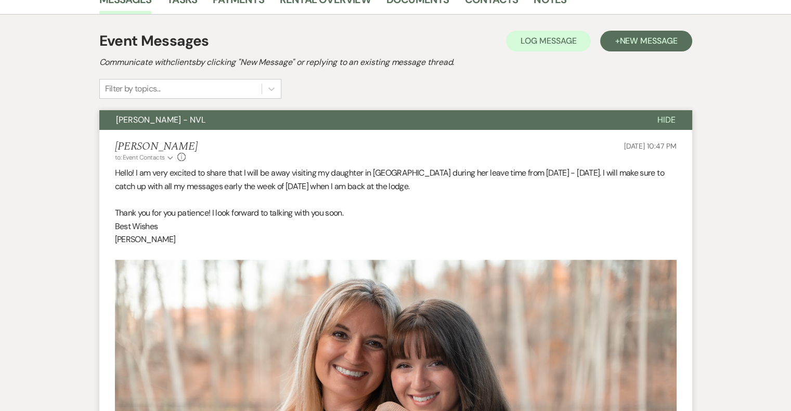
scroll to position [0, 0]
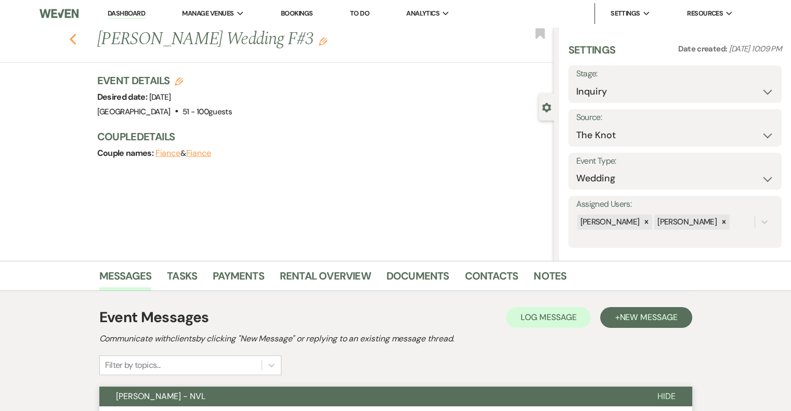
click at [77, 37] on icon "Previous" at bounding box center [73, 39] width 8 height 12
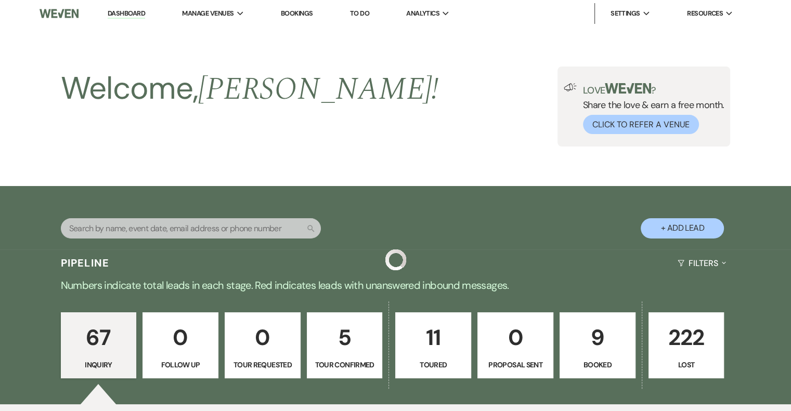
scroll to position [989, 0]
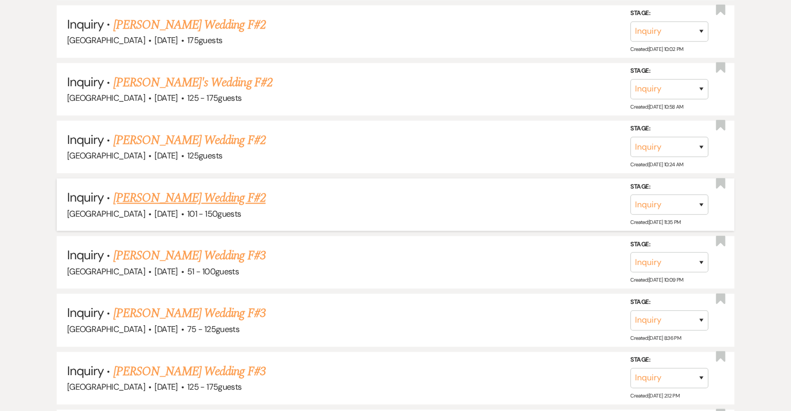
click at [244, 193] on link "[PERSON_NAME] Wedding F#2" at bounding box center [189, 198] width 152 height 19
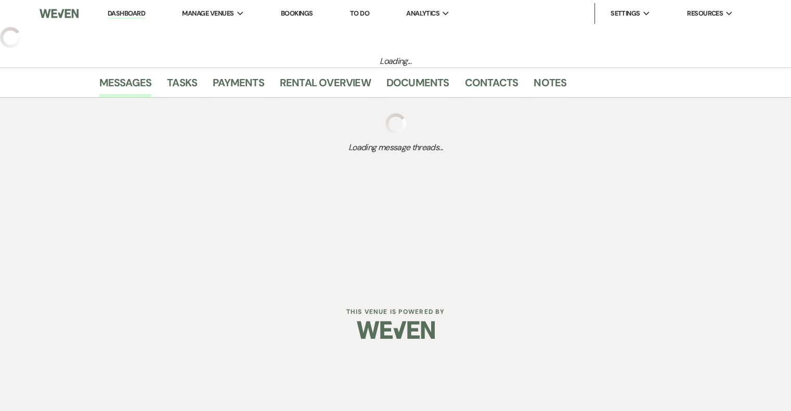
select select "2"
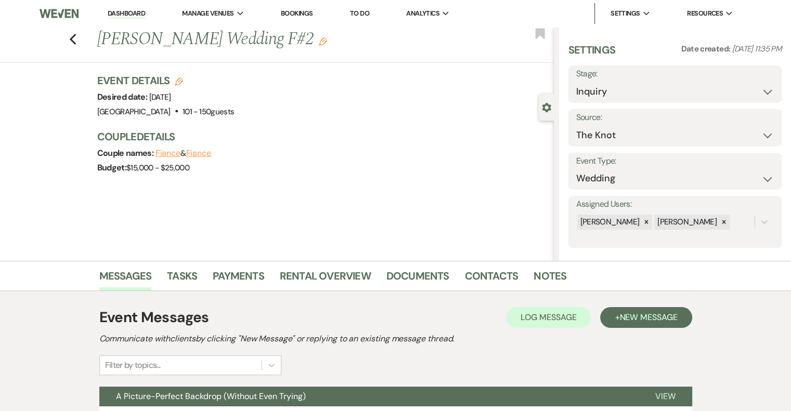
click at [327, 42] on use "button" at bounding box center [323, 41] width 8 height 8
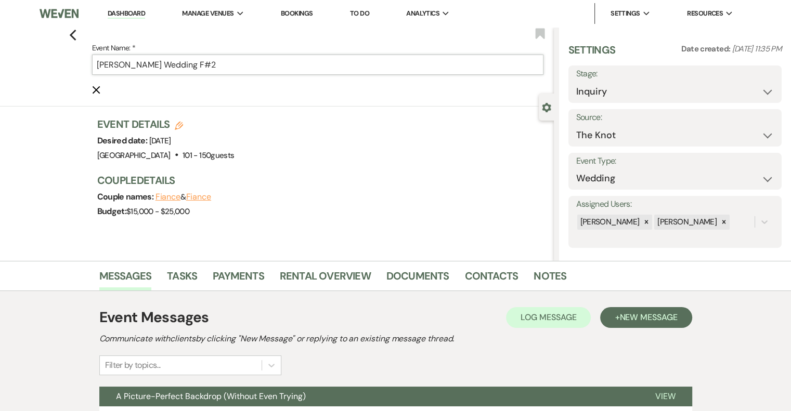
click at [266, 68] on input "[PERSON_NAME] Wedding F#2" at bounding box center [317, 65] width 451 height 20
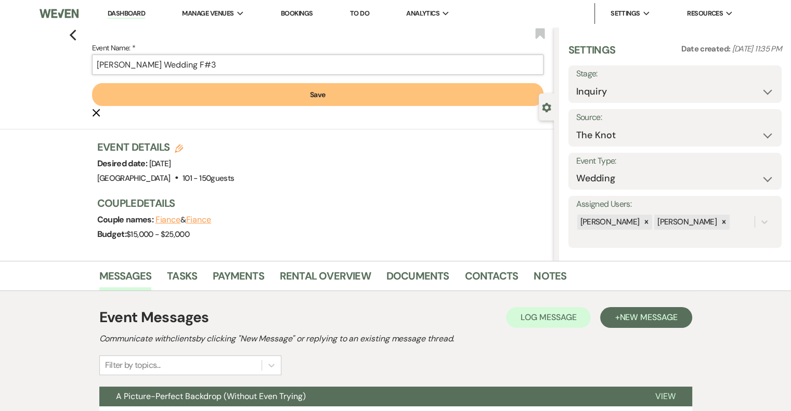
type input "[PERSON_NAME] Wedding F#3"
click at [304, 103] on button "Save" at bounding box center [317, 94] width 451 height 23
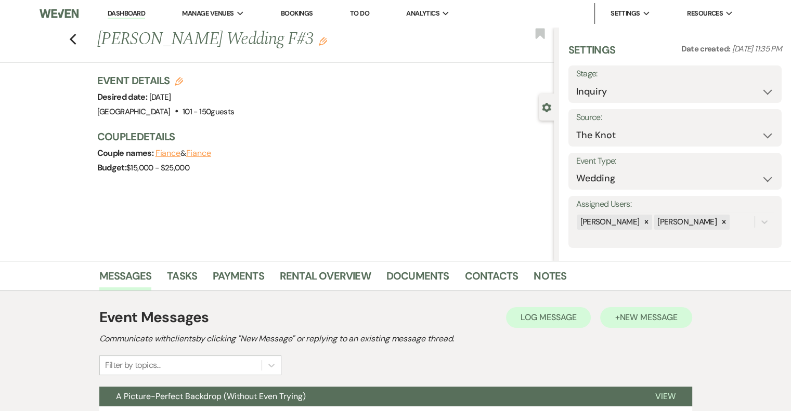
click at [663, 324] on button "+ New Message" at bounding box center [646, 317] width 92 height 21
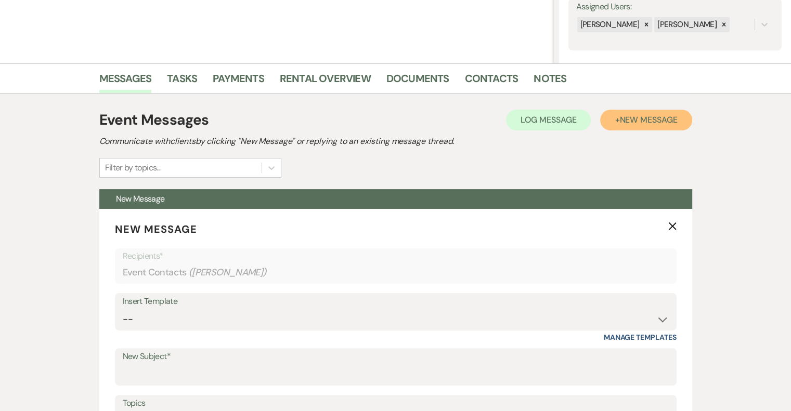
scroll to position [205, 0]
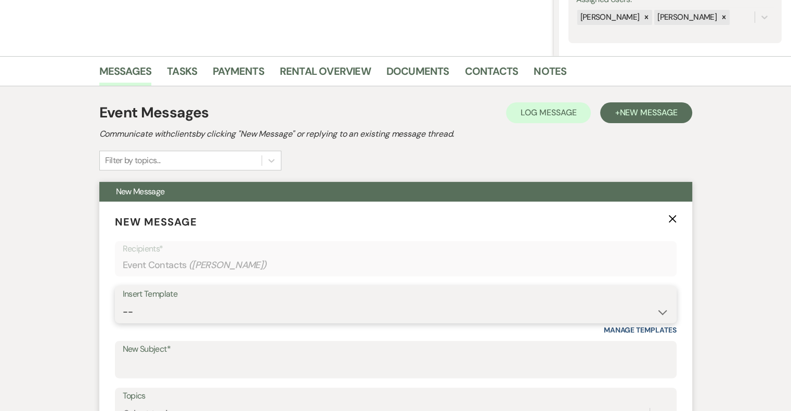
click at [166, 314] on select "-- Email #1 – Thank You for Inquiring WEDDINGS Send Contract: All Events Bookin…" at bounding box center [396, 312] width 546 height 20
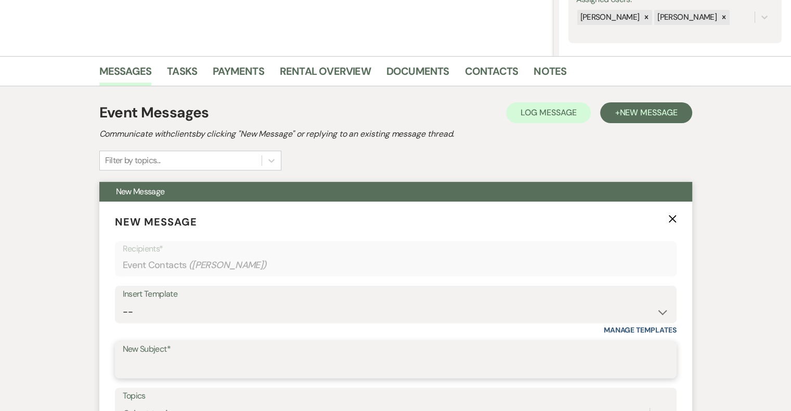
click at [173, 371] on input "New Subject*" at bounding box center [396, 367] width 546 height 20
type input "[PERSON_NAME] - NVL"
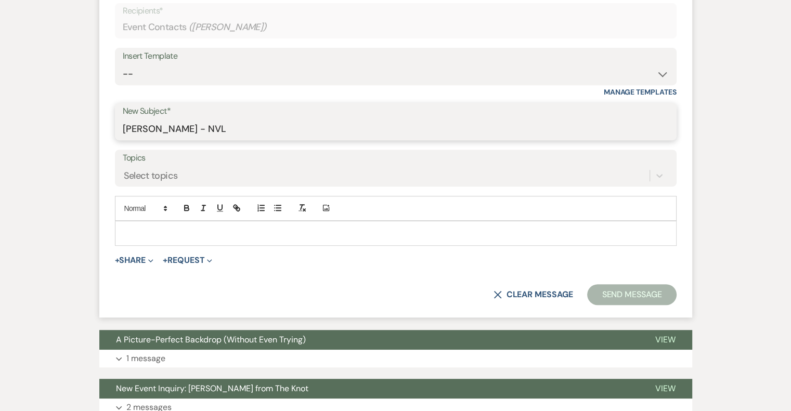
scroll to position [447, 0]
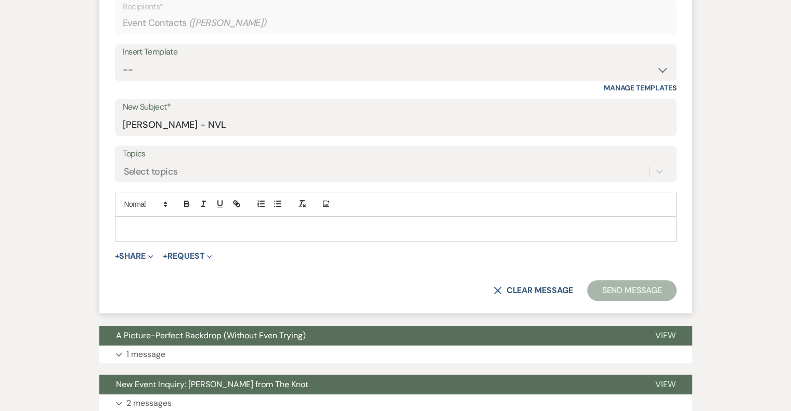
click at [201, 224] on p at bounding box center [395, 229] width 545 height 11
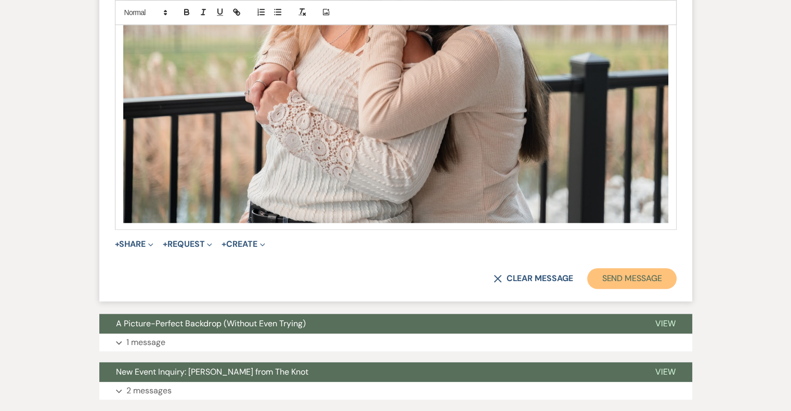
click at [664, 280] on button "Send Message" at bounding box center [631, 278] width 89 height 21
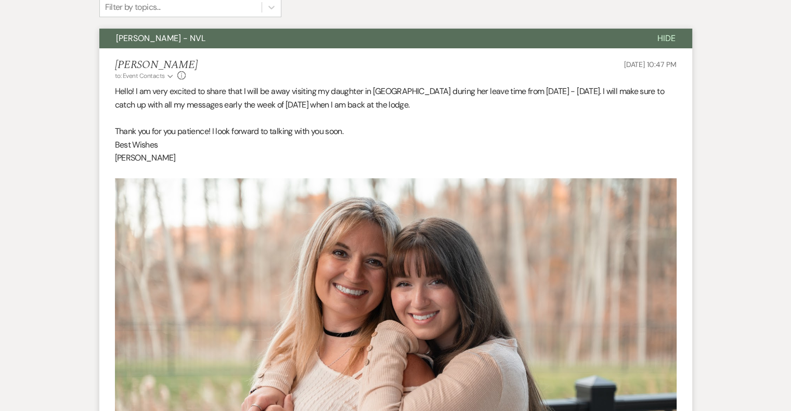
scroll to position [0, 0]
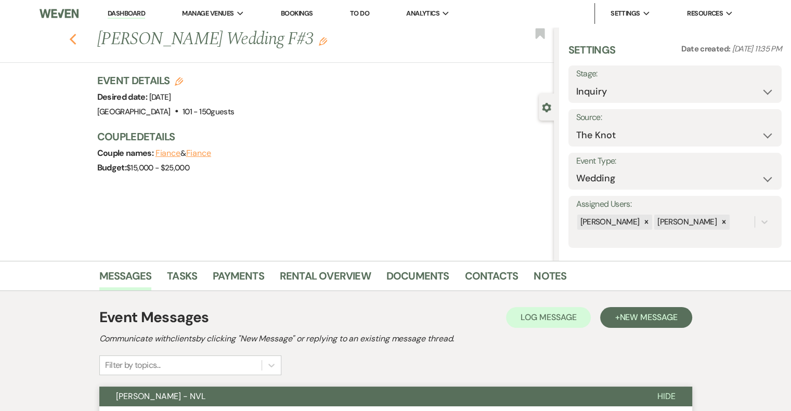
click at [77, 41] on icon "Previous" at bounding box center [73, 39] width 8 height 12
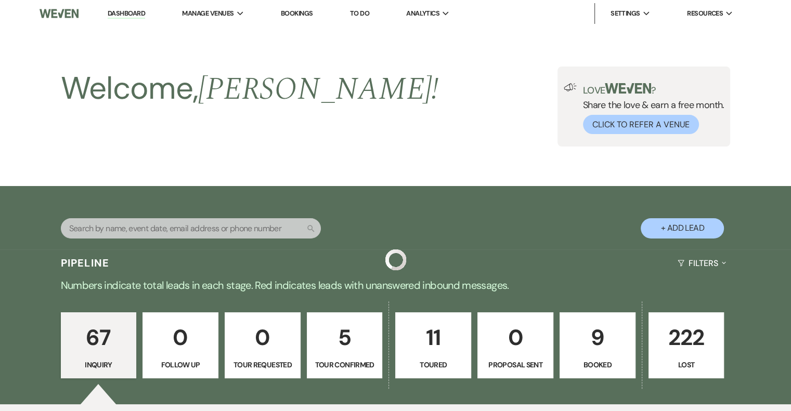
scroll to position [989, 0]
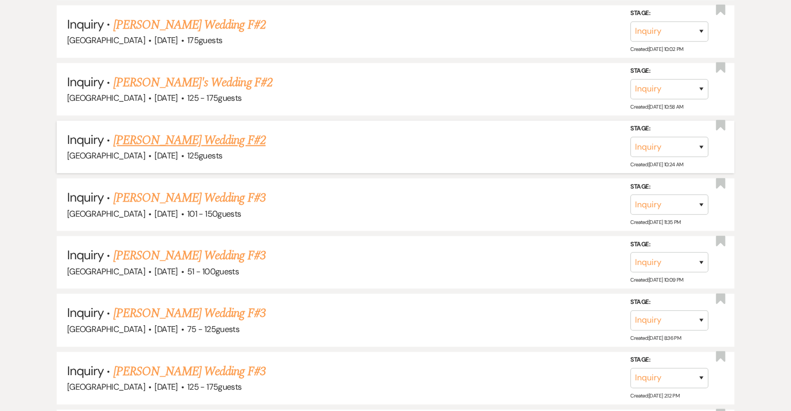
click at [208, 134] on link "[PERSON_NAME] Wedding F#2" at bounding box center [189, 140] width 152 height 19
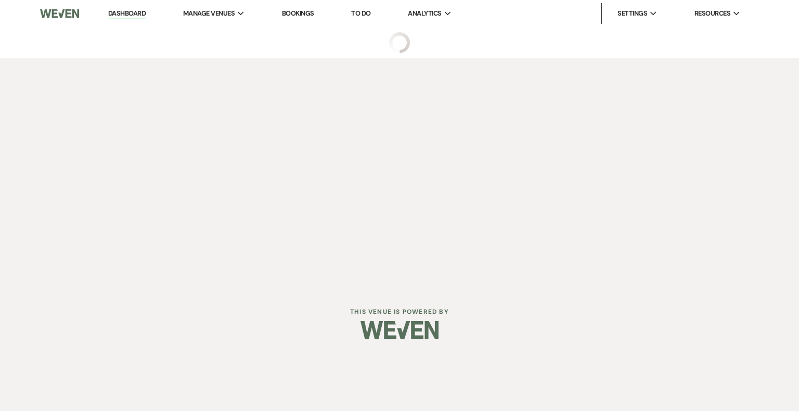
select select "3"
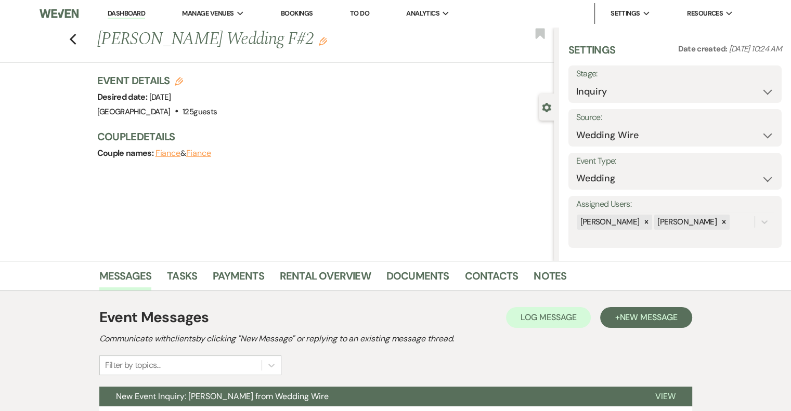
click at [319, 46] on icon "Edit" at bounding box center [323, 41] width 8 height 8
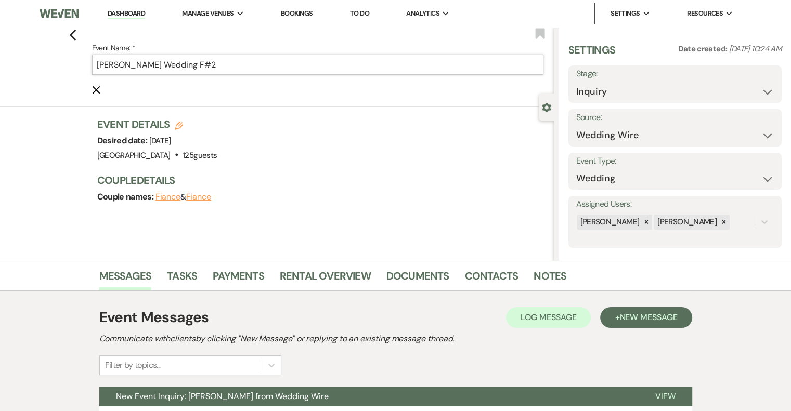
click at [266, 67] on input "[PERSON_NAME] Wedding F#2" at bounding box center [317, 65] width 451 height 20
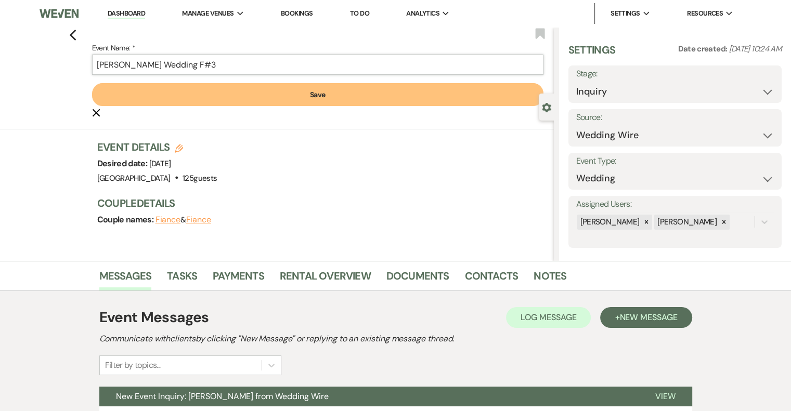
type input "[PERSON_NAME] Wedding F#3"
click at [266, 105] on button "Save" at bounding box center [317, 94] width 451 height 23
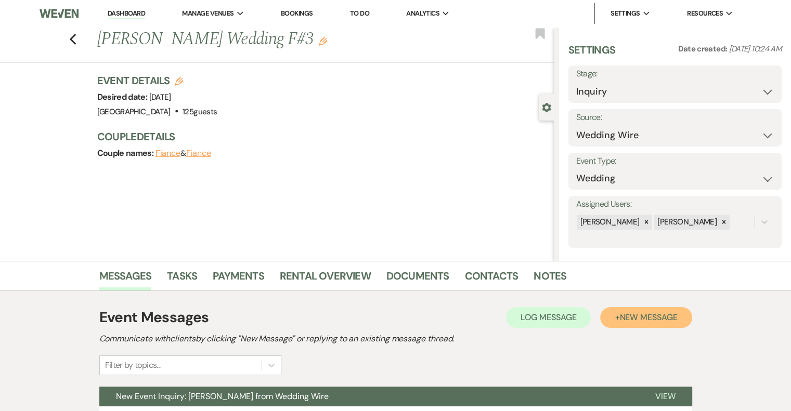
click at [662, 316] on span "New Message" at bounding box center [648, 317] width 58 height 11
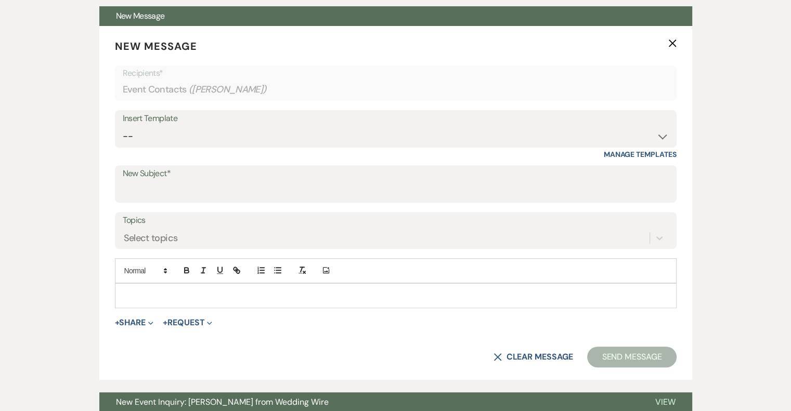
scroll to position [381, 0]
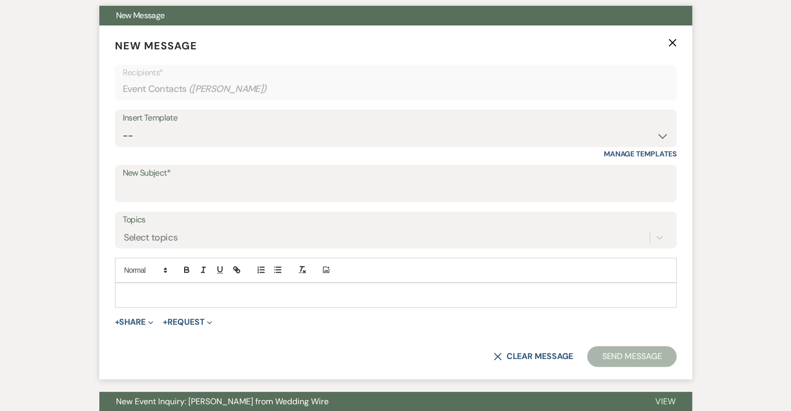
click at [178, 292] on p at bounding box center [395, 295] width 545 height 11
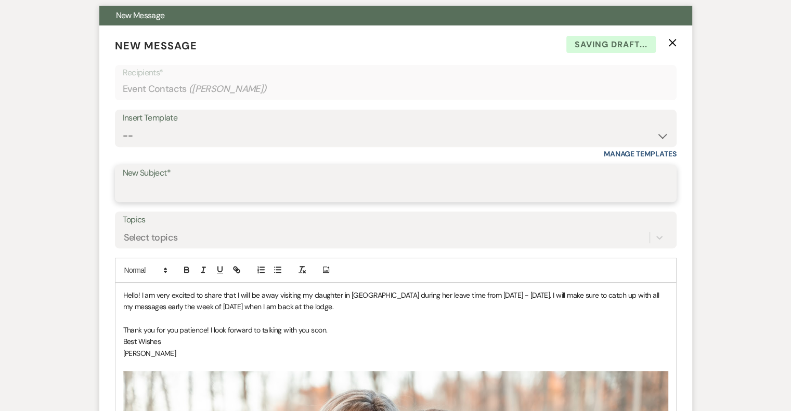
click at [172, 187] on input "New Subject*" at bounding box center [396, 191] width 546 height 20
type input "[PERSON_NAME] - NVL"
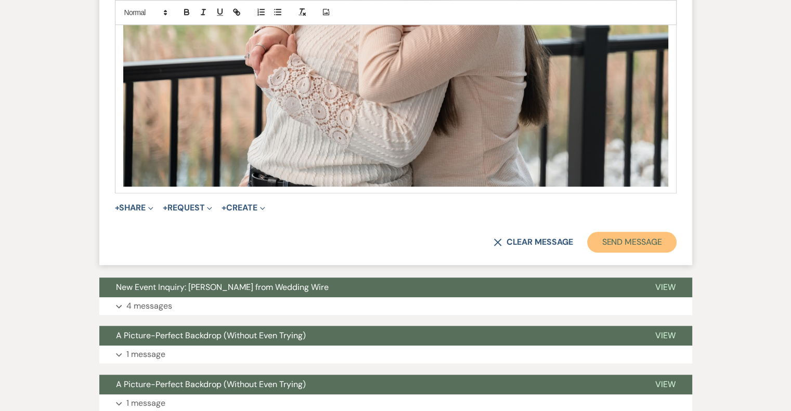
click at [652, 245] on button "Send Message" at bounding box center [631, 242] width 89 height 21
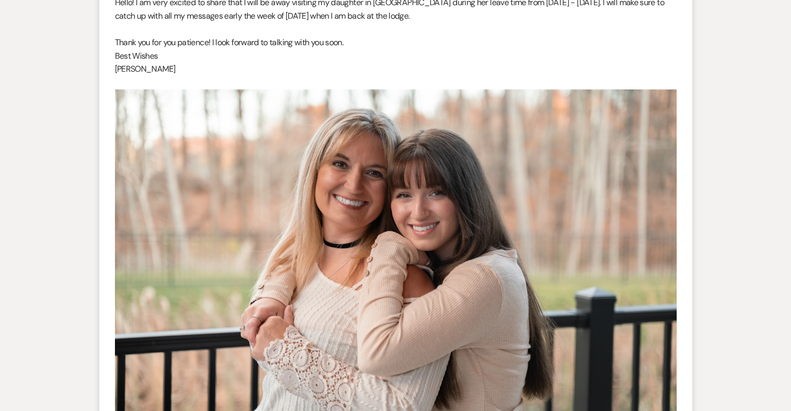
scroll to position [0, 0]
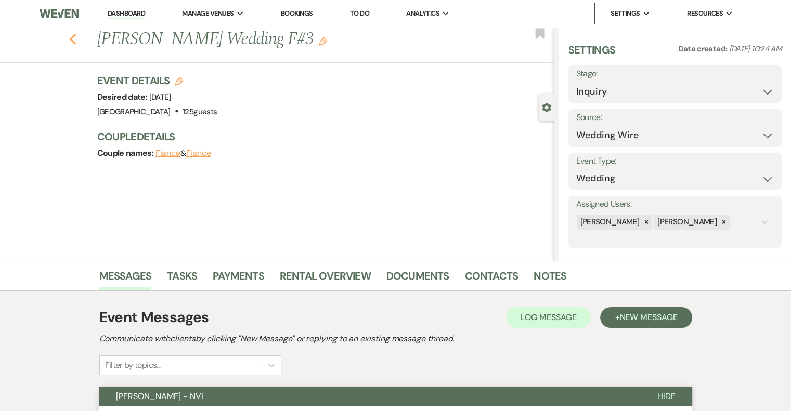
click at [77, 42] on icon "Previous" at bounding box center [73, 39] width 8 height 12
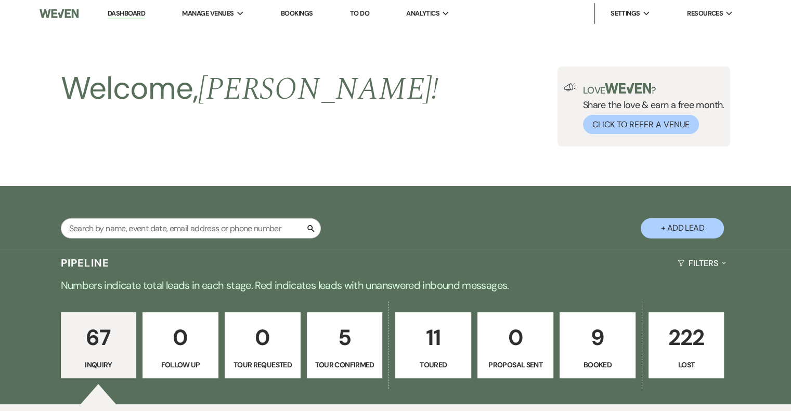
scroll to position [989, 0]
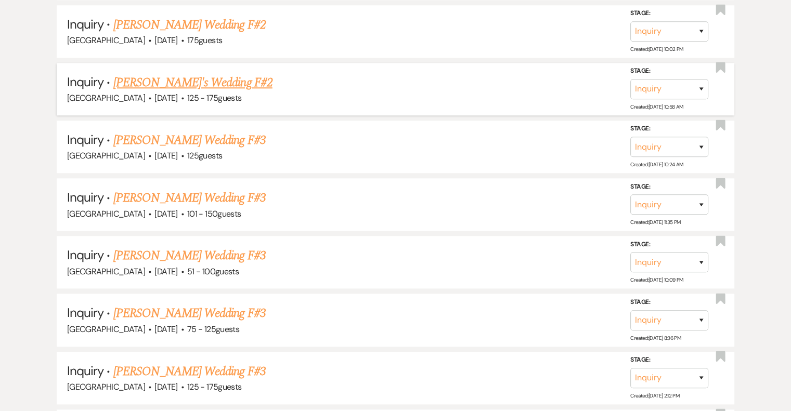
click at [223, 79] on link "[PERSON_NAME]'s Wedding F#2" at bounding box center [192, 82] width 159 height 19
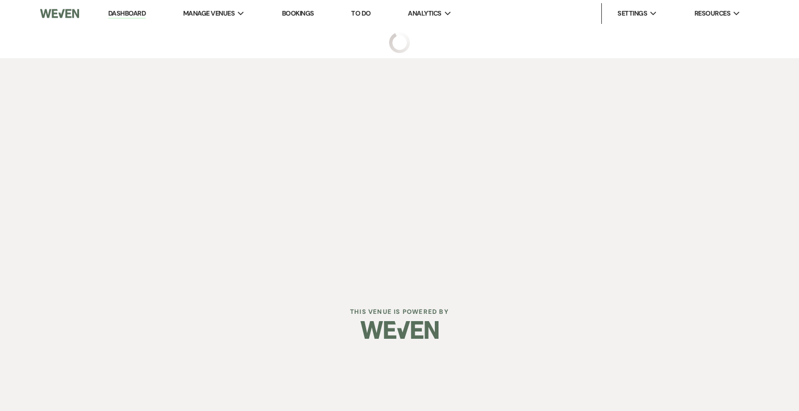
select select "3"
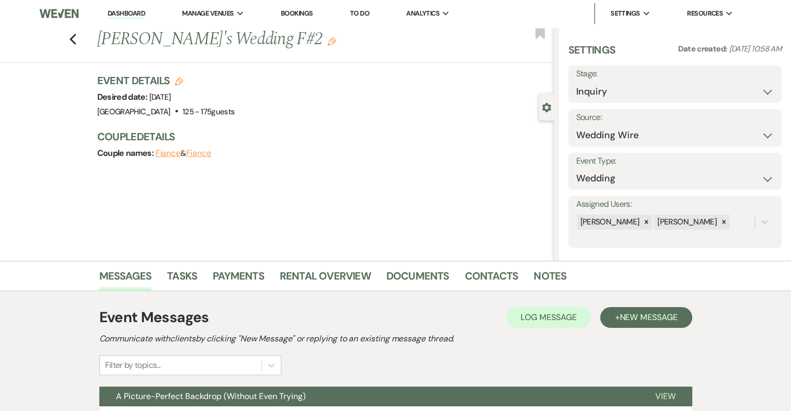
click at [328, 42] on icon "Edit" at bounding box center [332, 41] width 8 height 8
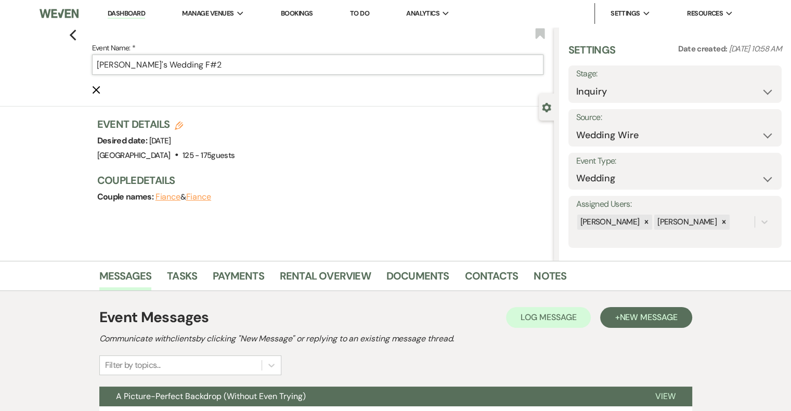
click at [254, 69] on input "[PERSON_NAME]'s Wedding F#2" at bounding box center [317, 65] width 451 height 20
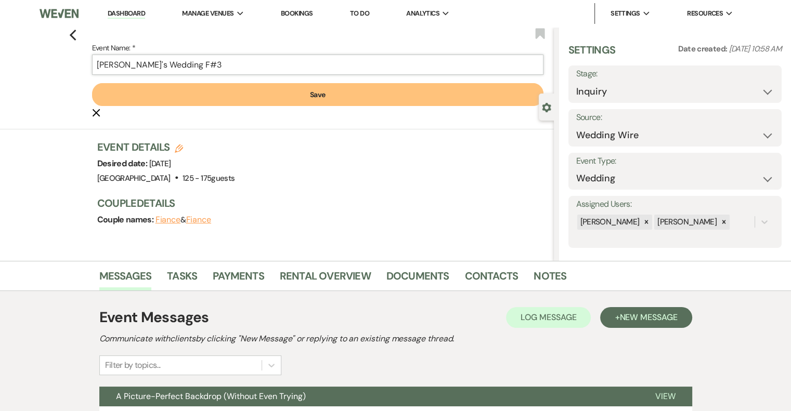
type input "[PERSON_NAME]'s Wedding F#3"
click at [298, 98] on button "Save" at bounding box center [317, 94] width 451 height 23
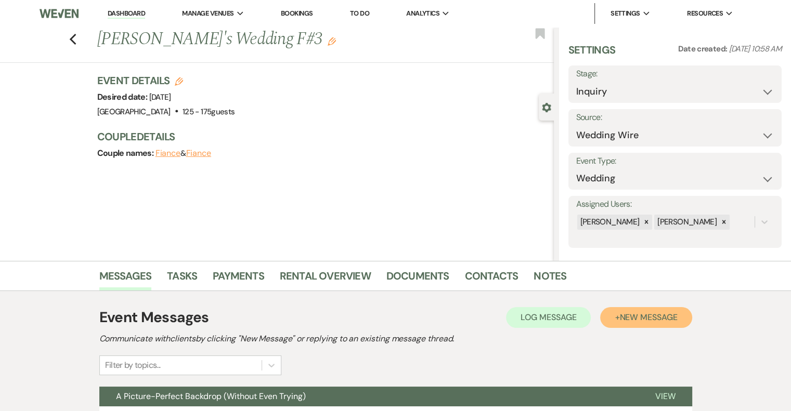
click at [665, 321] on span "New Message" at bounding box center [648, 317] width 58 height 11
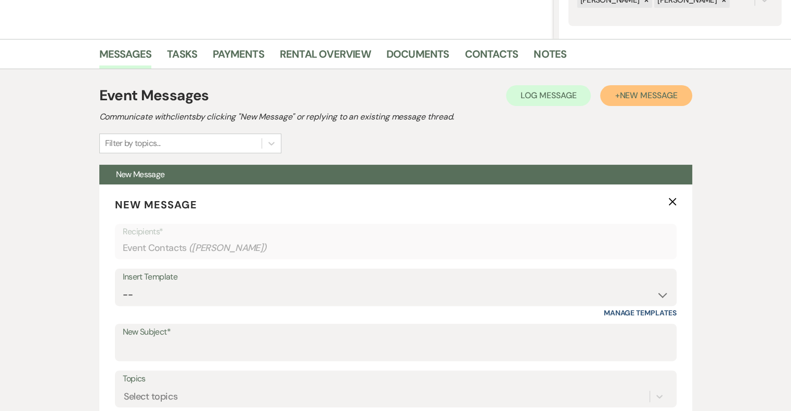
scroll to position [227, 0]
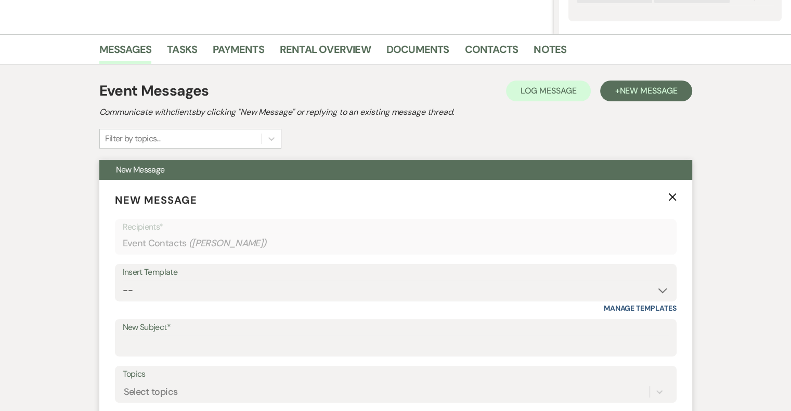
click at [200, 333] on label "New Subject*" at bounding box center [396, 327] width 546 height 15
click at [200, 335] on input "New Subject*" at bounding box center [396, 345] width 546 height 20
click at [205, 339] on input "New Subject*" at bounding box center [396, 345] width 546 height 20
type input "[PERSON_NAME] - NVL"
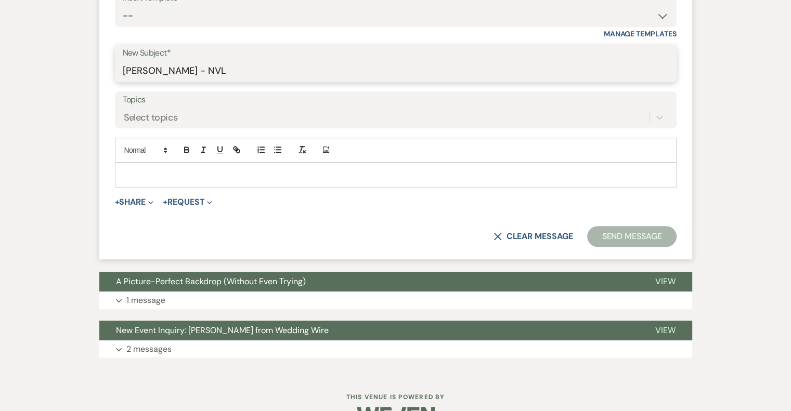
scroll to position [513, 0]
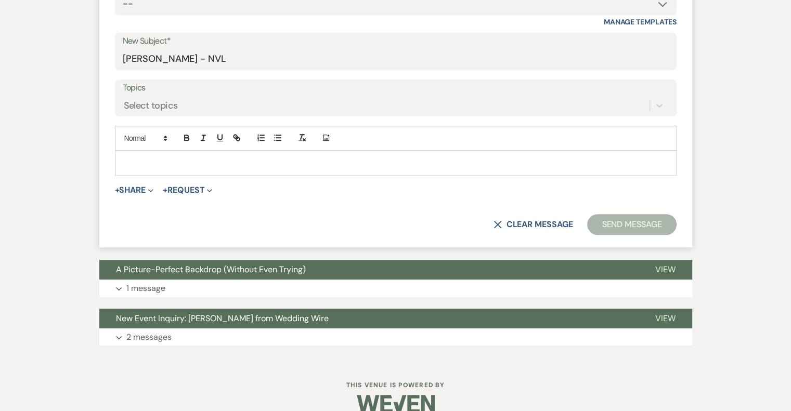
click at [212, 164] on p at bounding box center [395, 163] width 545 height 11
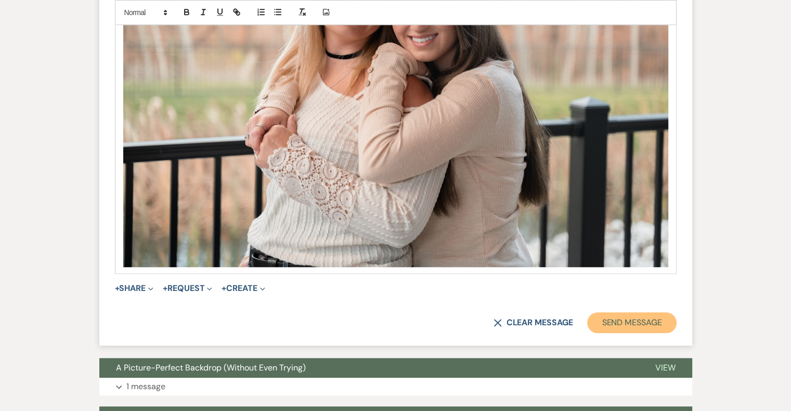
click at [658, 313] on button "Send Message" at bounding box center [631, 323] width 89 height 21
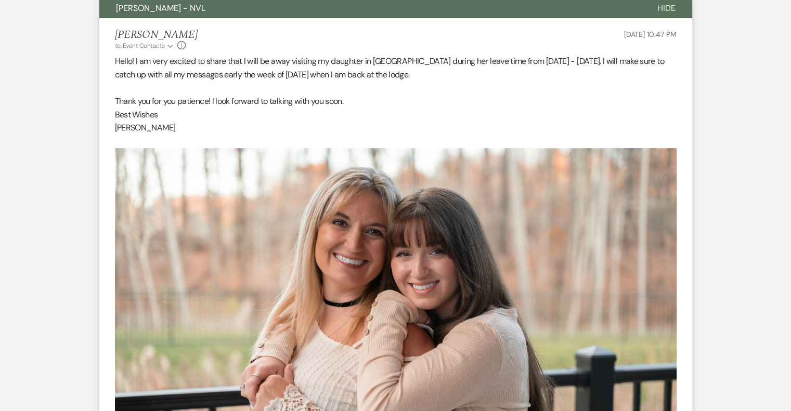
scroll to position [0, 0]
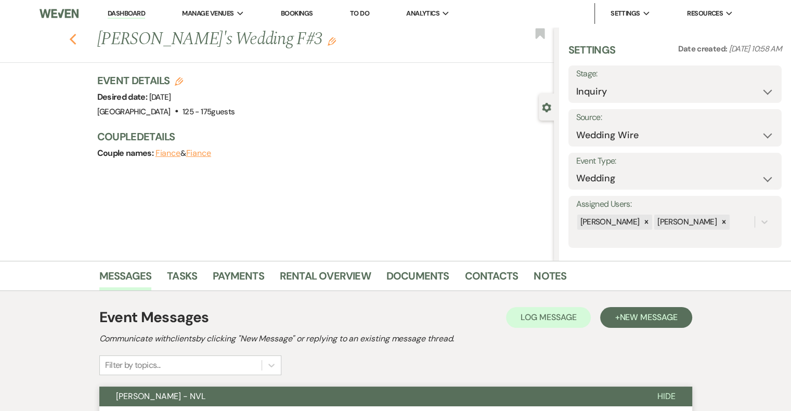
click at [76, 42] on use "button" at bounding box center [72, 39] width 7 height 11
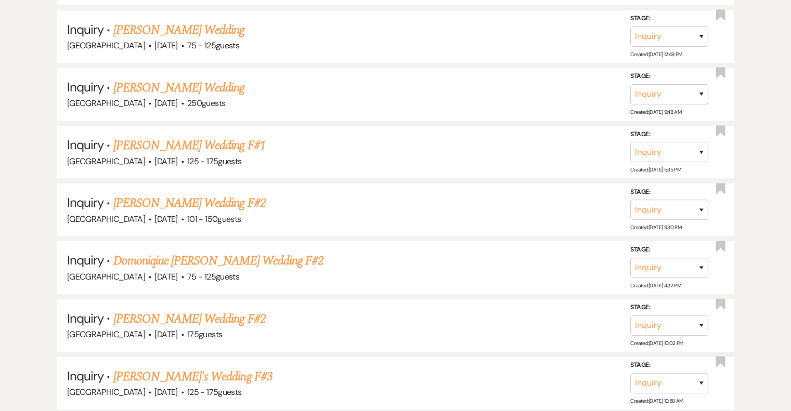
scroll to position [693, 0]
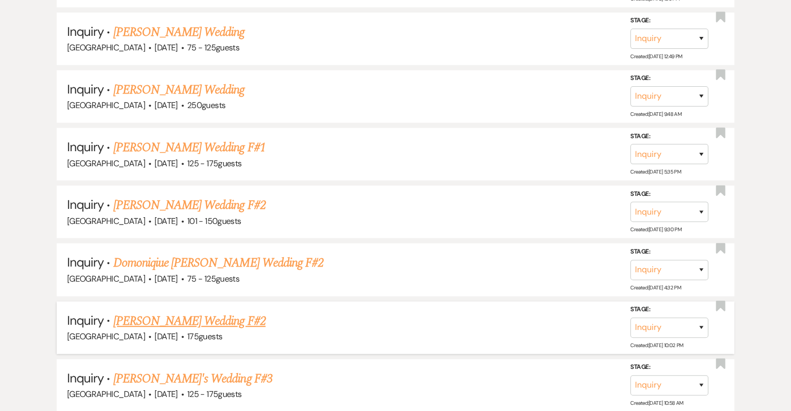
click at [222, 319] on link "[PERSON_NAME] Wedding F#2" at bounding box center [189, 321] width 152 height 19
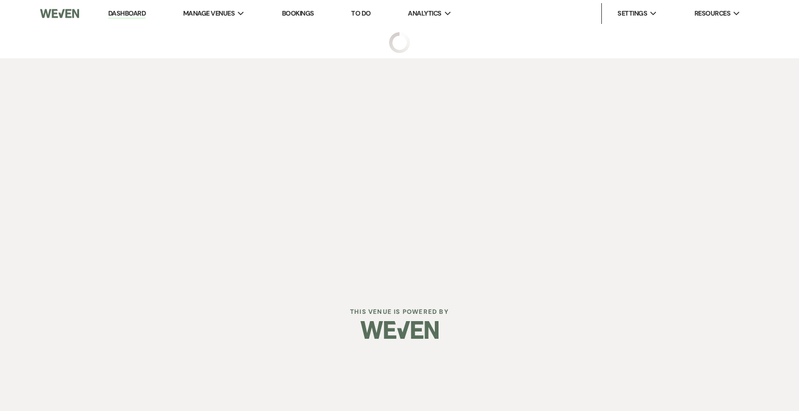
select select "3"
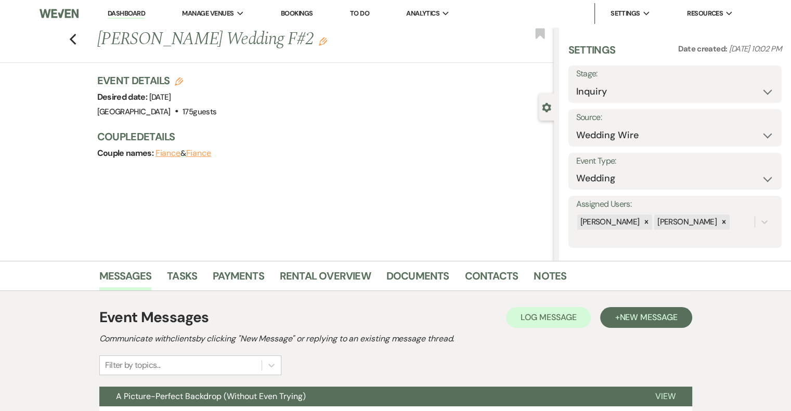
click at [324, 42] on use "button" at bounding box center [323, 41] width 8 height 8
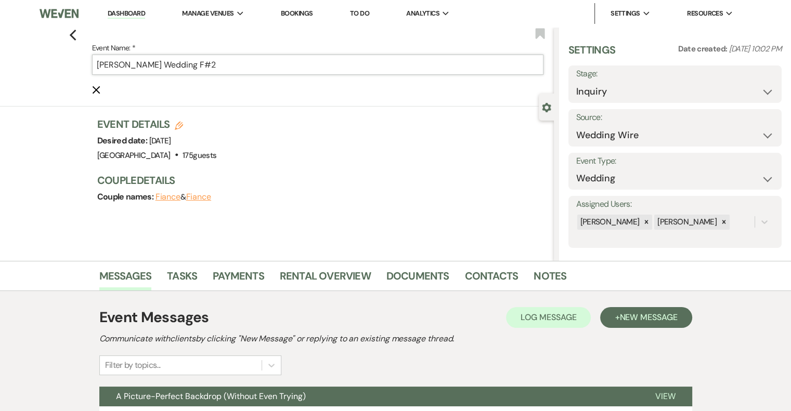
click at [287, 60] on input "[PERSON_NAME] Wedding F#2" at bounding box center [317, 65] width 451 height 20
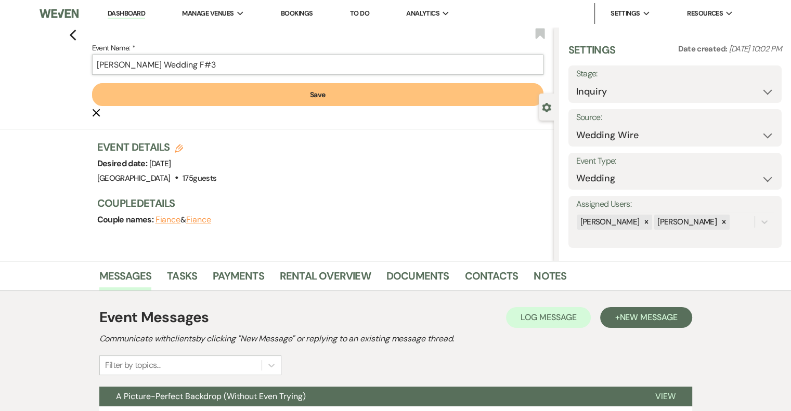
type input "[PERSON_NAME] Wedding F#3"
click at [331, 93] on button "Save" at bounding box center [317, 94] width 451 height 23
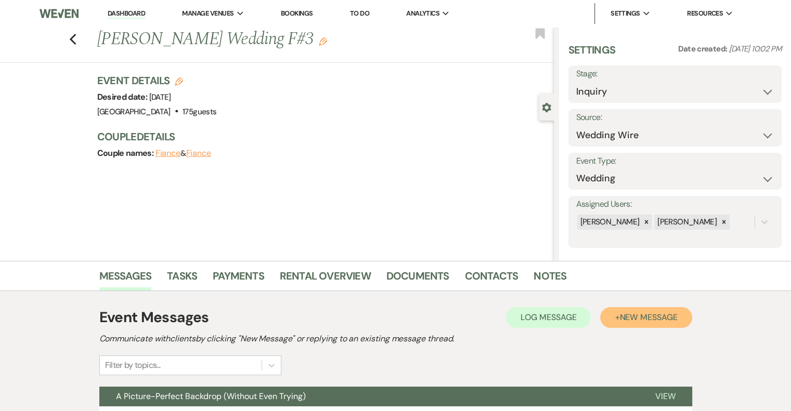
click at [654, 317] on span "New Message" at bounding box center [648, 317] width 58 height 11
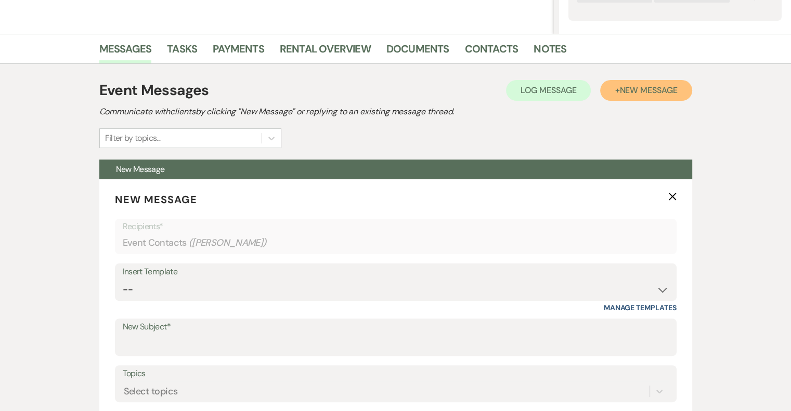
scroll to position [231, 0]
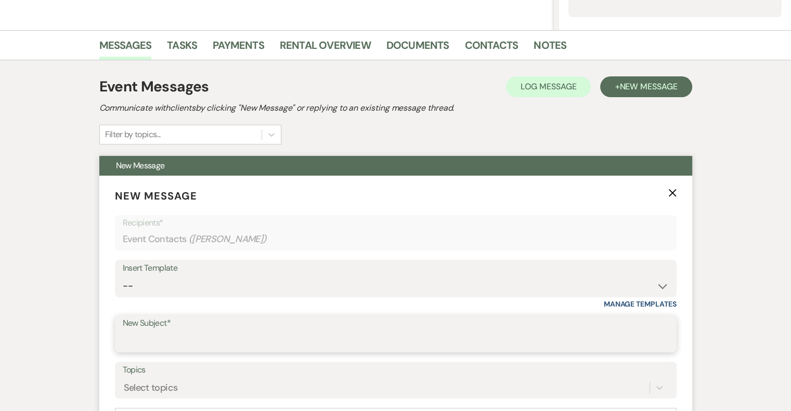
click at [181, 337] on input "New Subject*" at bounding box center [396, 341] width 546 height 20
type input "[PERSON_NAME] - NVL"
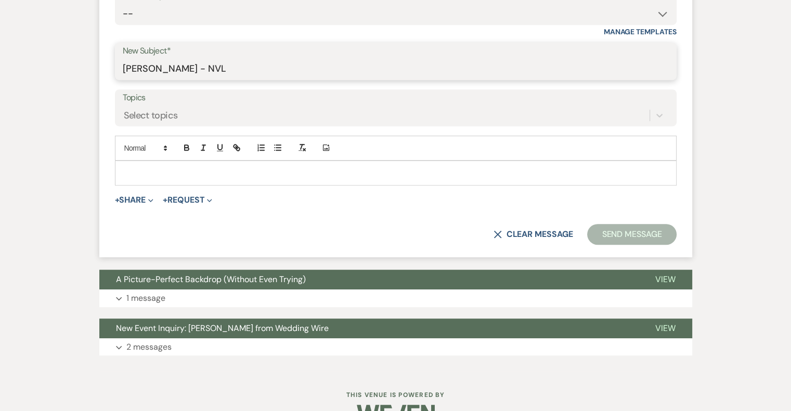
scroll to position [504, 0]
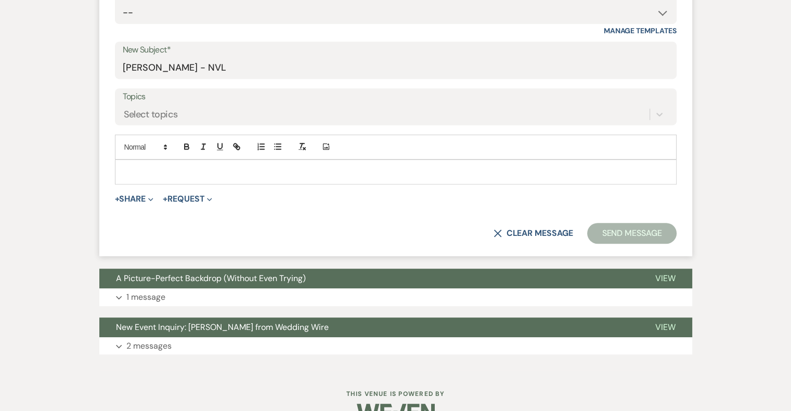
click at [198, 173] on p at bounding box center [395, 171] width 545 height 11
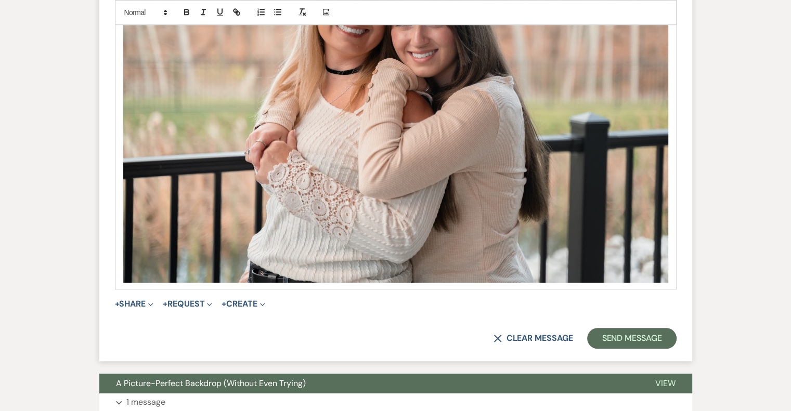
scroll to position [833, 0]
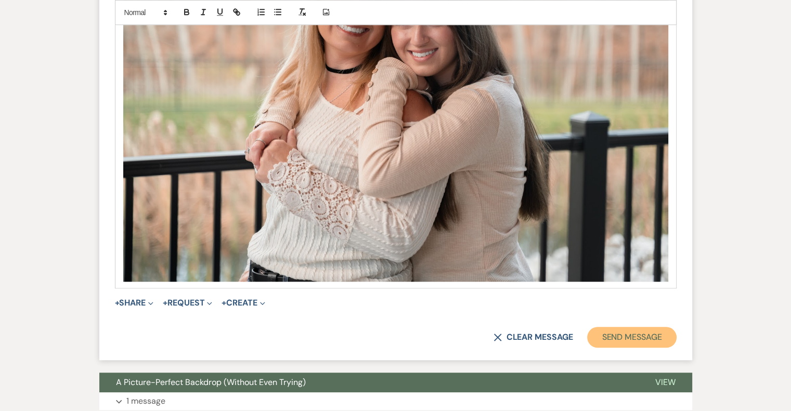
click at [634, 331] on button "Send Message" at bounding box center [631, 337] width 89 height 21
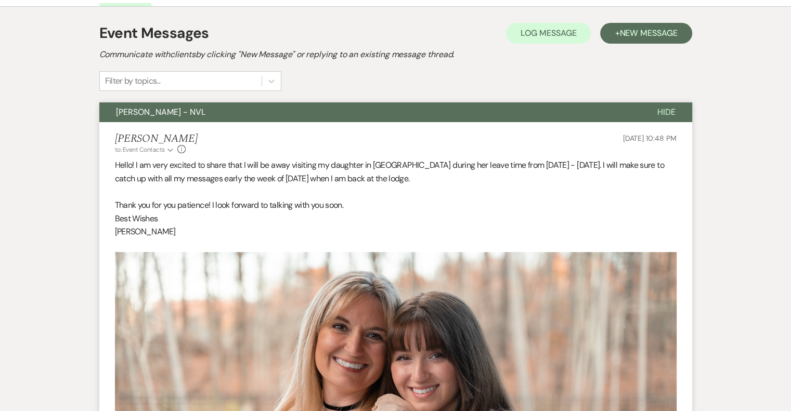
scroll to position [0, 0]
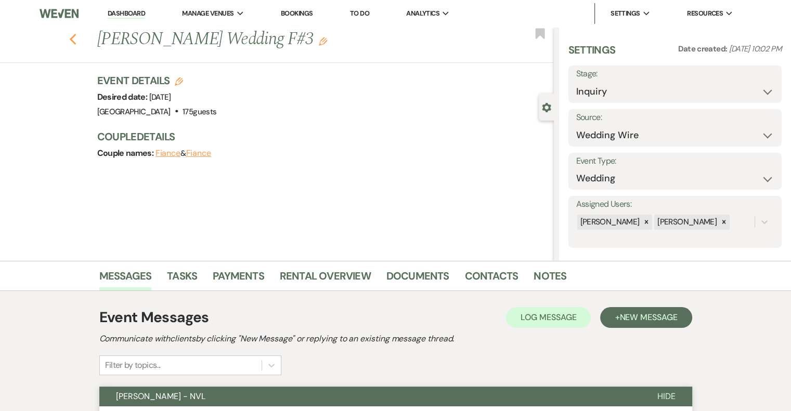
click at [76, 37] on use "button" at bounding box center [72, 39] width 7 height 11
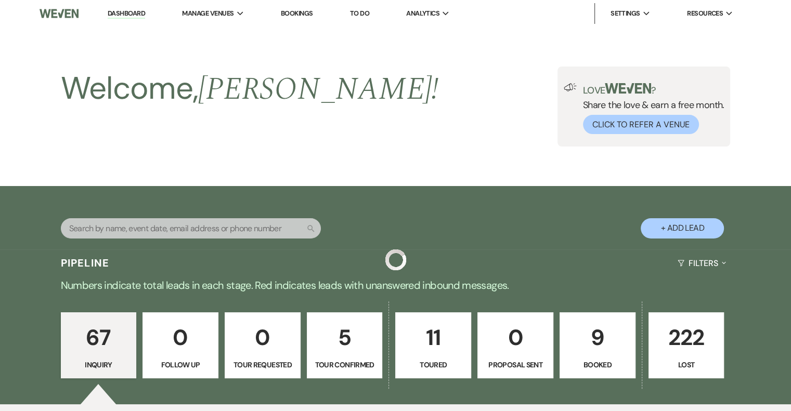
scroll to position [693, 0]
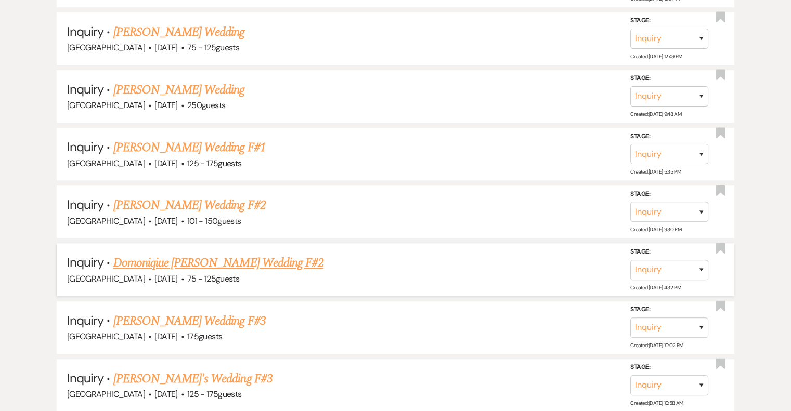
click at [251, 261] on link "Domoniqiue [PERSON_NAME] Wedding F#2" at bounding box center [218, 263] width 210 height 19
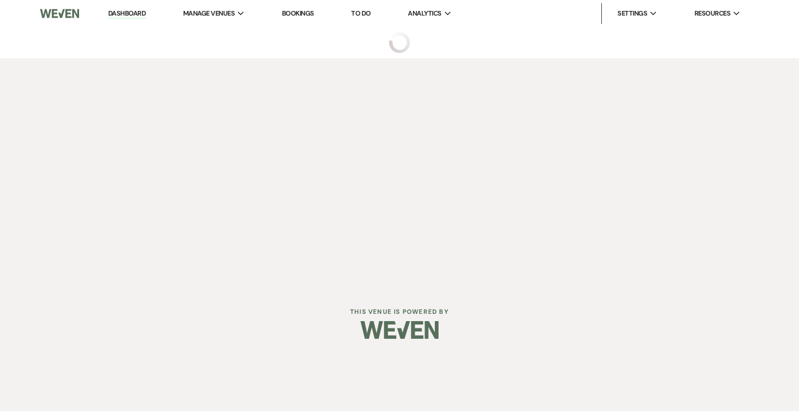
select select "3"
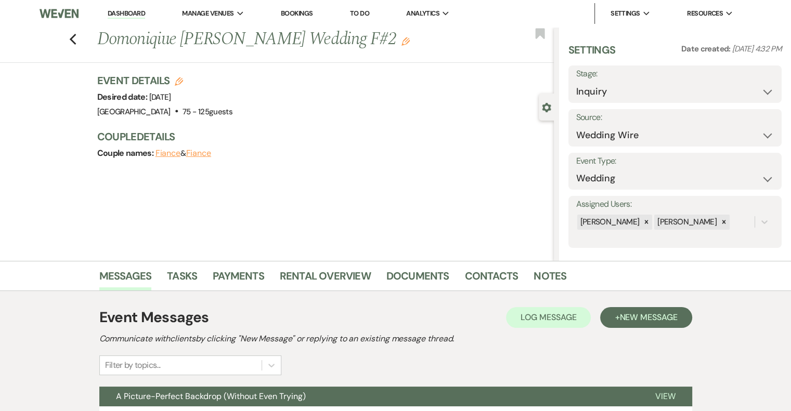
click at [401, 42] on icon "Edit" at bounding box center [405, 41] width 8 height 8
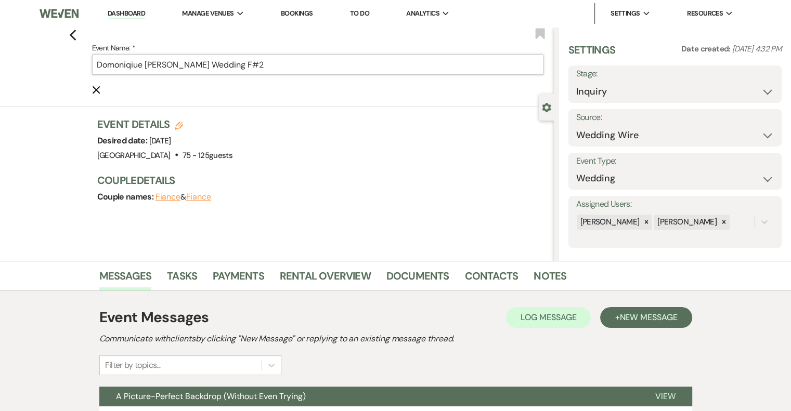
click at [278, 66] on input "Domoniqiue [PERSON_NAME] Wedding F#2" at bounding box center [317, 65] width 451 height 20
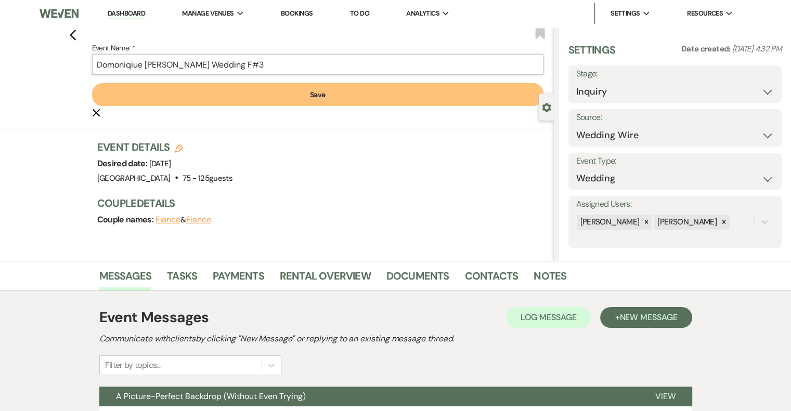
type input "Domoniqiue [PERSON_NAME] Wedding F#3"
click at [315, 99] on button "Save" at bounding box center [317, 94] width 451 height 23
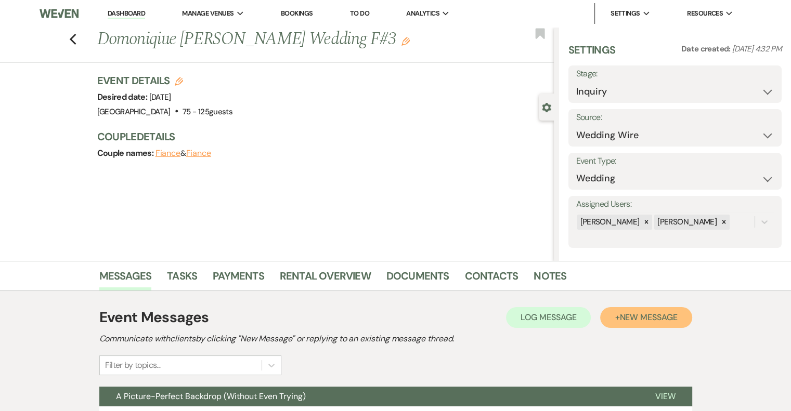
click at [641, 317] on span "New Message" at bounding box center [648, 317] width 58 height 11
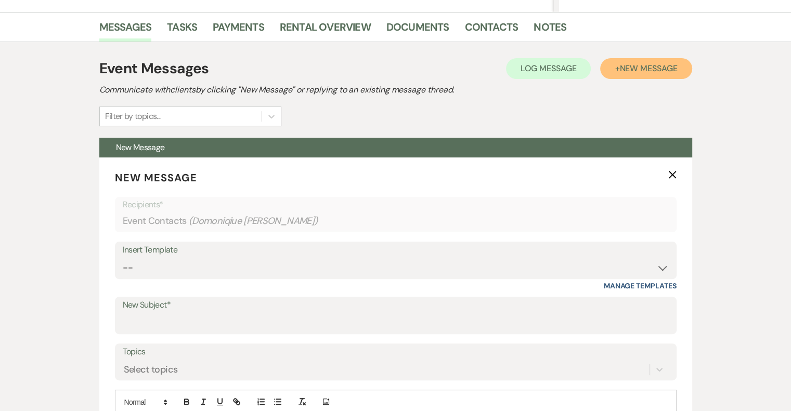
scroll to position [272, 0]
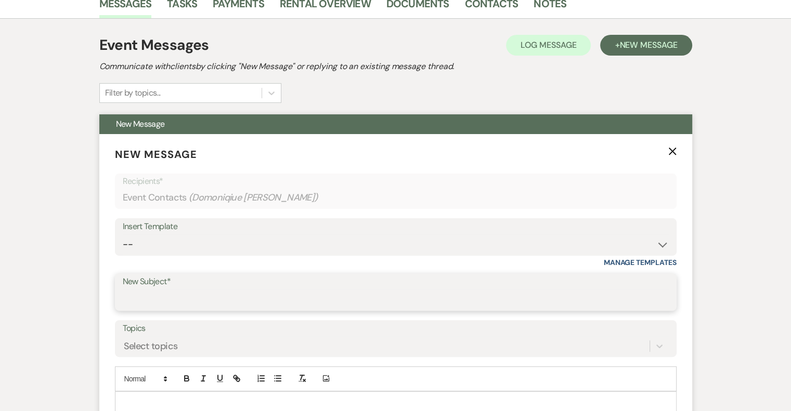
click at [193, 295] on input "New Subject*" at bounding box center [396, 300] width 546 height 20
type input "[PERSON_NAME] - NVL"
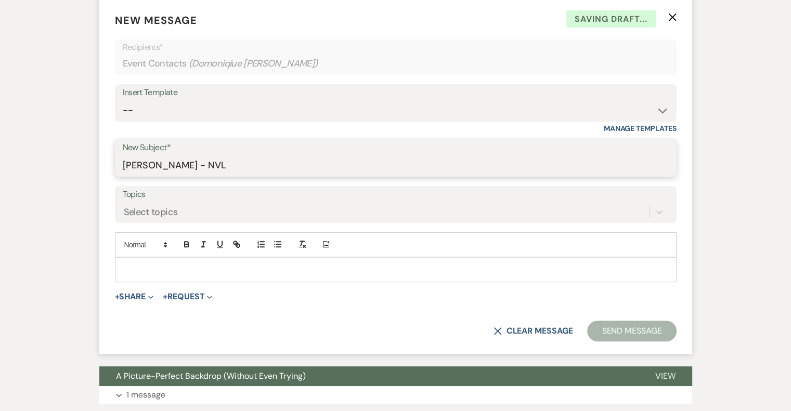
scroll to position [413, 0]
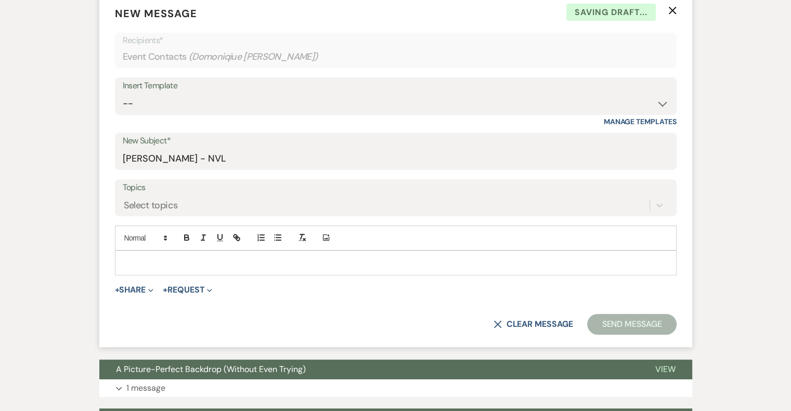
click at [205, 260] on p at bounding box center [395, 262] width 545 height 11
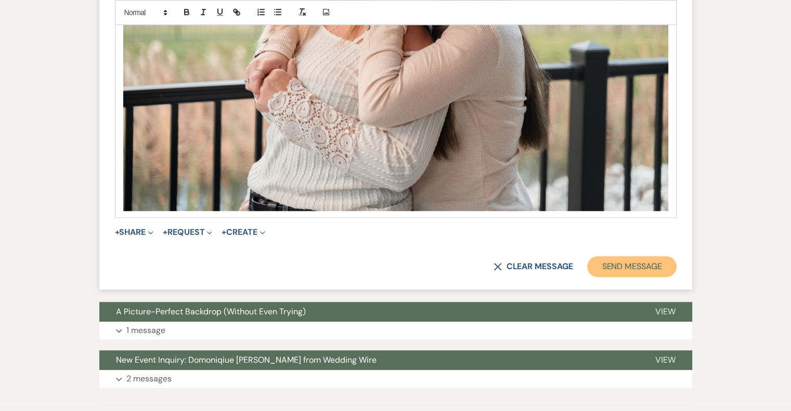
click at [647, 272] on button "Send Message" at bounding box center [631, 266] width 89 height 21
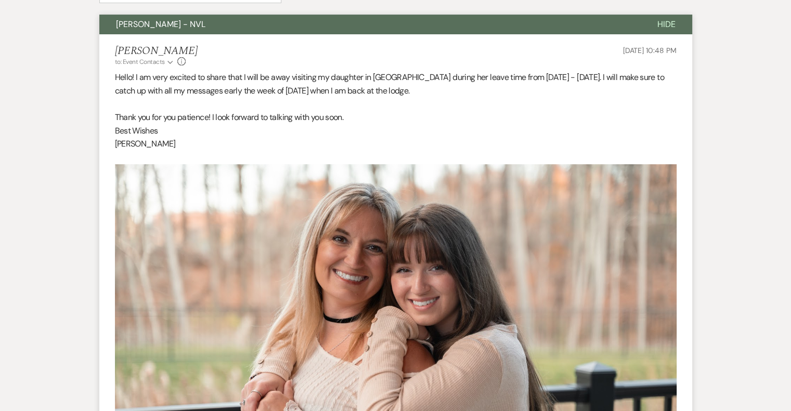
scroll to position [0, 0]
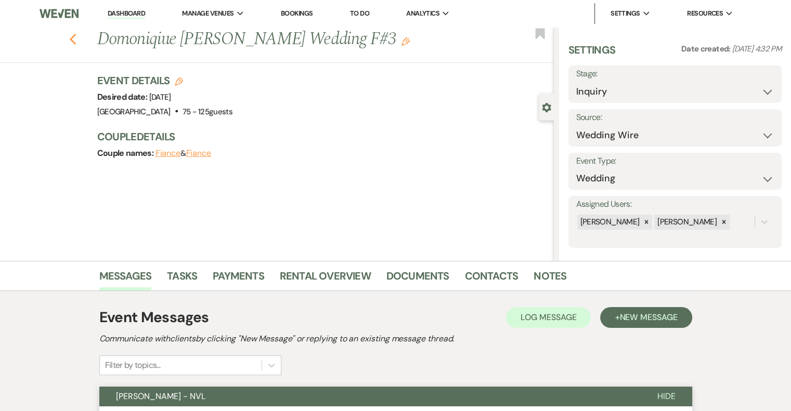
click at [77, 37] on icon "Previous" at bounding box center [73, 39] width 8 height 12
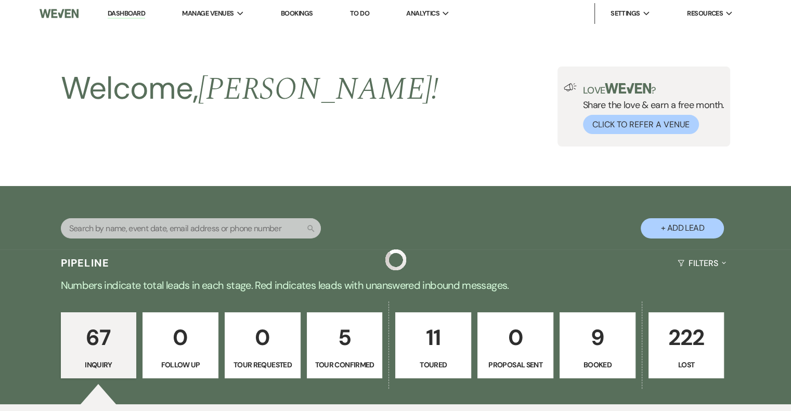
scroll to position [693, 0]
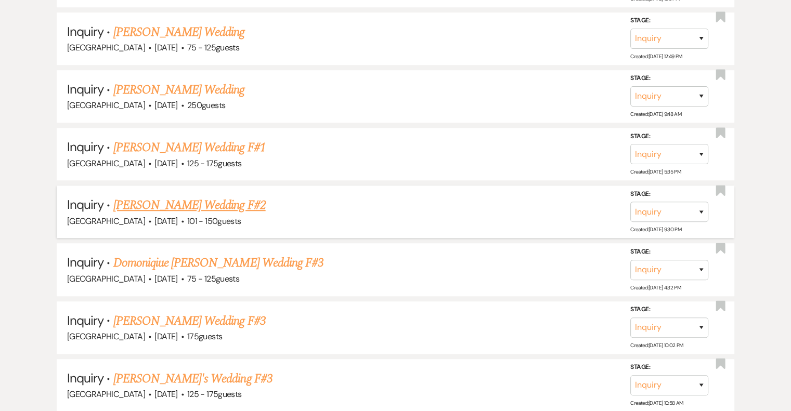
click at [225, 200] on link "[PERSON_NAME] Wedding F#2" at bounding box center [189, 205] width 152 height 19
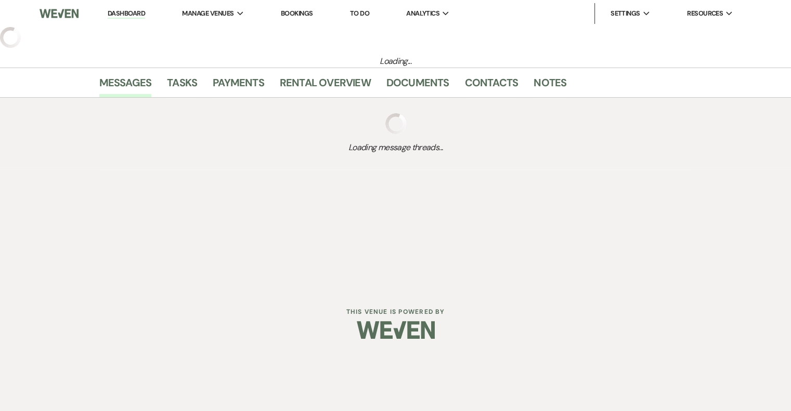
select select "2"
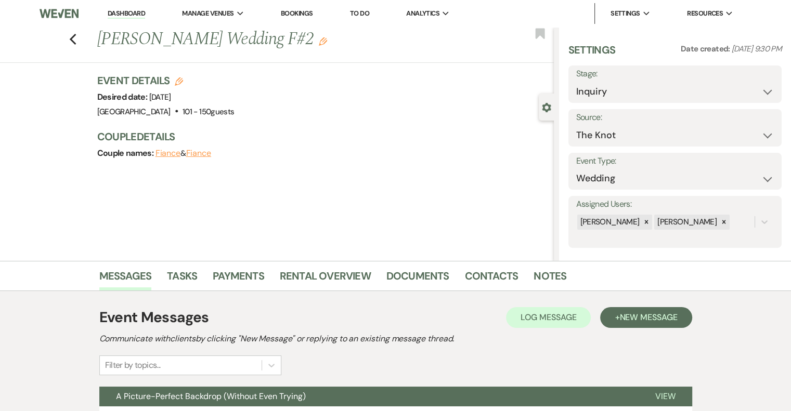
click at [319, 45] on icon "Edit" at bounding box center [323, 41] width 8 height 8
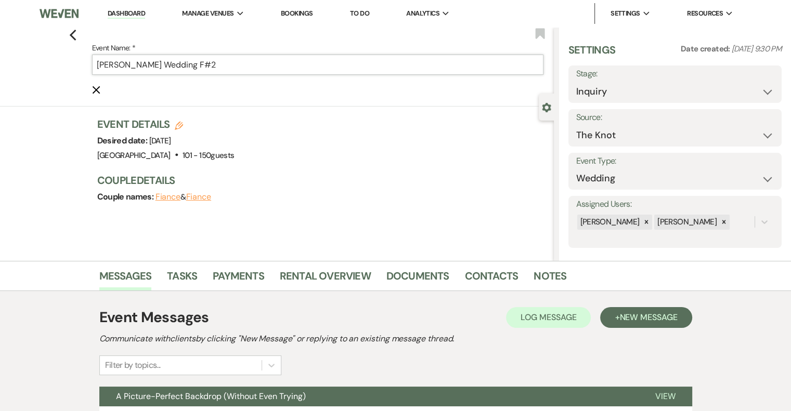
click at [243, 69] on input "[PERSON_NAME] Wedding F#2" at bounding box center [317, 65] width 451 height 20
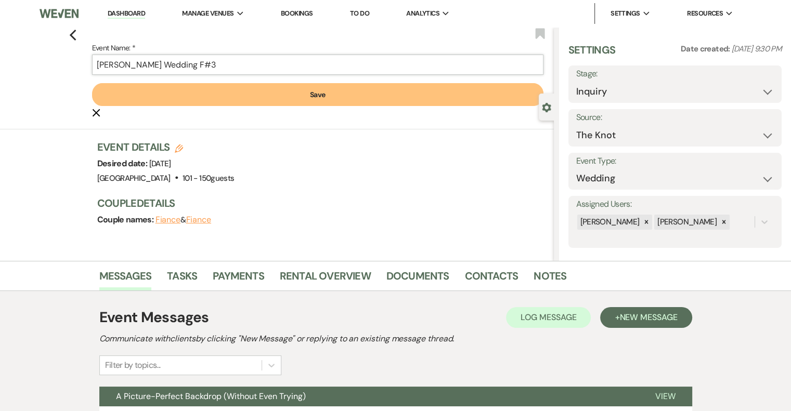
type input "[PERSON_NAME] Wedding F#3"
click at [290, 103] on button "Save" at bounding box center [317, 94] width 451 height 23
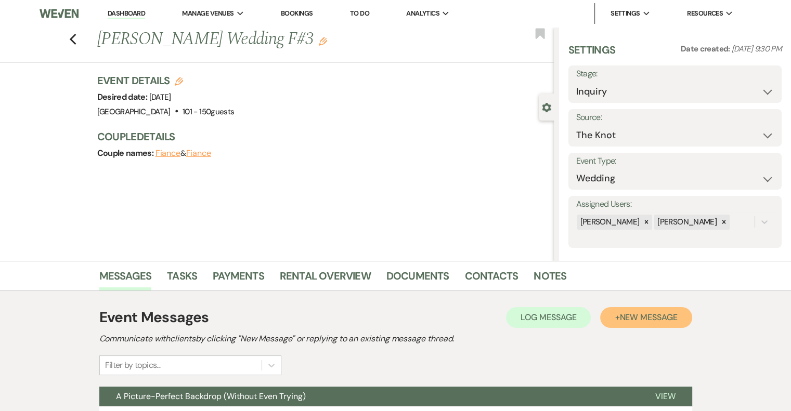
click at [649, 323] on button "+ New Message" at bounding box center [646, 317] width 92 height 21
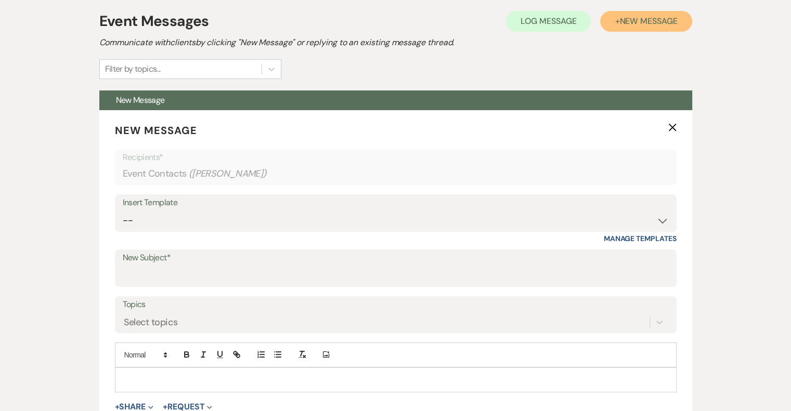
scroll to position [301, 0]
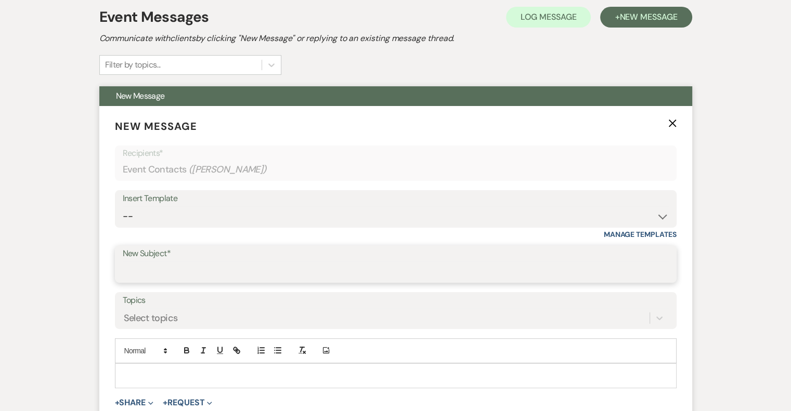
click at [207, 267] on input "New Subject*" at bounding box center [396, 272] width 546 height 20
type input "[PERSON_NAME] - NVL"
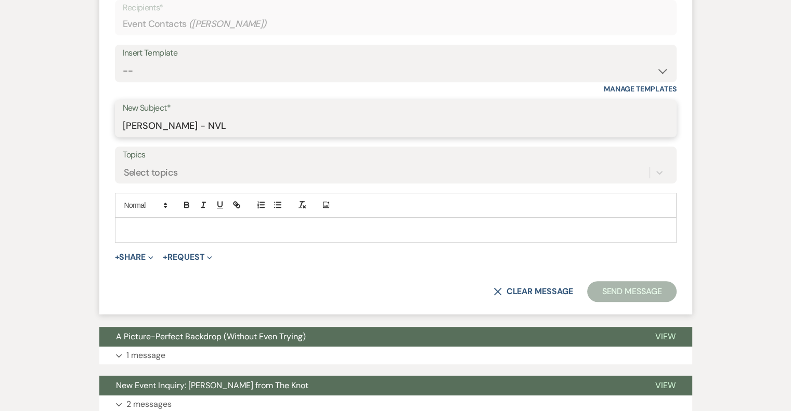
scroll to position [447, 0]
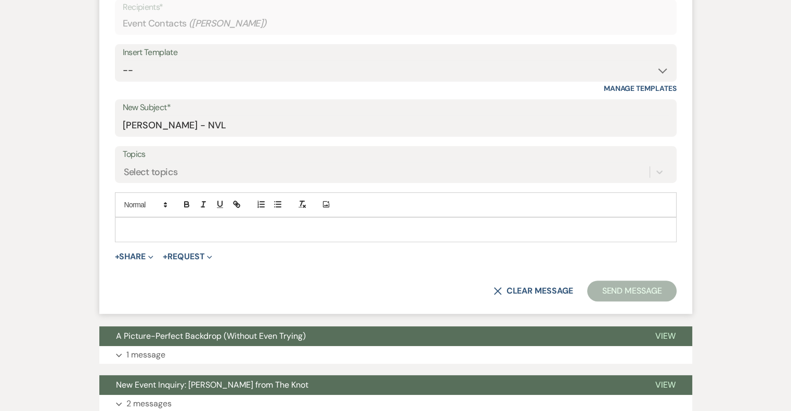
click at [195, 233] on p at bounding box center [395, 229] width 545 height 11
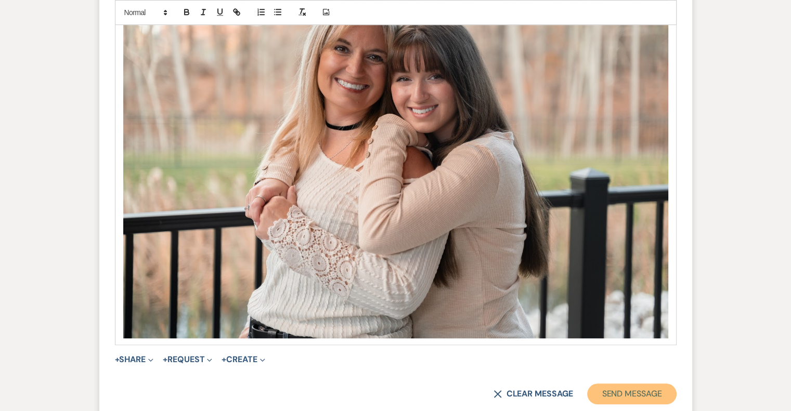
click at [654, 395] on button "Send Message" at bounding box center [631, 394] width 89 height 21
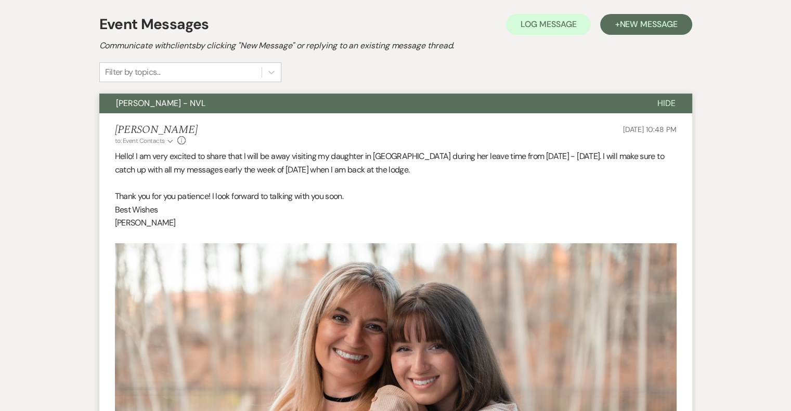
scroll to position [0, 0]
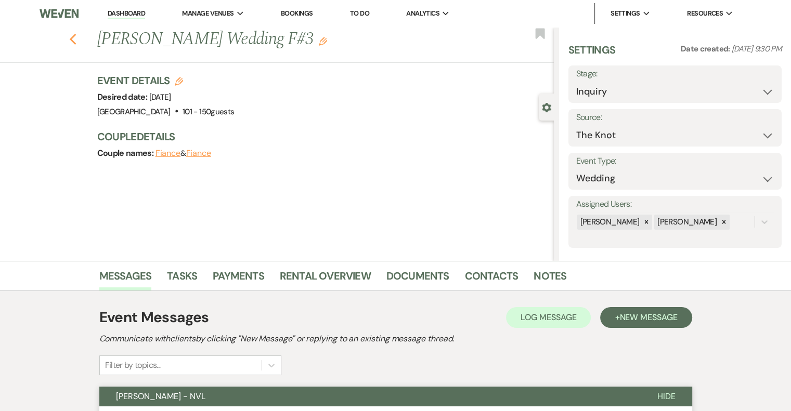
click at [77, 41] on icon "Previous" at bounding box center [73, 39] width 8 height 12
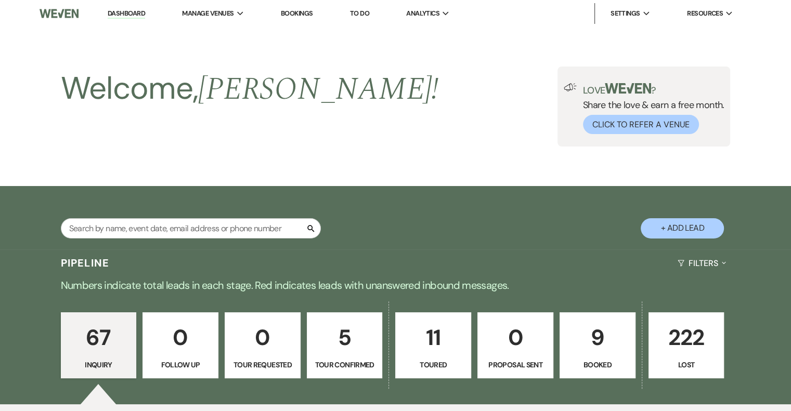
scroll to position [693, 0]
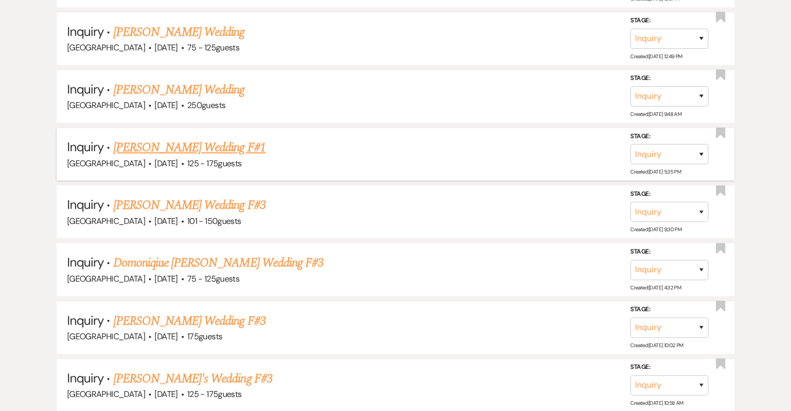
click at [172, 151] on link "[PERSON_NAME] Wedding F#1" at bounding box center [189, 147] width 152 height 19
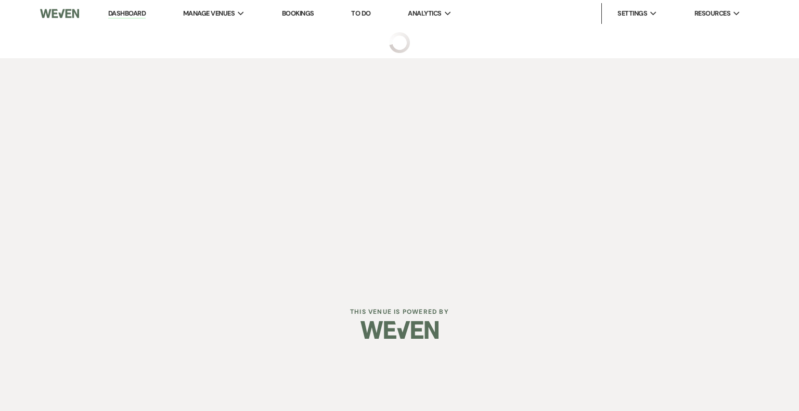
select select "3"
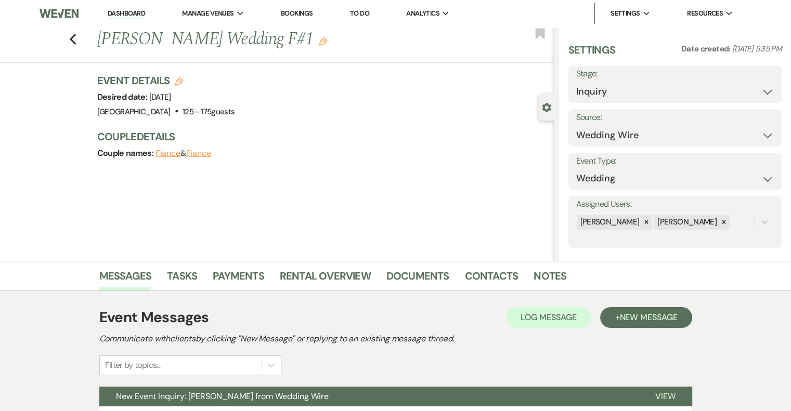
click at [319, 42] on icon "Edit" at bounding box center [323, 41] width 8 height 8
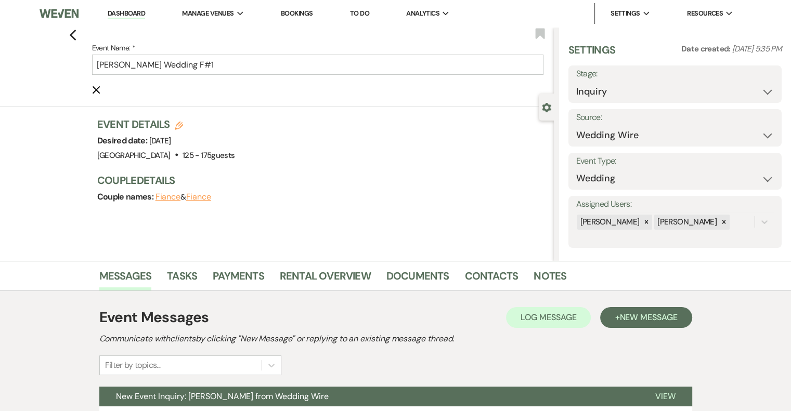
click at [262, 44] on label "Event Name: *" at bounding box center [317, 48] width 451 height 13
click at [262, 55] on input "[PERSON_NAME] Wedding F#1" at bounding box center [317, 65] width 451 height 20
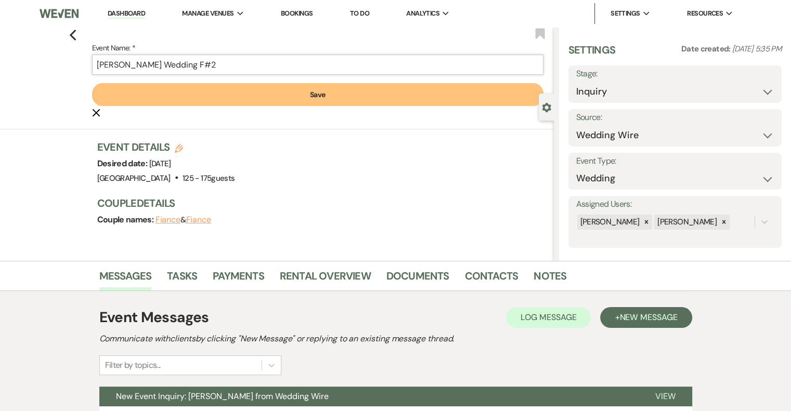
type input "[PERSON_NAME] Wedding F#2"
click at [314, 89] on button "Save" at bounding box center [317, 94] width 451 height 23
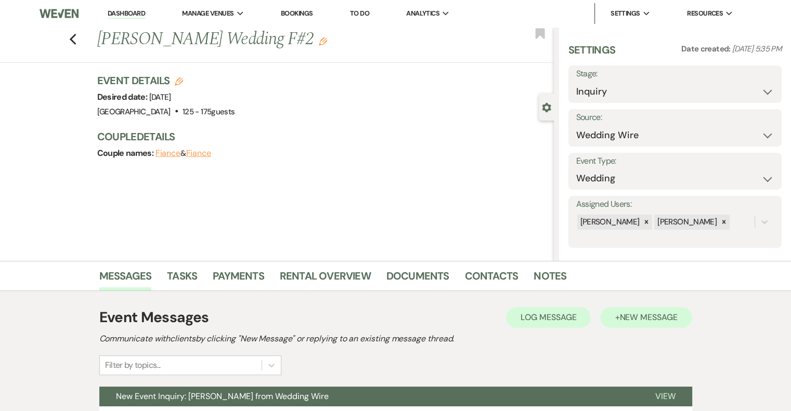
click at [657, 321] on span "New Message" at bounding box center [648, 317] width 58 height 11
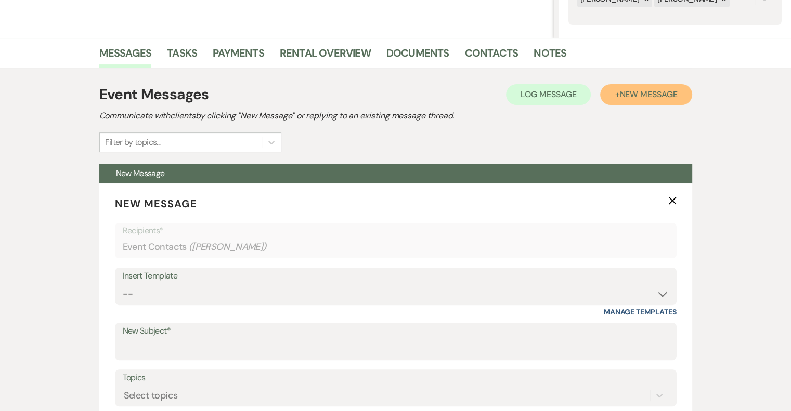
scroll to position [255, 0]
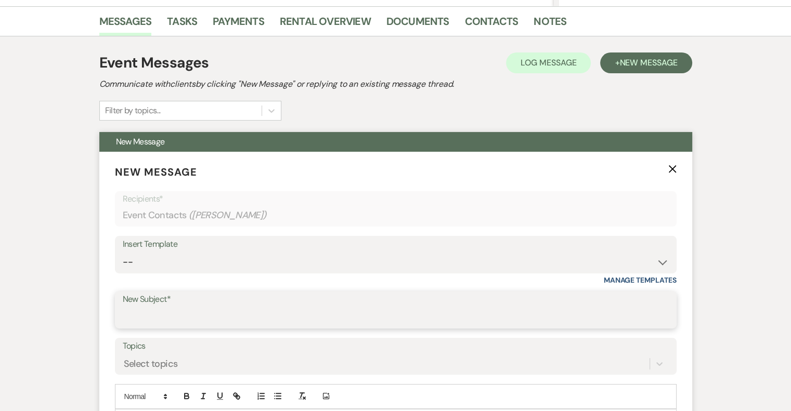
click at [181, 316] on input "New Subject*" at bounding box center [396, 317] width 546 height 20
type input "[PERSON_NAME] - NVL"
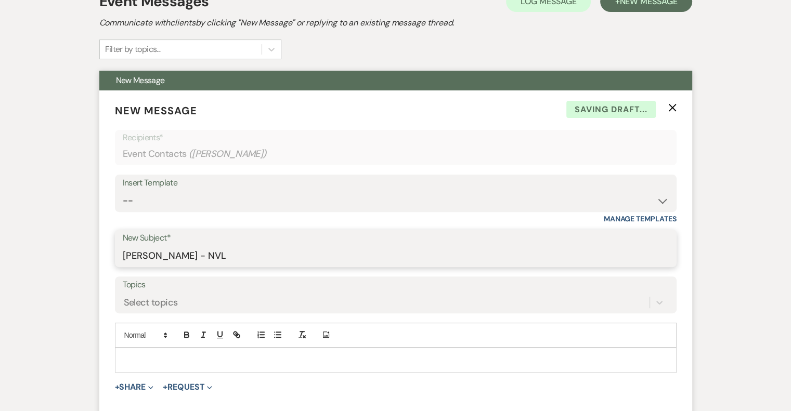
scroll to position [406, 0]
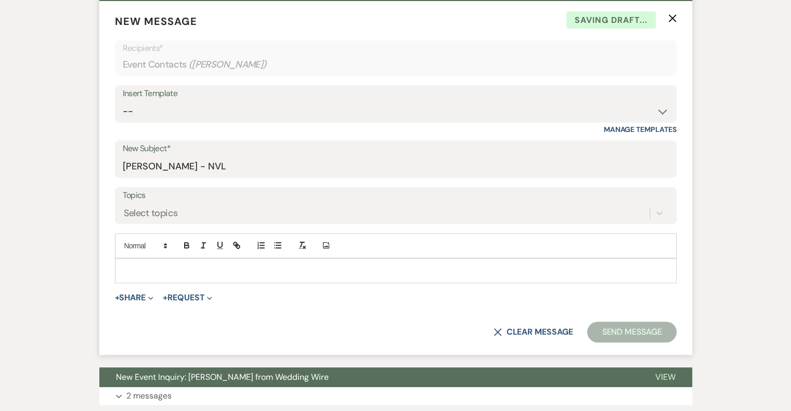
click at [210, 265] on p at bounding box center [395, 270] width 545 height 11
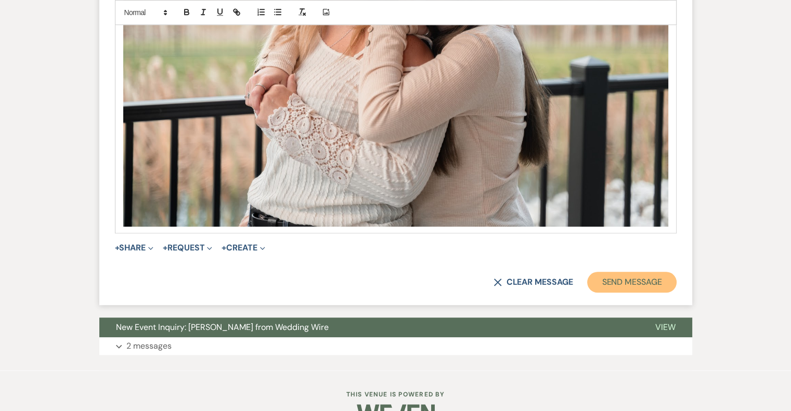
click at [641, 283] on button "Send Message" at bounding box center [631, 282] width 89 height 21
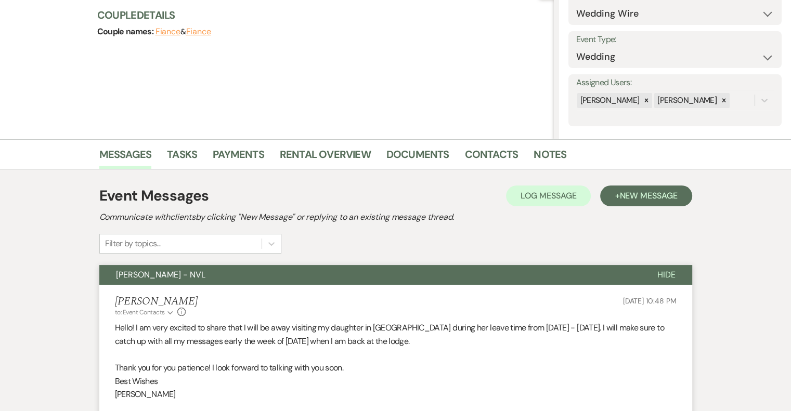
scroll to position [0, 0]
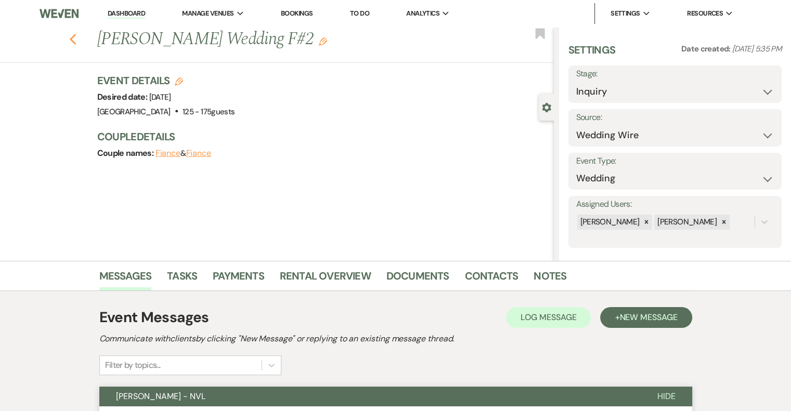
click at [77, 39] on icon "Previous" at bounding box center [73, 39] width 8 height 12
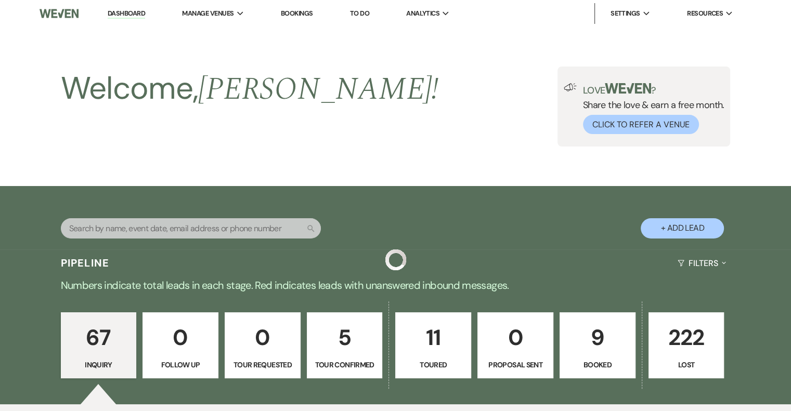
scroll to position [693, 0]
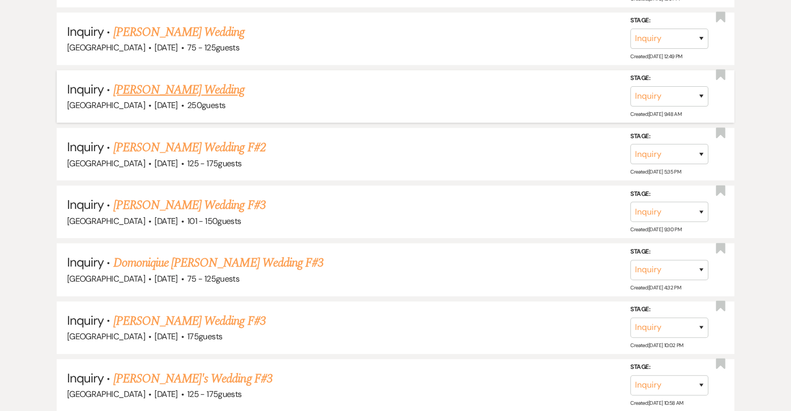
click at [192, 89] on link "[PERSON_NAME] Wedding" at bounding box center [179, 90] width 132 height 19
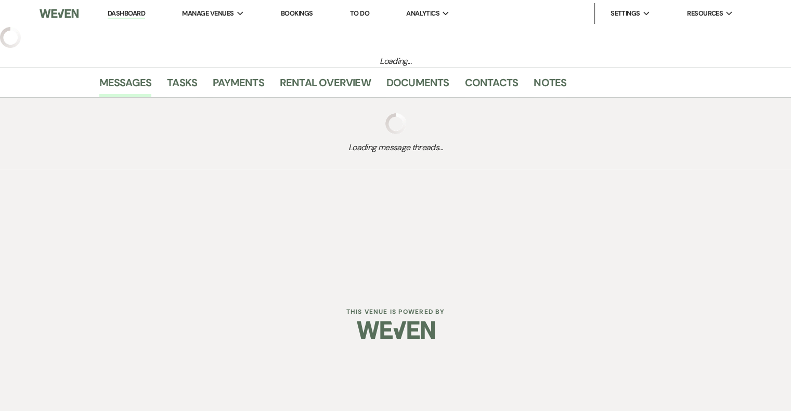
select select "3"
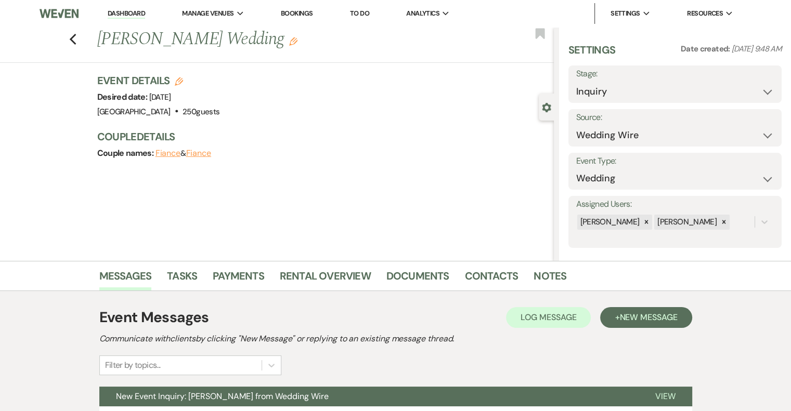
click at [289, 39] on use "button" at bounding box center [293, 41] width 8 height 8
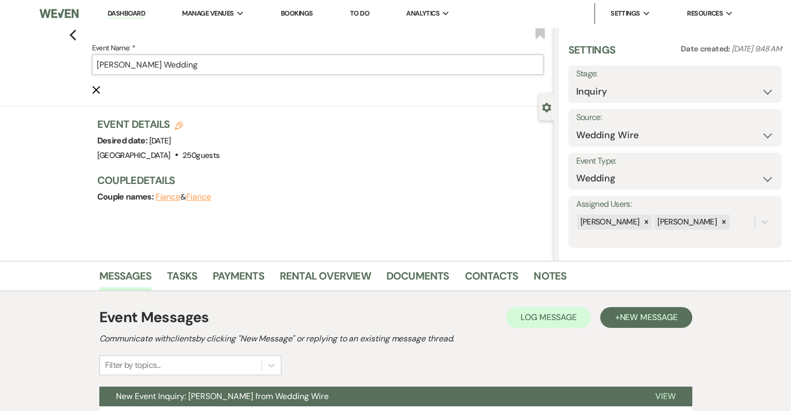
click at [219, 63] on input "[PERSON_NAME] Wedding" at bounding box center [317, 65] width 451 height 20
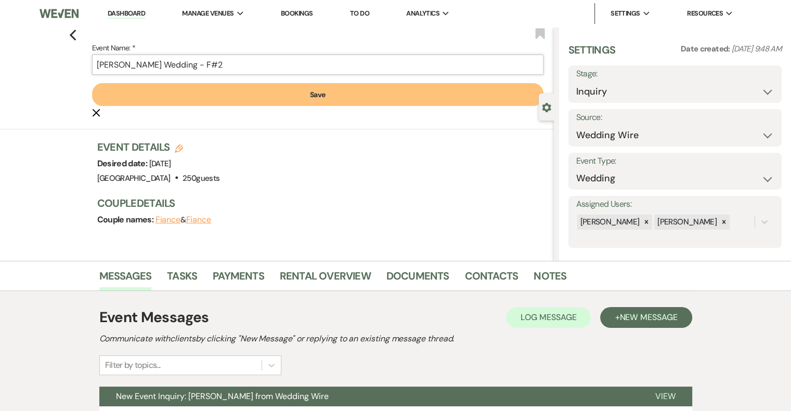
type input "[PERSON_NAME] Wedding - F#2"
click at [269, 100] on button "Save" at bounding box center [317, 94] width 451 height 23
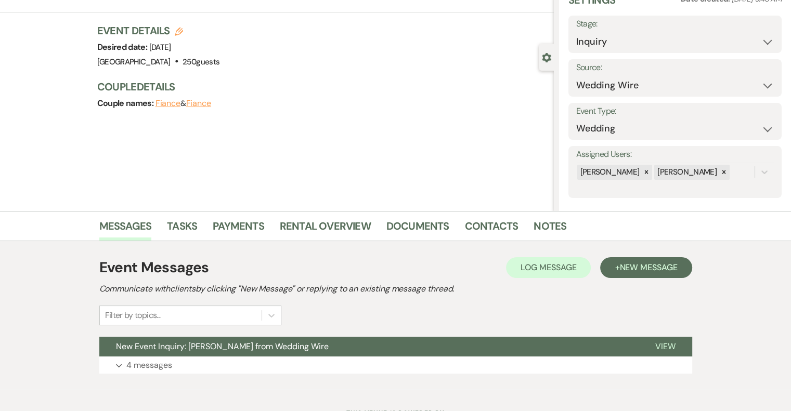
scroll to position [95, 0]
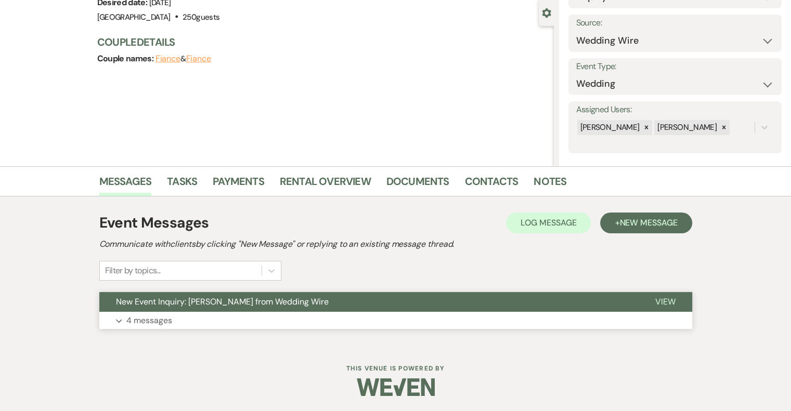
click at [146, 318] on p "4 messages" at bounding box center [149, 321] width 46 height 14
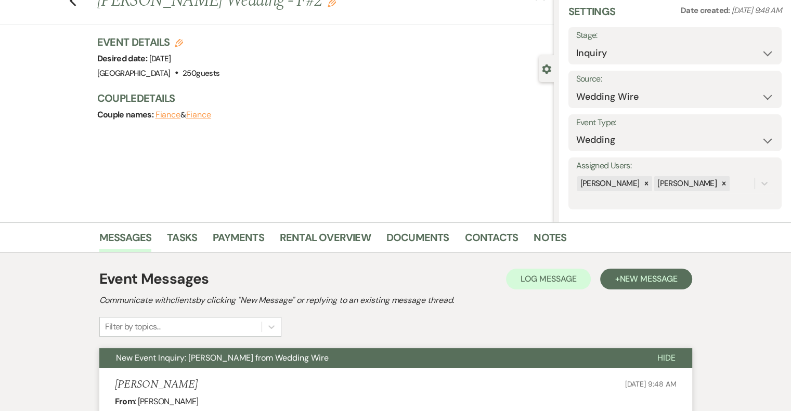
scroll to position [0, 0]
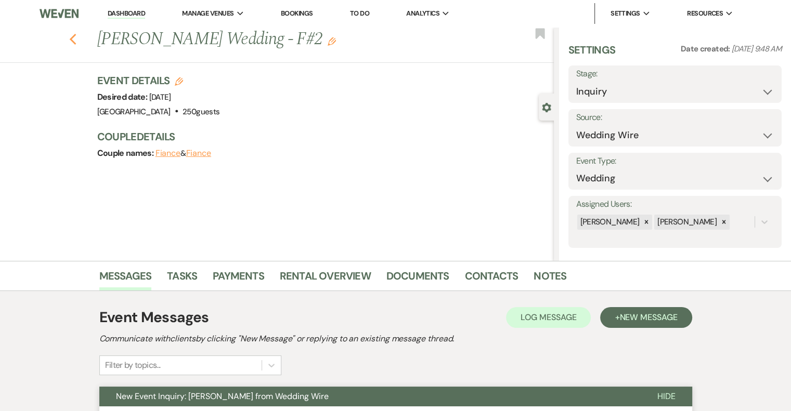
click at [77, 43] on icon "Previous" at bounding box center [73, 39] width 8 height 12
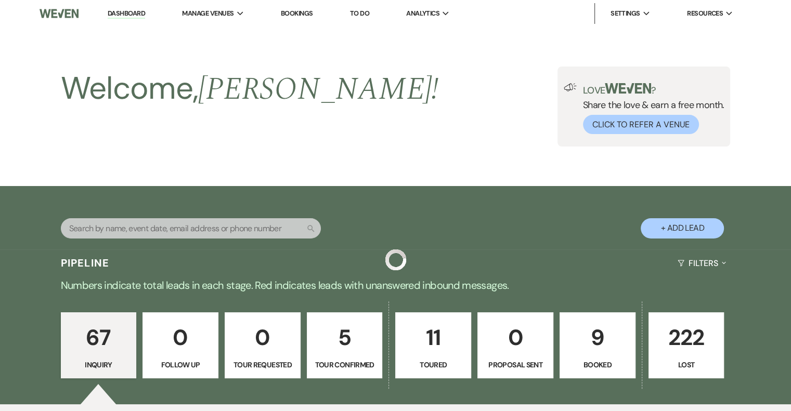
scroll to position [693, 0]
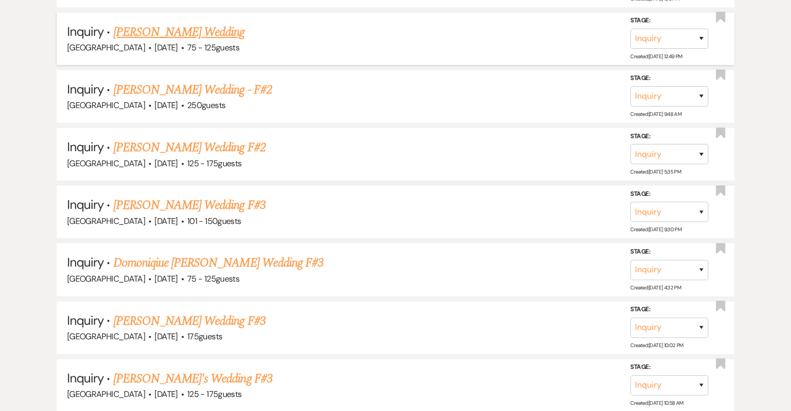
click at [195, 36] on link "[PERSON_NAME] Wedding" at bounding box center [179, 32] width 132 height 19
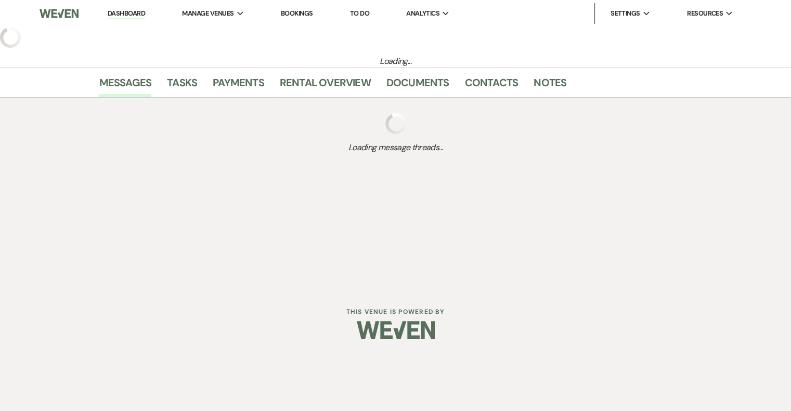
select select "3"
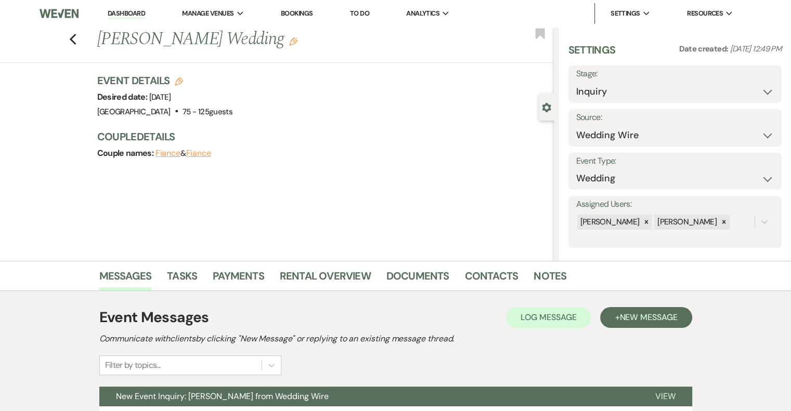
click at [289, 41] on use "button" at bounding box center [293, 41] width 8 height 8
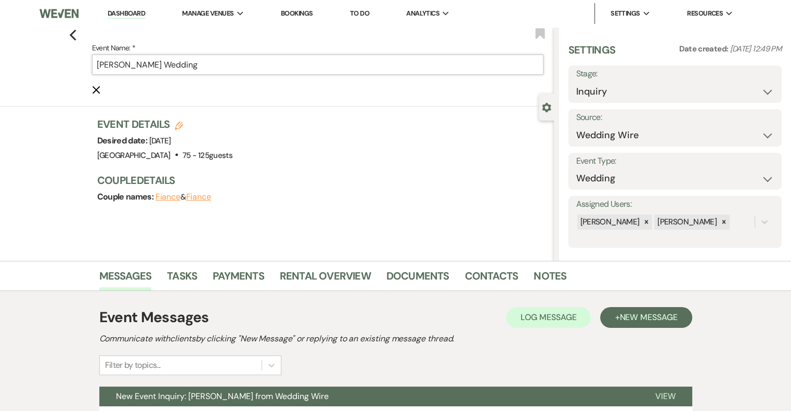
click at [226, 68] on input "[PERSON_NAME] Wedding" at bounding box center [317, 65] width 451 height 20
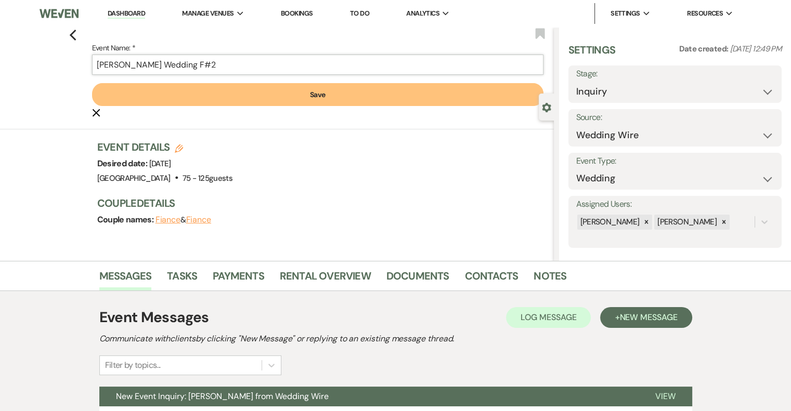
type input "[PERSON_NAME] Wedding F#2"
click at [316, 96] on button "Save" at bounding box center [317, 94] width 451 height 23
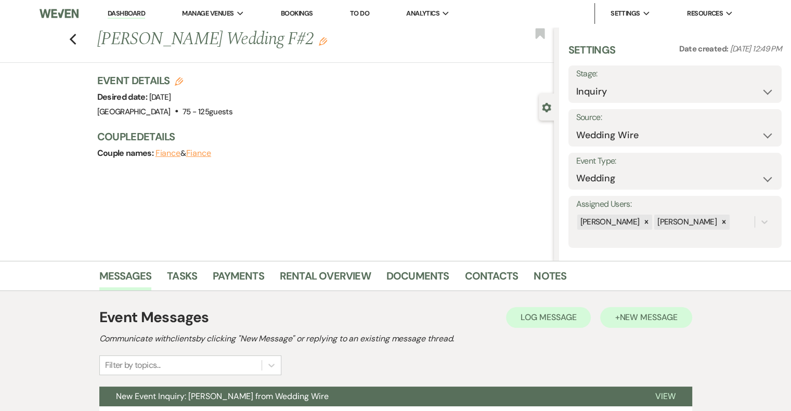
click at [651, 316] on span "New Message" at bounding box center [648, 317] width 58 height 11
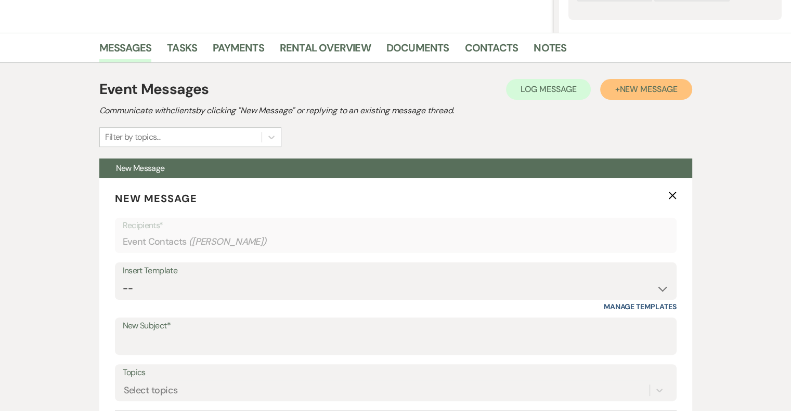
scroll to position [247, 0]
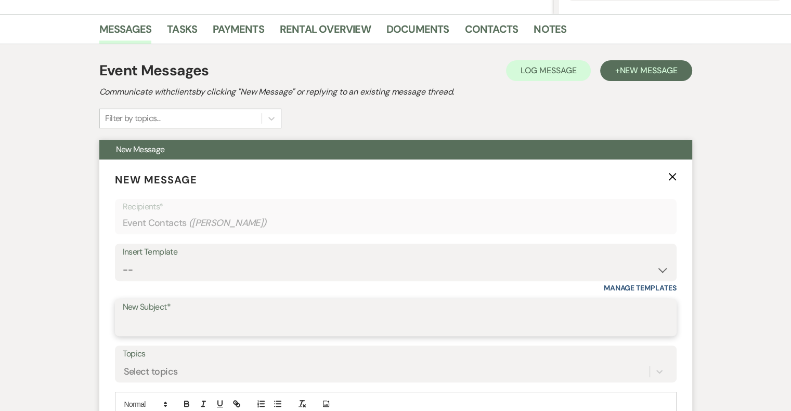
click at [193, 322] on input "New Subject*" at bounding box center [396, 325] width 546 height 20
type input "[PERSON_NAME] - NVL"
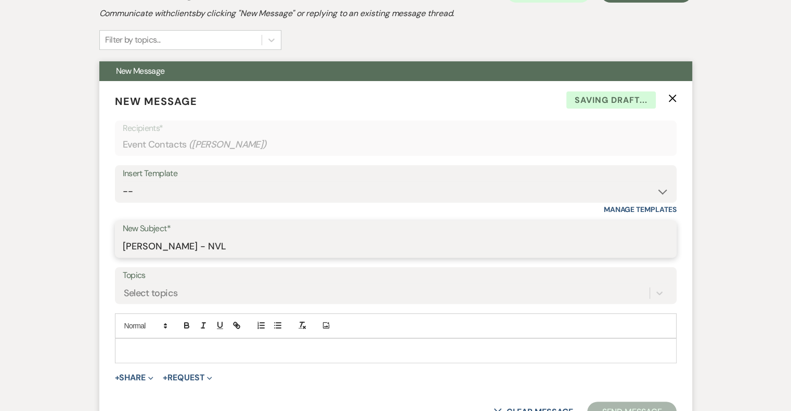
scroll to position [480, 0]
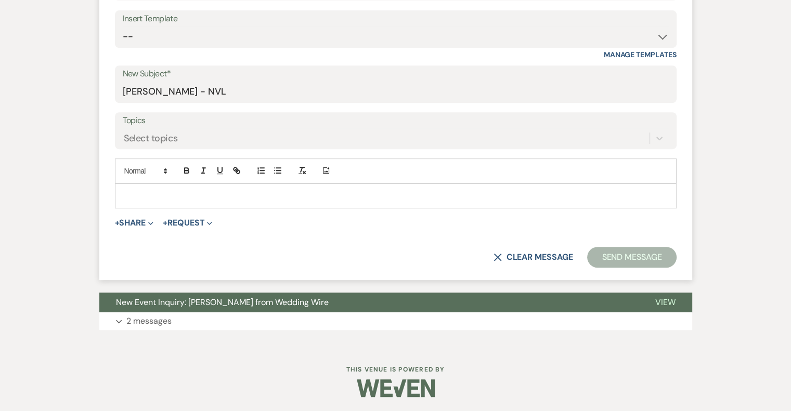
click at [225, 192] on p at bounding box center [395, 195] width 545 height 11
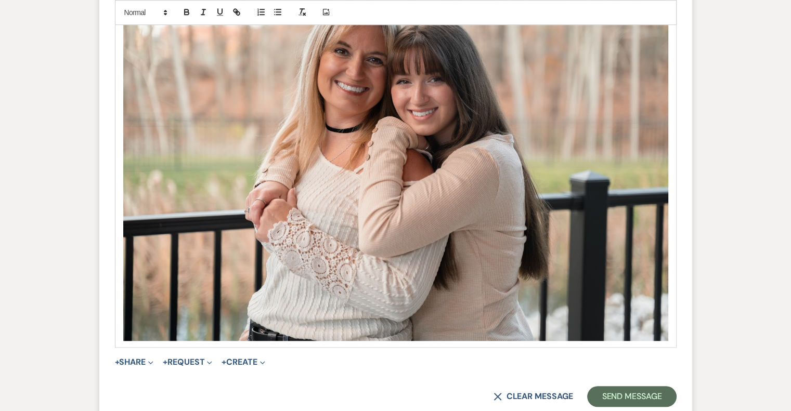
scroll to position [913, 0]
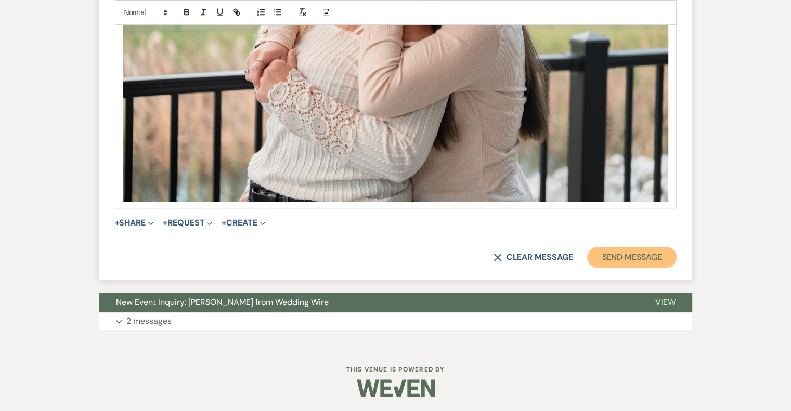
click at [650, 258] on button "Send Message" at bounding box center [631, 257] width 89 height 21
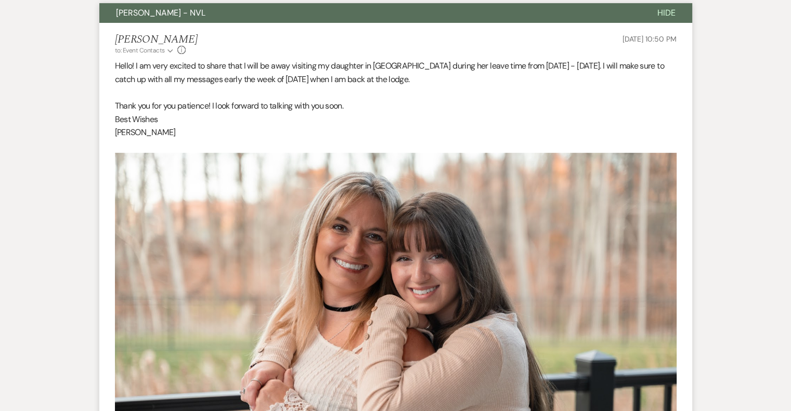
scroll to position [0, 0]
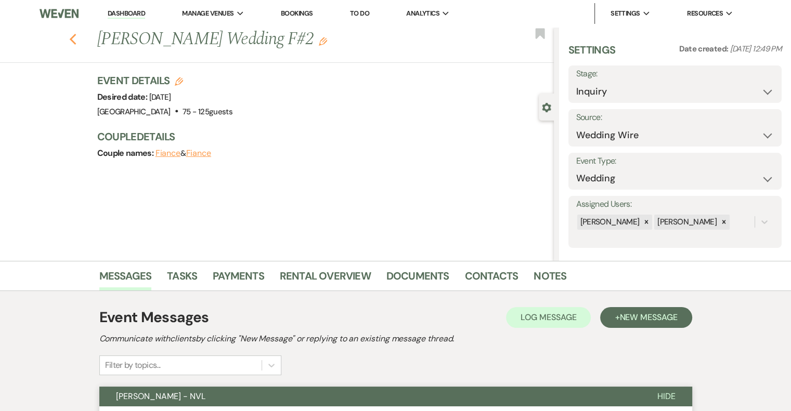
click at [77, 41] on icon "Previous" at bounding box center [73, 39] width 8 height 12
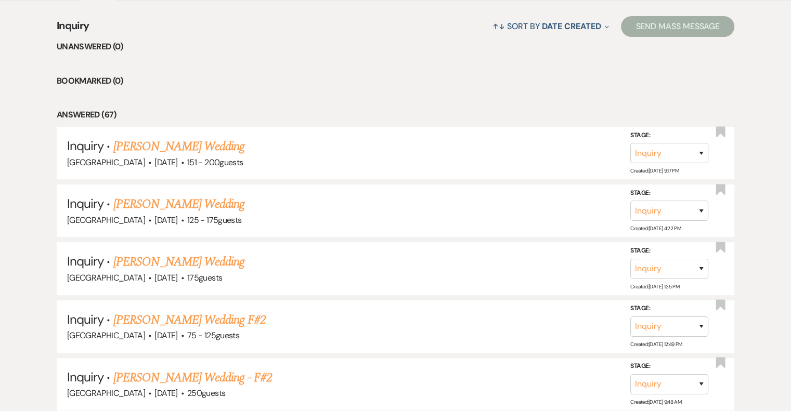
scroll to position [403, 0]
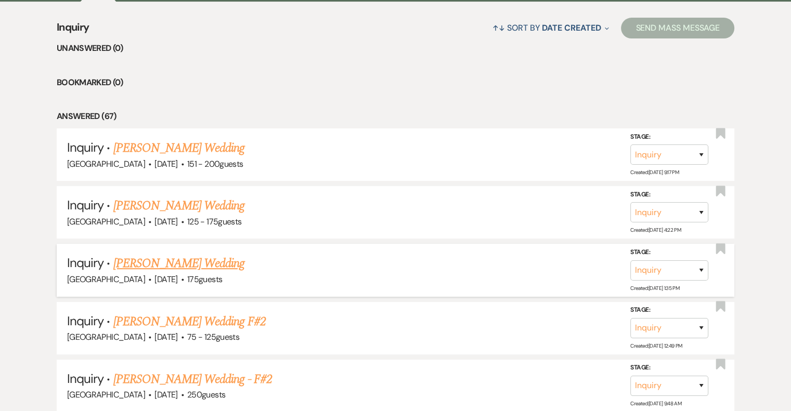
click at [177, 262] on link "[PERSON_NAME] Wedding" at bounding box center [179, 263] width 132 height 19
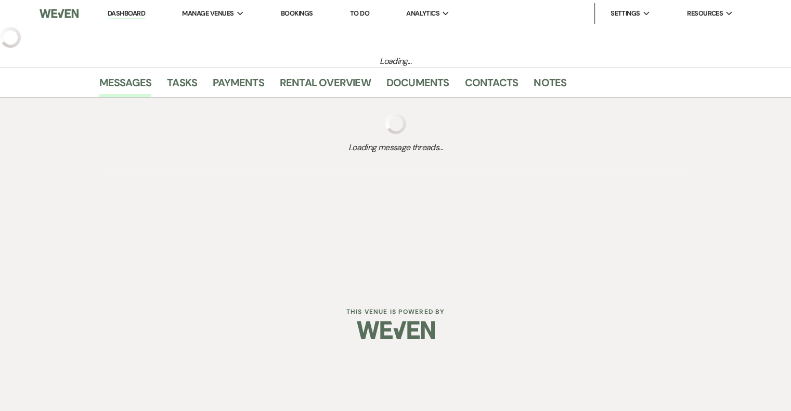
select select "3"
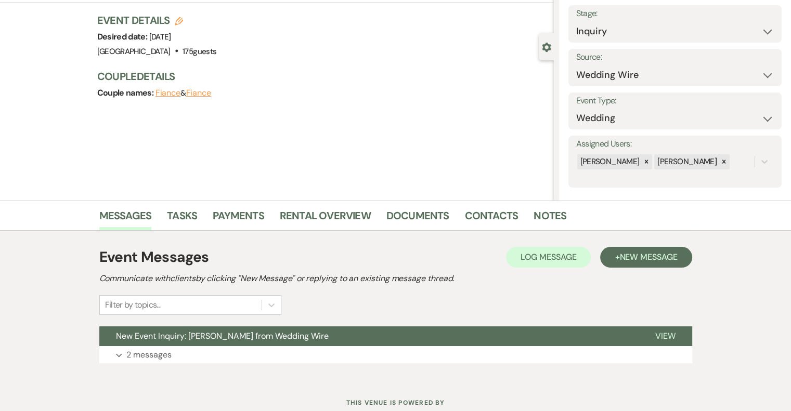
scroll to position [59, 0]
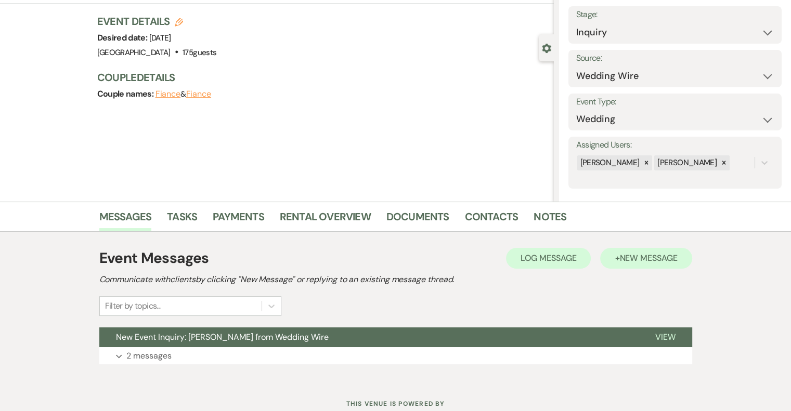
click at [628, 258] on span "New Message" at bounding box center [648, 258] width 58 height 11
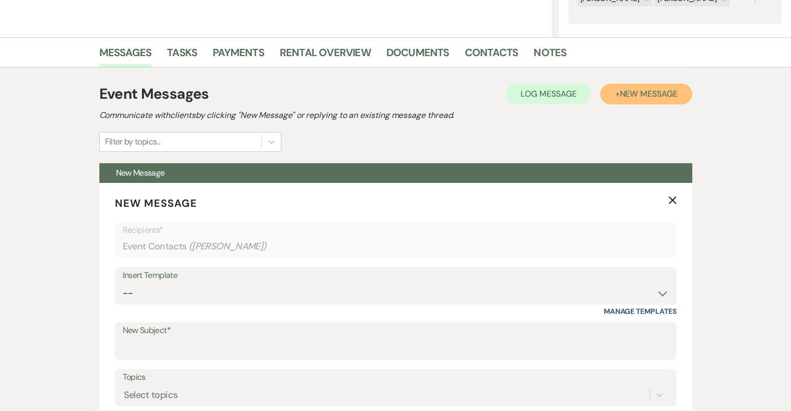
scroll to position [225, 0]
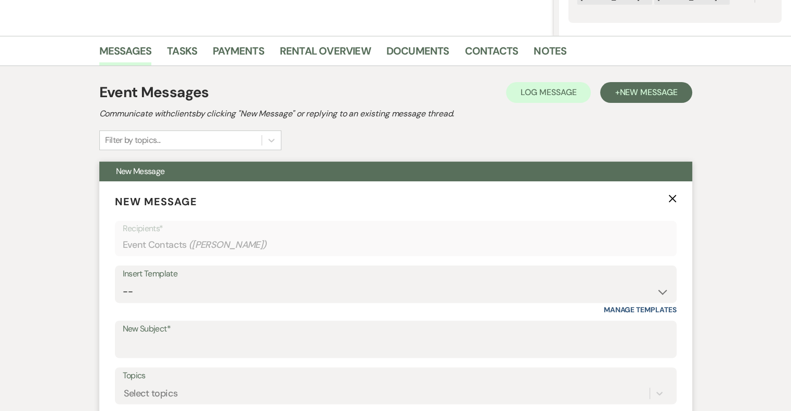
click at [170, 332] on label "New Subject*" at bounding box center [396, 329] width 546 height 15
click at [170, 337] on input "New Subject*" at bounding box center [396, 347] width 546 height 20
click at [190, 343] on input "New Subject*" at bounding box center [396, 347] width 546 height 20
type input "[PERSON_NAME] - NVL"
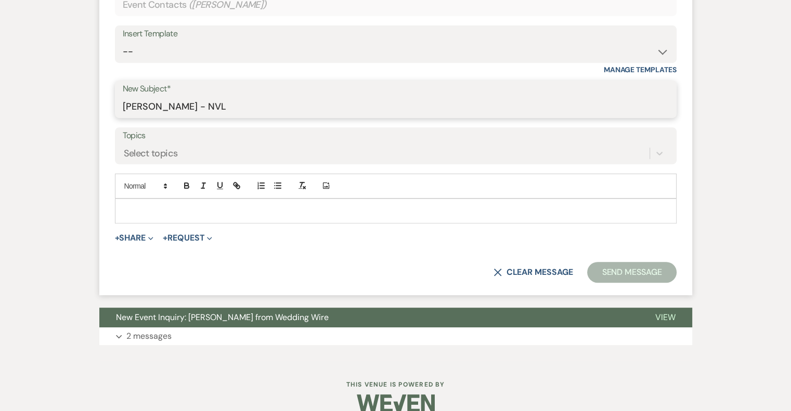
scroll to position [476, 0]
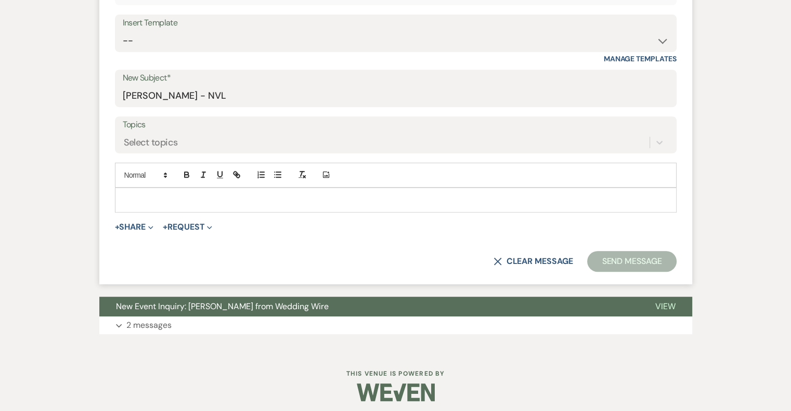
click at [227, 199] on p at bounding box center [395, 199] width 545 height 11
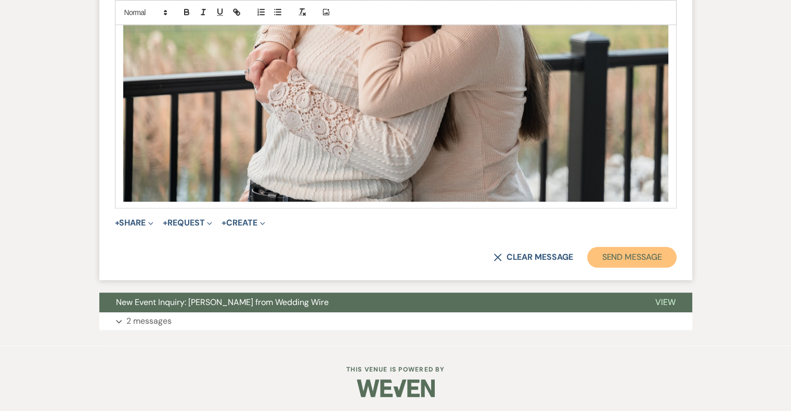
click at [639, 260] on button "Send Message" at bounding box center [631, 257] width 89 height 21
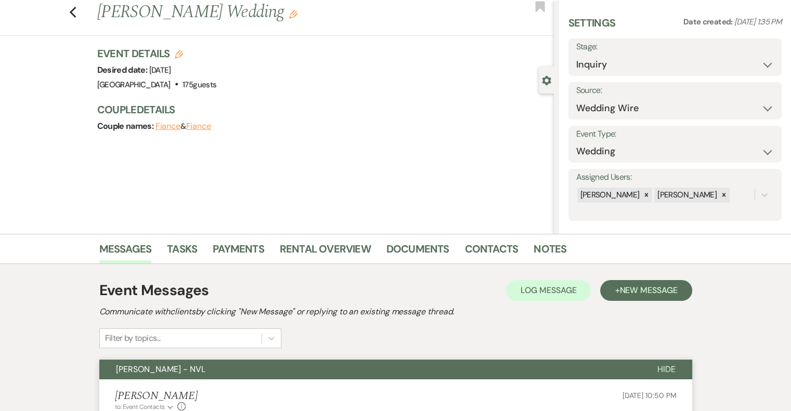
scroll to position [0, 0]
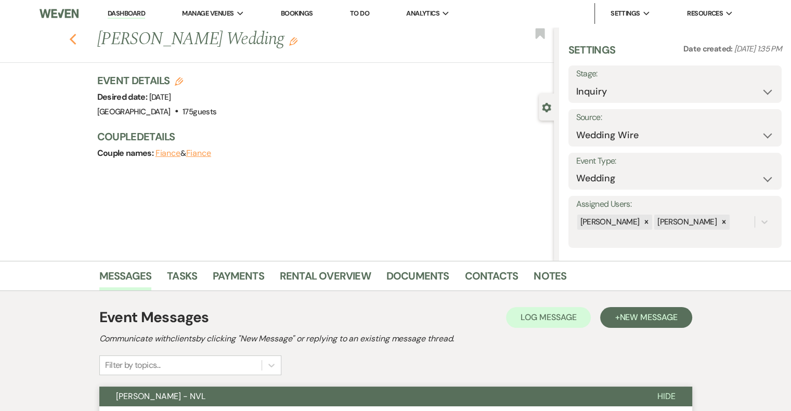
click at [75, 40] on use "button" at bounding box center [72, 39] width 7 height 11
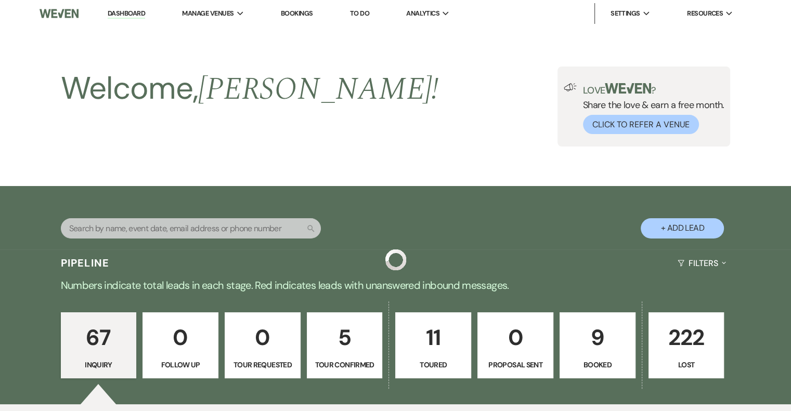
scroll to position [403, 0]
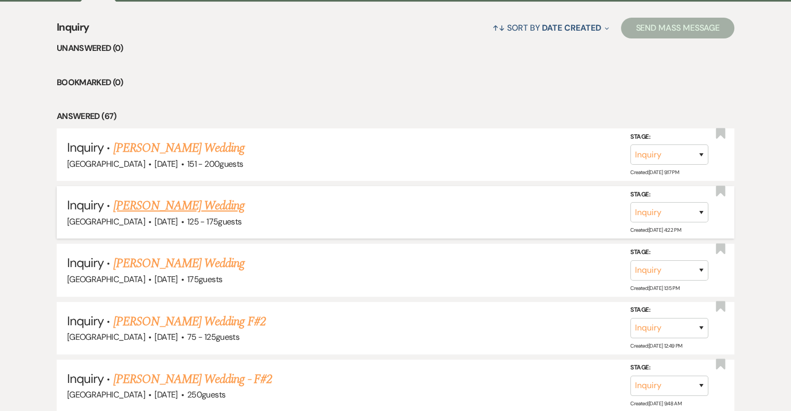
click at [217, 209] on link "[PERSON_NAME] Wedding" at bounding box center [179, 206] width 132 height 19
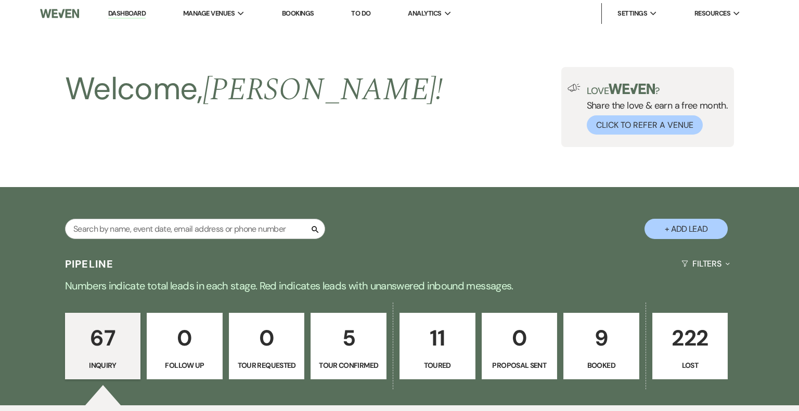
select select "3"
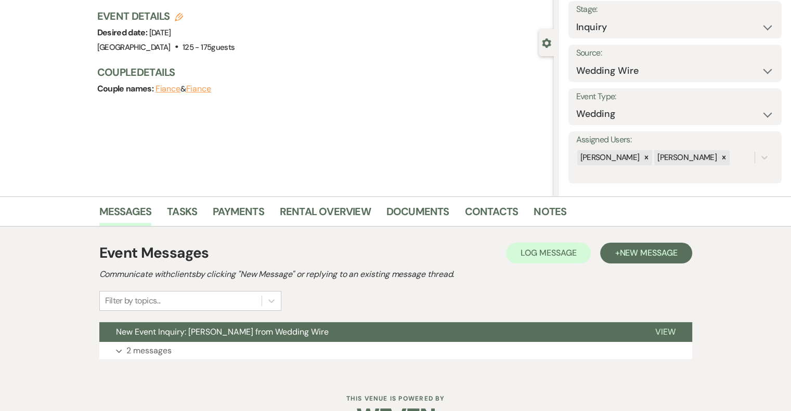
scroll to position [95, 0]
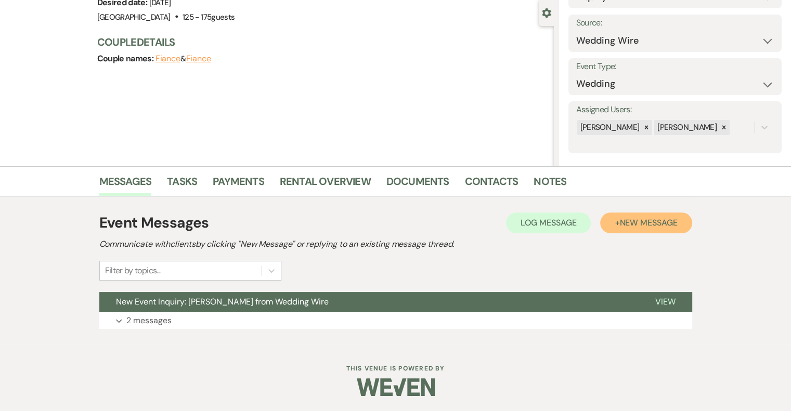
click at [664, 228] on button "+ New Message" at bounding box center [646, 223] width 92 height 21
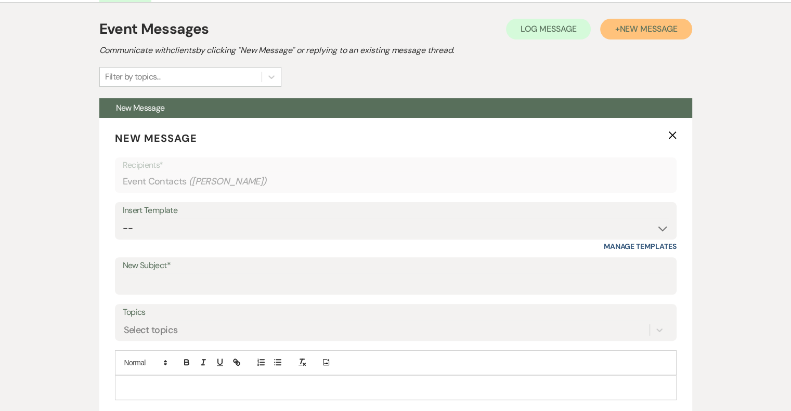
scroll to position [293, 0]
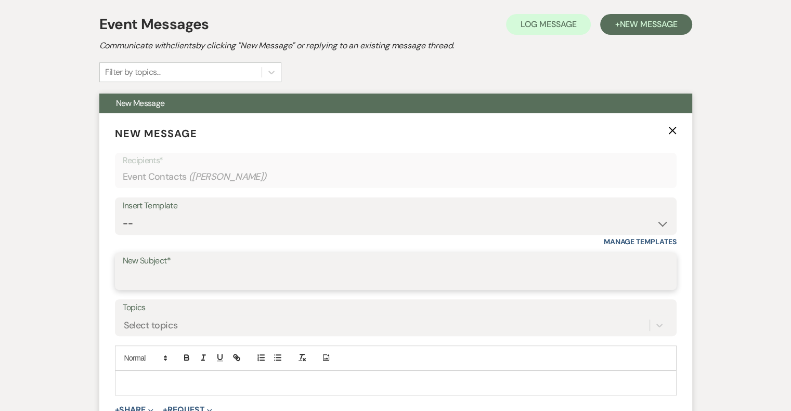
click at [189, 275] on input "New Subject*" at bounding box center [396, 279] width 546 height 20
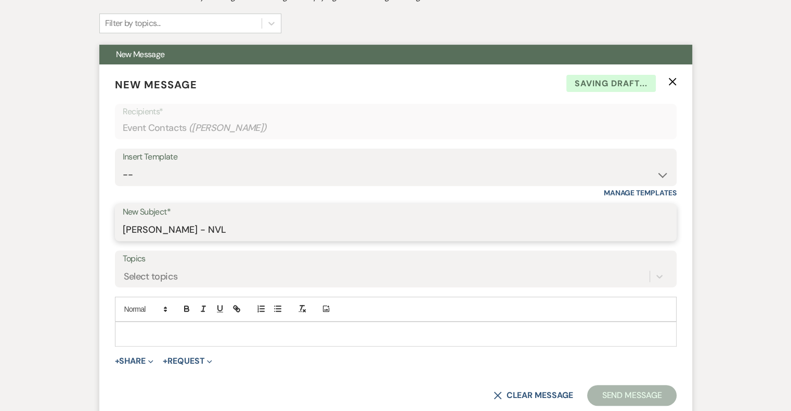
scroll to position [376, 0]
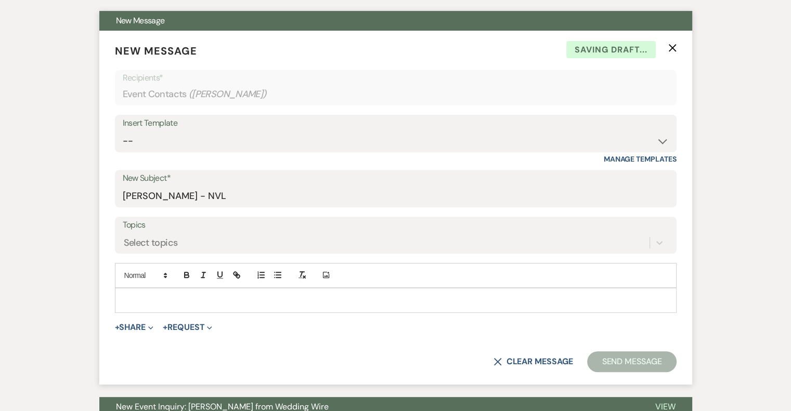
click at [234, 300] on p at bounding box center [395, 300] width 545 height 11
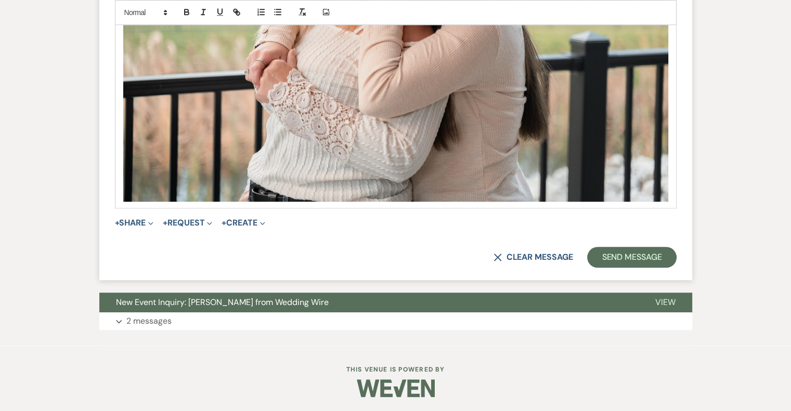
click at [675, 263] on div "X Clear message Send Message" at bounding box center [396, 257] width 562 height 21
click at [656, 264] on button "Send Message" at bounding box center [631, 257] width 89 height 21
click at [656, 262] on button "Send Message" at bounding box center [631, 257] width 89 height 21
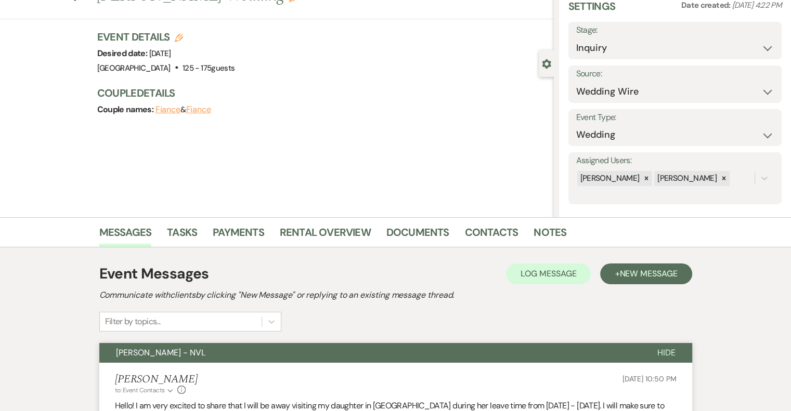
scroll to position [0, 0]
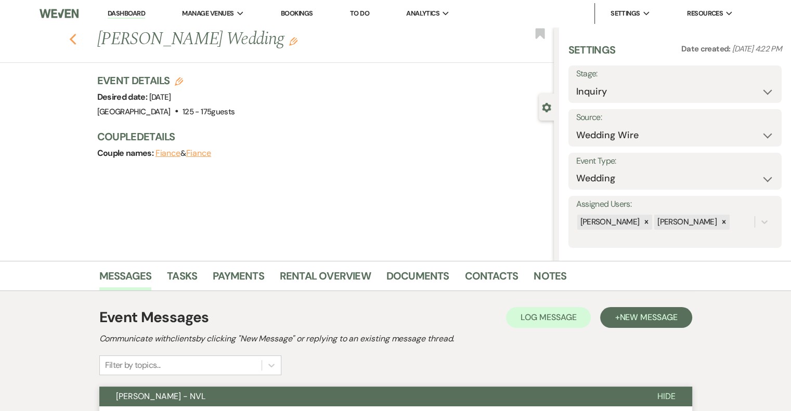
click at [76, 39] on icon "Previous" at bounding box center [73, 39] width 8 height 12
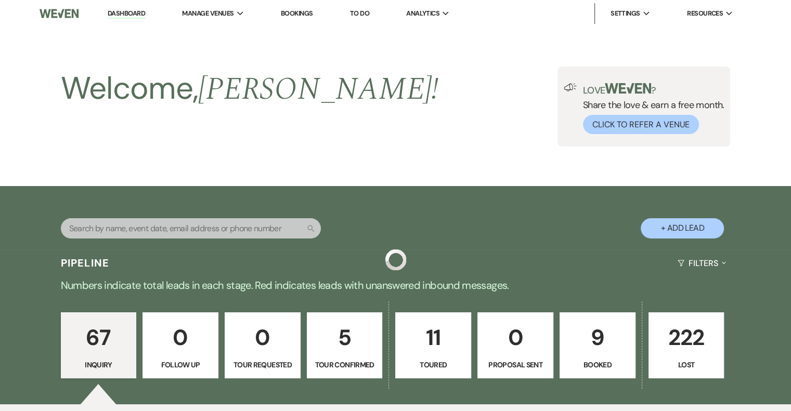
scroll to position [403, 0]
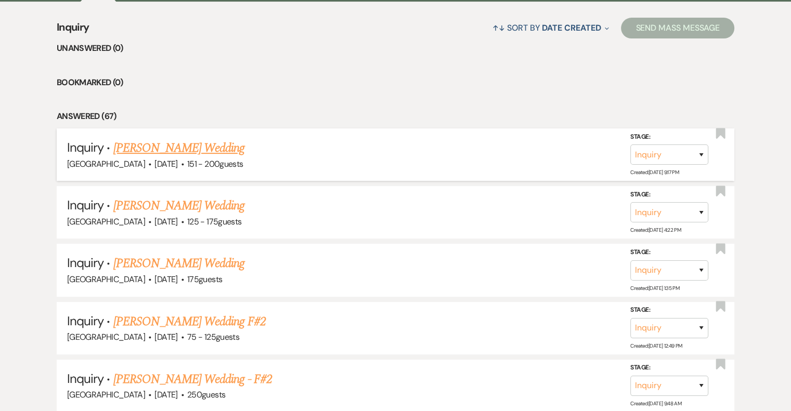
click at [189, 148] on link "[PERSON_NAME] Wedding" at bounding box center [179, 148] width 132 height 19
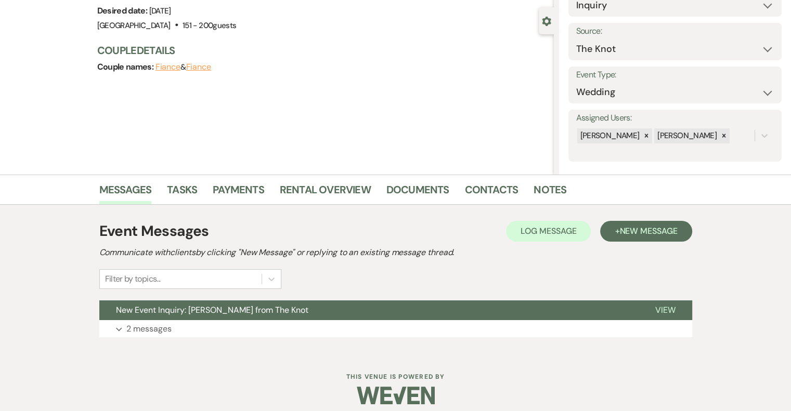
scroll to position [95, 0]
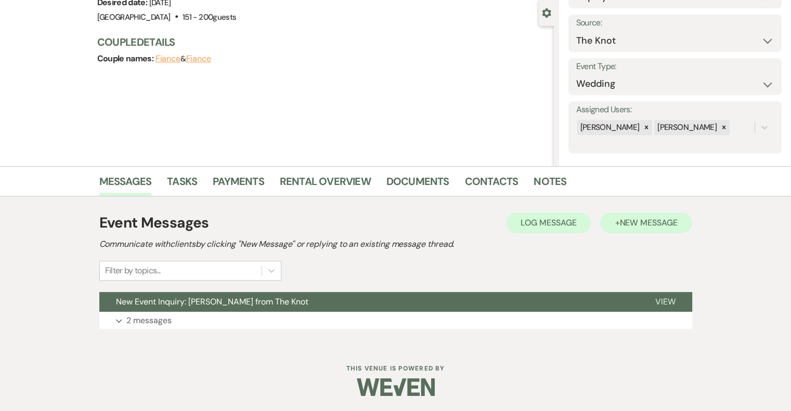
click at [664, 223] on span "New Message" at bounding box center [648, 222] width 58 height 11
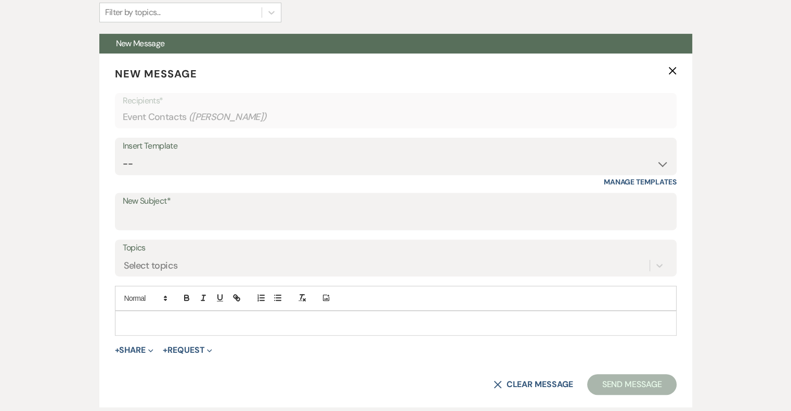
scroll to position [360, 0]
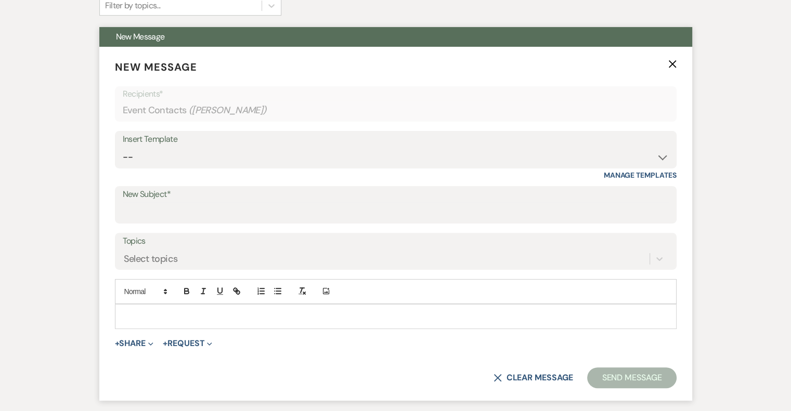
click at [212, 317] on p at bounding box center [395, 316] width 545 height 11
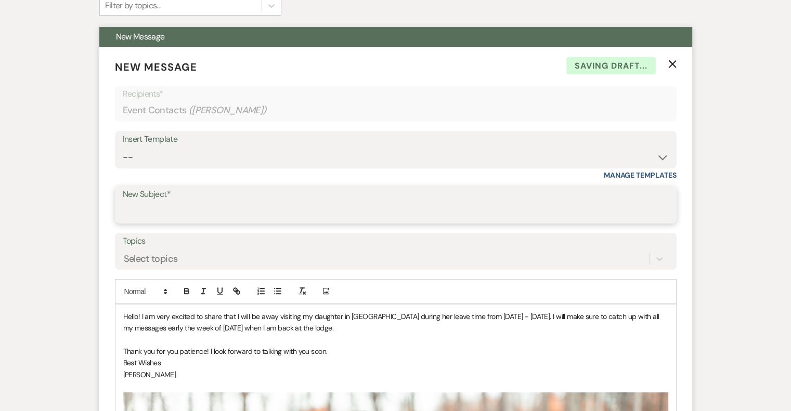
click at [189, 209] on input "New Subject*" at bounding box center [396, 212] width 546 height 20
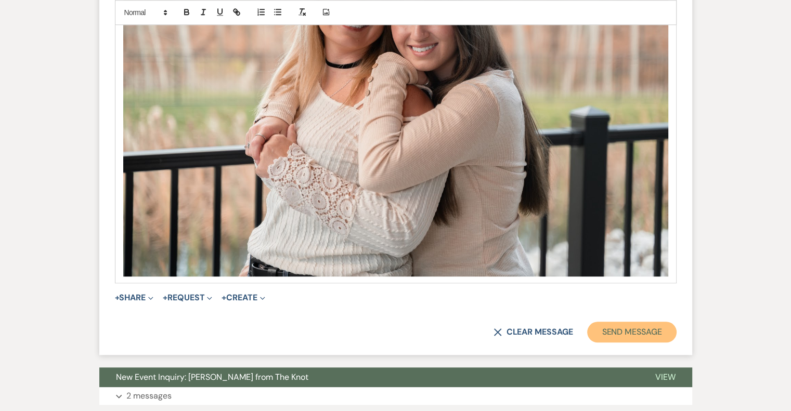
click at [644, 330] on button "Send Message" at bounding box center [631, 332] width 89 height 21
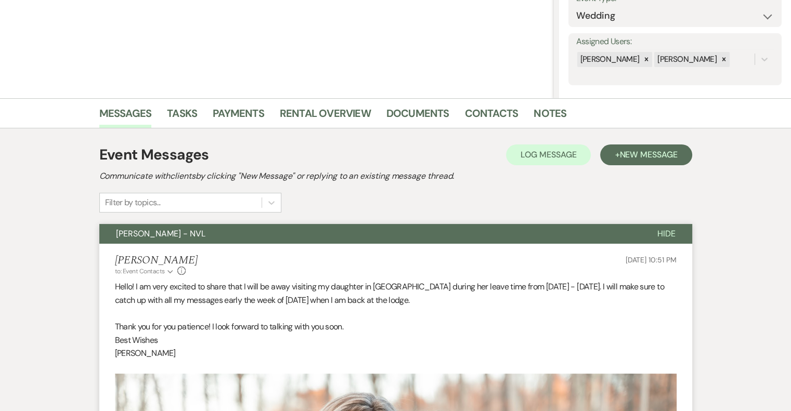
scroll to position [0, 0]
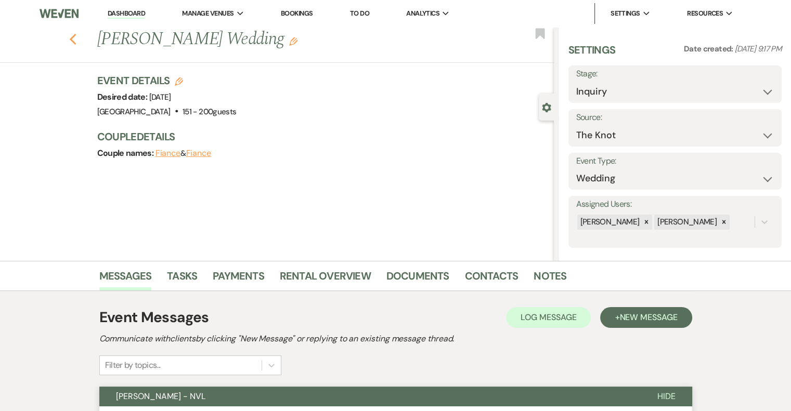
click at [77, 40] on icon "Previous" at bounding box center [73, 39] width 8 height 12
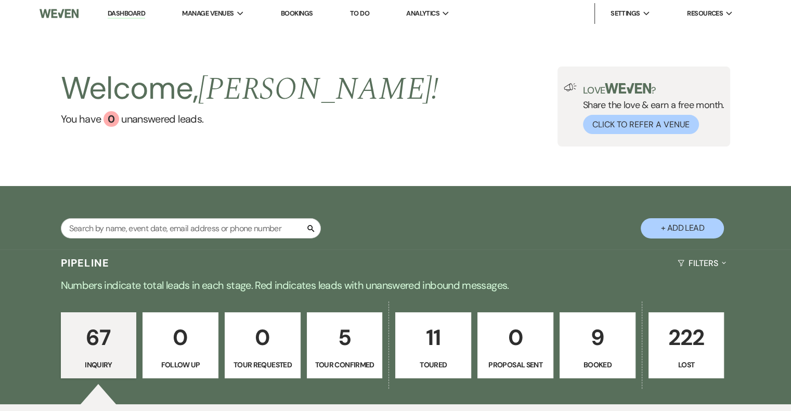
click at [344, 341] on p "5" at bounding box center [345, 337] width 62 height 35
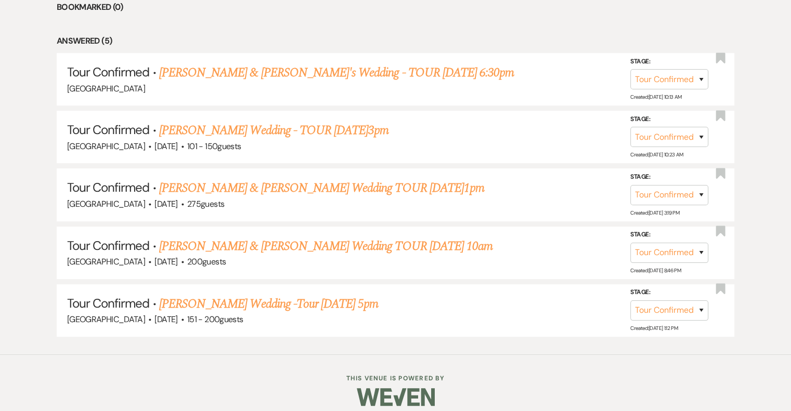
scroll to position [485, 0]
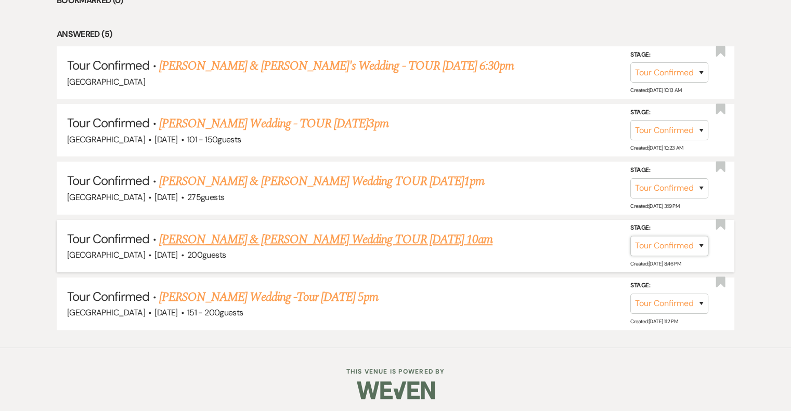
click at [685, 243] on select "Inquiry Follow Up Tour Requested Tour Confirmed Toured Proposal Sent Booked Lost" at bounding box center [669, 246] width 78 height 20
click at [630, 236] on select "Inquiry Follow Up Tour Requested Tour Confirmed Toured Proposal Sent Booked Lost" at bounding box center [669, 246] width 78 height 20
click at [700, 248] on button "Save" at bounding box center [687, 246] width 52 height 21
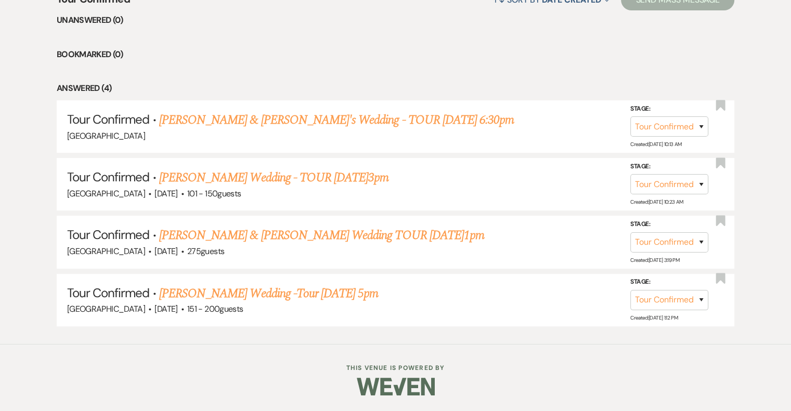
scroll to position [428, 0]
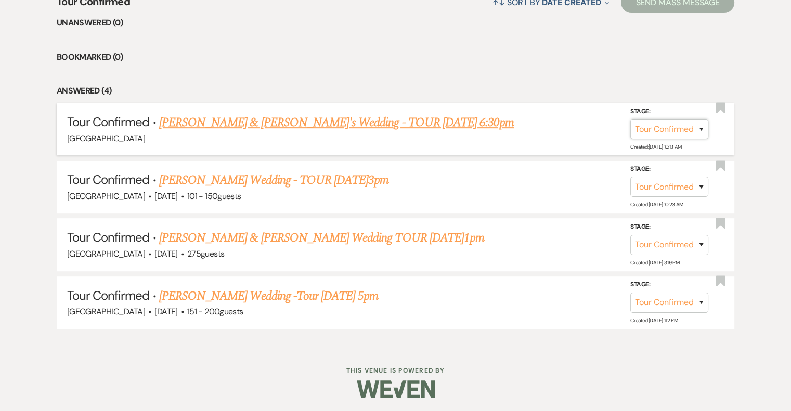
click at [684, 138] on select "Inquiry Follow Up Tour Requested Tour Confirmed Toured Proposal Sent Booked Lost" at bounding box center [669, 129] width 78 height 20
click at [630, 119] on select "Inquiry Follow Up Tour Requested Tour Confirmed Toured Proposal Sent Booked Lost" at bounding box center [669, 129] width 78 height 20
click at [700, 133] on button "Save" at bounding box center [687, 129] width 52 height 21
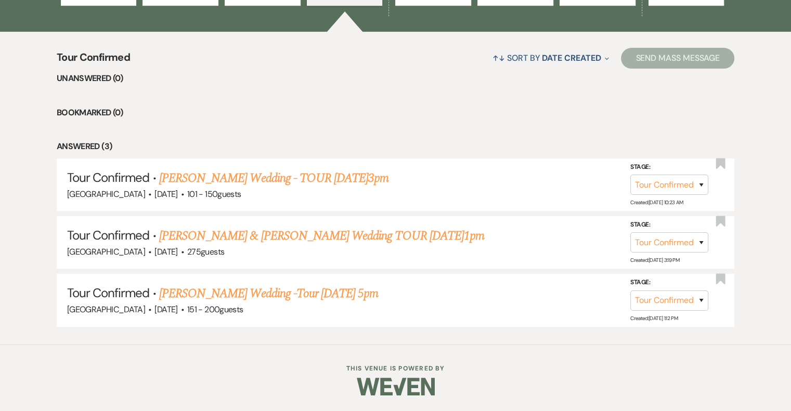
scroll to position [371, 0]
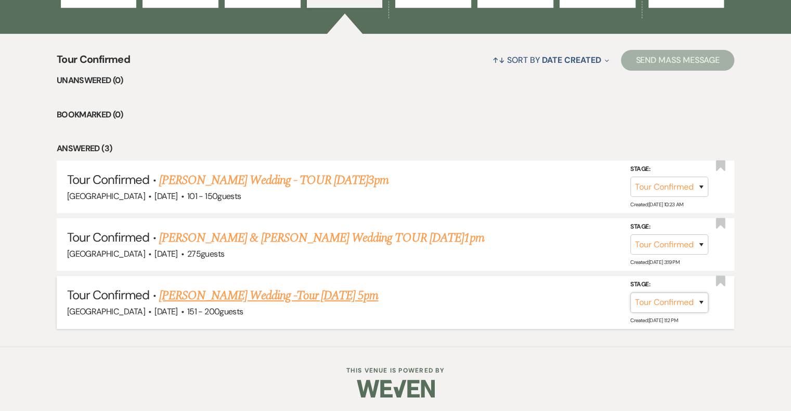
click at [684, 306] on select "Inquiry Follow Up Tour Requested Tour Confirmed Toured Proposal Sent Booked Lost" at bounding box center [669, 302] width 78 height 20
click at [630, 292] on select "Inquiry Follow Up Tour Requested Tour Confirmed Toured Proposal Sent Booked Lost" at bounding box center [669, 302] width 78 height 20
click at [699, 302] on button "Save" at bounding box center [687, 302] width 52 height 21
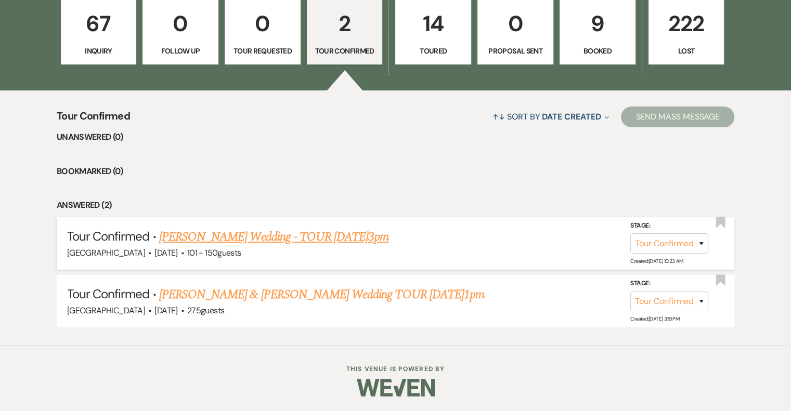
click at [308, 232] on link "[PERSON_NAME] Wedding - TOUR [DATE]3pm" at bounding box center [274, 237] width 230 height 19
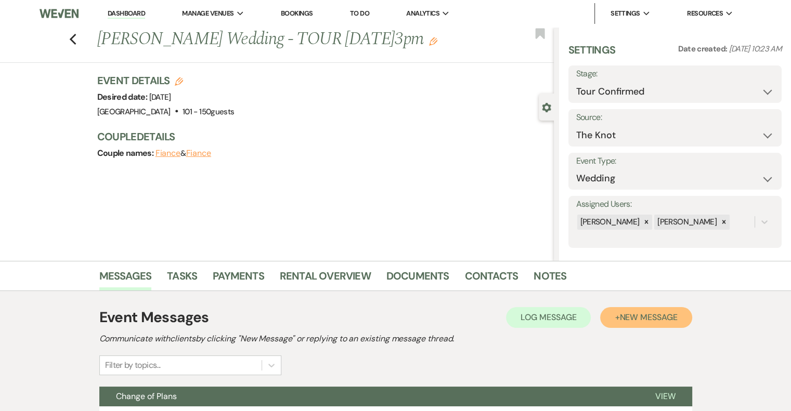
click at [649, 322] on span "New Message" at bounding box center [648, 317] width 58 height 11
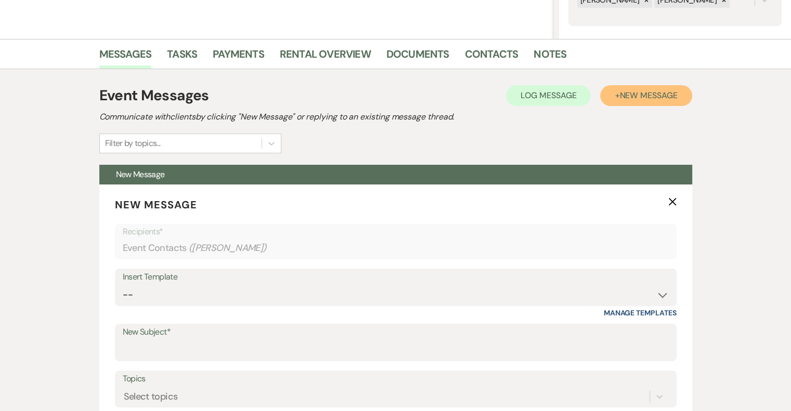
scroll to position [229, 0]
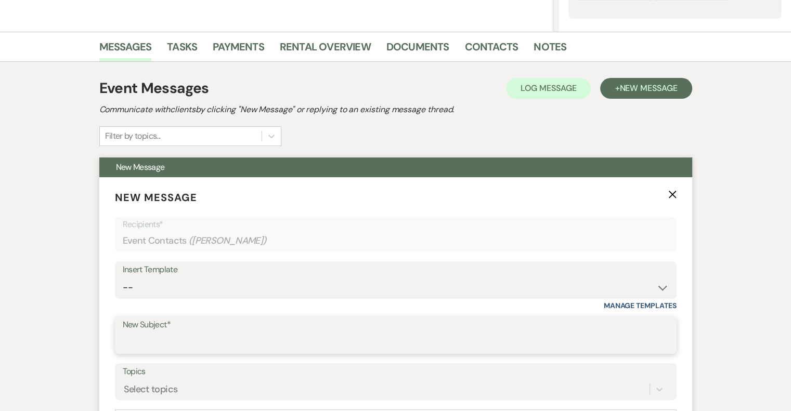
click at [210, 340] on input "New Subject*" at bounding box center [396, 343] width 546 height 20
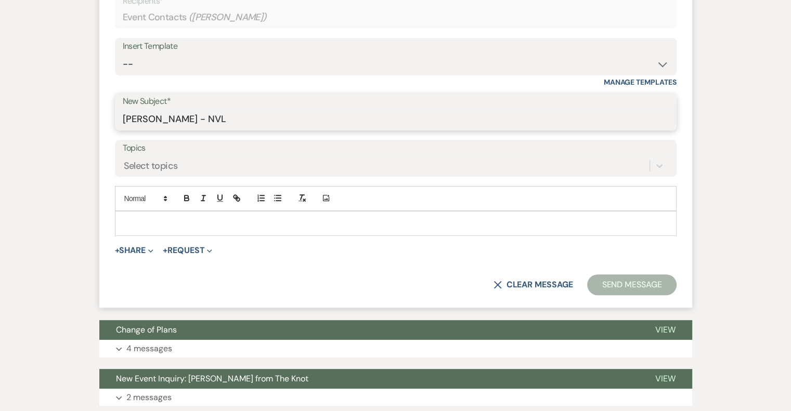
scroll to position [453, 0]
click at [242, 223] on p at bounding box center [395, 222] width 545 height 11
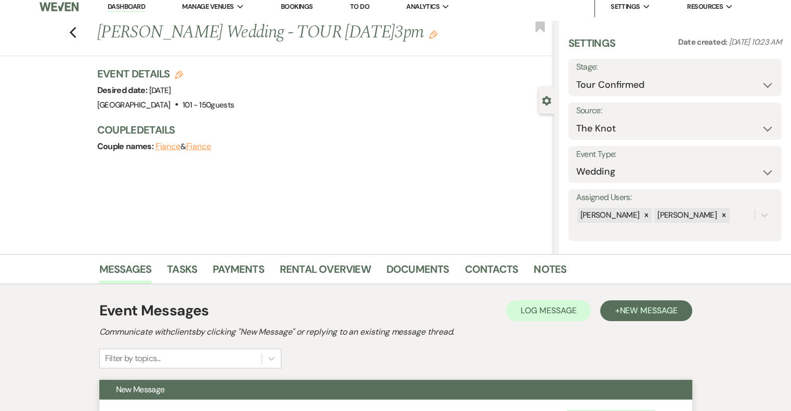
scroll to position [0, 0]
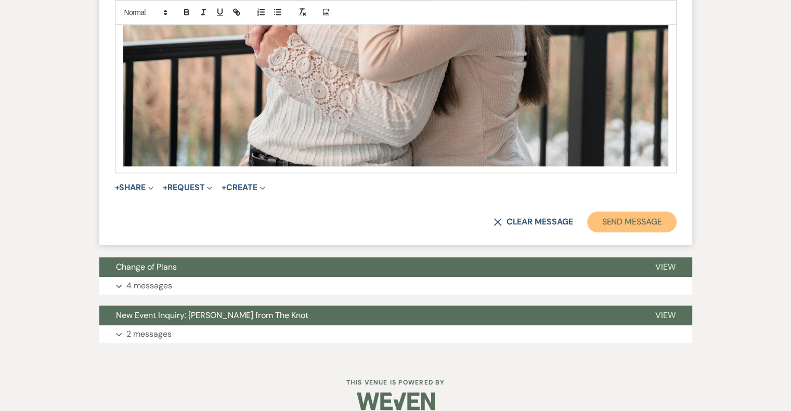
click at [657, 228] on button "Send Message" at bounding box center [631, 222] width 89 height 21
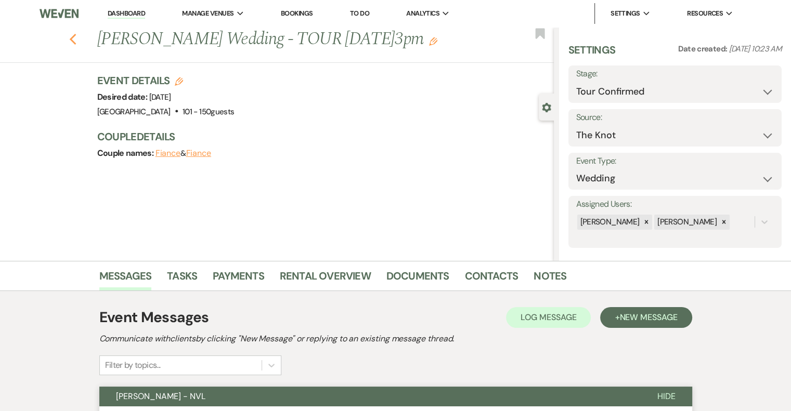
click at [76, 42] on use "button" at bounding box center [72, 39] width 7 height 11
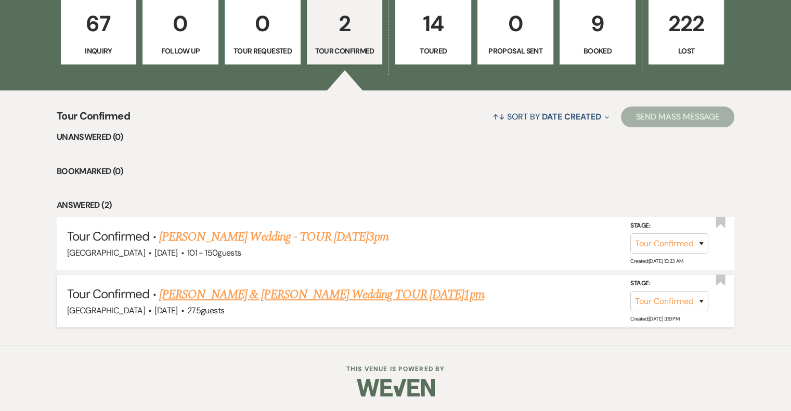
click at [326, 301] on link "[PERSON_NAME] & [PERSON_NAME] Wedding TOUR [DATE]1pm" at bounding box center [321, 294] width 325 height 19
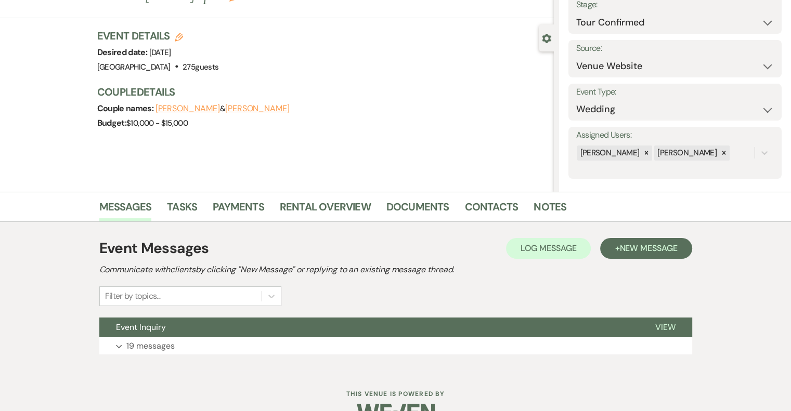
scroll to position [95, 0]
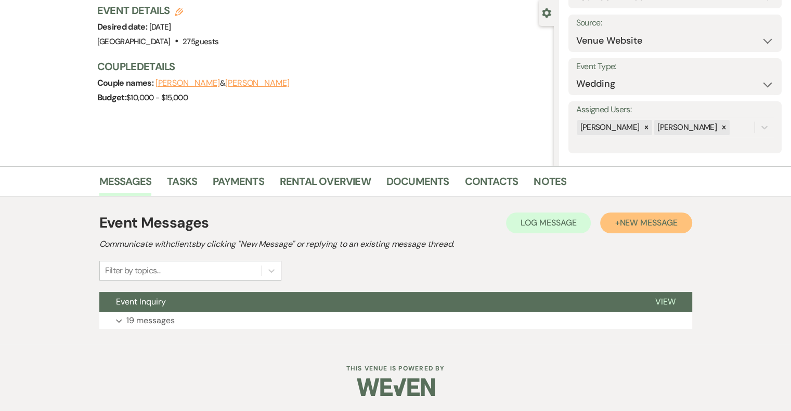
click at [630, 231] on button "+ New Message" at bounding box center [646, 223] width 92 height 21
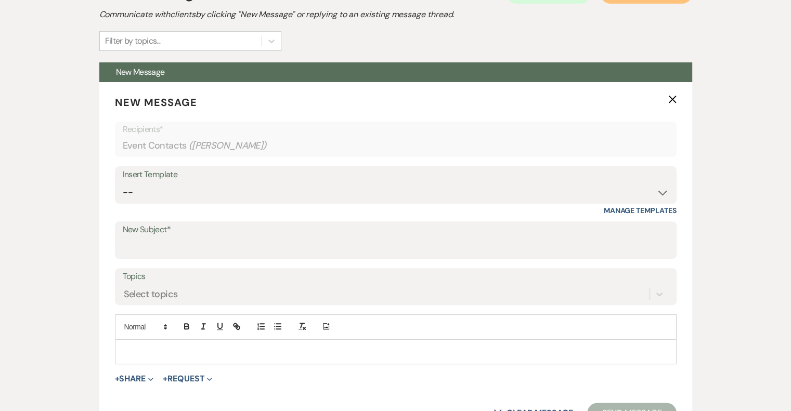
scroll to position [345, 0]
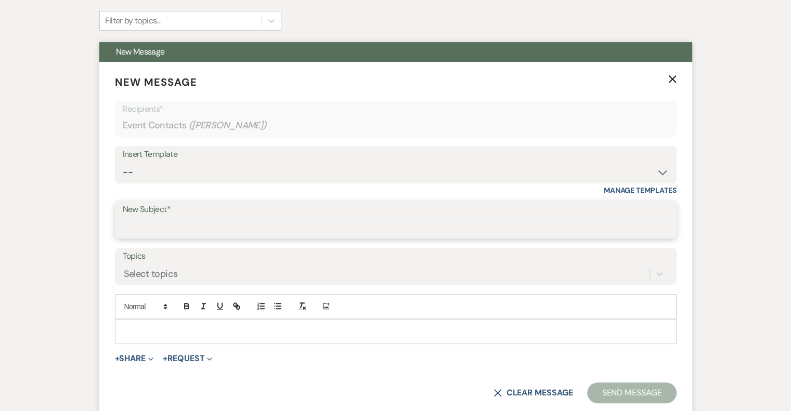
click at [214, 224] on input "New Subject*" at bounding box center [396, 227] width 546 height 20
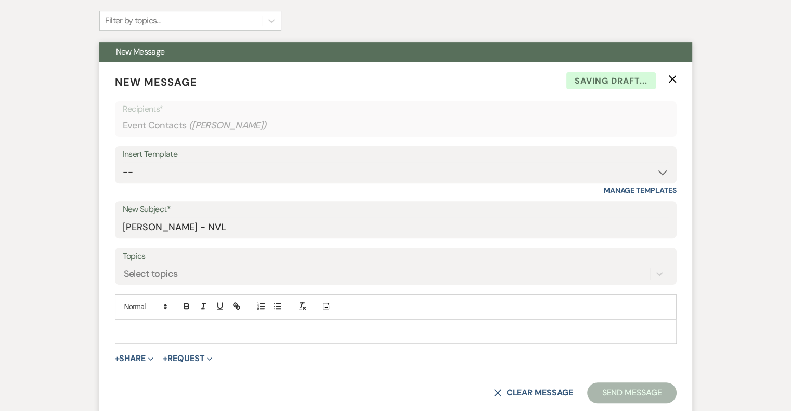
click at [225, 331] on p at bounding box center [395, 331] width 545 height 11
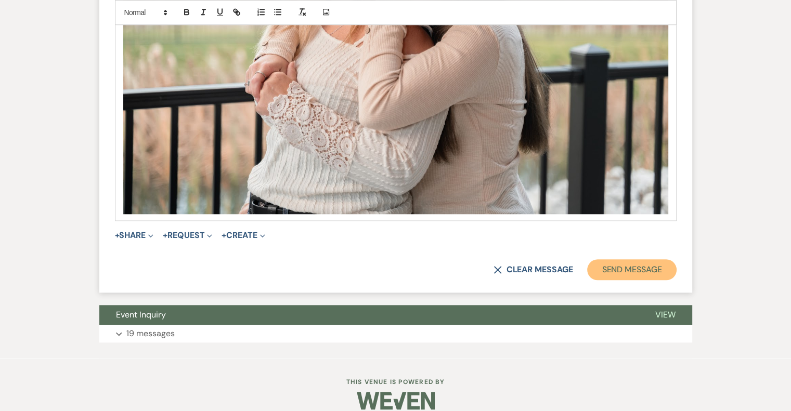
click at [652, 277] on button "Send Message" at bounding box center [631, 269] width 89 height 21
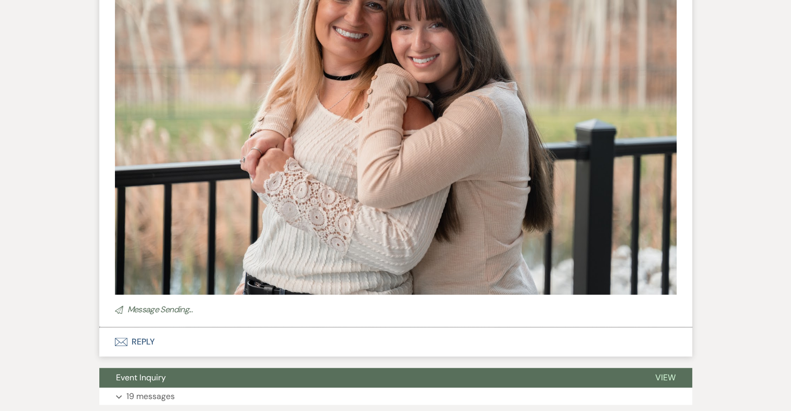
scroll to position [691, 0]
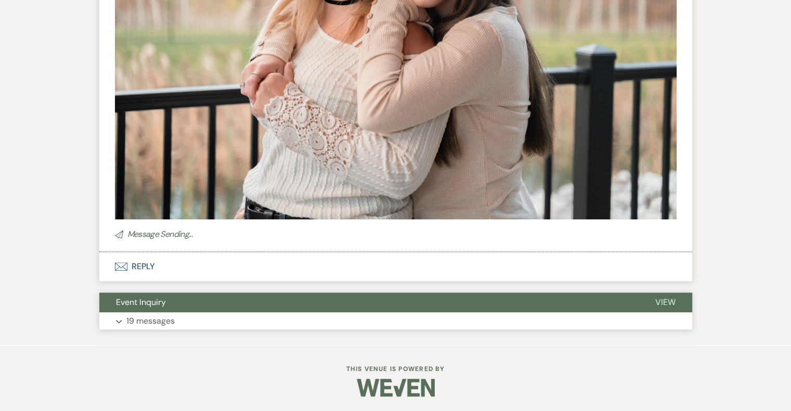
click at [161, 316] on p "19 messages" at bounding box center [150, 322] width 48 height 14
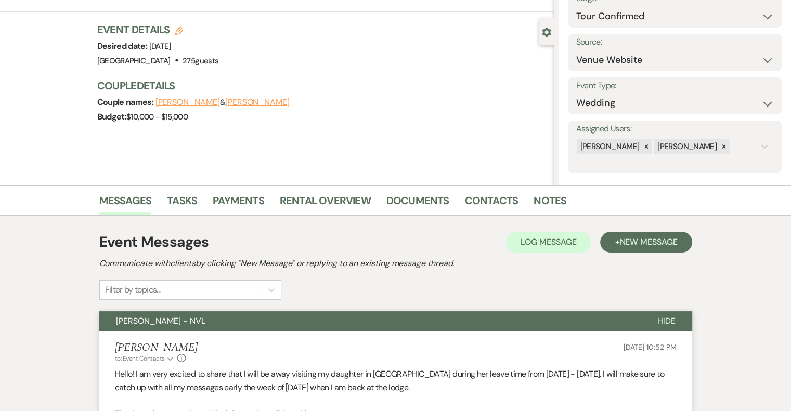
scroll to position [0, 0]
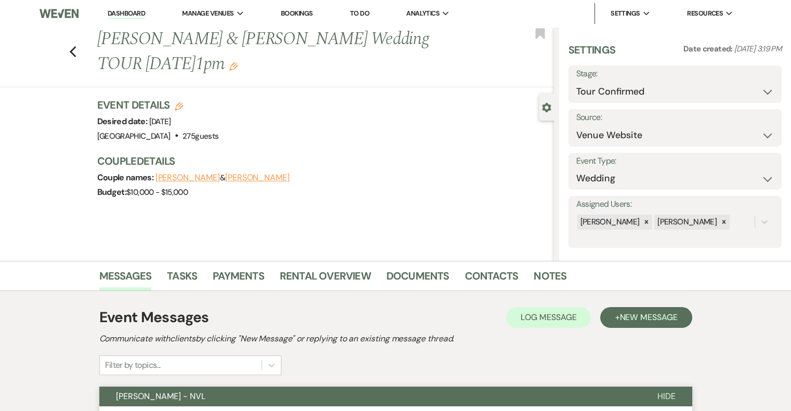
click at [229, 67] on use "button" at bounding box center [233, 66] width 8 height 8
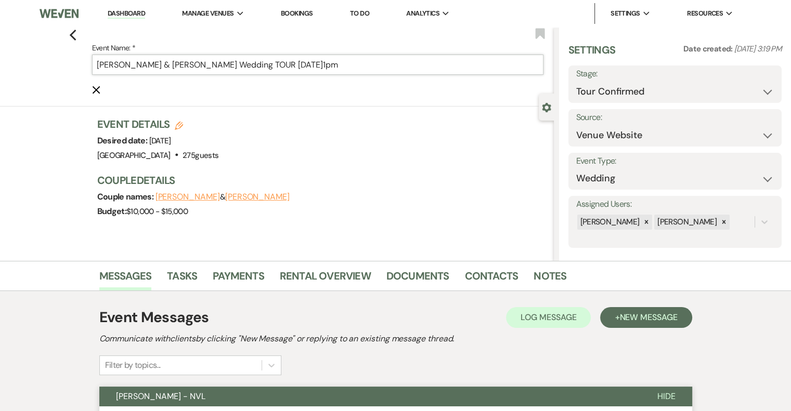
click at [388, 69] on input "[PERSON_NAME] & [PERSON_NAME] Wedding TOUR [DATE]1pm" at bounding box center [317, 65] width 451 height 20
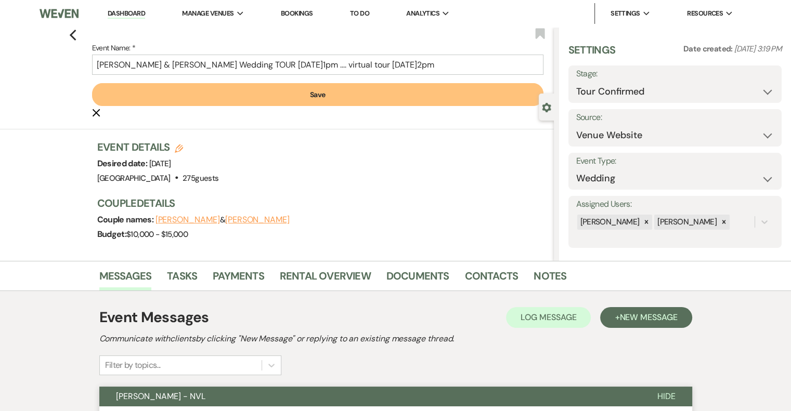
click at [309, 97] on button "Save" at bounding box center [317, 94] width 451 height 23
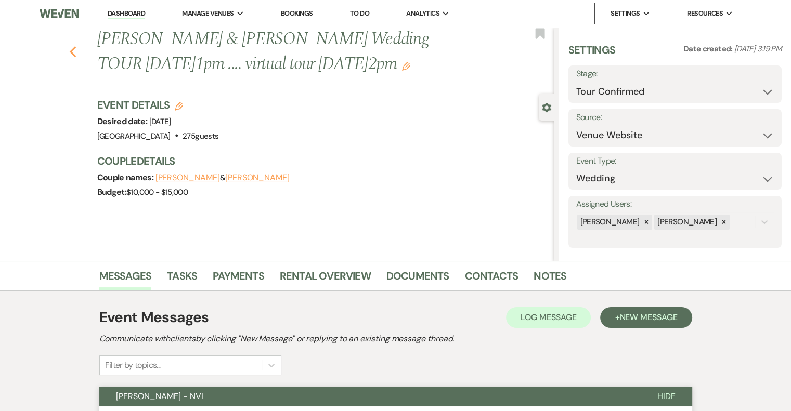
click at [73, 53] on icon "Previous" at bounding box center [73, 52] width 8 height 12
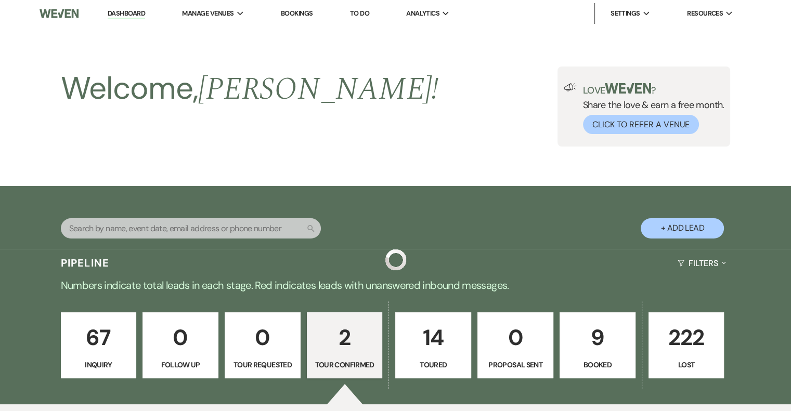
scroll to position [314, 0]
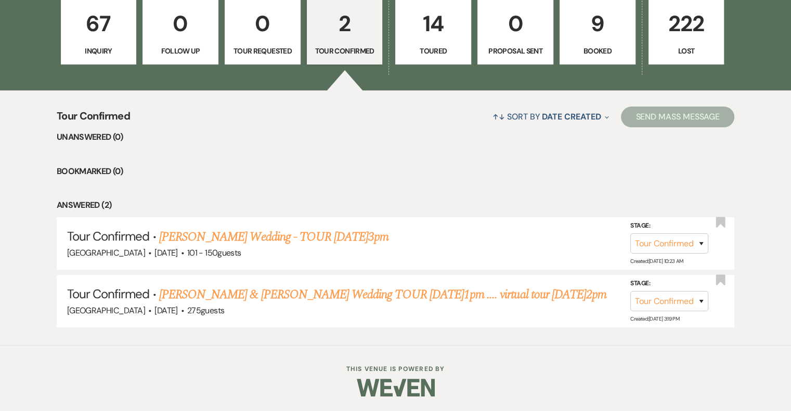
click at [436, 40] on p "14" at bounding box center [433, 23] width 62 height 35
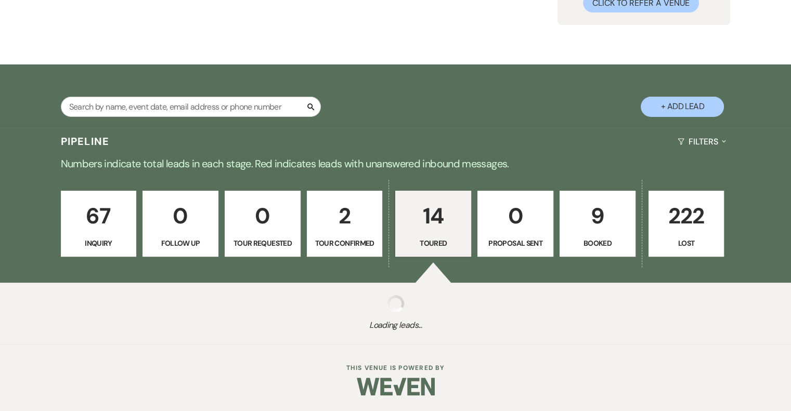
scroll to position [314, 0]
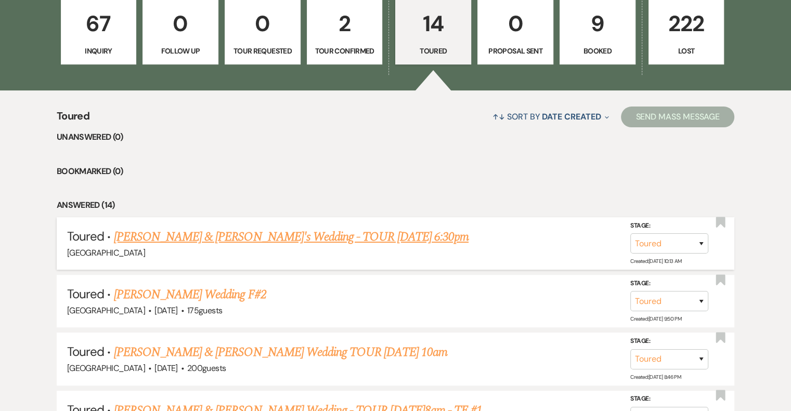
click at [321, 238] on link "[PERSON_NAME] & [PERSON_NAME]'s Wedding - TOUR [DATE] 6:30pm" at bounding box center [291, 237] width 355 height 19
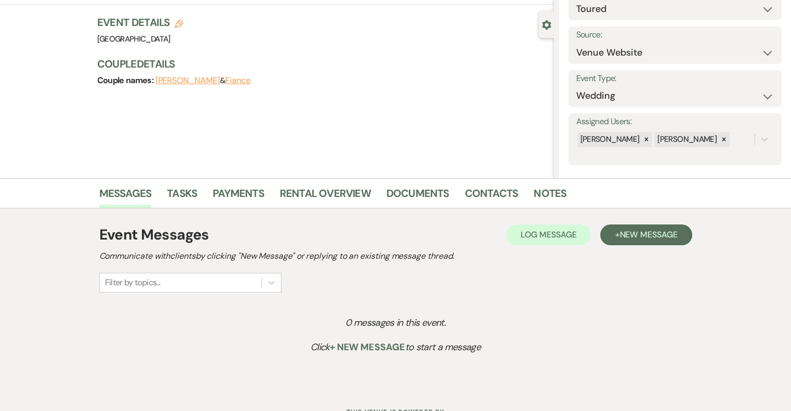
scroll to position [126, 0]
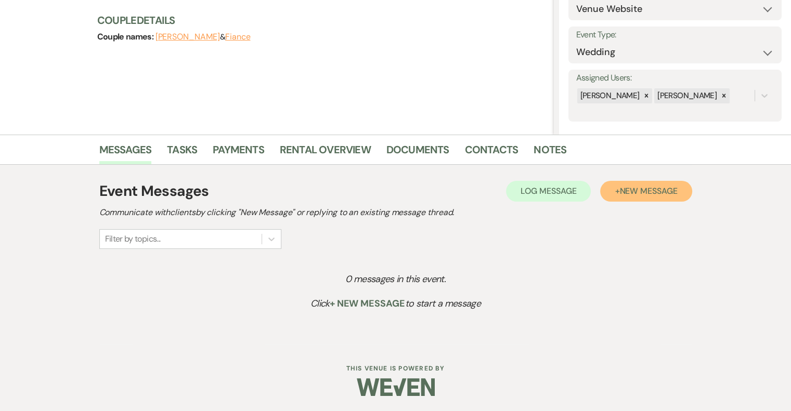
click at [656, 189] on span "New Message" at bounding box center [648, 191] width 58 height 11
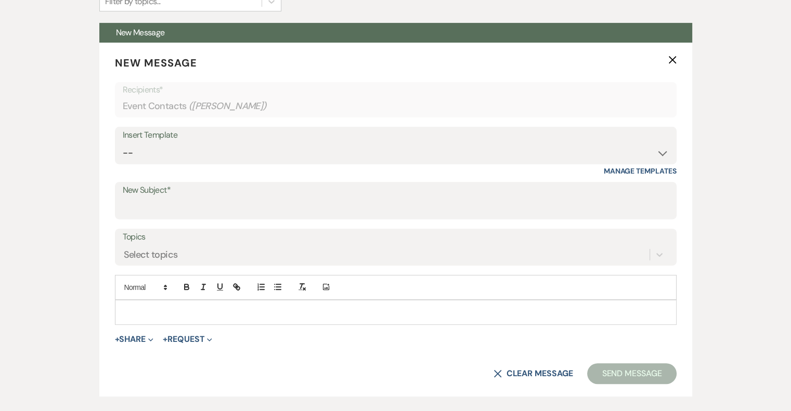
scroll to position [364, 0]
click at [208, 312] on p at bounding box center [395, 312] width 545 height 11
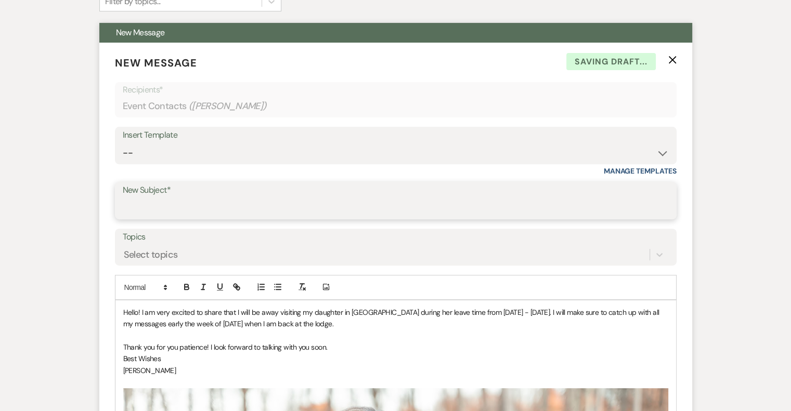
click at [215, 201] on input "New Subject*" at bounding box center [396, 208] width 546 height 20
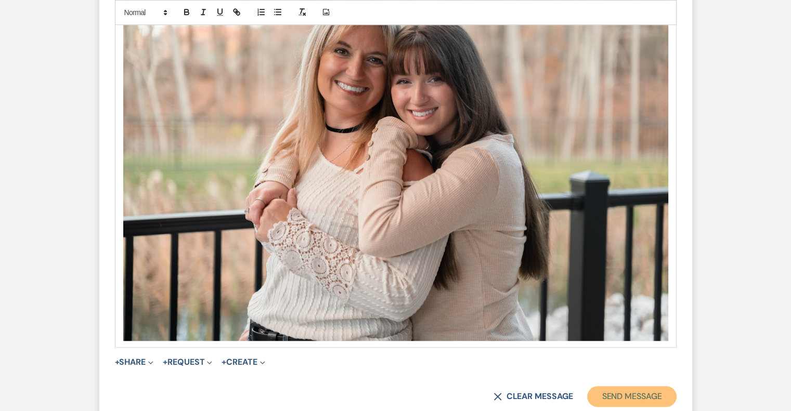
click at [641, 393] on button "Send Message" at bounding box center [631, 396] width 89 height 21
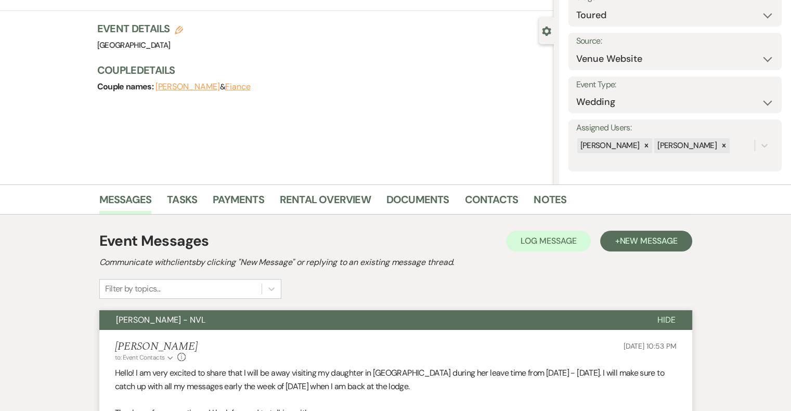
scroll to position [0, 0]
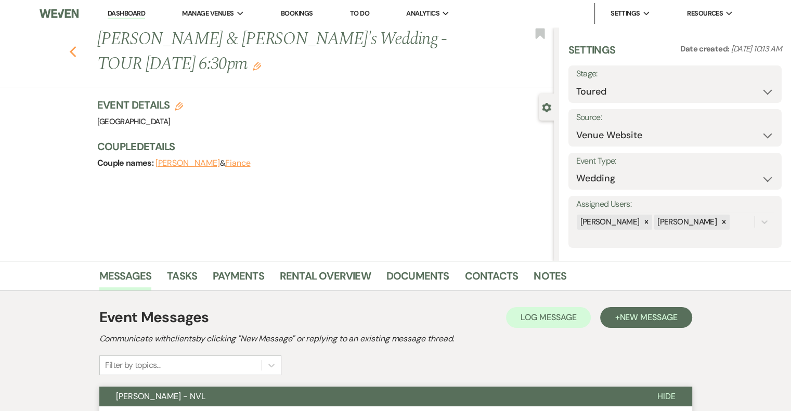
click at [77, 50] on icon "Previous" at bounding box center [73, 52] width 8 height 12
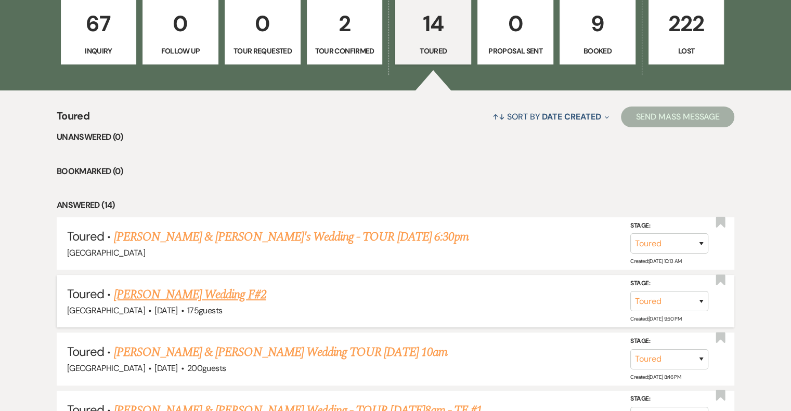
click at [229, 302] on link "[PERSON_NAME] Wedding F#2" at bounding box center [190, 294] width 152 height 19
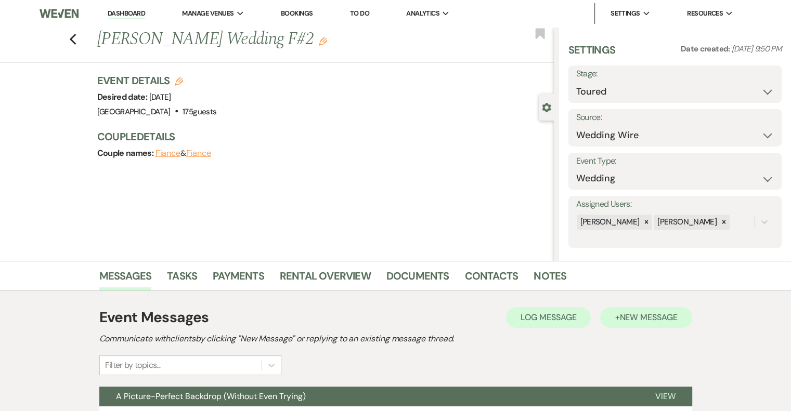
click at [648, 318] on span "New Message" at bounding box center [648, 317] width 58 height 11
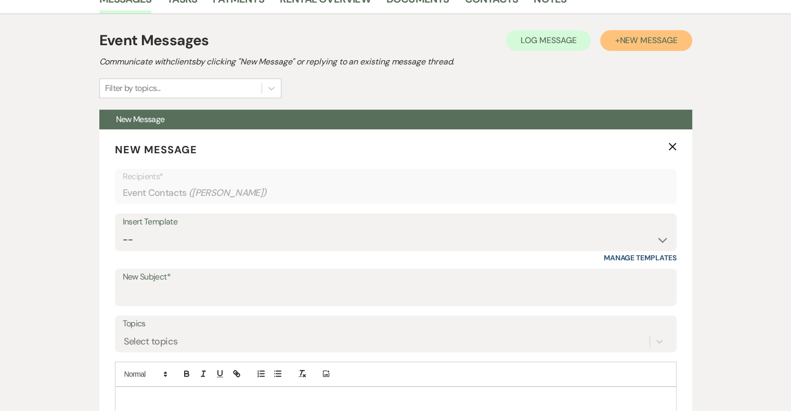
scroll to position [279, 0]
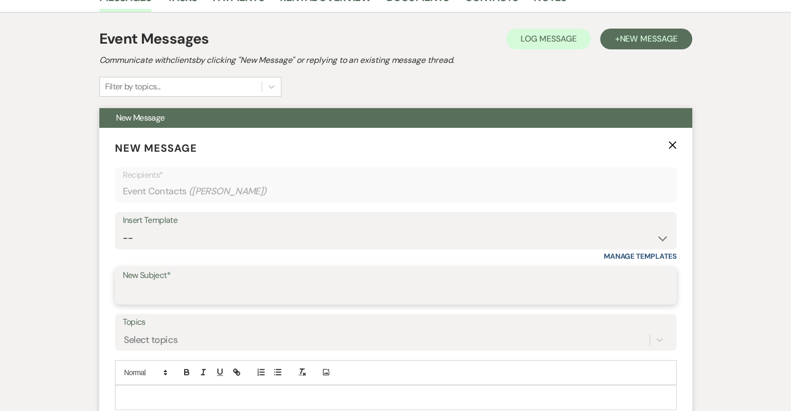
click at [209, 289] on input "New Subject*" at bounding box center [396, 293] width 546 height 20
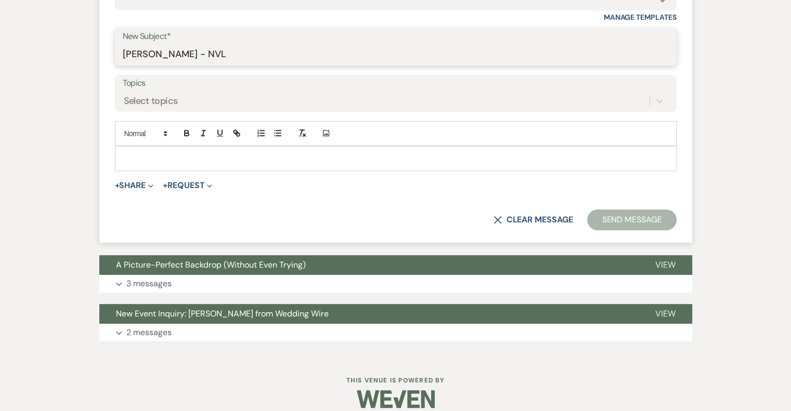
scroll to position [518, 0]
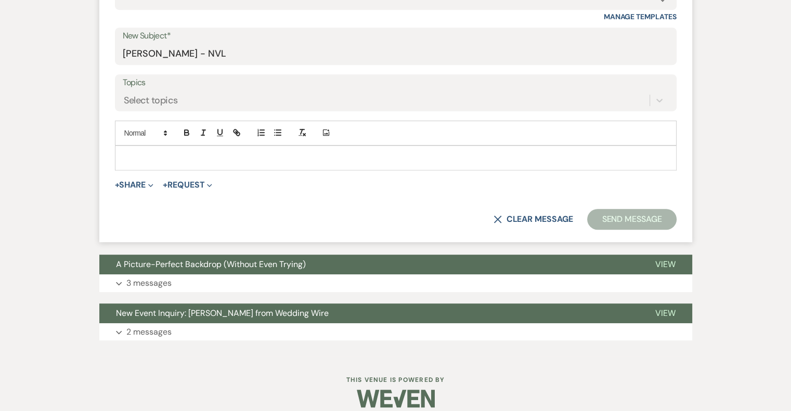
click at [238, 154] on p at bounding box center [395, 157] width 545 height 11
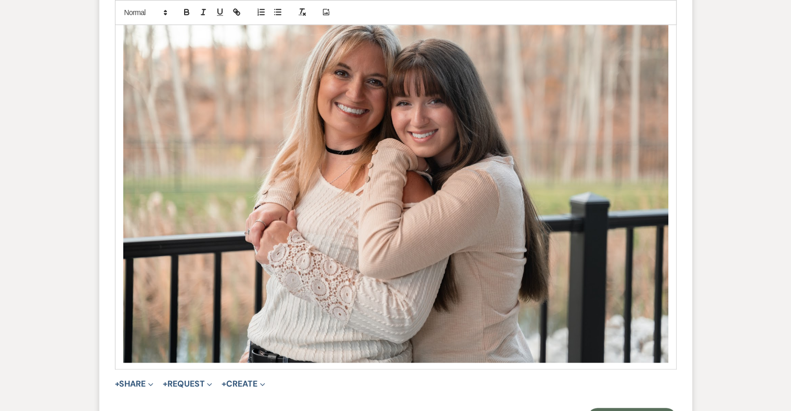
scroll to position [759, 0]
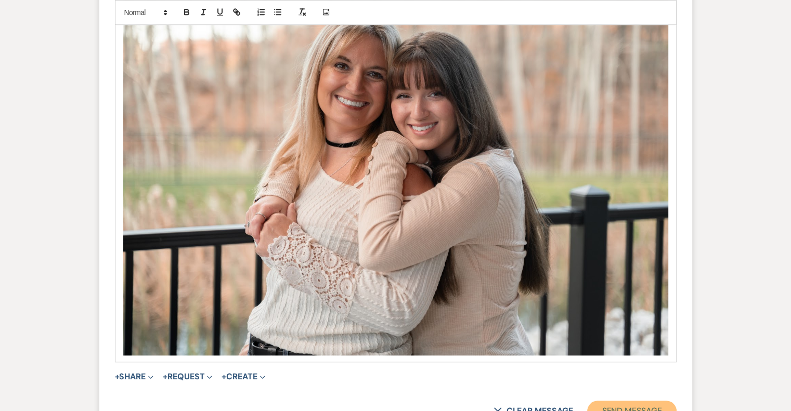
click at [647, 407] on button "Send Message" at bounding box center [631, 411] width 89 height 21
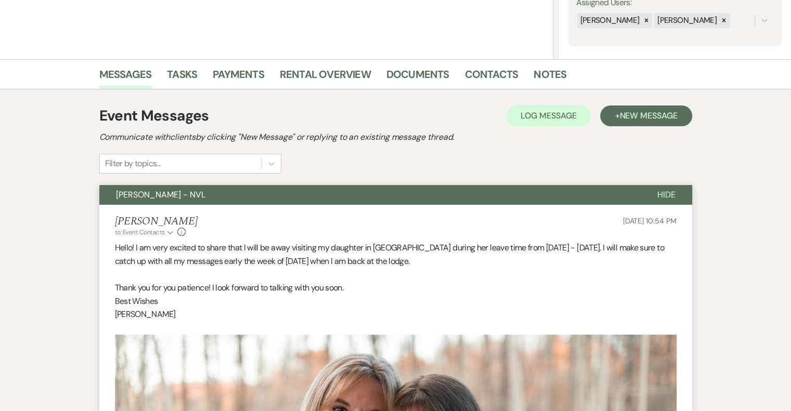
scroll to position [0, 0]
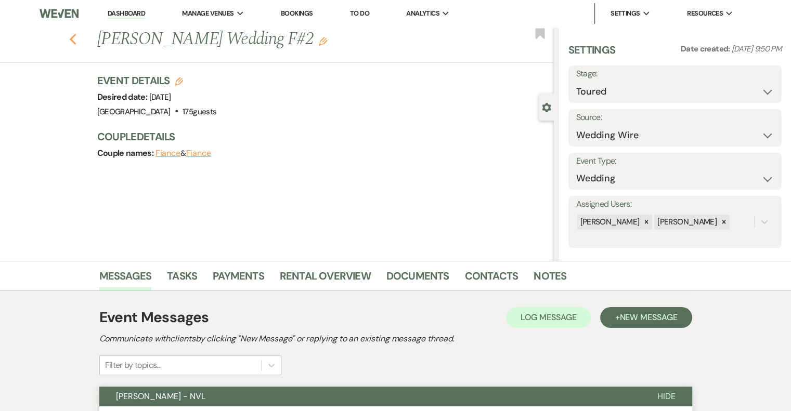
click at [76, 44] on use "button" at bounding box center [72, 39] width 7 height 11
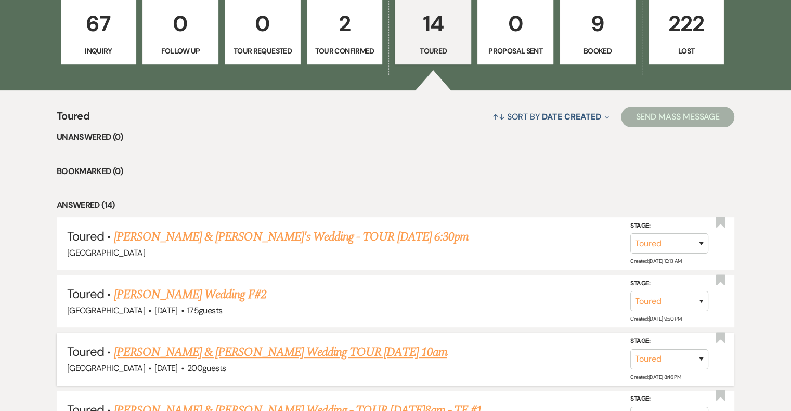
click at [226, 362] on div "[GEOGRAPHIC_DATA] · [DATE] · 200 guests" at bounding box center [395, 369] width 657 height 14
click at [349, 352] on link "[PERSON_NAME] & [PERSON_NAME] Wedding TOUR [DATE] 10am" at bounding box center [280, 352] width 333 height 19
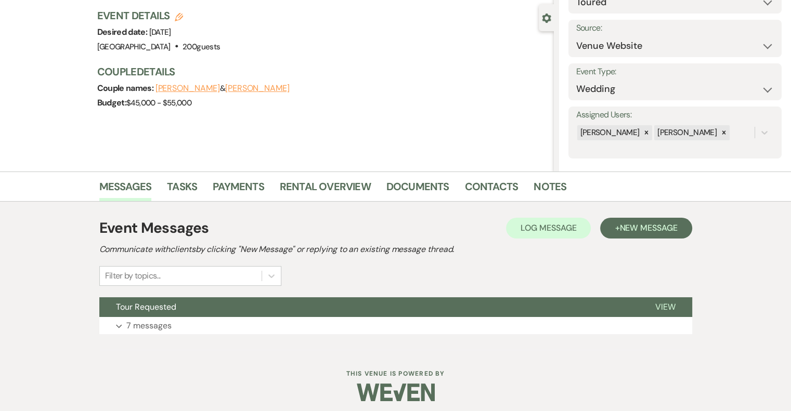
scroll to position [95, 0]
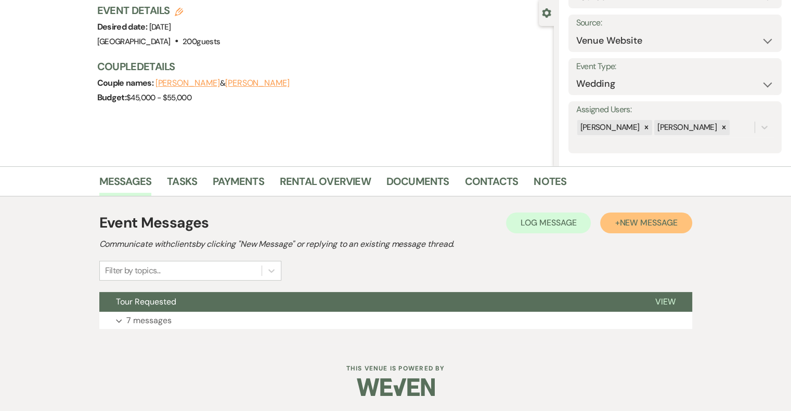
click at [634, 219] on span "New Message" at bounding box center [648, 222] width 58 height 11
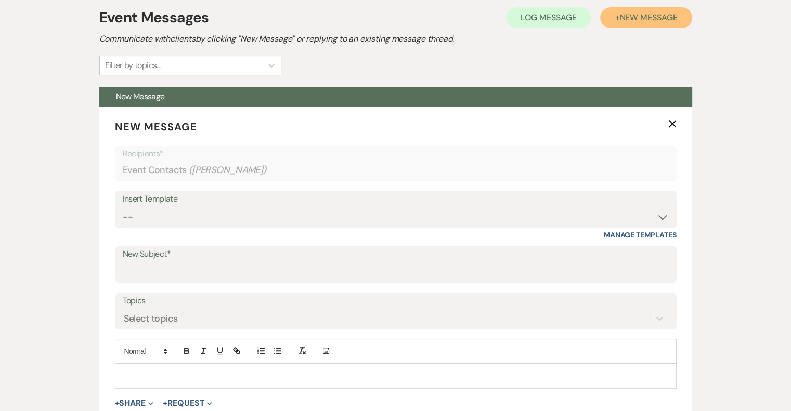
scroll to position [305, 0]
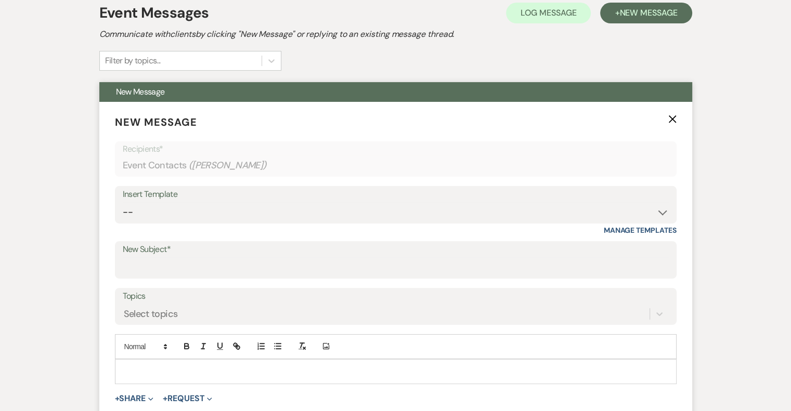
click at [170, 253] on label "New Subject*" at bounding box center [396, 249] width 546 height 15
click at [170, 257] on input "New Subject*" at bounding box center [396, 267] width 546 height 20
click at [189, 264] on input "New Subject*" at bounding box center [396, 267] width 546 height 20
click at [187, 369] on p at bounding box center [395, 371] width 545 height 11
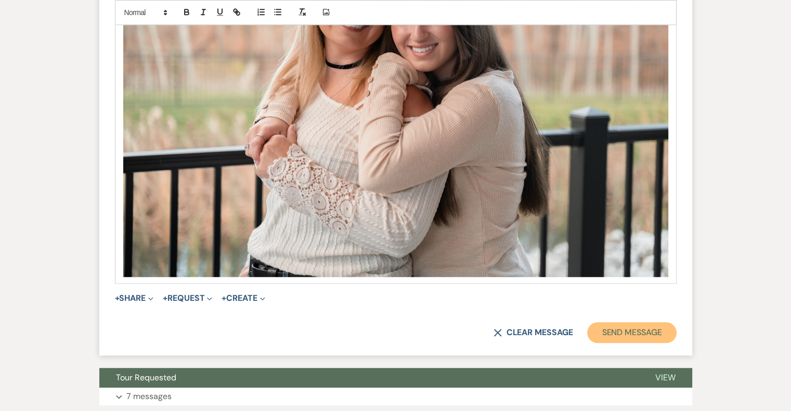
click at [649, 337] on button "Send Message" at bounding box center [631, 332] width 89 height 21
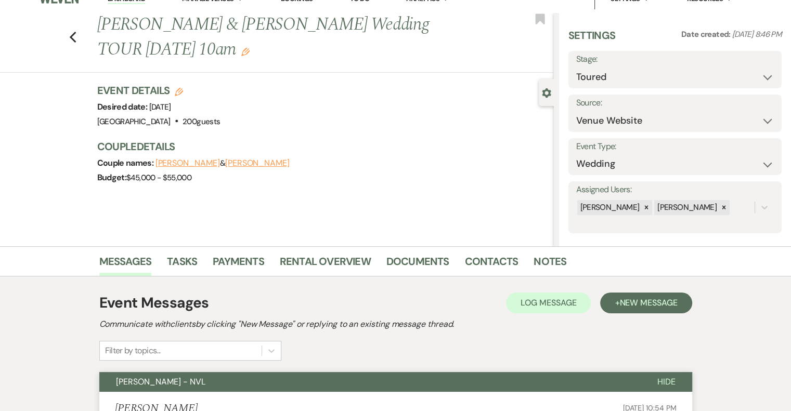
scroll to position [0, 0]
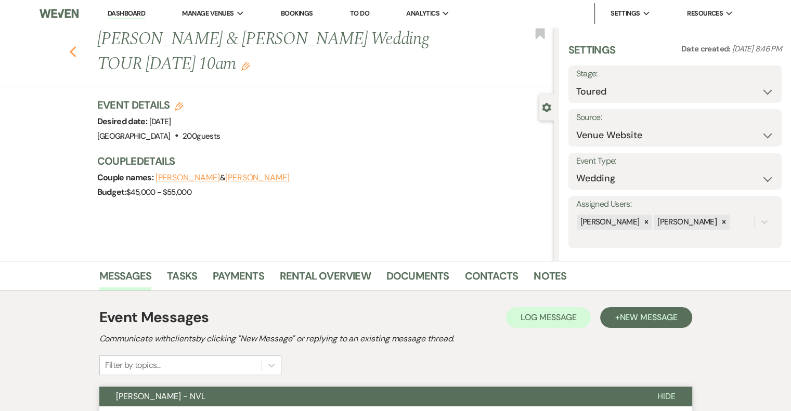
click at [74, 51] on use "button" at bounding box center [72, 51] width 7 height 11
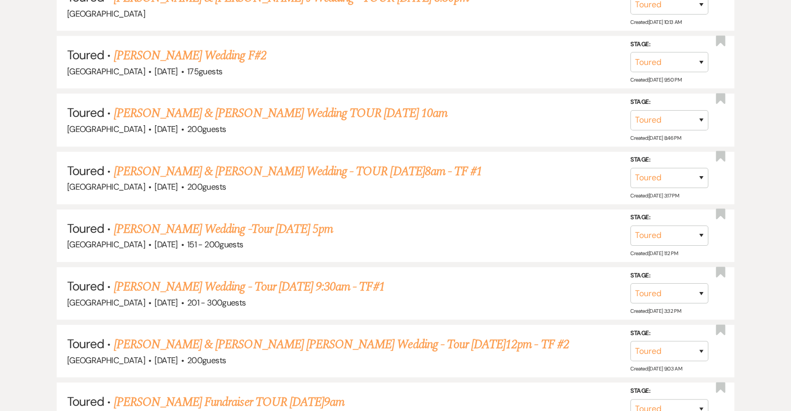
scroll to position [555, 0]
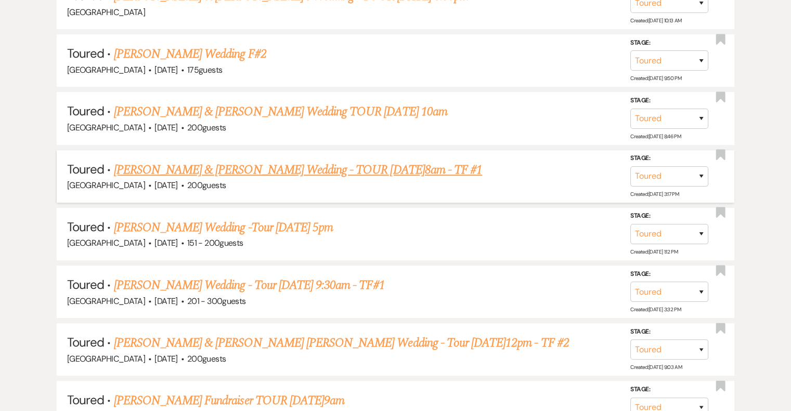
click at [233, 168] on link "[PERSON_NAME] & [PERSON_NAME] Wedding - TOUR [DATE]8am - TF #1" at bounding box center [298, 170] width 368 height 19
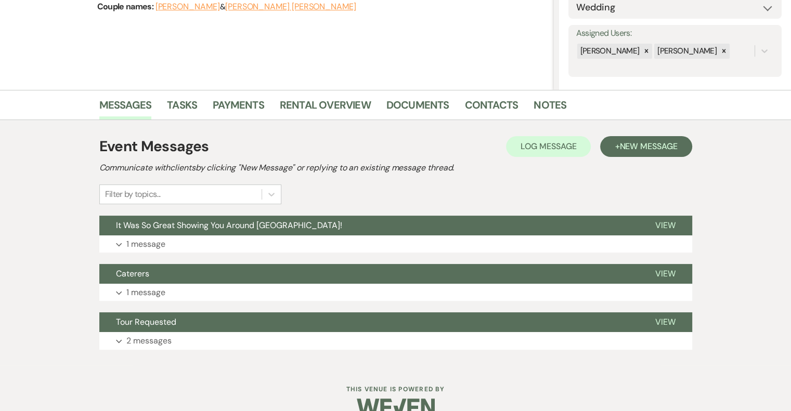
scroll to position [191, 0]
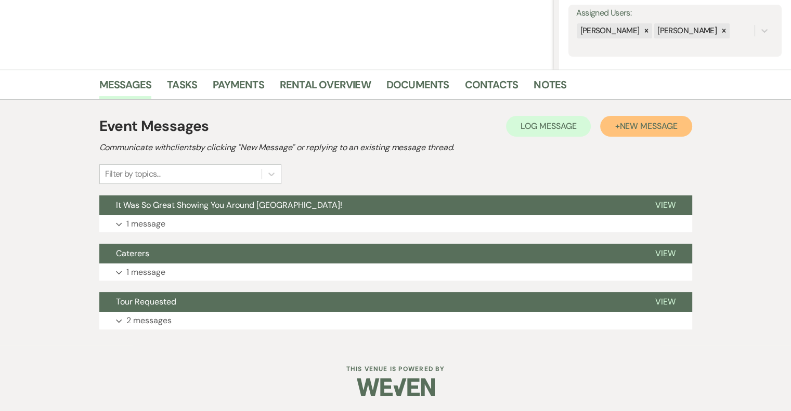
click at [626, 129] on span "New Message" at bounding box center [648, 126] width 58 height 11
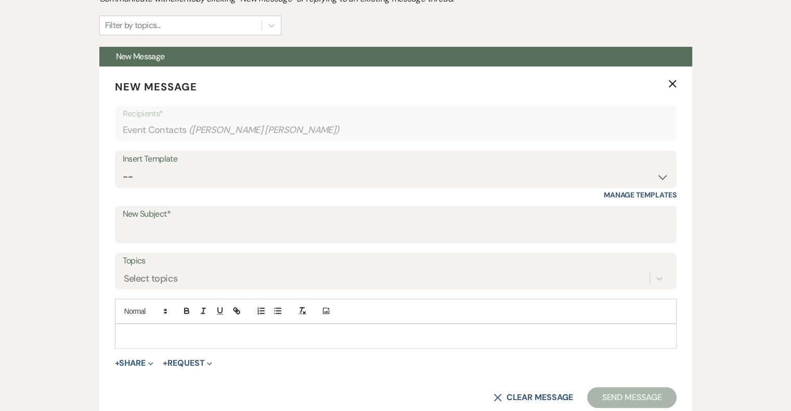
scroll to position [341, 0]
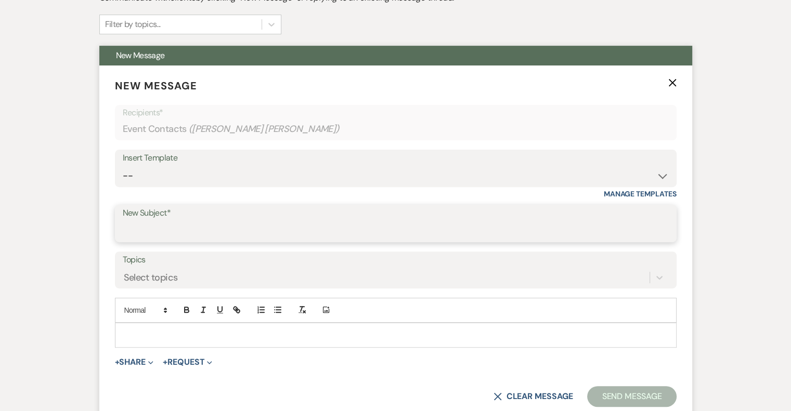
click at [223, 227] on input "New Subject*" at bounding box center [396, 231] width 546 height 20
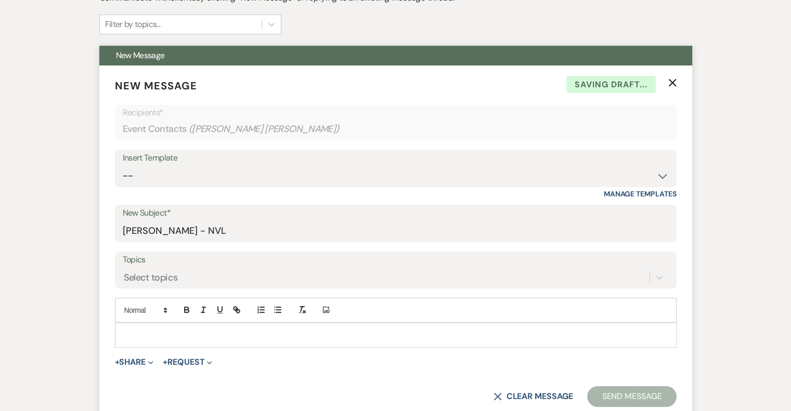
click at [211, 331] on p at bounding box center [395, 335] width 545 height 11
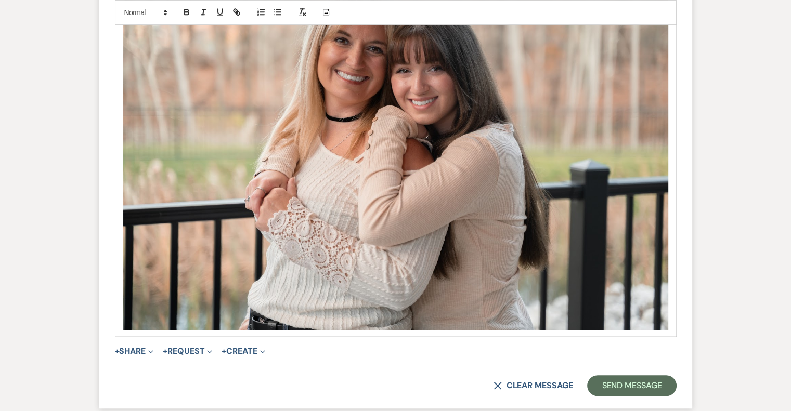
scroll to position [789, 0]
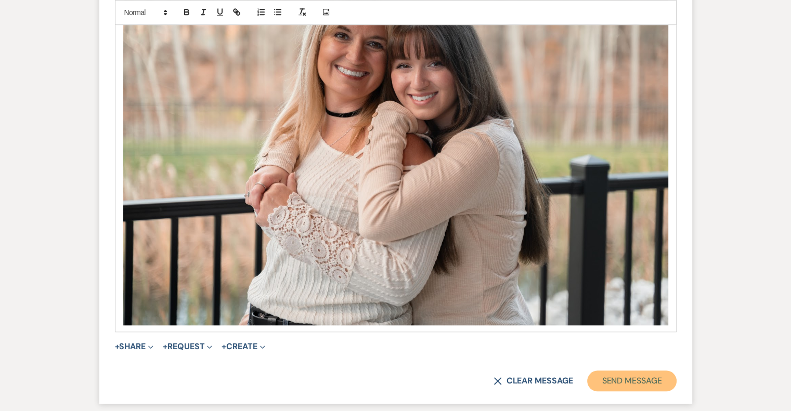
click at [626, 383] on button "Send Message" at bounding box center [631, 381] width 89 height 21
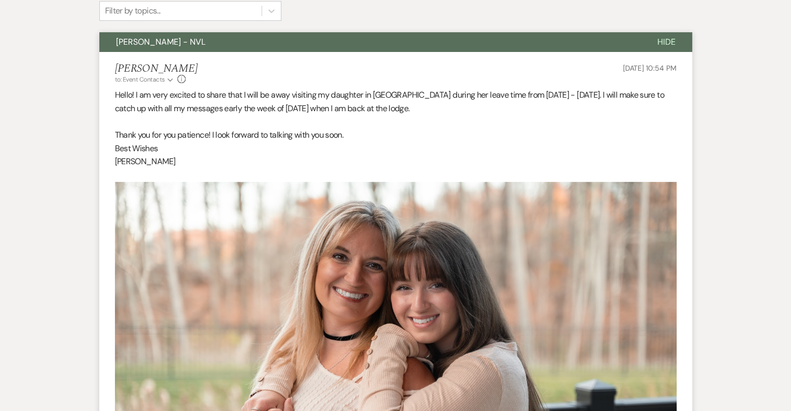
scroll to position [0, 0]
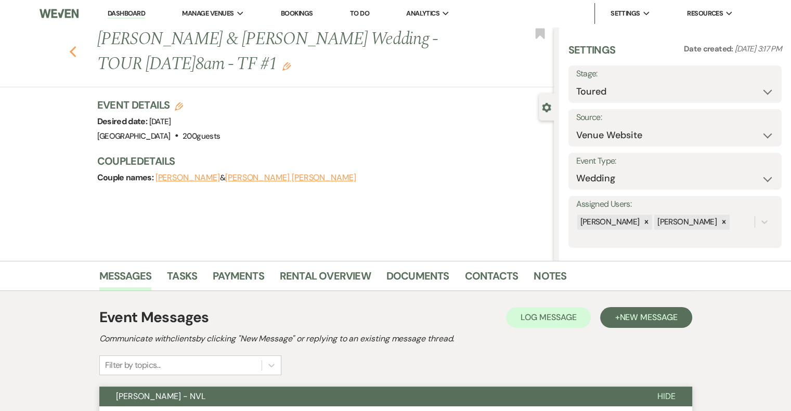
click at [73, 46] on icon "Previous" at bounding box center [73, 52] width 8 height 12
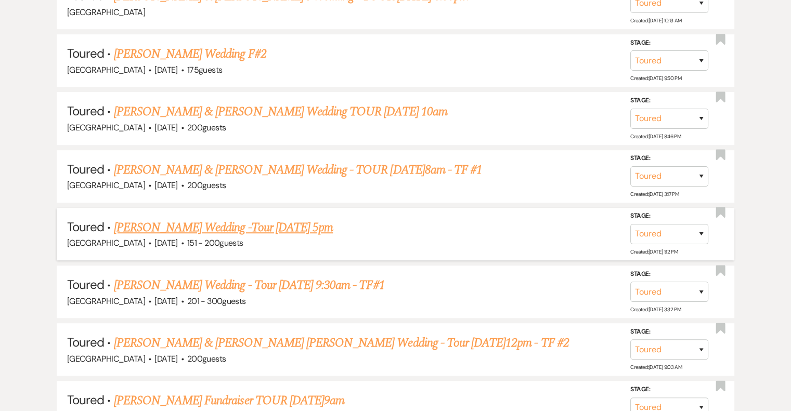
click at [246, 220] on link "[PERSON_NAME] Wedding -Tour [DATE] 5pm" at bounding box center [223, 227] width 219 height 19
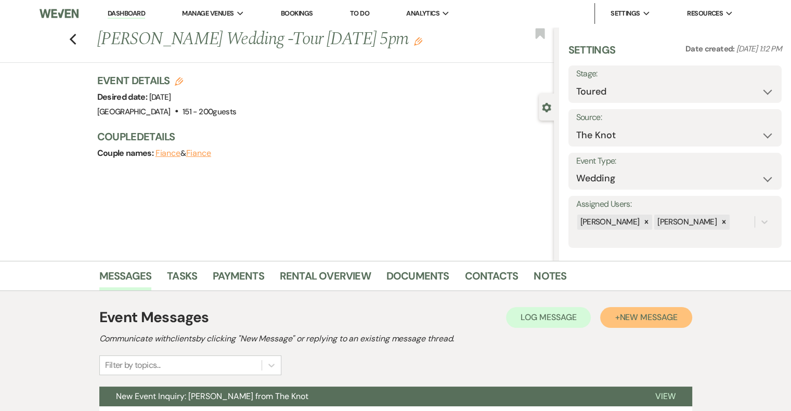
click at [626, 318] on span "New Message" at bounding box center [648, 317] width 58 height 11
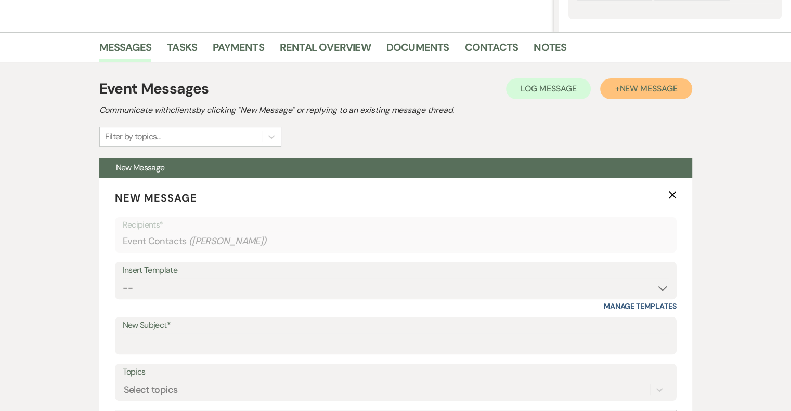
scroll to position [229, 0]
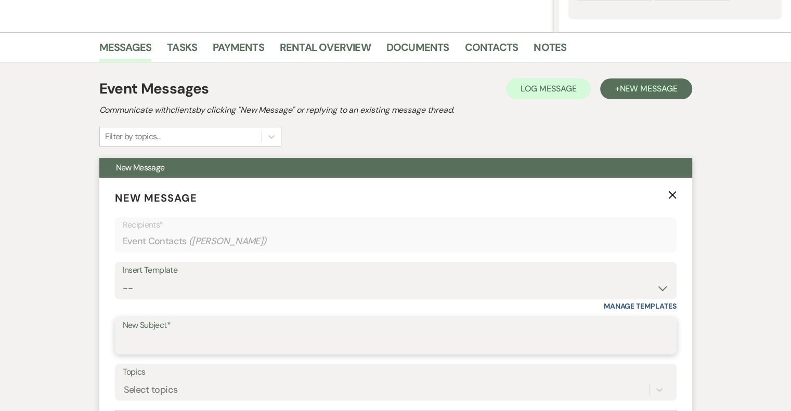
click at [212, 342] on input "New Subject*" at bounding box center [396, 343] width 546 height 20
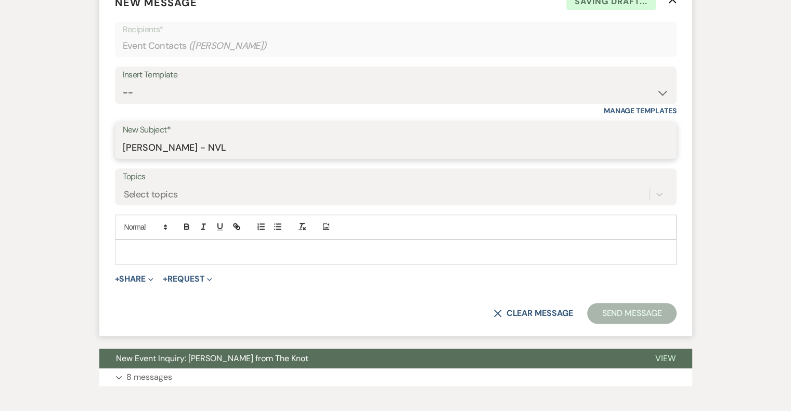
scroll to position [431, 0]
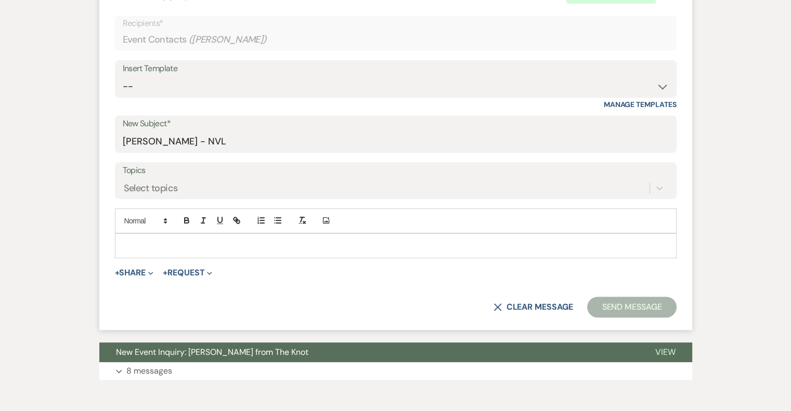
click at [268, 249] on p at bounding box center [395, 245] width 545 height 11
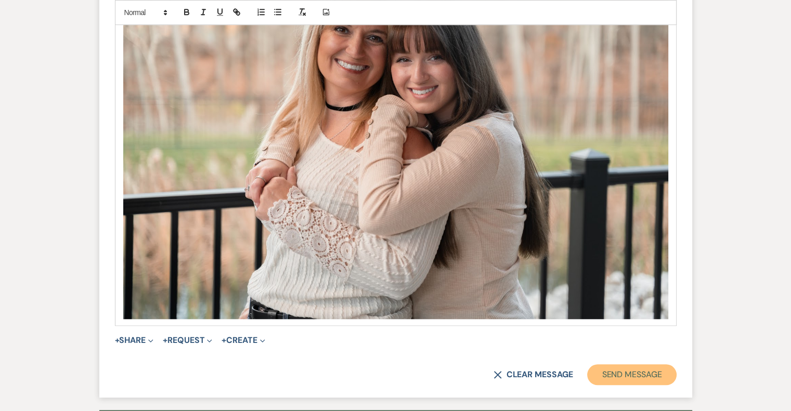
click at [628, 375] on button "Send Message" at bounding box center [631, 375] width 89 height 21
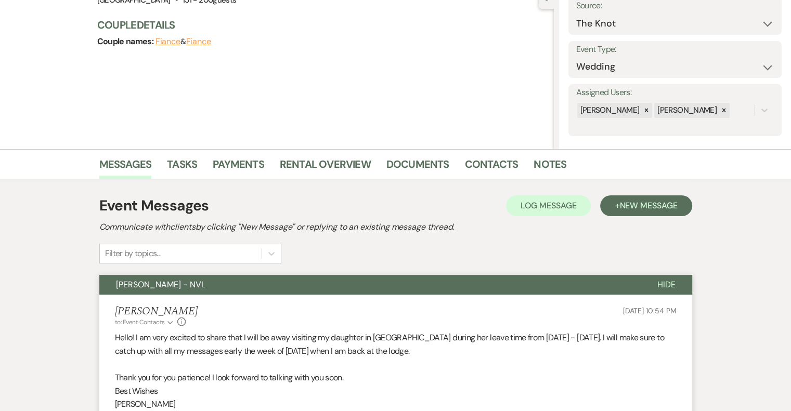
scroll to position [0, 0]
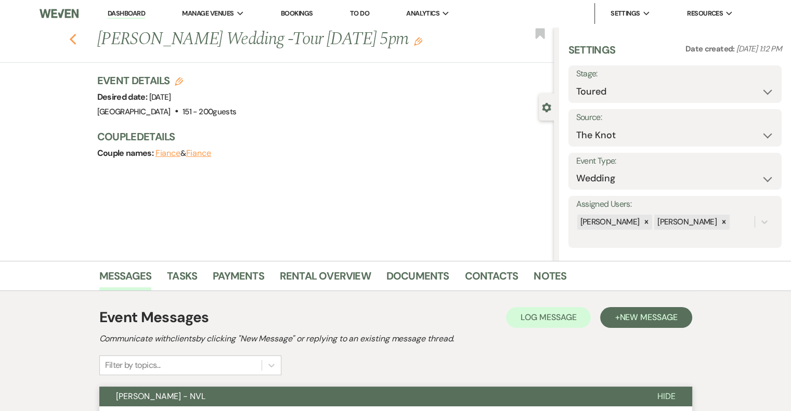
click at [77, 39] on icon "Previous" at bounding box center [73, 39] width 8 height 12
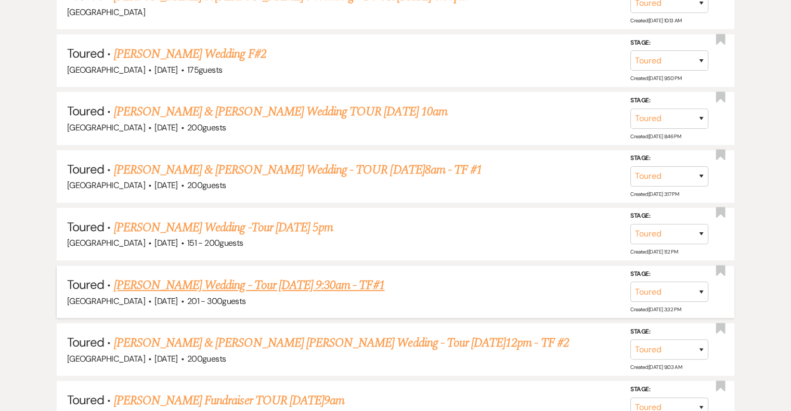
click at [204, 286] on link "[PERSON_NAME] Wedding - Tour [DATE] 9:30am - TF#1" at bounding box center [249, 285] width 271 height 19
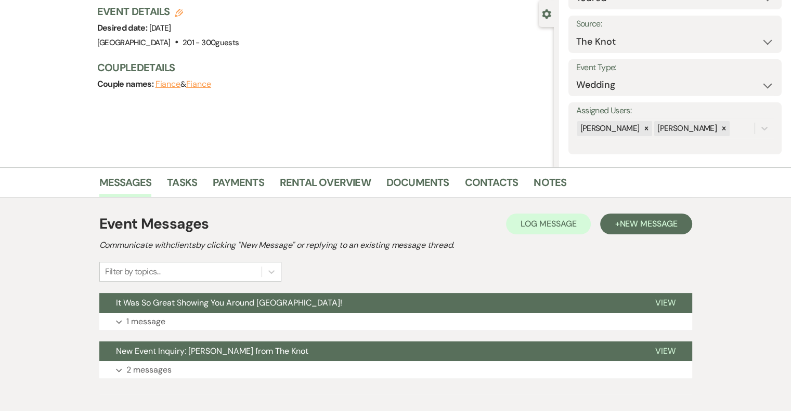
scroll to position [143, 0]
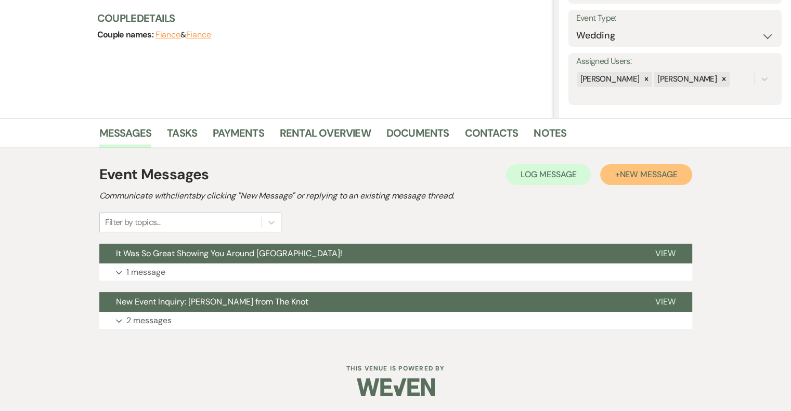
click at [636, 178] on span "New Message" at bounding box center [648, 174] width 58 height 11
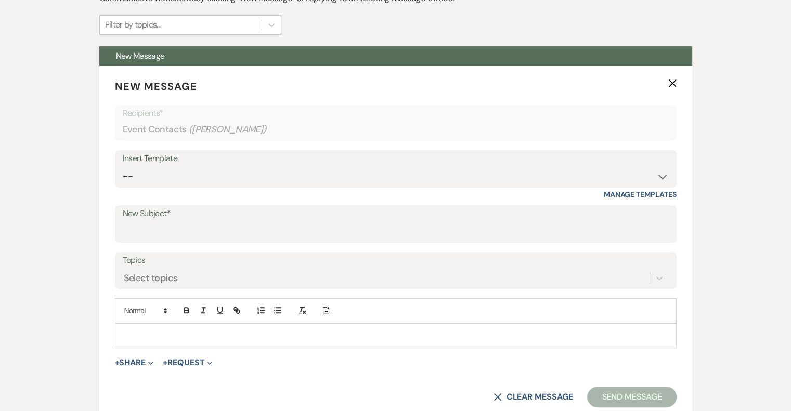
scroll to position [350, 0]
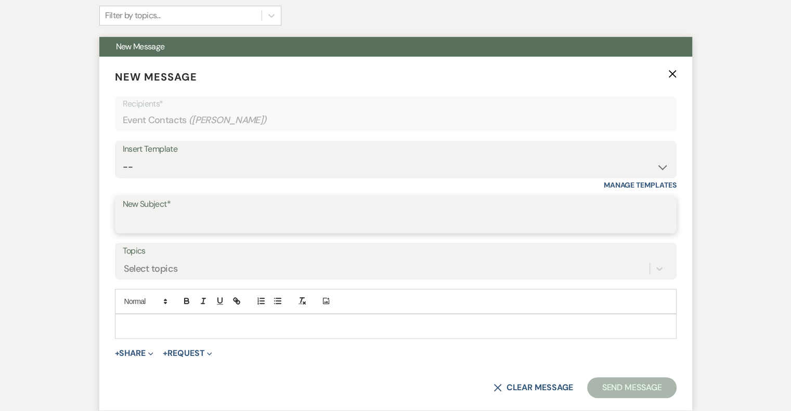
click at [202, 216] on input "New Subject*" at bounding box center [396, 222] width 546 height 20
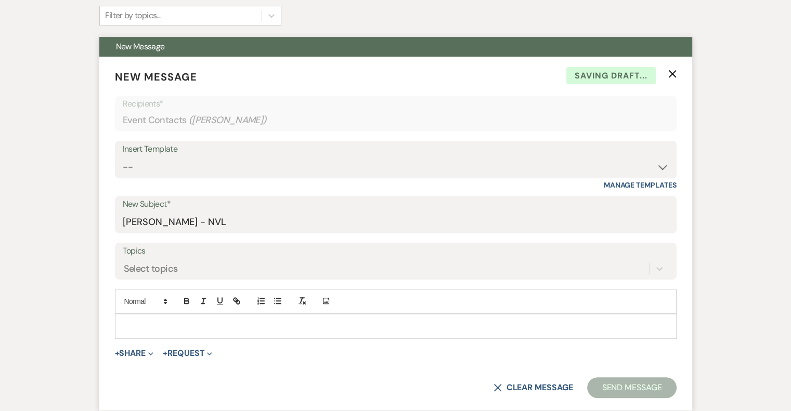
click at [186, 321] on p at bounding box center [395, 326] width 545 height 11
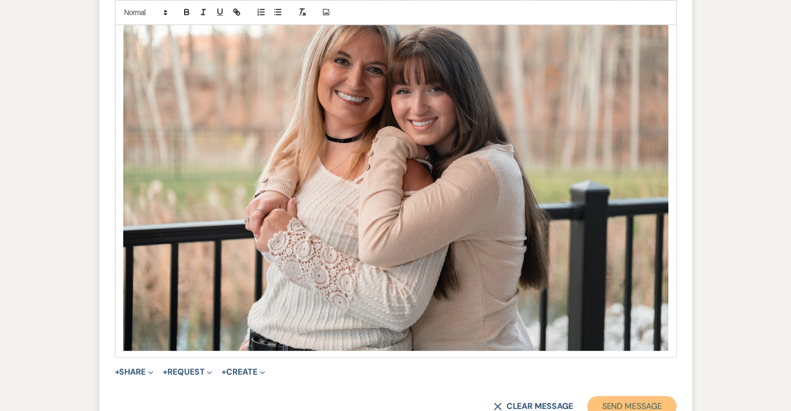
click at [651, 406] on button "Send Message" at bounding box center [631, 406] width 89 height 21
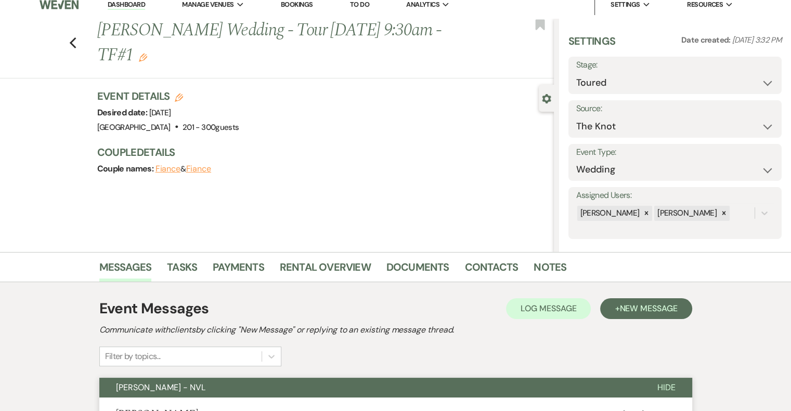
scroll to position [0, 0]
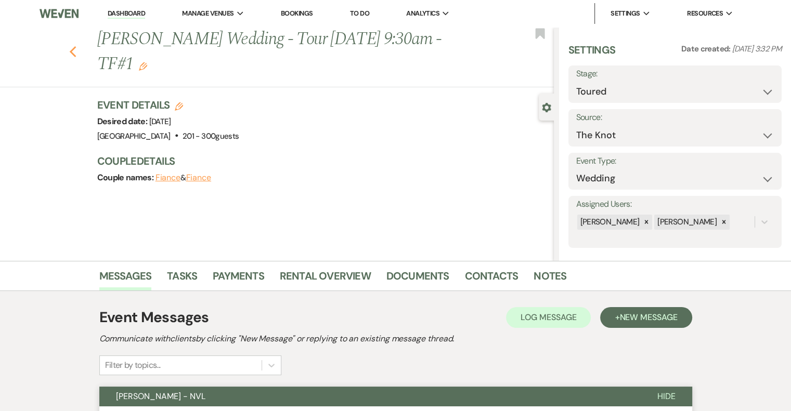
click at [73, 52] on icon "Previous" at bounding box center [73, 52] width 8 height 12
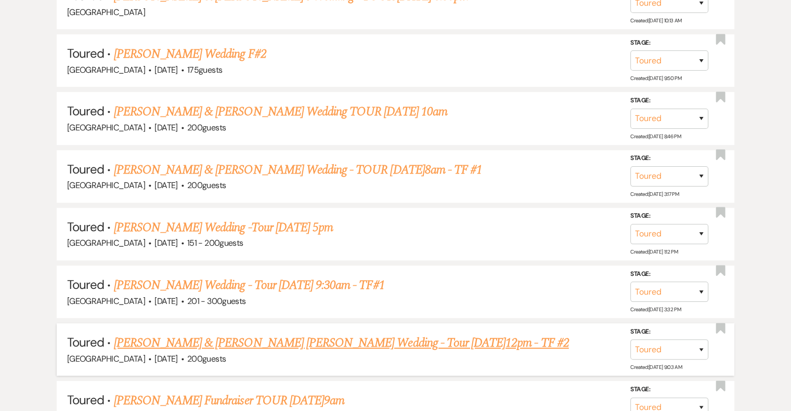
click at [214, 345] on link "[PERSON_NAME] & [PERSON_NAME] [PERSON_NAME] Wedding - Tour [DATE]12pm - TF #2" at bounding box center [341, 343] width 455 height 19
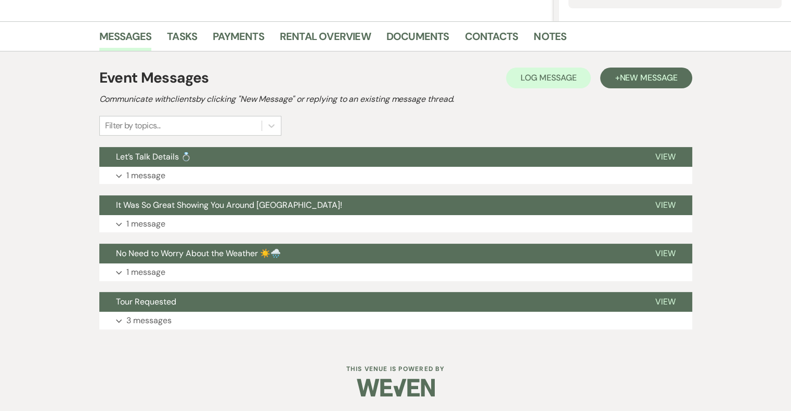
scroll to position [239, 0]
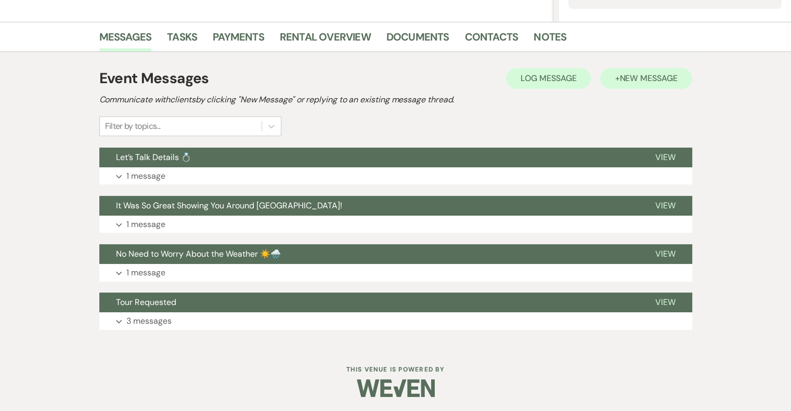
click at [632, 81] on span "New Message" at bounding box center [648, 78] width 58 height 11
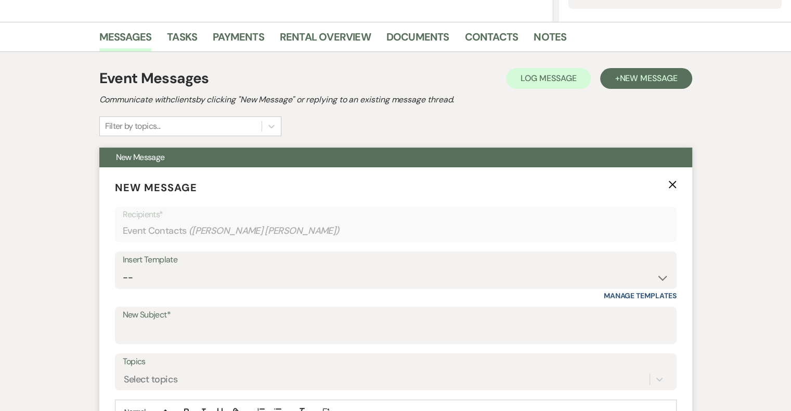
click at [162, 318] on label "New Subject*" at bounding box center [396, 315] width 546 height 15
click at [162, 323] on input "New Subject*" at bounding box center [396, 333] width 546 height 20
click at [167, 332] on input "New Subject*" at bounding box center [396, 333] width 546 height 20
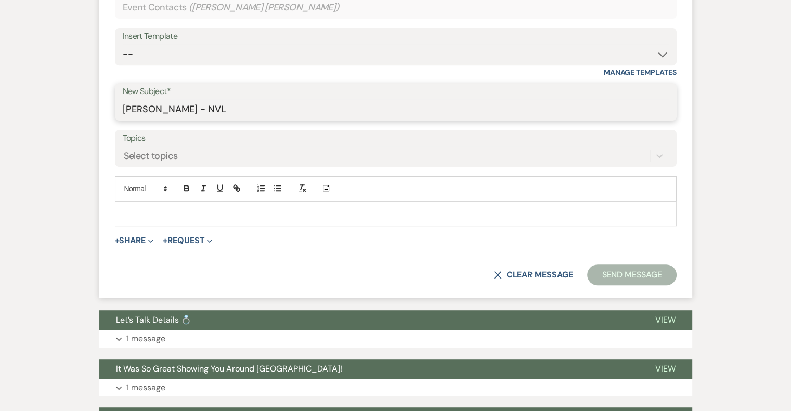
scroll to position [463, 0]
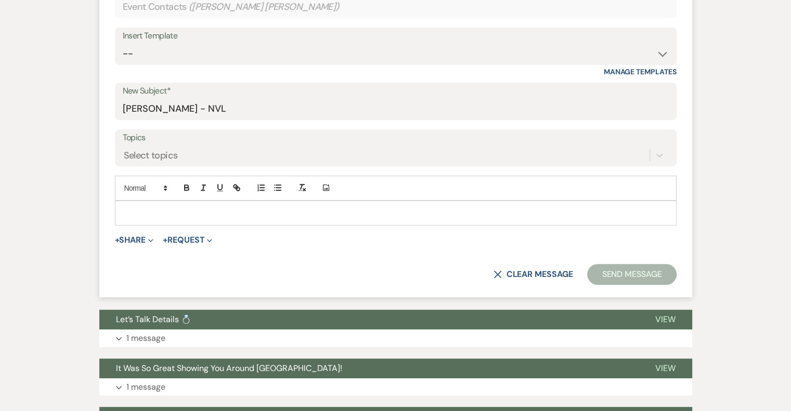
click at [189, 212] on p at bounding box center [395, 212] width 545 height 11
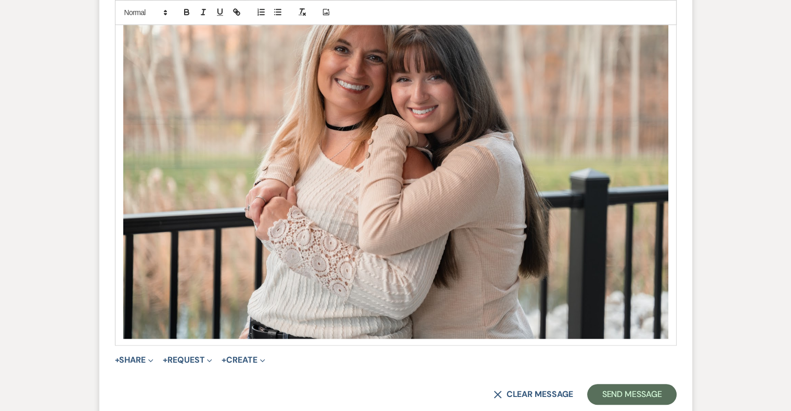
scroll to position [776, 0]
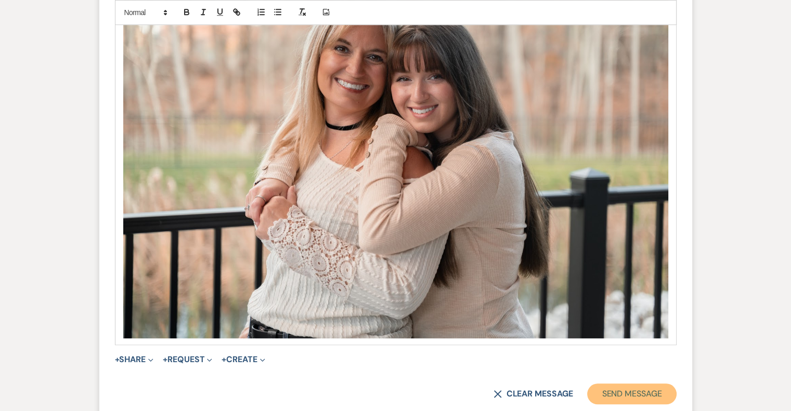
click at [657, 394] on button "Send Message" at bounding box center [631, 394] width 89 height 21
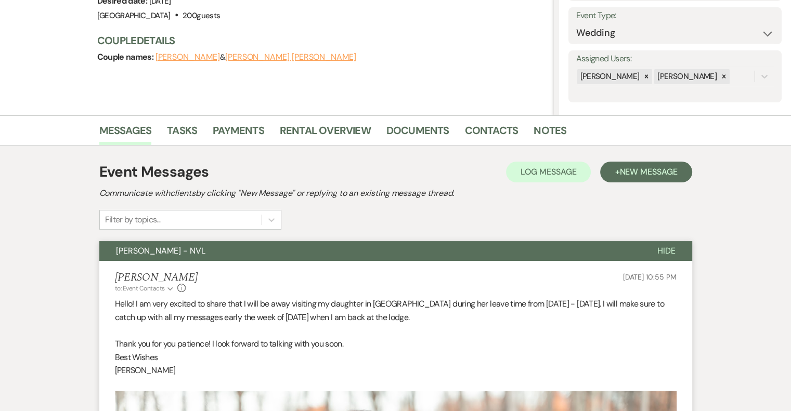
scroll to position [0, 0]
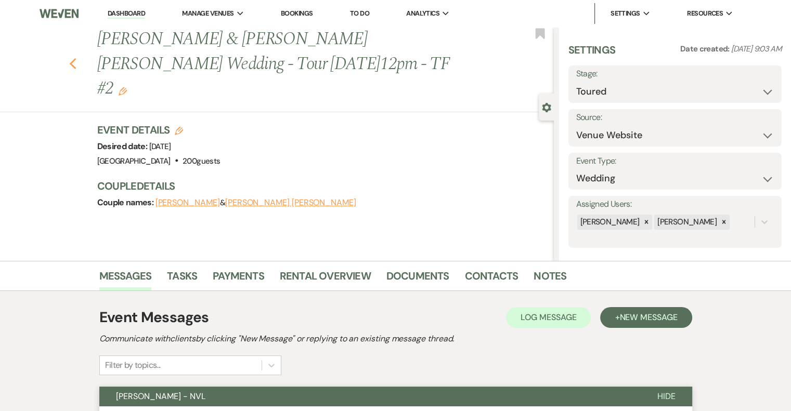
click at [76, 58] on use "button" at bounding box center [72, 63] width 7 height 11
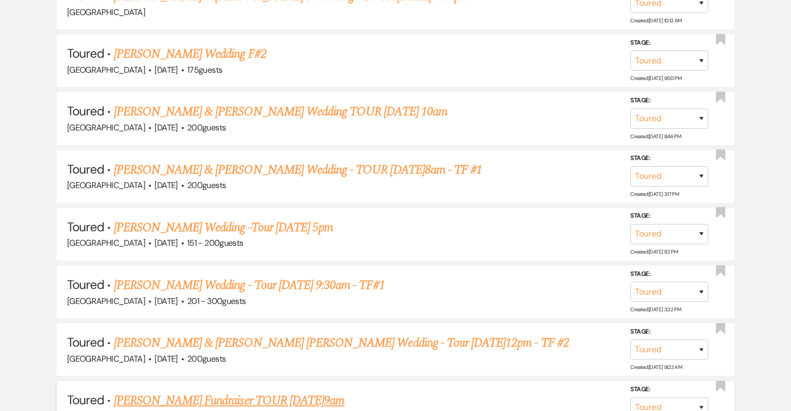
click at [227, 394] on link "[PERSON_NAME] Fundraiser TOUR [DATE]9am" at bounding box center [229, 401] width 231 height 19
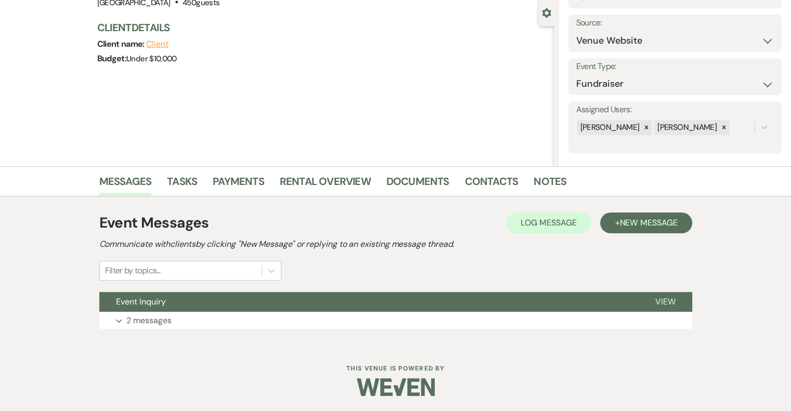
scroll to position [19, 0]
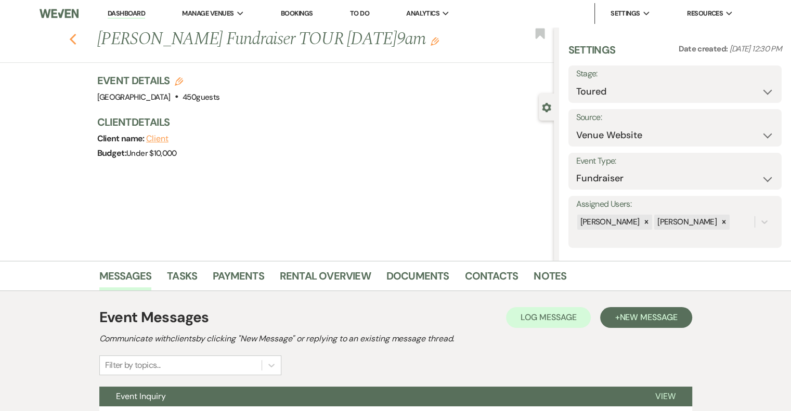
click at [76, 42] on use "button" at bounding box center [72, 39] width 7 height 11
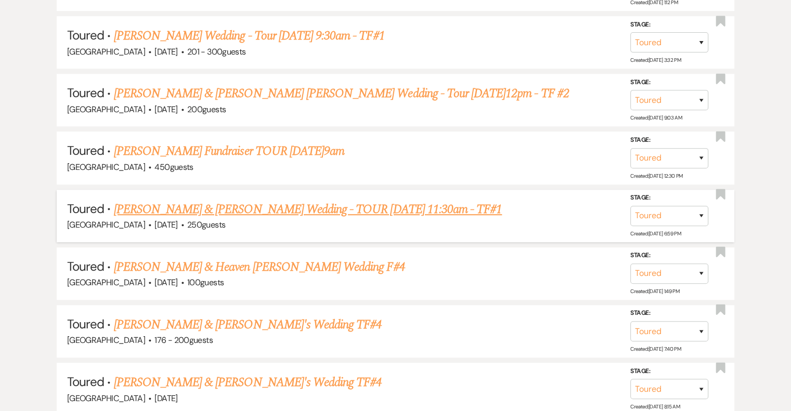
click at [206, 203] on link "[PERSON_NAME] & [PERSON_NAME] Wedding - TOUR [DATE] 11:30am - TF#1" at bounding box center [308, 209] width 388 height 19
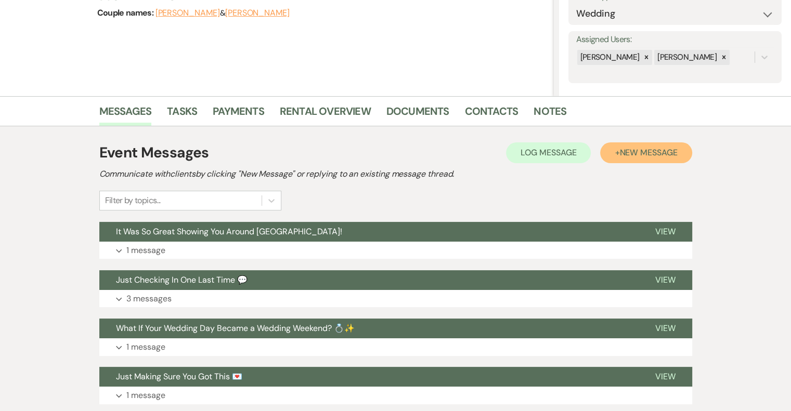
click at [618, 156] on button "+ New Message" at bounding box center [646, 152] width 92 height 21
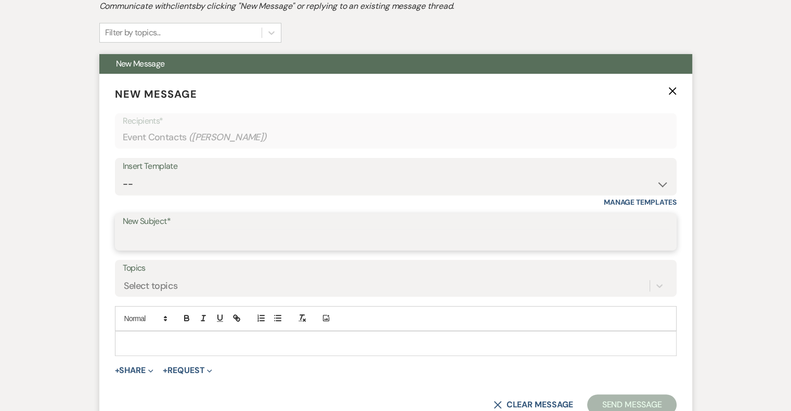
click at [200, 235] on input "New Subject*" at bounding box center [396, 239] width 546 height 20
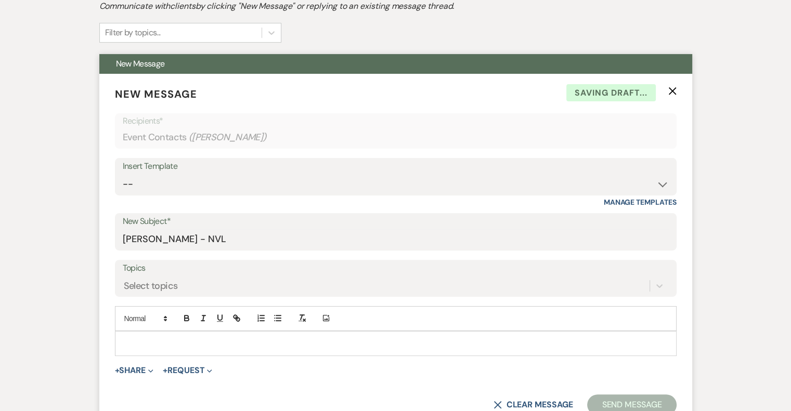
click at [183, 341] on p at bounding box center [395, 343] width 545 height 11
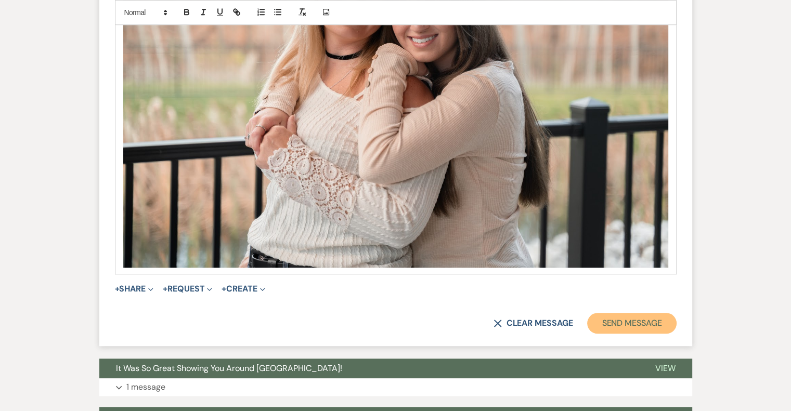
click at [646, 330] on button "Send Message" at bounding box center [631, 323] width 89 height 21
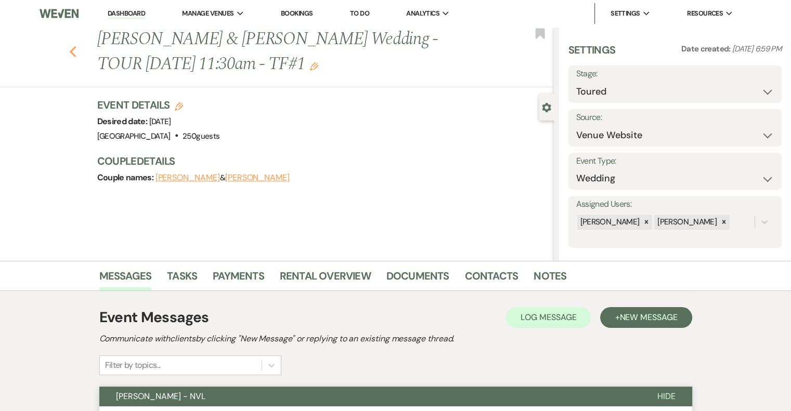
click at [75, 52] on use "button" at bounding box center [72, 51] width 7 height 11
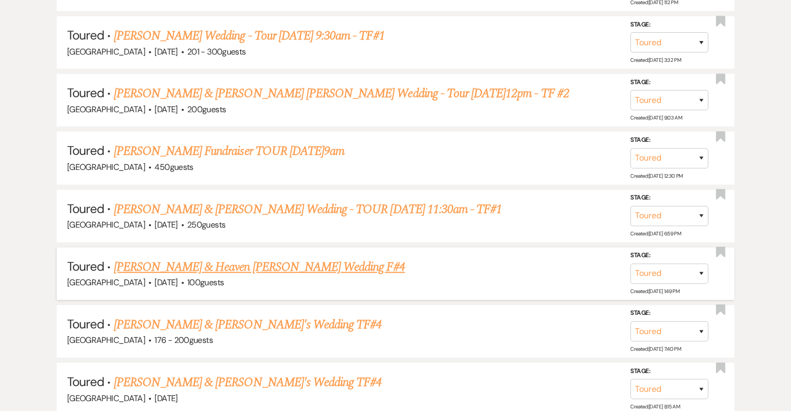
click at [240, 259] on link "[PERSON_NAME] & Heaven [PERSON_NAME] Wedding F#4" at bounding box center [259, 267] width 291 height 19
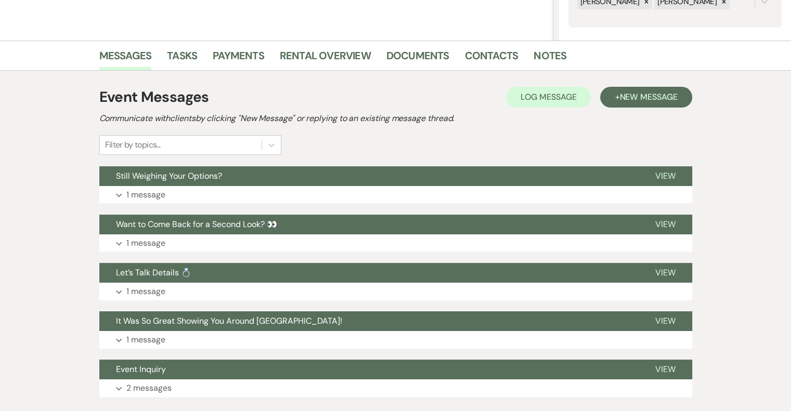
scroll to position [227, 0]
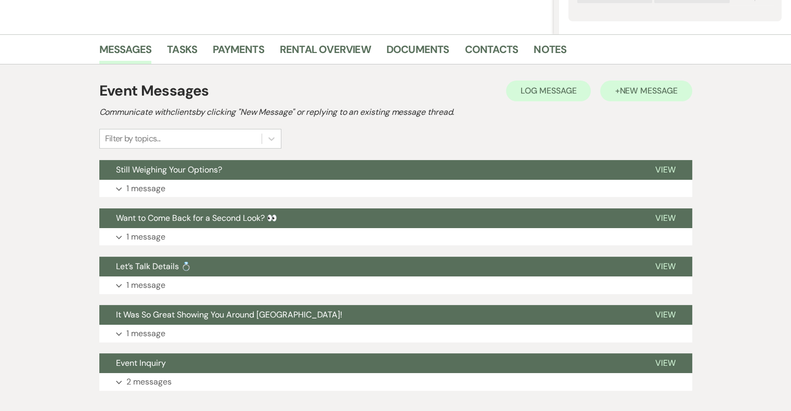
click at [625, 89] on span "New Message" at bounding box center [648, 90] width 58 height 11
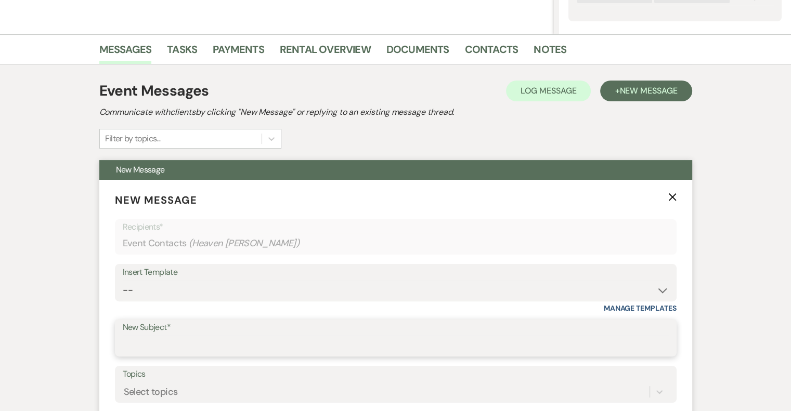
click at [181, 335] on input "New Subject*" at bounding box center [396, 345] width 546 height 20
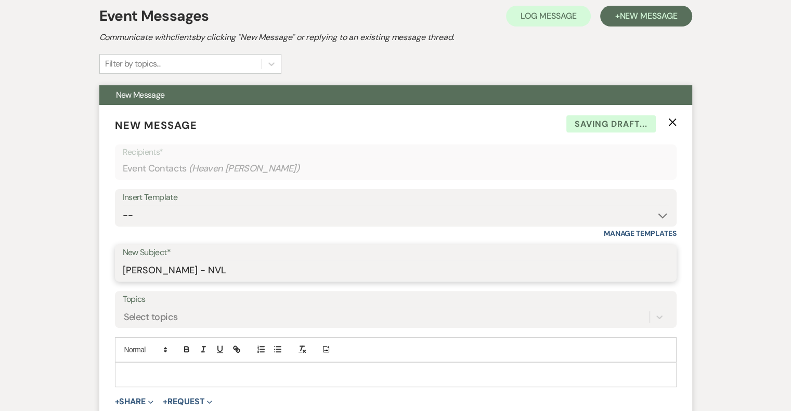
scroll to position [433, 0]
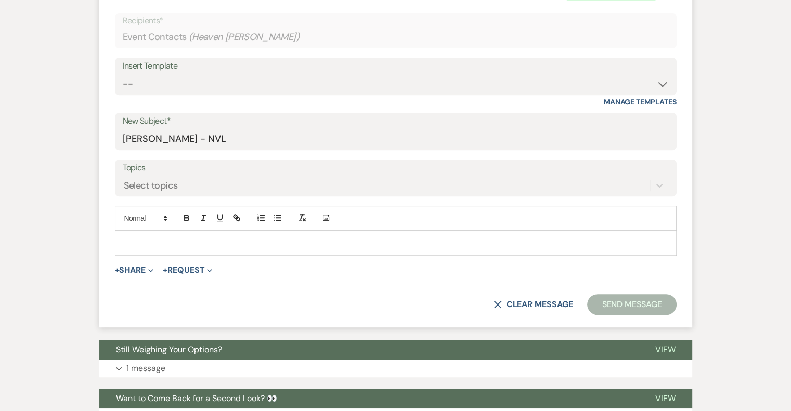
click at [211, 241] on p at bounding box center [395, 243] width 545 height 11
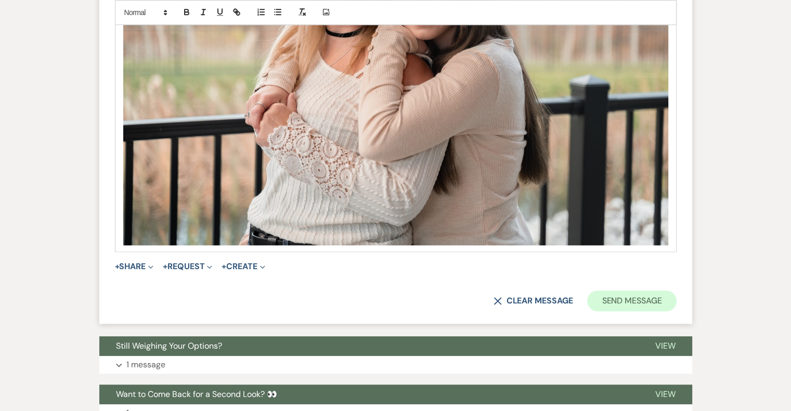
click at [643, 303] on button "Send Message" at bounding box center [631, 301] width 89 height 21
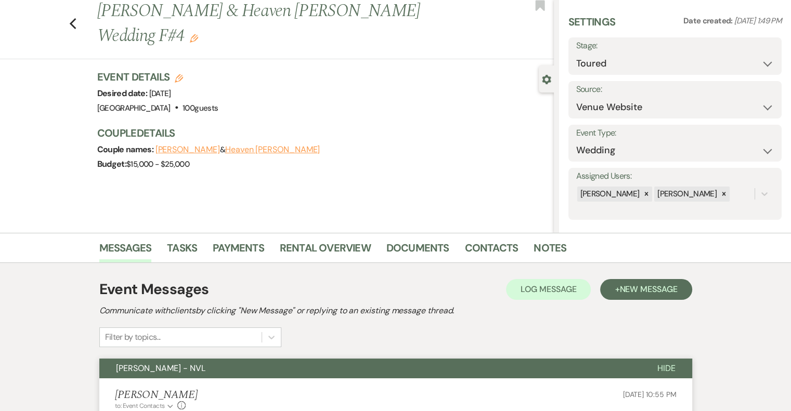
scroll to position [0, 0]
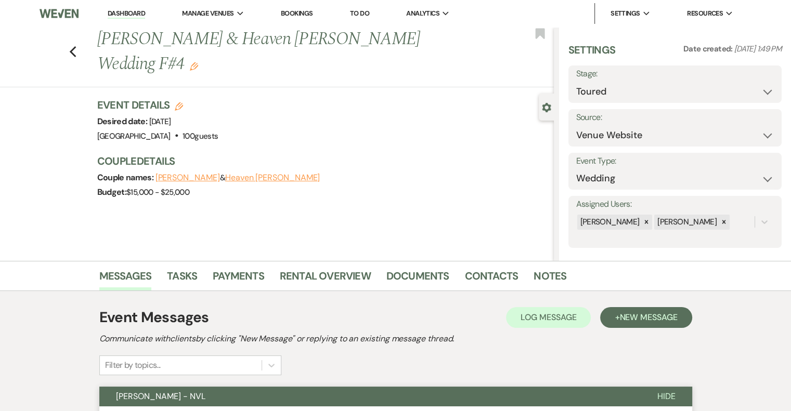
click at [190, 68] on icon "Edit" at bounding box center [194, 66] width 8 height 8
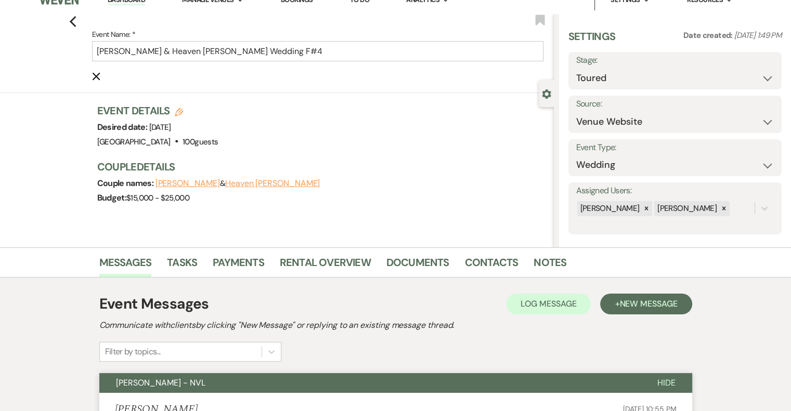
scroll to position [20, 0]
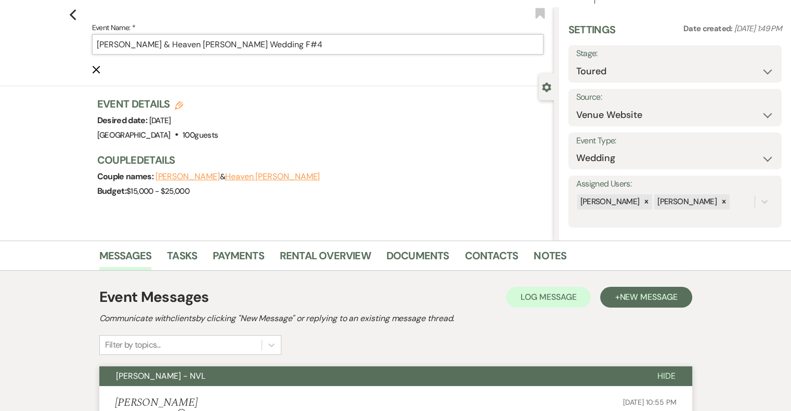
click at [334, 46] on input "[PERSON_NAME] & Heaven [PERSON_NAME] Wedding F#4" at bounding box center [317, 44] width 451 height 20
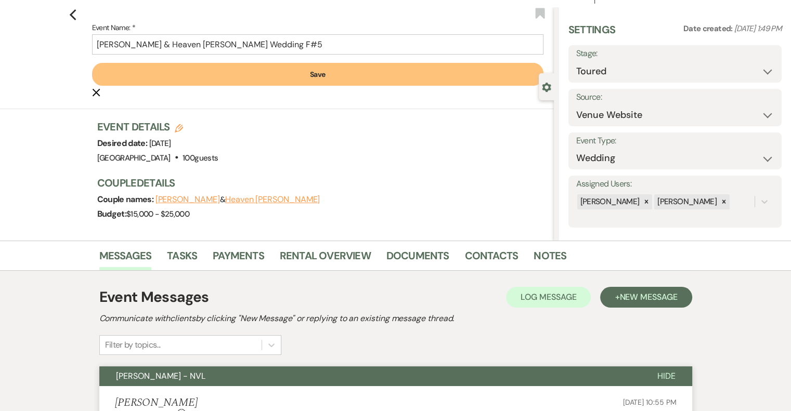
click at [337, 77] on button "Save" at bounding box center [317, 74] width 451 height 23
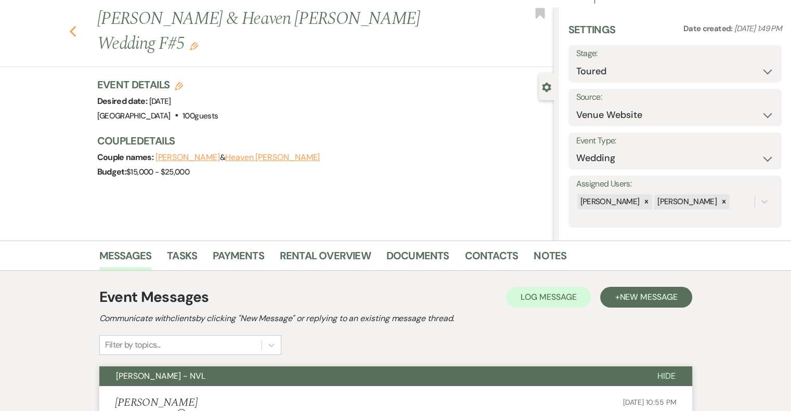
click at [76, 34] on use "button" at bounding box center [72, 31] width 7 height 11
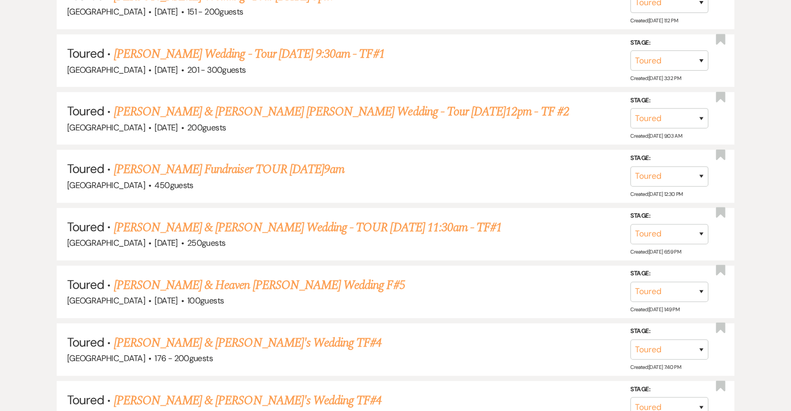
scroll to position [789, 0]
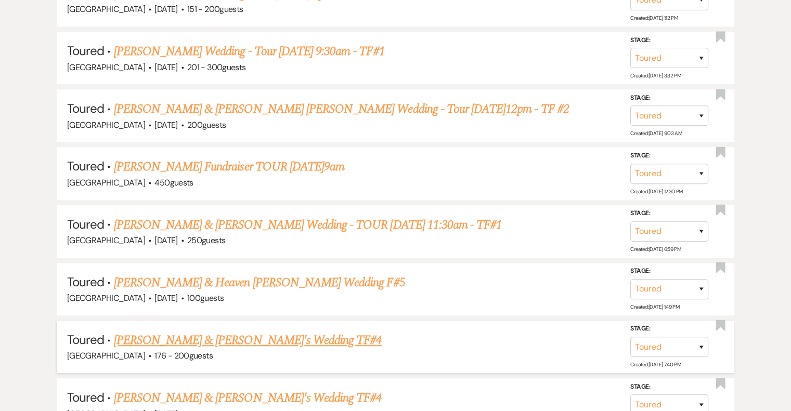
click
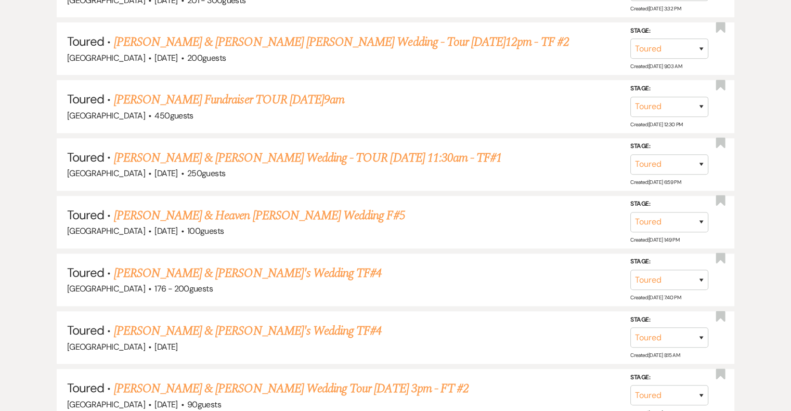
scroll to position [1000, 0]
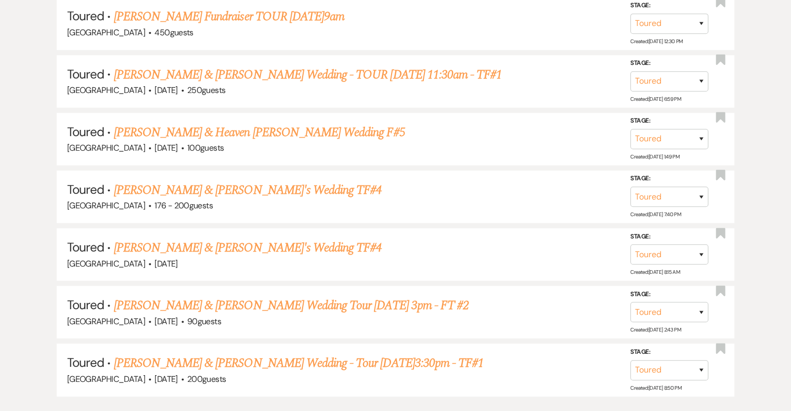
scroll to position [938, 0]
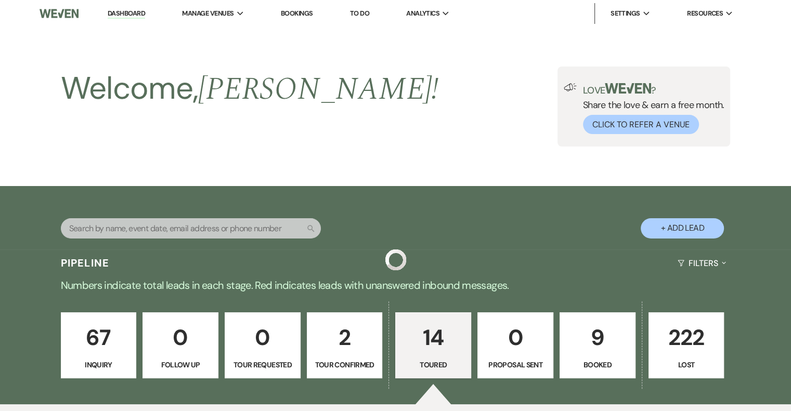
scroll to position [938, 0]
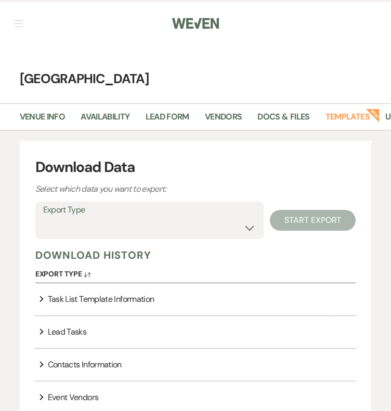
click at [22, 27] on nav "Dashboard Manage Venues Expand [GEOGRAPHIC_DATA] Bookings To Do Analytics Expan…" at bounding box center [195, 22] width 391 height 45
click at [37, 72] on h4 "[GEOGRAPHIC_DATA]" at bounding box center [195, 79] width 391 height 18
click at [22, 19] on nav "Dashboard Manage Venues Expand [GEOGRAPHIC_DATA] Bookings To Do Analytics Expan…" at bounding box center [195, 22] width 391 height 45
click at [21, 24] on button "button" at bounding box center [19, 23] width 8 height 6
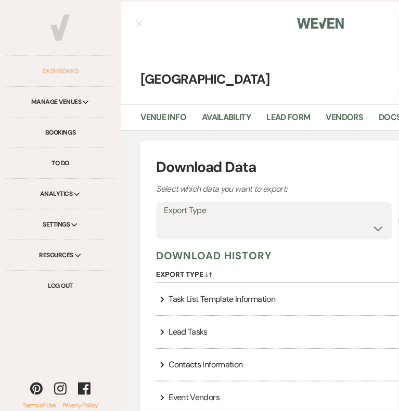
click at [36, 72] on link "Dashboard" at bounding box center [60, 71] width 108 height 31
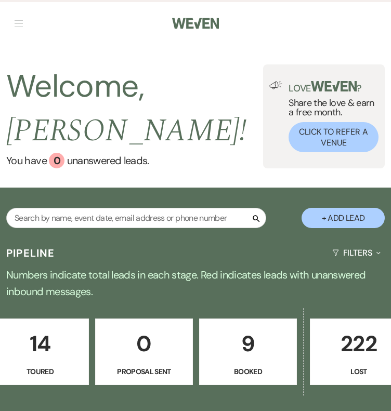
scroll to position [0, 439]
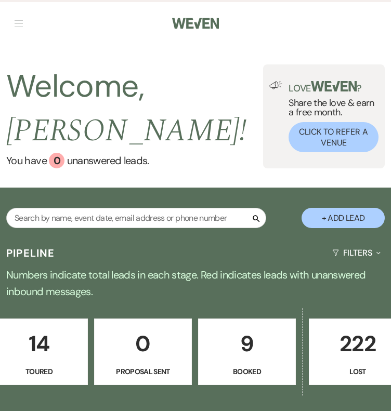
click at [254, 358] on p "9" at bounding box center [247, 344] width 84 height 35
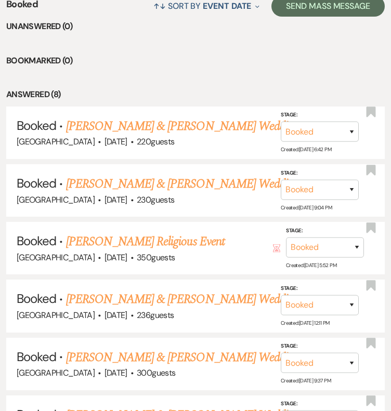
scroll to position [435, 0]
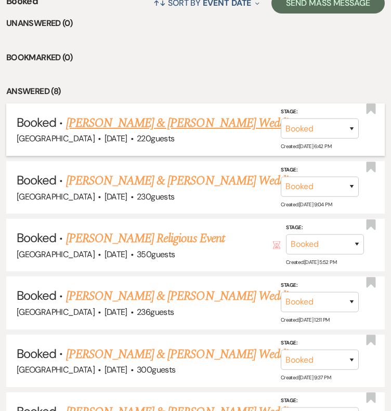
click at [155, 131] on link "[PERSON_NAME] & [PERSON_NAME] Wedding" at bounding box center [182, 123] width 233 height 19
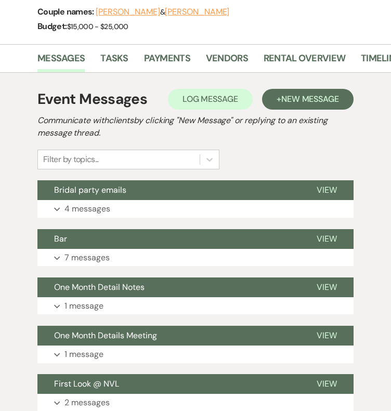
scroll to position [212, 0]
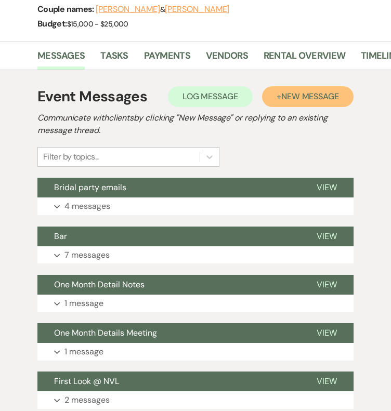
click at [297, 91] on span "New Message" at bounding box center [310, 96] width 58 height 11
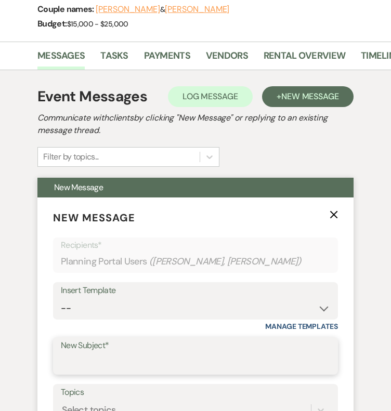
click at [125, 354] on input "New Subject*" at bounding box center [195, 364] width 269 height 20
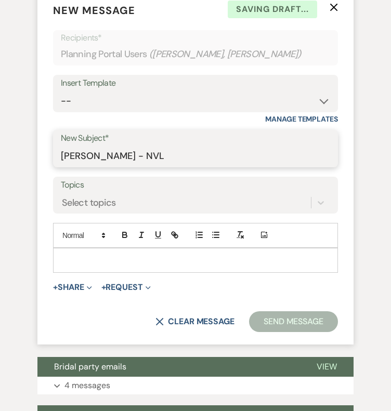
scroll to position [430, 0]
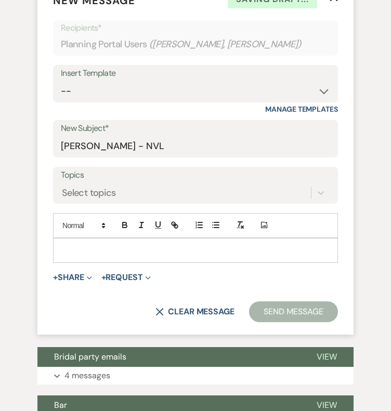
click at [111, 245] on p at bounding box center [195, 250] width 268 height 11
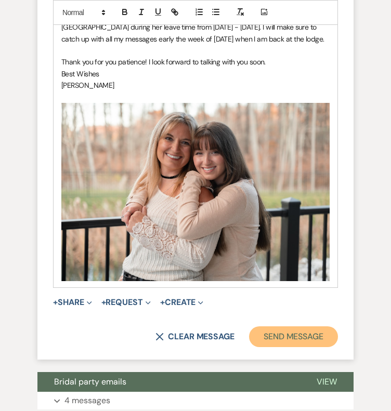
click at [302, 327] on button "Send Message" at bounding box center [293, 337] width 89 height 21
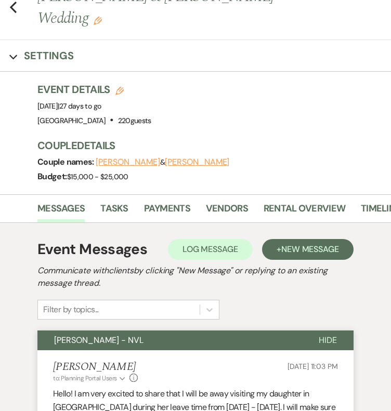
scroll to position [0, 0]
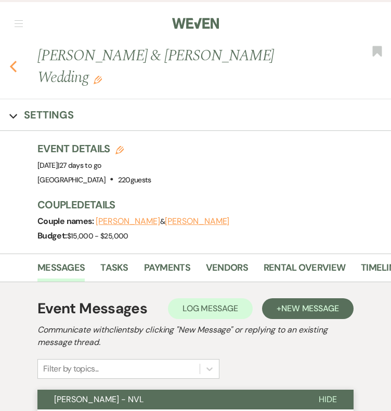
click at [13, 61] on use "button" at bounding box center [13, 66] width 7 height 11
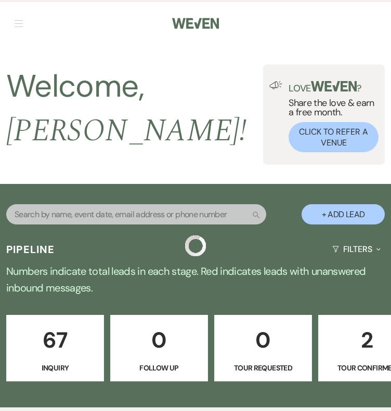
scroll to position [435, 0]
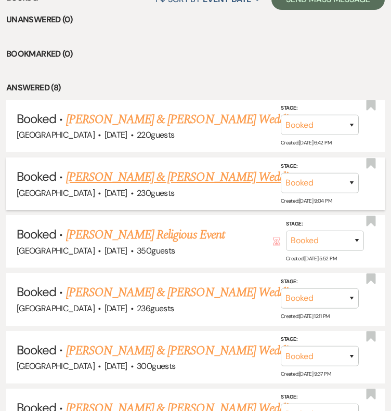
click at [131, 174] on link "[PERSON_NAME] & [PERSON_NAME] Wedding" at bounding box center [182, 177] width 233 height 19
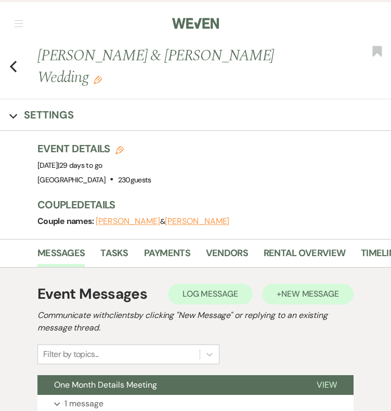
click at [297, 289] on span "New Message" at bounding box center [310, 294] width 58 height 11
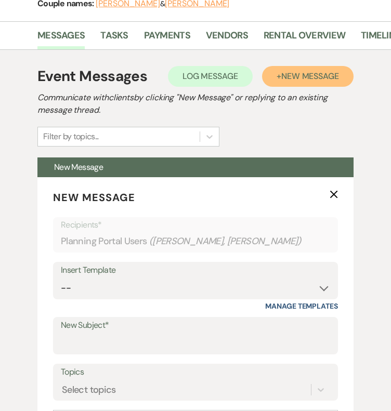
scroll to position [231, 0]
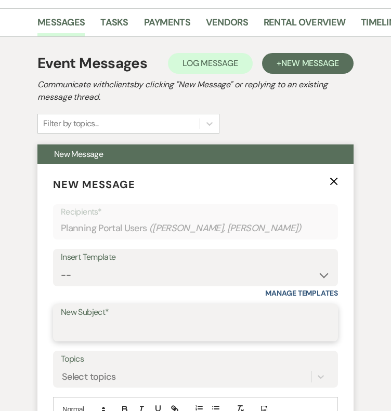
click at [100, 320] on input "New Subject*" at bounding box center [195, 330] width 269 height 20
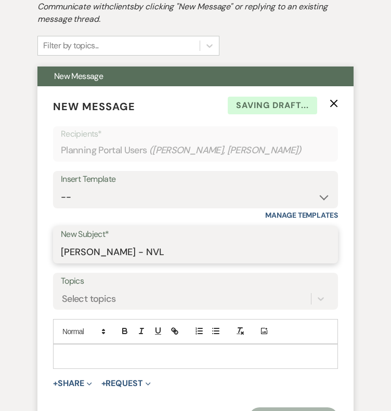
scroll to position [422, 0]
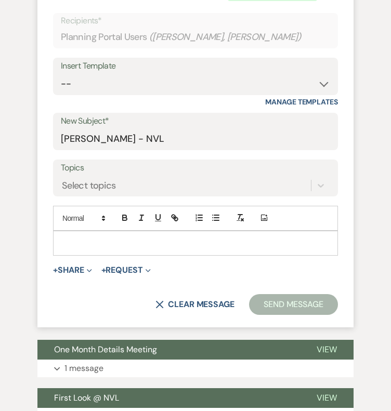
click at [112, 238] on p at bounding box center [195, 243] width 268 height 11
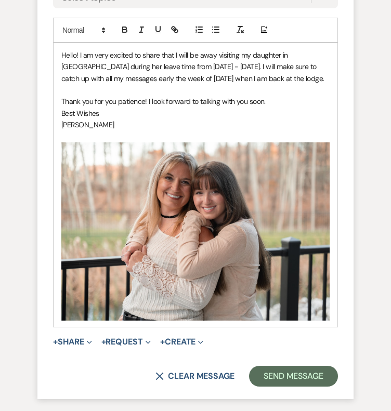
scroll to position [633, 0]
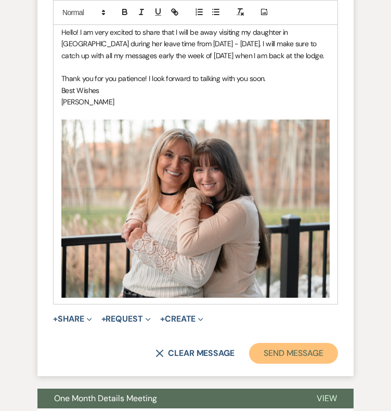
click at [302, 343] on button "Send Message" at bounding box center [293, 353] width 89 height 21
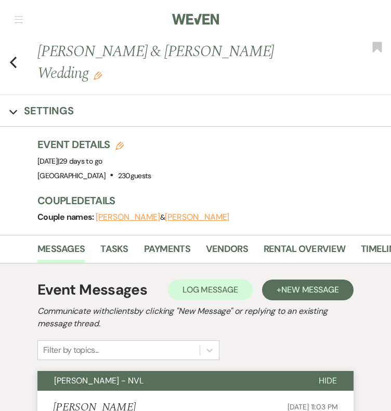
scroll to position [0, 0]
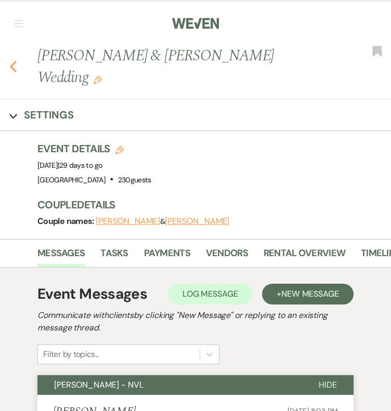
click at [13, 61] on use "button" at bounding box center [13, 66] width 7 height 11
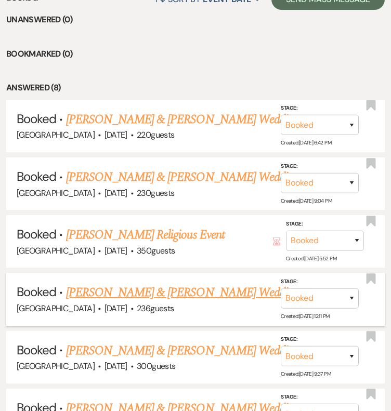
click at [146, 283] on link "[PERSON_NAME] & [PERSON_NAME] Wedding" at bounding box center [182, 292] width 233 height 19
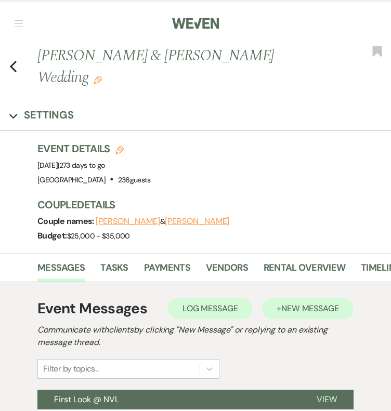
click at [294, 298] on button "+ New Message" at bounding box center [308, 308] width 92 height 21
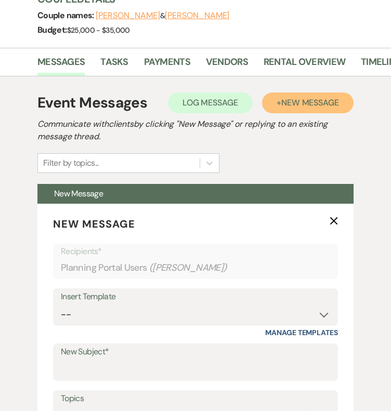
scroll to position [210, 0]
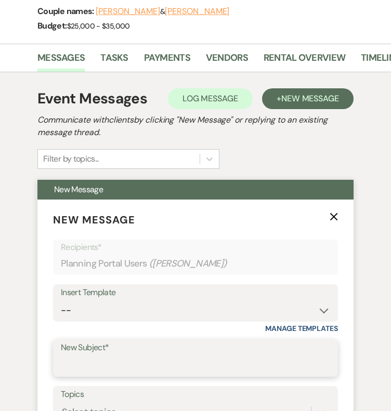
click at [112, 356] on input "New Subject*" at bounding box center [195, 366] width 269 height 20
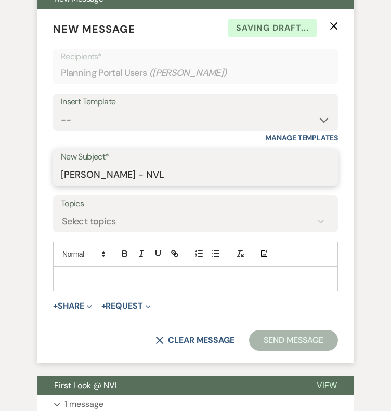
scroll to position [401, 0]
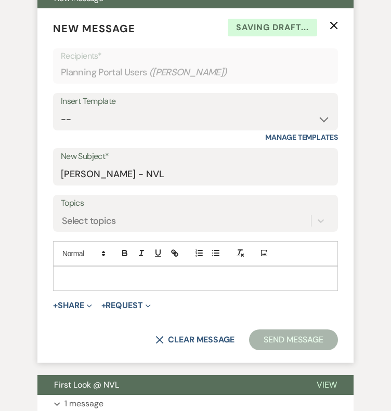
click at [104, 273] on p at bounding box center [195, 278] width 268 height 11
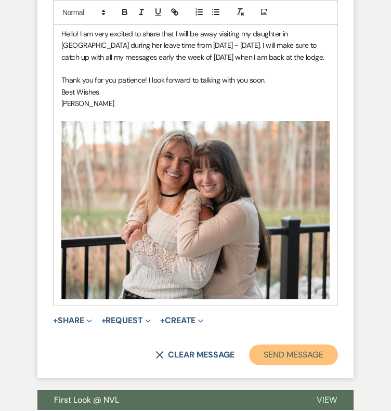
click at [299, 345] on button "Send Message" at bounding box center [293, 355] width 89 height 21
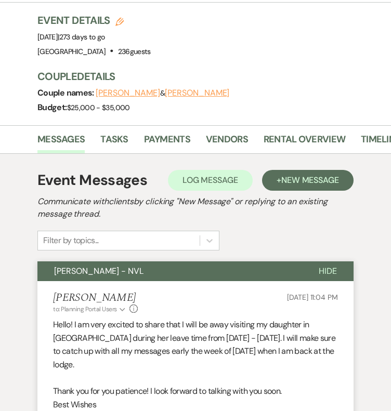
scroll to position [0, 0]
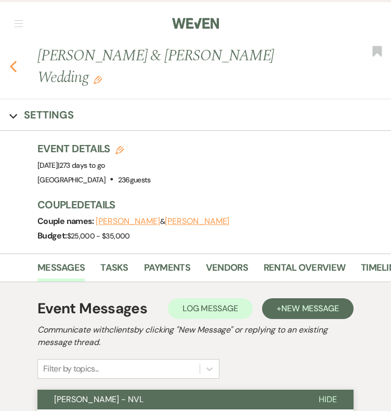
click at [12, 60] on icon "Previous" at bounding box center [13, 66] width 8 height 12
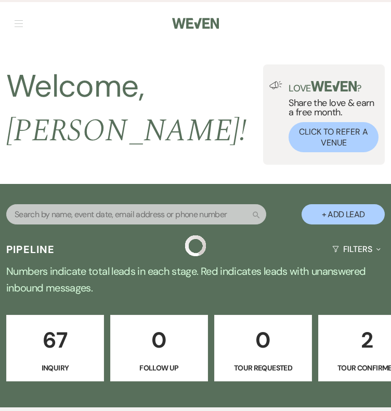
scroll to position [435, 0]
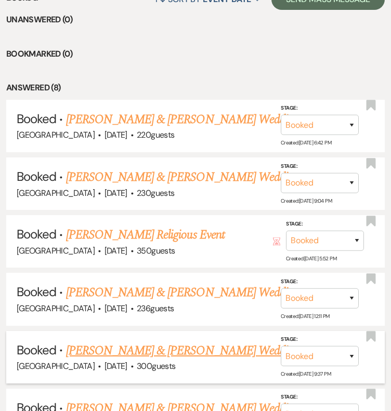
click at [154, 346] on link "[PERSON_NAME] & [PERSON_NAME] Wedding" at bounding box center [182, 351] width 233 height 19
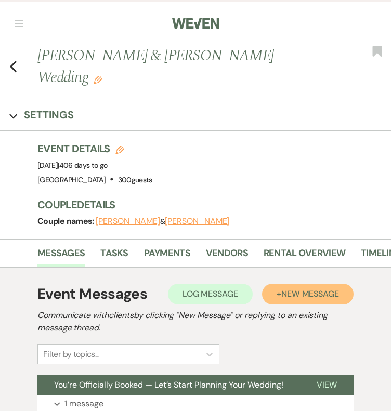
click at [304, 289] on span "New Message" at bounding box center [310, 294] width 58 height 11
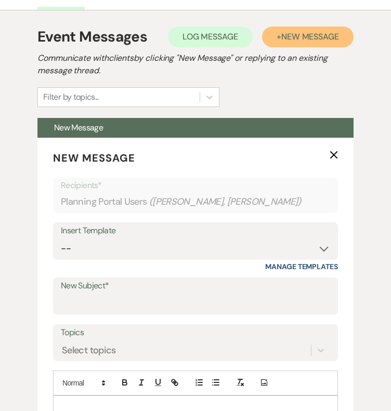
scroll to position [262, 0]
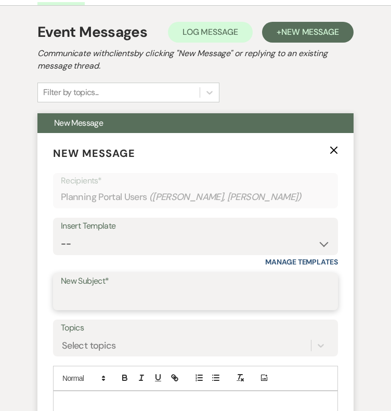
click at [102, 289] on input "New Subject*" at bounding box center [195, 299] width 269 height 20
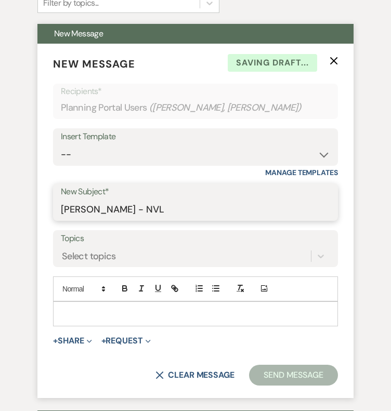
scroll to position [356, 0]
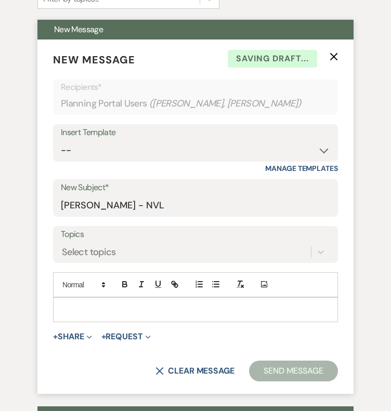
click at [105, 304] on p at bounding box center [195, 309] width 268 height 11
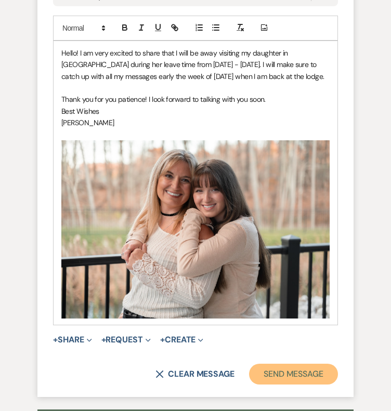
click at [310, 364] on button "Send Message" at bounding box center [293, 374] width 89 height 21
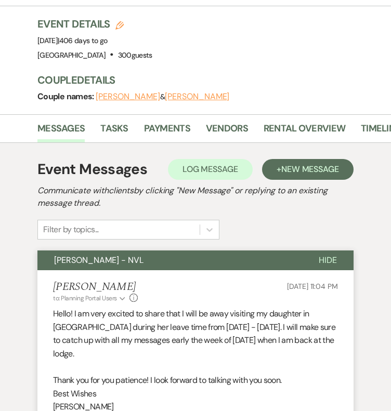
scroll to position [0, 0]
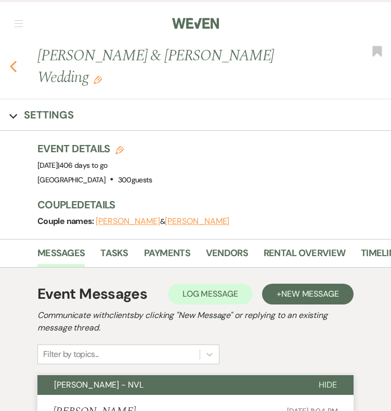
click at [14, 60] on icon "Previous" at bounding box center [13, 66] width 8 height 12
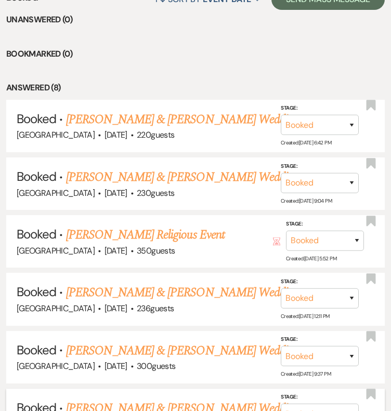
click at [141, 404] on link "[PERSON_NAME] & [PERSON_NAME] Wedding" at bounding box center [182, 408] width 233 height 19
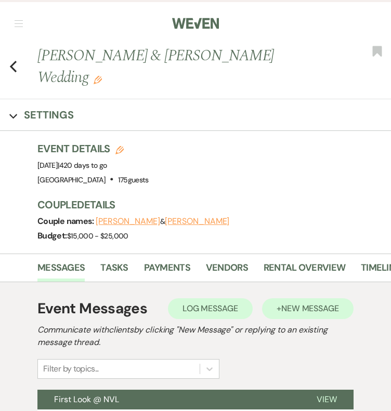
click at [308, 303] on span "New Message" at bounding box center [310, 308] width 58 height 11
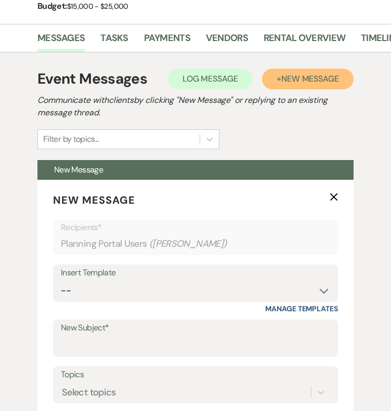
scroll to position [233, 0]
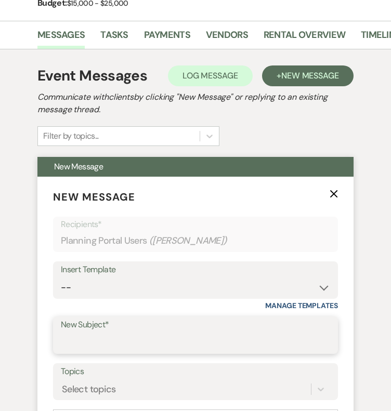
click at [98, 333] on input "New Subject*" at bounding box center [195, 343] width 269 height 20
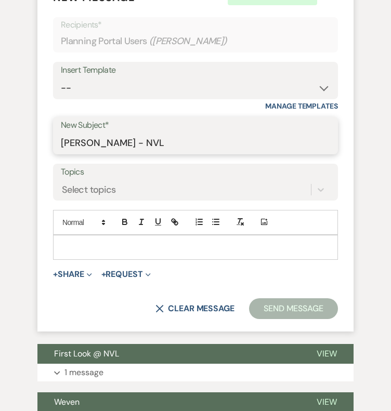
scroll to position [435, 0]
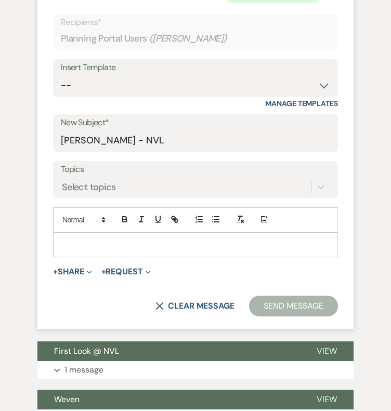
click at [114, 239] on p at bounding box center [195, 244] width 268 height 11
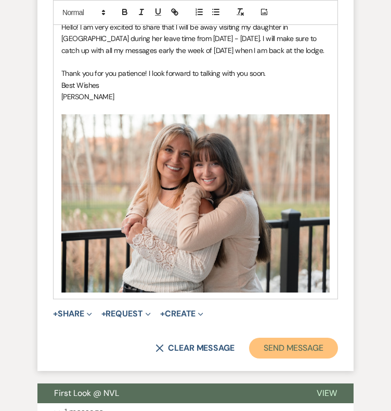
click at [306, 338] on button "Send Message" at bounding box center [293, 348] width 89 height 21
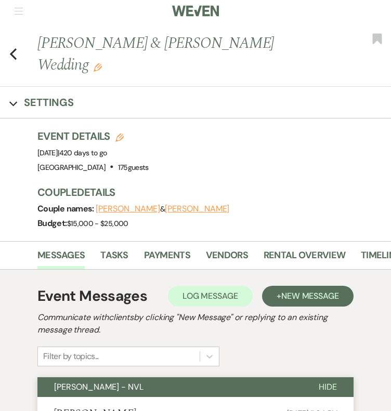
scroll to position [0, 0]
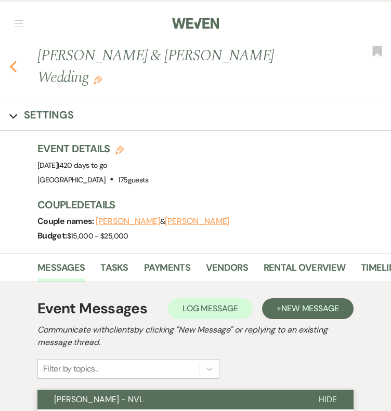
click at [15, 60] on icon "Previous" at bounding box center [13, 66] width 8 height 12
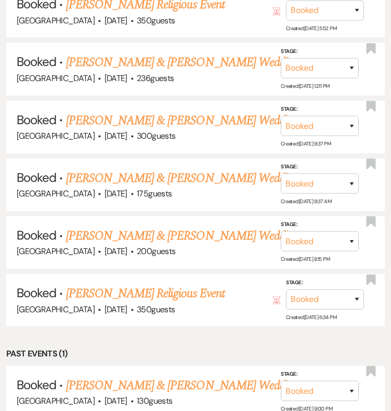
scroll to position [670, 0]
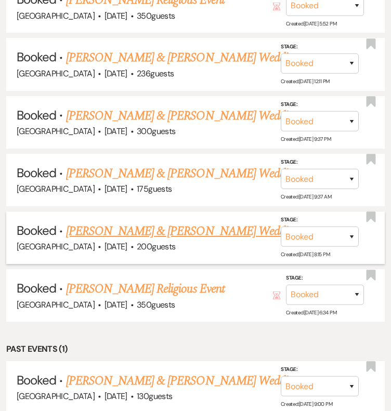
click at [110, 223] on link "[PERSON_NAME] & [PERSON_NAME] Wedding" at bounding box center [182, 231] width 233 height 19
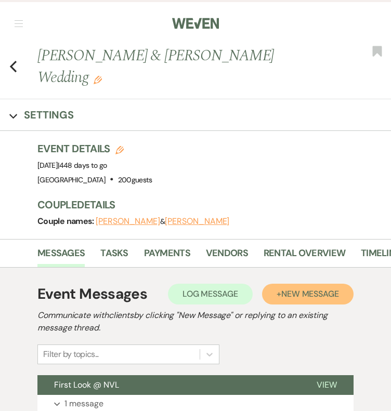
click at [314, 289] on span "New Message" at bounding box center [310, 294] width 58 height 11
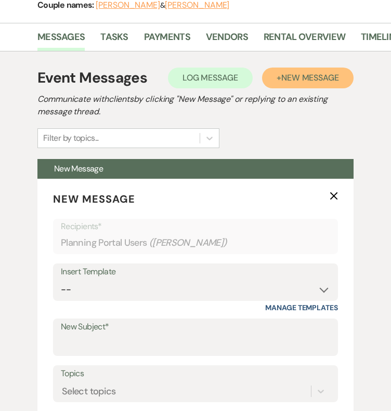
scroll to position [245, 0]
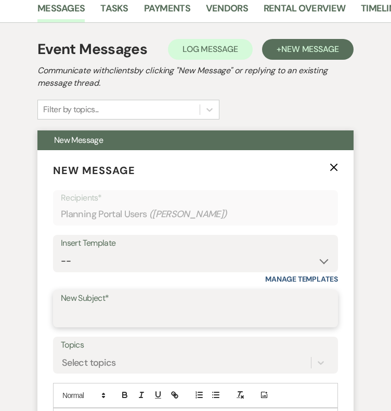
click at [90, 306] on input "New Subject*" at bounding box center [195, 316] width 269 height 20
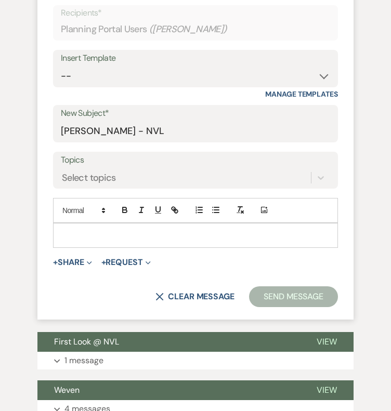
click at [122, 230] on p at bounding box center [195, 235] width 268 height 11
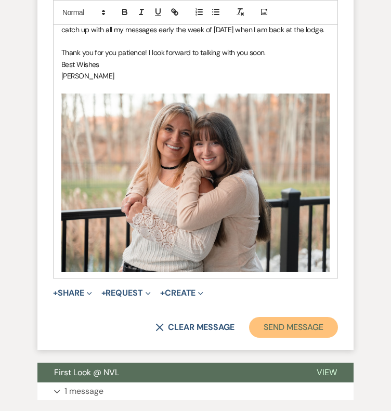
click at [289, 317] on button "Send Message" at bounding box center [293, 327] width 89 height 21
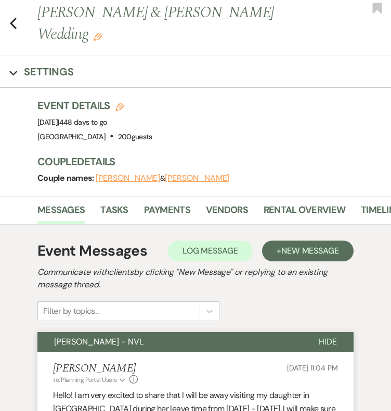
scroll to position [6, 0]
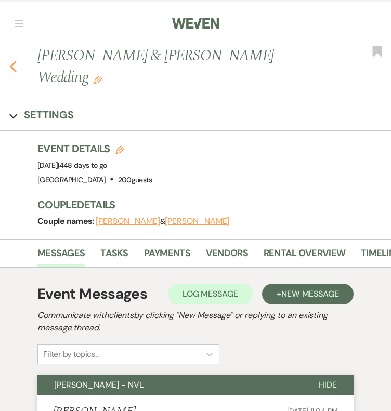
click at [13, 60] on icon "Previous" at bounding box center [13, 66] width 8 height 12
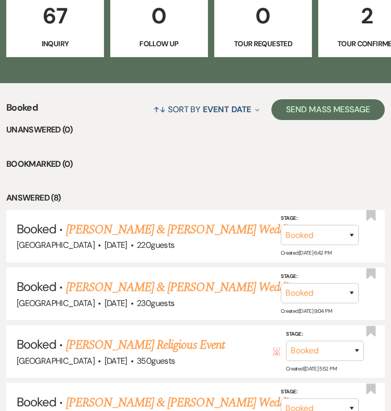
scroll to position [322, 0]
